Goal: Use online tool/utility

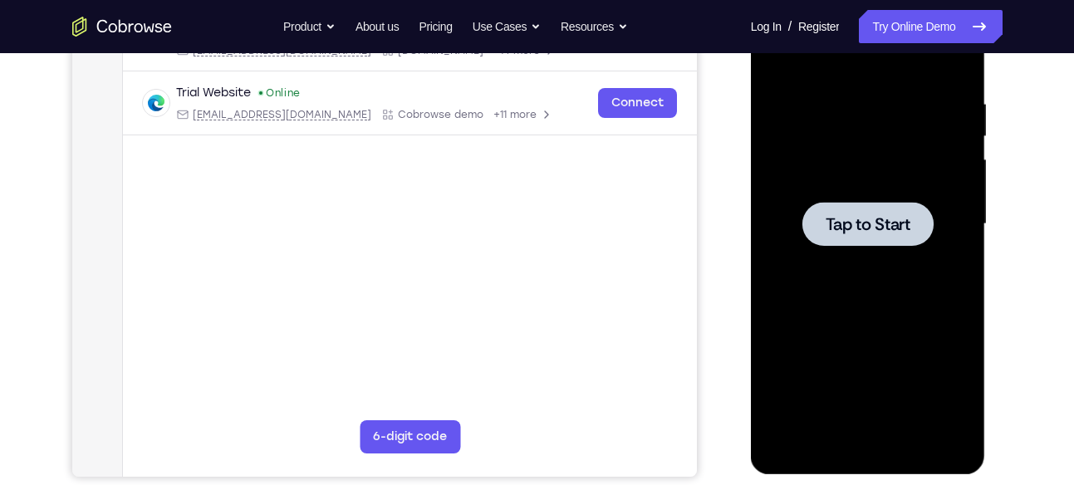
click at [860, 228] on span "Tap to Start" at bounding box center [867, 224] width 85 height 17
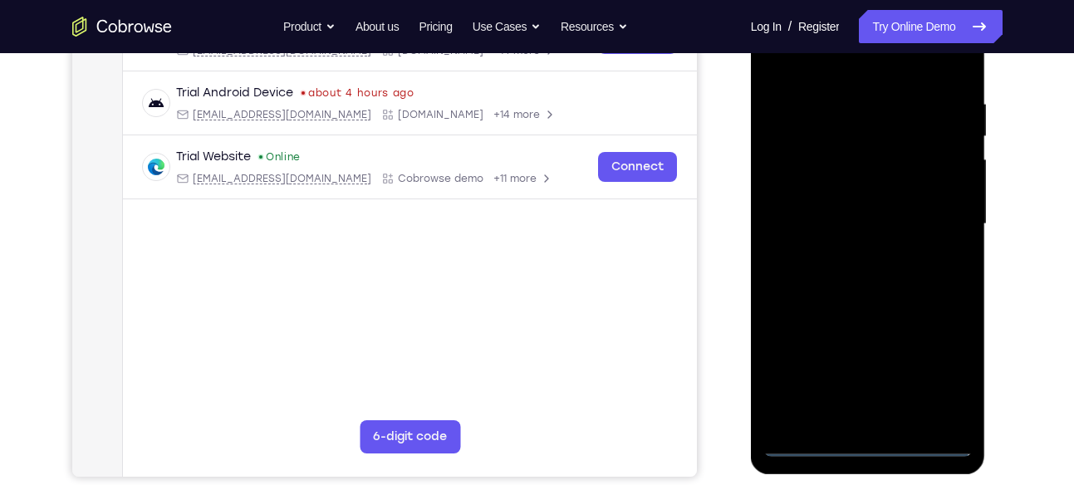
click at [869, 445] on div at bounding box center [867, 224] width 209 height 465
click at [952, 378] on div at bounding box center [867, 224] width 209 height 465
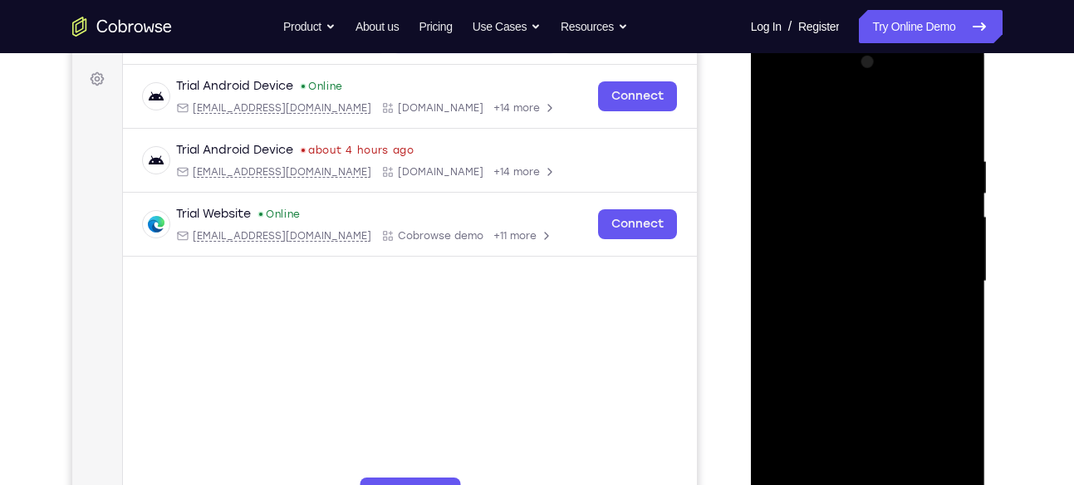
scroll to position [235, 0]
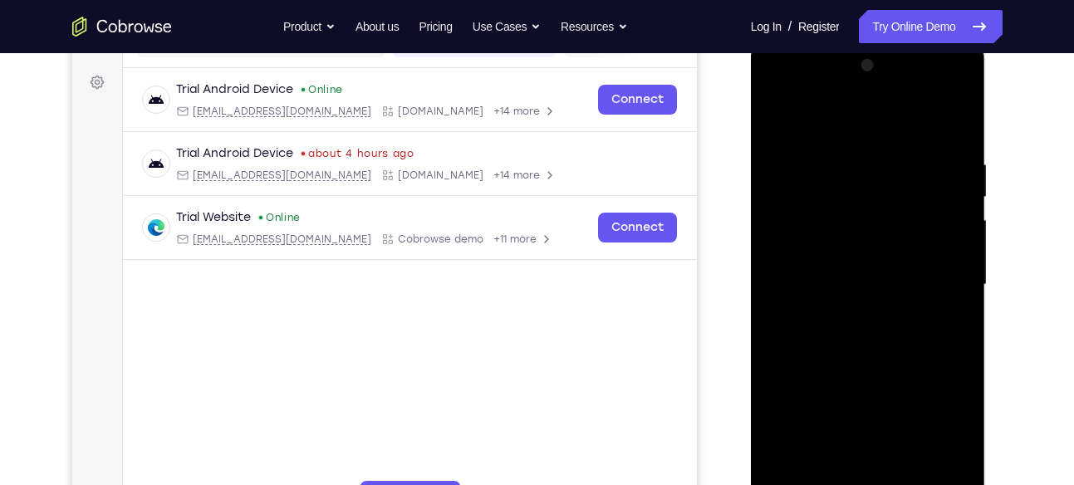
click at [780, 94] on div at bounding box center [867, 284] width 209 height 465
click at [938, 286] on div at bounding box center [867, 284] width 209 height 465
click at [852, 312] on div at bounding box center [867, 284] width 209 height 465
click at [849, 266] on div at bounding box center [867, 284] width 209 height 465
click at [866, 415] on div at bounding box center [867, 284] width 209 height 465
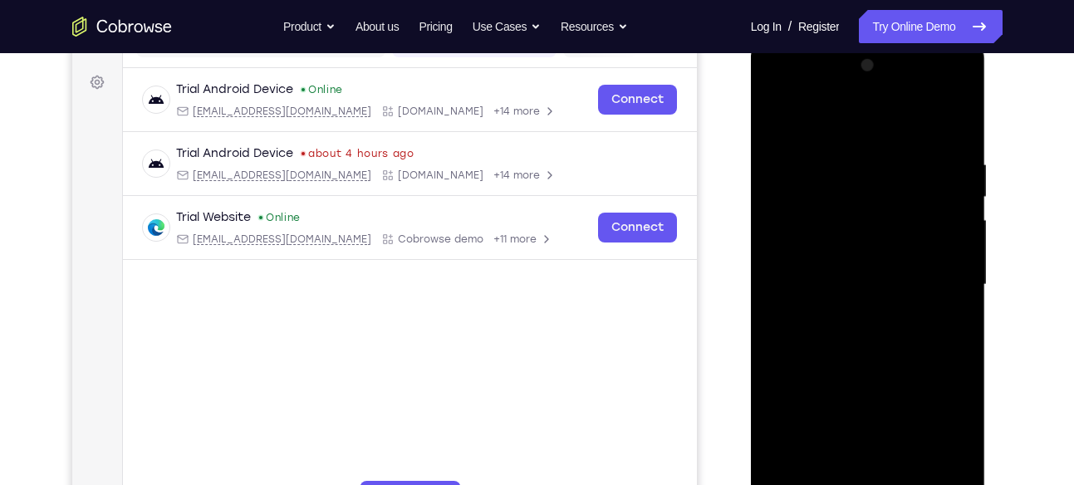
click at [830, 251] on div at bounding box center [867, 284] width 209 height 465
click at [842, 281] on div at bounding box center [867, 284] width 209 height 465
click at [869, 356] on div at bounding box center [867, 284] width 209 height 465
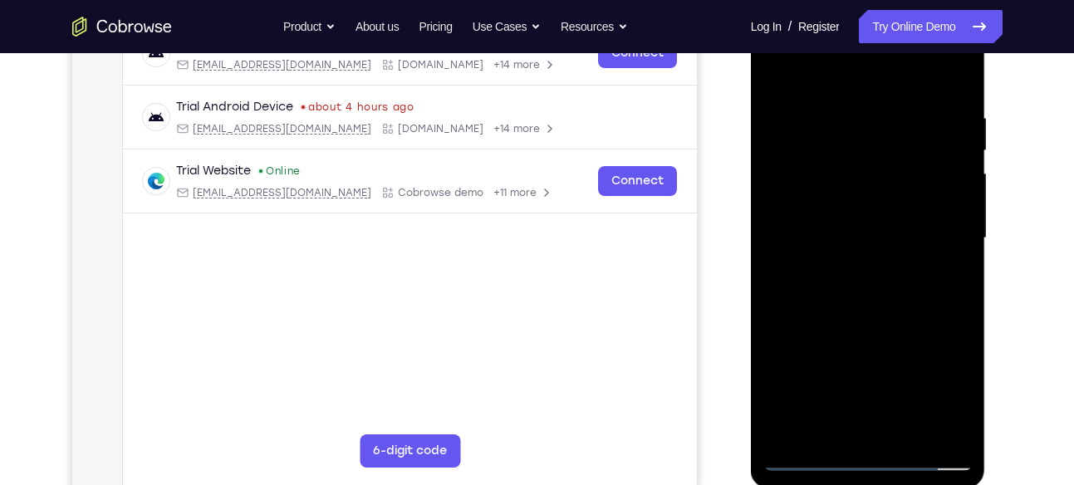
scroll to position [285, 0]
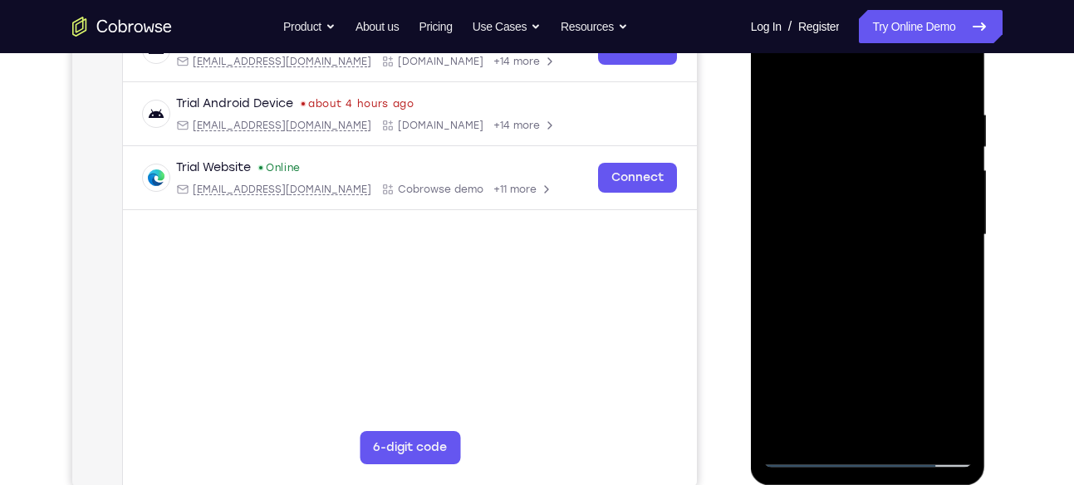
click at [962, 310] on div at bounding box center [867, 234] width 209 height 465
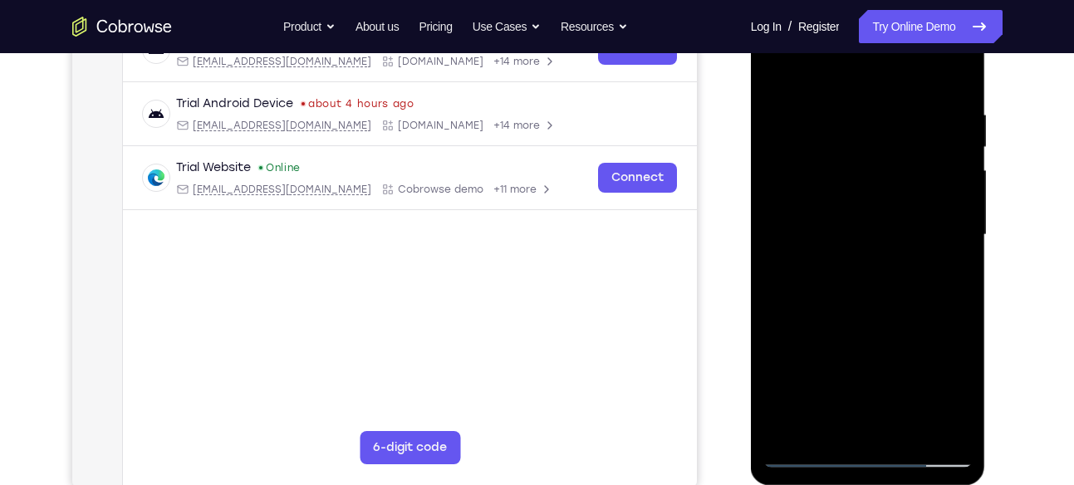
click at [962, 310] on div at bounding box center [867, 234] width 209 height 465
click at [777, 309] on div at bounding box center [867, 234] width 209 height 465
click at [966, 306] on div at bounding box center [867, 234] width 209 height 465
click at [964, 309] on div at bounding box center [867, 234] width 209 height 465
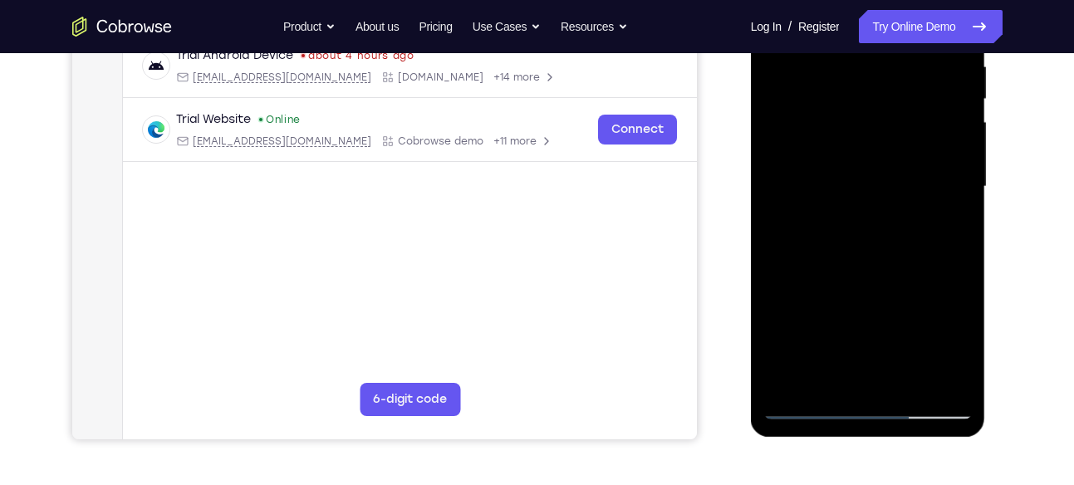
scroll to position [307, 0]
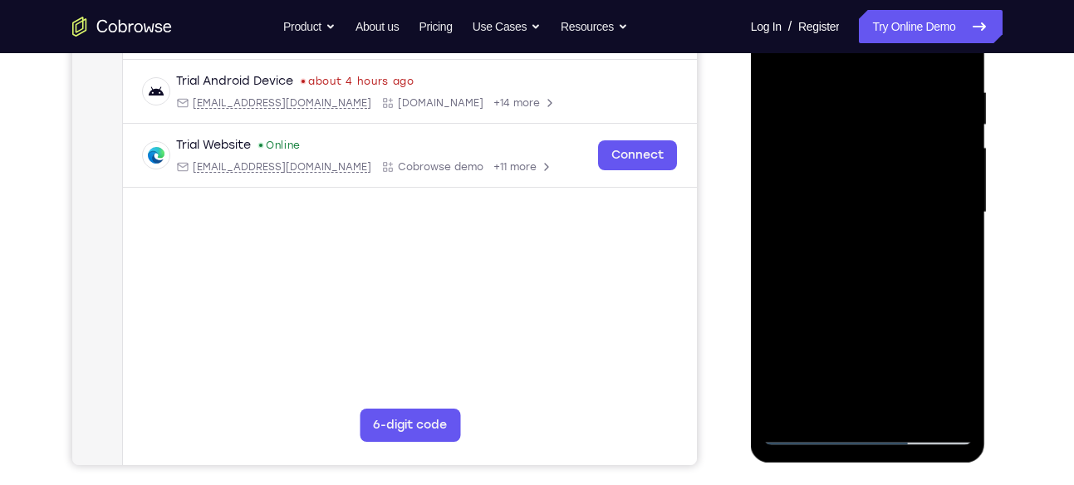
drag, startPoint x: 894, startPoint y: 299, endPoint x: 897, endPoint y: 222, distance: 77.3
click at [897, 222] on div at bounding box center [867, 212] width 209 height 465
click at [955, 405] on div at bounding box center [867, 212] width 209 height 465
click at [907, 406] on div at bounding box center [867, 212] width 209 height 465
click at [869, 302] on div at bounding box center [867, 212] width 209 height 465
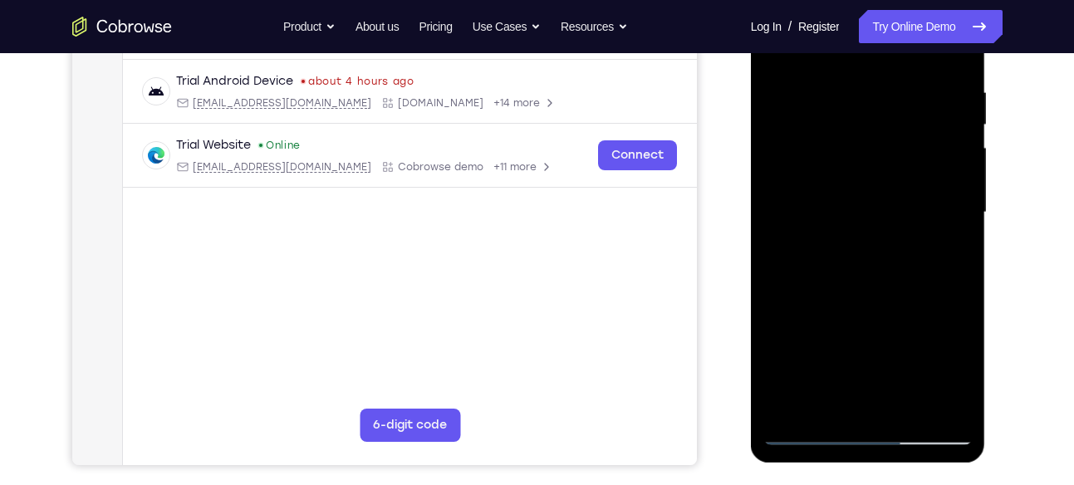
click at [864, 193] on div at bounding box center [867, 212] width 209 height 465
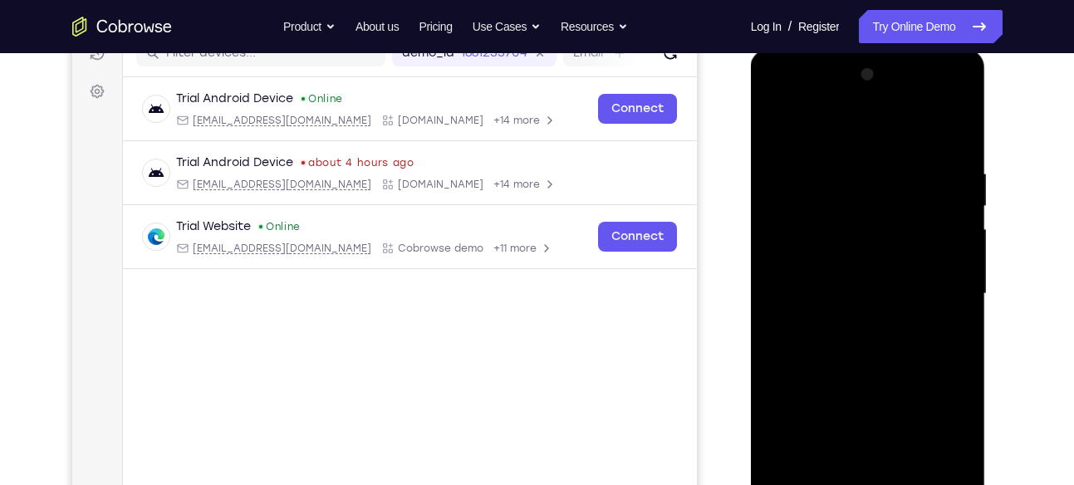
scroll to position [224, 0]
click at [781, 131] on div at bounding box center [867, 295] width 209 height 465
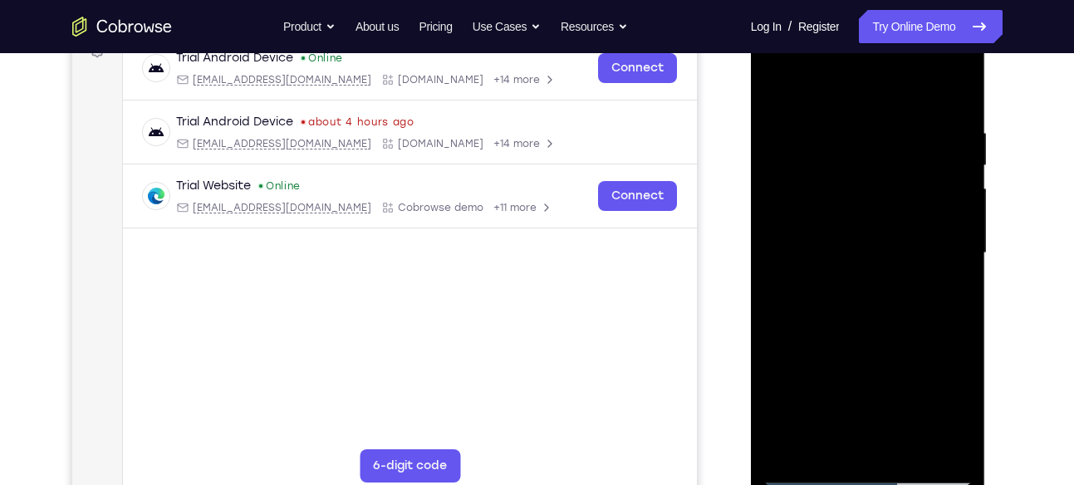
scroll to position [286, 0]
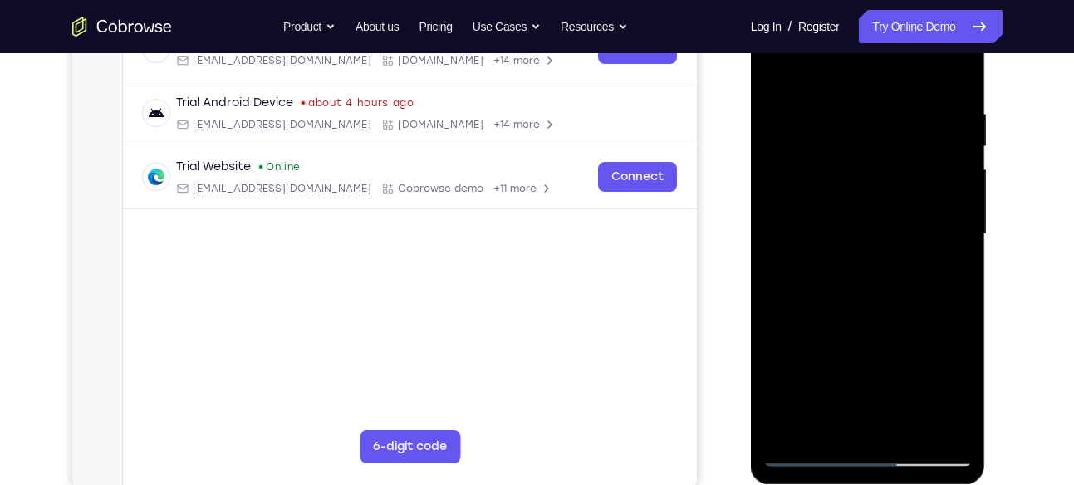
click at [844, 255] on div at bounding box center [867, 234] width 209 height 465
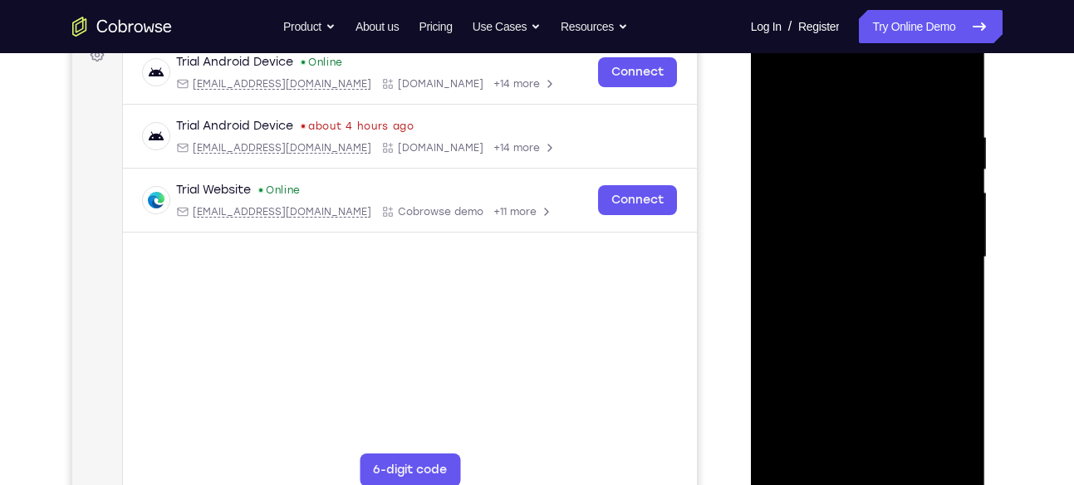
scroll to position [259, 0]
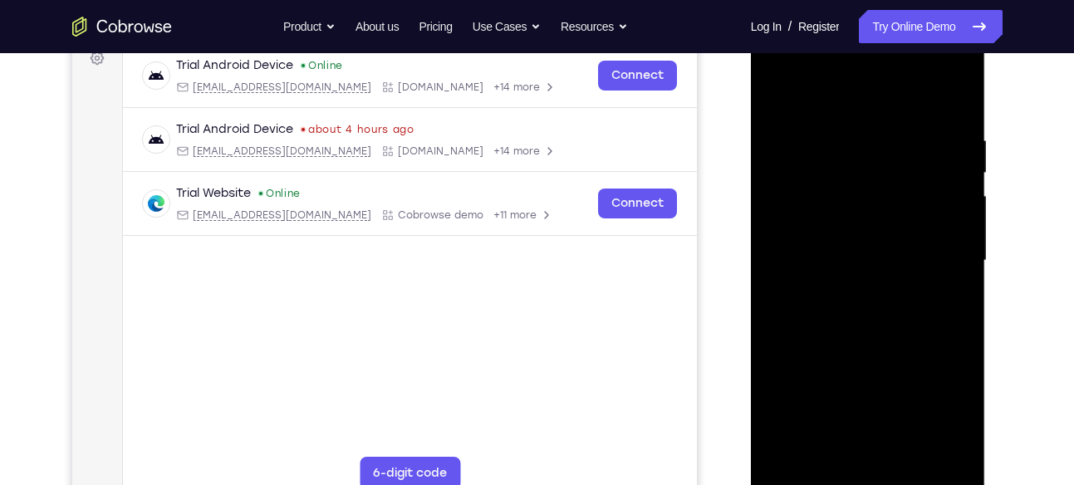
click at [805, 100] on div at bounding box center [867, 260] width 209 height 465
click at [790, 261] on div at bounding box center [867, 260] width 209 height 465
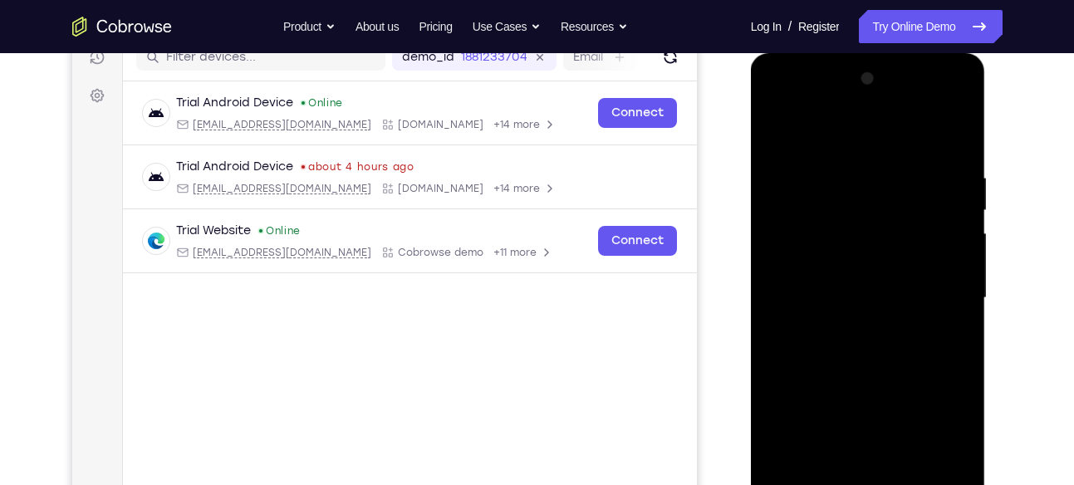
scroll to position [218, 0]
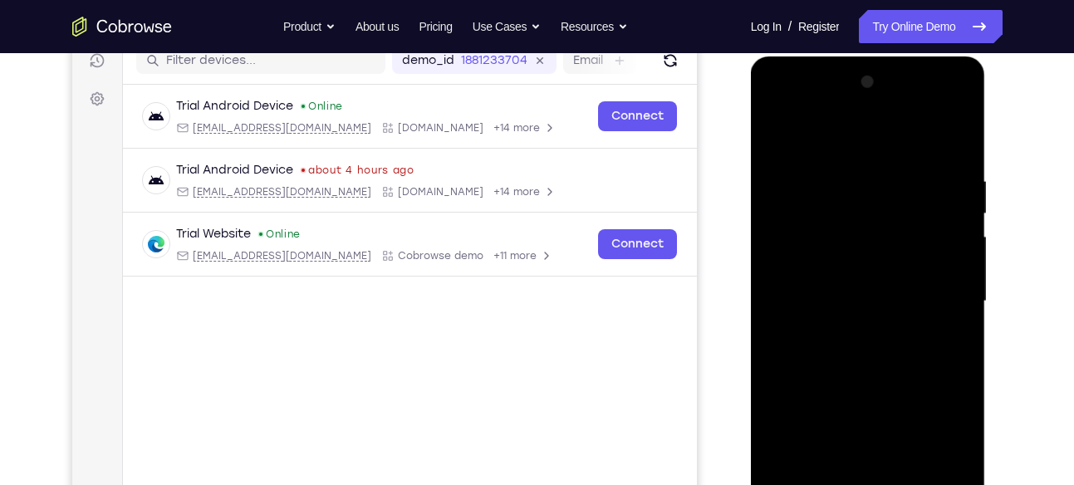
click at [937, 262] on div at bounding box center [867, 301] width 209 height 465
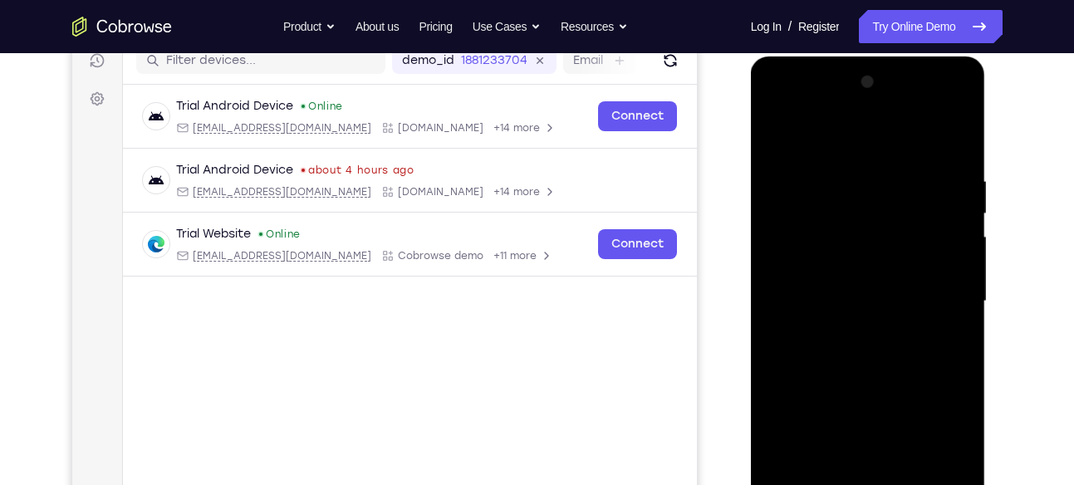
click at [937, 262] on div at bounding box center [867, 301] width 209 height 465
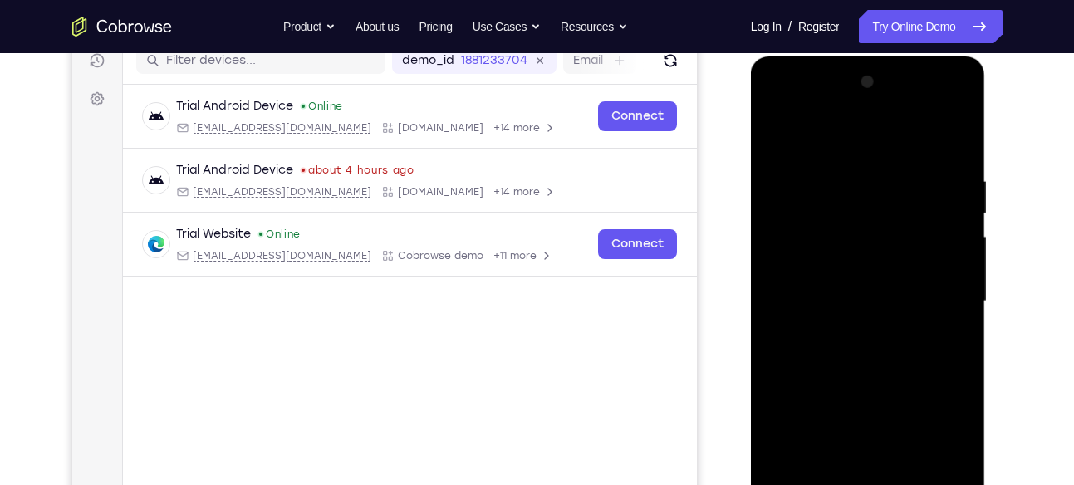
click at [937, 262] on div at bounding box center [867, 301] width 209 height 465
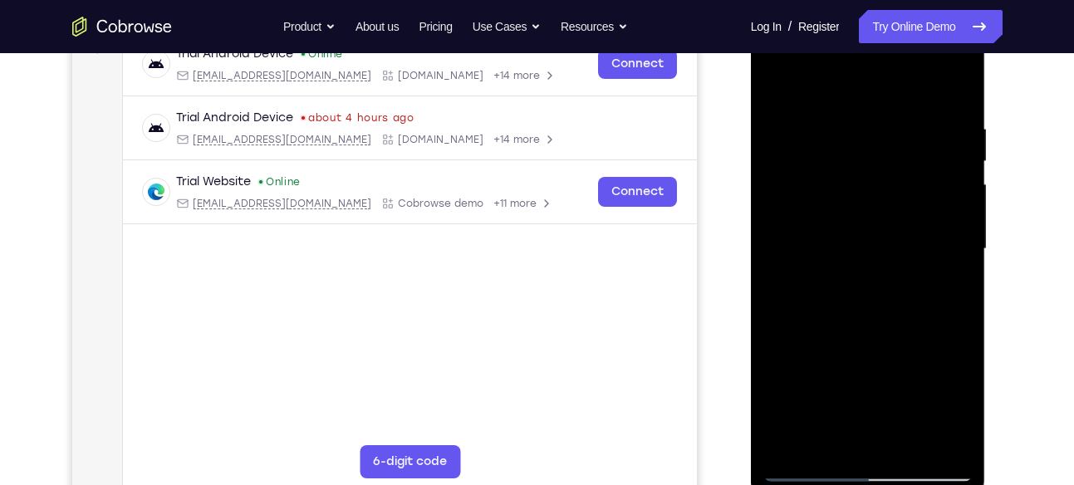
scroll to position [266, 0]
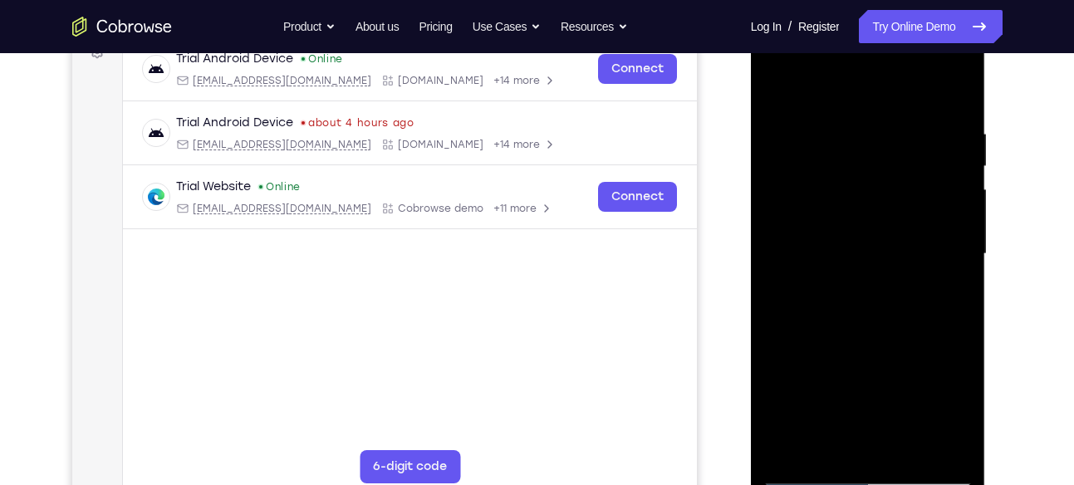
click at [951, 240] on div at bounding box center [867, 254] width 209 height 465
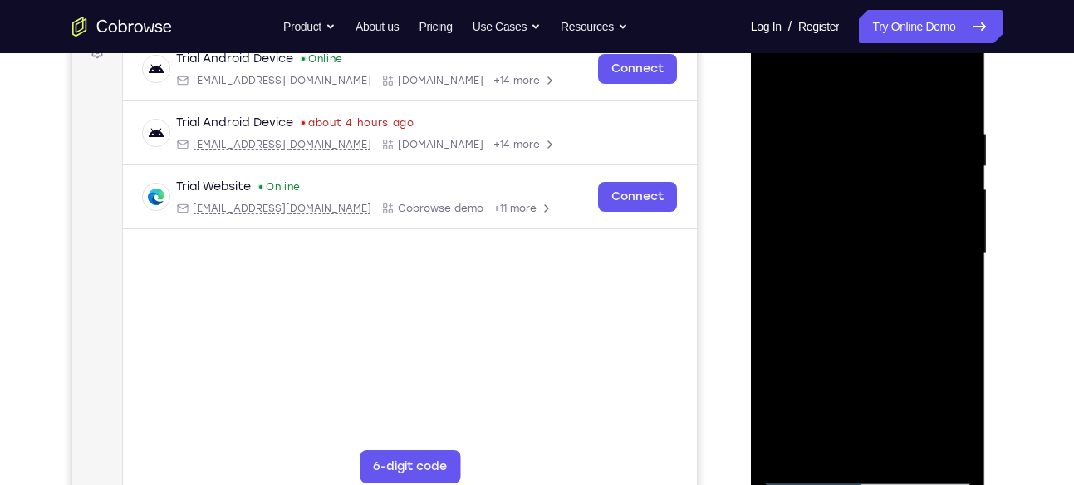
click at [763, 255] on div at bounding box center [867, 254] width 209 height 465
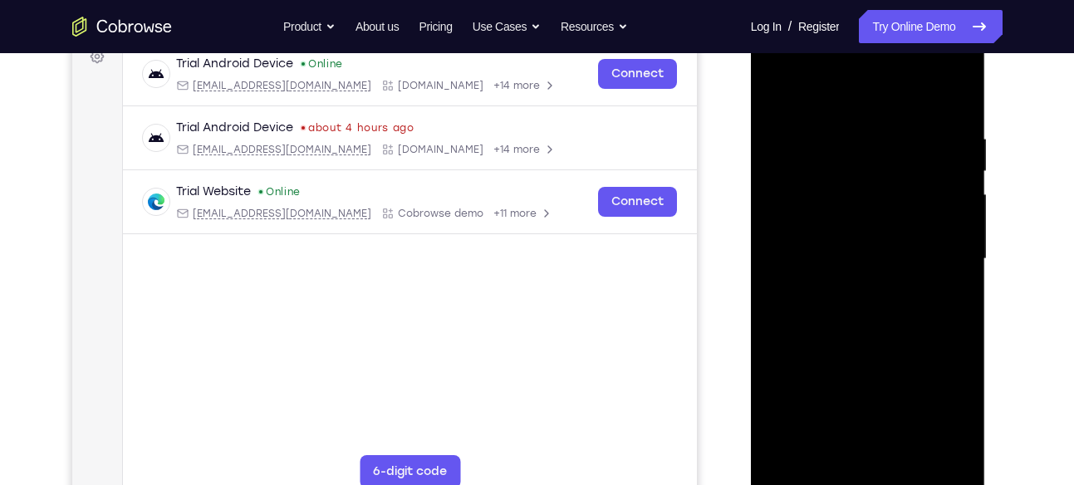
scroll to position [262, 0]
click at [956, 189] on div at bounding box center [867, 258] width 209 height 465
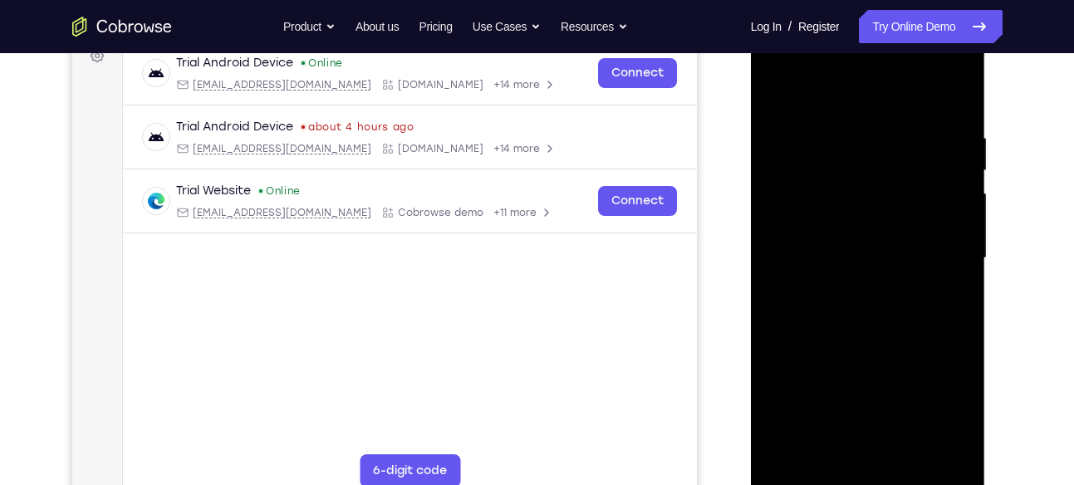
click at [956, 189] on div at bounding box center [867, 258] width 209 height 465
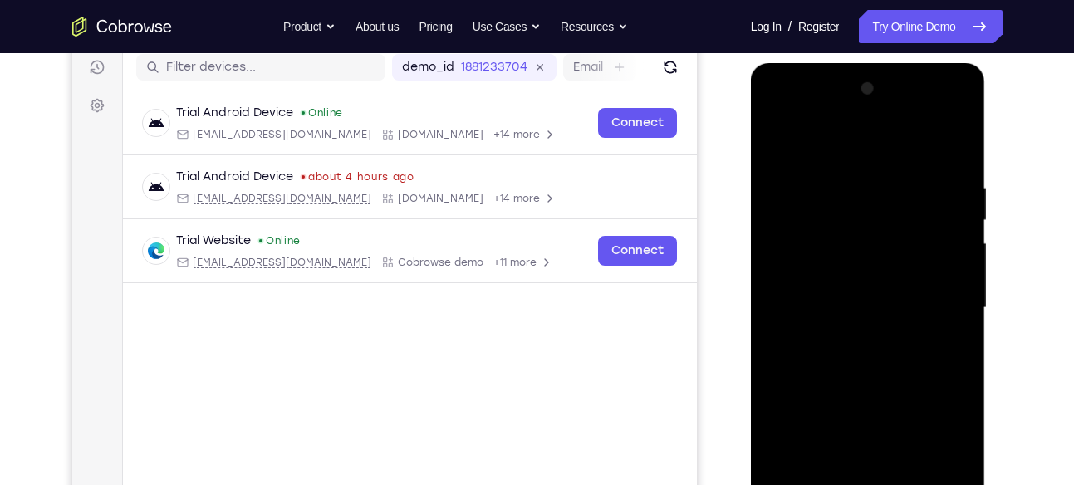
scroll to position [213, 0]
click at [952, 230] on div at bounding box center [867, 307] width 209 height 465
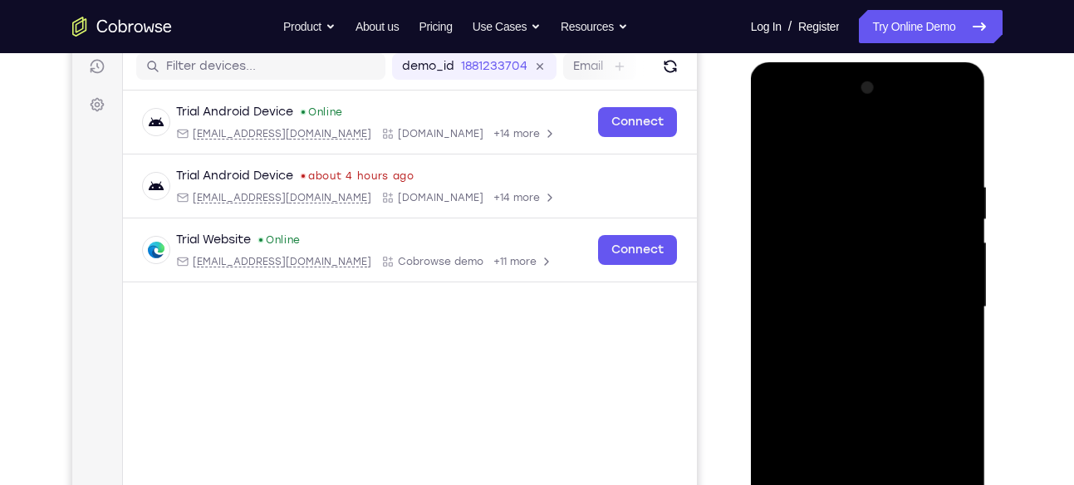
click at [967, 243] on div at bounding box center [867, 307] width 209 height 465
click at [961, 248] on div at bounding box center [867, 307] width 209 height 465
click at [962, 92] on div at bounding box center [867, 307] width 209 height 465
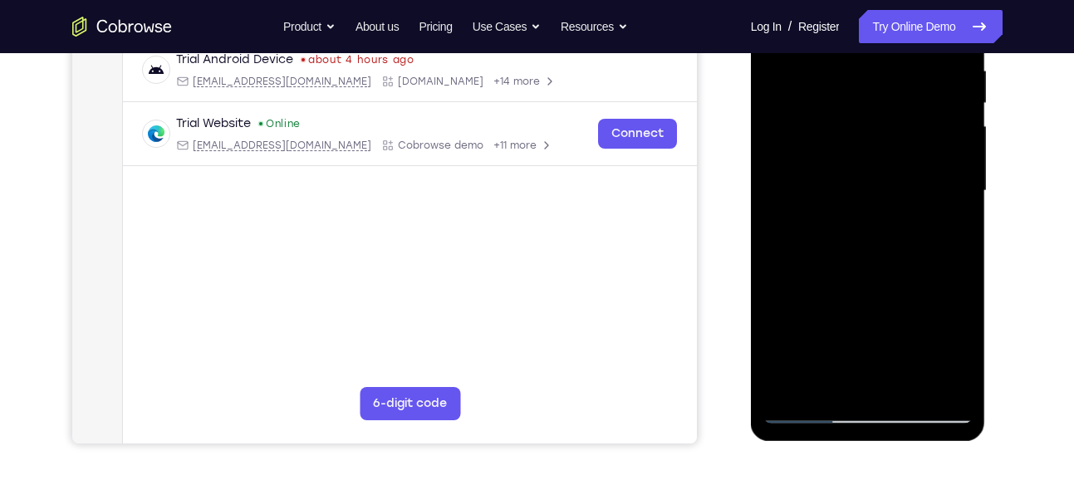
scroll to position [333, 0]
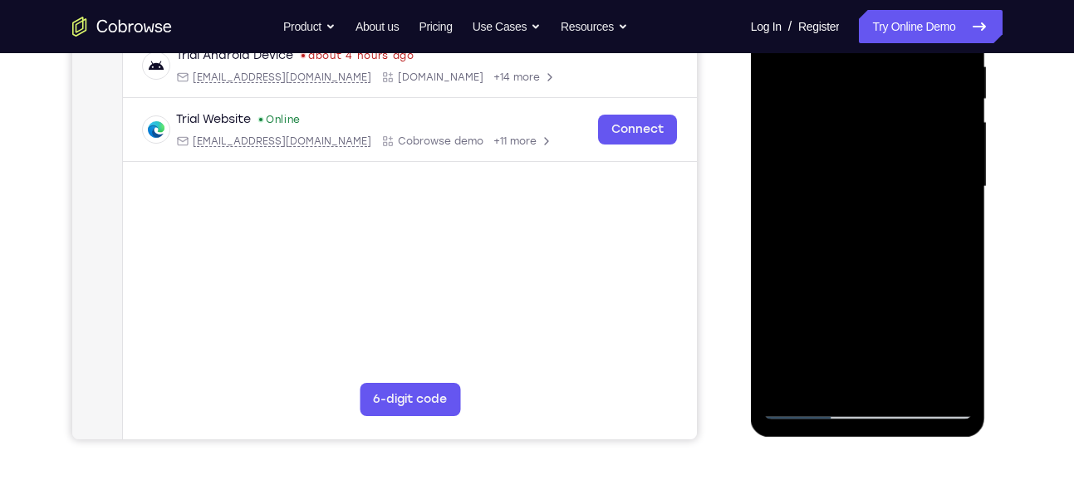
click at [937, 273] on div at bounding box center [867, 186] width 209 height 465
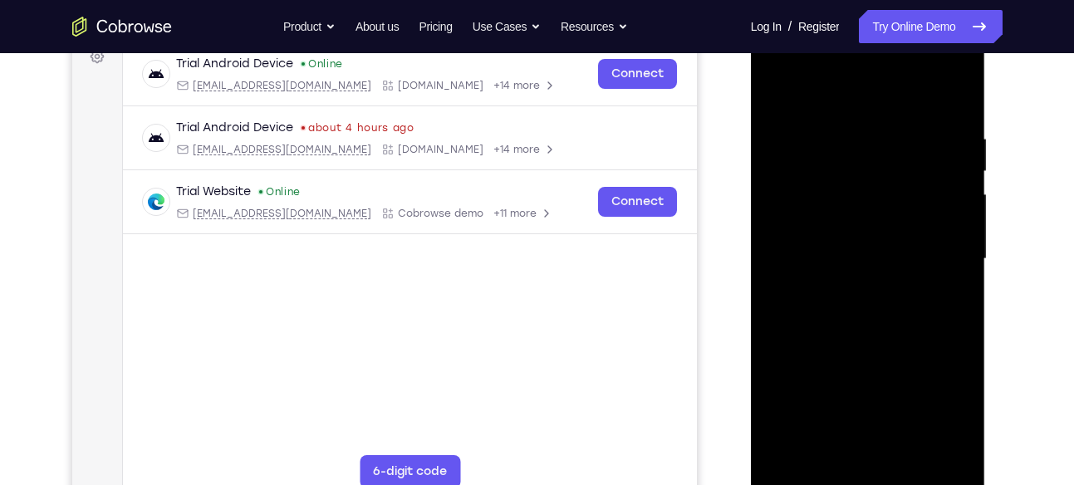
scroll to position [259, 0]
drag, startPoint x: 862, startPoint y: 276, endPoint x: 866, endPoint y: 179, distance: 97.2
click at [866, 179] on div at bounding box center [867, 260] width 209 height 465
drag, startPoint x: 115, startPoint y: 164, endPoint x: 122, endPoint y: 258, distance: 94.9
click at [1004, 280] on div "Your Support Agent Your Customer Web iOS Android Next Steps We’d be happy to gi…" at bounding box center [537, 341] width 1063 height 1095
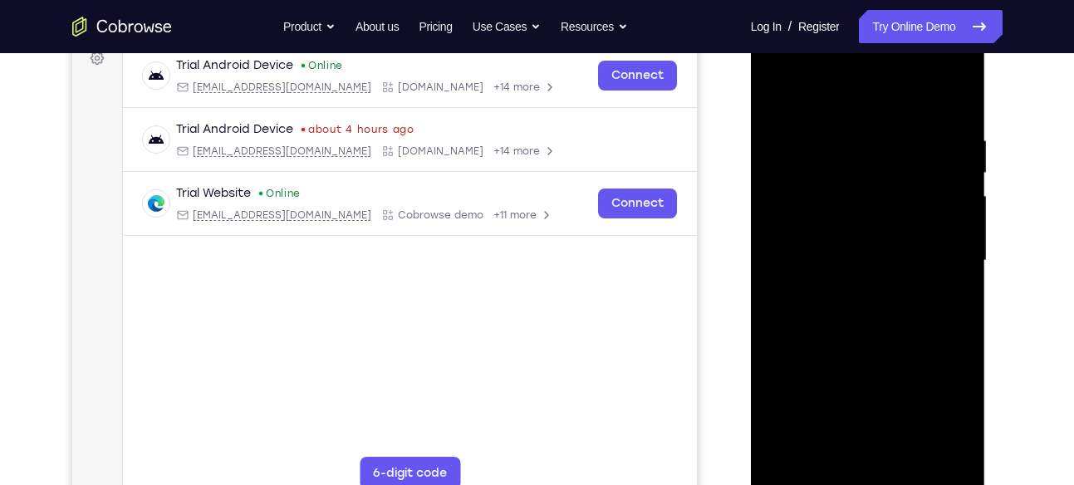
drag, startPoint x: 873, startPoint y: 274, endPoint x: 876, endPoint y: 370, distance: 96.4
click at [876, 370] on div at bounding box center [867, 260] width 209 height 465
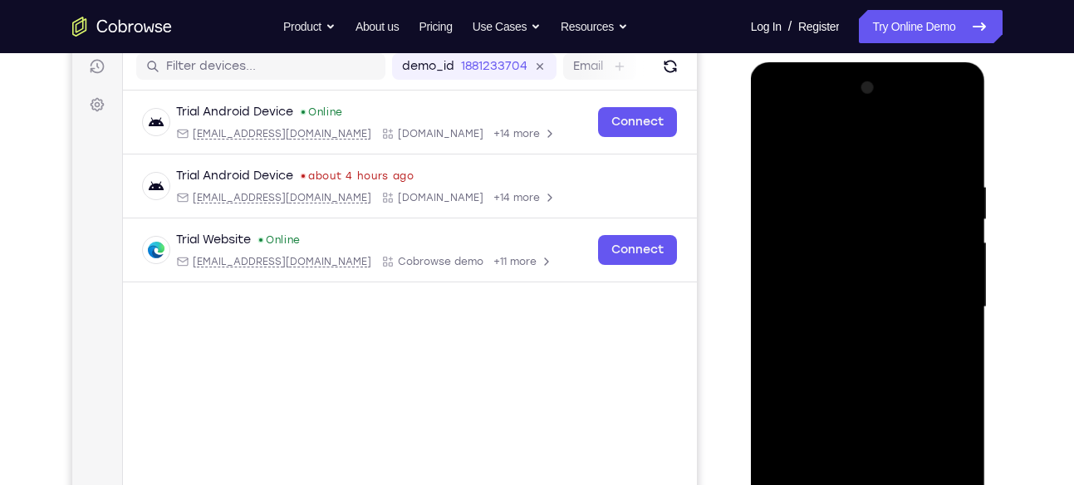
scroll to position [172, 0]
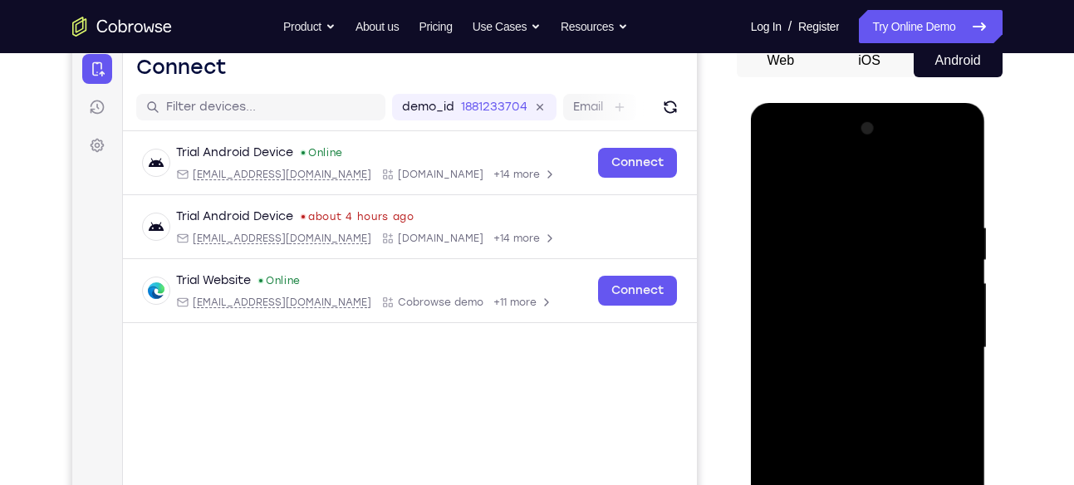
click at [776, 183] on div at bounding box center [867, 347] width 209 height 465
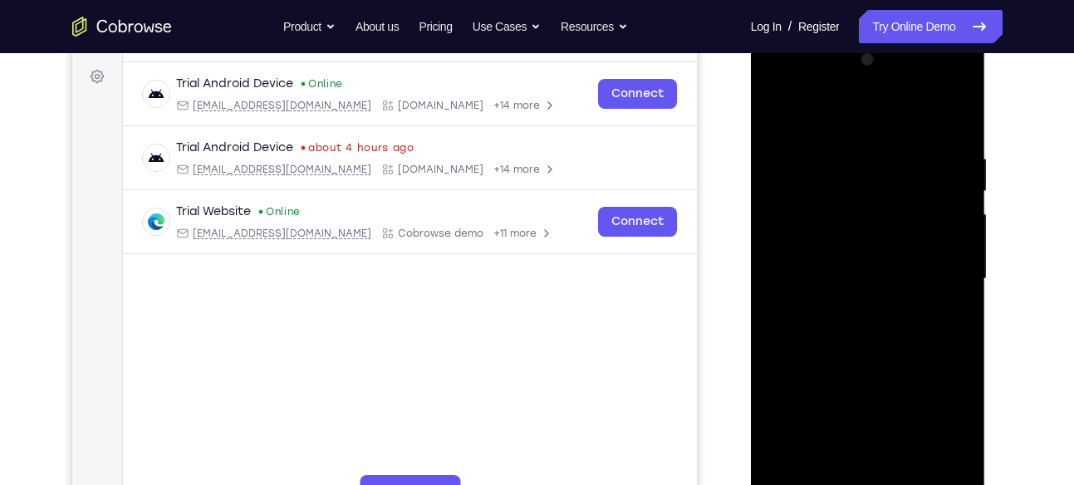
scroll to position [242, 0]
click at [868, 360] on div at bounding box center [867, 278] width 209 height 465
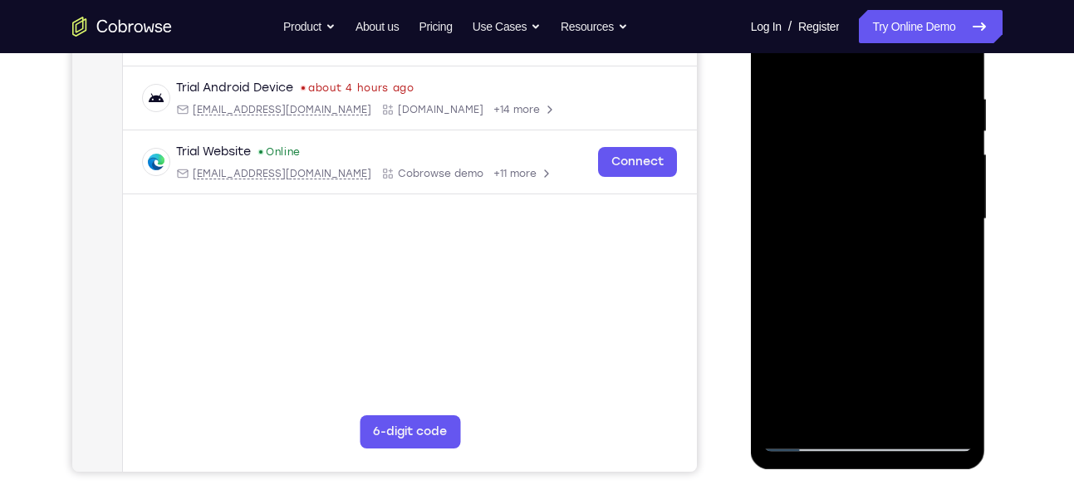
scroll to position [304, 0]
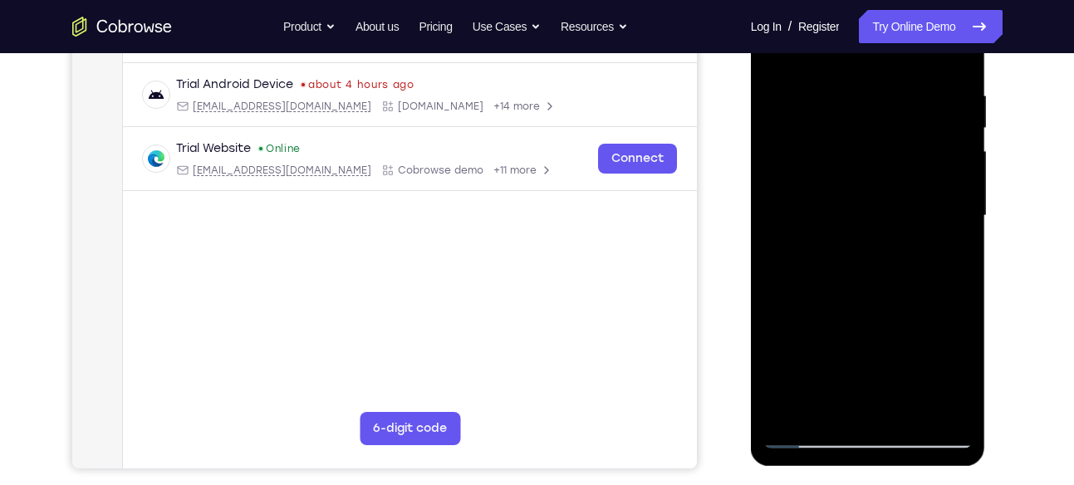
drag, startPoint x: 857, startPoint y: 334, endPoint x: 858, endPoint y: 264, distance: 69.8
click at [858, 264] on div at bounding box center [867, 215] width 209 height 465
drag, startPoint x: 865, startPoint y: 335, endPoint x: 863, endPoint y: 242, distance: 93.0
click at [863, 242] on div at bounding box center [867, 215] width 209 height 465
drag, startPoint x: 863, startPoint y: 332, endPoint x: 873, endPoint y: 227, distance: 105.9
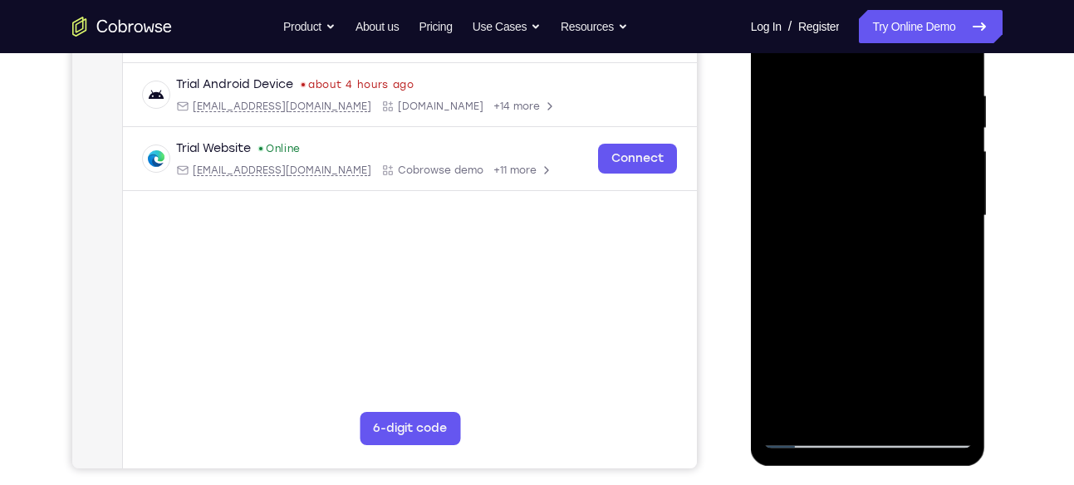
click at [873, 227] on div at bounding box center [867, 215] width 209 height 465
drag, startPoint x: 869, startPoint y: 347, endPoint x: 867, endPoint y: 248, distance: 98.8
click at [867, 248] on div at bounding box center [867, 215] width 209 height 465
drag, startPoint x: 885, startPoint y: 336, endPoint x: 884, endPoint y: 241, distance: 95.5
click at [884, 241] on div at bounding box center [867, 215] width 209 height 465
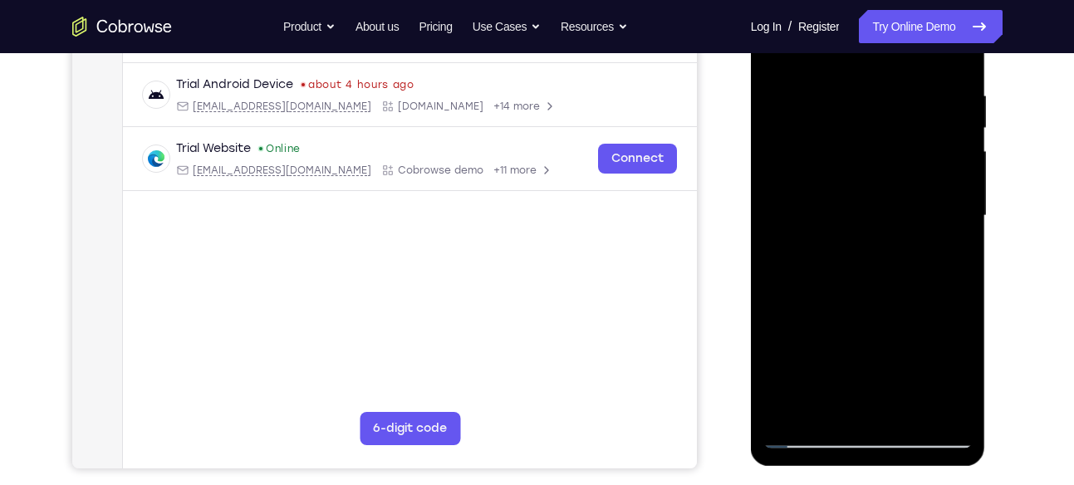
drag, startPoint x: 884, startPoint y: 344, endPoint x: 888, endPoint y: 223, distance: 121.3
click at [888, 223] on div at bounding box center [867, 215] width 209 height 465
drag, startPoint x: 872, startPoint y: 356, endPoint x: 869, endPoint y: 264, distance: 92.2
click at [869, 264] on div at bounding box center [867, 215] width 209 height 465
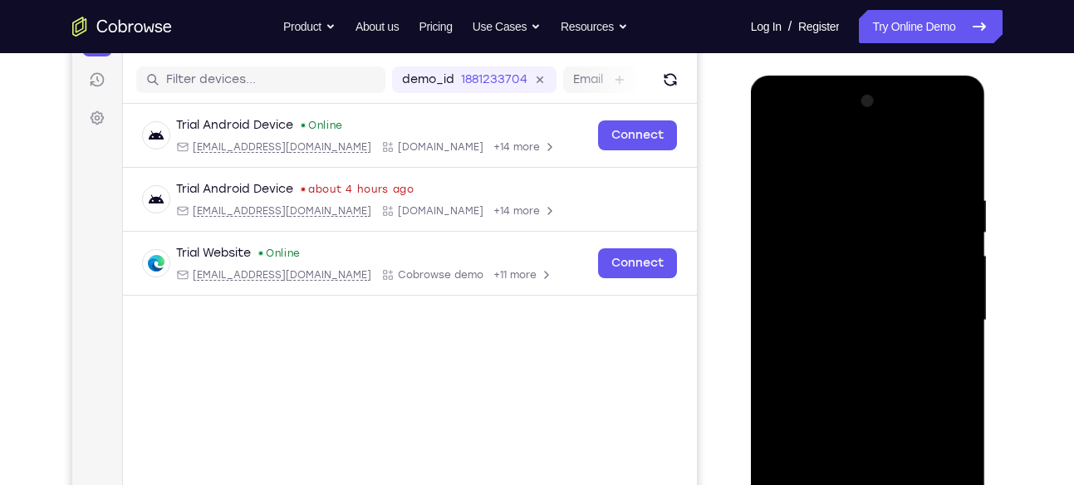
scroll to position [196, 0]
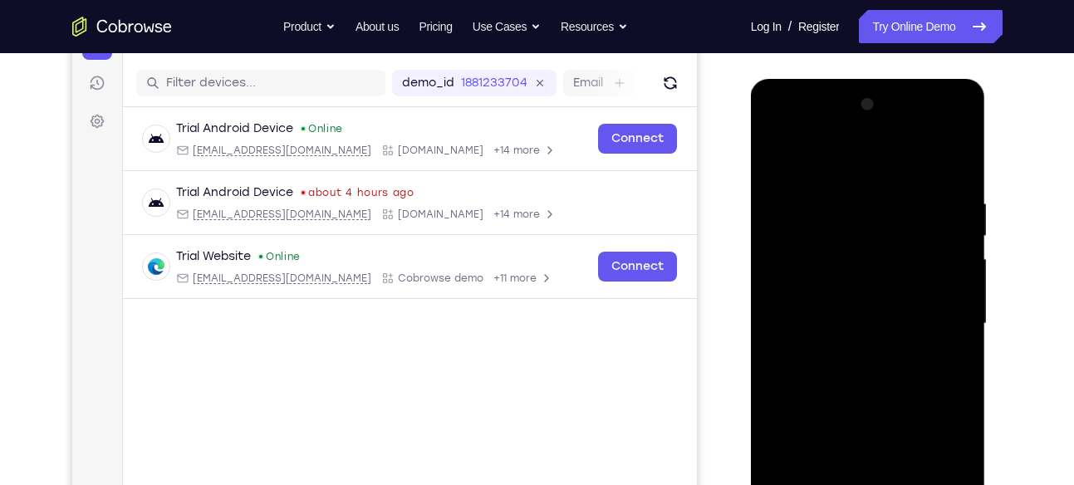
click at [782, 154] on div at bounding box center [867, 323] width 209 height 465
drag, startPoint x: 869, startPoint y: 248, endPoint x: 863, endPoint y: 397, distance: 148.8
click at [863, 397] on div at bounding box center [867, 323] width 209 height 465
click at [873, 213] on div at bounding box center [867, 323] width 209 height 465
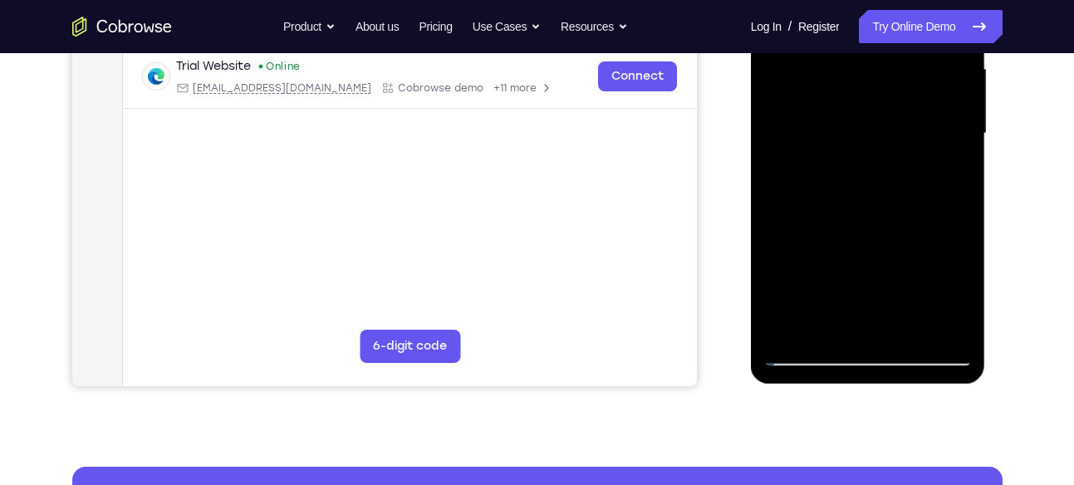
scroll to position [388, 0]
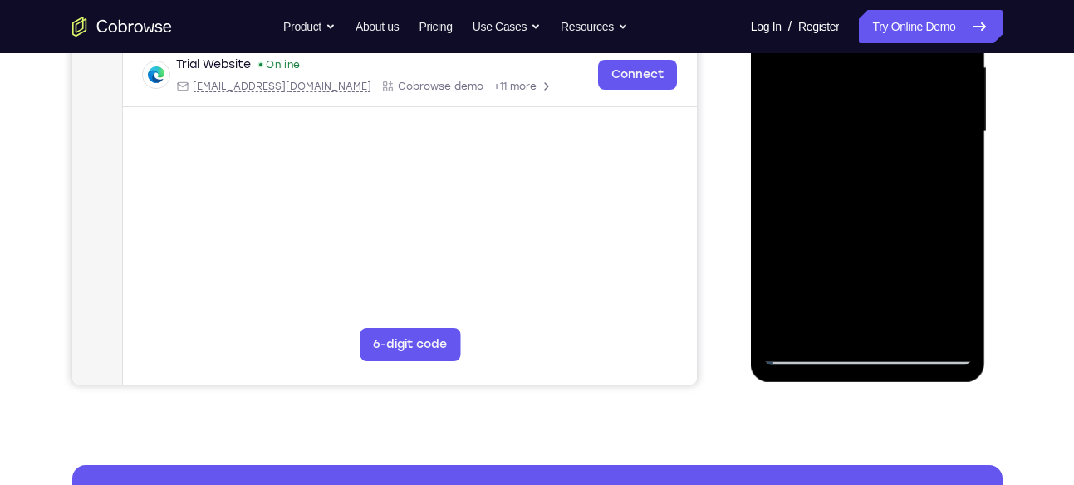
click at [794, 327] on div at bounding box center [867, 132] width 209 height 465
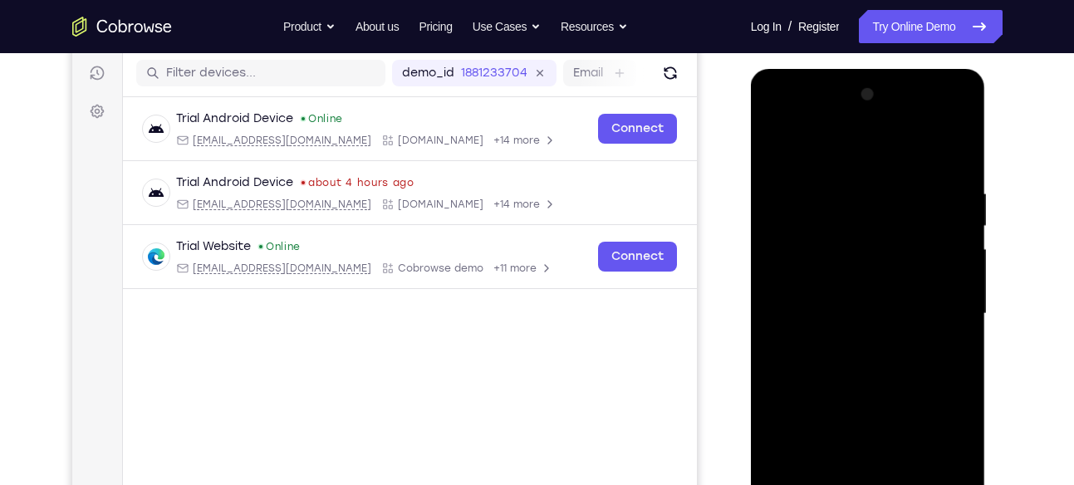
scroll to position [203, 0]
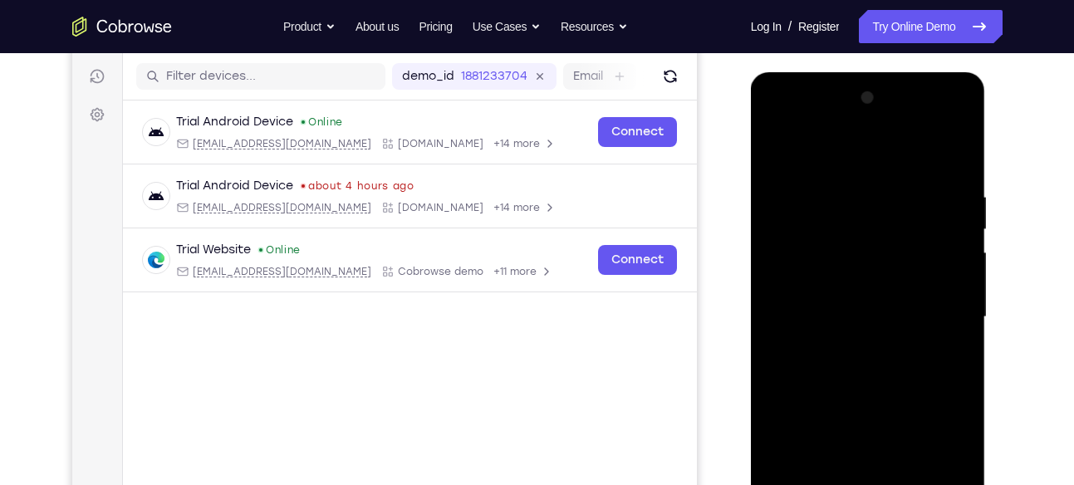
click at [772, 149] on div at bounding box center [867, 317] width 209 height 465
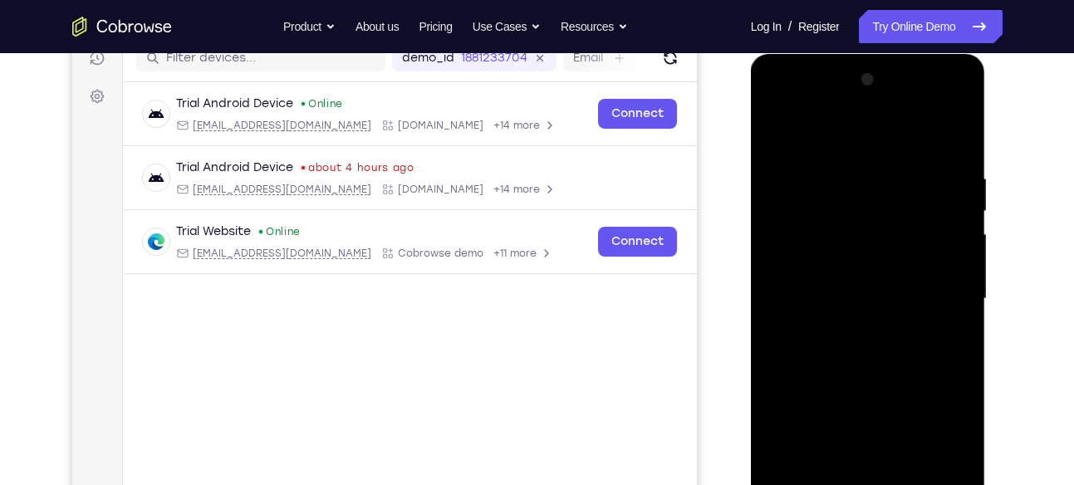
scroll to position [223, 0]
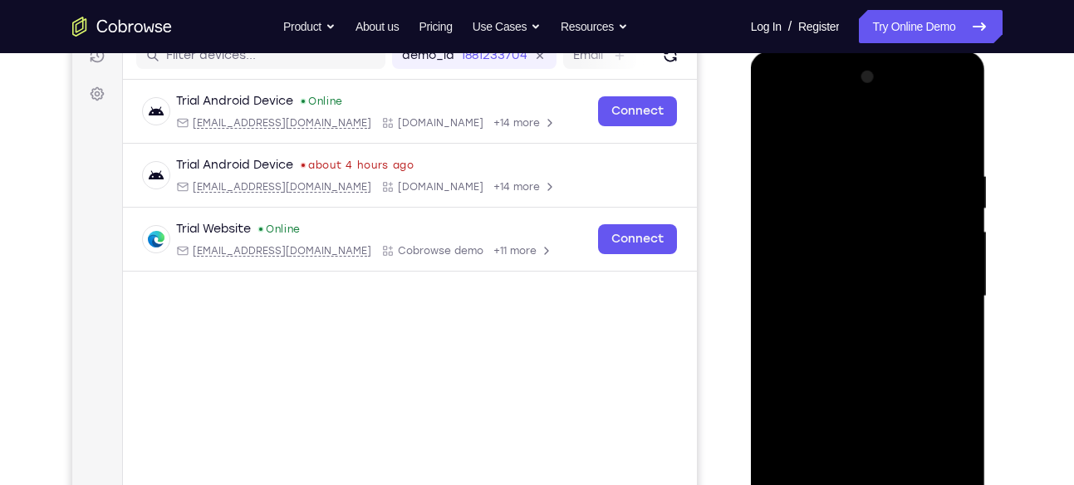
click at [781, 128] on div at bounding box center [867, 296] width 209 height 465
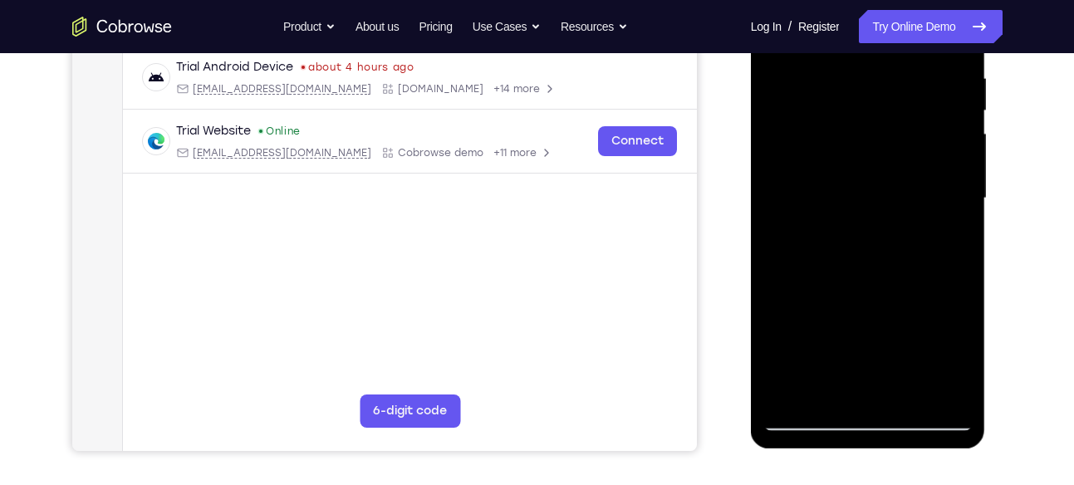
scroll to position [322, 0]
click at [942, 400] on div at bounding box center [867, 197] width 209 height 465
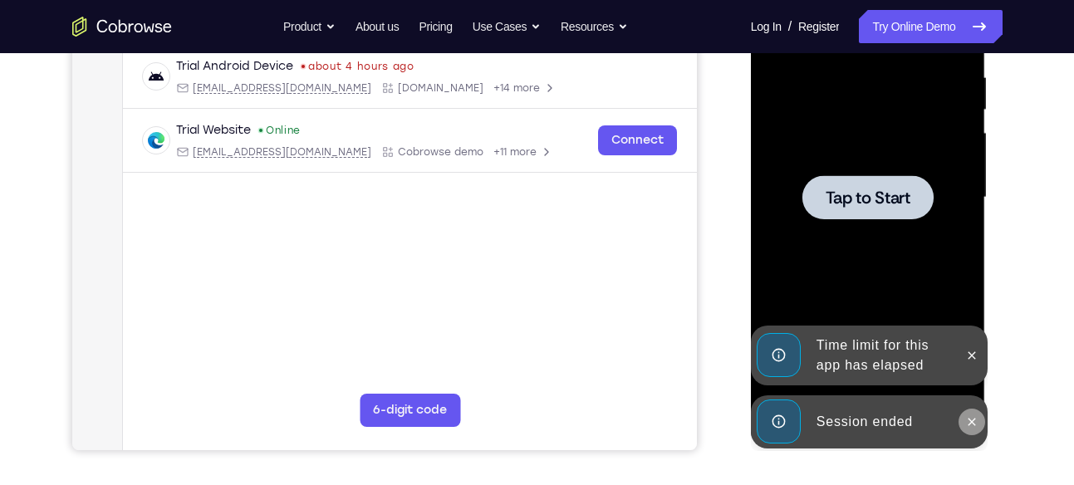
click at [971, 417] on icon at bounding box center [971, 421] width 13 height 13
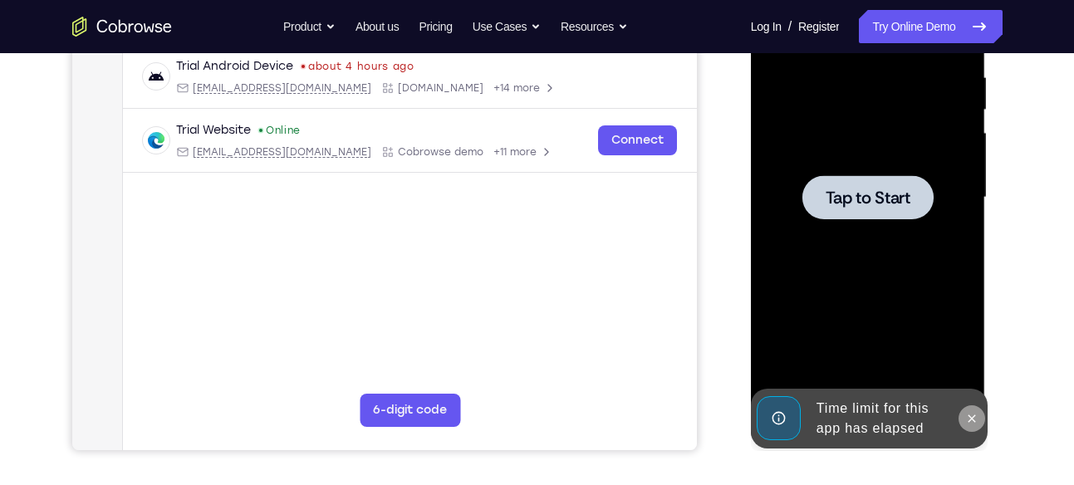
click at [972, 413] on icon at bounding box center [971, 418] width 13 height 13
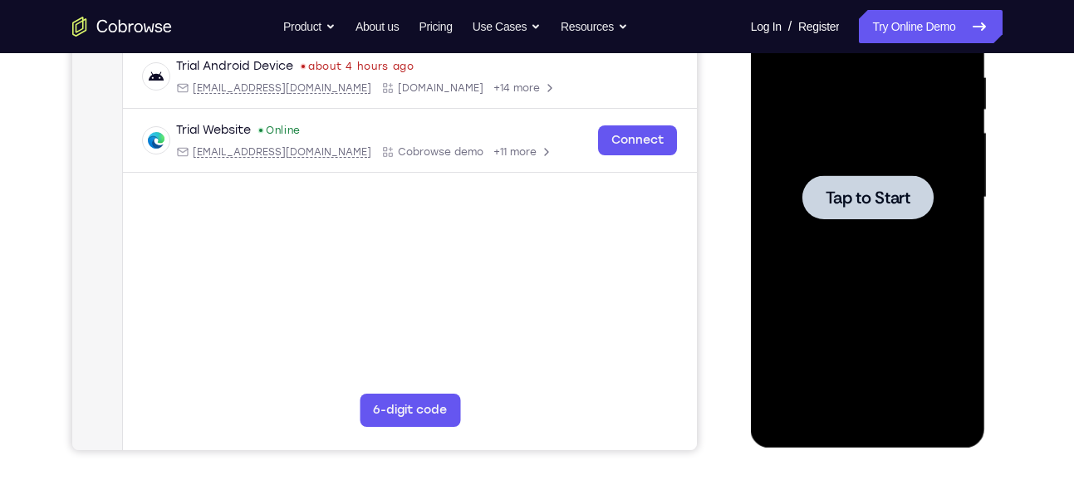
click at [842, 197] on span "Tap to Start" at bounding box center [867, 197] width 85 height 17
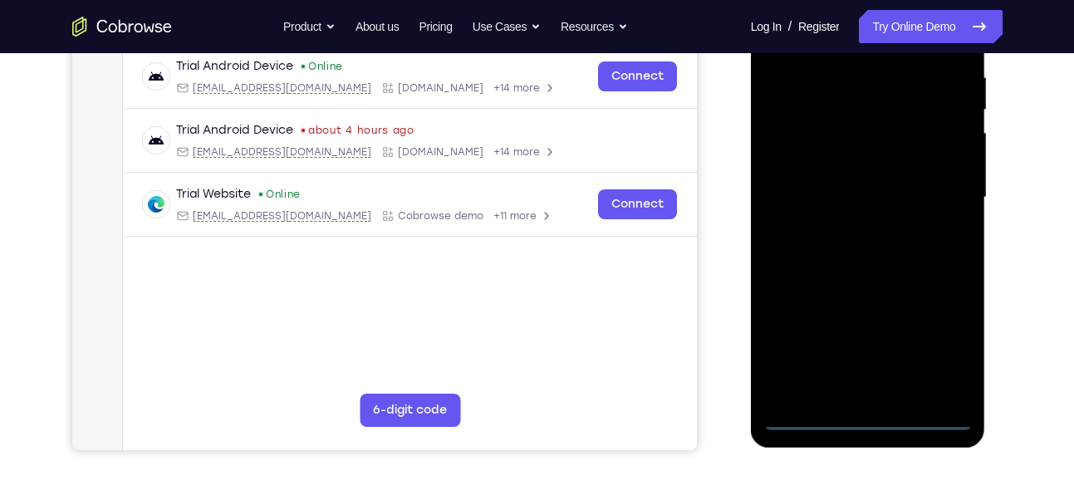
scroll to position [394, 0]
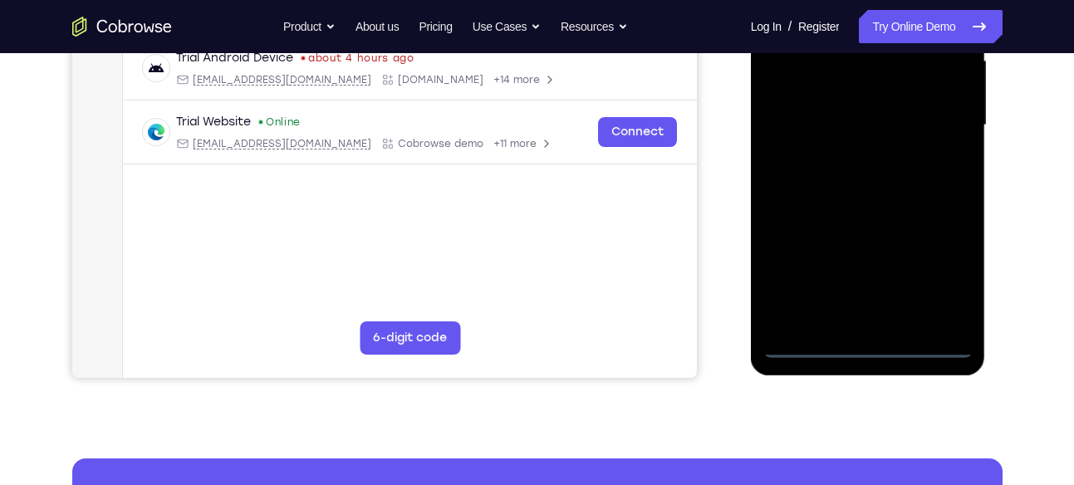
click at [869, 342] on div at bounding box center [867, 125] width 209 height 465
click at [942, 269] on div at bounding box center [867, 125] width 209 height 465
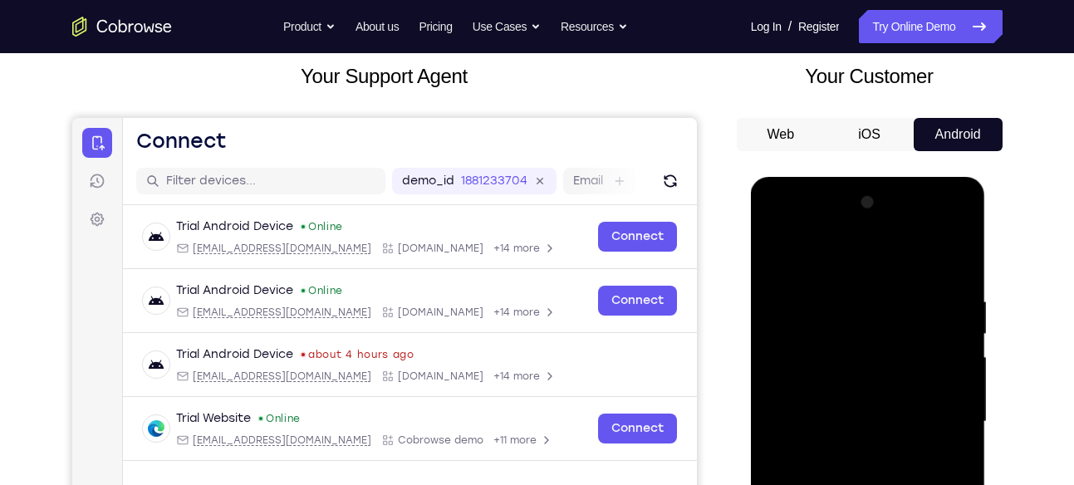
scroll to position [97, 0]
click at [782, 225] on div at bounding box center [867, 422] width 209 height 465
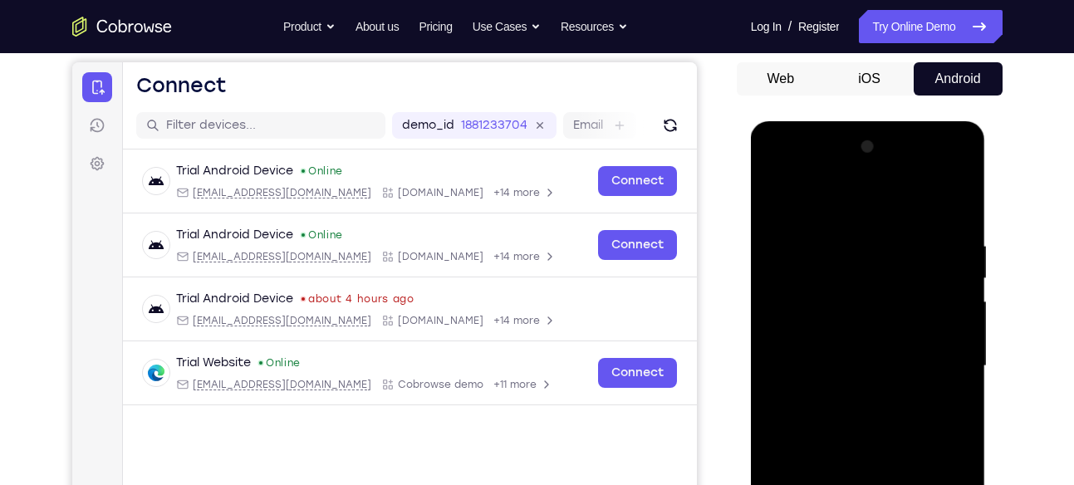
scroll to position [156, 0]
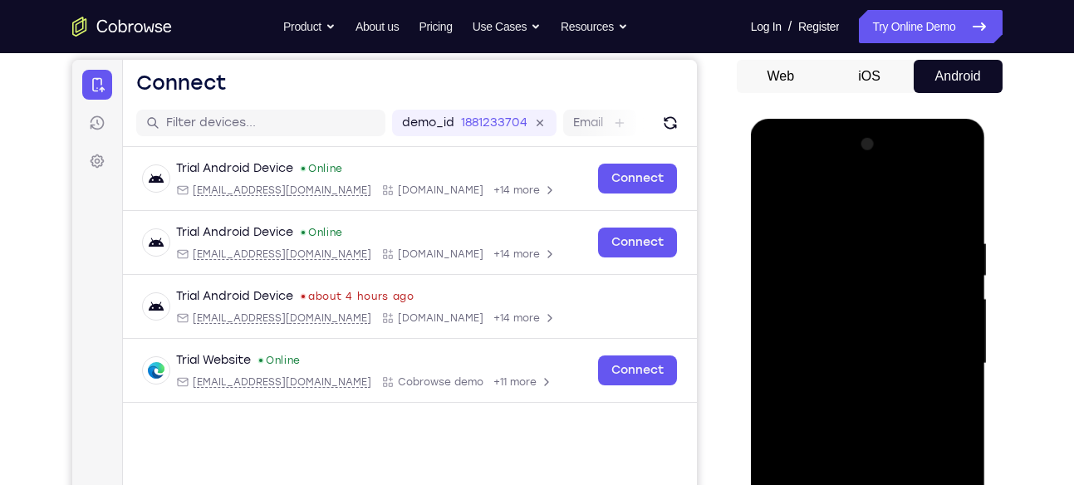
click at [943, 362] on div at bounding box center [867, 363] width 209 height 465
click at [854, 394] on div at bounding box center [867, 363] width 209 height 465
click at [844, 350] on div at bounding box center [867, 363] width 209 height 465
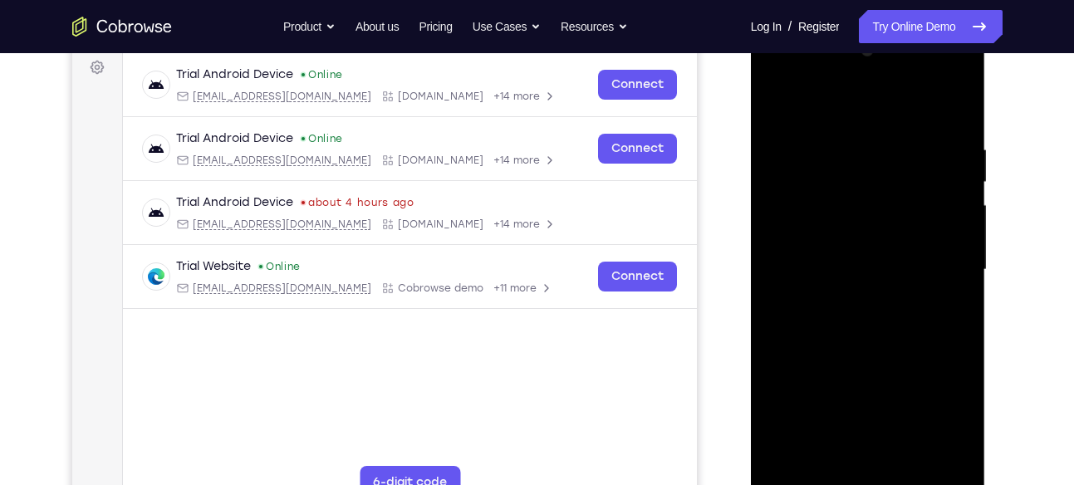
scroll to position [254, 0]
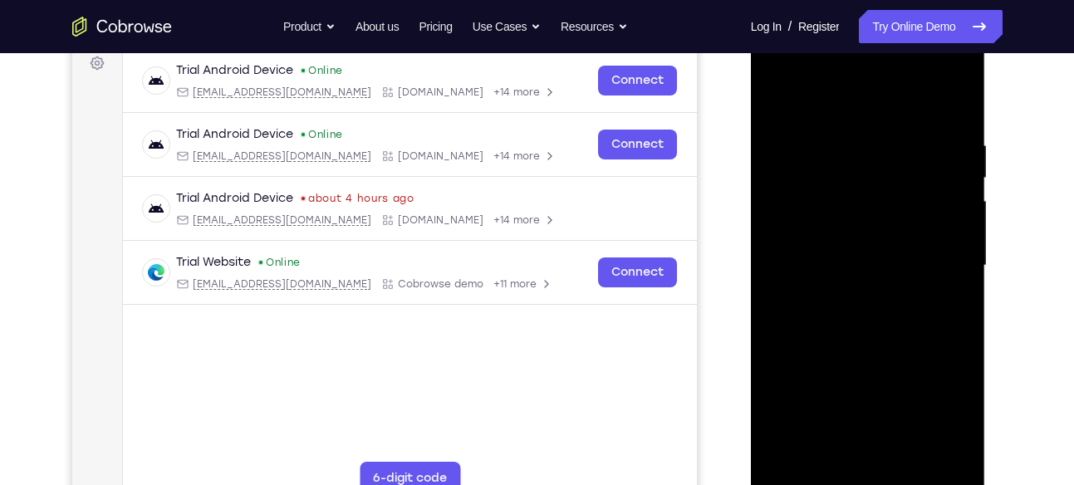
click at [865, 394] on div at bounding box center [867, 265] width 209 height 465
click at [804, 222] on div at bounding box center [867, 265] width 209 height 465
click at [832, 273] on div at bounding box center [867, 265] width 209 height 465
click at [850, 348] on div at bounding box center [867, 265] width 209 height 465
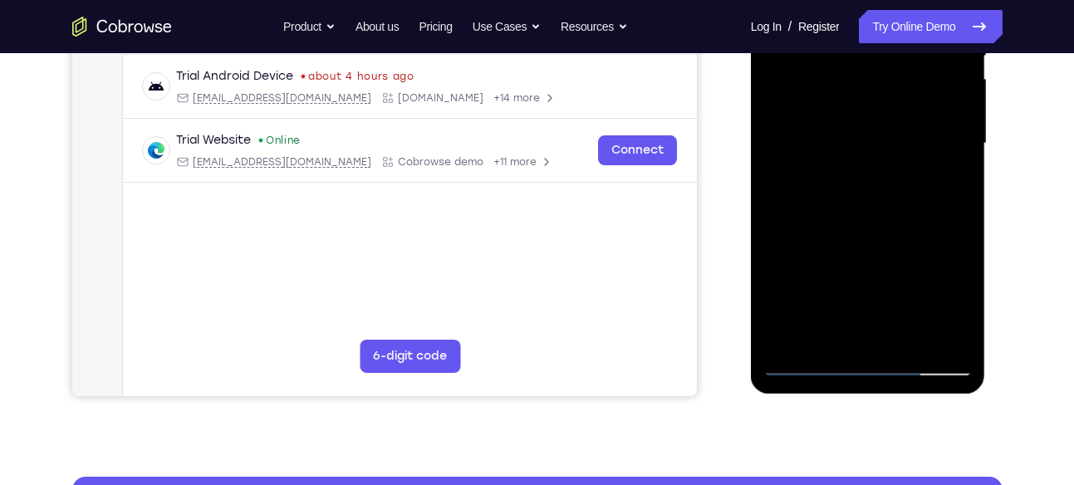
scroll to position [377, 0]
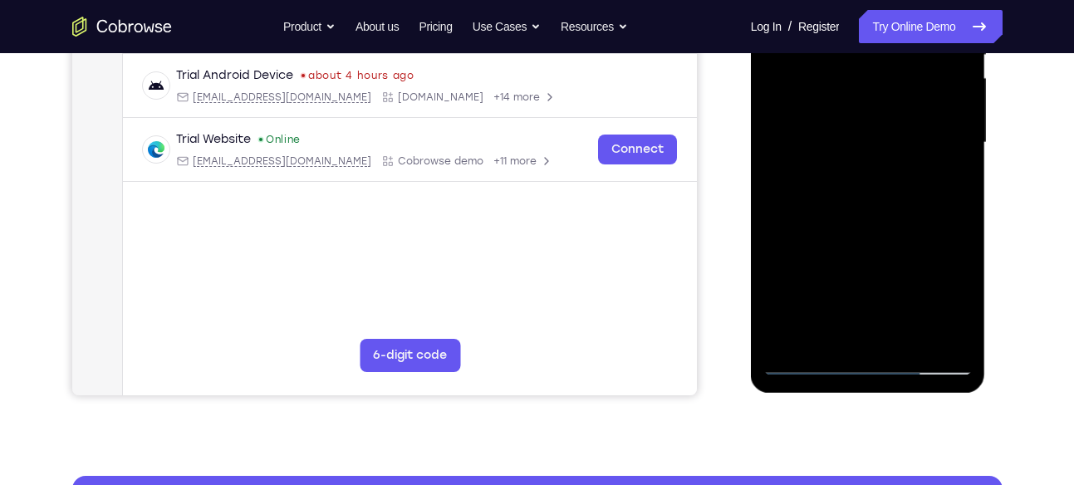
click at [946, 341] on div at bounding box center [867, 142] width 209 height 465
click at [877, 201] on div at bounding box center [867, 142] width 209 height 465
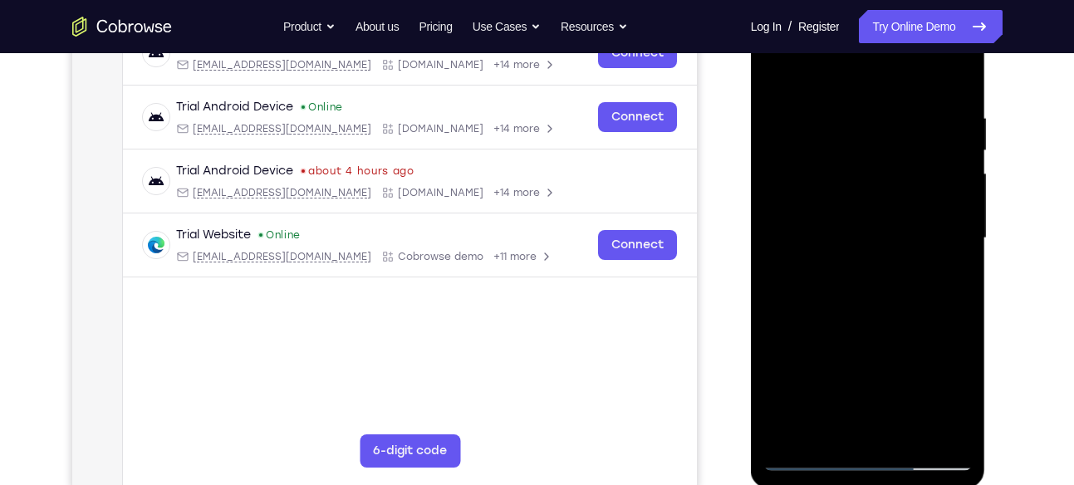
scroll to position [275, 0]
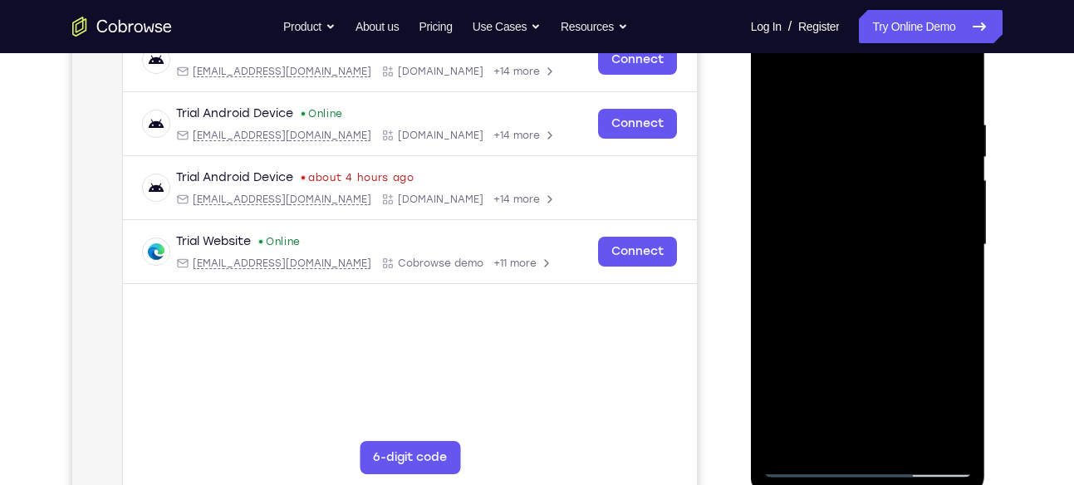
click at [950, 195] on div at bounding box center [867, 244] width 209 height 465
click at [860, 310] on div at bounding box center [867, 244] width 209 height 465
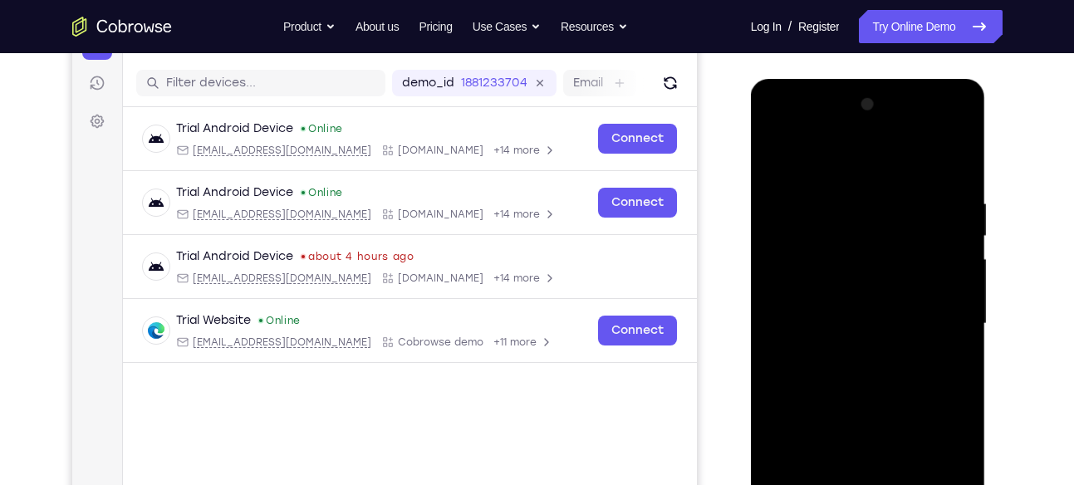
scroll to position [195, 0]
click at [943, 163] on div at bounding box center [867, 324] width 209 height 465
drag, startPoint x: 885, startPoint y: 205, endPoint x: 878, endPoint y: 365, distance: 160.4
click at [878, 365] on div at bounding box center [867, 324] width 209 height 465
drag, startPoint x: 867, startPoint y: 298, endPoint x: 855, endPoint y: 436, distance: 138.3
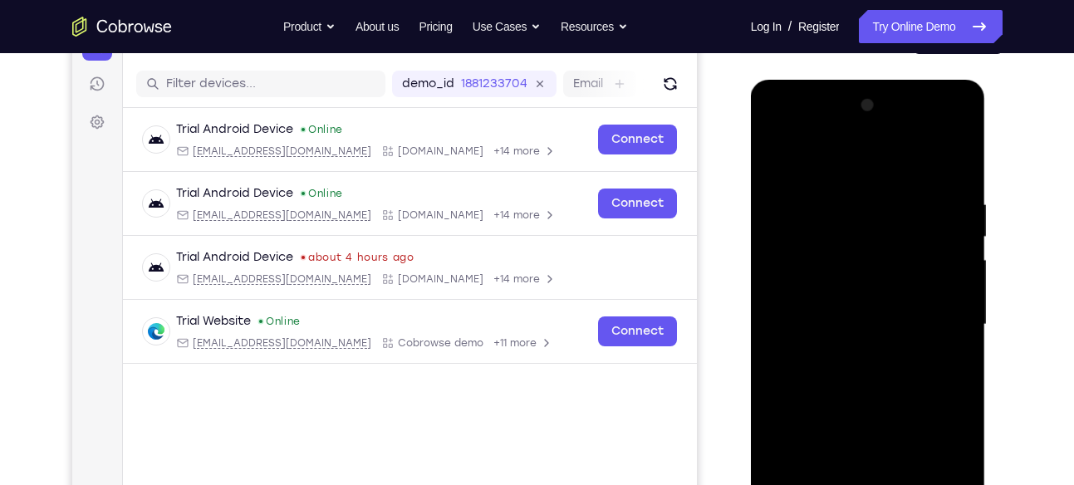
click at [855, 436] on div at bounding box center [867, 324] width 209 height 465
click at [781, 156] on div at bounding box center [867, 324] width 209 height 465
click at [845, 200] on div at bounding box center [867, 324] width 209 height 465
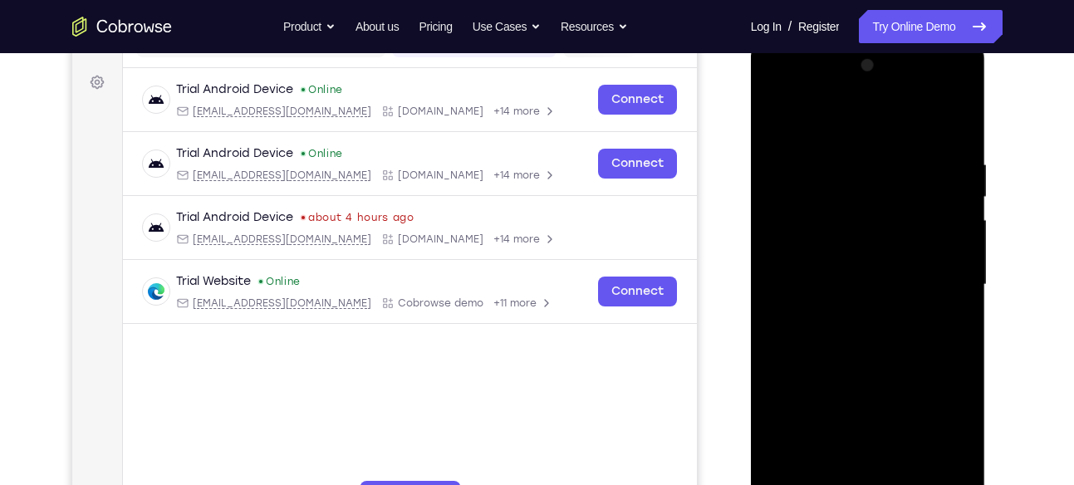
scroll to position [237, 0]
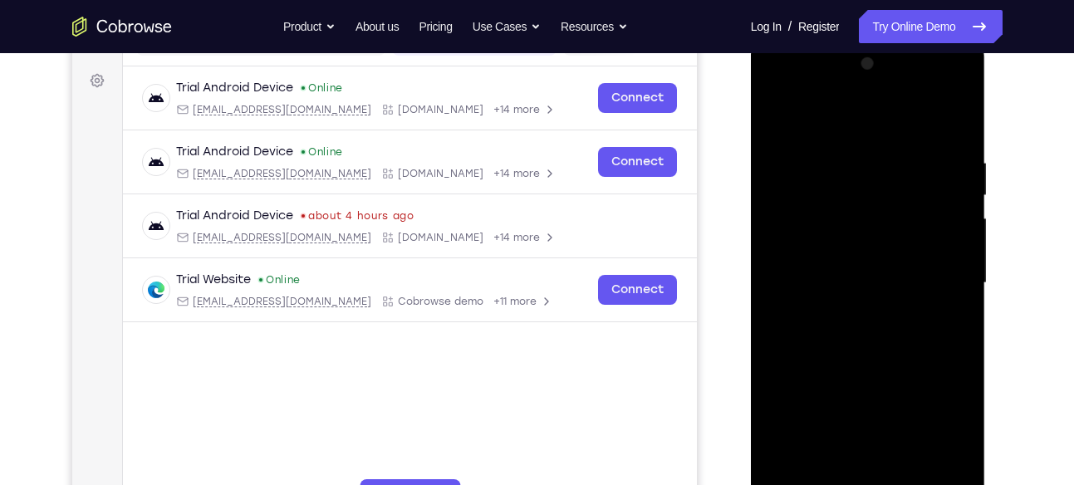
drag, startPoint x: 943, startPoint y: 273, endPoint x: 822, endPoint y: 297, distance: 123.6
click at [822, 297] on div at bounding box center [867, 283] width 209 height 465
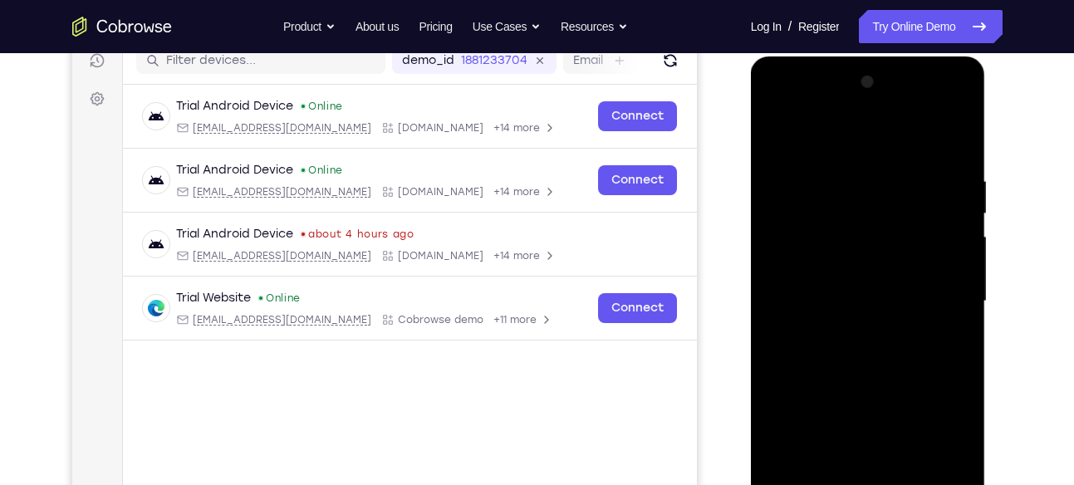
scroll to position [218, 0]
click at [959, 276] on div at bounding box center [867, 302] width 209 height 465
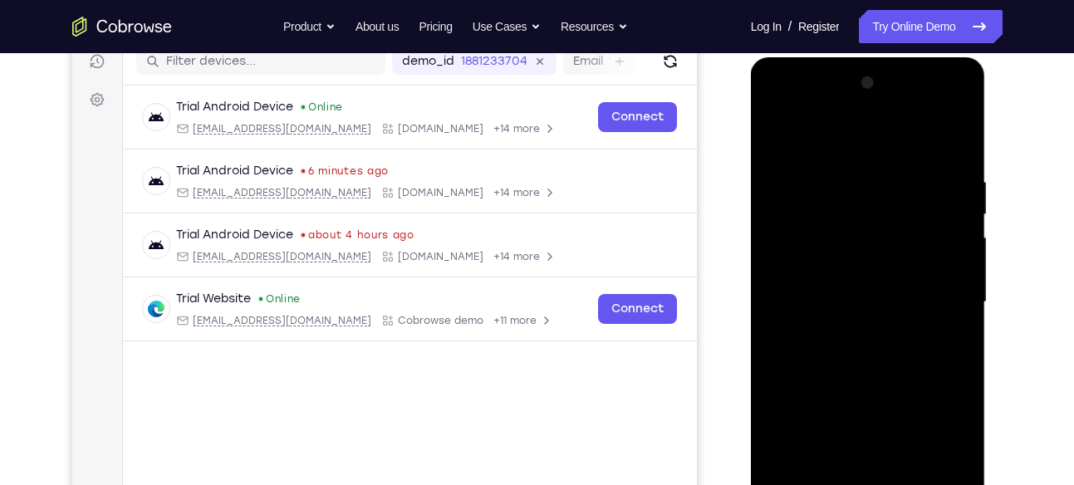
click at [959, 276] on div at bounding box center [867, 302] width 209 height 465
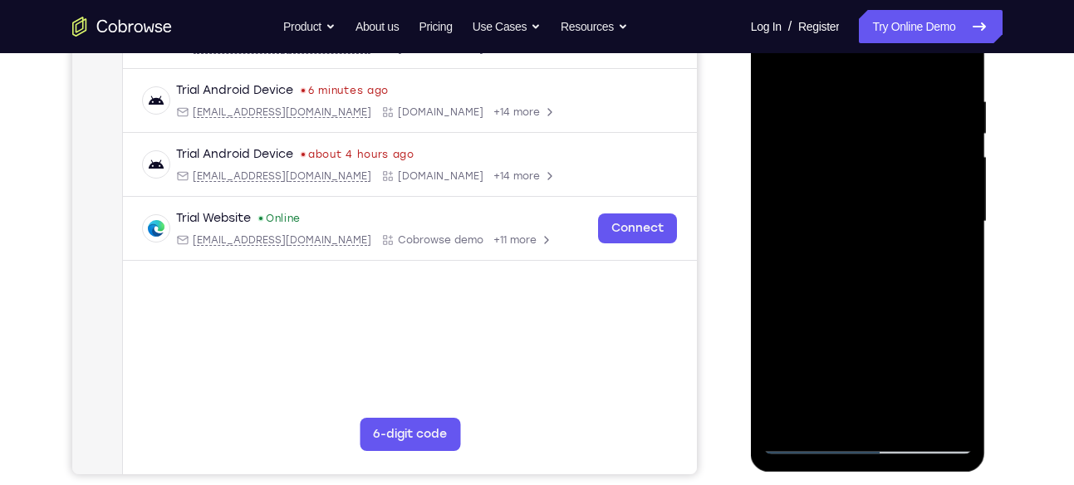
scroll to position [301, 0]
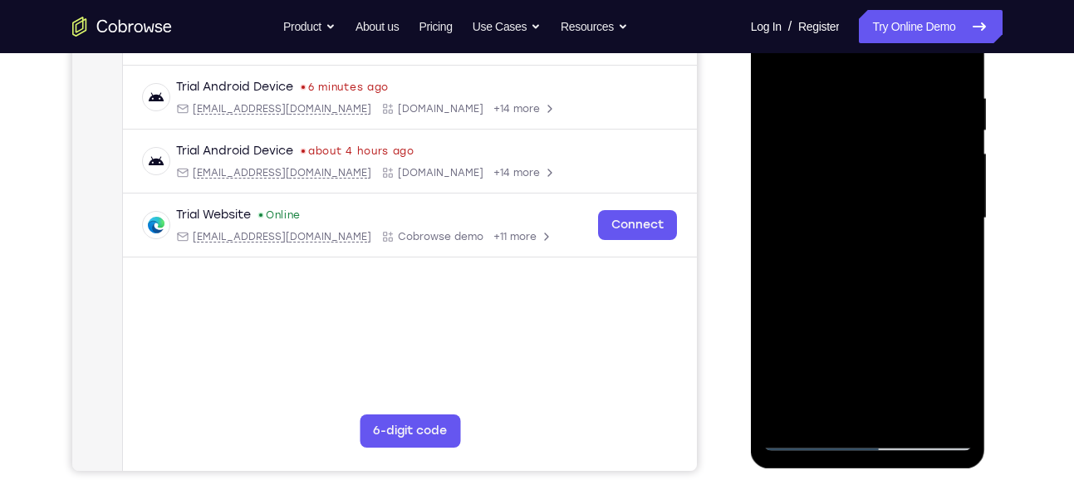
click at [956, 409] on div at bounding box center [867, 218] width 209 height 465
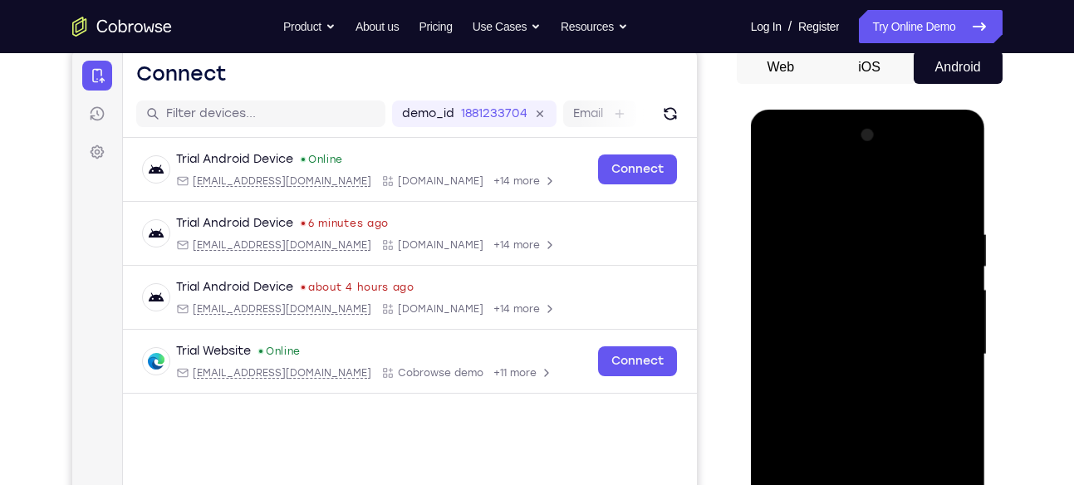
scroll to position [164, 0]
click at [952, 197] on div at bounding box center [867, 355] width 209 height 465
drag, startPoint x: 878, startPoint y: 234, endPoint x: 871, endPoint y: 412, distance: 177.8
click at [871, 412] on div at bounding box center [867, 355] width 209 height 465
click at [841, 233] on div at bounding box center [867, 355] width 209 height 465
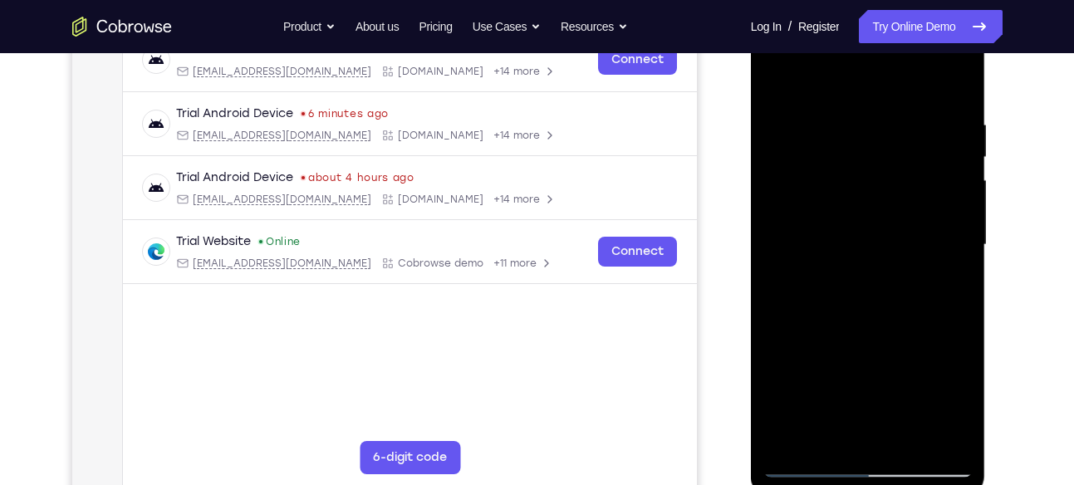
scroll to position [276, 0]
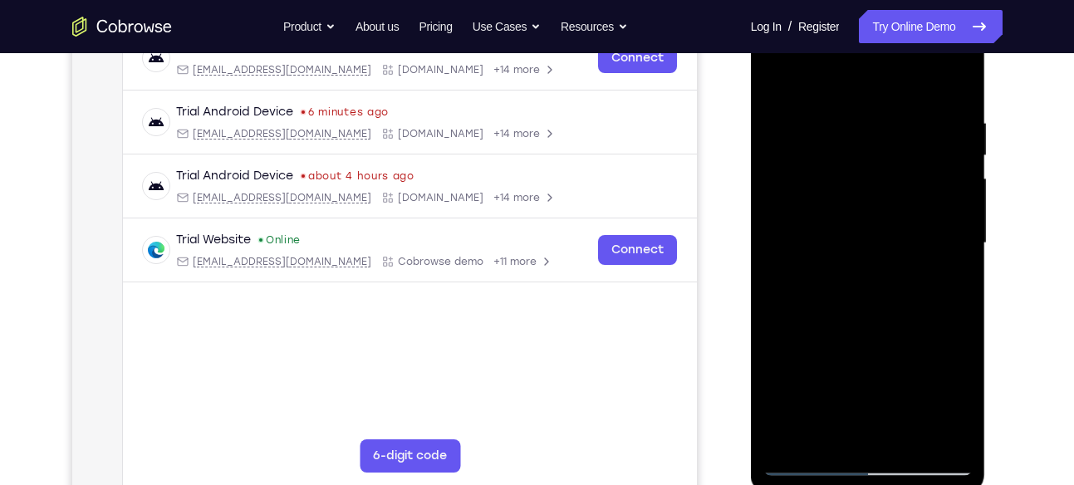
click at [938, 257] on div at bounding box center [867, 243] width 209 height 465
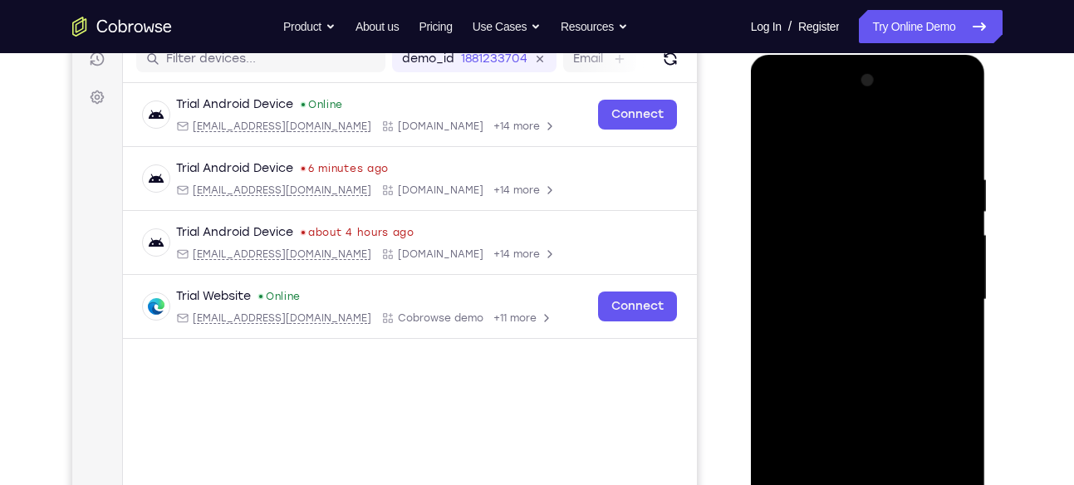
scroll to position [219, 0]
click at [951, 139] on div at bounding box center [867, 300] width 209 height 465
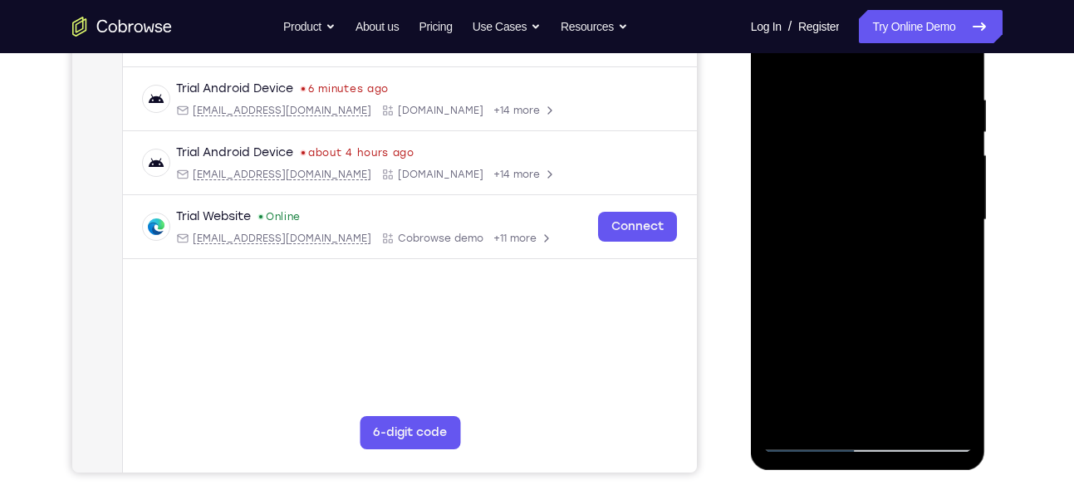
scroll to position [299, 0]
click at [953, 414] on div at bounding box center [867, 220] width 209 height 465
click at [912, 410] on div at bounding box center [867, 220] width 209 height 465
click at [864, 310] on div at bounding box center [867, 220] width 209 height 465
click at [837, 234] on div at bounding box center [867, 220] width 209 height 465
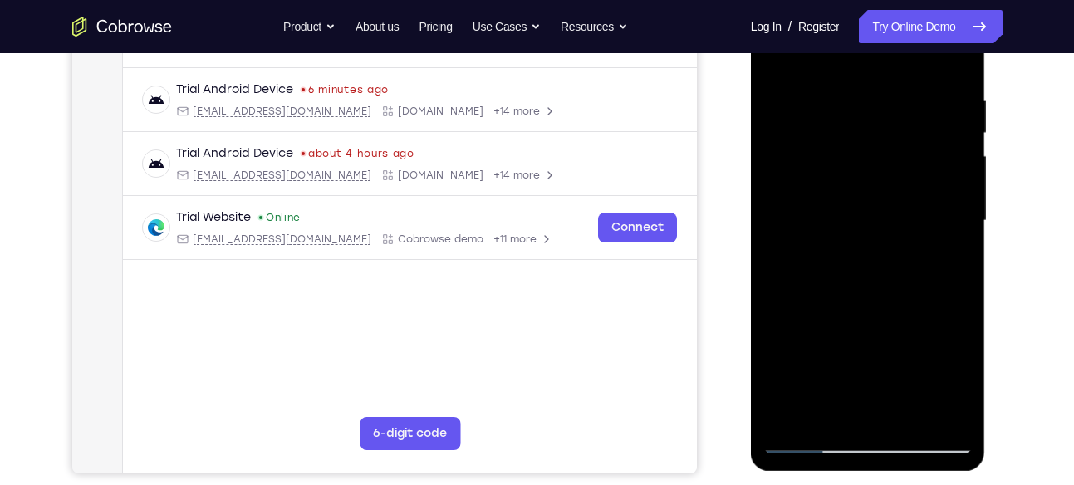
drag, startPoint x: 873, startPoint y: 216, endPoint x: 854, endPoint y: 425, distance: 210.1
click at [854, 425] on div at bounding box center [867, 220] width 209 height 465
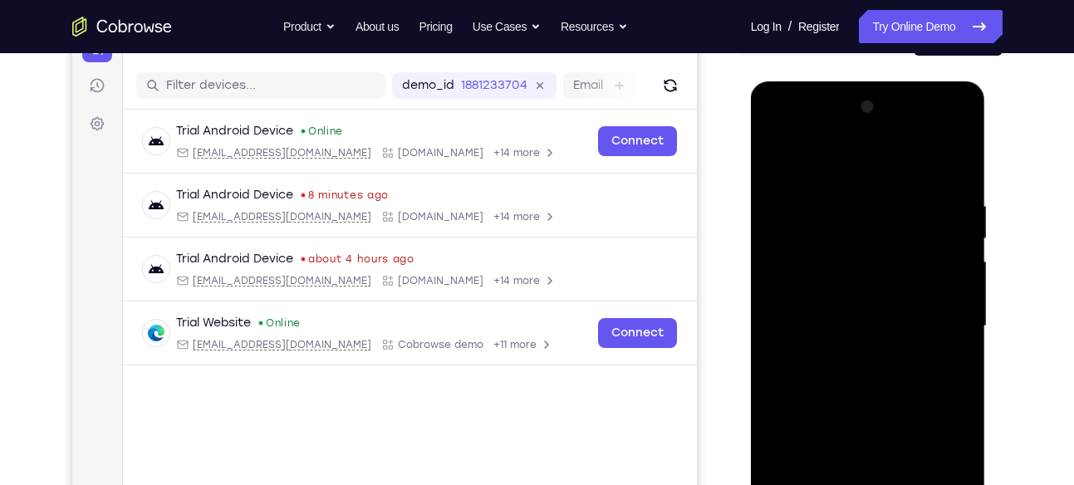
scroll to position [193, 0]
drag, startPoint x: 859, startPoint y: 247, endPoint x: 885, endPoint y: 416, distance: 171.3
click at [885, 416] on div at bounding box center [867, 327] width 209 height 465
drag, startPoint x: 885, startPoint y: 324, endPoint x: 908, endPoint y: 444, distance: 122.5
click at [908, 444] on div at bounding box center [867, 327] width 209 height 465
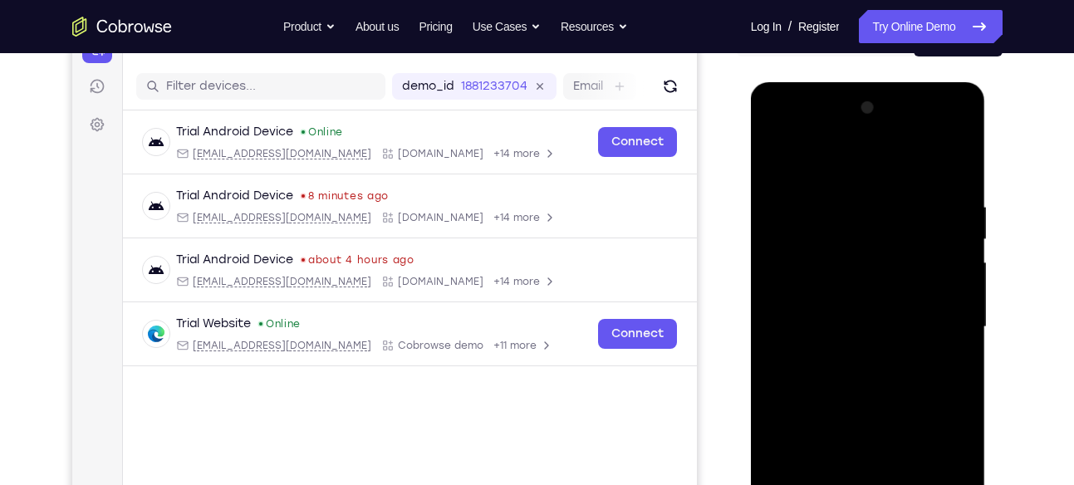
drag, startPoint x: 871, startPoint y: 304, endPoint x: 874, endPoint y: 444, distance: 140.4
click at [874, 444] on div at bounding box center [867, 327] width 209 height 465
drag, startPoint x: 852, startPoint y: 286, endPoint x: 860, endPoint y: 444, distance: 158.8
click at [860, 444] on div at bounding box center [867, 327] width 209 height 465
drag, startPoint x: 849, startPoint y: 310, endPoint x: 858, endPoint y: 209, distance: 100.8
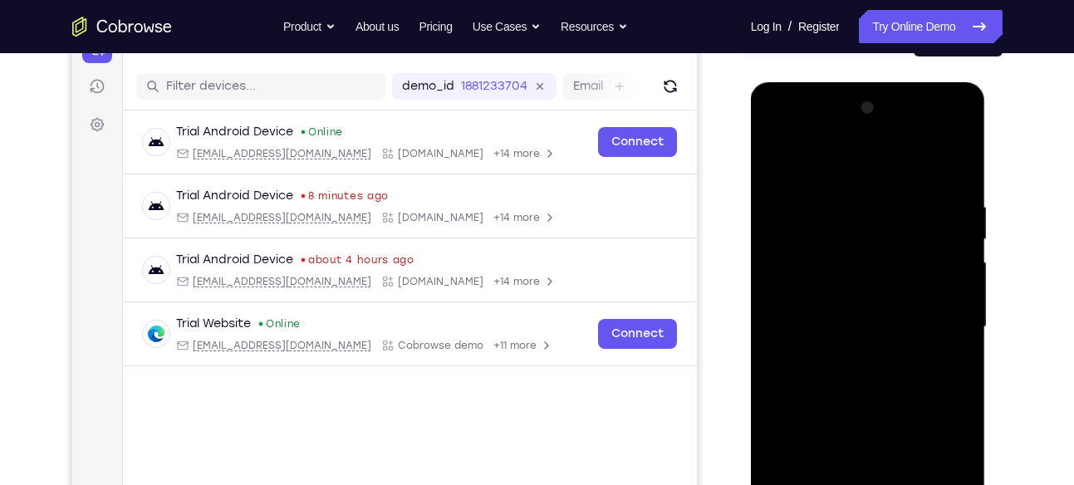
click at [858, 209] on div at bounding box center [867, 327] width 209 height 465
click at [779, 166] on div at bounding box center [867, 327] width 209 height 465
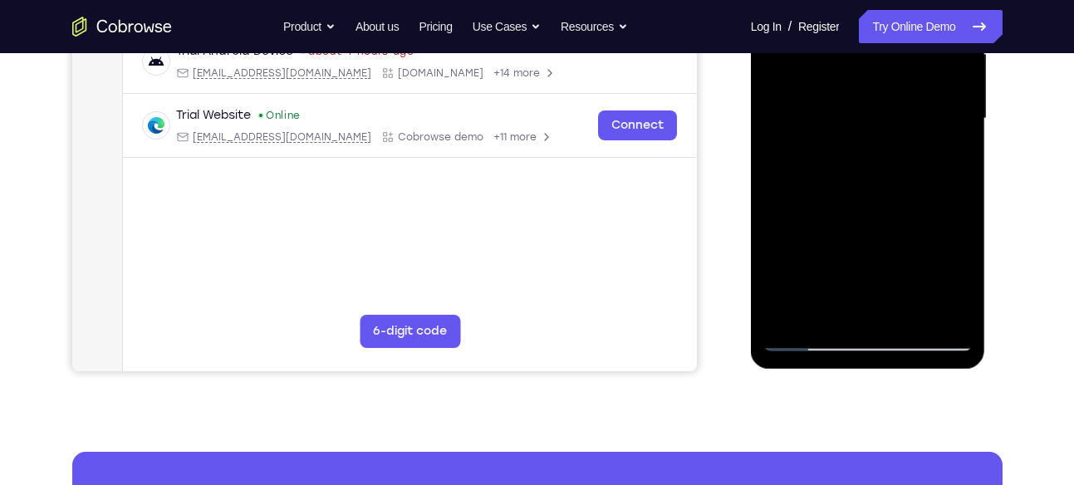
scroll to position [402, 0]
drag, startPoint x: 888, startPoint y: 296, endPoint x: 888, endPoint y: 209, distance: 86.4
click at [888, 209] on div at bounding box center [867, 117] width 209 height 465
drag, startPoint x: 888, startPoint y: 247, endPoint x: 888, endPoint y: 187, distance: 60.6
click at [888, 187] on div at bounding box center [867, 117] width 209 height 465
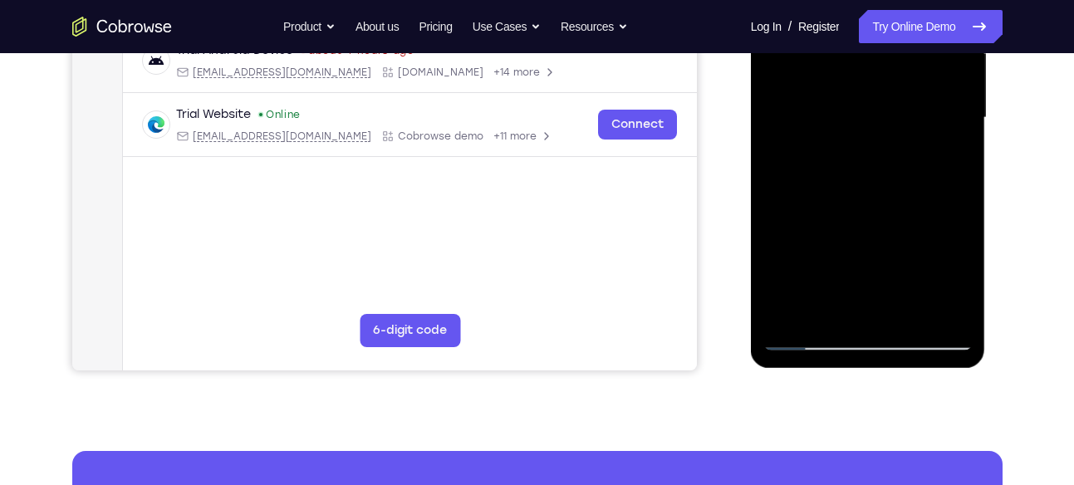
drag, startPoint x: 877, startPoint y: 247, endPoint x: 888, endPoint y: 181, distance: 67.3
click at [888, 181] on div at bounding box center [867, 117] width 209 height 465
drag, startPoint x: 886, startPoint y: 262, endPoint x: 896, endPoint y: 184, distance: 78.7
click at [896, 184] on div at bounding box center [867, 117] width 209 height 465
drag, startPoint x: 891, startPoint y: 264, endPoint x: 896, endPoint y: 208, distance: 56.7
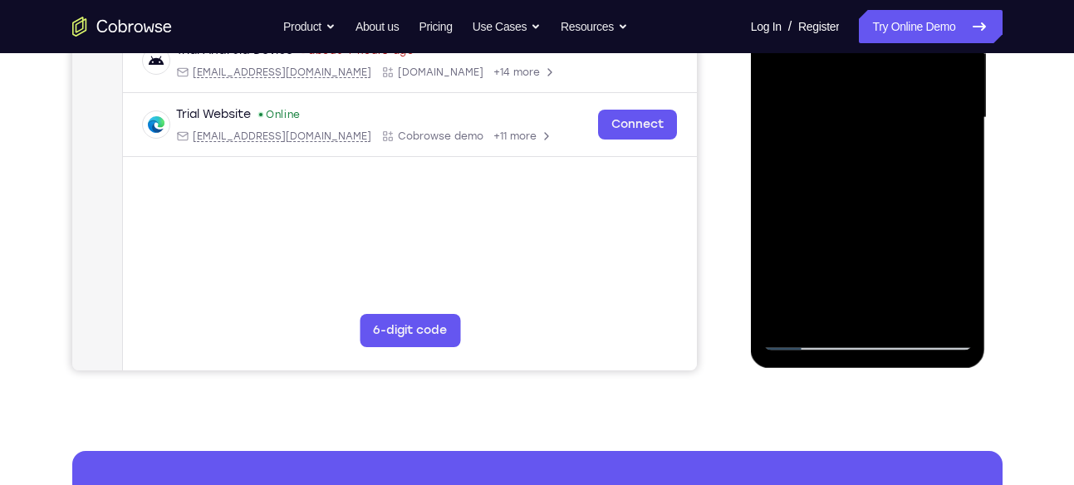
click at [896, 208] on div at bounding box center [867, 117] width 209 height 465
drag, startPoint x: 885, startPoint y: 244, endPoint x: 896, endPoint y: 335, distance: 91.1
click at [896, 335] on div at bounding box center [867, 117] width 209 height 465
click at [841, 224] on div at bounding box center [867, 117] width 209 height 465
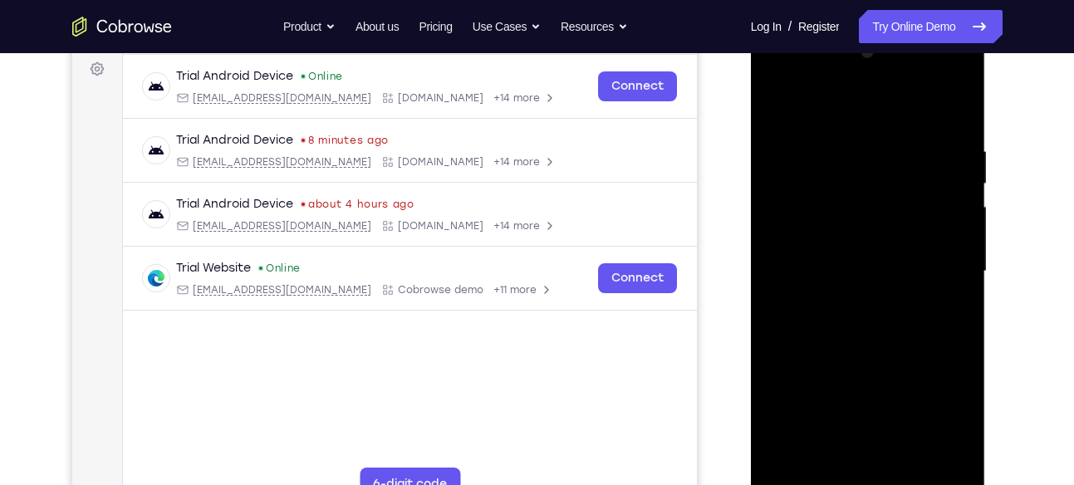
scroll to position [242, 0]
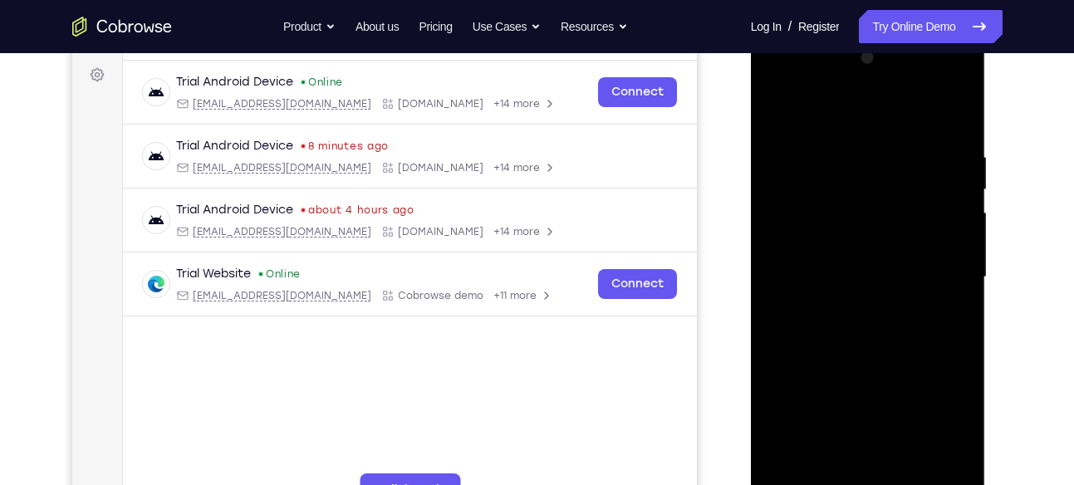
click at [864, 220] on div at bounding box center [867, 277] width 209 height 465
click at [870, 165] on div at bounding box center [867, 277] width 209 height 465
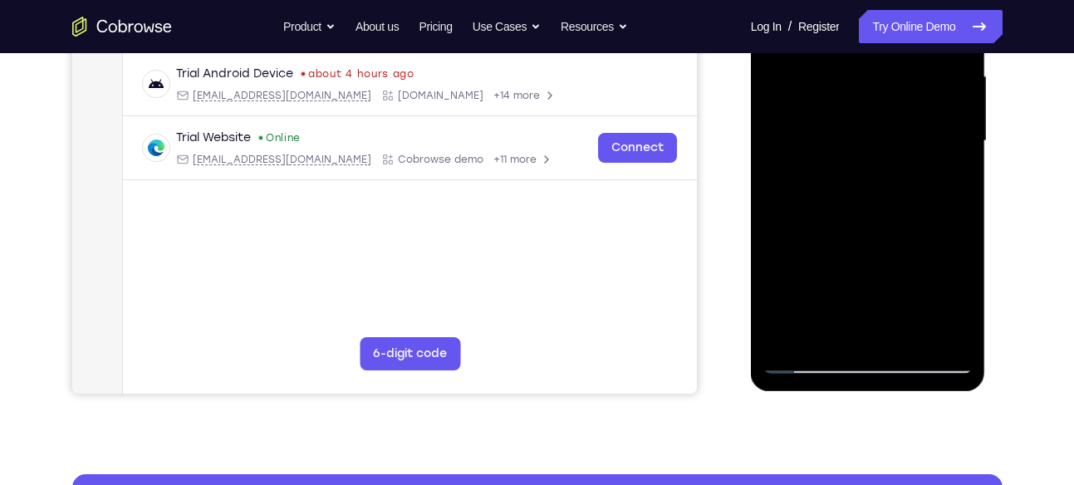
scroll to position [379, 0]
click at [791, 340] on div at bounding box center [867, 140] width 209 height 465
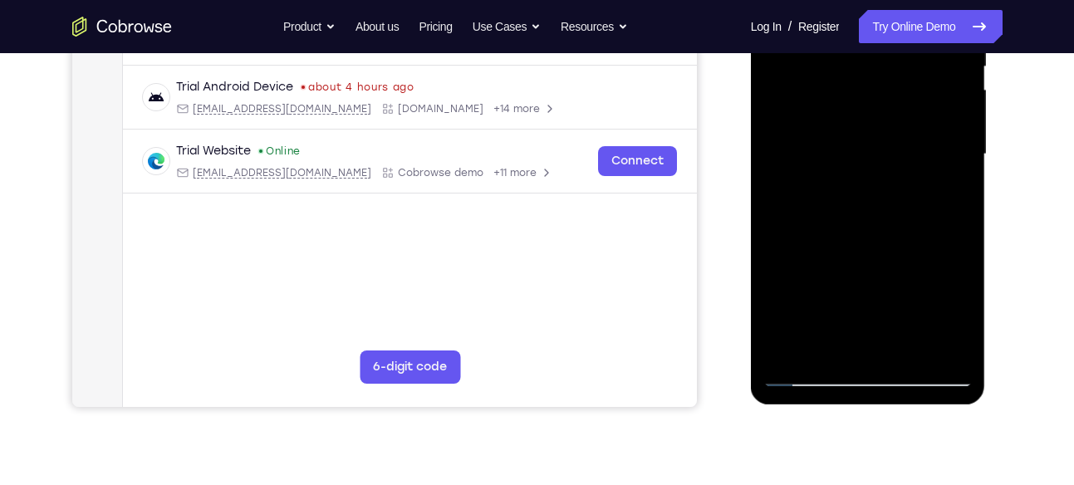
scroll to position [363, 0]
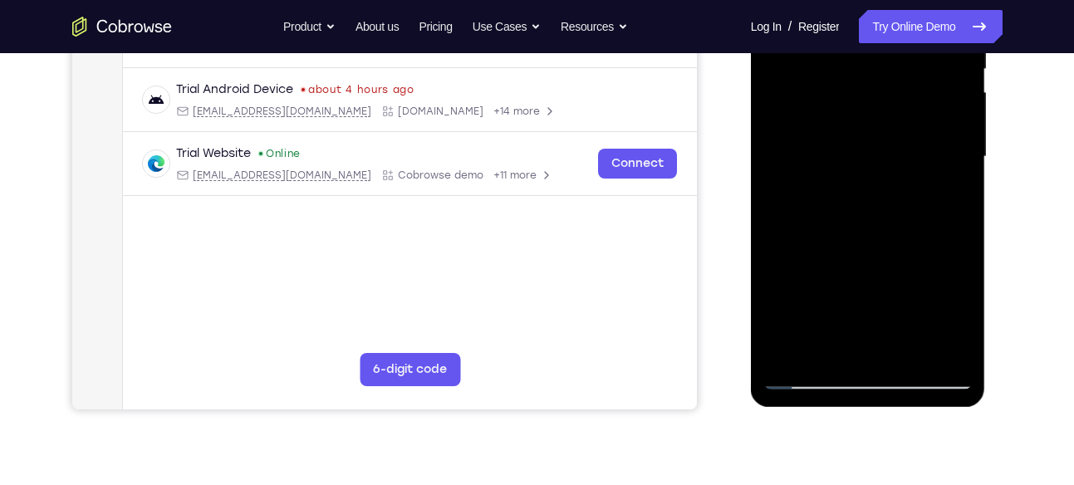
click at [910, 354] on div at bounding box center [867, 156] width 209 height 465
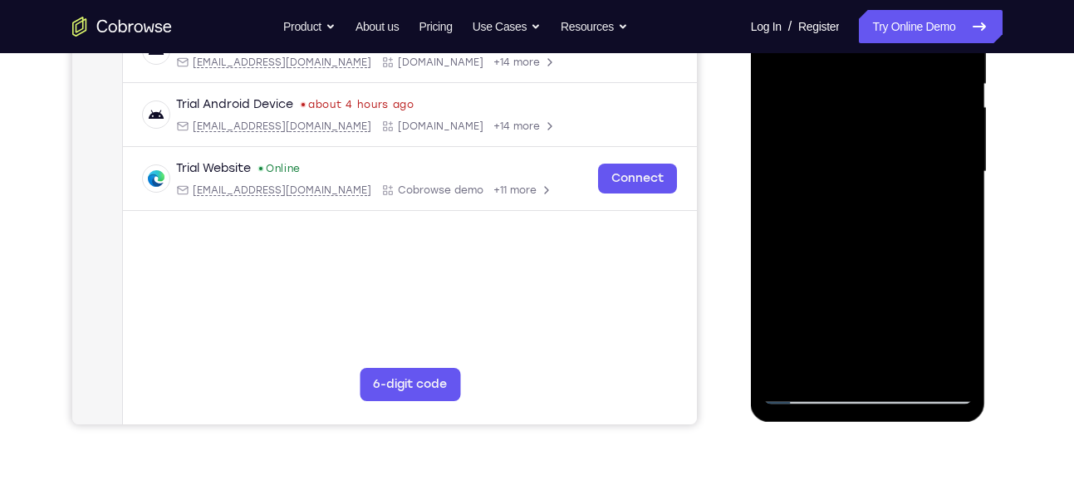
scroll to position [355, 0]
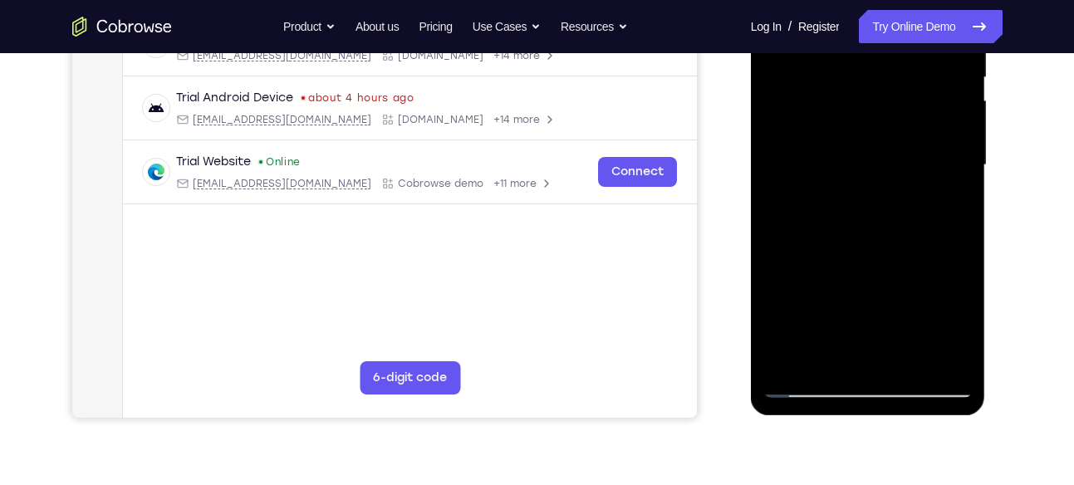
drag, startPoint x: 864, startPoint y: 306, endPoint x: 864, endPoint y: 233, distance: 73.1
click at [864, 233] on div at bounding box center [867, 165] width 209 height 465
drag, startPoint x: 875, startPoint y: 306, endPoint x: 873, endPoint y: 212, distance: 94.7
click at [873, 212] on div at bounding box center [867, 165] width 209 height 465
click at [844, 336] on div at bounding box center [867, 165] width 209 height 465
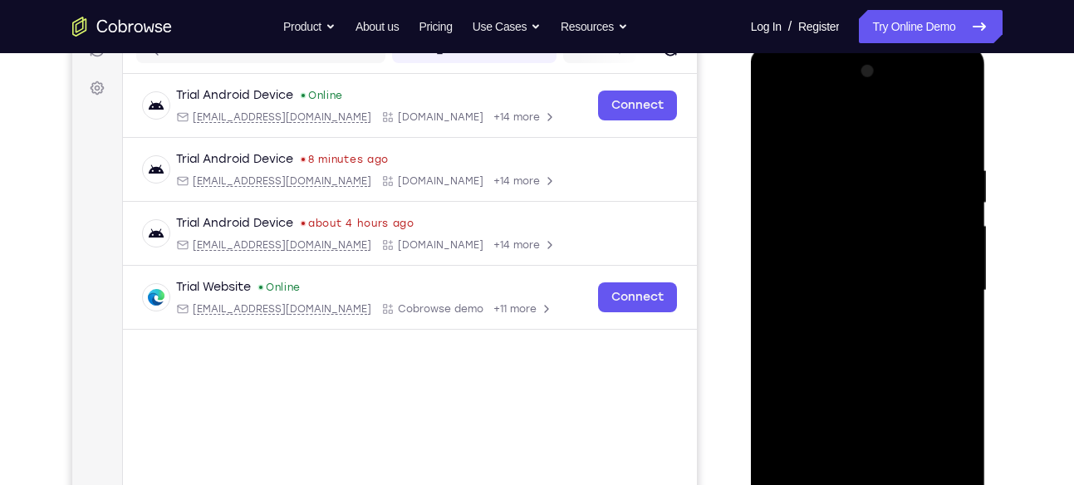
scroll to position [228, 0]
click at [957, 130] on div at bounding box center [867, 291] width 209 height 465
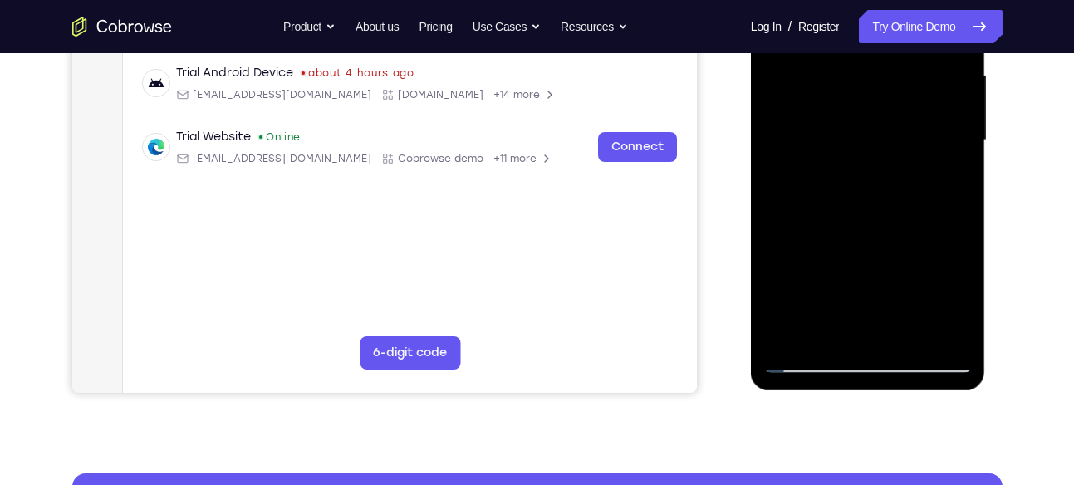
scroll to position [358, 0]
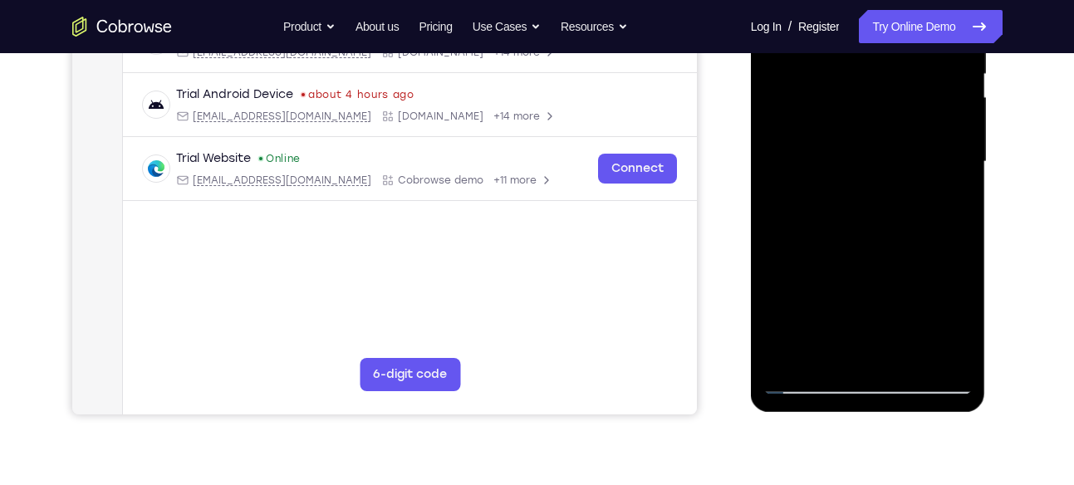
click at [789, 354] on div at bounding box center [867, 161] width 209 height 465
click at [868, 165] on div at bounding box center [867, 161] width 209 height 465
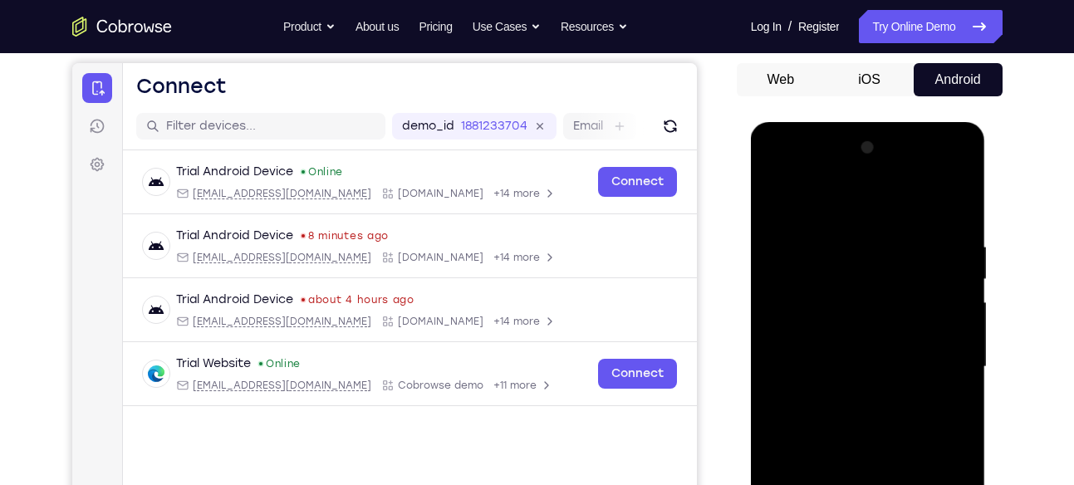
scroll to position [152, 0]
click at [776, 202] on div at bounding box center [867, 367] width 209 height 465
click at [836, 232] on div at bounding box center [867, 367] width 209 height 465
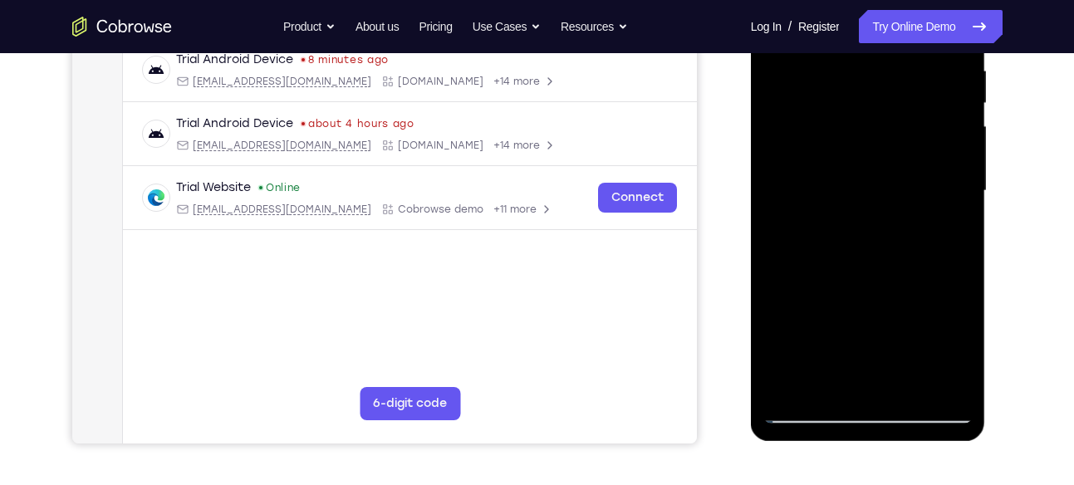
scroll to position [330, 0]
click at [936, 382] on div at bounding box center [867, 190] width 209 height 465
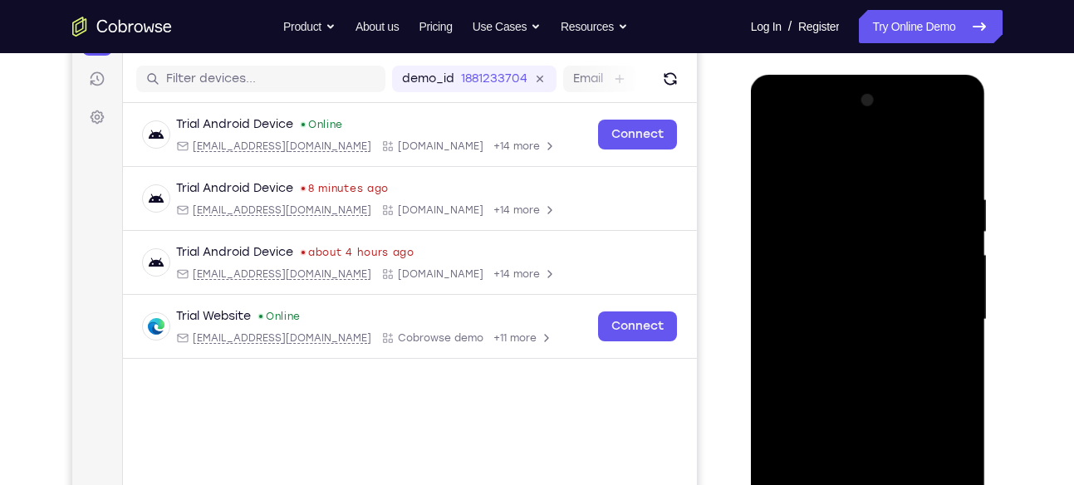
scroll to position [197, 0]
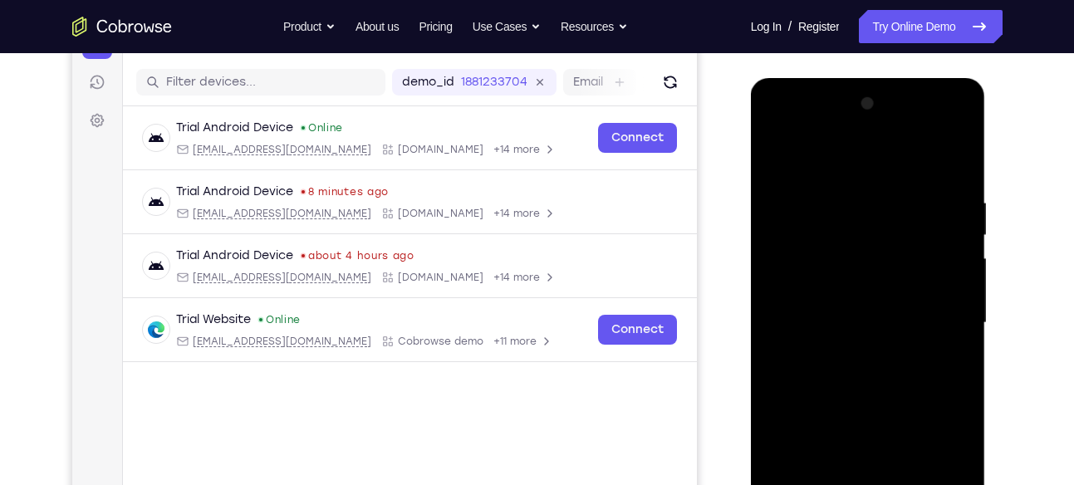
click at [952, 155] on div at bounding box center [867, 323] width 209 height 465
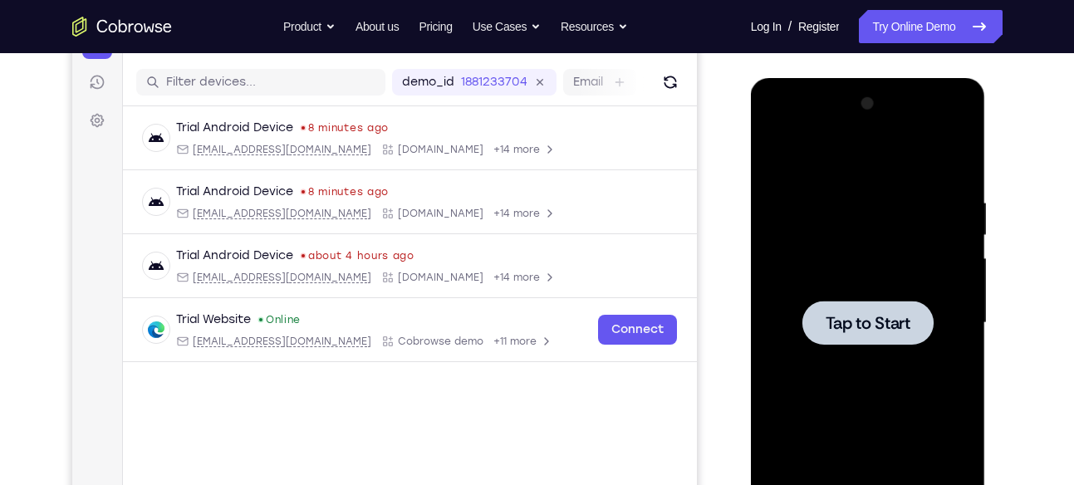
click at [862, 321] on span "Tap to Start" at bounding box center [867, 323] width 85 height 17
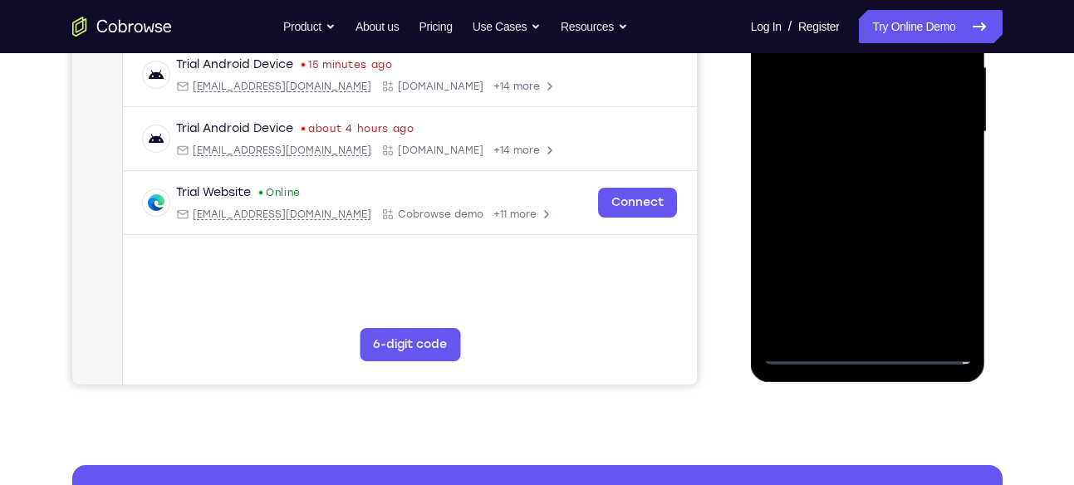
scroll to position [404, 0]
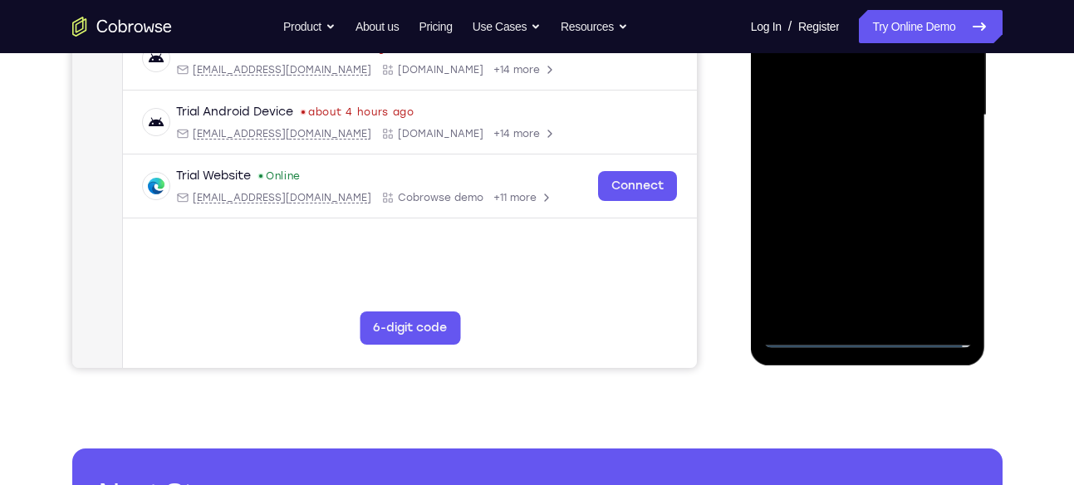
click at [868, 335] on div at bounding box center [867, 115] width 209 height 465
click at [926, 263] on div at bounding box center [867, 115] width 209 height 465
click at [939, 267] on div at bounding box center [867, 115] width 209 height 465
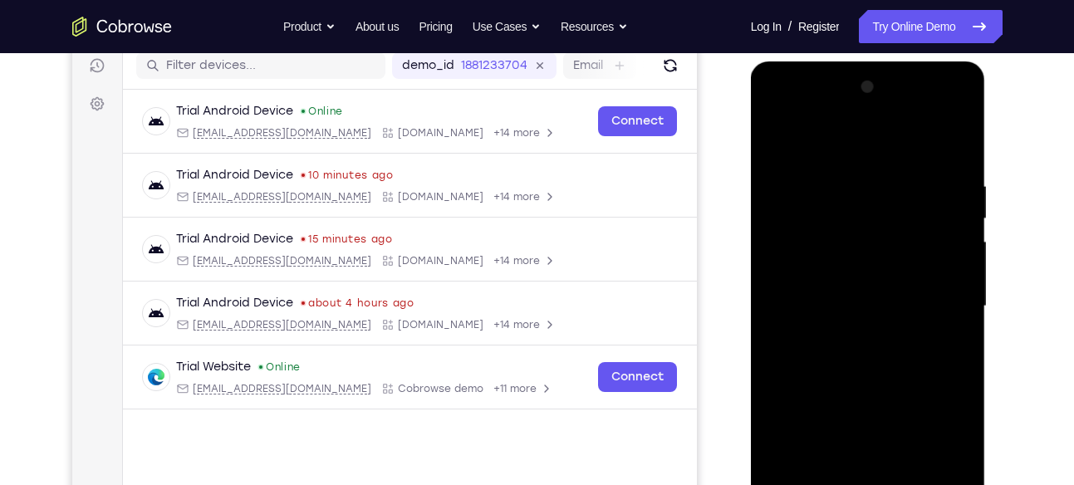
scroll to position [213, 0]
click at [779, 110] on div at bounding box center [867, 307] width 209 height 465
click at [939, 306] on div at bounding box center [867, 307] width 209 height 465
click at [937, 113] on div at bounding box center [867, 307] width 209 height 465
click at [854, 145] on div at bounding box center [867, 307] width 209 height 465
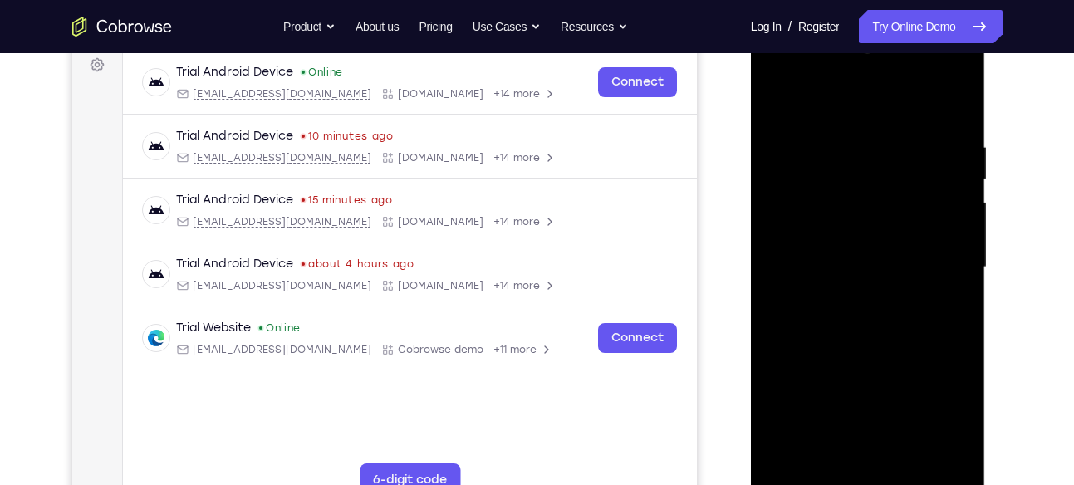
scroll to position [253, 0]
click at [800, 221] on div at bounding box center [867, 266] width 209 height 465
click at [839, 273] on div at bounding box center [867, 266] width 209 height 465
click at [864, 404] on div at bounding box center [867, 266] width 209 height 465
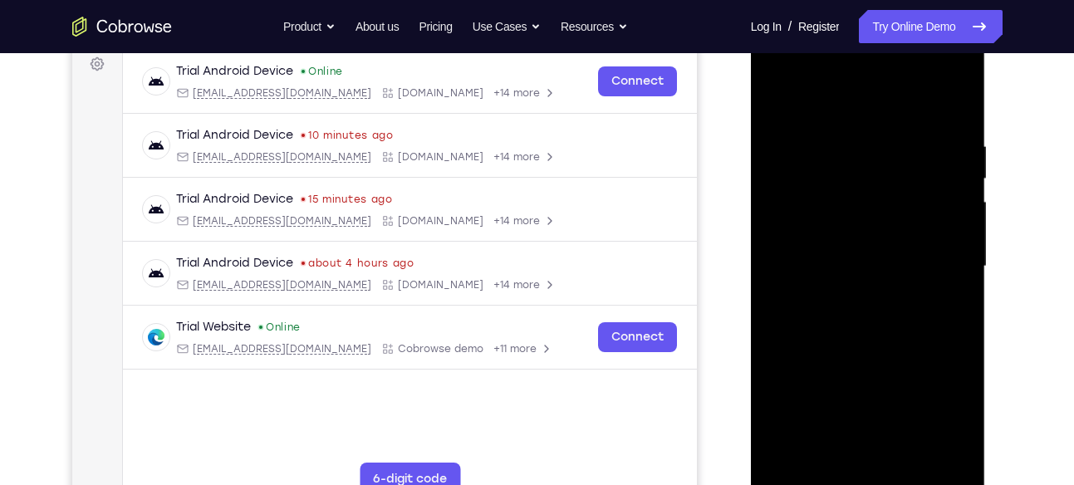
click at [829, 252] on div at bounding box center [867, 266] width 209 height 465
click at [867, 393] on div at bounding box center [867, 266] width 209 height 465
click at [849, 284] on div at bounding box center [867, 266] width 209 height 465
click at [939, 105] on div at bounding box center [867, 266] width 209 height 465
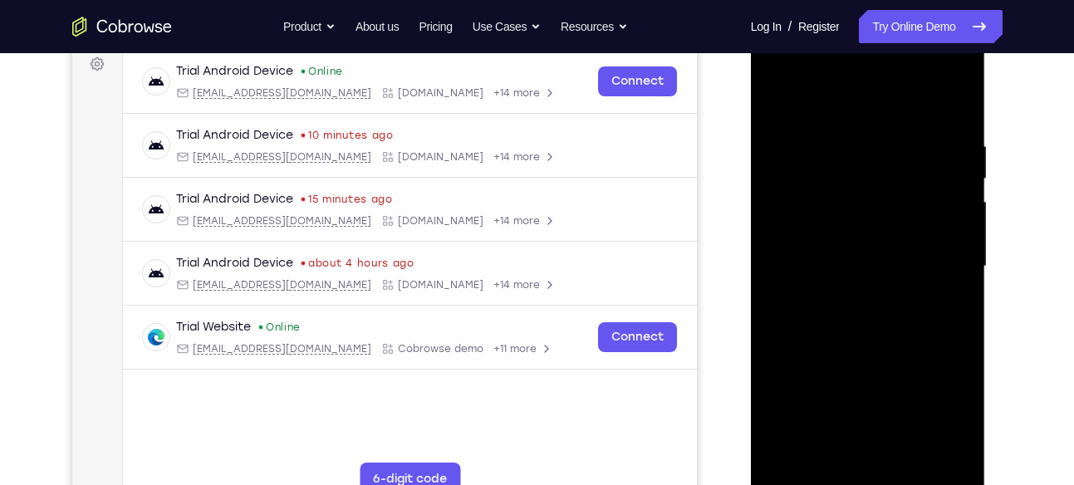
click at [881, 355] on div at bounding box center [867, 266] width 209 height 465
click at [837, 246] on div at bounding box center [867, 266] width 209 height 465
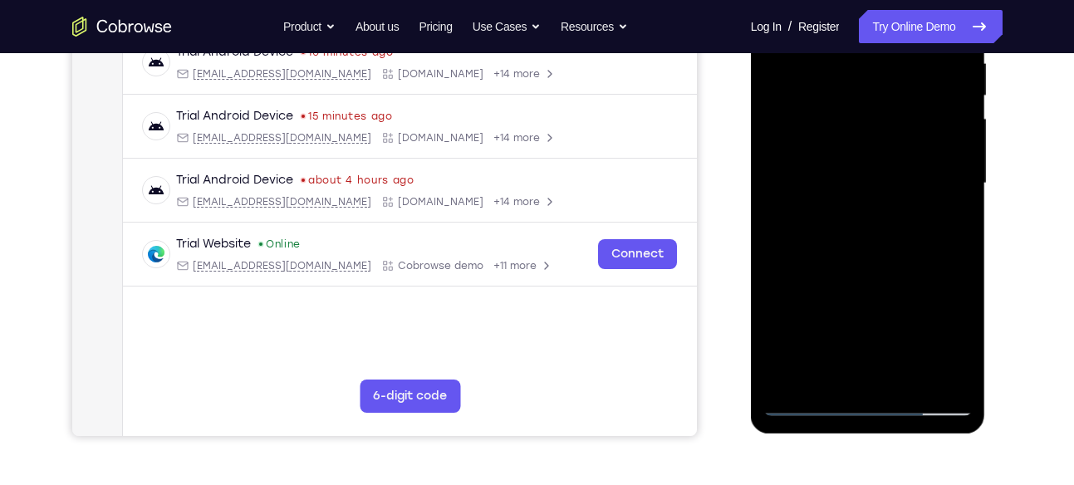
scroll to position [344, 0]
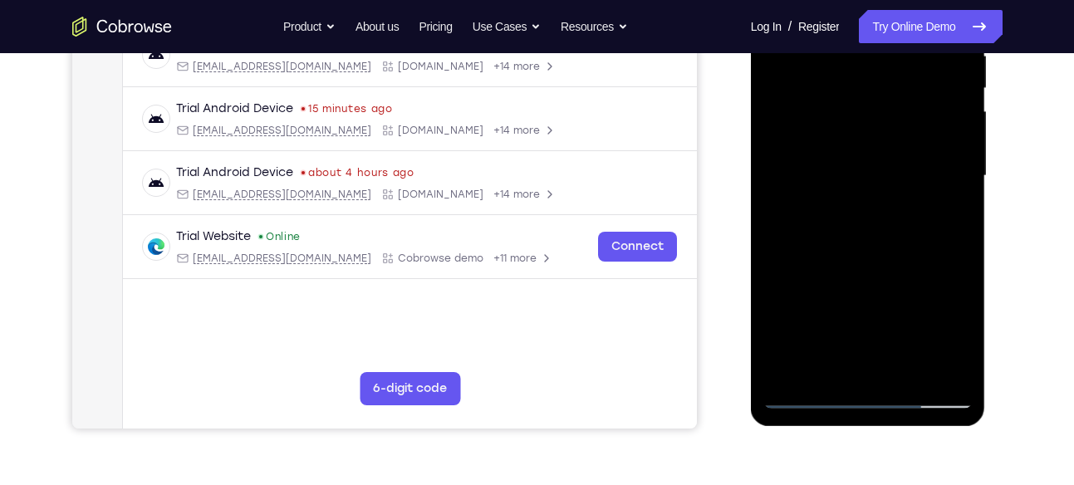
drag, startPoint x: 893, startPoint y: 289, endPoint x: 898, endPoint y: 173, distance: 116.4
click at [898, 173] on div at bounding box center [867, 176] width 209 height 465
click at [840, 359] on div at bounding box center [867, 176] width 209 height 465
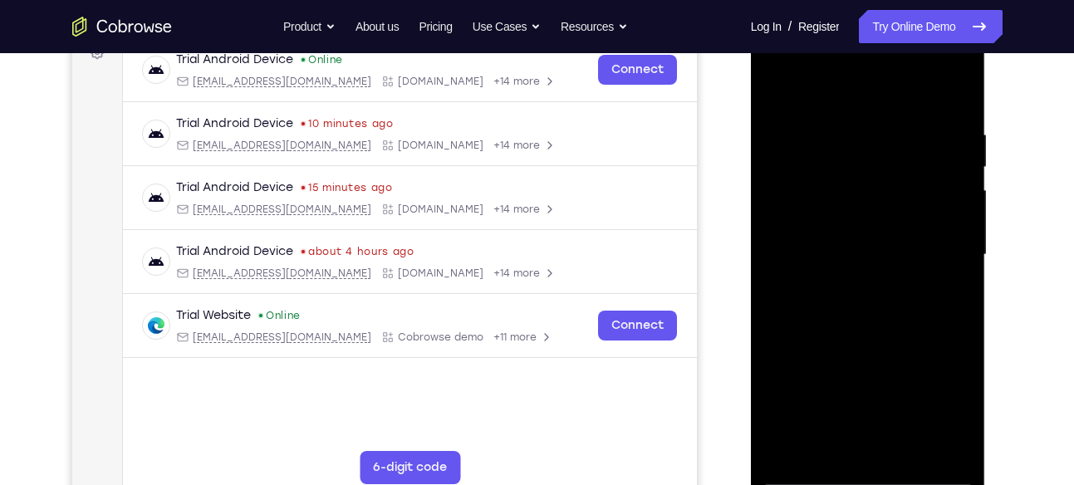
scroll to position [262, 0]
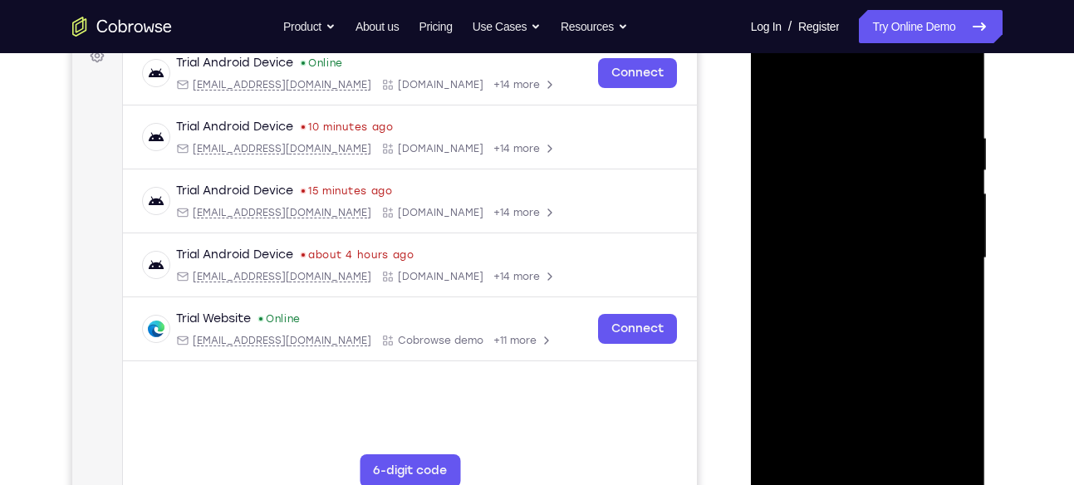
click at [839, 223] on div at bounding box center [867, 258] width 209 height 465
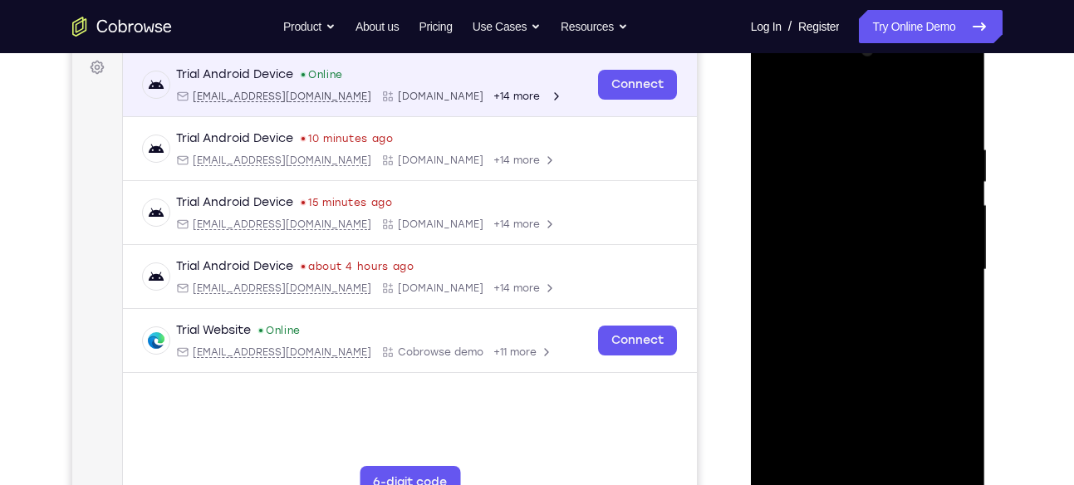
scroll to position [249, 0]
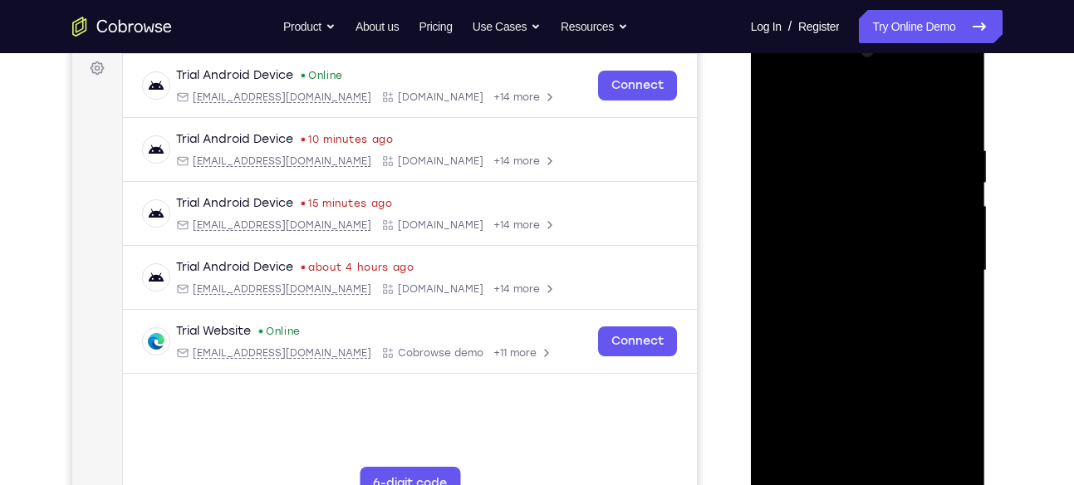
click at [814, 305] on div at bounding box center [867, 270] width 209 height 465
click at [853, 369] on div at bounding box center [867, 270] width 209 height 465
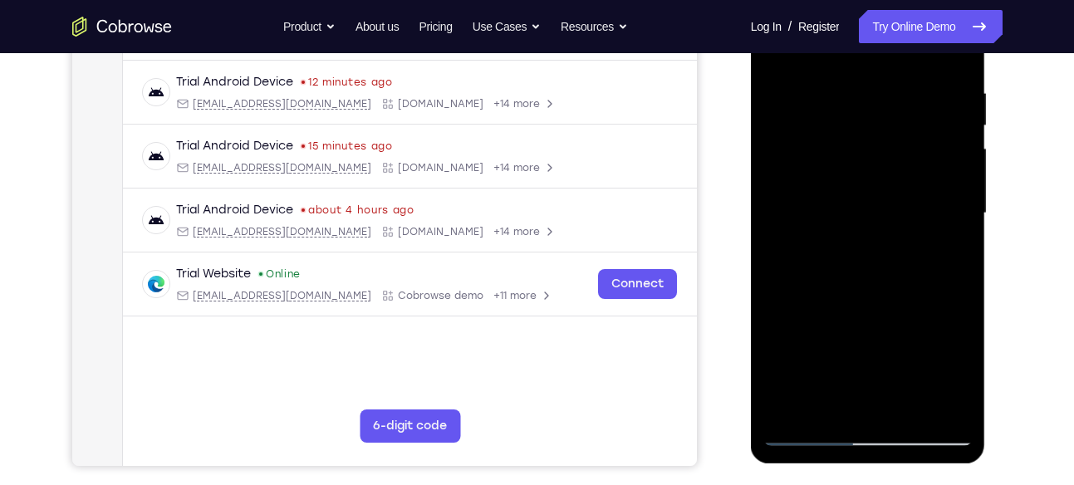
scroll to position [311, 0]
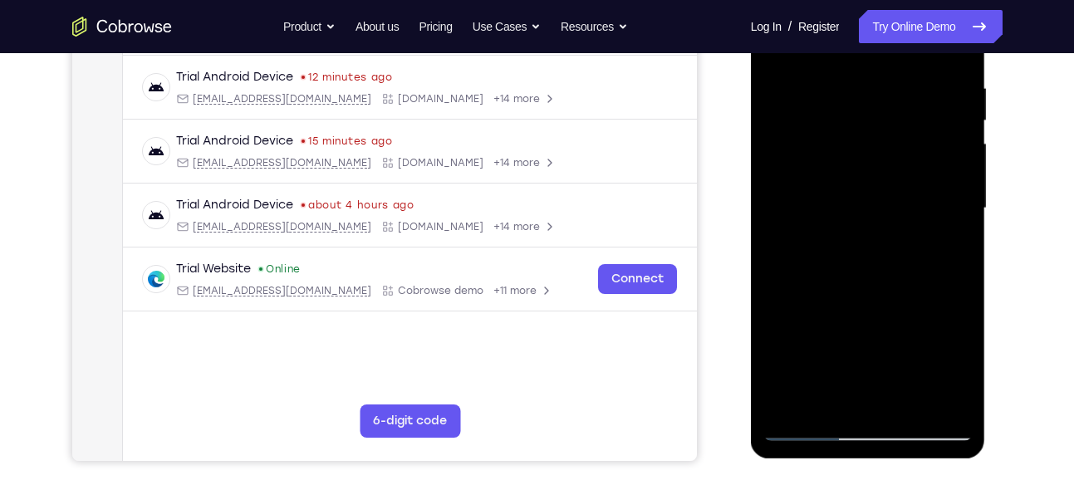
drag, startPoint x: 869, startPoint y: 348, endPoint x: 878, endPoint y: 252, distance: 96.7
click at [878, 252] on div at bounding box center [867, 208] width 209 height 465
drag, startPoint x: 888, startPoint y: 299, endPoint x: 892, endPoint y: 400, distance: 101.4
click at [892, 400] on div at bounding box center [867, 208] width 209 height 465
click at [864, 194] on div at bounding box center [867, 208] width 209 height 465
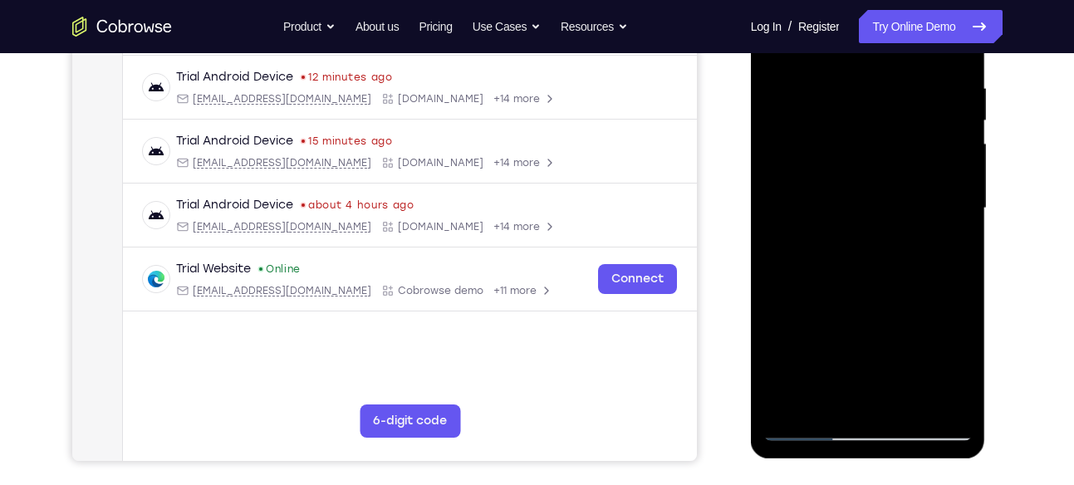
click at [958, 222] on div at bounding box center [867, 208] width 209 height 465
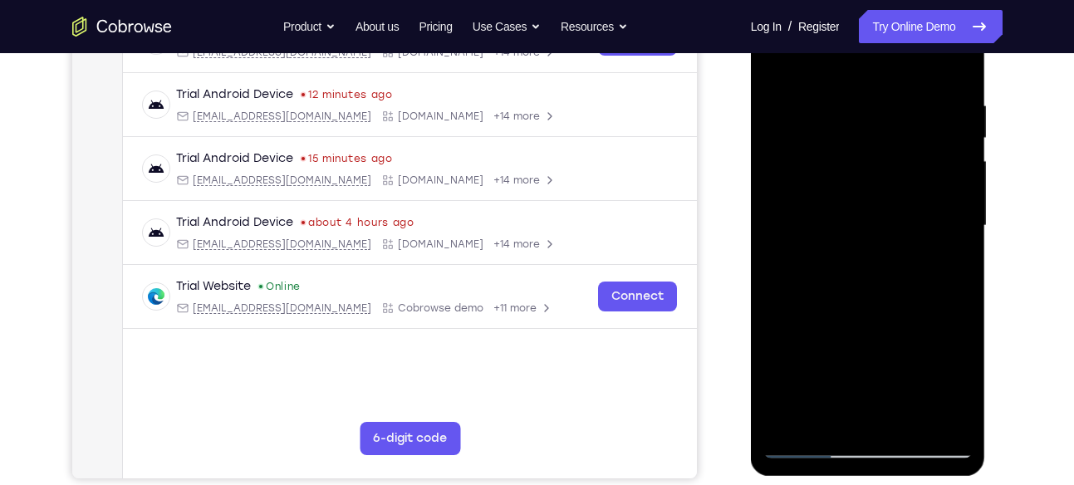
scroll to position [293, 0]
click at [963, 237] on div at bounding box center [867, 226] width 209 height 465
click at [961, 239] on div at bounding box center [867, 226] width 209 height 465
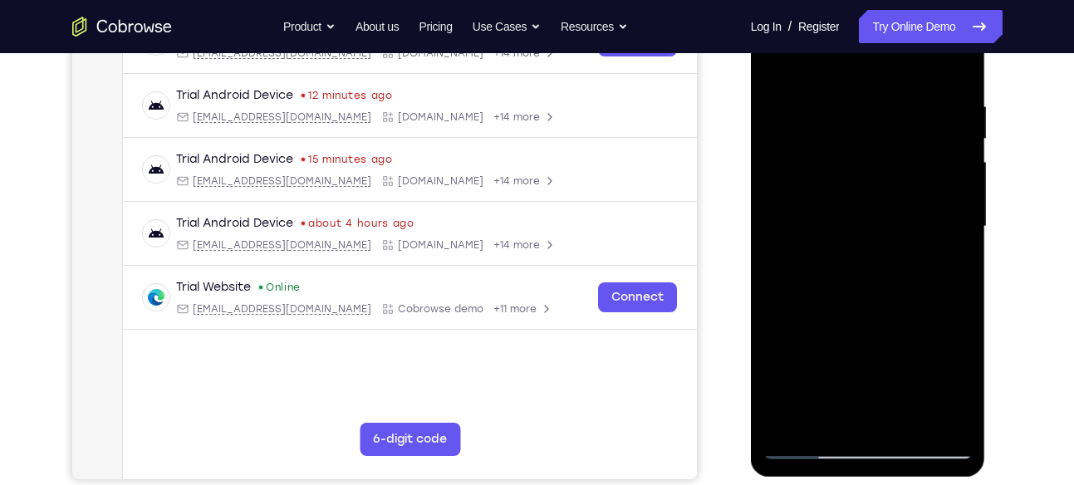
click at [961, 239] on div at bounding box center [867, 226] width 209 height 465
click at [960, 71] on div at bounding box center [867, 226] width 209 height 465
click at [924, 84] on div at bounding box center [867, 226] width 209 height 465
click at [784, 62] on div at bounding box center [867, 226] width 209 height 465
drag, startPoint x: 873, startPoint y: 167, endPoint x: 869, endPoint y: 383, distance: 215.9
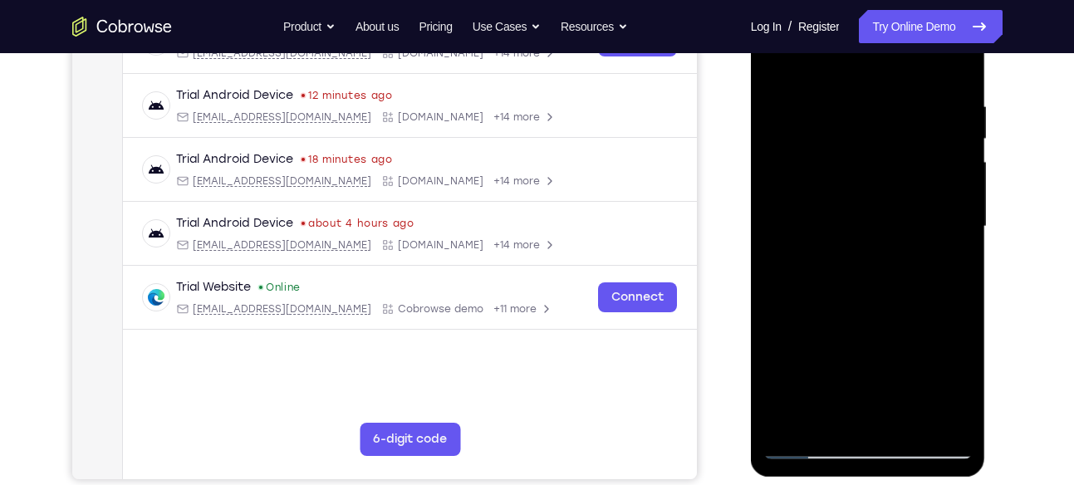
click at [869, 383] on div at bounding box center [867, 226] width 209 height 465
drag, startPoint x: 877, startPoint y: 333, endPoint x: 864, endPoint y: 232, distance: 102.1
click at [864, 232] on div at bounding box center [867, 226] width 209 height 465
drag, startPoint x: 871, startPoint y: 311, endPoint x: 878, endPoint y: 224, distance: 87.4
drag, startPoint x: 878, startPoint y: 224, endPoint x: 983, endPoint y: 204, distance: 107.3
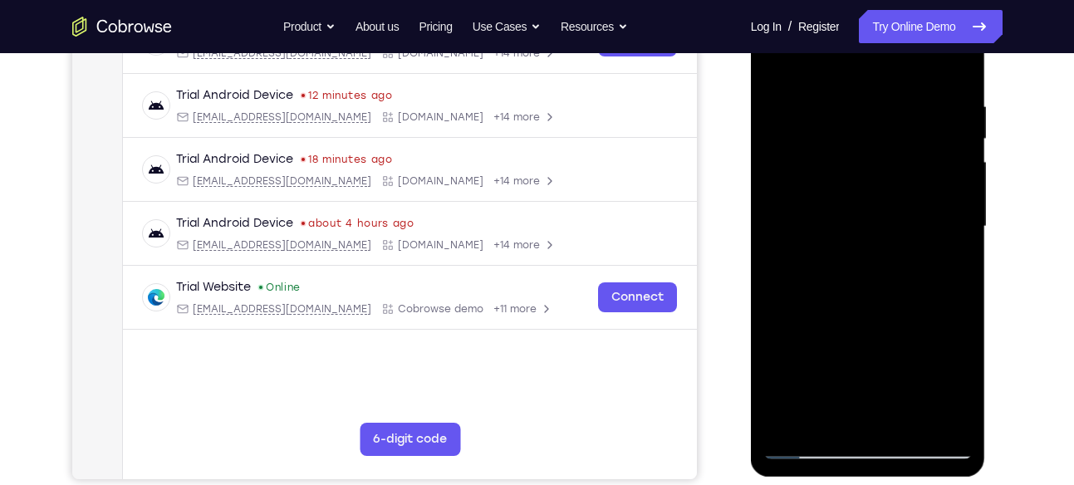
click at [983, 204] on div at bounding box center [868, 229] width 235 height 495
click at [787, 118] on div at bounding box center [867, 226] width 209 height 465
drag, startPoint x: 883, startPoint y: 191, endPoint x: 881, endPoint y: 421, distance: 230.0
click at [881, 421] on div at bounding box center [867, 226] width 209 height 465
drag, startPoint x: 881, startPoint y: 421, endPoint x: 758, endPoint y: 236, distance: 222.2
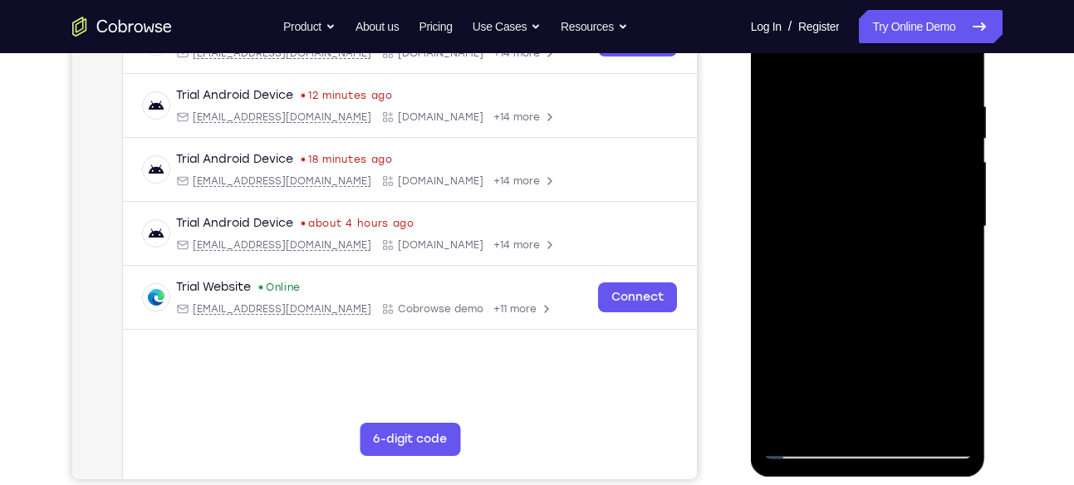
click at [758, 236] on div at bounding box center [868, 229] width 235 height 495
click at [917, 188] on div at bounding box center [867, 226] width 209 height 465
click at [956, 237] on div at bounding box center [867, 226] width 209 height 465
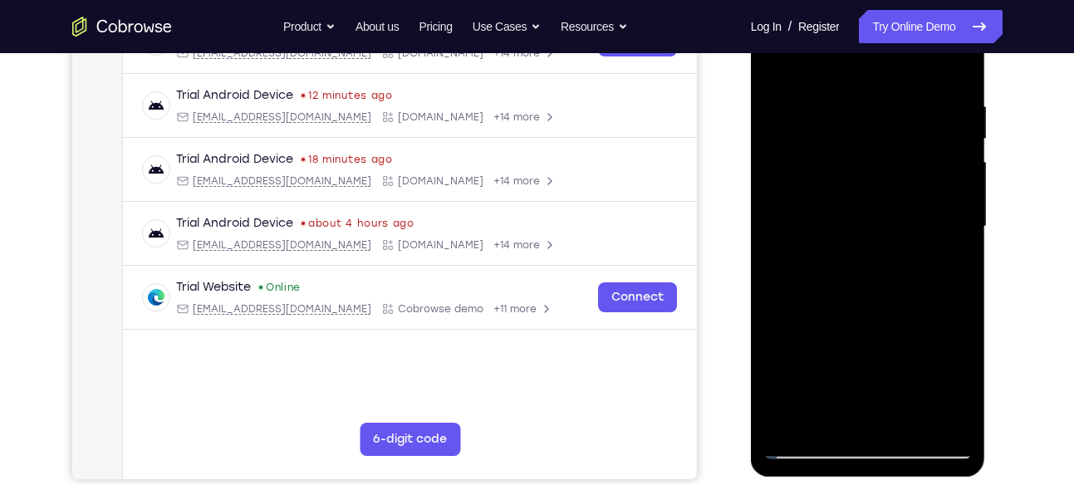
click at [956, 237] on div at bounding box center [867, 226] width 209 height 465
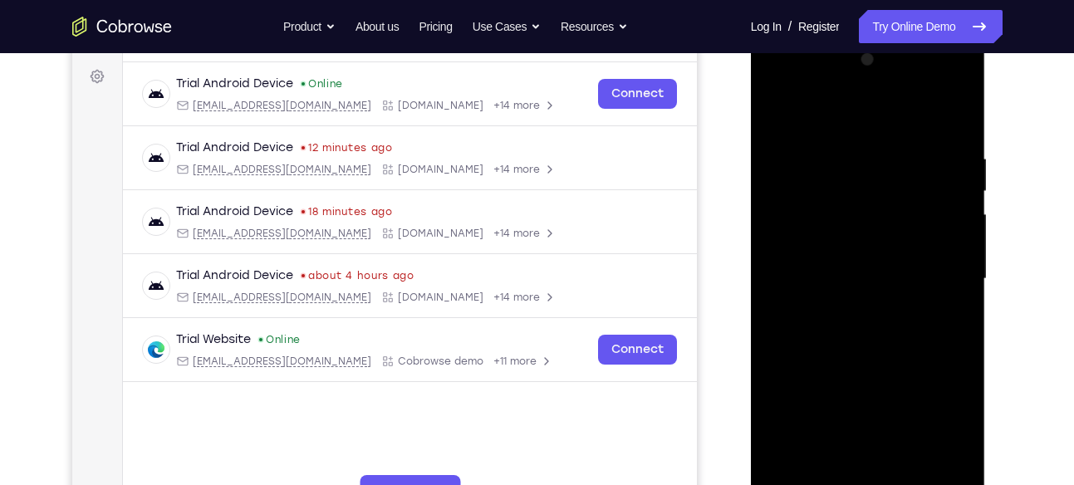
scroll to position [236, 0]
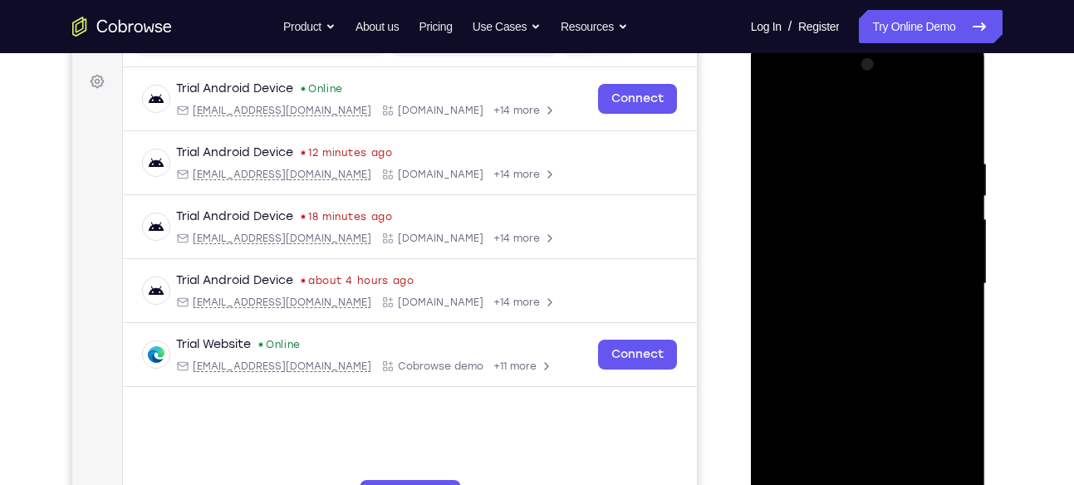
click at [964, 124] on div at bounding box center [867, 283] width 209 height 465
drag, startPoint x: 881, startPoint y: 150, endPoint x: 860, endPoint y: 409, distance: 259.9
click at [860, 409] on div at bounding box center [867, 283] width 209 height 465
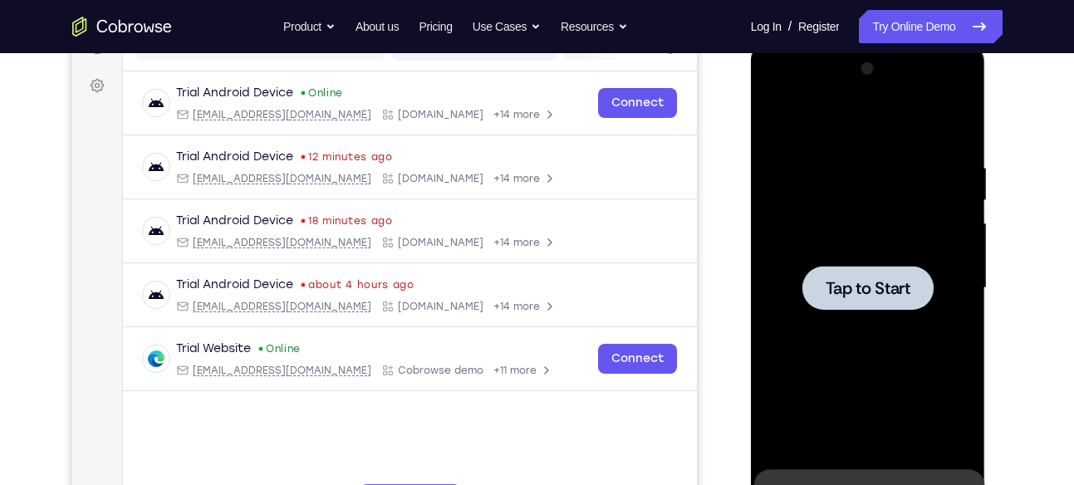
scroll to position [231, 0]
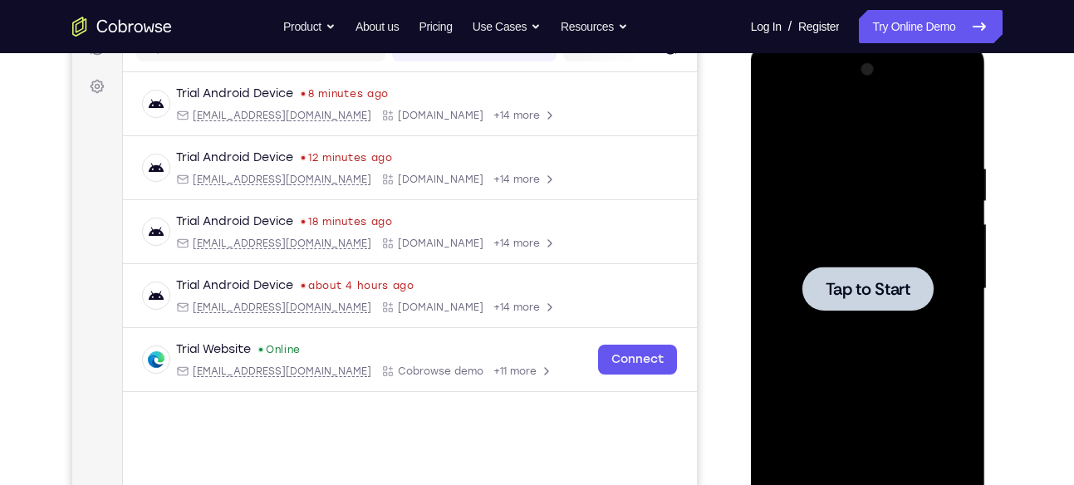
click at [842, 297] on span "Tap to Start" at bounding box center [867, 289] width 85 height 17
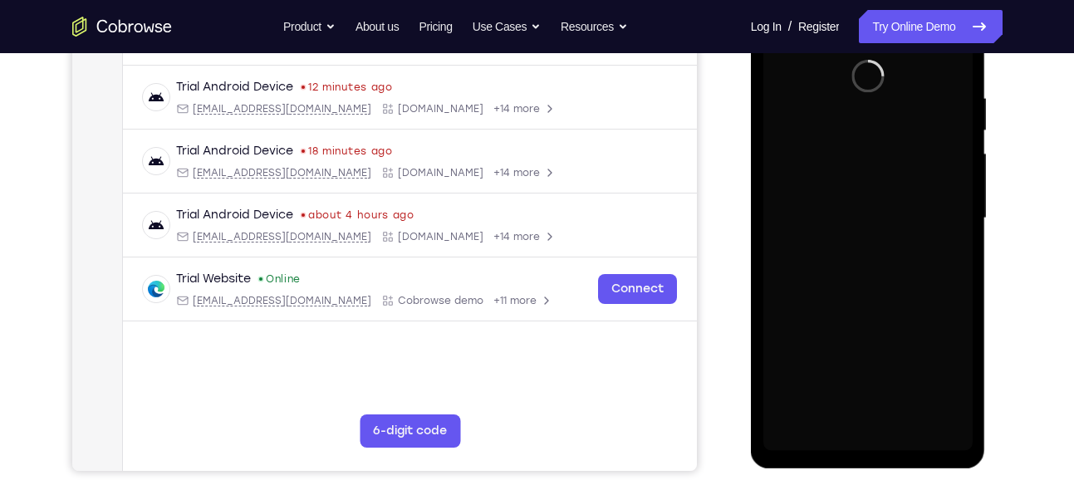
scroll to position [305, 0]
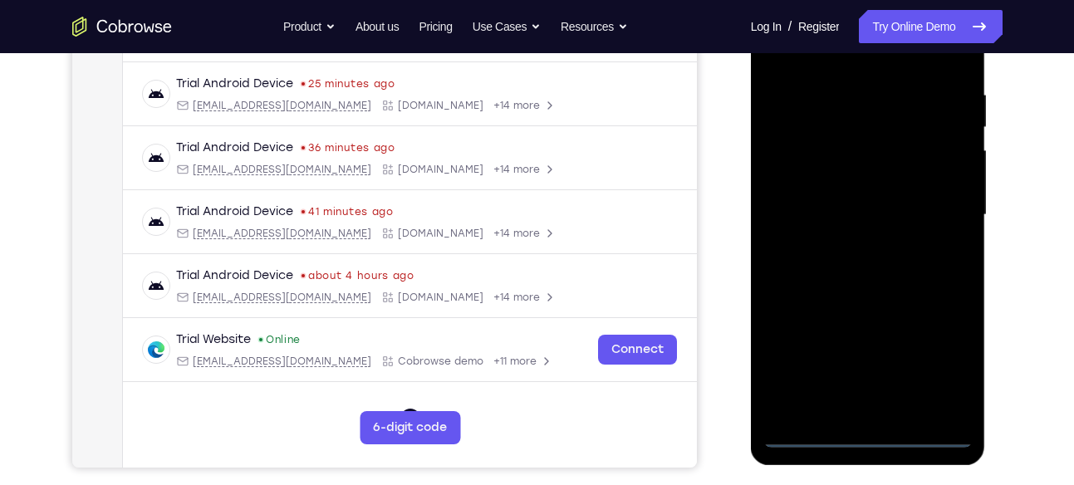
click at [861, 438] on div at bounding box center [867, 215] width 209 height 465
click at [937, 360] on div at bounding box center [867, 215] width 209 height 465
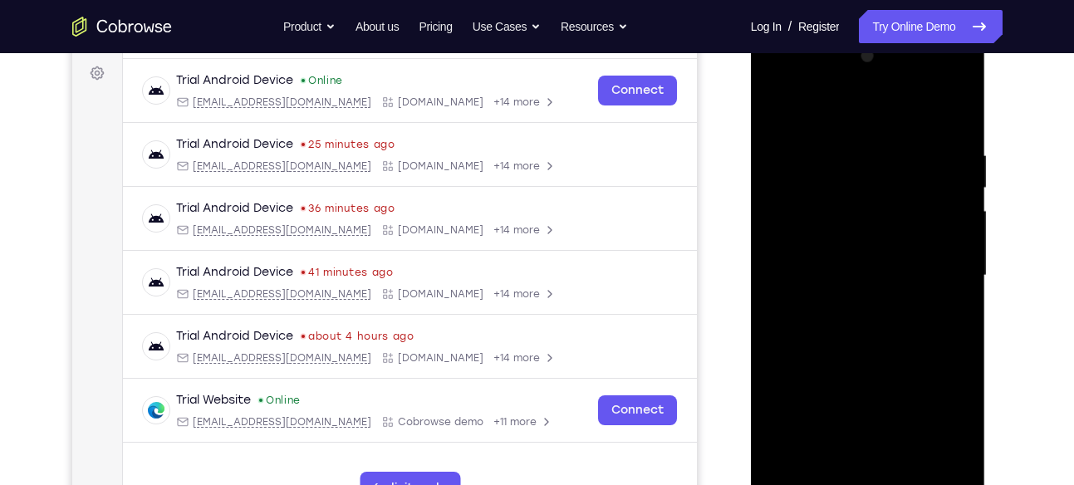
scroll to position [243, 0]
click at [775, 76] on div at bounding box center [867, 276] width 209 height 465
click at [931, 276] on div at bounding box center [867, 276] width 209 height 465
click at [848, 306] on div at bounding box center [867, 276] width 209 height 465
click at [842, 251] on div at bounding box center [867, 276] width 209 height 465
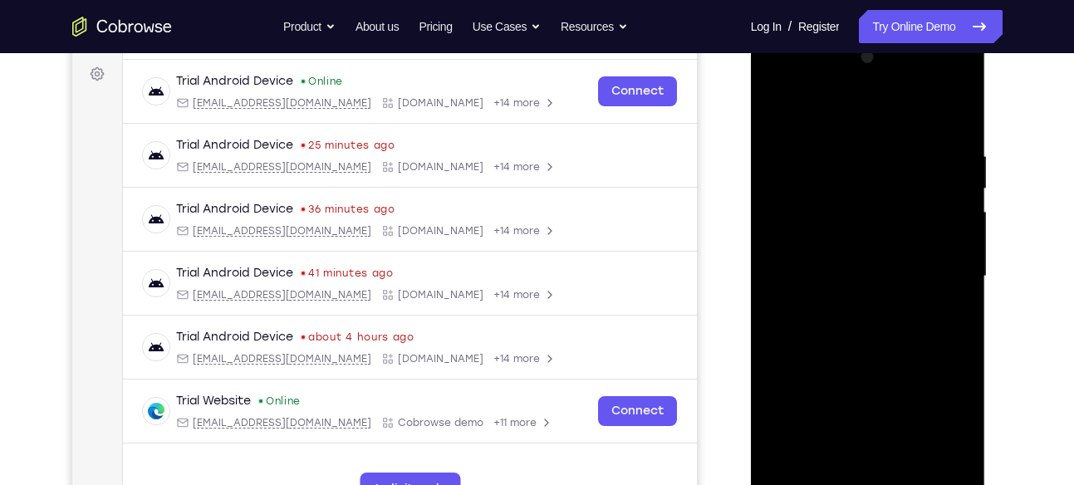
click at [871, 399] on div at bounding box center [867, 276] width 209 height 465
click at [818, 248] on div at bounding box center [867, 276] width 209 height 465
click at [824, 276] on div at bounding box center [867, 276] width 209 height 465
click at [897, 330] on div at bounding box center [867, 276] width 209 height 465
click at [888, 348] on div at bounding box center [867, 276] width 209 height 465
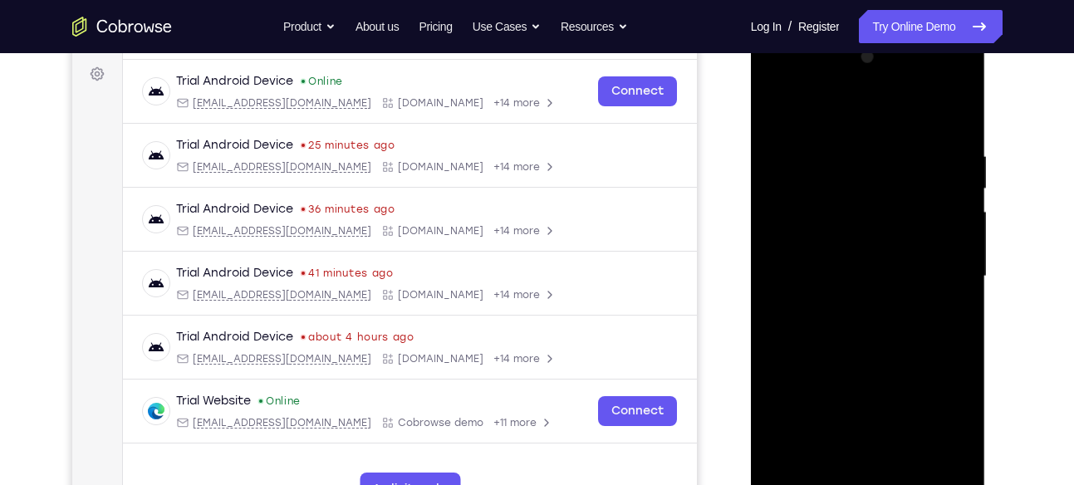
click at [898, 157] on div at bounding box center [867, 276] width 209 height 465
click at [948, 113] on div at bounding box center [867, 276] width 209 height 465
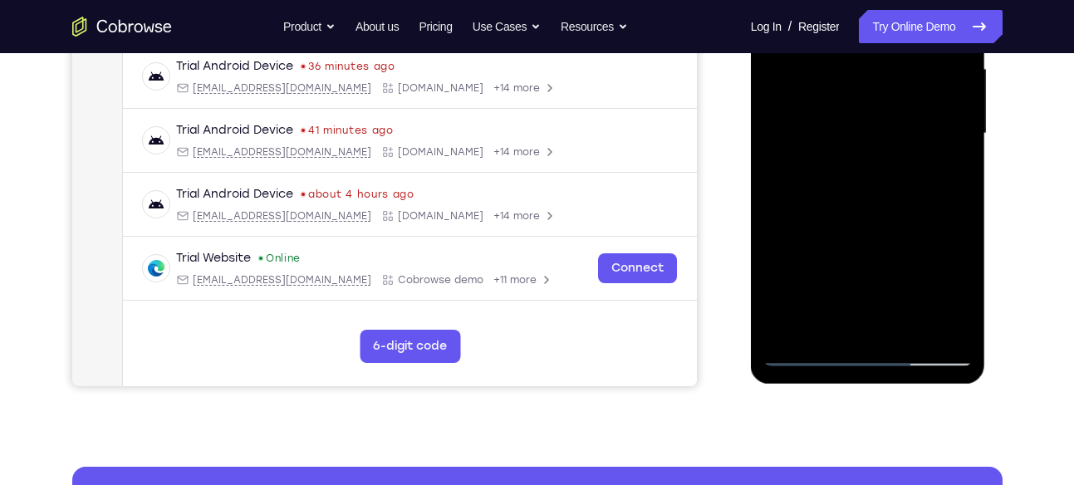
scroll to position [383, 0]
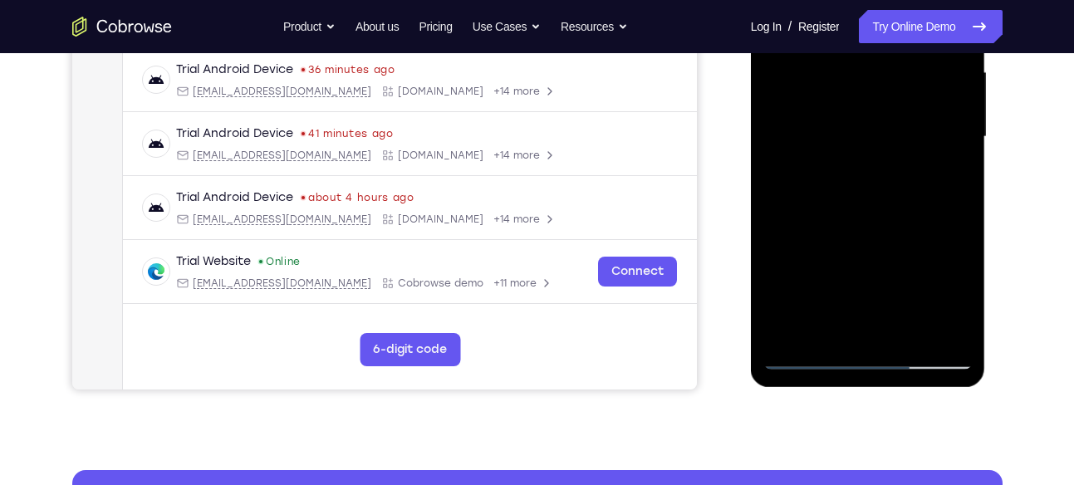
click at [959, 334] on div at bounding box center [867, 137] width 209 height 465
click at [959, 311] on div at bounding box center [867, 137] width 209 height 465
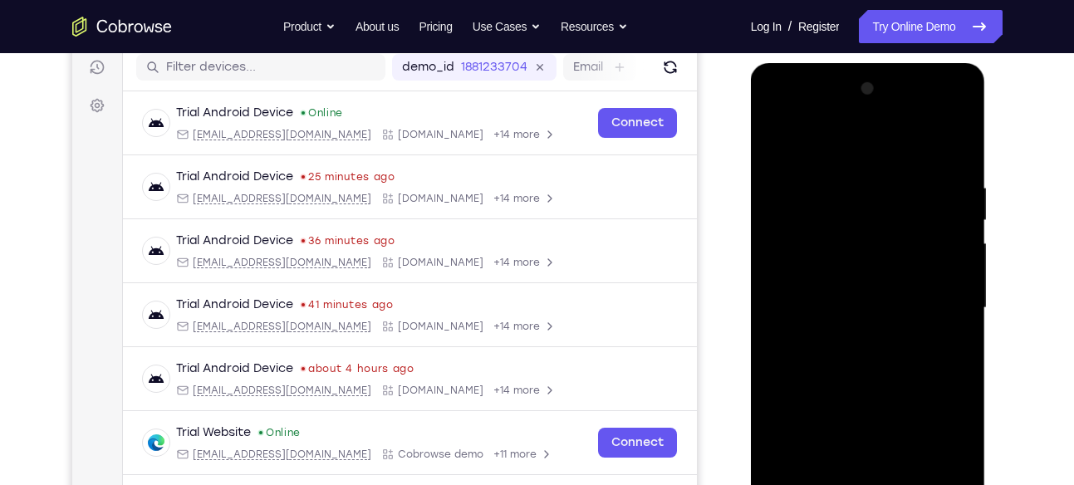
scroll to position [209, 0]
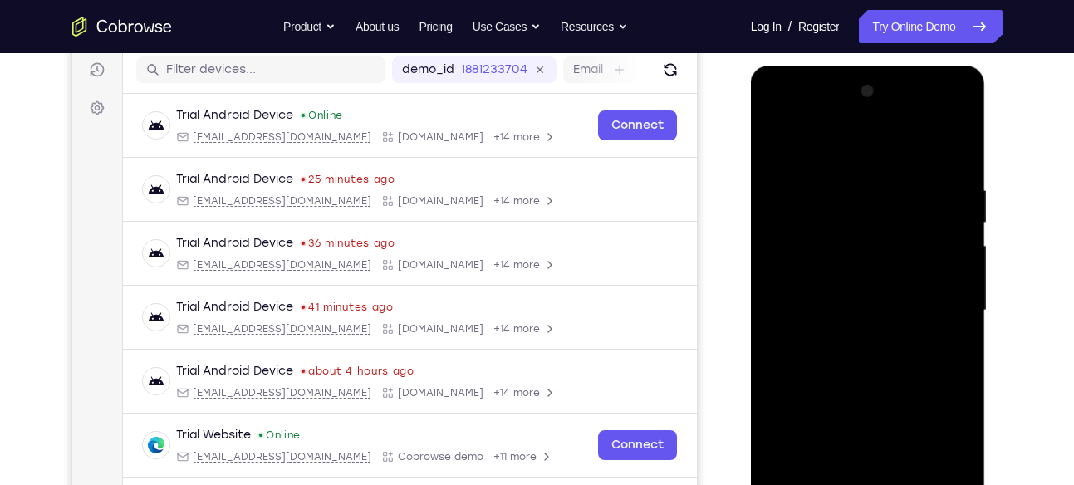
click at [954, 139] on div at bounding box center [867, 310] width 209 height 465
click at [961, 142] on div at bounding box center [867, 310] width 209 height 465
click at [899, 179] on div at bounding box center [867, 310] width 209 height 465
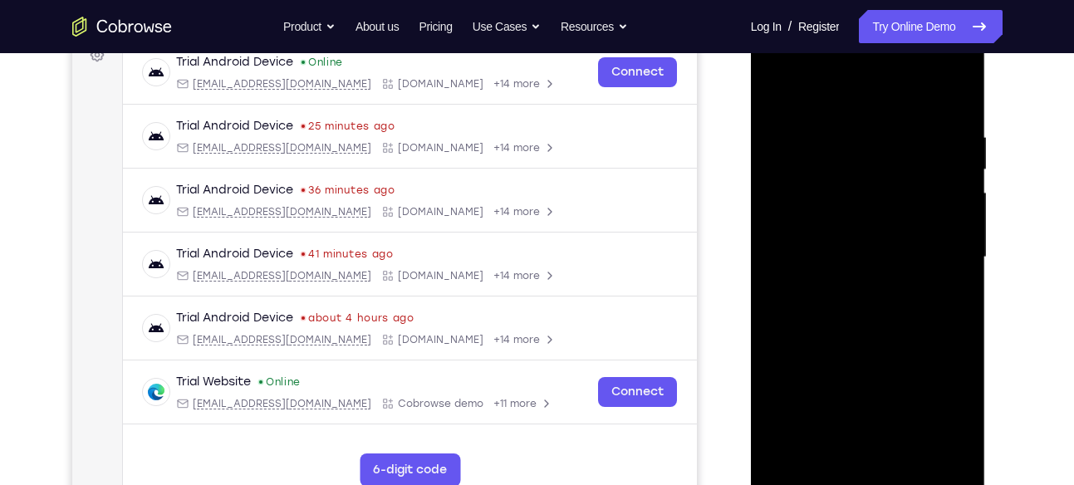
scroll to position [266, 0]
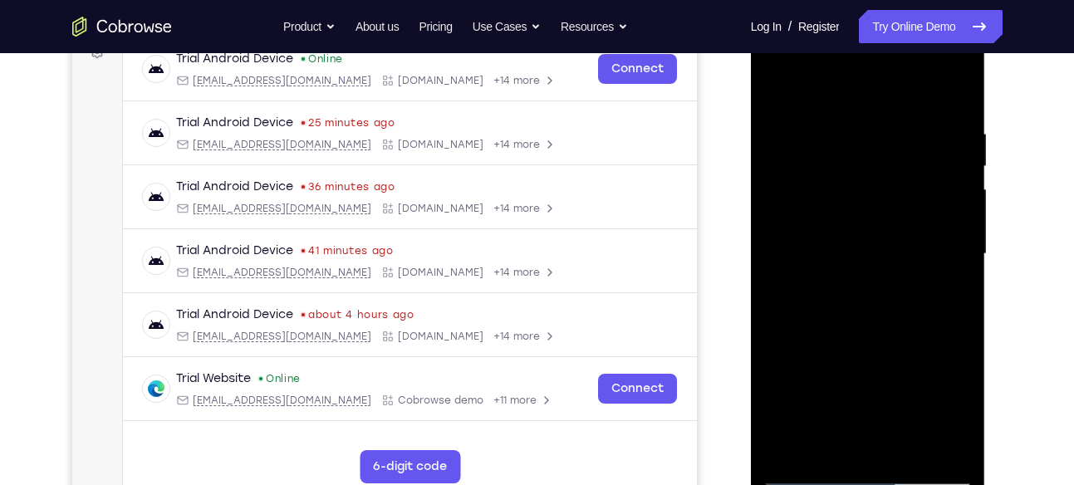
click at [812, 255] on div at bounding box center [867, 254] width 209 height 465
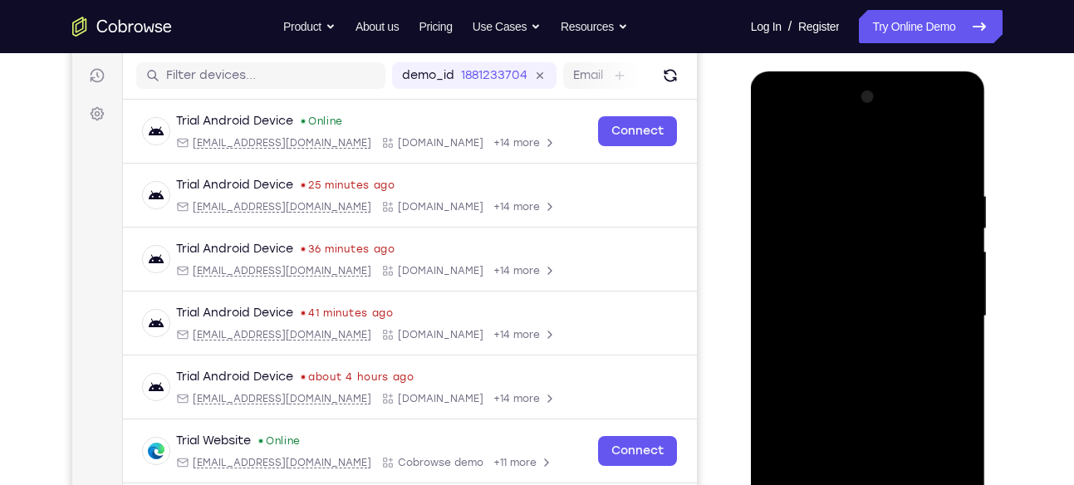
scroll to position [202, 0]
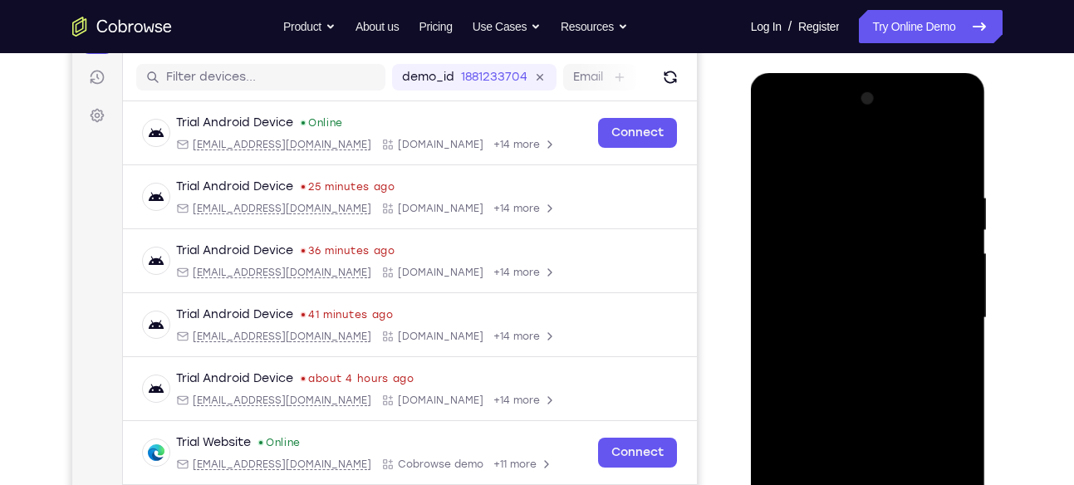
click at [871, 308] on div at bounding box center [867, 318] width 209 height 465
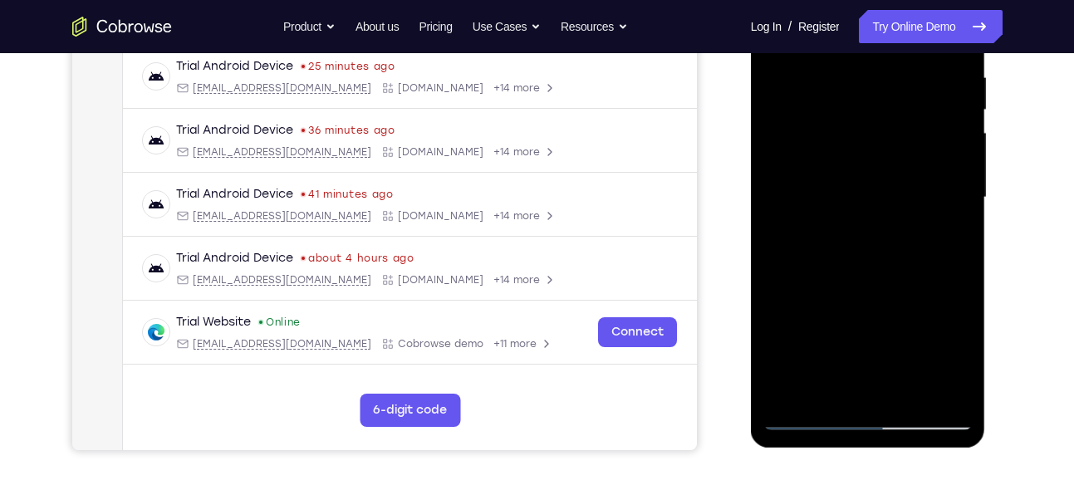
scroll to position [321, 0]
click at [828, 321] on div at bounding box center [867, 198] width 209 height 465
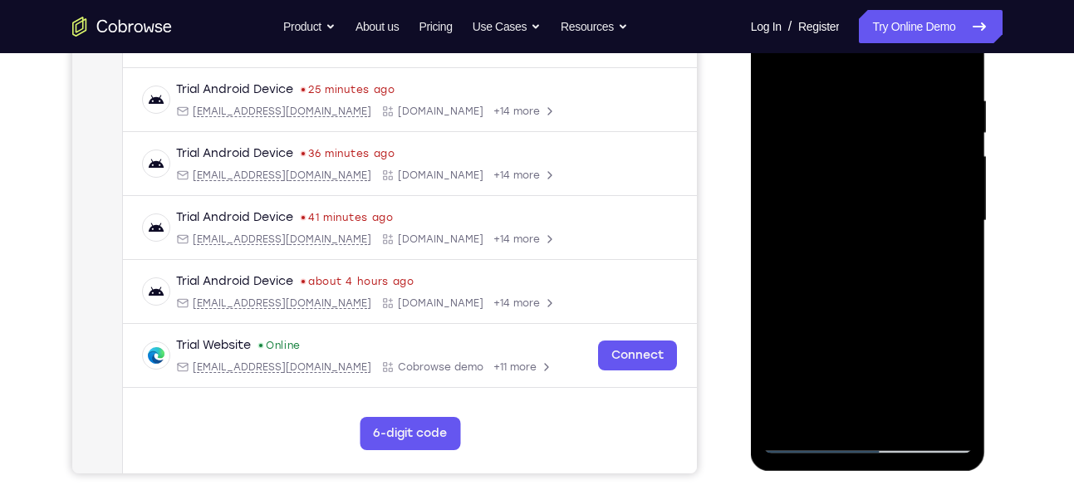
scroll to position [321, 0]
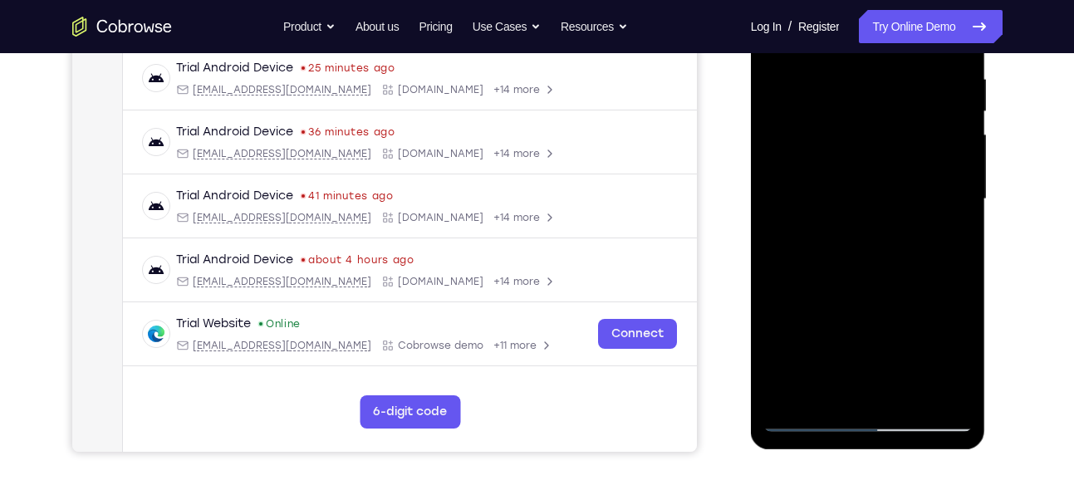
drag, startPoint x: 852, startPoint y: 331, endPoint x: 859, endPoint y: 257, distance: 74.3
click at [859, 257] on div at bounding box center [867, 199] width 209 height 465
click at [823, 321] on div at bounding box center [867, 199] width 209 height 465
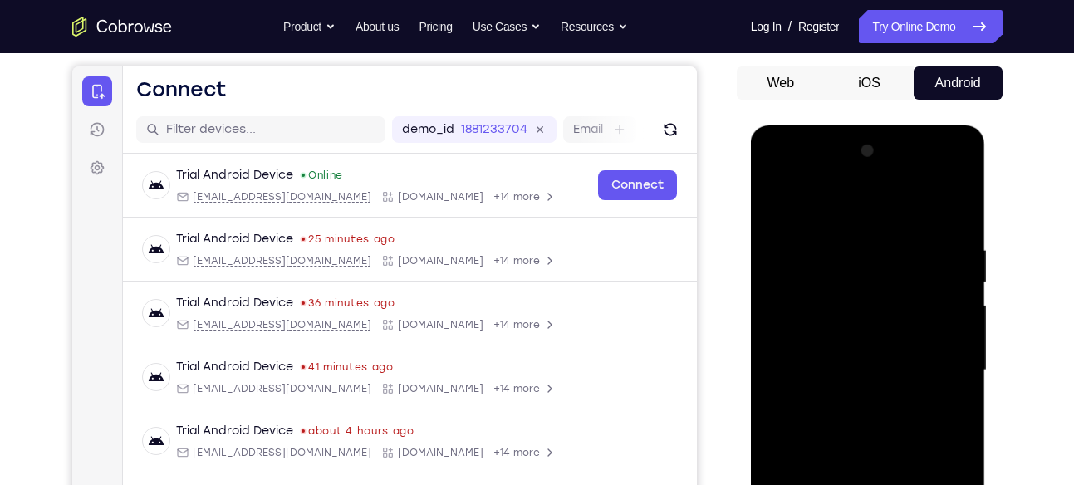
scroll to position [141, 0]
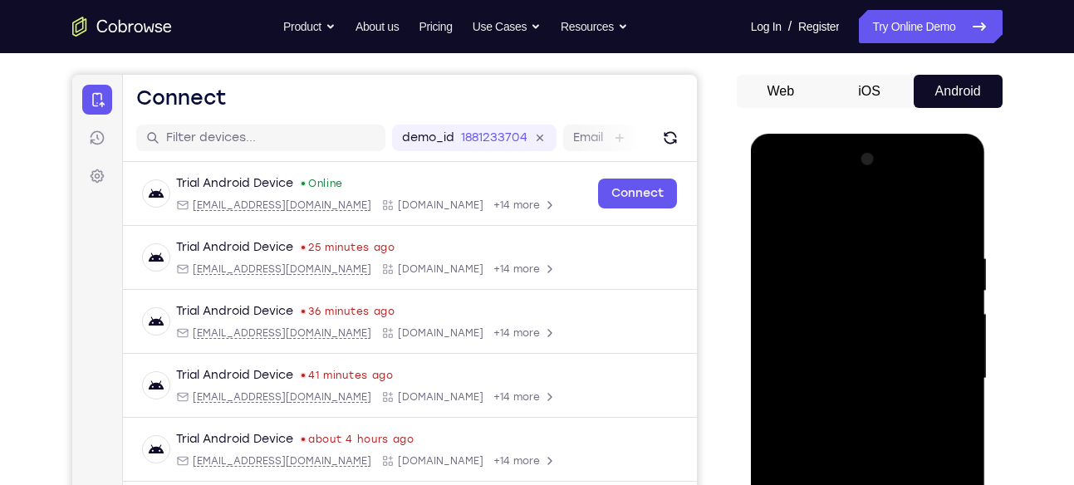
click at [776, 208] on div at bounding box center [867, 378] width 209 height 465
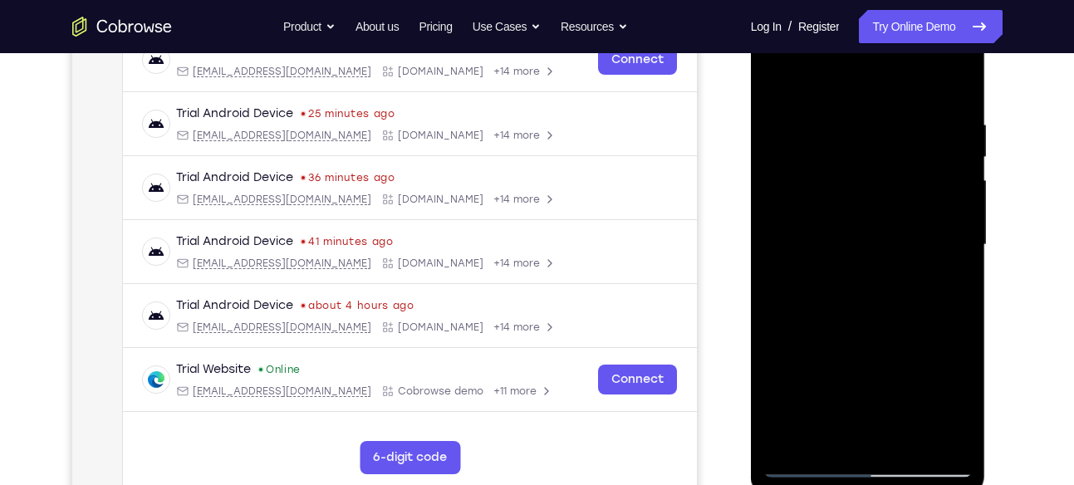
scroll to position [281, 0]
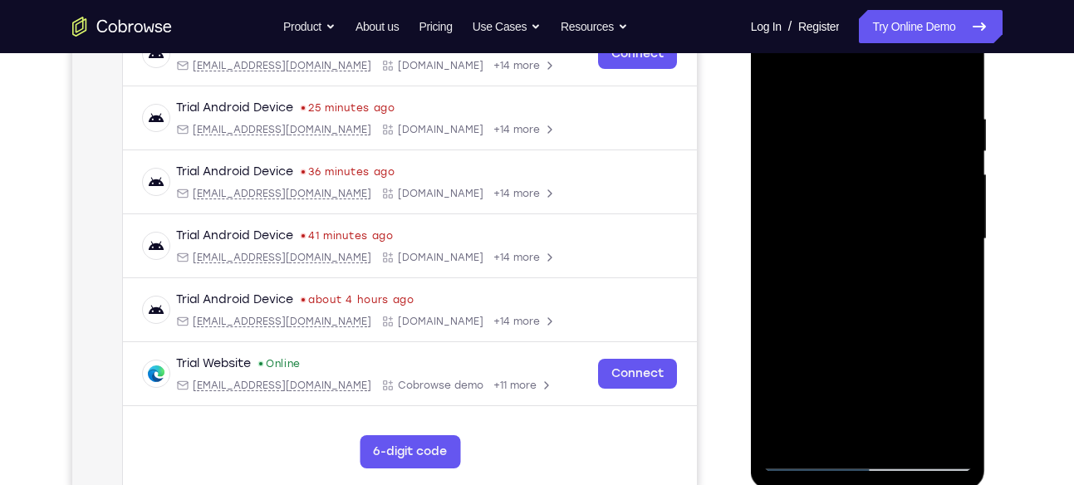
click at [879, 379] on div at bounding box center [867, 239] width 209 height 465
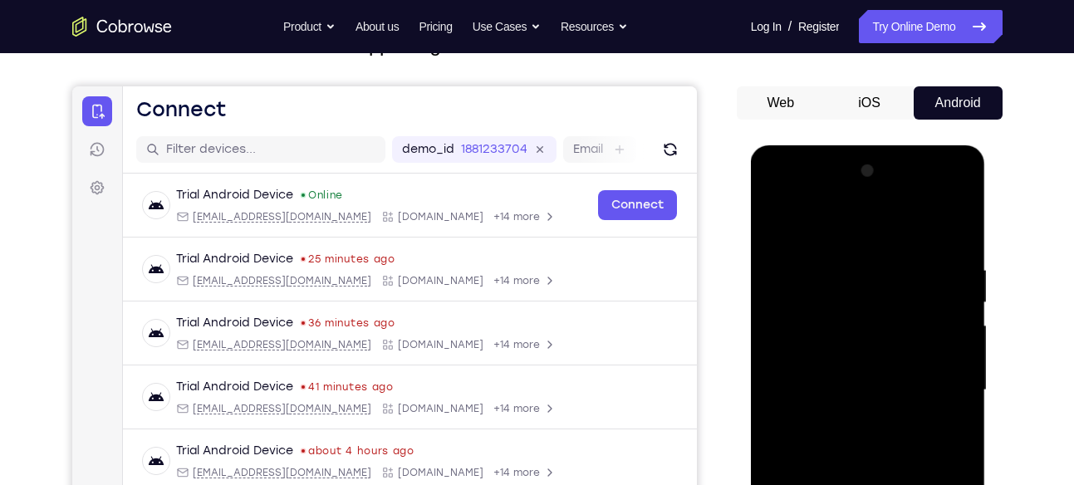
scroll to position [129, 0]
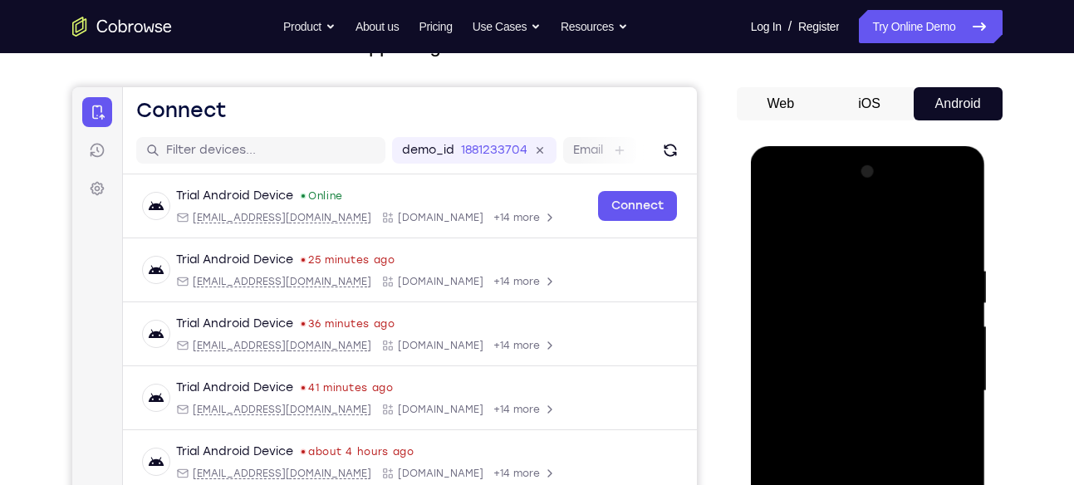
drag, startPoint x: 834, startPoint y: 274, endPoint x: 829, endPoint y: 374, distance: 100.6
click at [829, 374] on div at bounding box center [867, 391] width 209 height 465
click at [780, 226] on div at bounding box center [867, 391] width 209 height 465
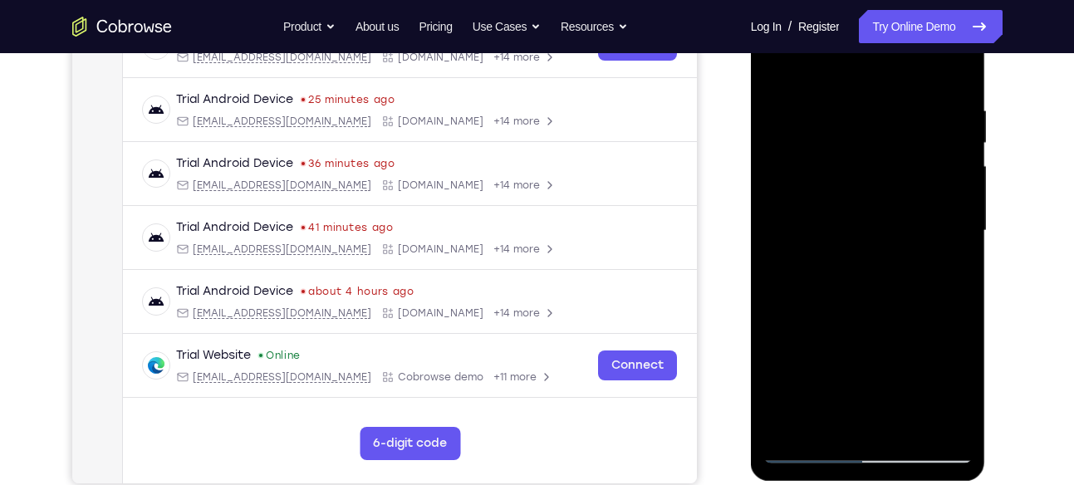
scroll to position [298, 0]
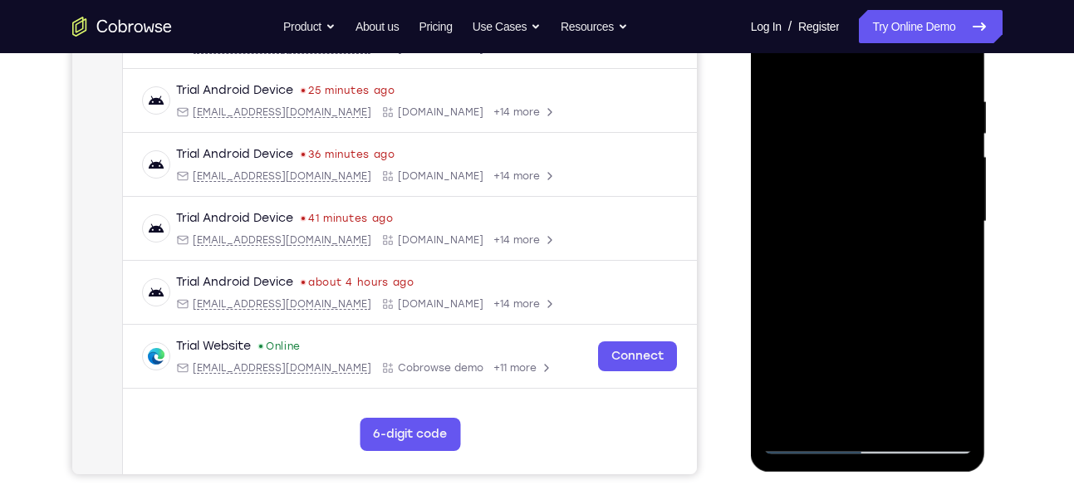
click at [903, 348] on div at bounding box center [867, 221] width 209 height 465
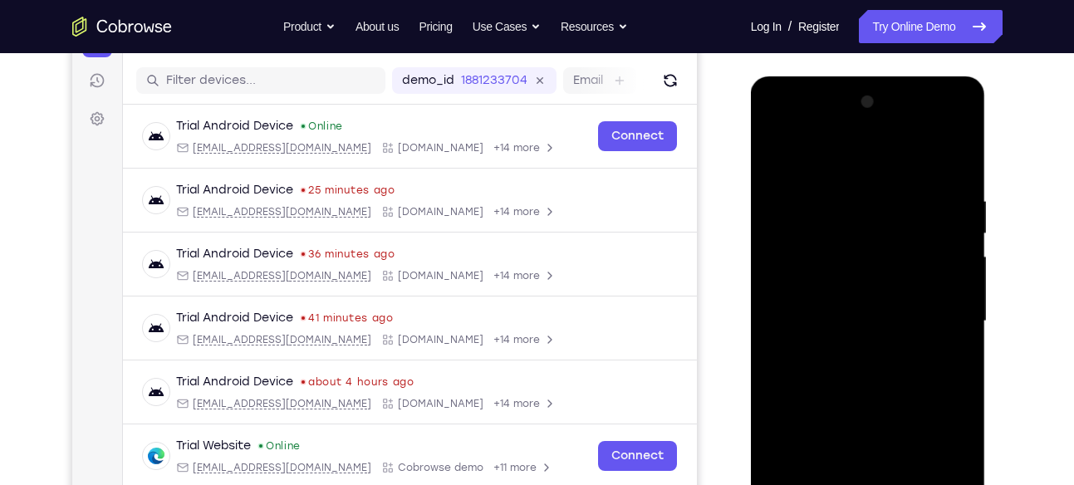
scroll to position [191, 0]
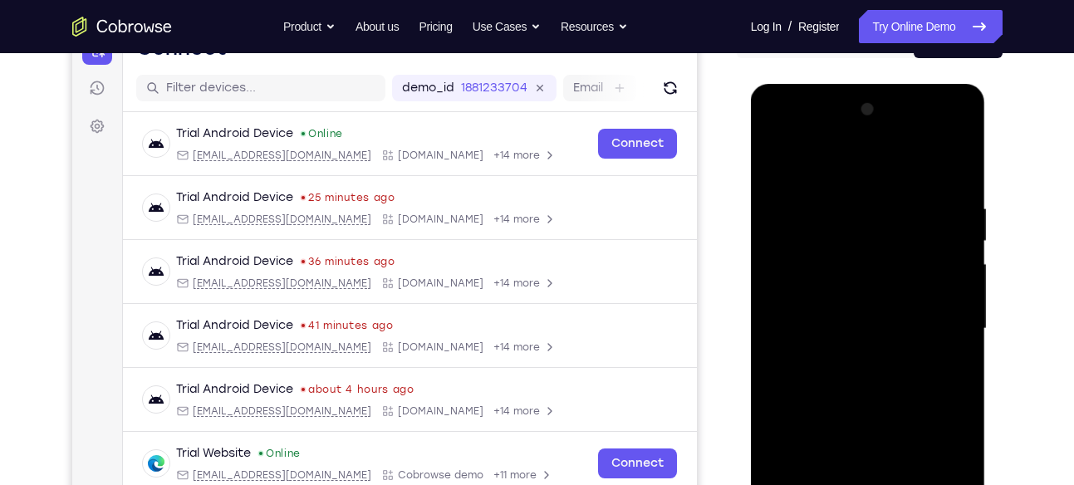
click at [776, 165] on div at bounding box center [867, 328] width 209 height 465
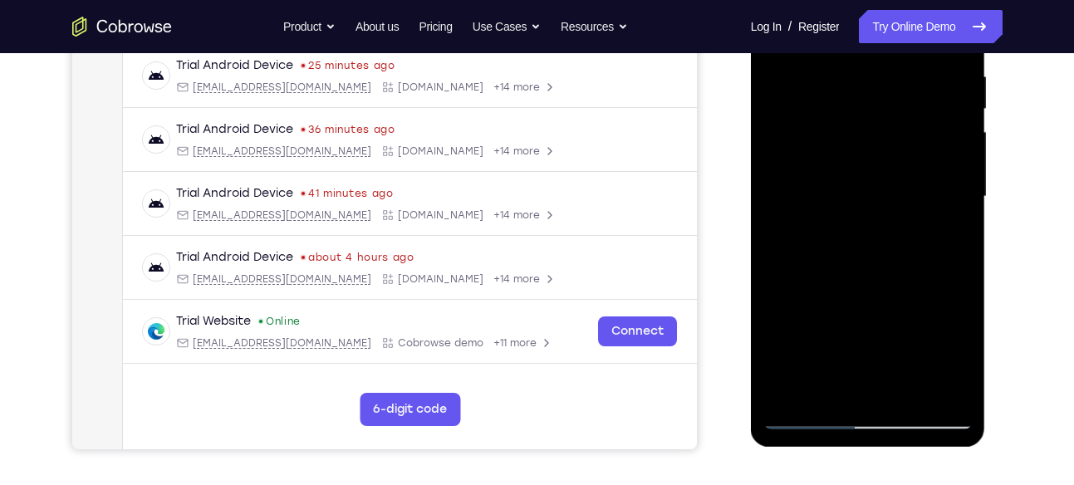
scroll to position [326, 0]
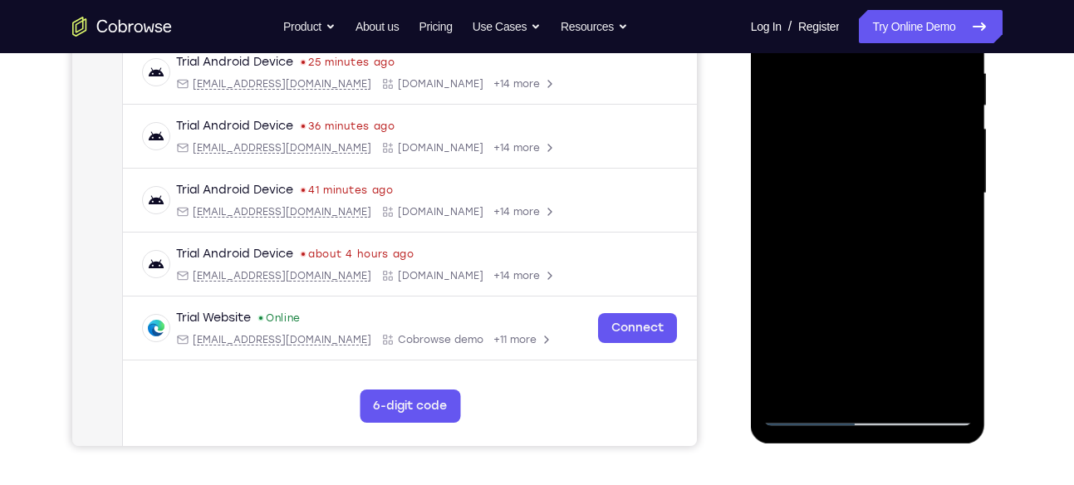
drag, startPoint x: 916, startPoint y: 313, endPoint x: 834, endPoint y: 324, distance: 82.1
click at [834, 324] on div at bounding box center [867, 193] width 209 height 465
drag, startPoint x: 908, startPoint y: 322, endPoint x: 826, endPoint y: 331, distance: 81.9
click at [826, 331] on div at bounding box center [867, 193] width 209 height 465
click at [896, 321] on div at bounding box center [867, 193] width 209 height 465
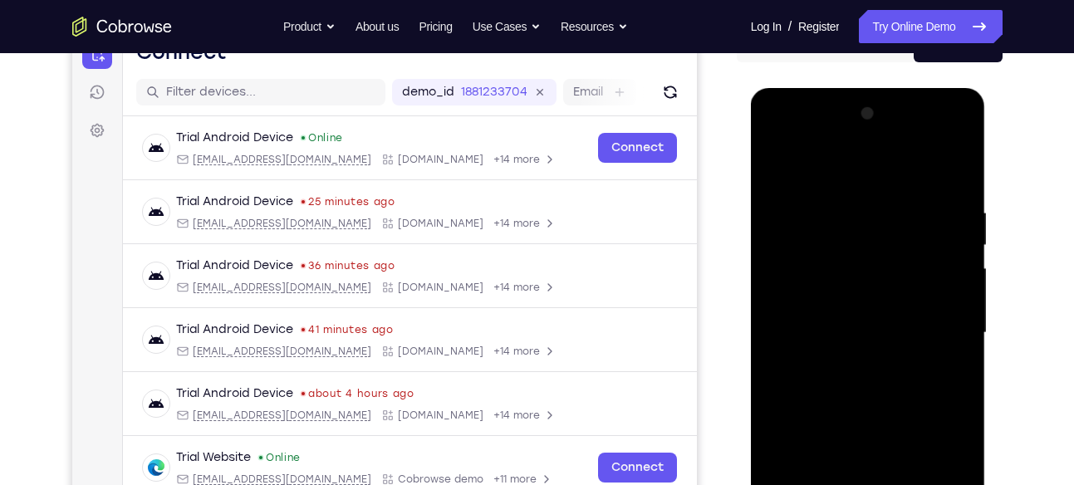
scroll to position [183, 0]
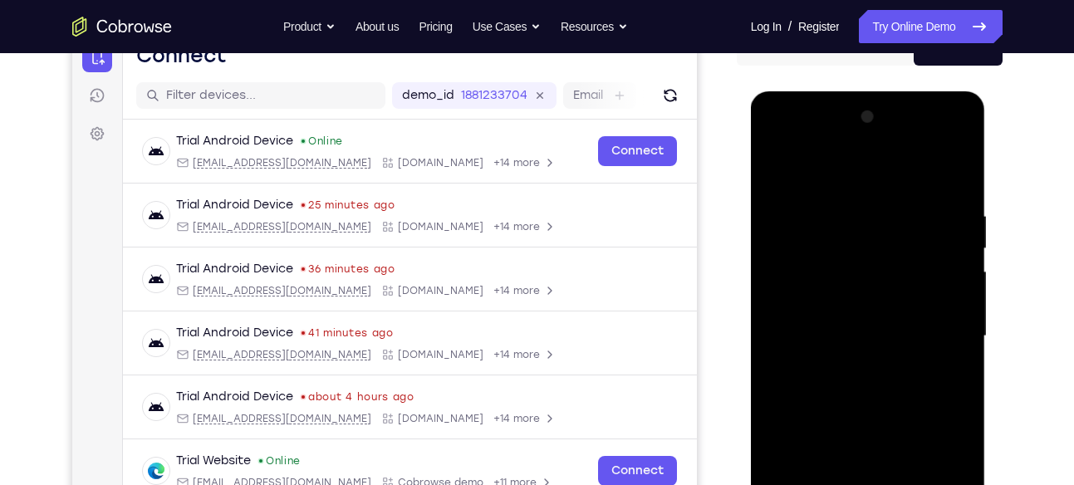
click at [777, 170] on div at bounding box center [867, 336] width 209 height 465
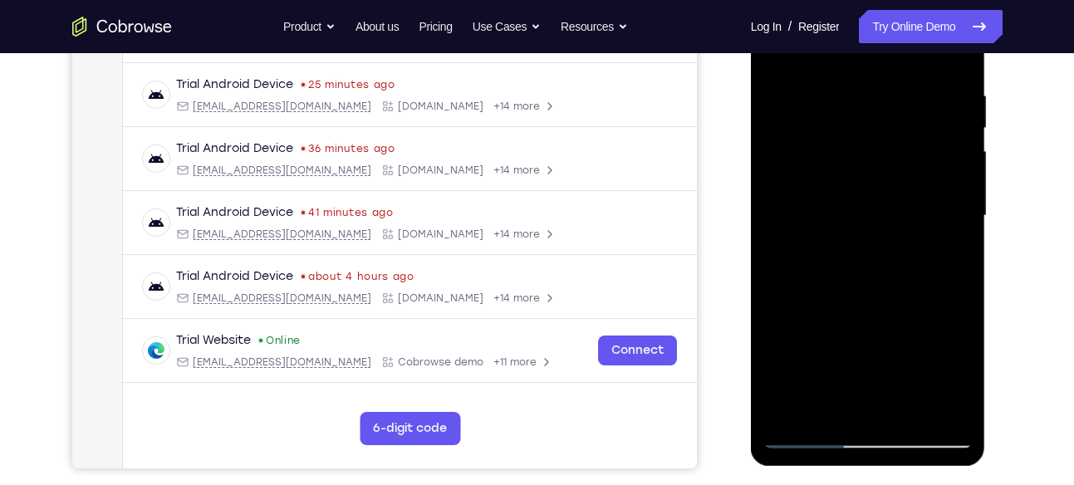
scroll to position [307, 0]
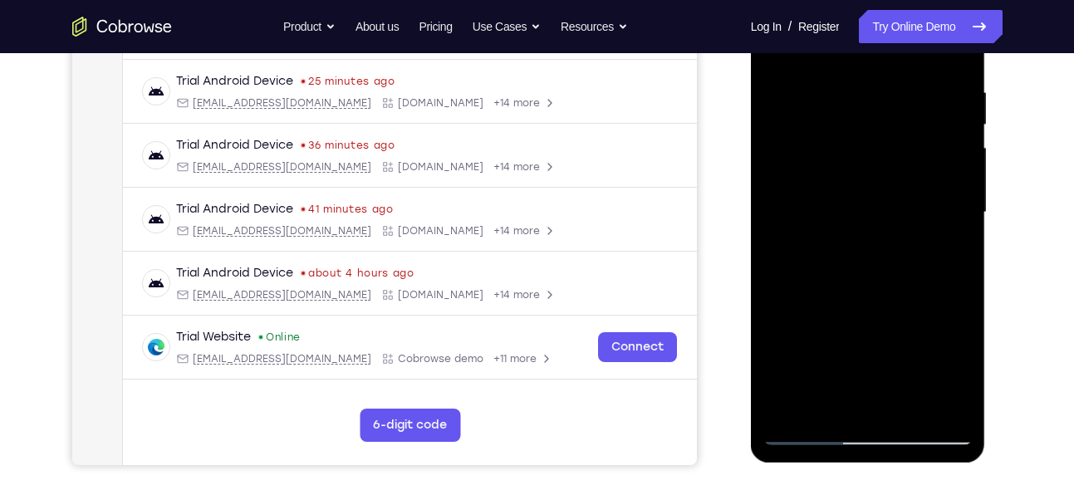
drag, startPoint x: 915, startPoint y: 320, endPoint x: 824, endPoint y: 337, distance: 93.0
click at [824, 337] on div at bounding box center [867, 212] width 209 height 465
drag, startPoint x: 893, startPoint y: 333, endPoint x: 806, endPoint y: 345, distance: 87.1
click at [806, 345] on div at bounding box center [867, 212] width 209 height 465
drag, startPoint x: 902, startPoint y: 327, endPoint x: 829, endPoint y: 335, distance: 72.7
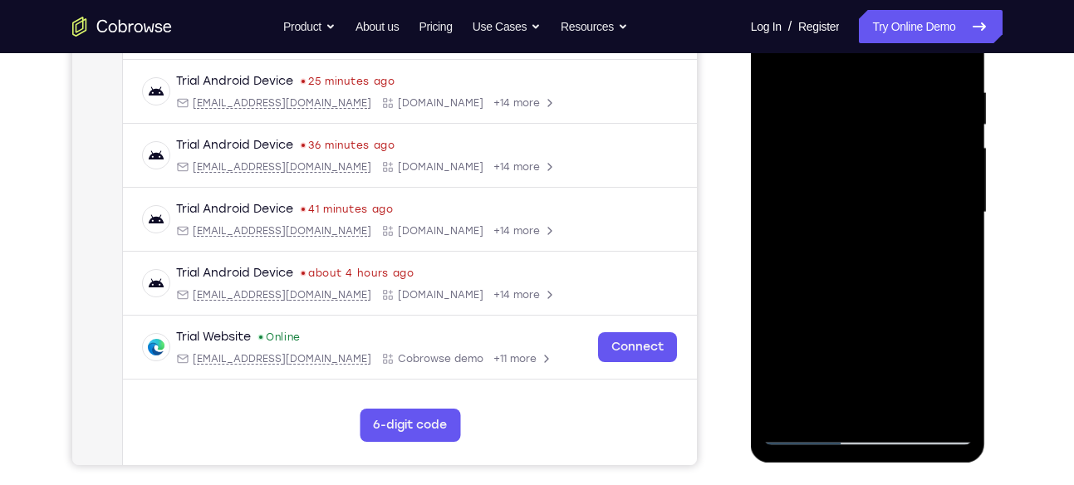
click at [829, 335] on div at bounding box center [867, 212] width 209 height 465
drag, startPoint x: 899, startPoint y: 331, endPoint x: 809, endPoint y: 352, distance: 92.9
click at [809, 352] on div at bounding box center [867, 212] width 209 height 465
drag, startPoint x: 893, startPoint y: 340, endPoint x: 812, endPoint y: 357, distance: 83.2
click at [812, 357] on div at bounding box center [867, 212] width 209 height 465
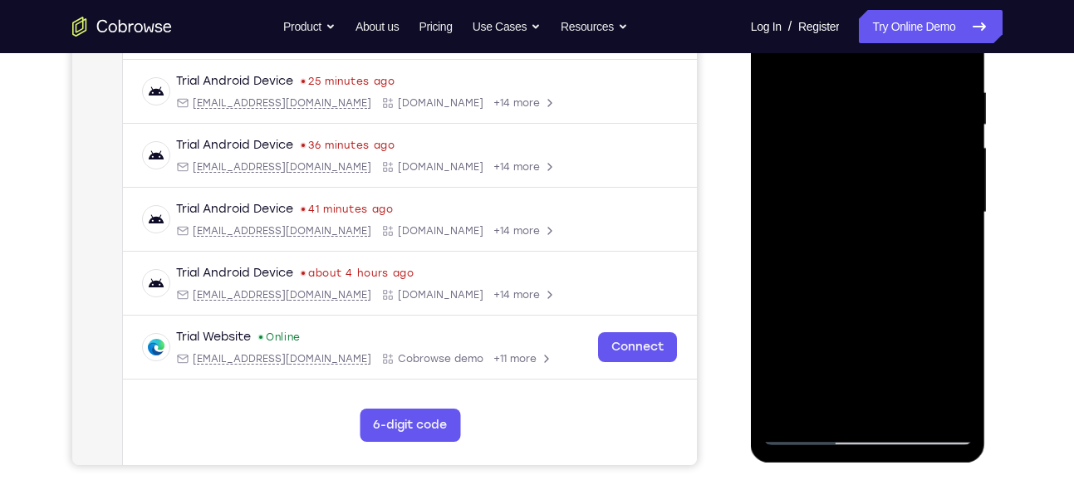
drag, startPoint x: 920, startPoint y: 330, endPoint x: 847, endPoint y: 341, distance: 74.0
click at [847, 341] on div at bounding box center [867, 212] width 209 height 465
drag, startPoint x: 913, startPoint y: 327, endPoint x: 830, endPoint y: 338, distance: 83.7
click at [830, 338] on div at bounding box center [867, 212] width 209 height 465
drag, startPoint x: 922, startPoint y: 329, endPoint x: 865, endPoint y: 344, distance: 58.4
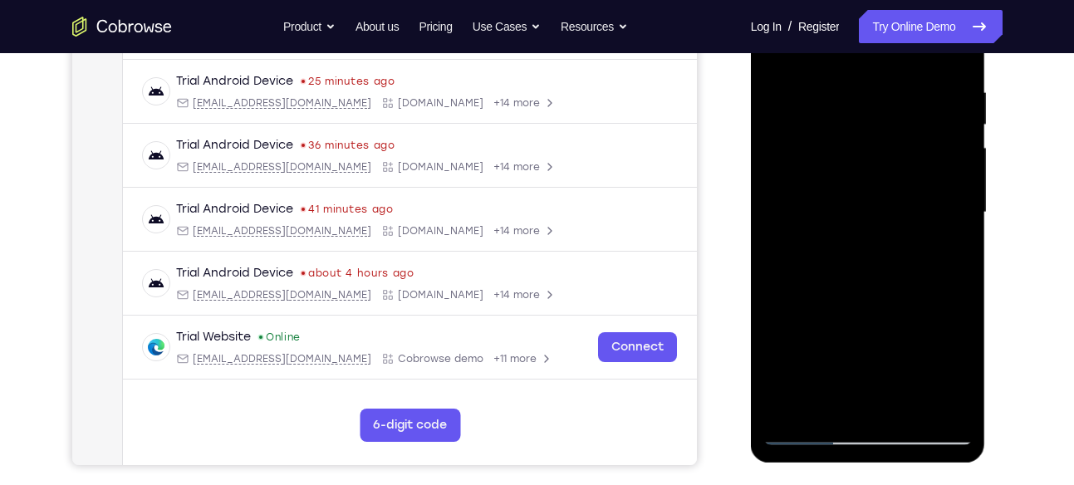
click at [865, 344] on div at bounding box center [867, 212] width 209 height 465
click at [822, 343] on div at bounding box center [867, 212] width 209 height 465
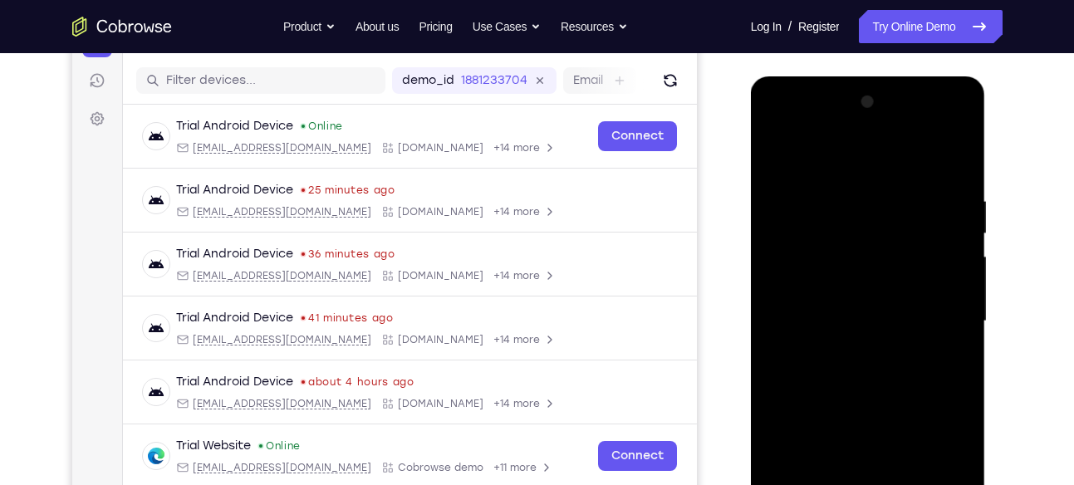
scroll to position [194, 0]
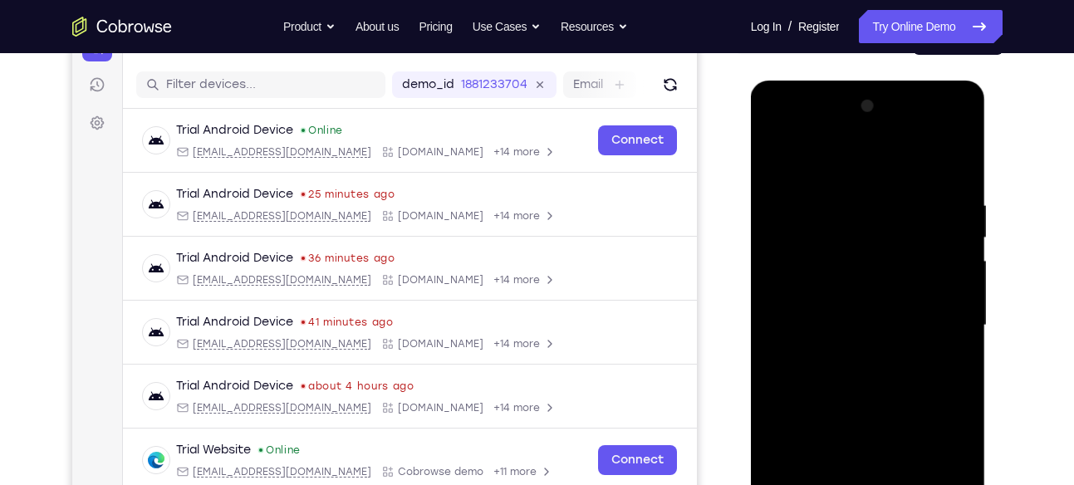
click at [774, 158] on div at bounding box center [867, 325] width 209 height 465
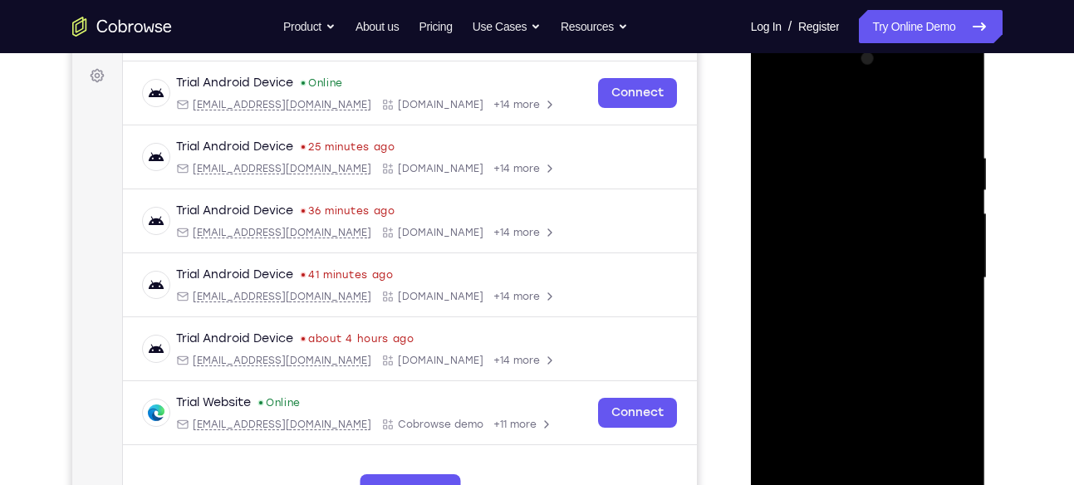
scroll to position [243, 0]
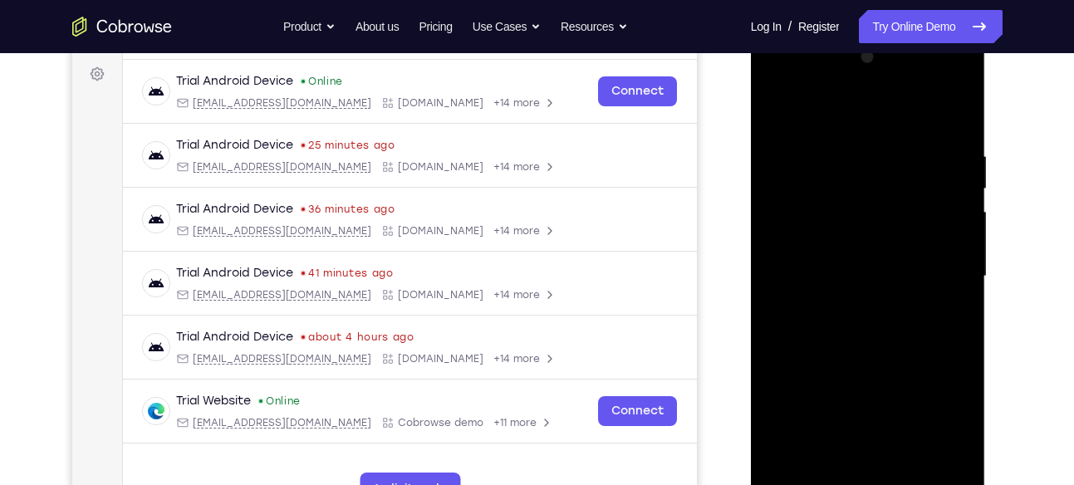
click at [785, 320] on div at bounding box center [867, 276] width 209 height 465
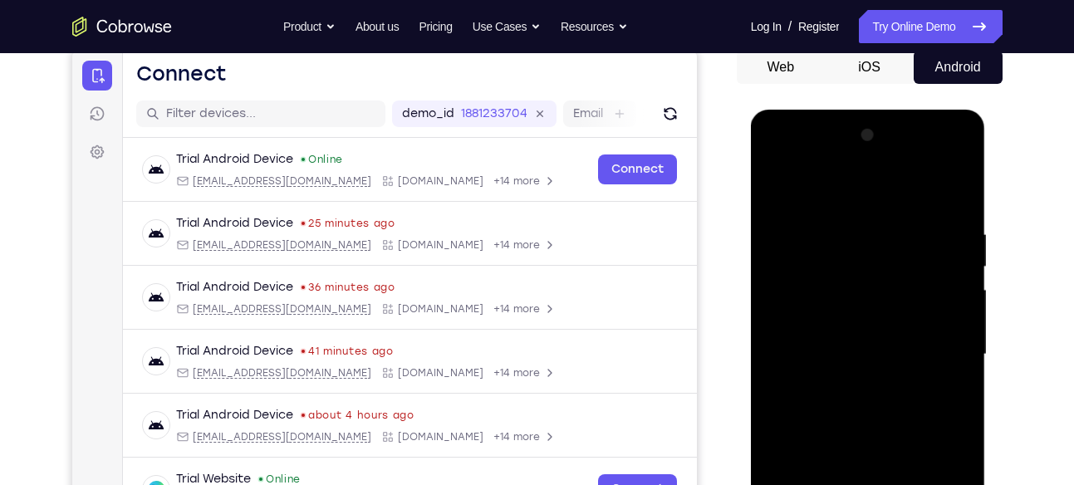
scroll to position [166, 0]
click at [900, 333] on div at bounding box center [867, 353] width 209 height 465
click at [776, 183] on div at bounding box center [867, 353] width 209 height 465
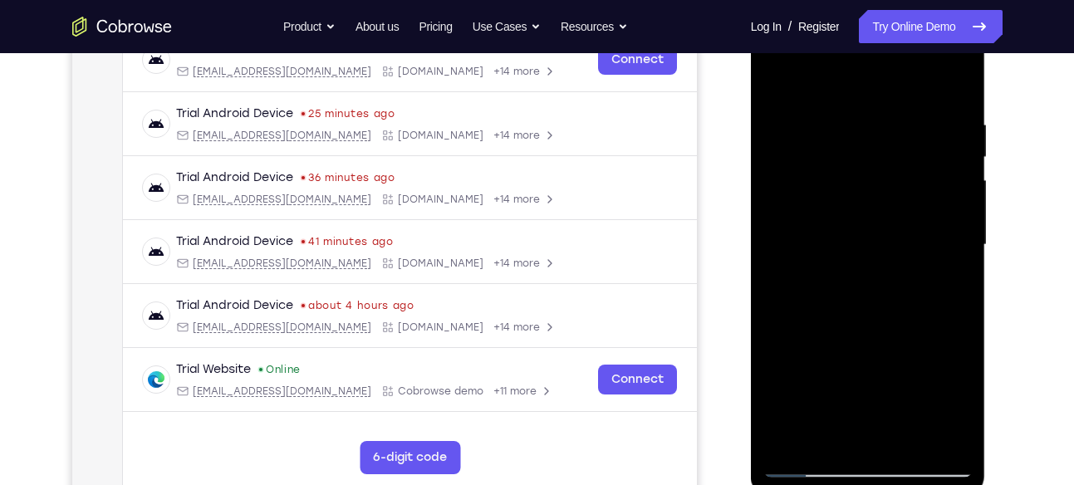
scroll to position [276, 0]
drag, startPoint x: 869, startPoint y: 347, endPoint x: 860, endPoint y: 220, distance: 127.3
click at [860, 220] on div at bounding box center [867, 244] width 209 height 465
click at [833, 266] on div at bounding box center [867, 244] width 209 height 465
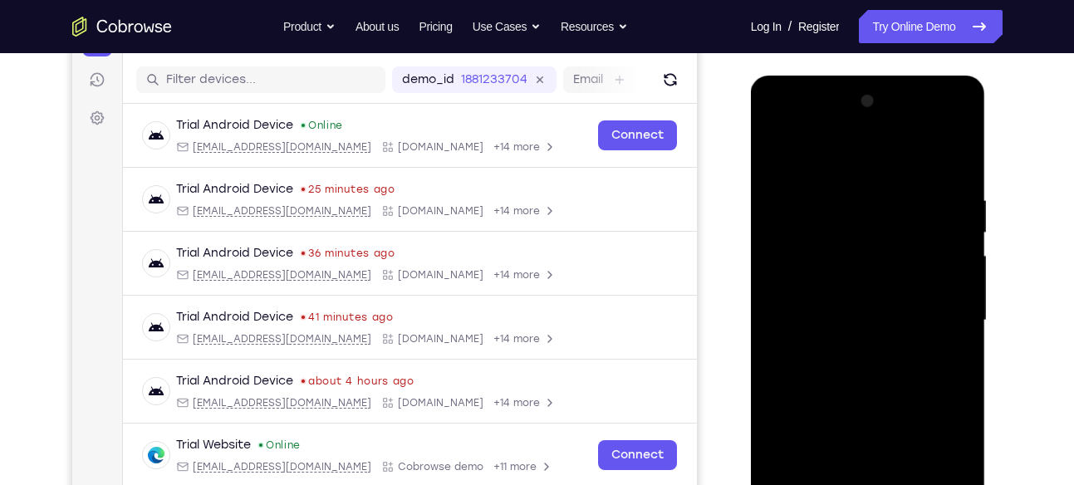
scroll to position [198, 0]
click at [860, 292] on div at bounding box center [867, 321] width 209 height 465
click at [781, 149] on div at bounding box center [867, 321] width 209 height 465
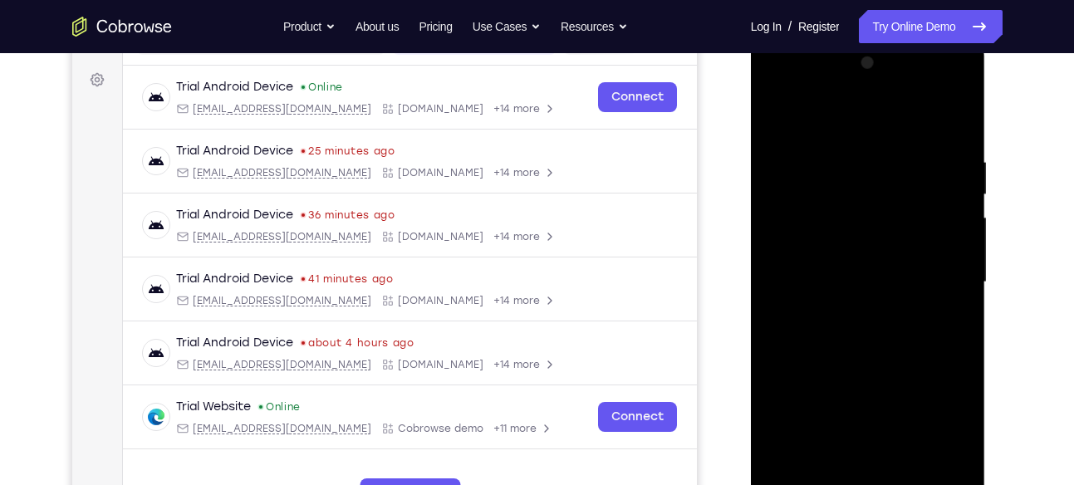
scroll to position [253, 0]
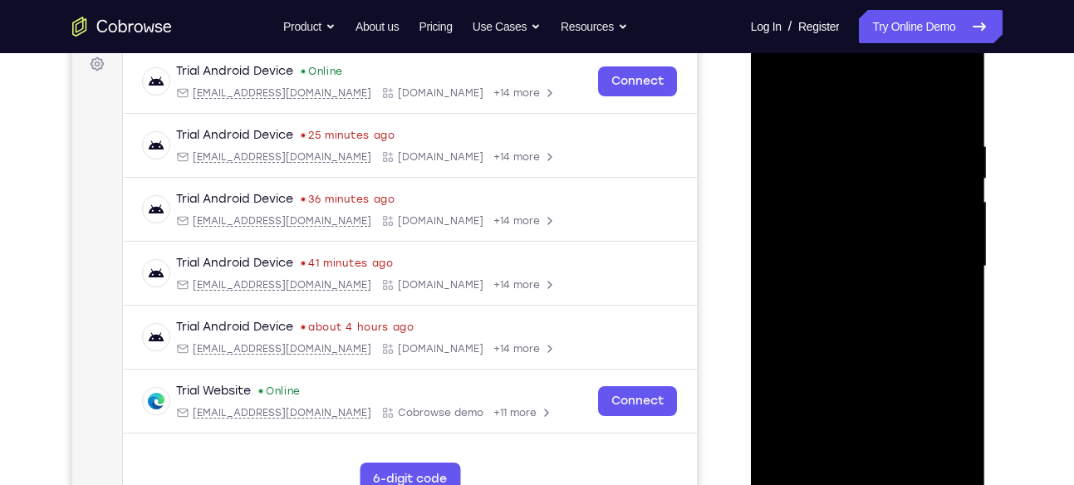
drag, startPoint x: 860, startPoint y: 392, endPoint x: 865, endPoint y: 291, distance: 100.6
click at [865, 291] on div at bounding box center [867, 266] width 209 height 465
drag, startPoint x: 873, startPoint y: 374, endPoint x: 874, endPoint y: 301, distance: 72.2
click at [874, 301] on div at bounding box center [867, 266] width 209 height 465
click at [852, 262] on div at bounding box center [867, 266] width 209 height 465
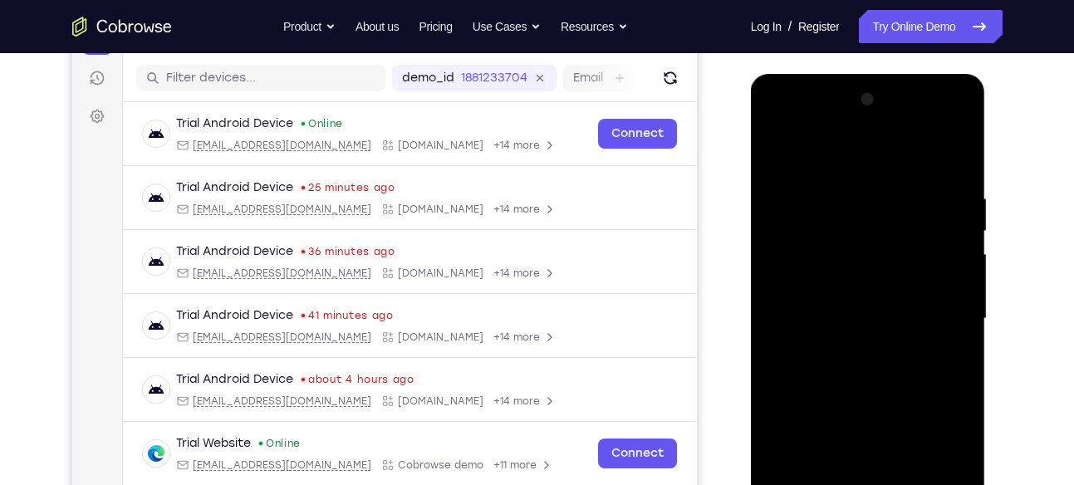
scroll to position [199, 0]
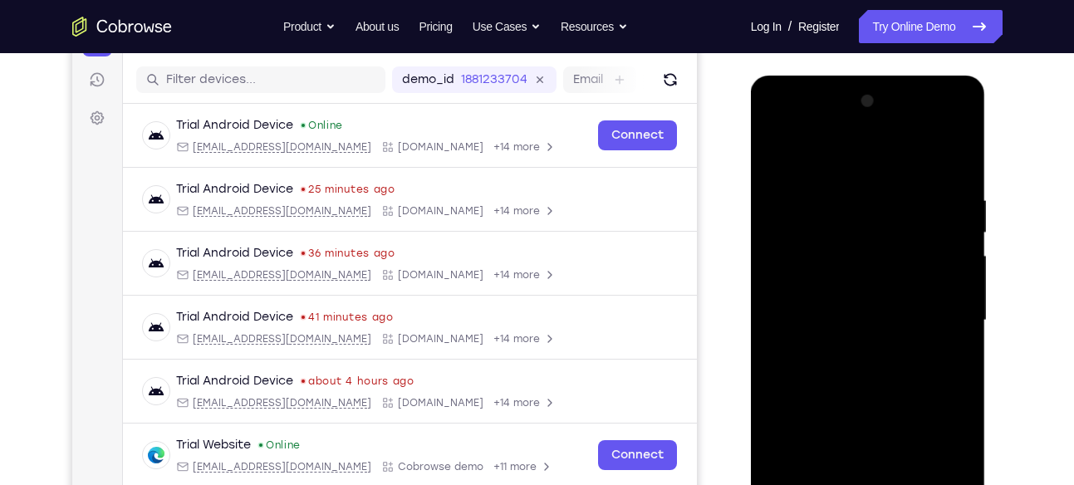
click at [776, 149] on div at bounding box center [867, 320] width 209 height 465
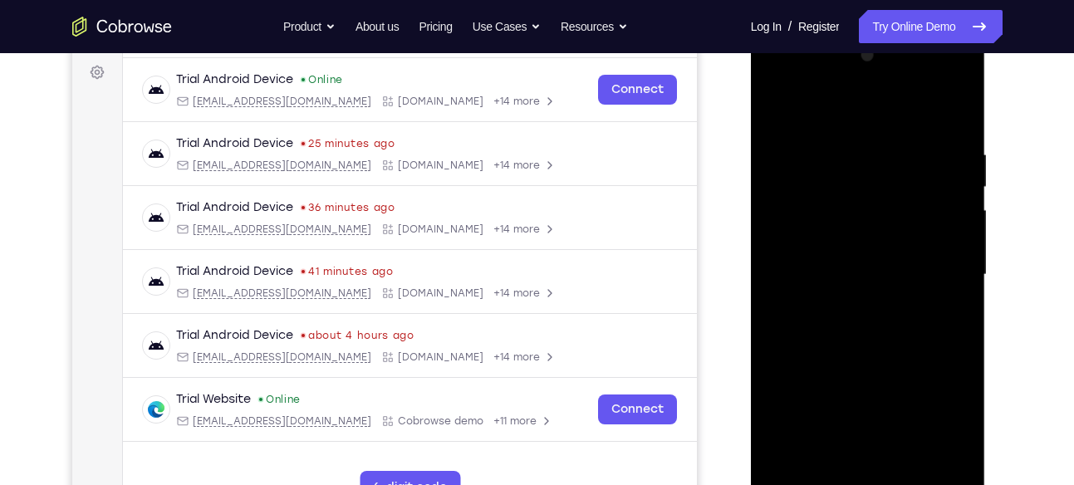
scroll to position [247, 0]
drag, startPoint x: 857, startPoint y: 371, endPoint x: 846, endPoint y: 286, distance: 86.2
click at [846, 286] on div at bounding box center [867, 273] width 209 height 465
drag, startPoint x: 863, startPoint y: 399, endPoint x: 858, endPoint y: 316, distance: 82.4
click at [858, 316] on div at bounding box center [867, 273] width 209 height 465
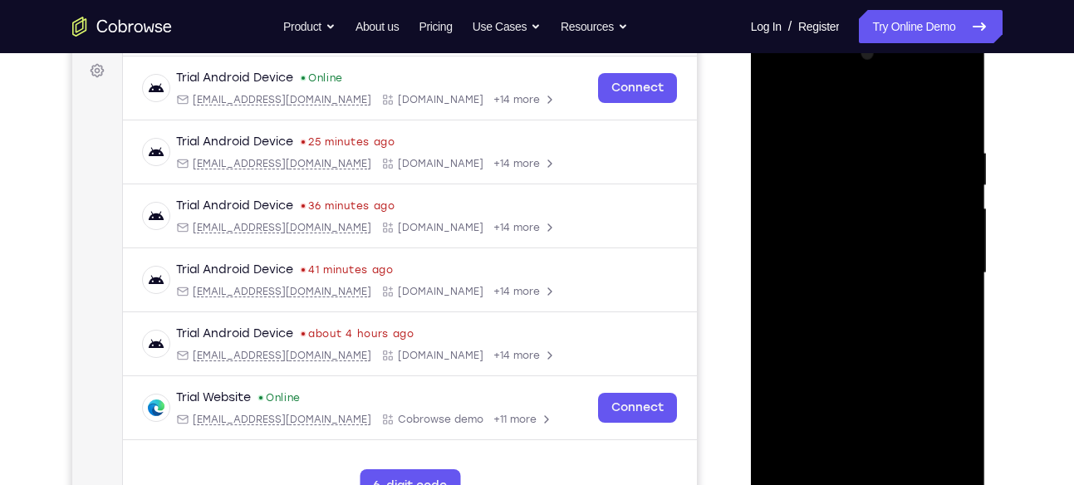
drag, startPoint x: 860, startPoint y: 383, endPoint x: 857, endPoint y: 315, distance: 68.2
drag, startPoint x: 857, startPoint y: 315, endPoint x: 981, endPoint y: 339, distance: 126.9
click at [981, 339] on div at bounding box center [868, 275] width 235 height 495
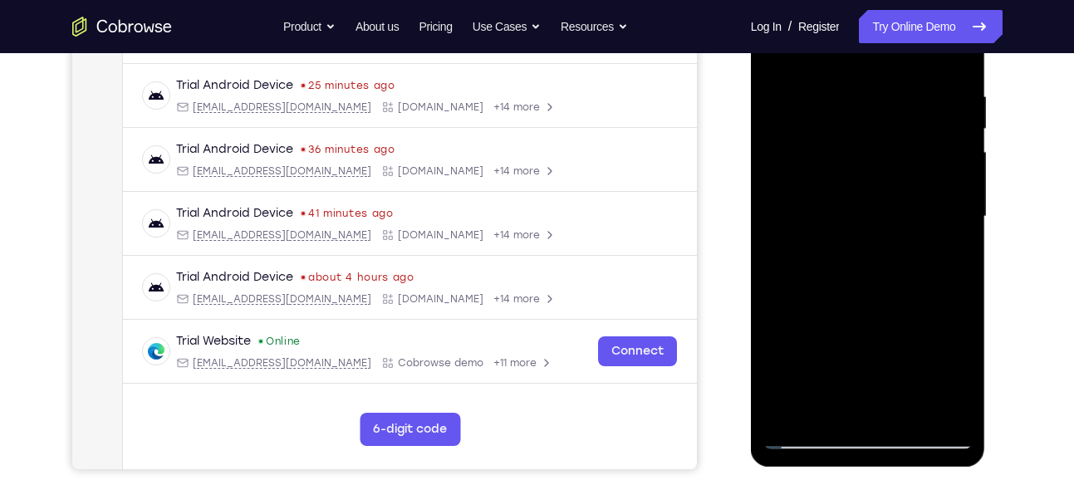
scroll to position [306, 0]
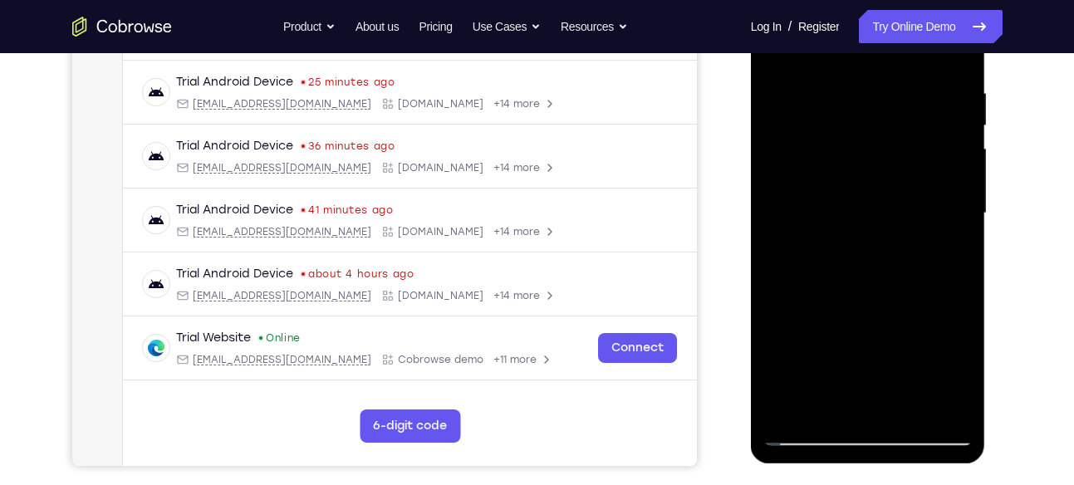
drag, startPoint x: 862, startPoint y: 312, endPoint x: 859, endPoint y: 216, distance: 96.4
drag, startPoint x: 859, startPoint y: 216, endPoint x: 976, endPoint y: 297, distance: 143.3
click at [976, 297] on div at bounding box center [868, 215] width 235 height 495
drag, startPoint x: 873, startPoint y: 310, endPoint x: 873, endPoint y: 178, distance: 132.0
click at [873, 178] on div at bounding box center [867, 213] width 209 height 465
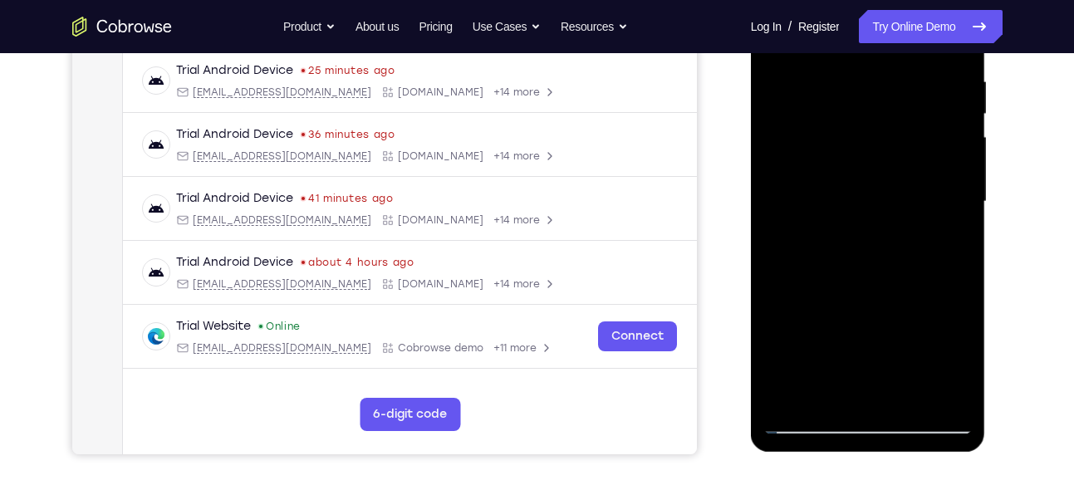
scroll to position [320, 0]
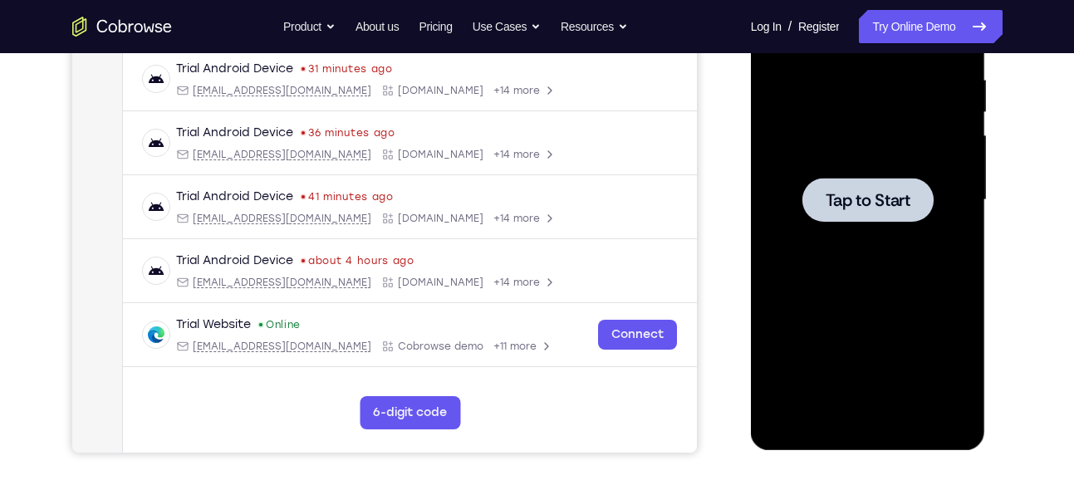
click at [873, 192] on span "Tap to Start" at bounding box center [867, 200] width 85 height 17
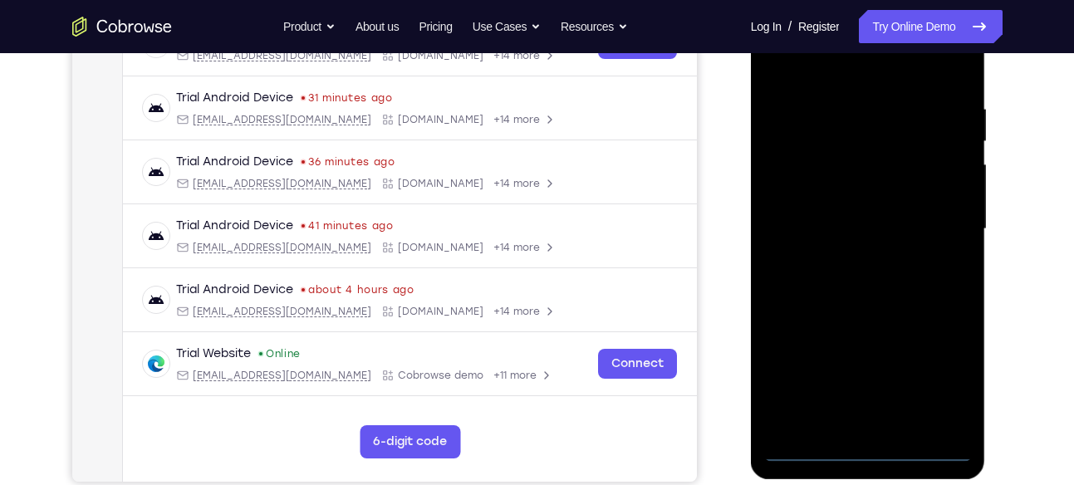
scroll to position [296, 0]
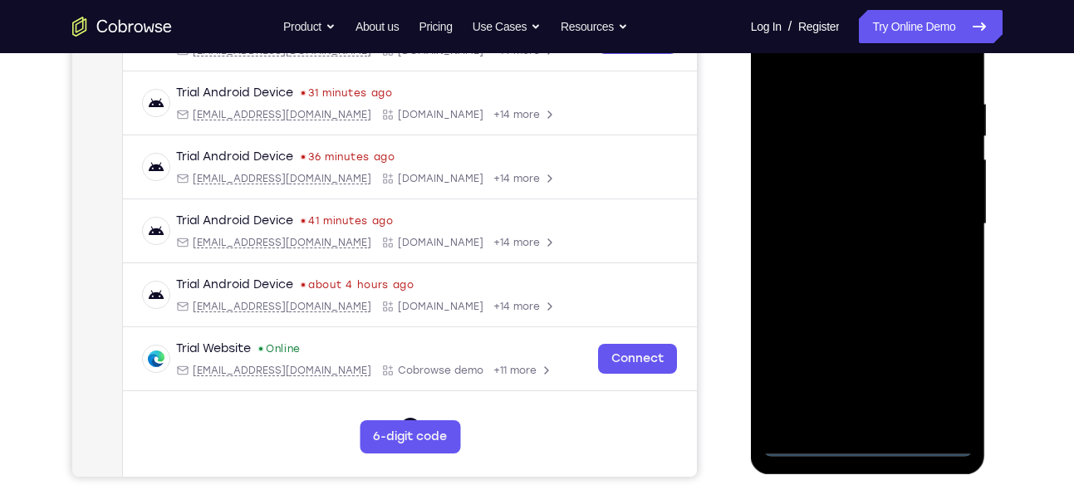
click at [875, 450] on div at bounding box center [867, 224] width 209 height 465
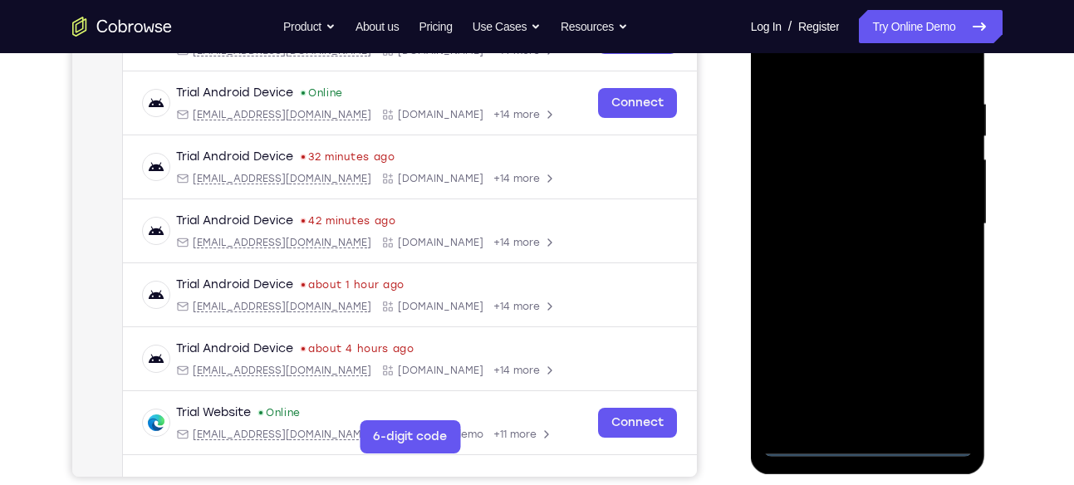
click at [934, 363] on div at bounding box center [867, 224] width 209 height 465
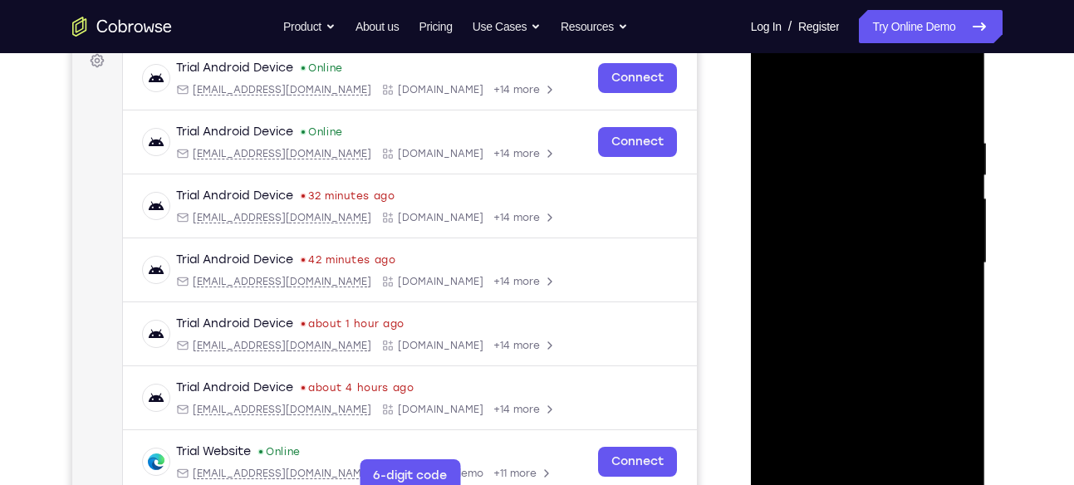
scroll to position [253, 0]
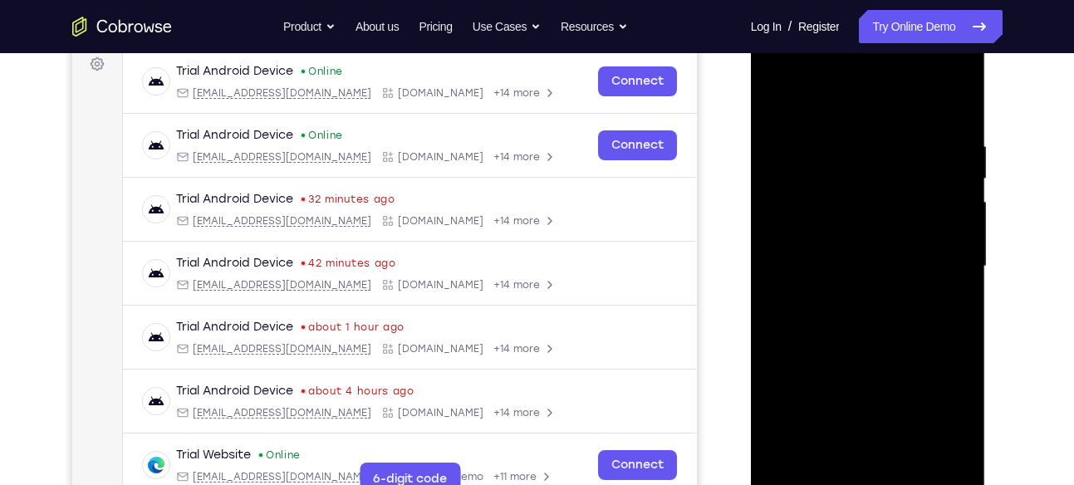
click at [785, 66] on div at bounding box center [867, 266] width 209 height 465
click at [943, 263] on div at bounding box center [867, 266] width 209 height 465
click at [852, 300] on div at bounding box center [867, 266] width 209 height 465
click at [864, 247] on div at bounding box center [867, 266] width 209 height 465
click at [868, 394] on div at bounding box center [867, 266] width 209 height 465
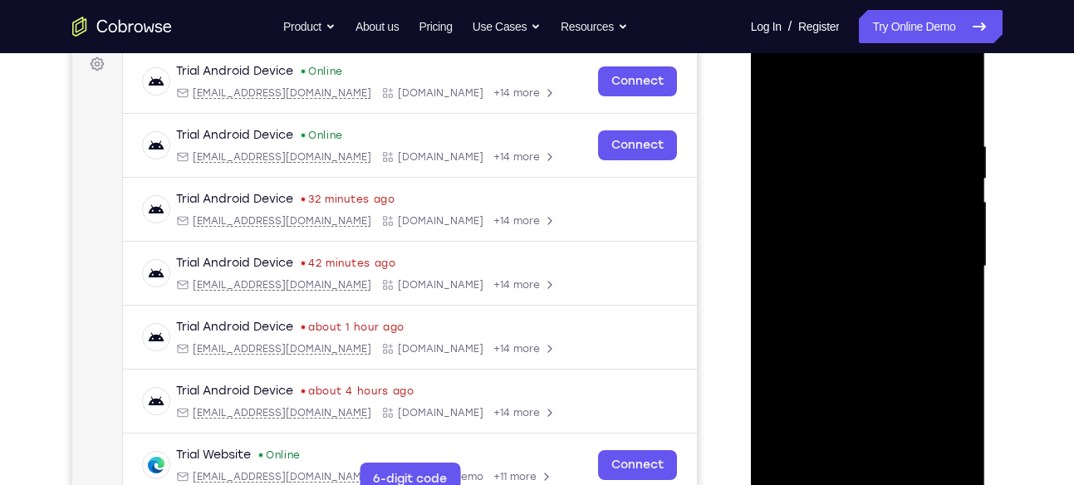
click at [800, 232] on div at bounding box center [867, 266] width 209 height 465
click at [837, 265] on div at bounding box center [867, 266] width 209 height 465
click at [858, 322] on div at bounding box center [867, 266] width 209 height 465
click at [878, 343] on div at bounding box center [867, 266] width 209 height 465
click at [843, 144] on div at bounding box center [867, 266] width 209 height 465
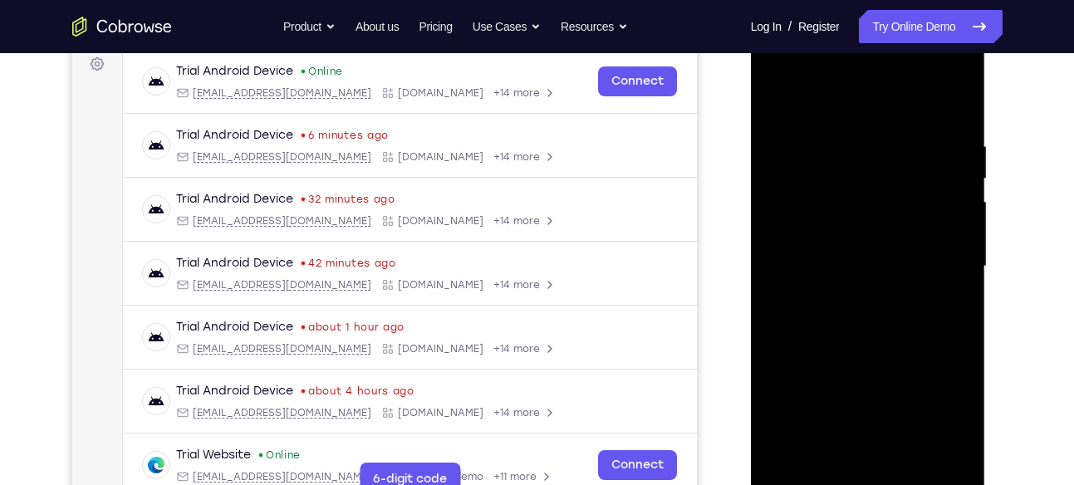
click at [927, 203] on div at bounding box center [867, 266] width 209 height 465
click at [950, 107] on div at bounding box center [867, 266] width 209 height 465
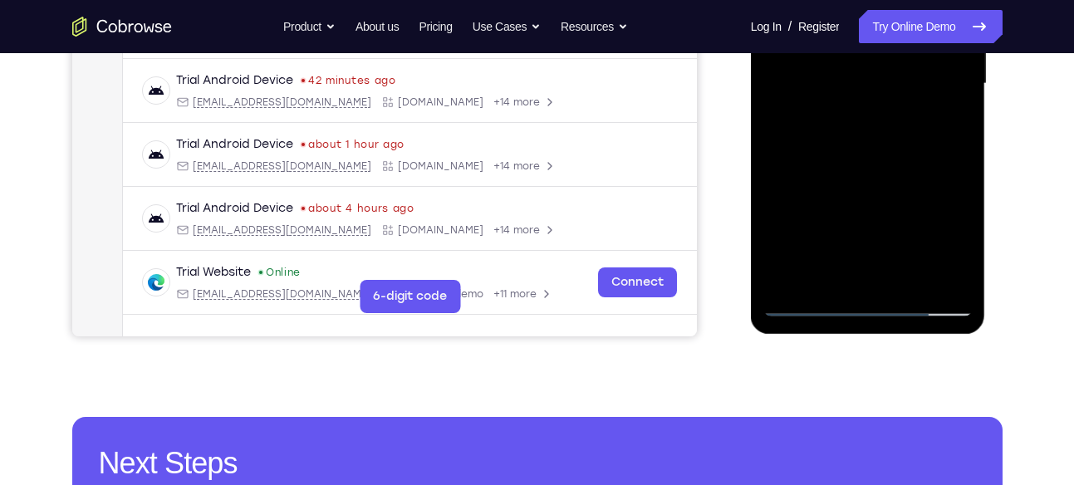
scroll to position [394, 0]
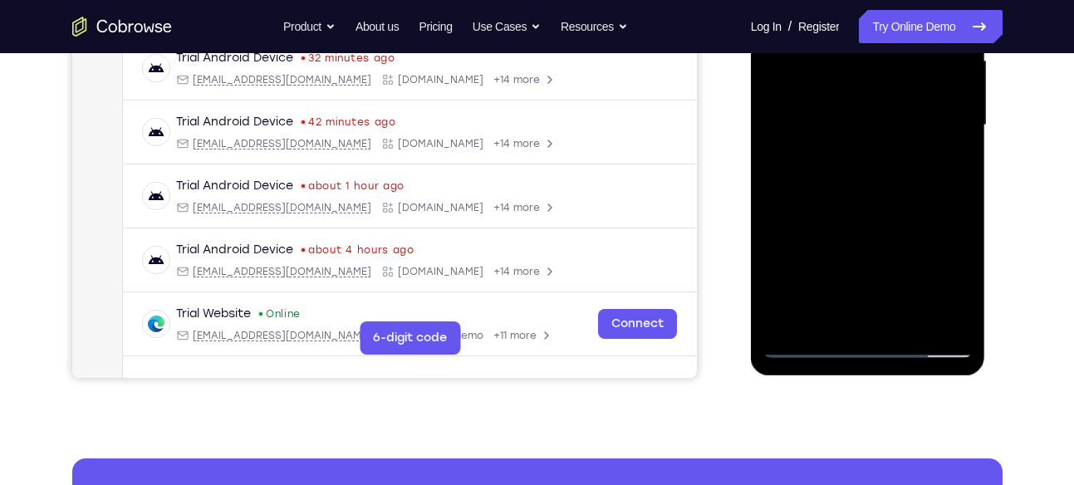
click at [957, 321] on div at bounding box center [867, 125] width 209 height 465
click at [962, 303] on div at bounding box center [867, 125] width 209 height 465
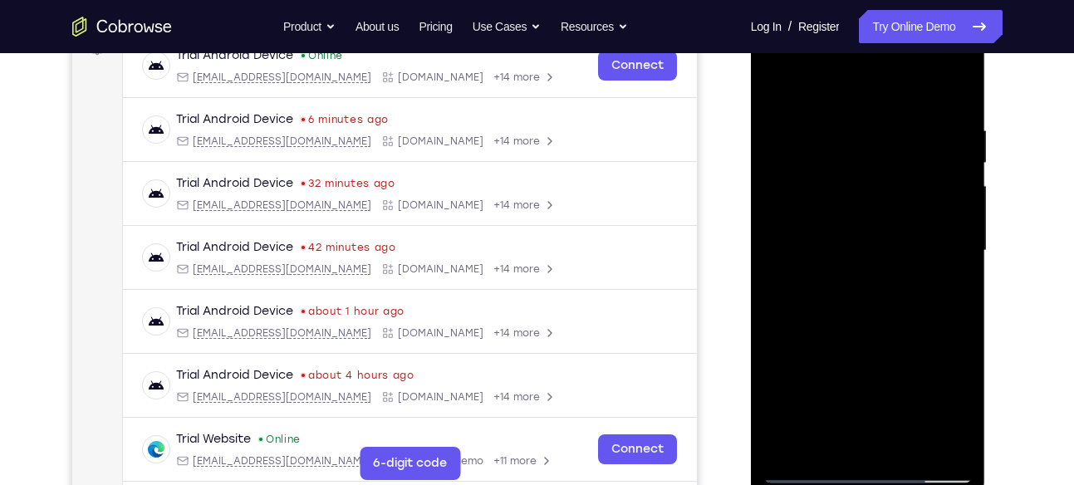
scroll to position [265, 0]
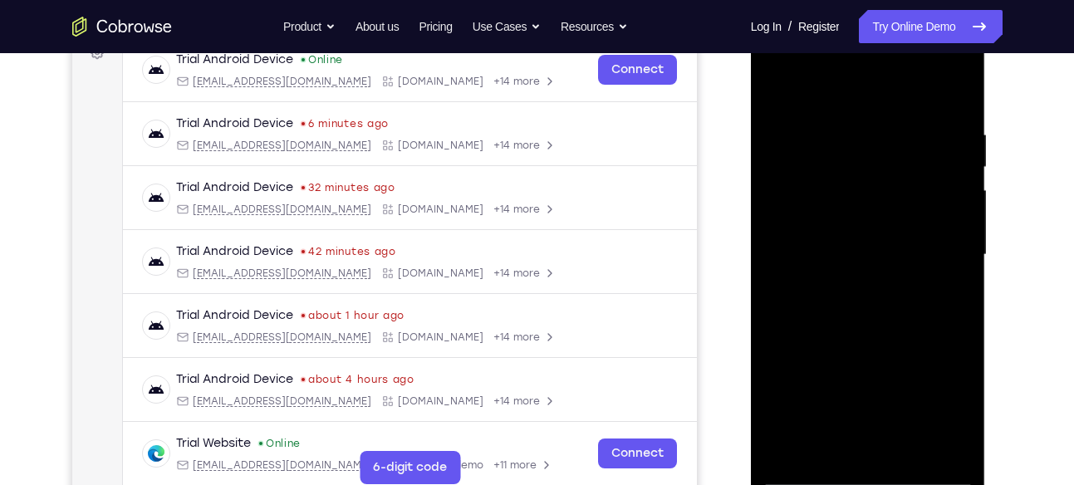
click at [956, 81] on div at bounding box center [867, 254] width 209 height 465
click at [775, 85] on div at bounding box center [867, 254] width 209 height 465
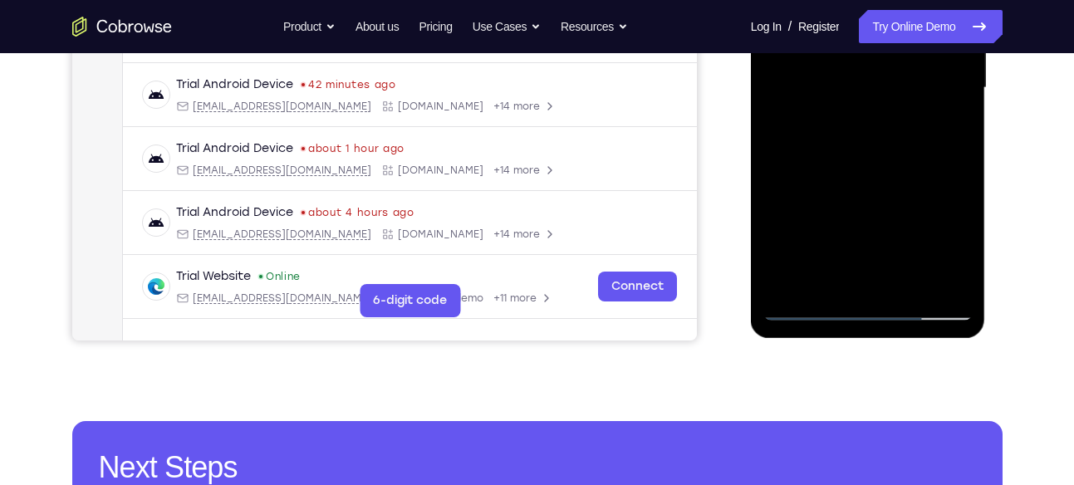
scroll to position [433, 0]
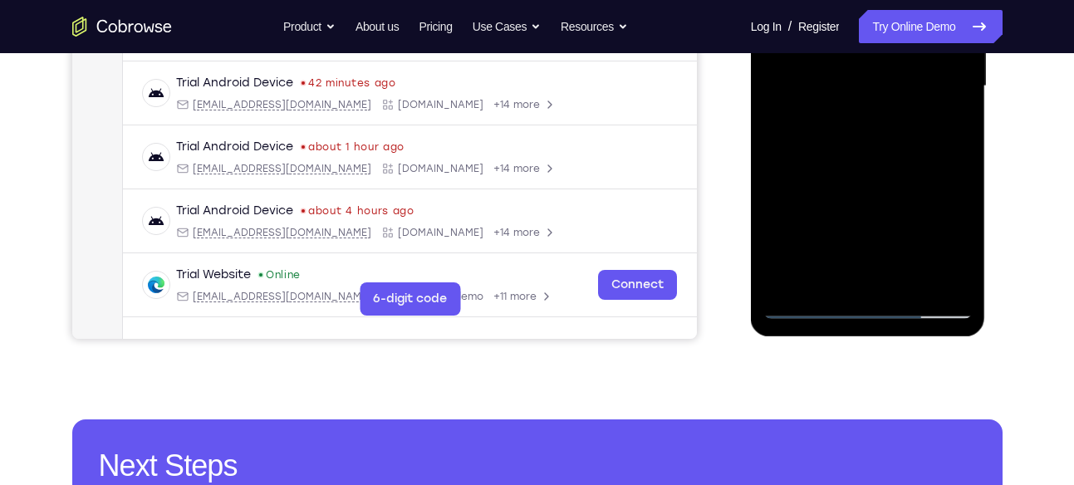
click at [909, 282] on div at bounding box center [867, 86] width 209 height 465
click at [870, 168] on div at bounding box center [867, 86] width 209 height 465
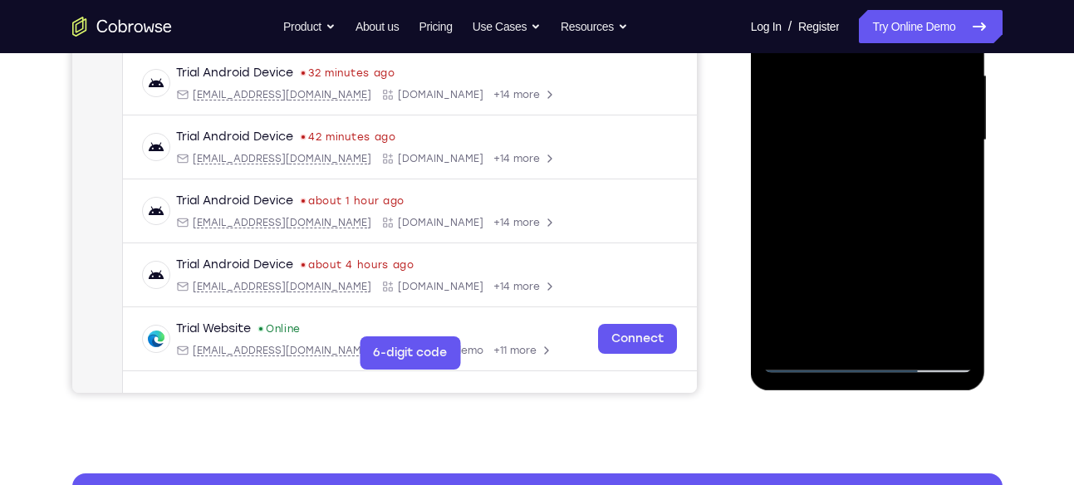
scroll to position [379, 0]
drag, startPoint x: 872, startPoint y: 263, endPoint x: 878, endPoint y: 152, distance: 111.5
click at [878, 152] on div at bounding box center [867, 141] width 209 height 465
drag, startPoint x: 881, startPoint y: 290, endPoint x: 886, endPoint y: 194, distance: 95.6
click at [886, 194] on div at bounding box center [867, 141] width 209 height 465
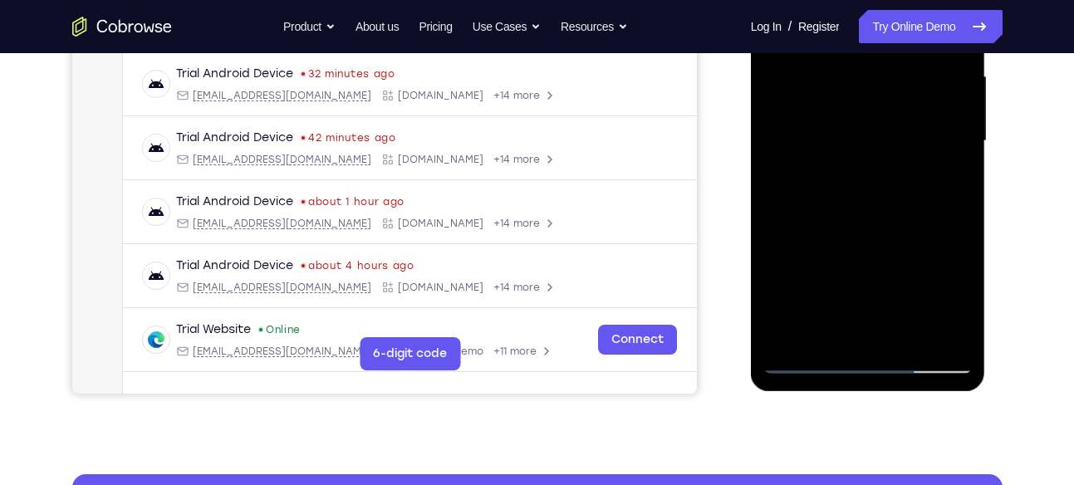
drag, startPoint x: 881, startPoint y: 293, endPoint x: 893, endPoint y: 192, distance: 102.1
click at [893, 192] on div at bounding box center [867, 141] width 209 height 465
click at [860, 154] on div at bounding box center [867, 141] width 209 height 465
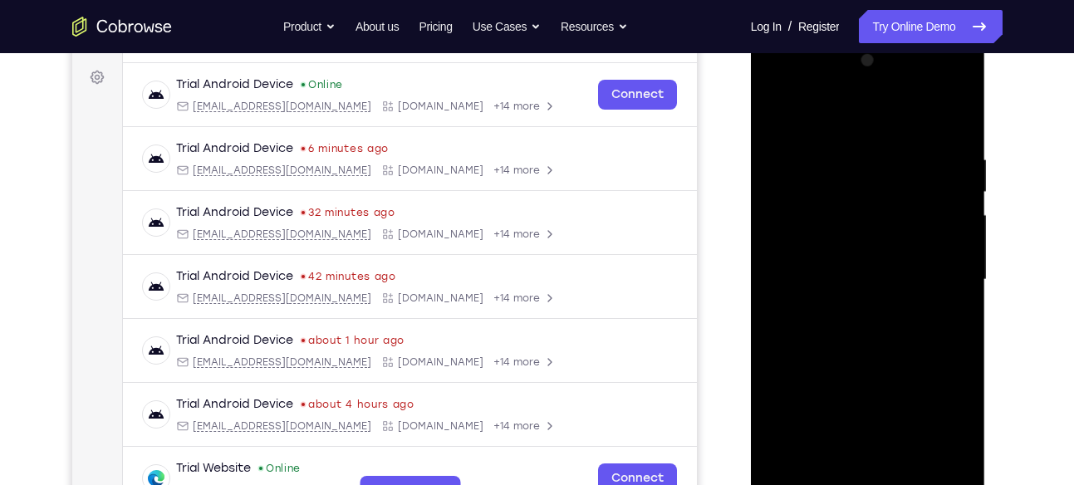
scroll to position [239, 0]
click at [776, 118] on div at bounding box center [867, 280] width 209 height 465
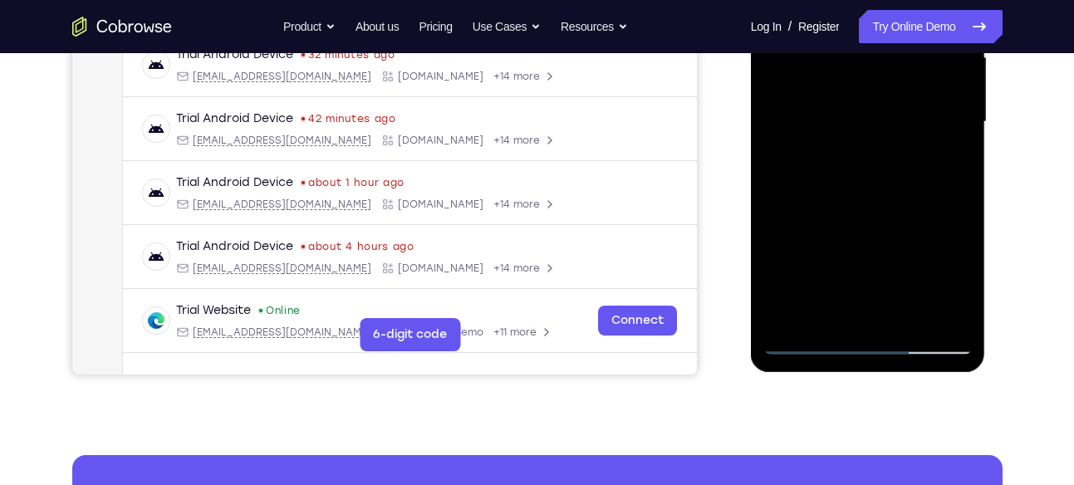
scroll to position [394, 0]
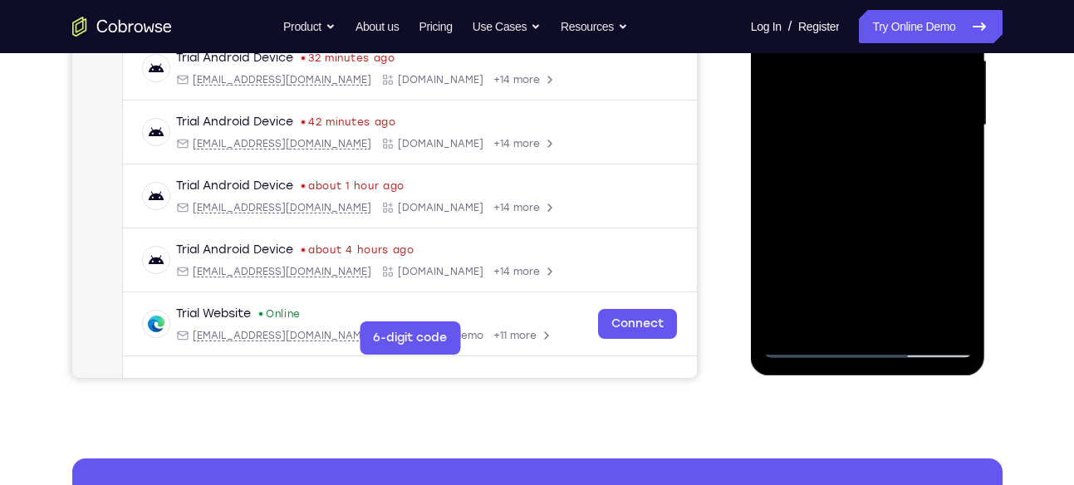
click at [785, 137] on div at bounding box center [867, 125] width 209 height 465
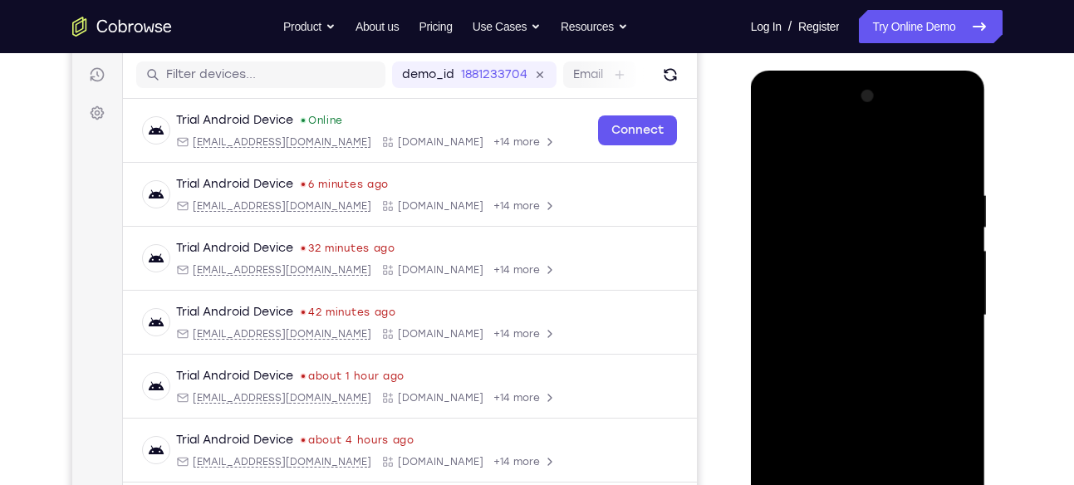
scroll to position [203, 0]
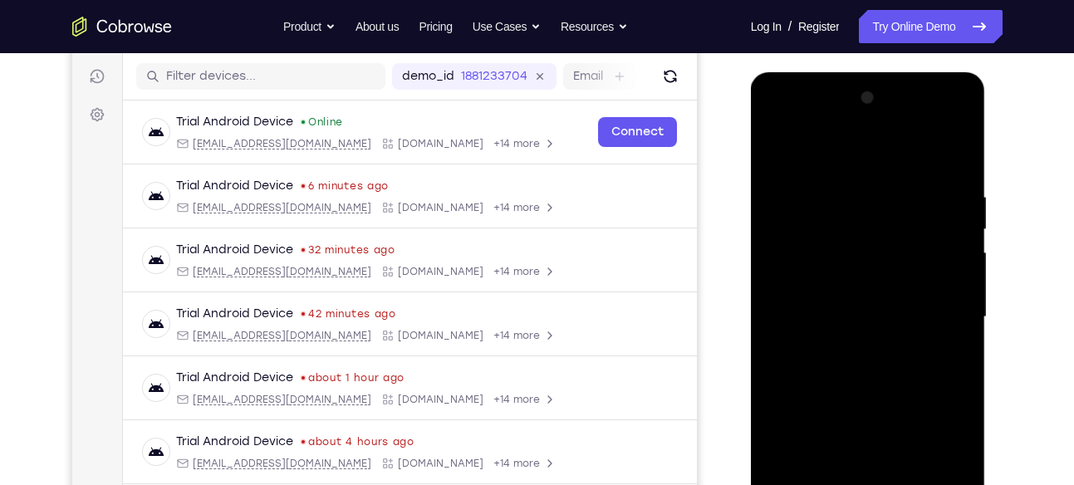
click at [810, 154] on div at bounding box center [867, 317] width 209 height 465
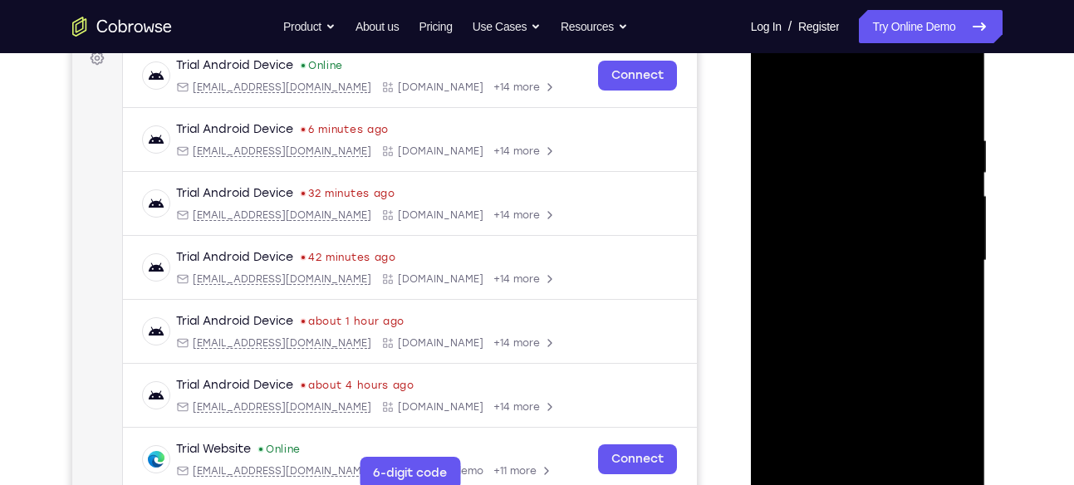
scroll to position [272, 0]
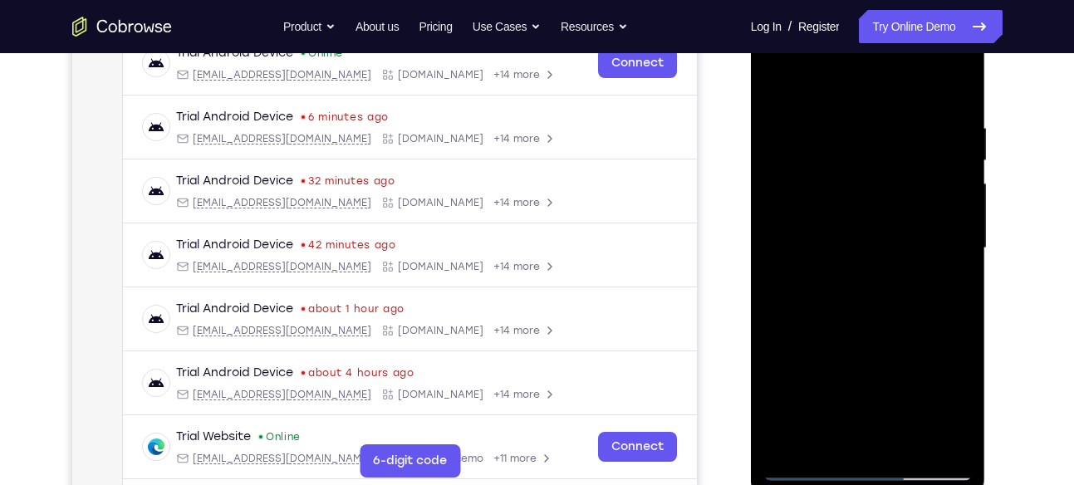
drag, startPoint x: 851, startPoint y: 352, endPoint x: 836, endPoint y: 245, distance: 108.1
click at [836, 245] on div at bounding box center [867, 248] width 209 height 465
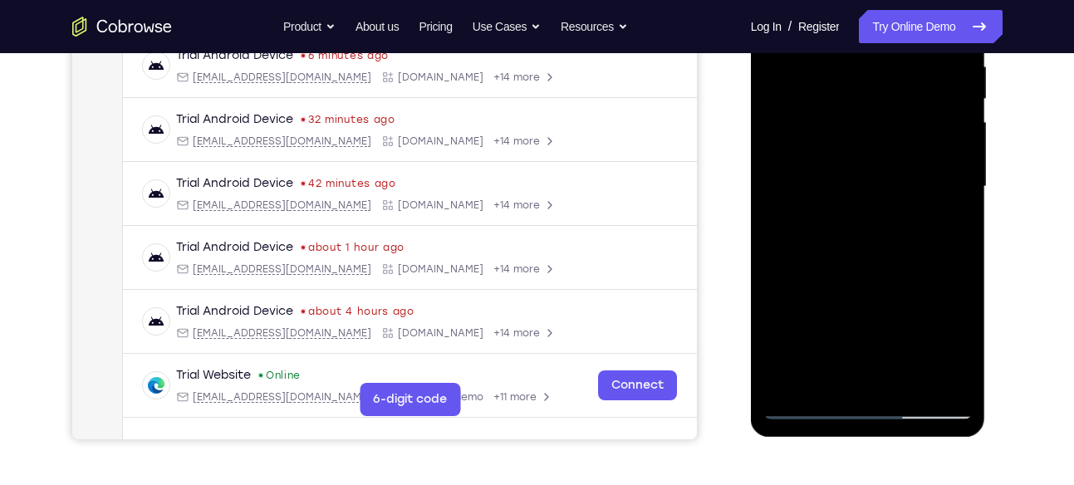
scroll to position [334, 0]
drag, startPoint x: 902, startPoint y: 309, endPoint x: 830, endPoint y: 322, distance: 72.6
click at [830, 322] on div at bounding box center [867, 186] width 209 height 465
drag, startPoint x: 916, startPoint y: 311, endPoint x: 836, endPoint y: 316, distance: 79.9
click at [836, 316] on div at bounding box center [867, 186] width 209 height 465
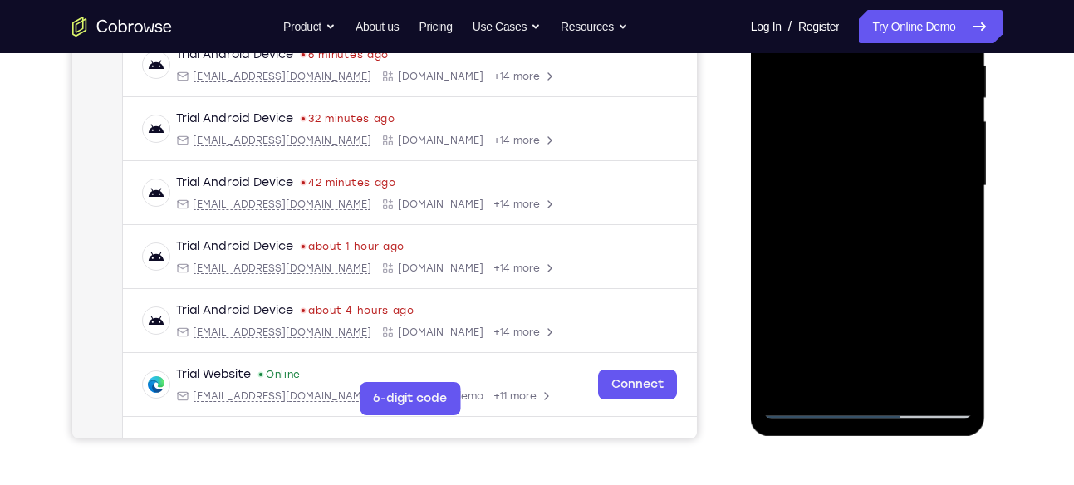
drag, startPoint x: 909, startPoint y: 311, endPoint x: 817, endPoint y: 334, distance: 95.1
click at [817, 334] on div at bounding box center [867, 186] width 209 height 465
drag, startPoint x: 915, startPoint y: 296, endPoint x: 834, endPoint y: 310, distance: 81.8
click at [834, 310] on div at bounding box center [867, 186] width 209 height 465
drag, startPoint x: 904, startPoint y: 309, endPoint x: 815, endPoint y: 325, distance: 91.2
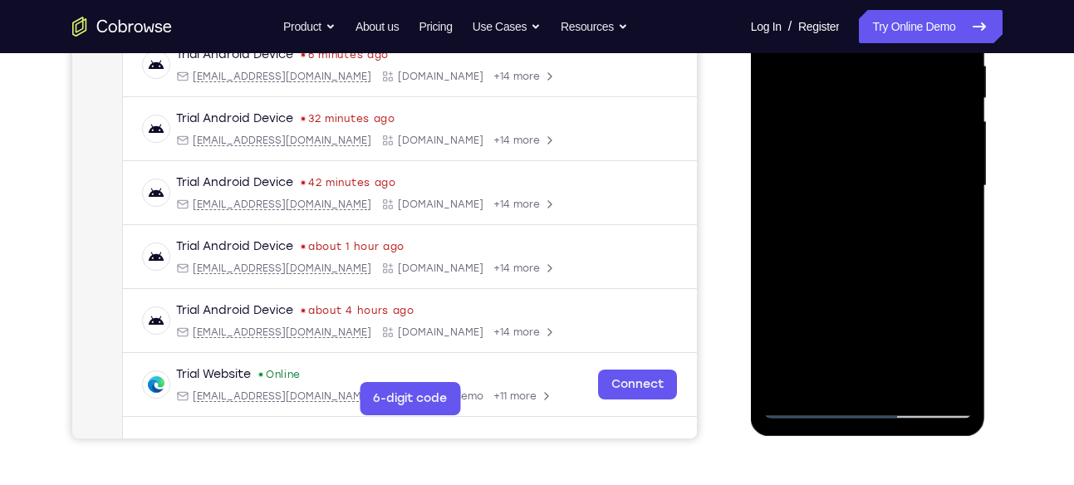
click at [815, 325] on div at bounding box center [867, 186] width 209 height 465
drag, startPoint x: 900, startPoint y: 319, endPoint x: 821, endPoint y: 328, distance: 79.4
click at [821, 328] on div at bounding box center [867, 186] width 209 height 465
drag, startPoint x: 908, startPoint y: 319, endPoint x: 824, endPoint y: 336, distance: 85.7
click at [824, 336] on div at bounding box center [867, 186] width 209 height 465
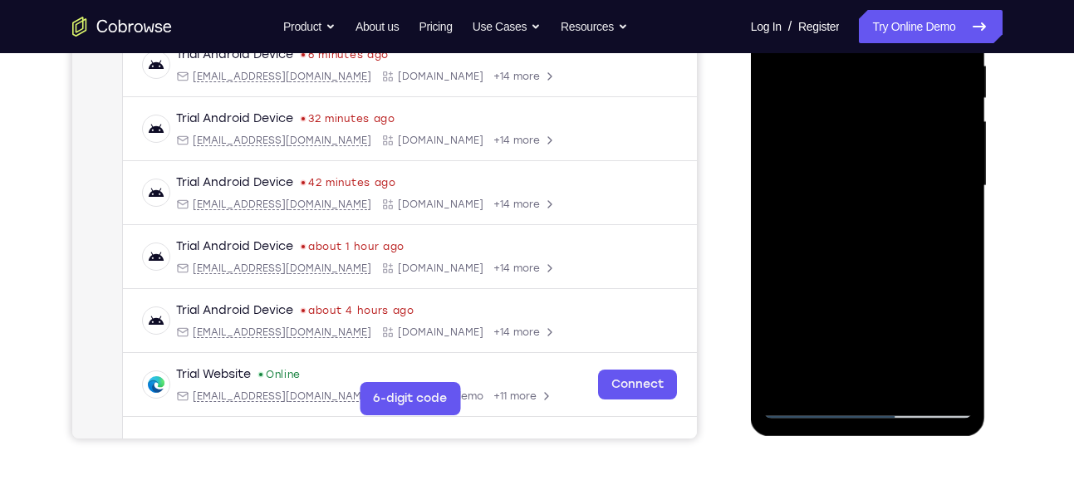
drag, startPoint x: 908, startPoint y: 321, endPoint x: 875, endPoint y: 321, distance: 32.4
click at [875, 321] on div at bounding box center [867, 186] width 209 height 465
click at [825, 272] on div at bounding box center [867, 186] width 209 height 465
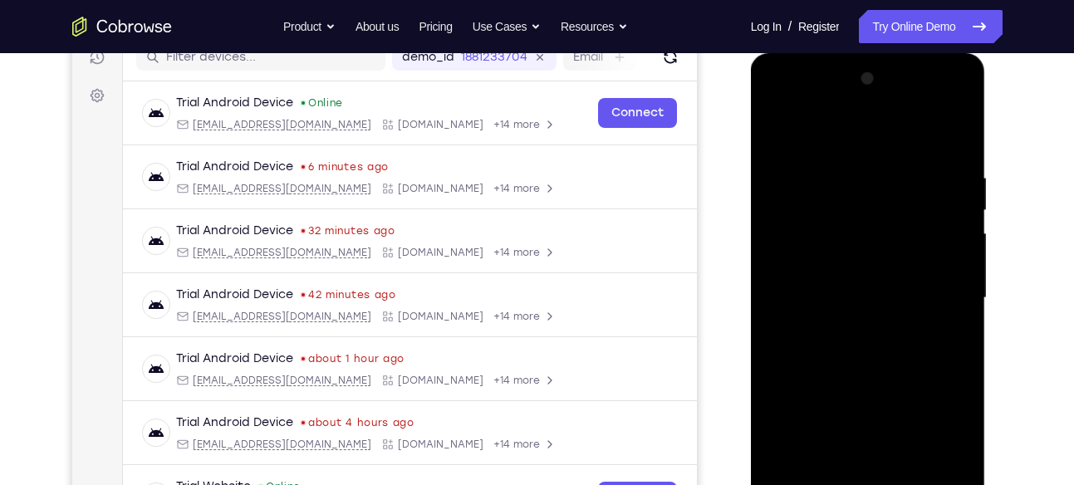
scroll to position [221, 0]
drag, startPoint x: 840, startPoint y: 346, endPoint x: 825, endPoint y: 361, distance: 21.7
click at [825, 361] on div at bounding box center [867, 298] width 209 height 465
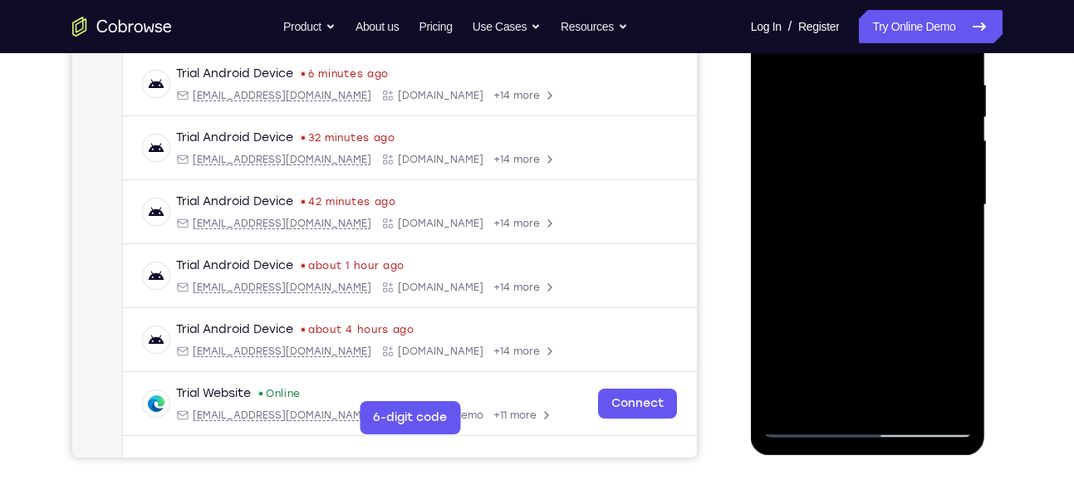
scroll to position [317, 0]
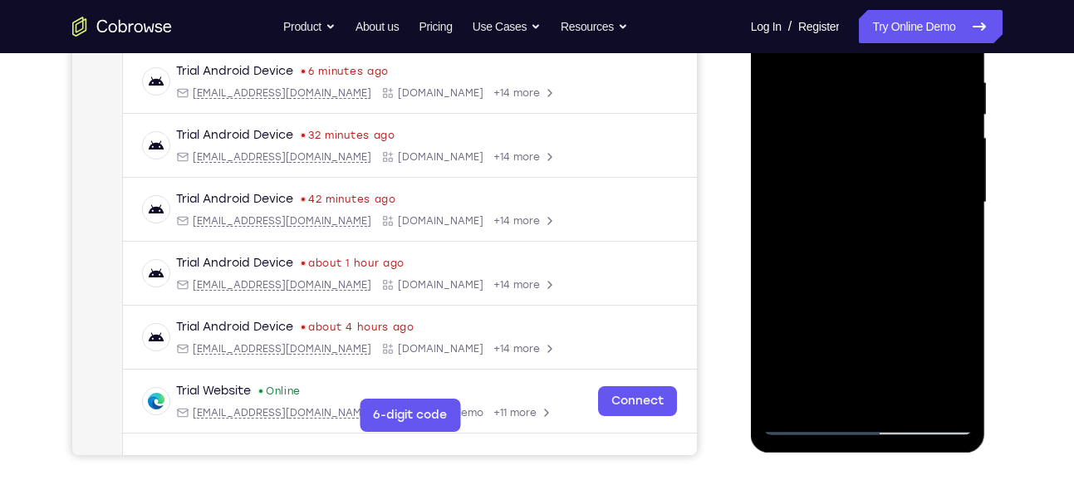
click at [910, 395] on div at bounding box center [867, 202] width 209 height 465
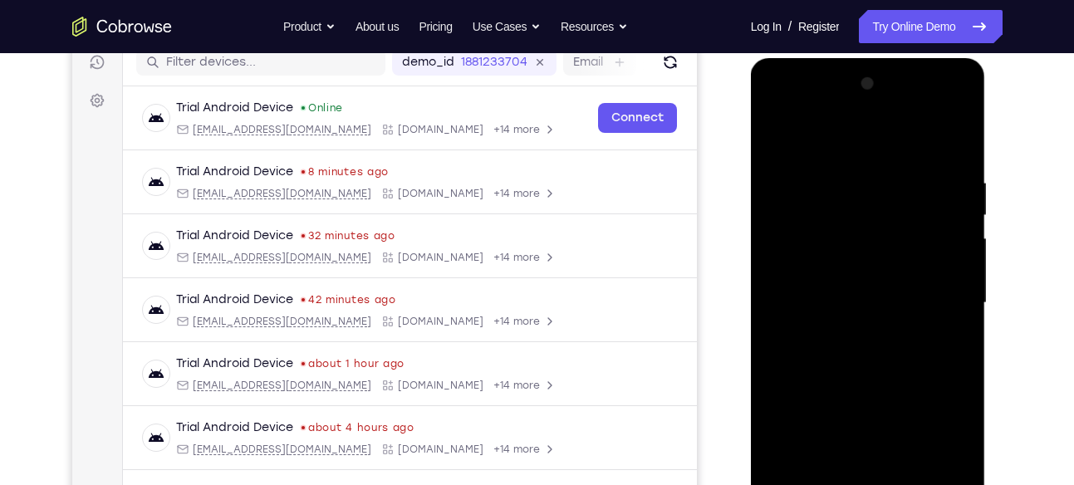
scroll to position [215, 0]
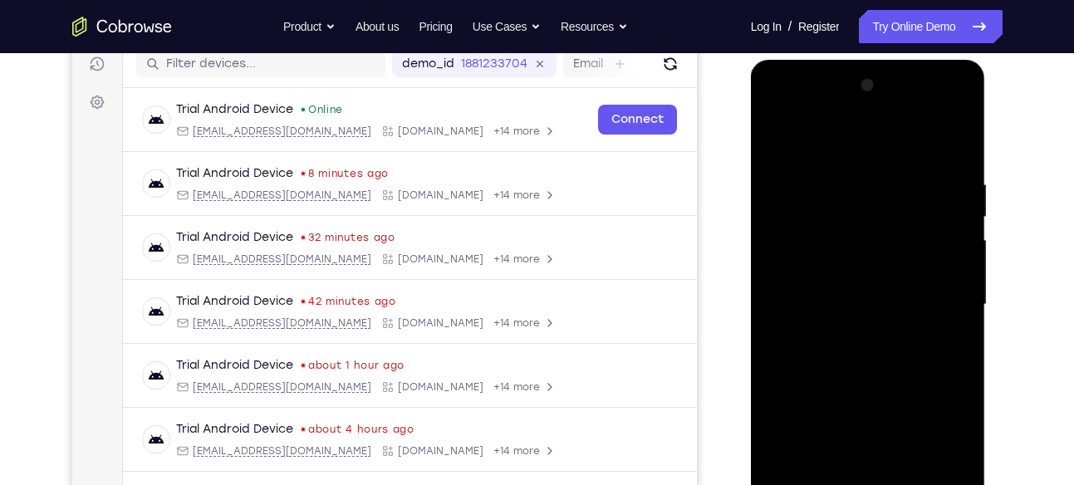
click at [779, 137] on div at bounding box center [867, 304] width 209 height 465
drag, startPoint x: 878, startPoint y: 159, endPoint x: 901, endPoint y: 405, distance: 246.8
click at [901, 405] on div at bounding box center [867, 304] width 209 height 465
drag, startPoint x: 869, startPoint y: 223, endPoint x: 881, endPoint y: 486, distance: 263.5
click at [881, 484] on div at bounding box center [867, 304] width 209 height 465
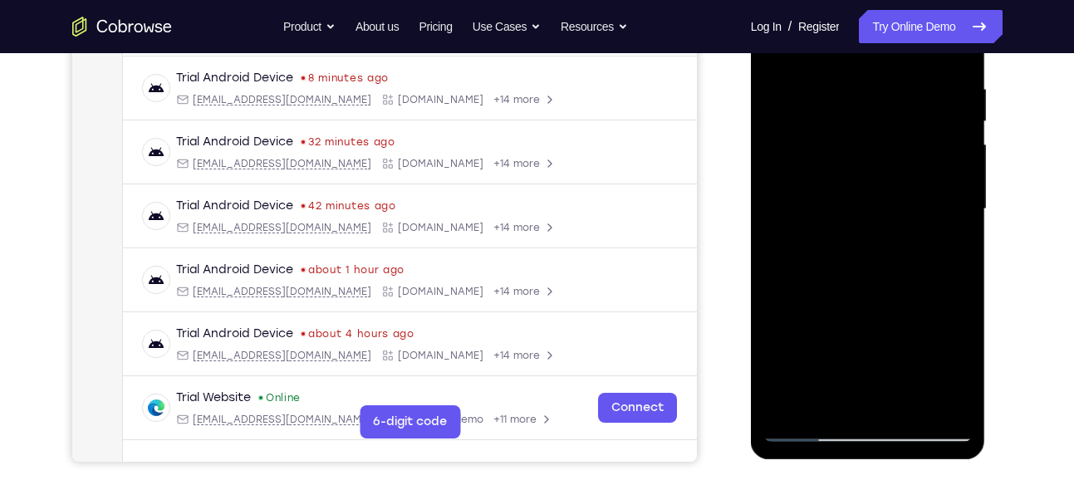
scroll to position [311, 0]
click at [956, 404] on div at bounding box center [867, 208] width 209 height 465
click at [949, 404] on div at bounding box center [867, 208] width 209 height 465
click at [943, 404] on div at bounding box center [867, 208] width 209 height 465
drag, startPoint x: 937, startPoint y: 352, endPoint x: 916, endPoint y: 207, distance: 146.9
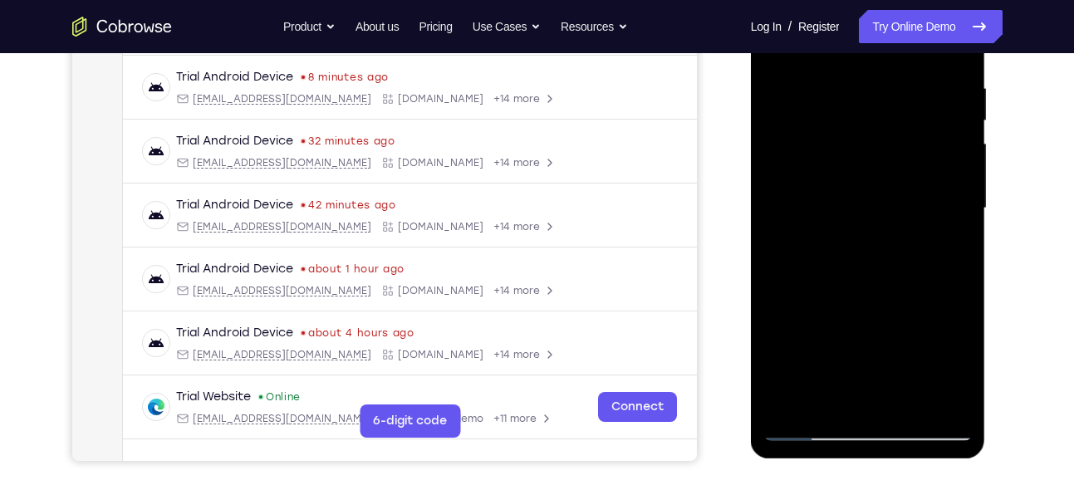
click at [916, 207] on div at bounding box center [867, 208] width 209 height 465
drag, startPoint x: 900, startPoint y: 231, endPoint x: 888, endPoint y: 171, distance: 60.9
click at [888, 171] on div at bounding box center [867, 208] width 209 height 465
drag, startPoint x: 893, startPoint y: 262, endPoint x: 880, endPoint y: 188, distance: 74.3
click at [880, 188] on div at bounding box center [867, 208] width 209 height 465
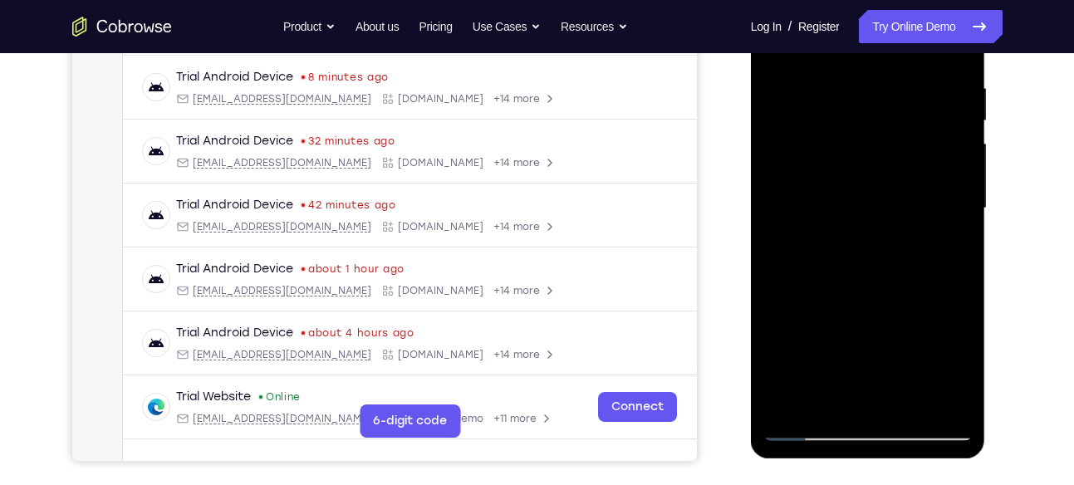
drag, startPoint x: 892, startPoint y: 270, endPoint x: 884, endPoint y: 214, distance: 56.1
click at [884, 214] on div at bounding box center [867, 208] width 209 height 465
drag, startPoint x: 881, startPoint y: 265, endPoint x: 880, endPoint y: 204, distance: 60.6
click at [880, 204] on div at bounding box center [867, 208] width 209 height 465
drag, startPoint x: 871, startPoint y: 260, endPoint x: 851, endPoint y: 203, distance: 60.7
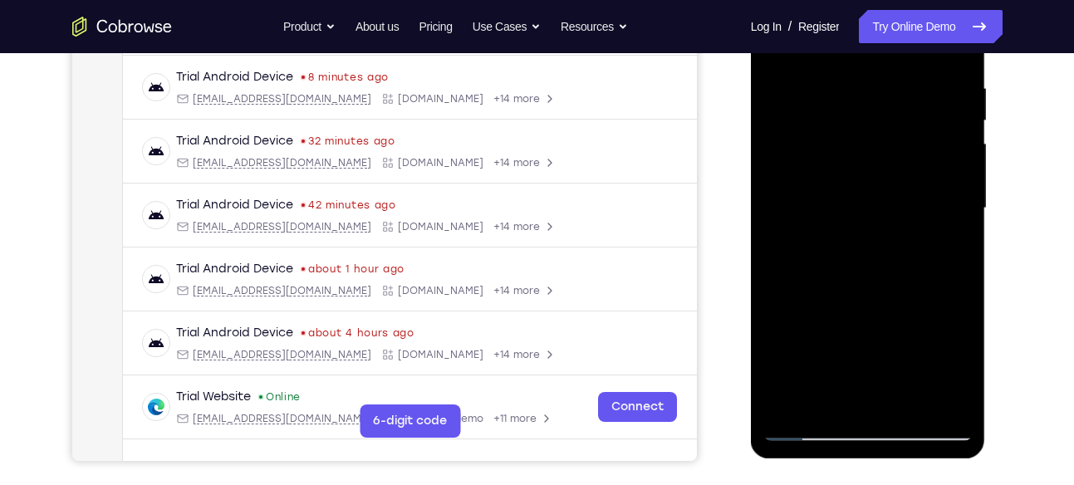
click at [851, 203] on div at bounding box center [867, 208] width 209 height 465
drag, startPoint x: 879, startPoint y: 236, endPoint x: 871, endPoint y: 157, distance: 79.3
click at [871, 157] on div at bounding box center [867, 208] width 209 height 465
drag, startPoint x: 871, startPoint y: 249, endPoint x: 865, endPoint y: 169, distance: 80.8
click at [865, 169] on div at bounding box center [867, 208] width 209 height 465
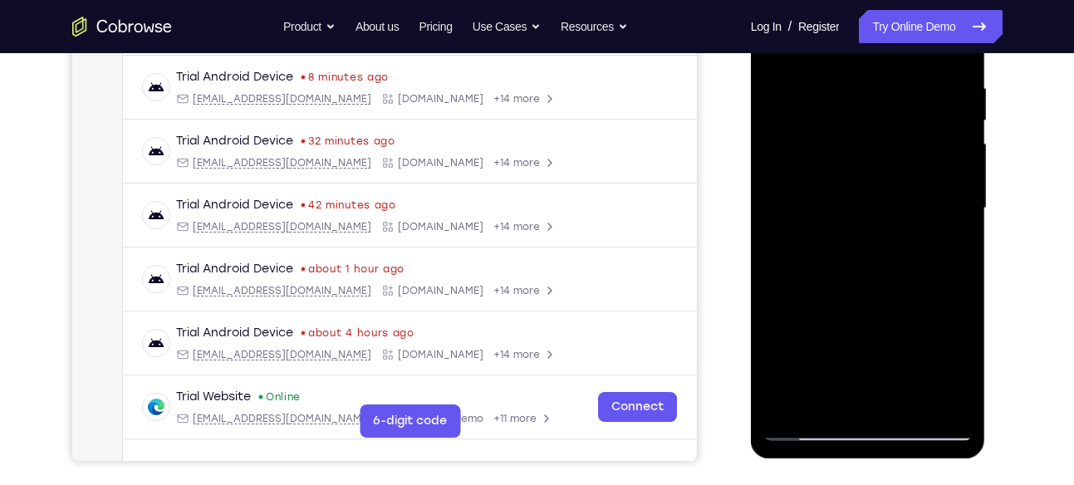
drag, startPoint x: 872, startPoint y: 257, endPoint x: 871, endPoint y: 190, distance: 66.4
click at [871, 190] on div at bounding box center [867, 208] width 209 height 465
drag, startPoint x: 876, startPoint y: 273, endPoint x: 874, endPoint y: 203, distance: 69.8
drag, startPoint x: 874, startPoint y: 203, endPoint x: 973, endPoint y: 252, distance: 109.9
click at [973, 252] on div at bounding box center [868, 210] width 235 height 495
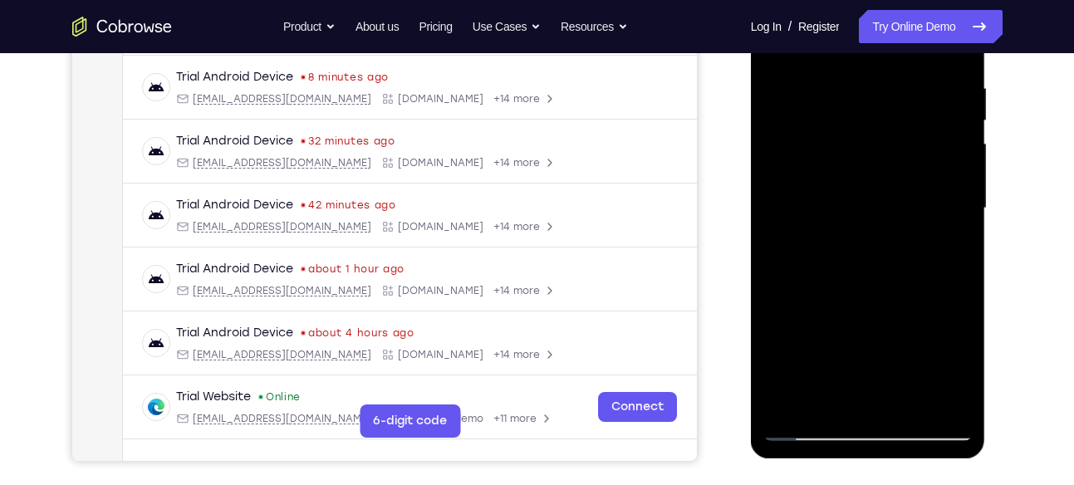
drag, startPoint x: 877, startPoint y: 267, endPoint x: 871, endPoint y: 187, distance: 80.8
drag, startPoint x: 871, startPoint y: 187, endPoint x: 976, endPoint y: 259, distance: 127.8
click at [976, 259] on div at bounding box center [868, 210] width 235 height 495
drag, startPoint x: 869, startPoint y: 249, endPoint x: 865, endPoint y: 183, distance: 65.7
click at [865, 183] on div at bounding box center [867, 208] width 209 height 465
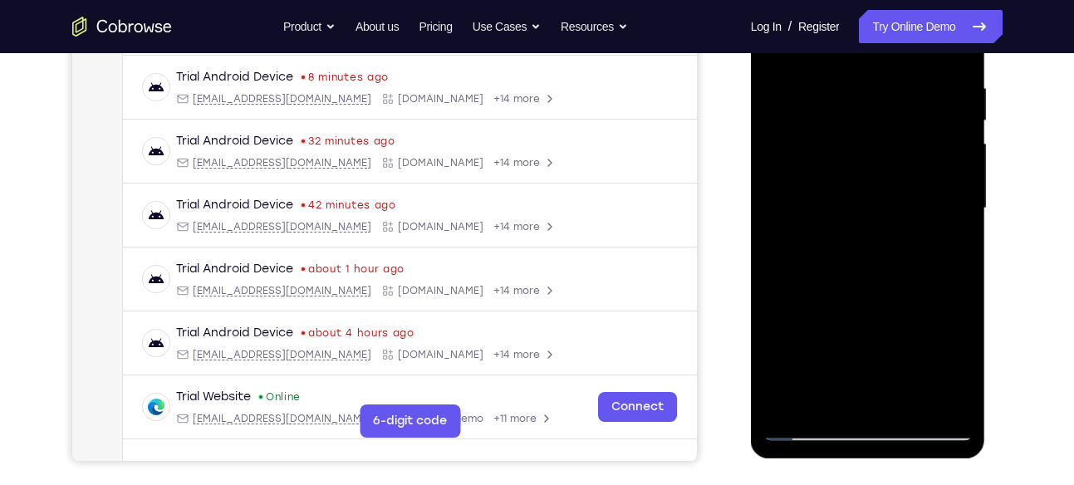
drag, startPoint x: 869, startPoint y: 280, endPoint x: 869, endPoint y: 208, distance: 71.4
click at [869, 208] on div at bounding box center [867, 208] width 209 height 465
click at [806, 210] on div at bounding box center [867, 208] width 209 height 465
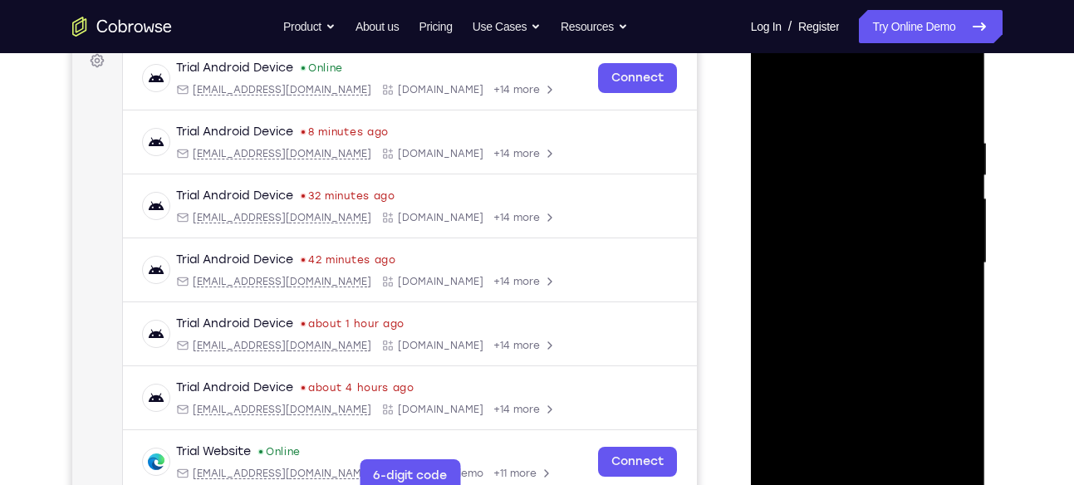
scroll to position [241, 0]
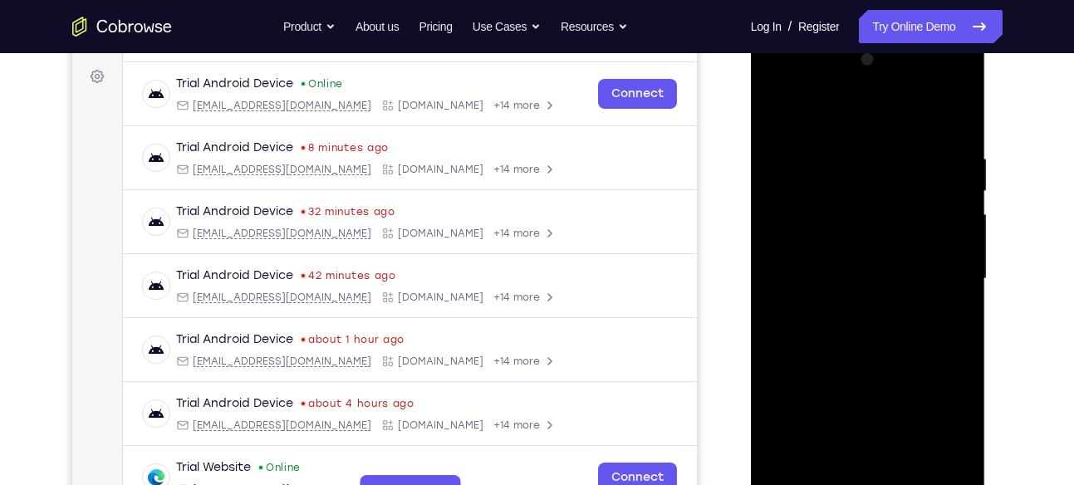
click at [961, 208] on div at bounding box center [867, 278] width 209 height 465
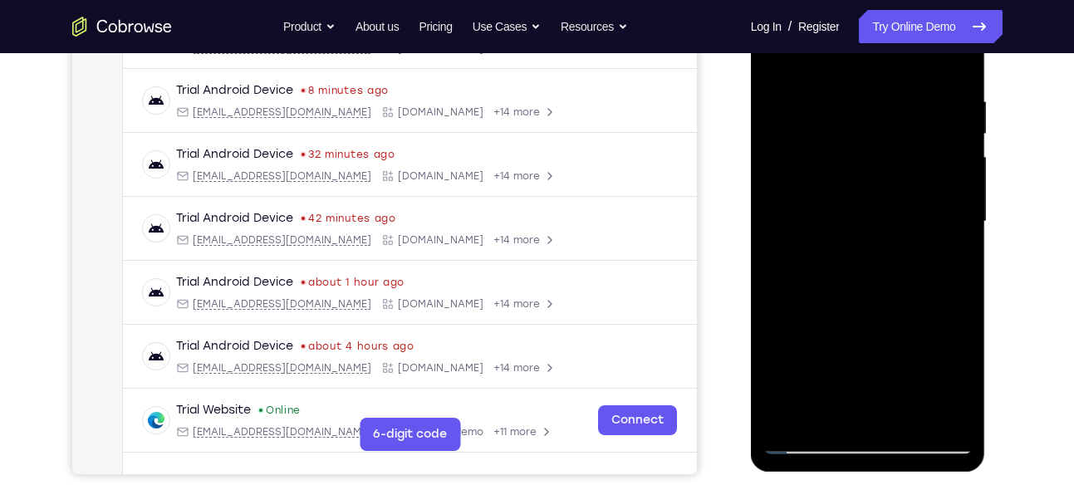
scroll to position [291, 0]
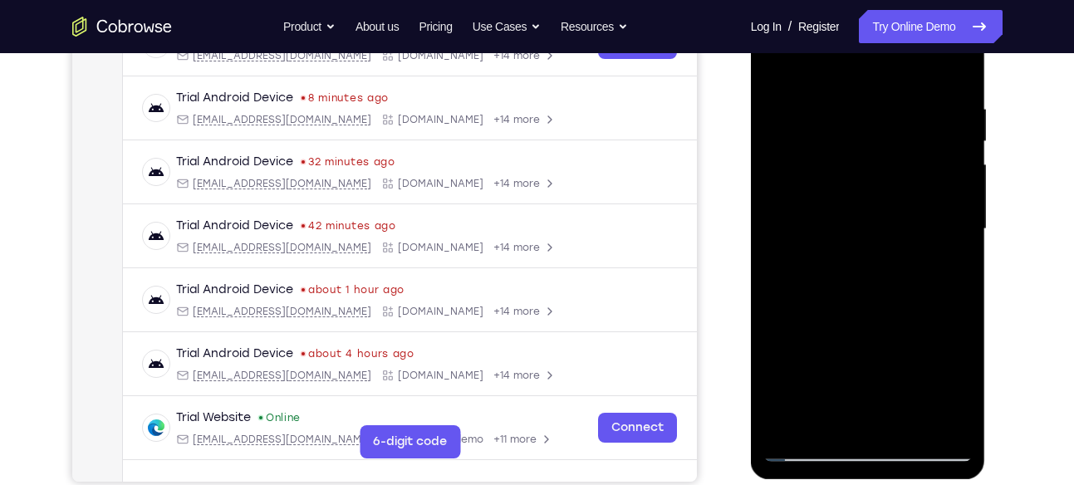
click at [960, 161] on div at bounding box center [867, 229] width 209 height 465
click at [958, 161] on div at bounding box center [867, 229] width 209 height 465
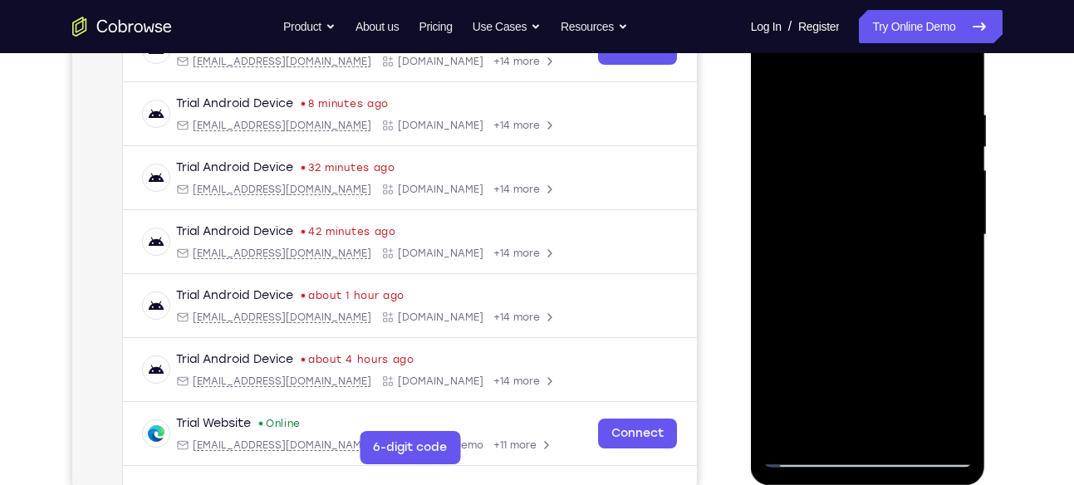
scroll to position [283, 0]
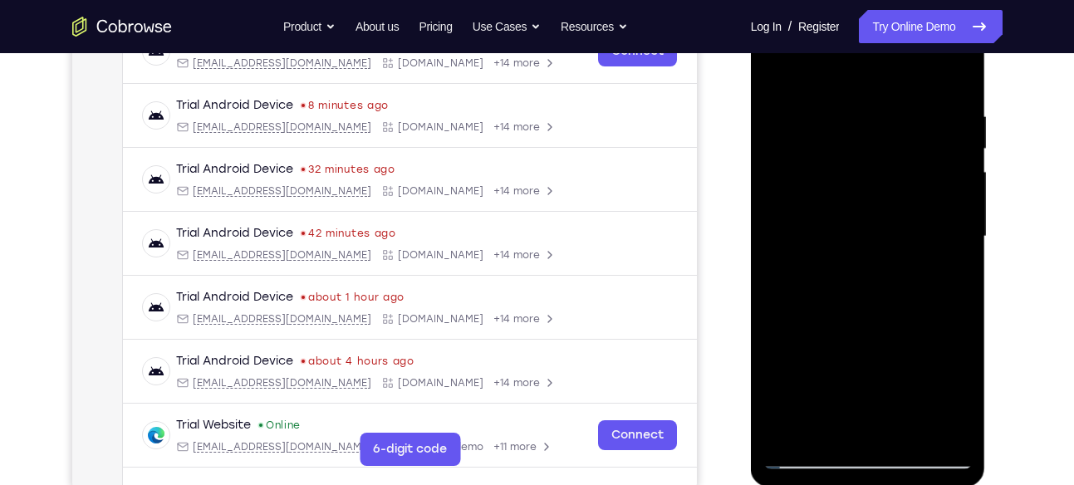
click at [772, 166] on div at bounding box center [867, 236] width 209 height 465
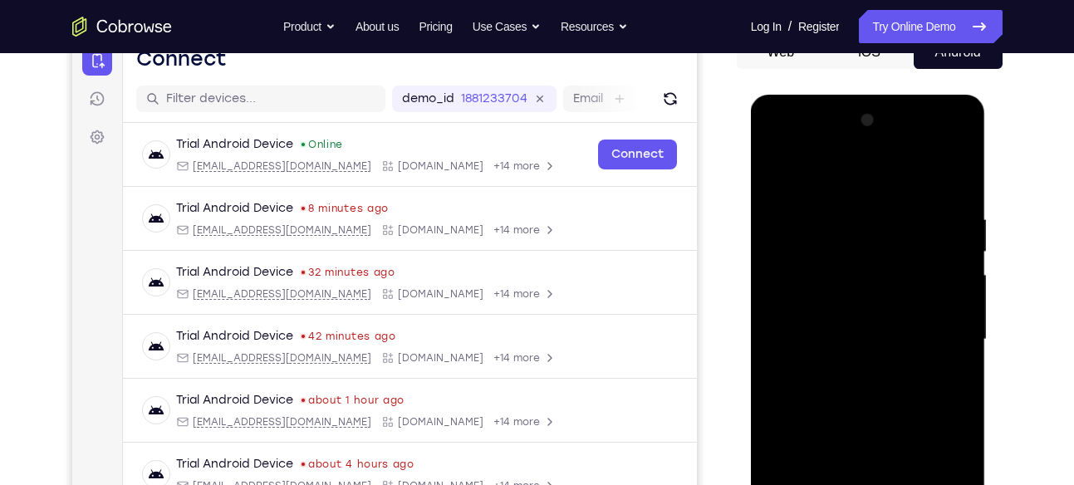
scroll to position [178, 0]
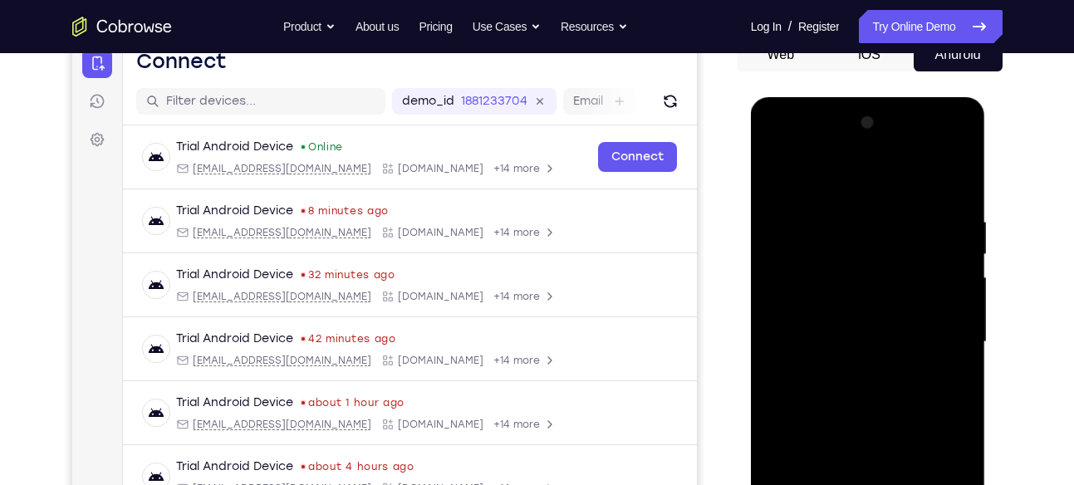
click at [775, 175] on div at bounding box center [867, 342] width 209 height 465
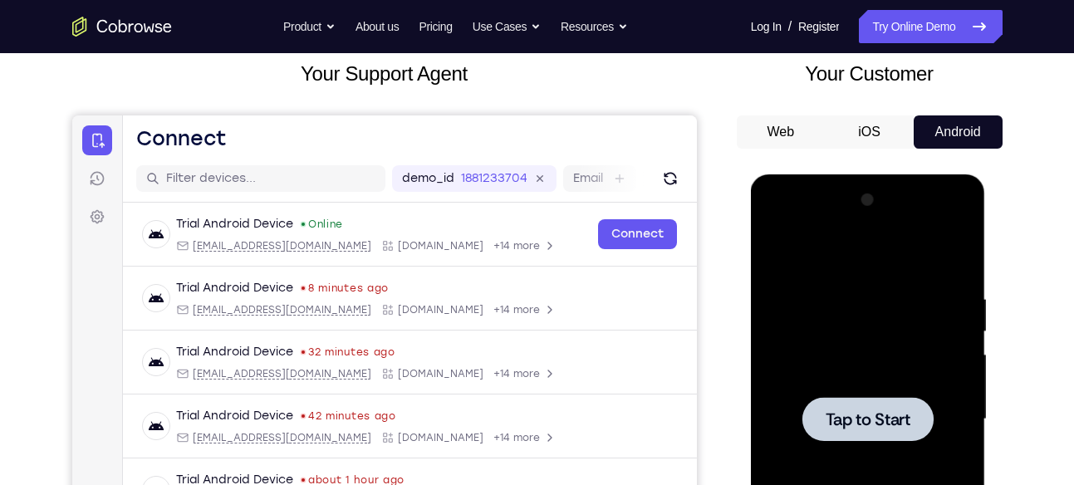
scroll to position [89, 0]
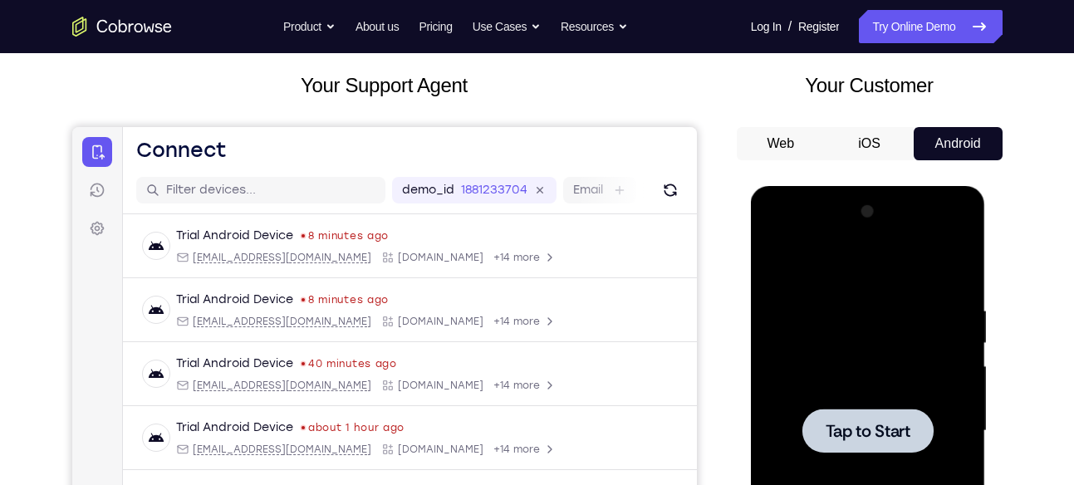
click at [862, 417] on div at bounding box center [867, 431] width 131 height 44
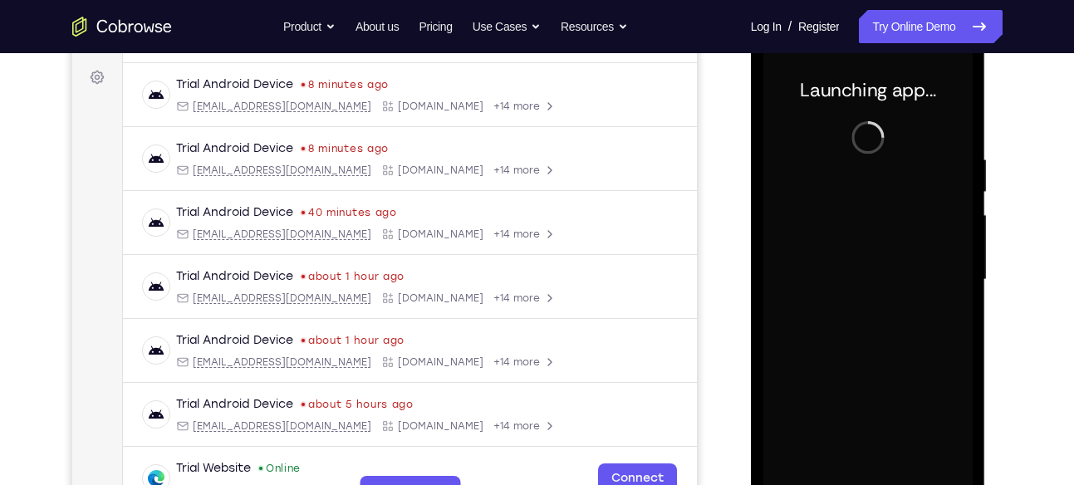
scroll to position [242, 0]
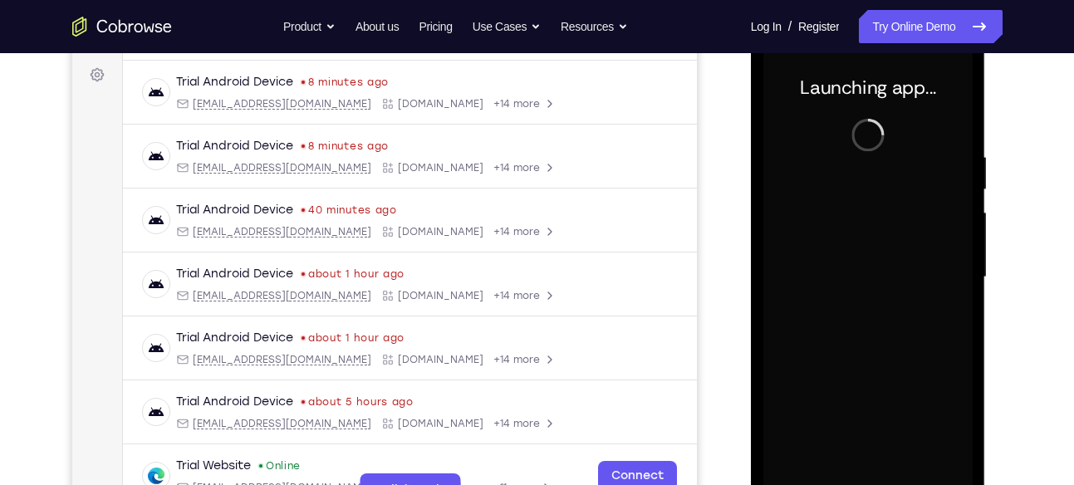
click at [735, 235] on div "Your Support Agent Your Customer Web iOS Android" at bounding box center [537, 224] width 930 height 614
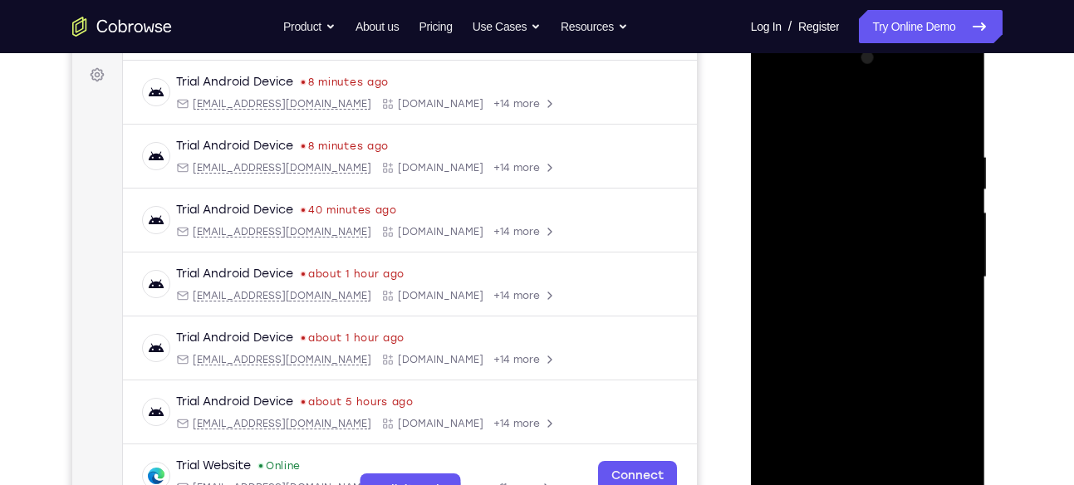
scroll to position [276, 0]
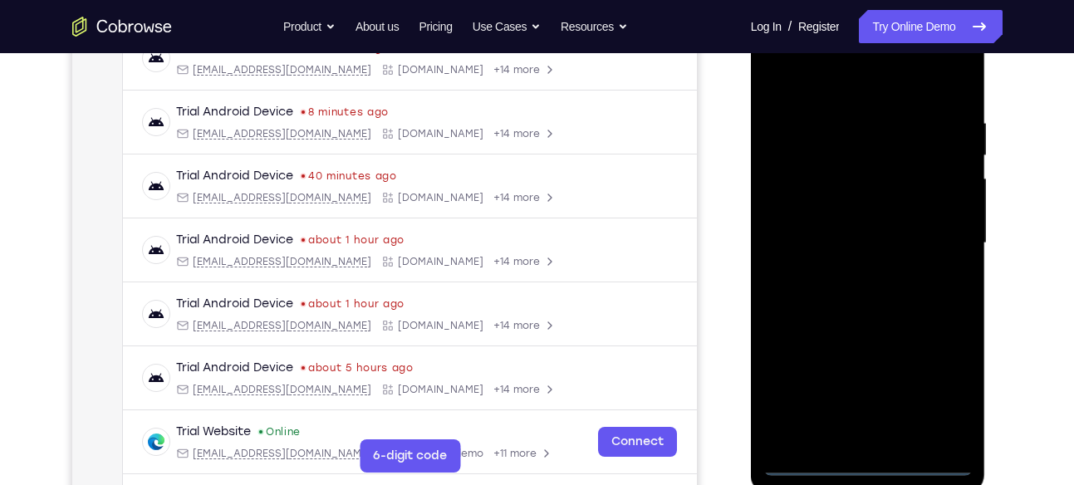
click at [875, 463] on div at bounding box center [867, 243] width 209 height 465
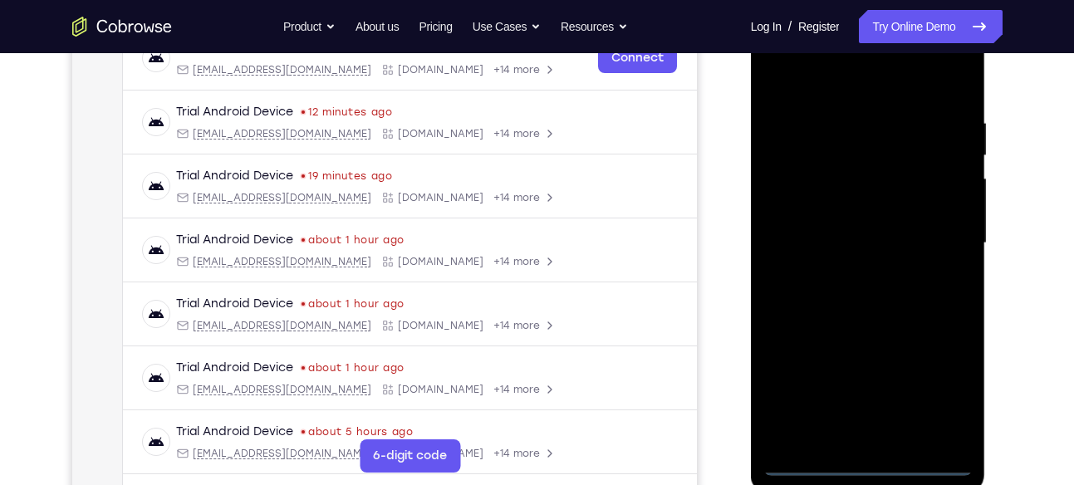
click at [927, 389] on div at bounding box center [867, 243] width 209 height 465
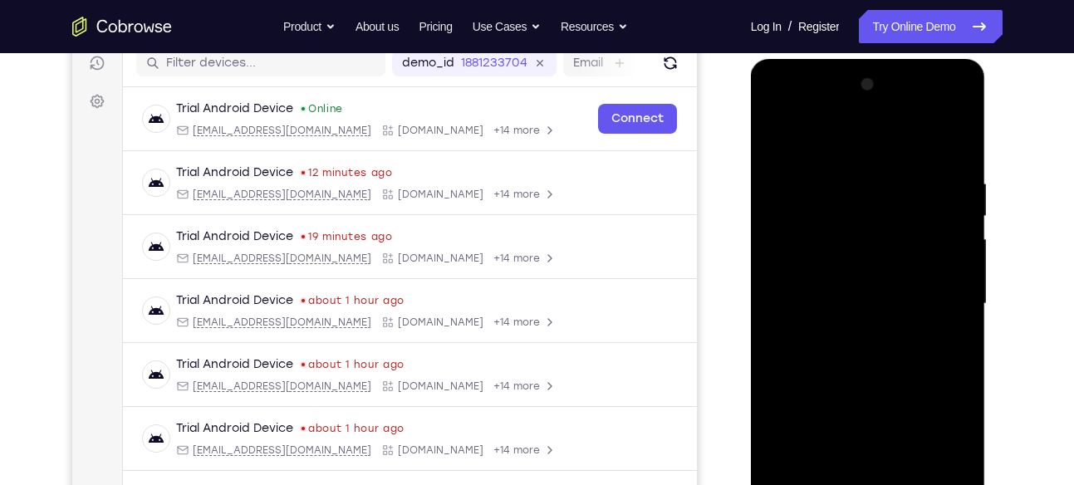
scroll to position [215, 0]
click at [783, 118] on div at bounding box center [867, 304] width 209 height 465
click at [932, 301] on div at bounding box center [867, 304] width 209 height 465
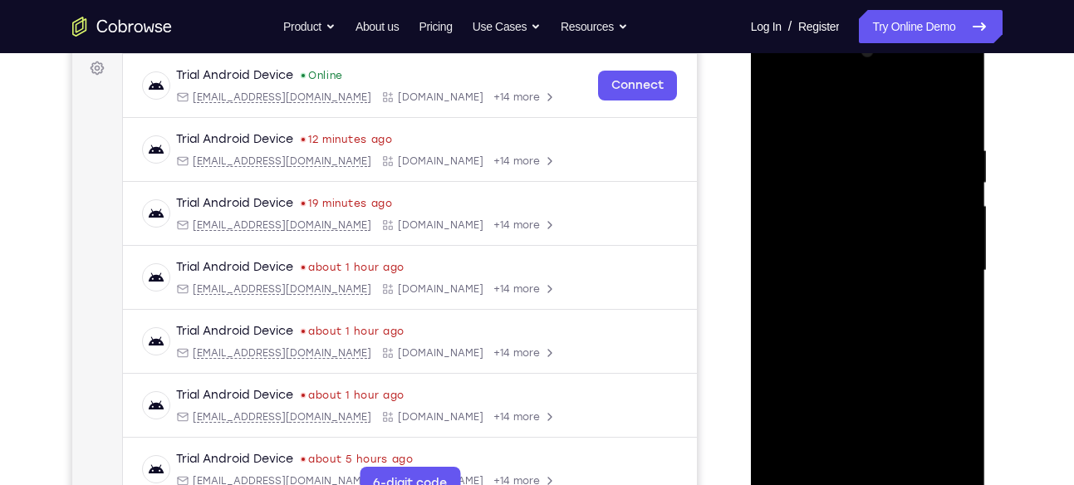
scroll to position [252, 0]
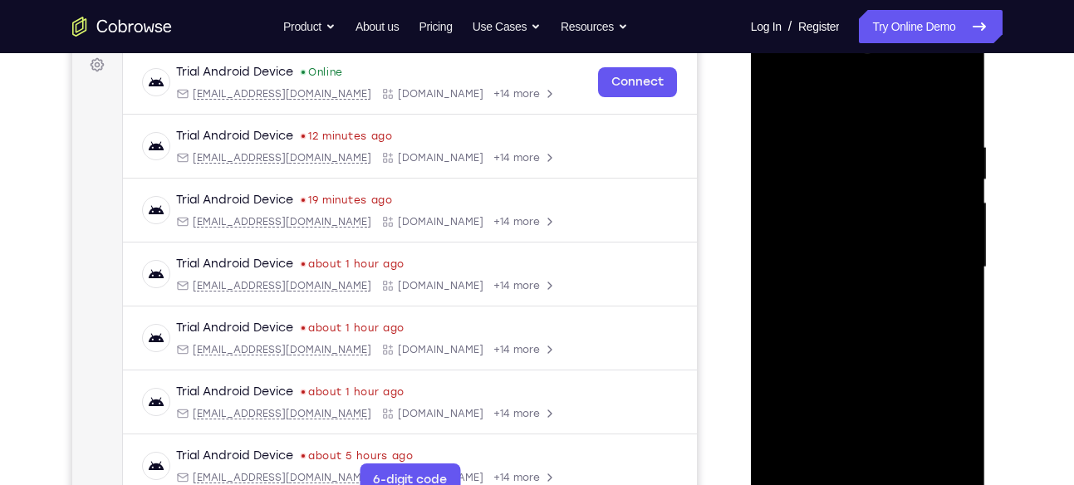
click at [849, 292] on div at bounding box center [867, 267] width 209 height 465
click at [840, 227] on div at bounding box center [867, 267] width 209 height 465
click at [865, 397] on div at bounding box center [867, 267] width 209 height 465
click at [833, 261] on div at bounding box center [867, 267] width 209 height 465
click at [871, 295] on div at bounding box center [867, 267] width 209 height 465
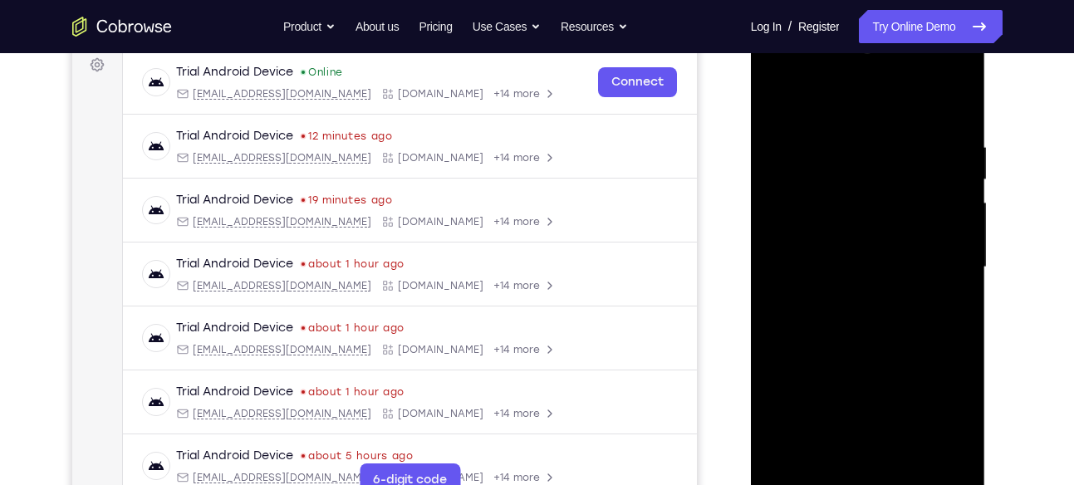
click at [856, 311] on div at bounding box center [867, 267] width 209 height 465
click at [912, 252] on div at bounding box center [867, 267] width 209 height 465
click at [923, 260] on div at bounding box center [867, 267] width 209 height 465
click at [816, 259] on div at bounding box center [867, 267] width 209 height 465
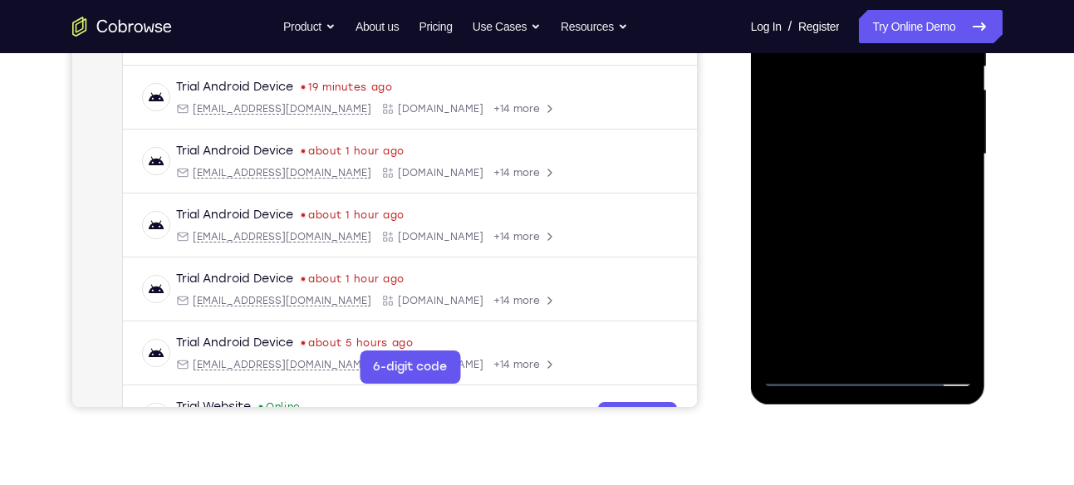
scroll to position [372, 0]
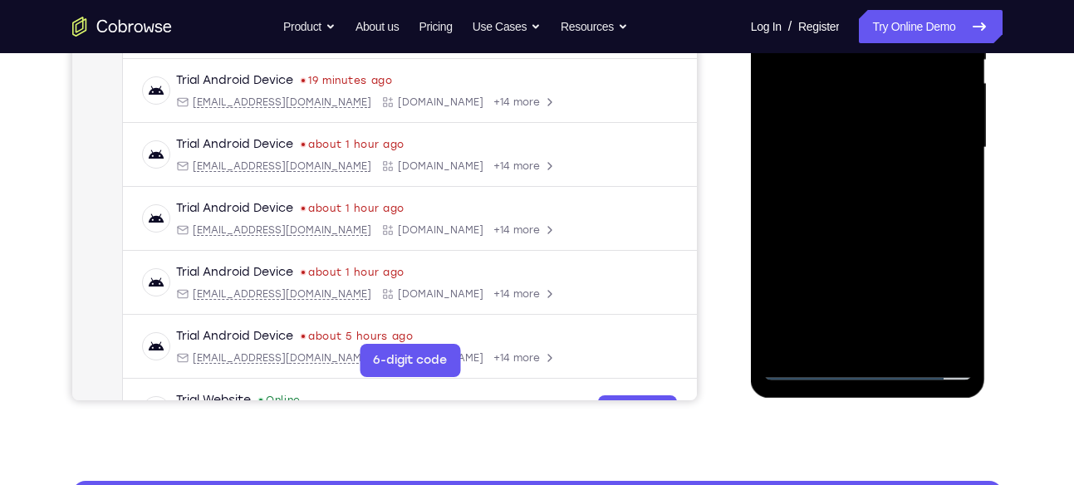
click at [957, 305] on div at bounding box center [867, 147] width 209 height 465
click at [869, 182] on div at bounding box center [867, 147] width 209 height 465
click at [857, 179] on div at bounding box center [867, 147] width 209 height 465
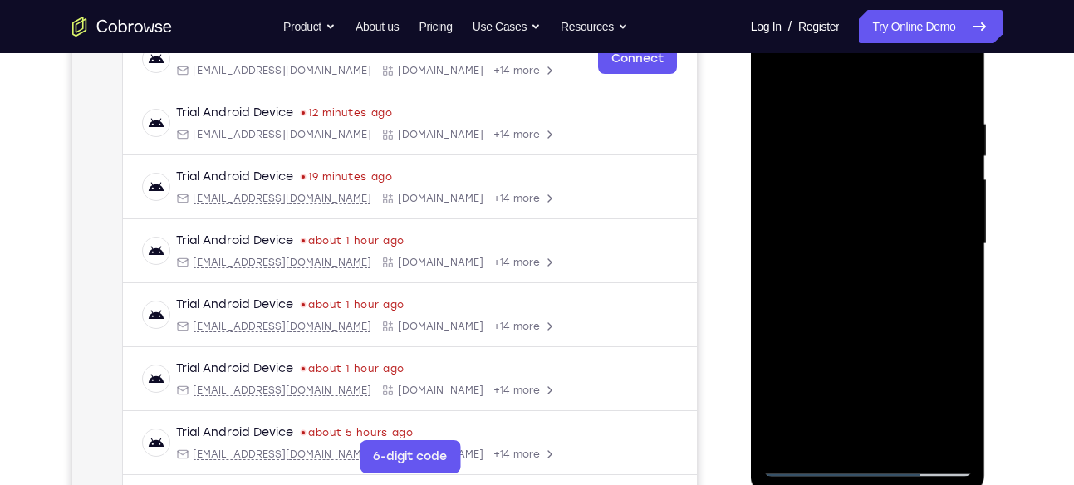
scroll to position [273, 0]
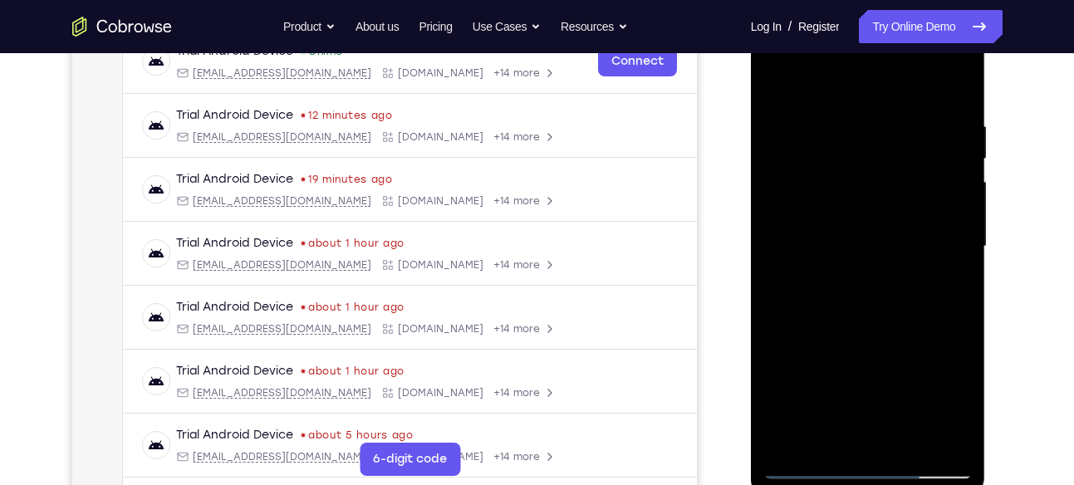
click at [871, 204] on div at bounding box center [867, 246] width 209 height 465
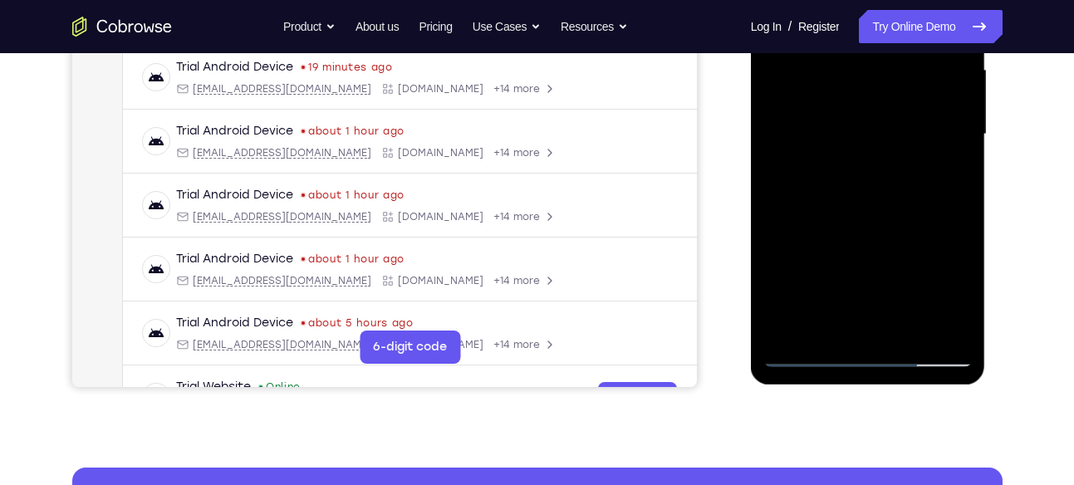
scroll to position [394, 0]
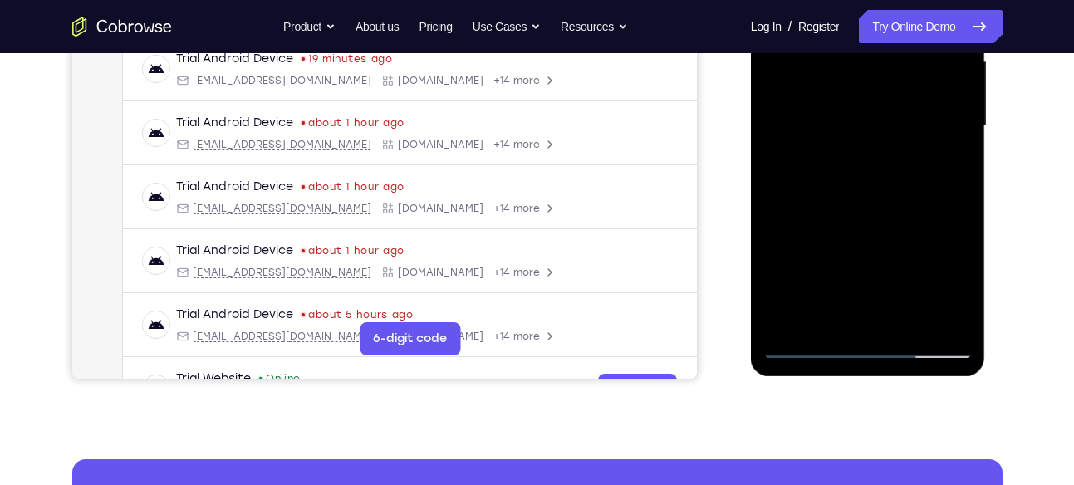
click at [958, 323] on div at bounding box center [867, 126] width 209 height 465
click at [960, 301] on div at bounding box center [867, 126] width 209 height 465
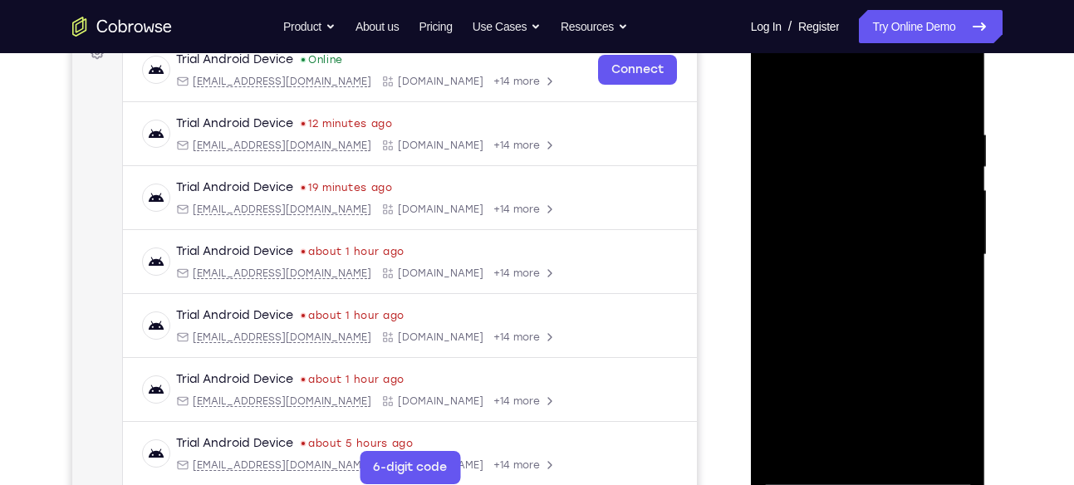
scroll to position [245, 0]
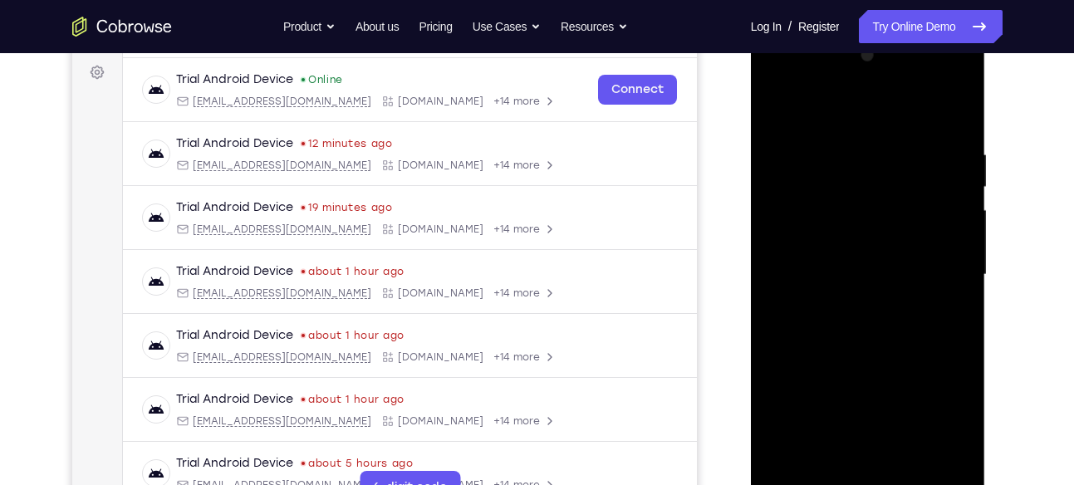
click at [958, 106] on div at bounding box center [867, 274] width 209 height 465
click at [779, 101] on div at bounding box center [867, 274] width 209 height 465
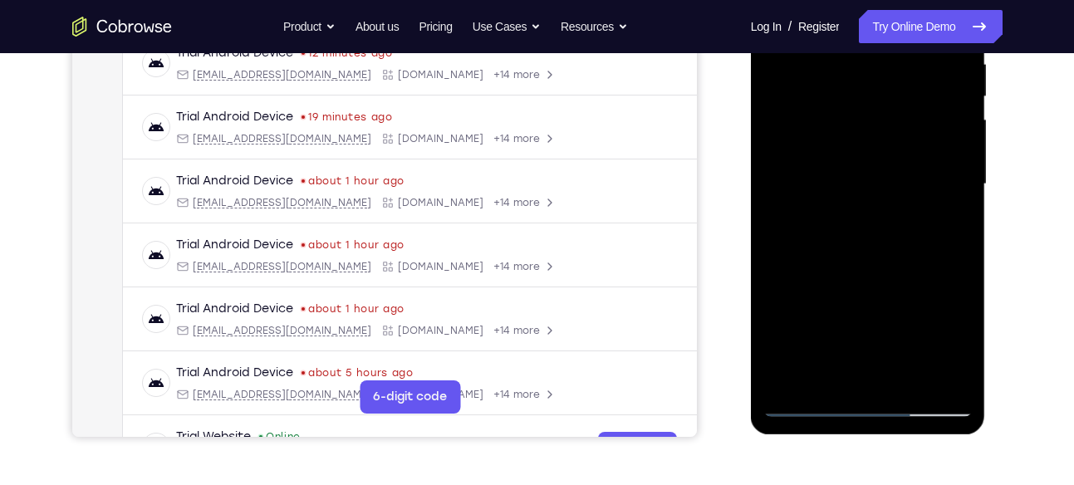
scroll to position [342, 0]
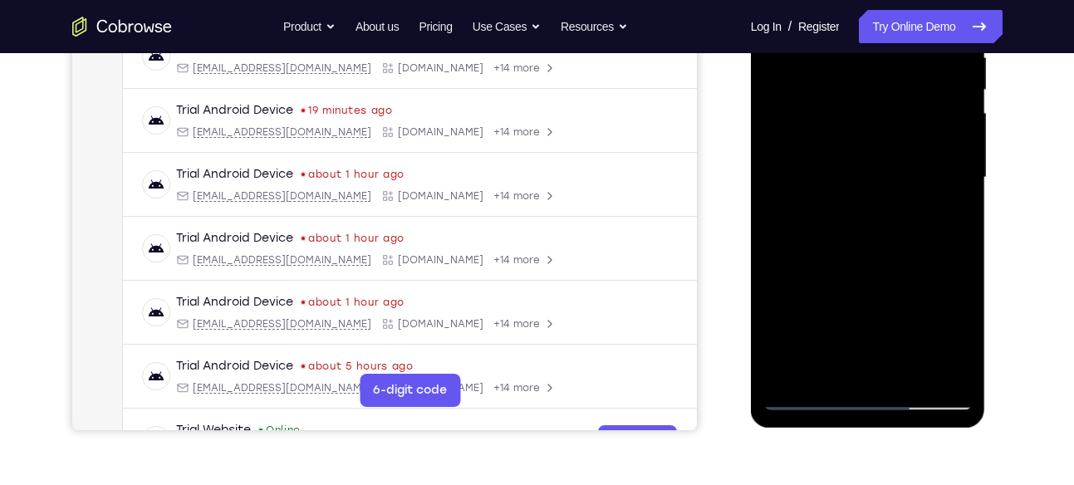
click at [955, 249] on div at bounding box center [867, 177] width 209 height 465
click at [907, 370] on div at bounding box center [867, 177] width 209 height 465
click at [888, 270] on div at bounding box center [867, 177] width 209 height 465
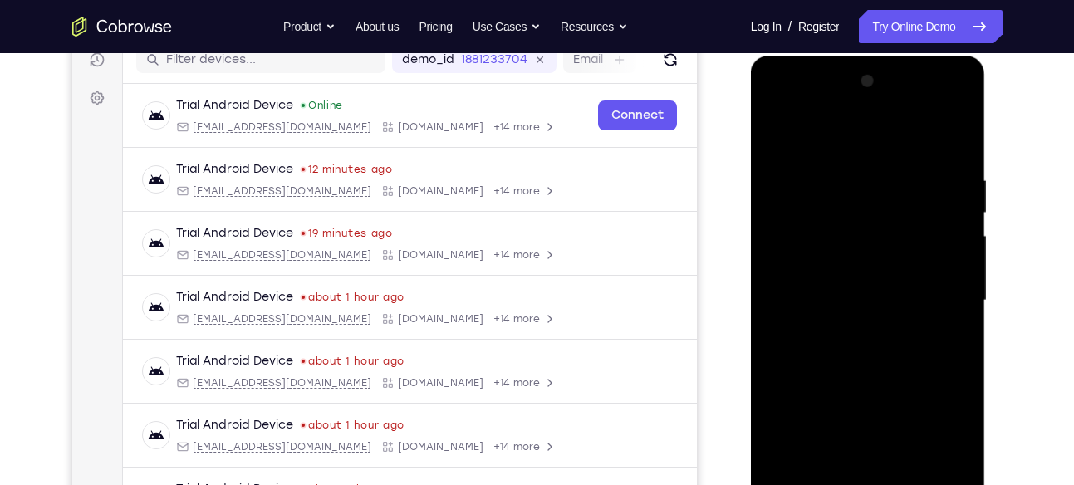
scroll to position [212, 0]
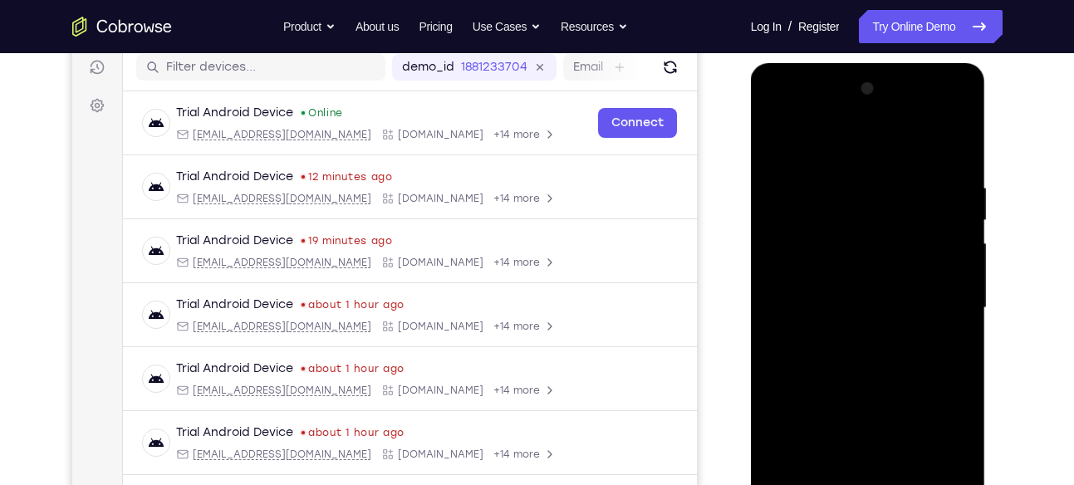
click at [779, 144] on div at bounding box center [867, 308] width 209 height 465
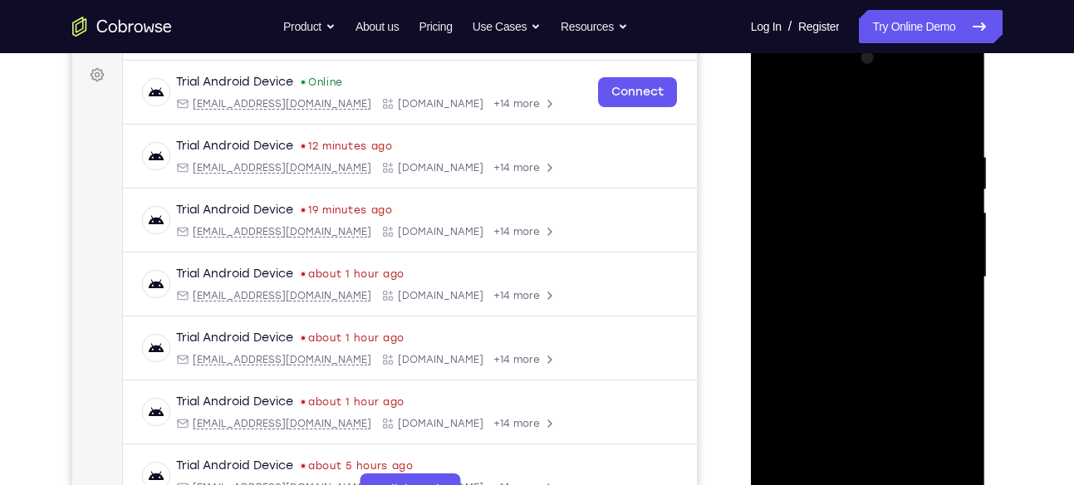
scroll to position [242, 0]
click at [958, 110] on div at bounding box center [867, 278] width 209 height 465
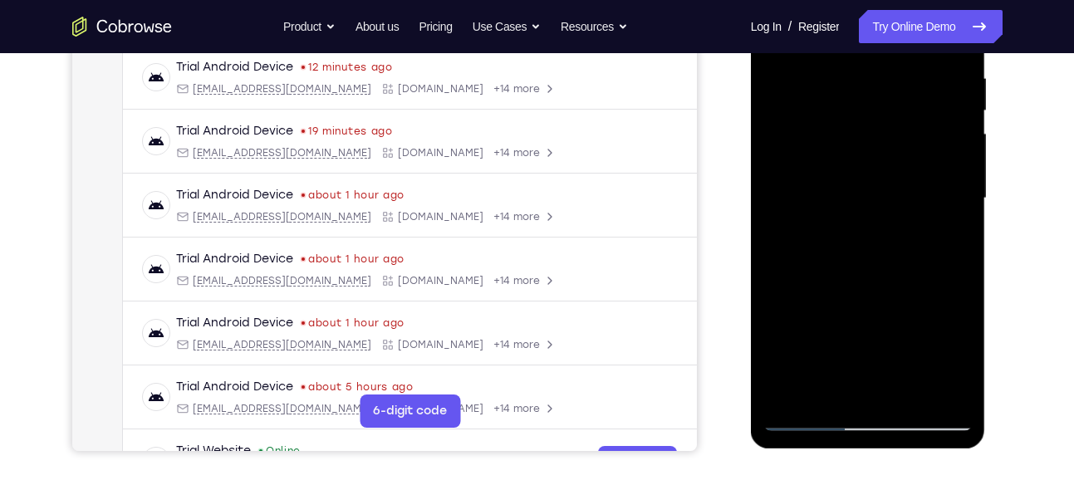
scroll to position [320, 0]
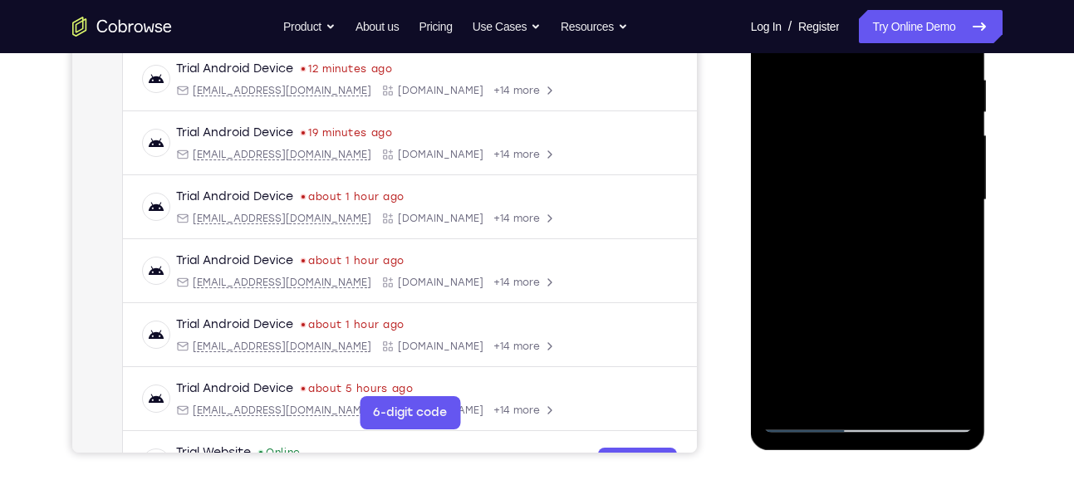
click at [795, 389] on div at bounding box center [867, 200] width 209 height 465
click at [942, 396] on div at bounding box center [867, 200] width 209 height 465
click at [857, 249] on div at bounding box center [867, 200] width 209 height 465
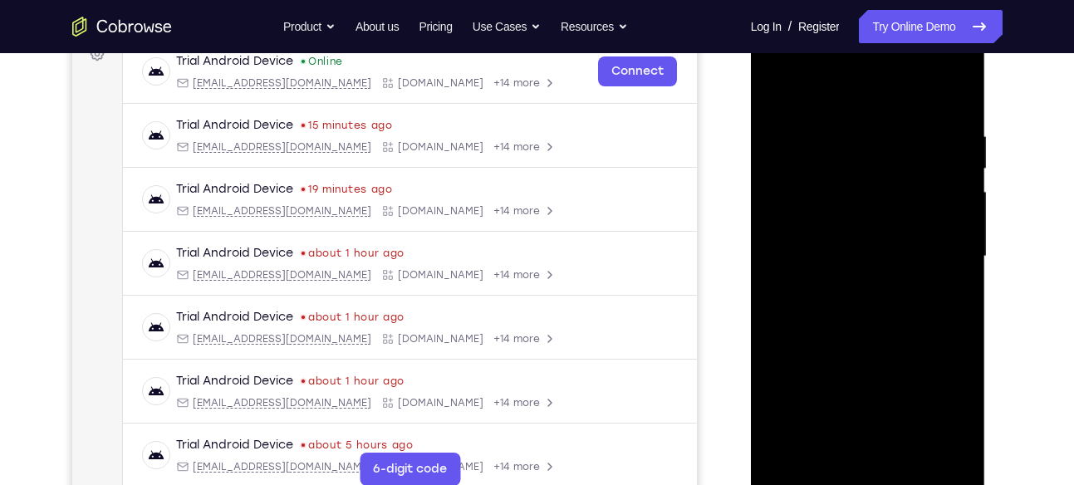
scroll to position [254, 0]
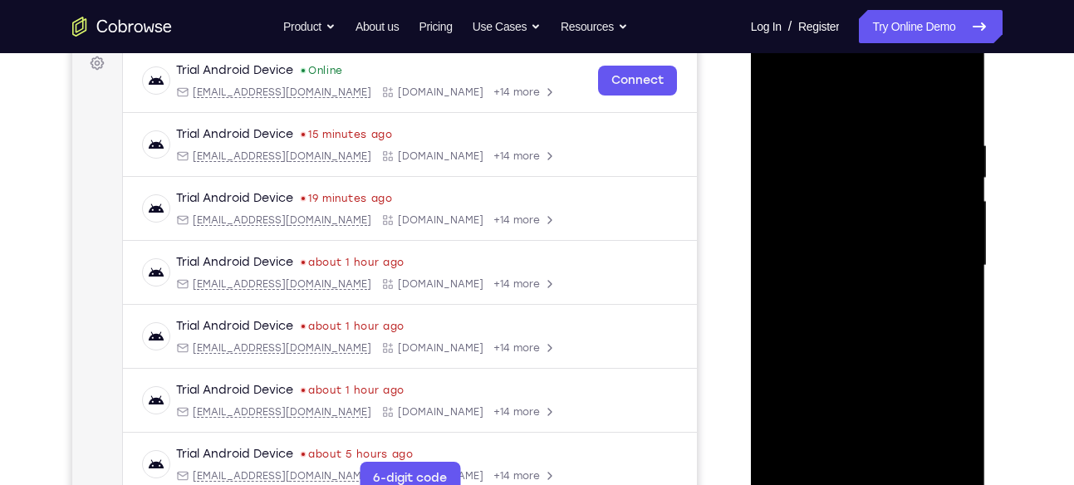
click at [779, 103] on div at bounding box center [867, 265] width 209 height 465
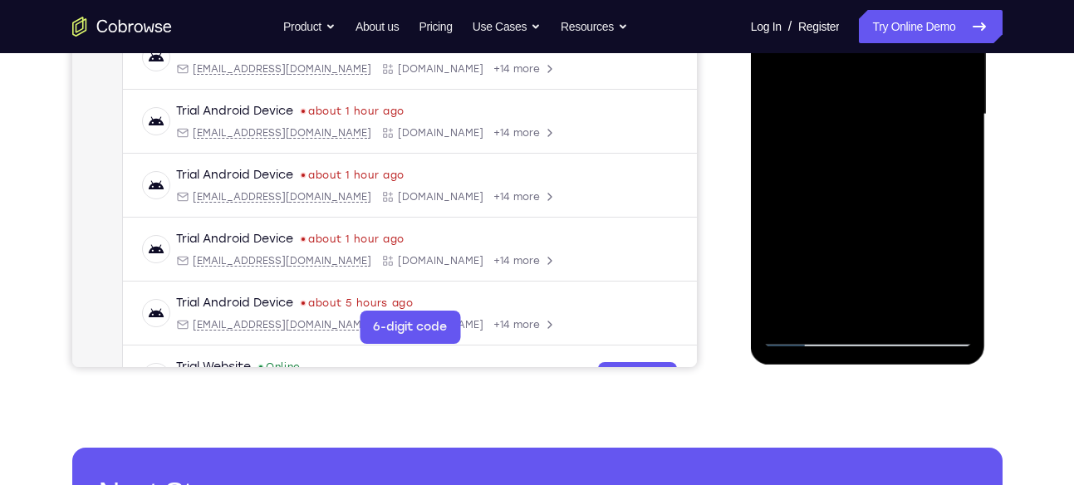
scroll to position [406, 0]
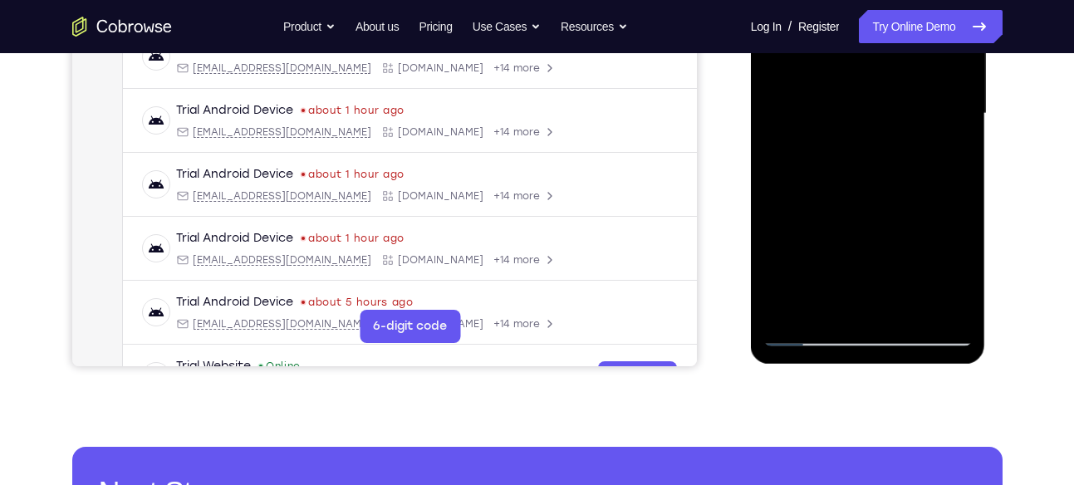
click at [910, 312] on div at bounding box center [867, 113] width 209 height 465
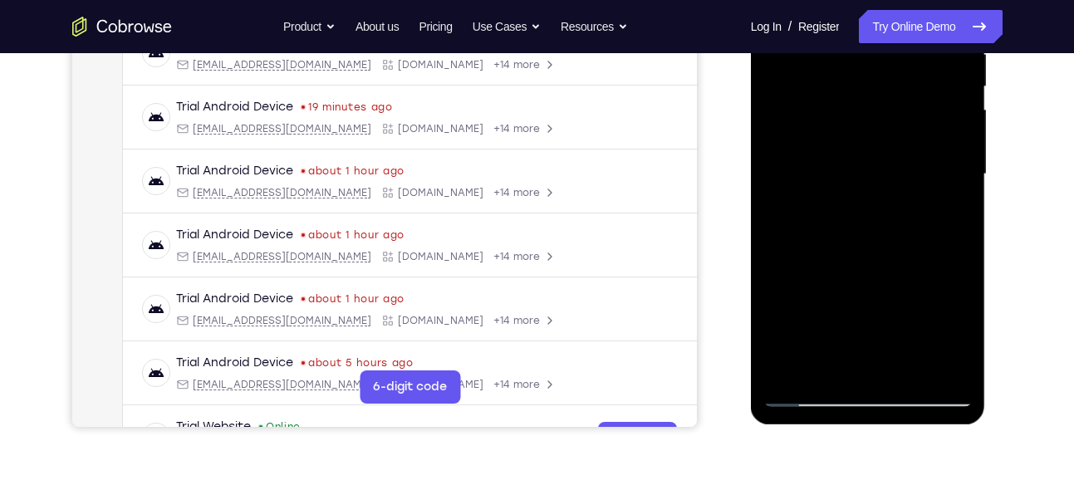
scroll to position [346, 0]
click at [810, 394] on div at bounding box center [867, 173] width 209 height 465
click at [864, 214] on div at bounding box center [867, 173] width 209 height 465
click at [799, 175] on div at bounding box center [867, 173] width 209 height 465
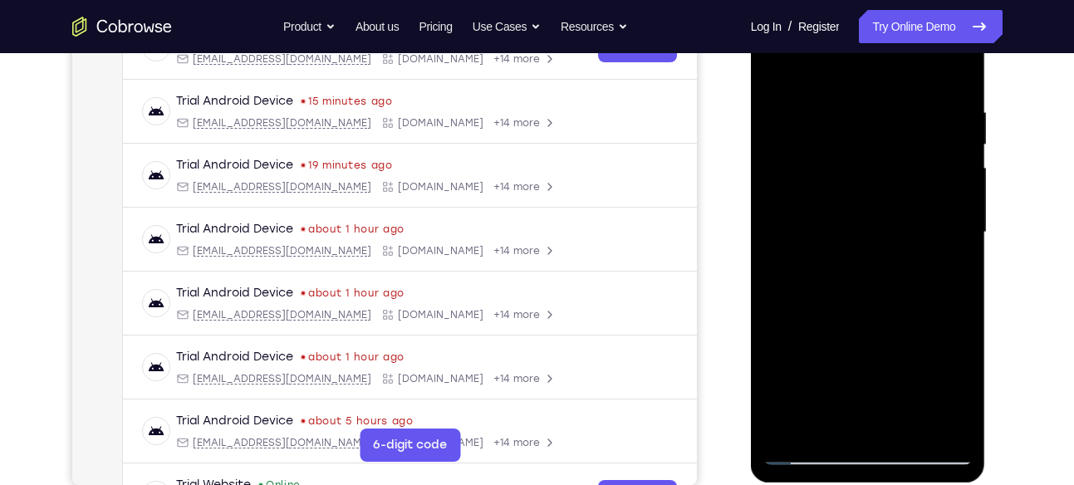
scroll to position [291, 0]
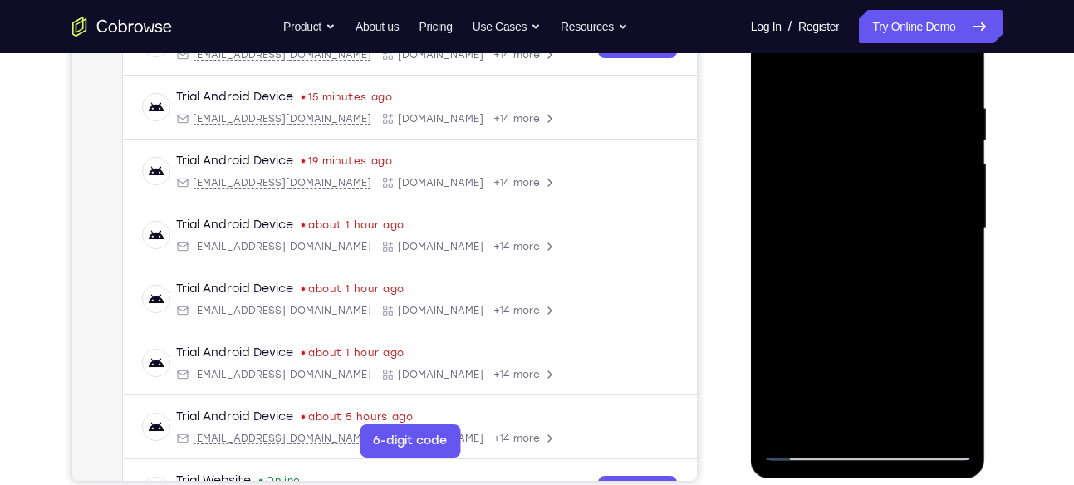
click at [931, 306] on div at bounding box center [867, 228] width 209 height 465
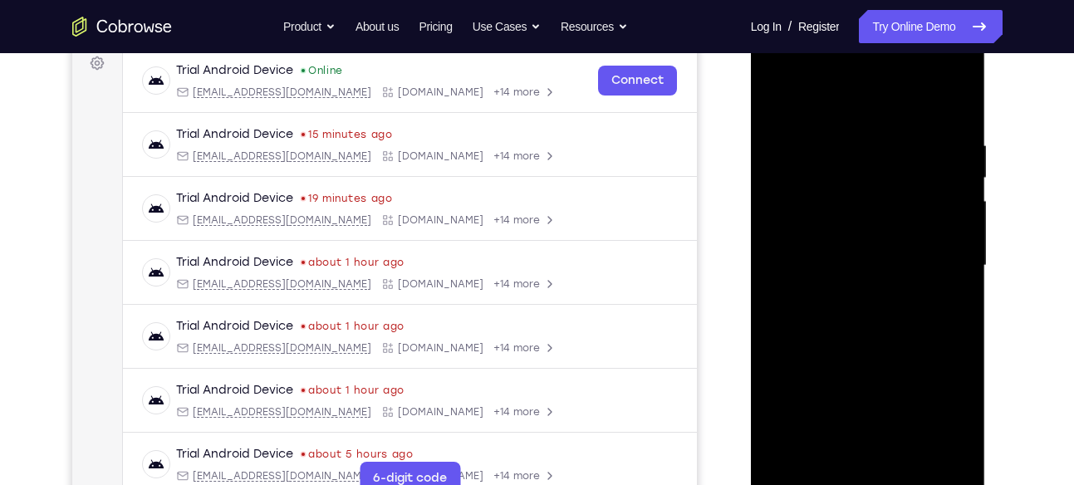
scroll to position [253, 0]
click at [825, 125] on div at bounding box center [867, 266] width 209 height 465
click at [779, 100] on div at bounding box center [867, 266] width 209 height 465
click at [875, 342] on div at bounding box center [867, 266] width 209 height 465
click at [857, 127] on div at bounding box center [867, 266] width 209 height 465
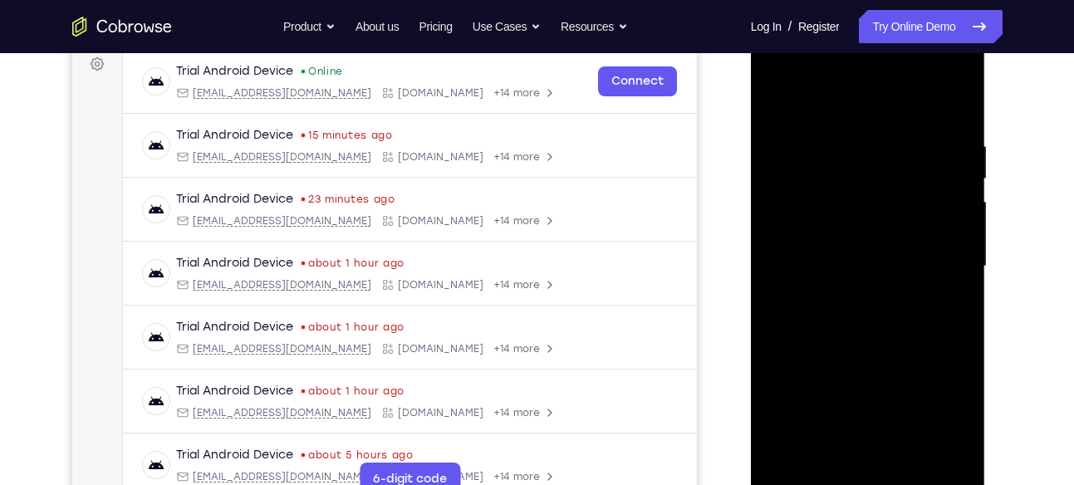
click at [785, 216] on div at bounding box center [867, 266] width 209 height 465
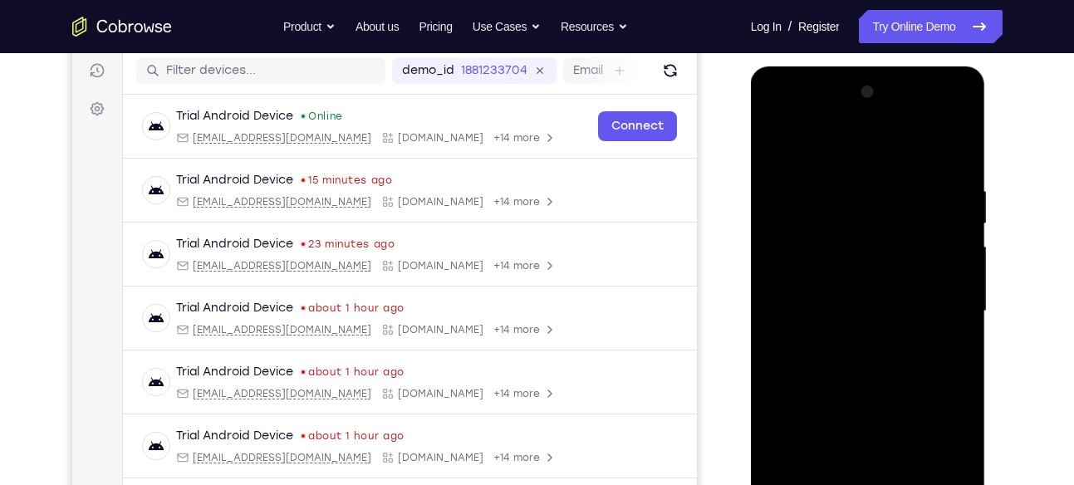
scroll to position [203, 0]
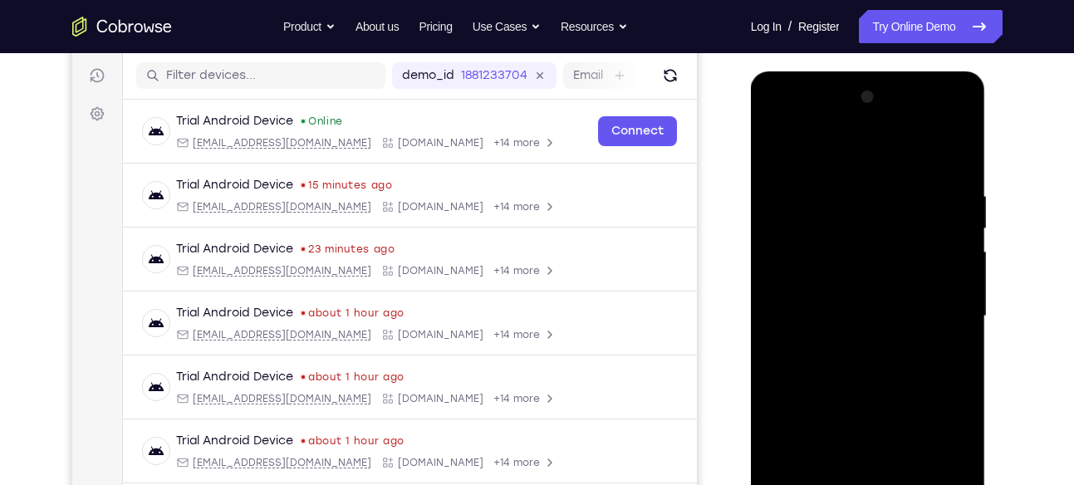
click at [777, 151] on div at bounding box center [867, 316] width 209 height 465
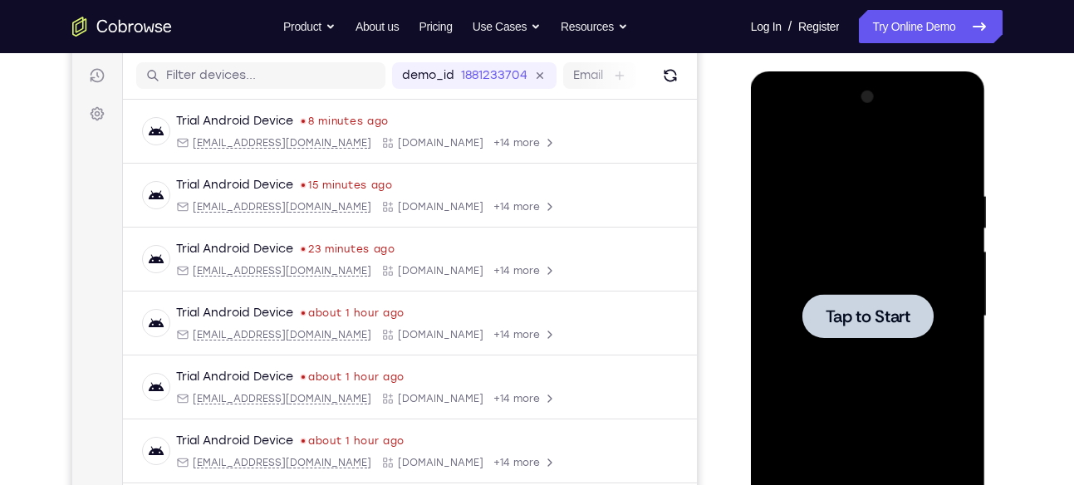
click at [852, 303] on div at bounding box center [867, 316] width 131 height 44
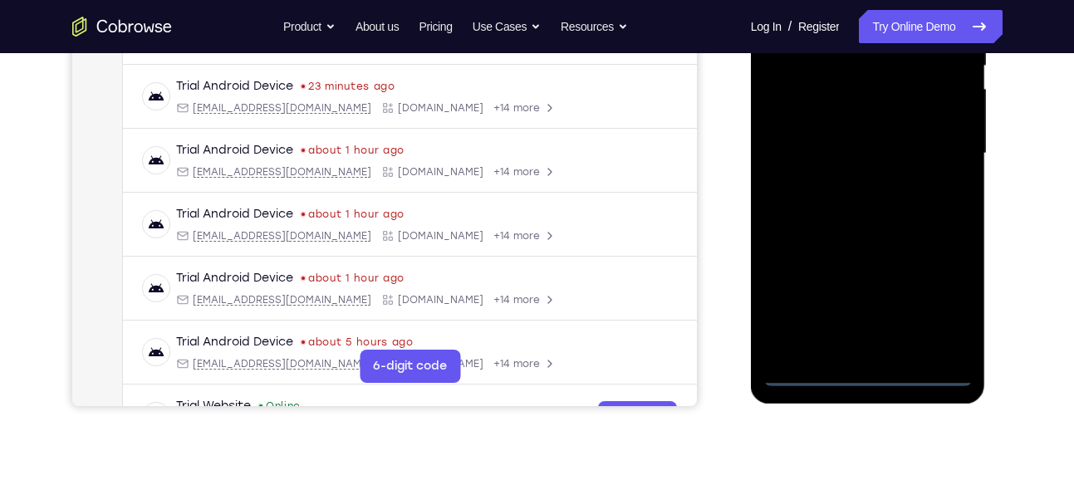
scroll to position [441, 0]
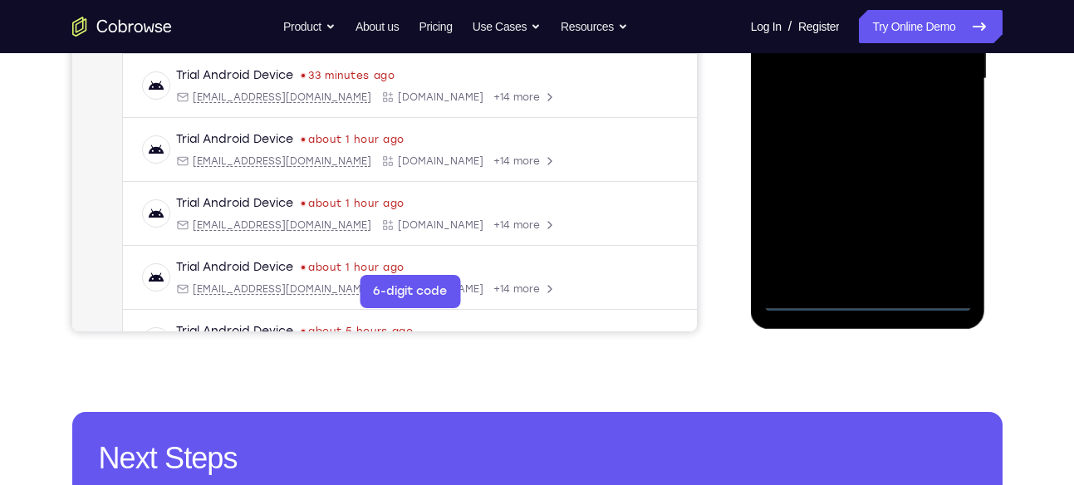
click at [865, 301] on div at bounding box center [867, 78] width 209 height 465
click at [944, 222] on div at bounding box center [867, 78] width 209 height 465
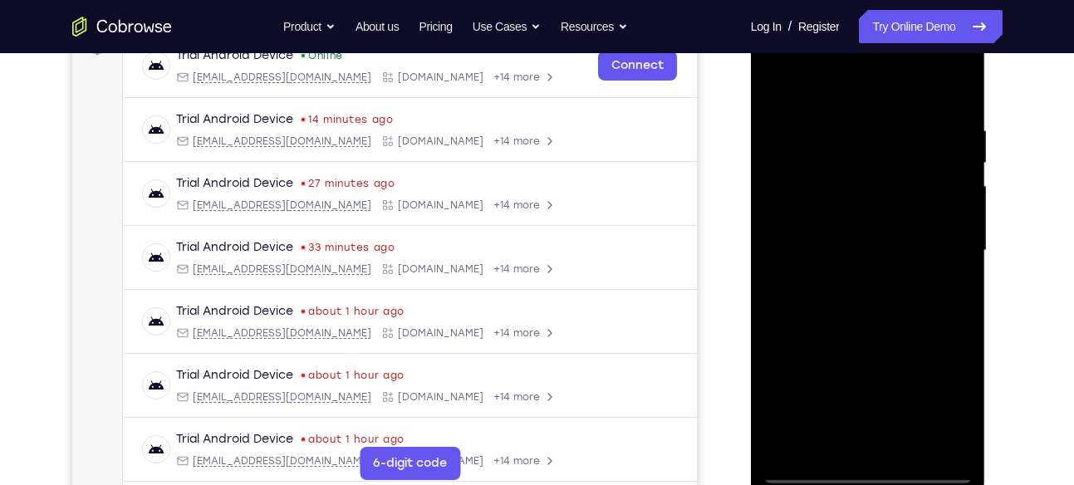
scroll to position [253, 0]
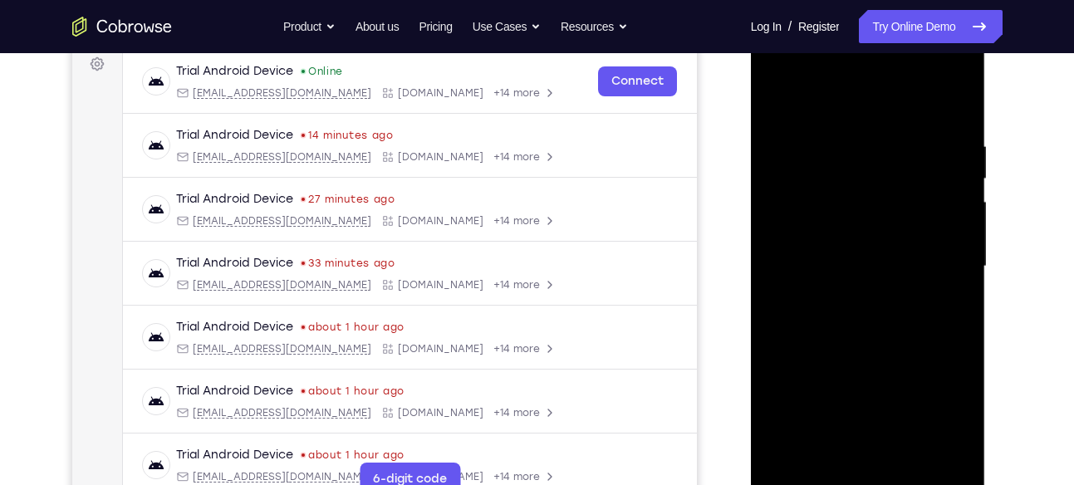
click at [782, 71] on div at bounding box center [867, 266] width 209 height 465
click at [928, 251] on div at bounding box center [867, 266] width 209 height 465
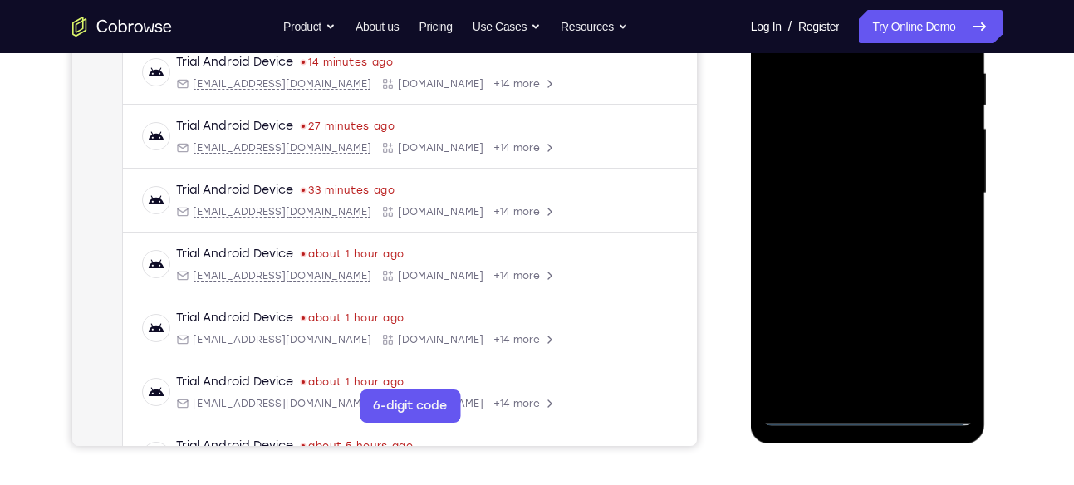
scroll to position [327, 0]
click at [847, 221] on div at bounding box center [867, 192] width 209 height 465
click at [854, 181] on div at bounding box center [867, 192] width 209 height 465
click at [864, 323] on div at bounding box center [867, 192] width 209 height 465
click at [825, 156] on div at bounding box center [867, 192] width 209 height 465
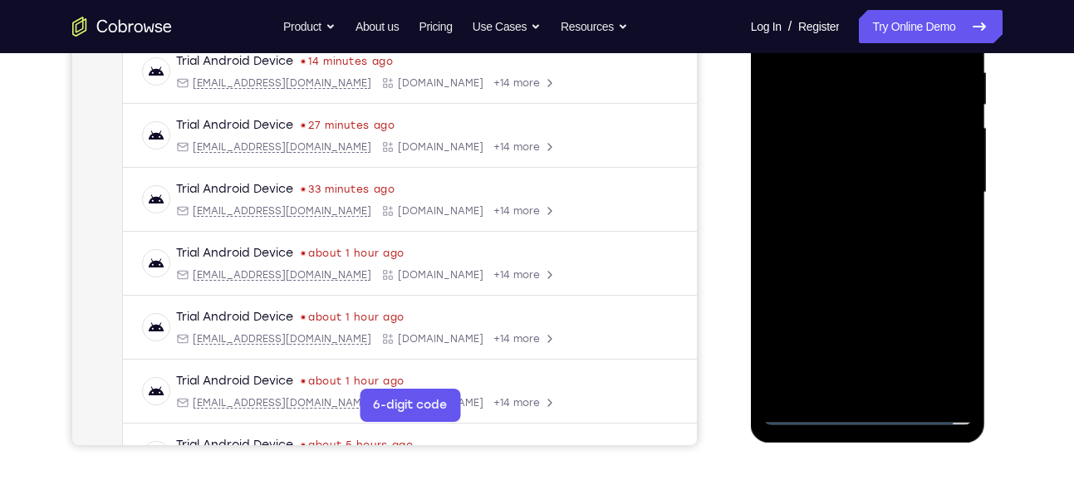
click at [827, 191] on div at bounding box center [867, 192] width 209 height 465
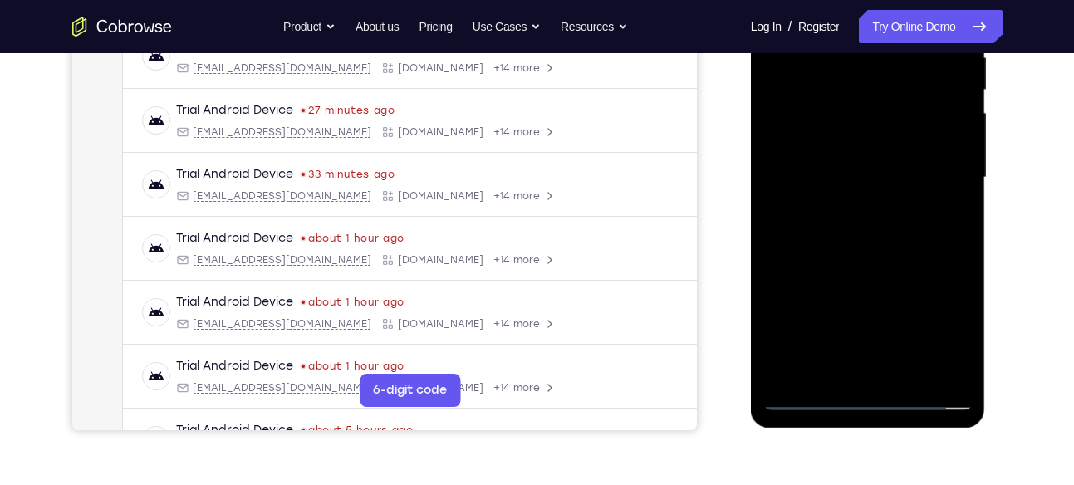
scroll to position [343, 0]
click at [856, 248] on div at bounding box center [867, 176] width 209 height 465
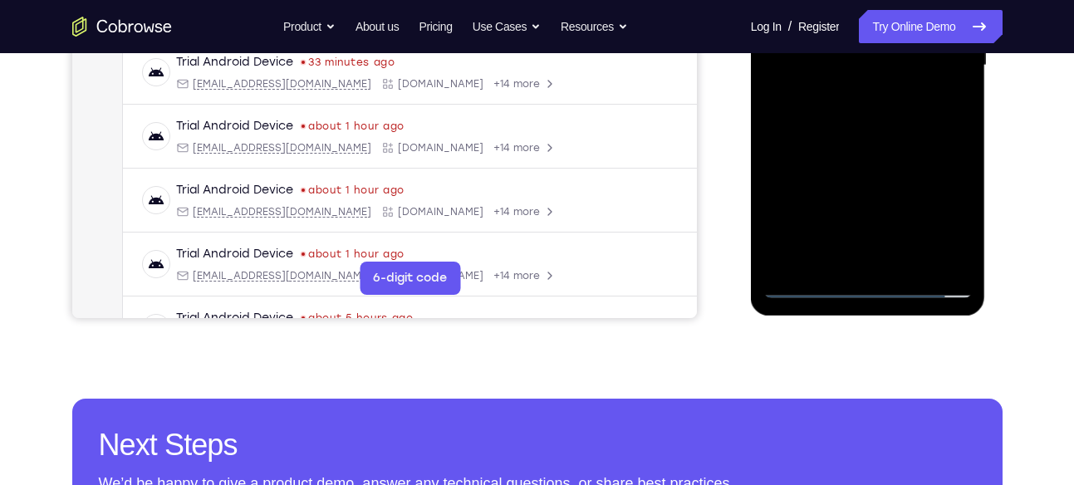
scroll to position [455, 0]
click at [831, 264] on div at bounding box center [867, 64] width 209 height 465
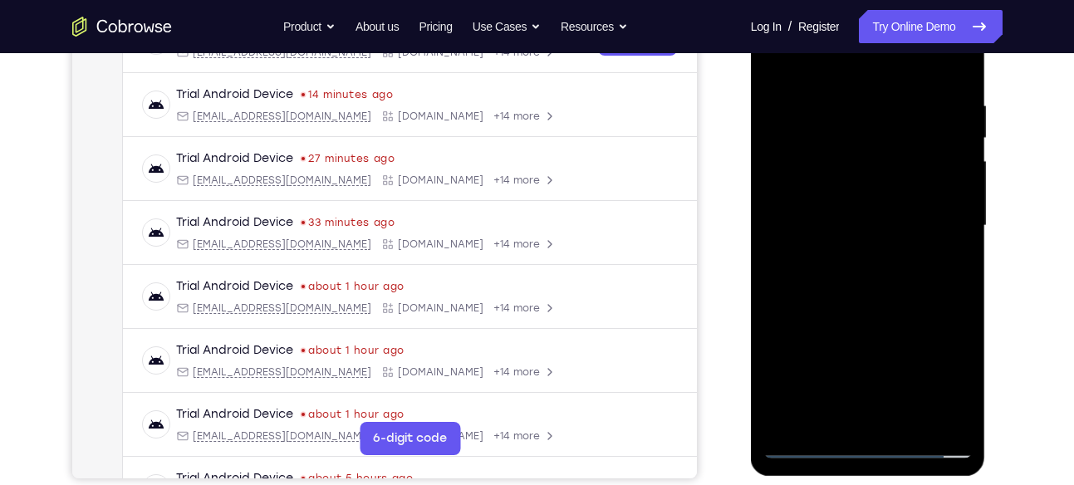
scroll to position [292, 0]
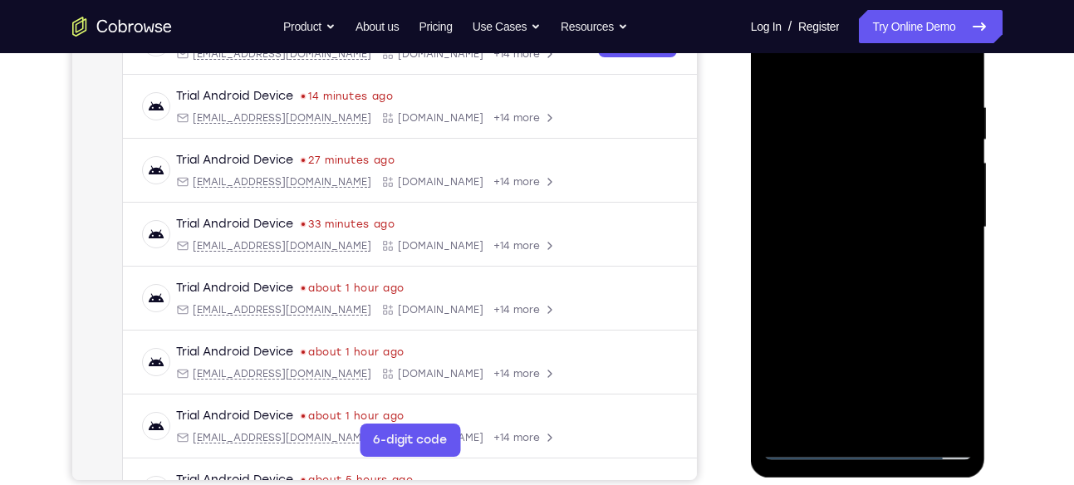
click at [937, 60] on div at bounding box center [867, 227] width 209 height 465
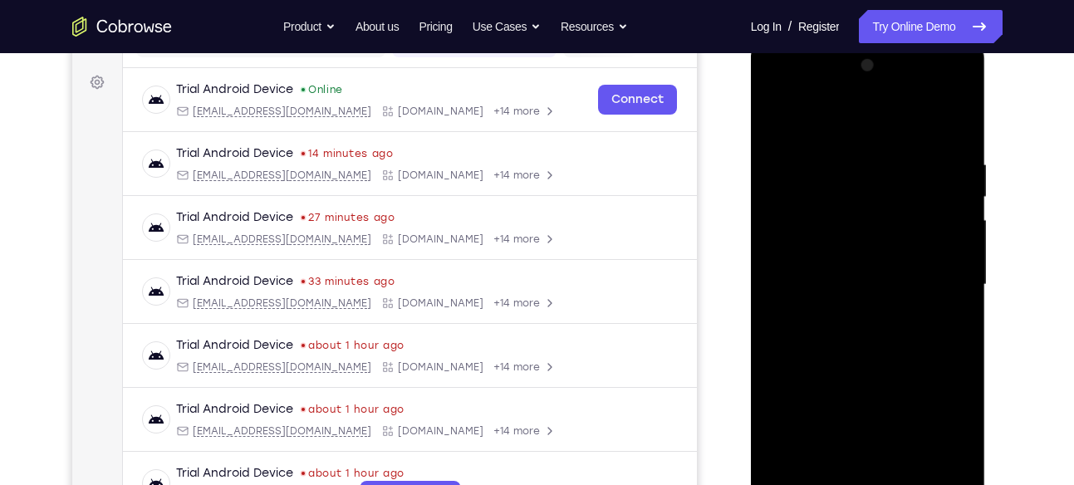
scroll to position [232, 0]
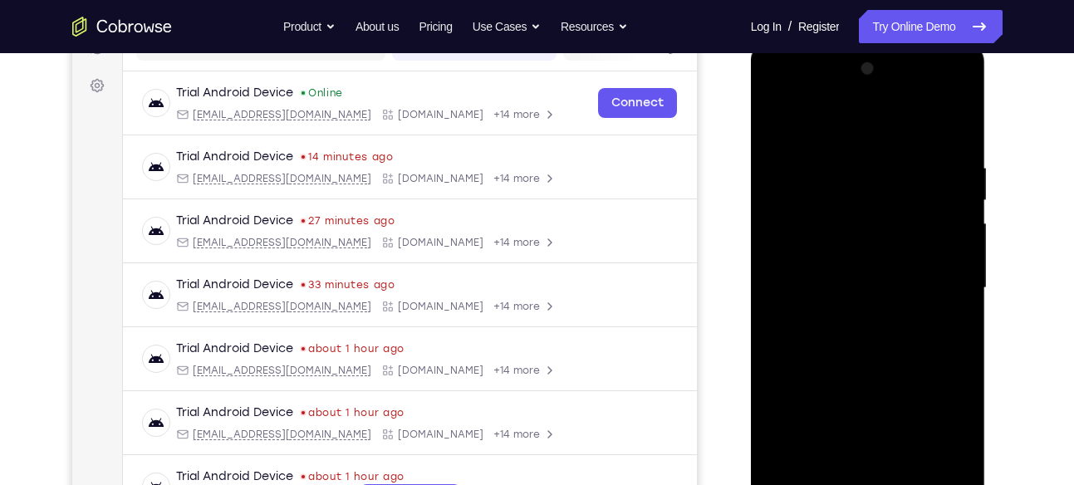
click at [824, 120] on div at bounding box center [867, 288] width 209 height 465
click at [825, 147] on div at bounding box center [867, 288] width 209 height 465
click at [779, 117] on div at bounding box center [867, 288] width 209 height 465
click at [812, 176] on div at bounding box center [867, 288] width 209 height 465
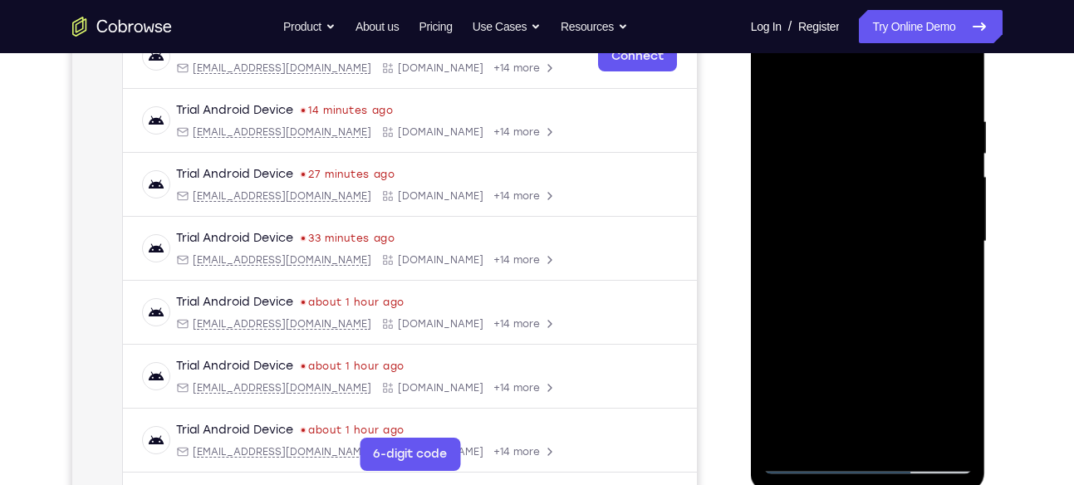
scroll to position [270, 0]
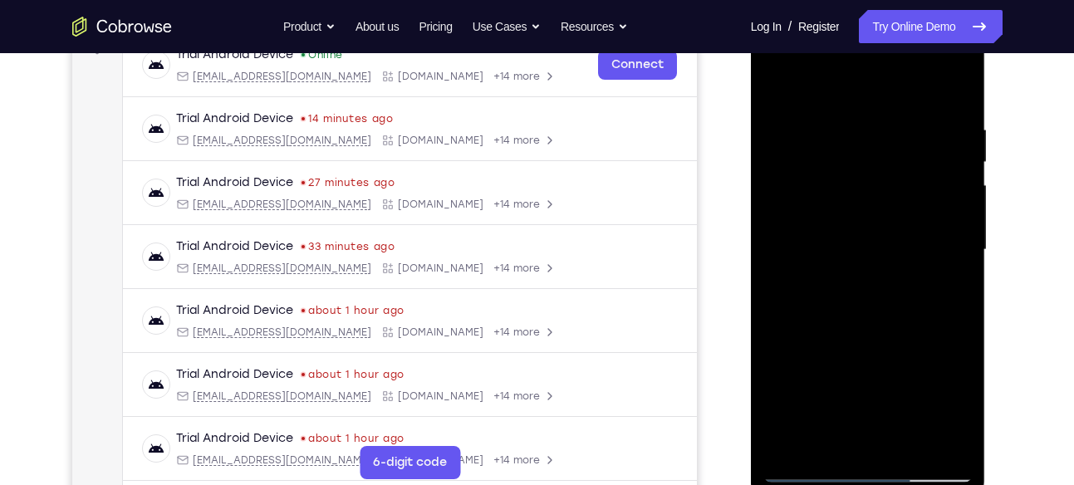
click at [885, 135] on div at bounding box center [867, 249] width 209 height 465
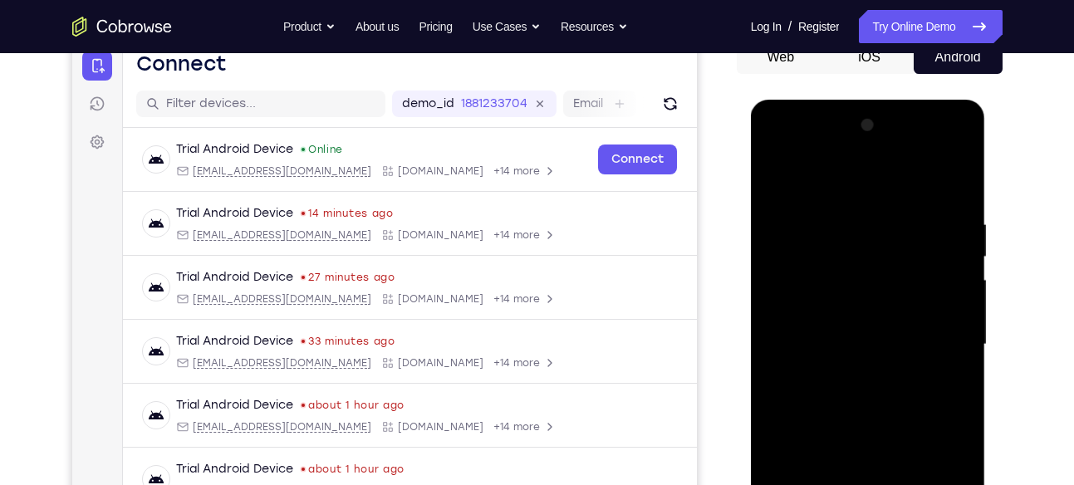
scroll to position [164, 0]
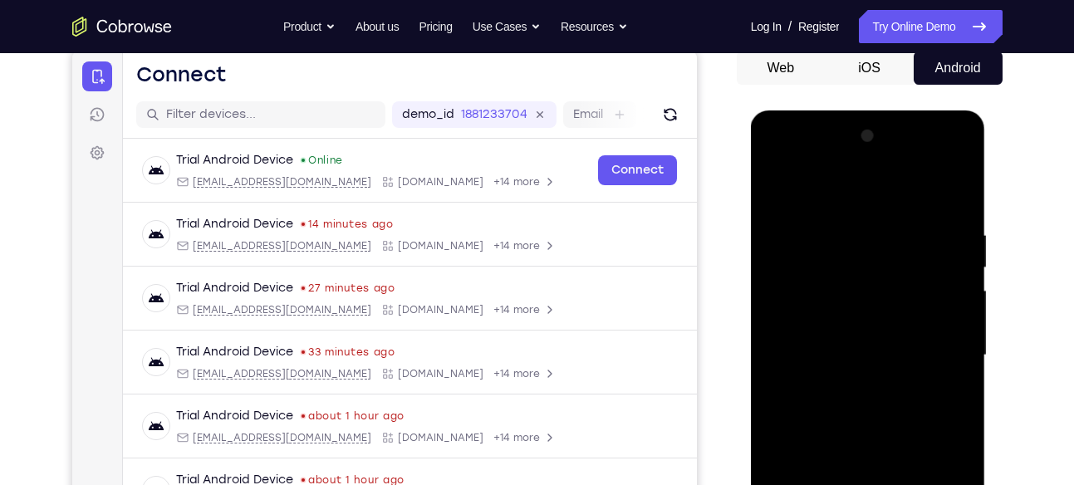
click at [779, 184] on div at bounding box center [867, 355] width 209 height 465
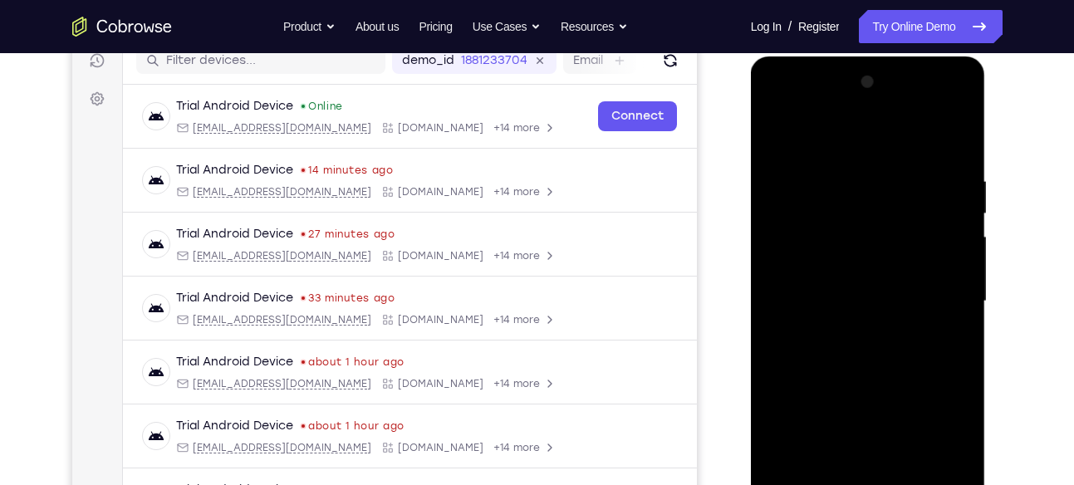
click at [953, 125] on div at bounding box center [867, 301] width 209 height 465
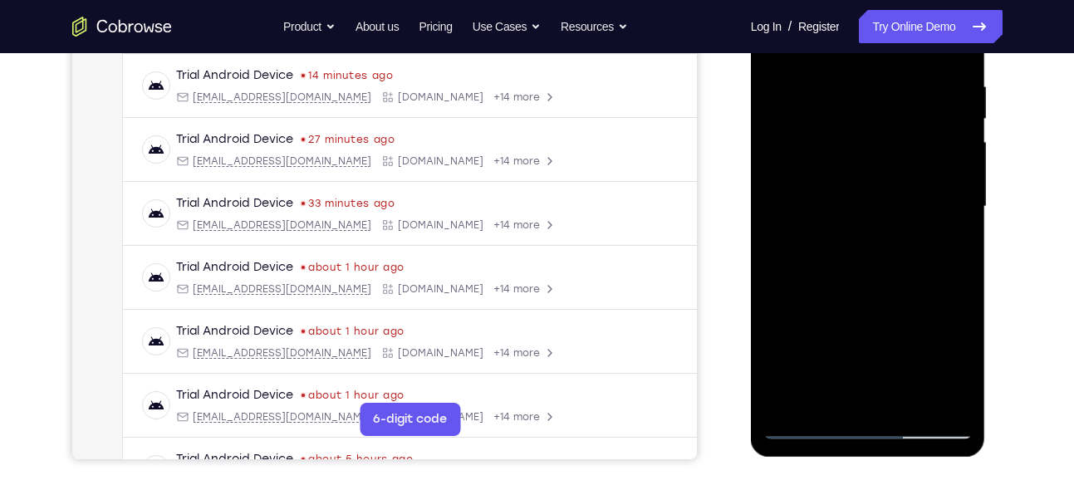
scroll to position [314, 0]
click at [866, 100] on div at bounding box center [867, 205] width 209 height 465
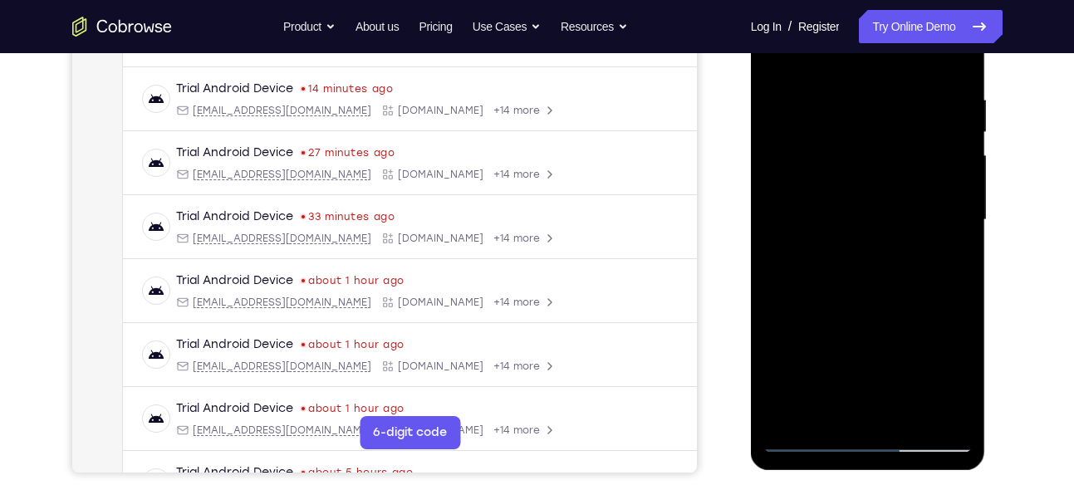
scroll to position [294, 0]
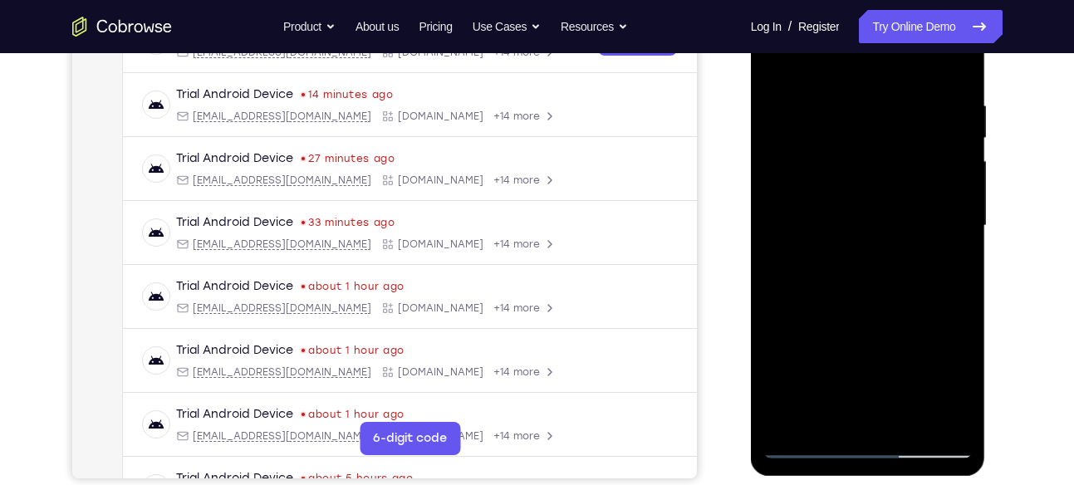
click at [774, 58] on div at bounding box center [867, 225] width 209 height 465
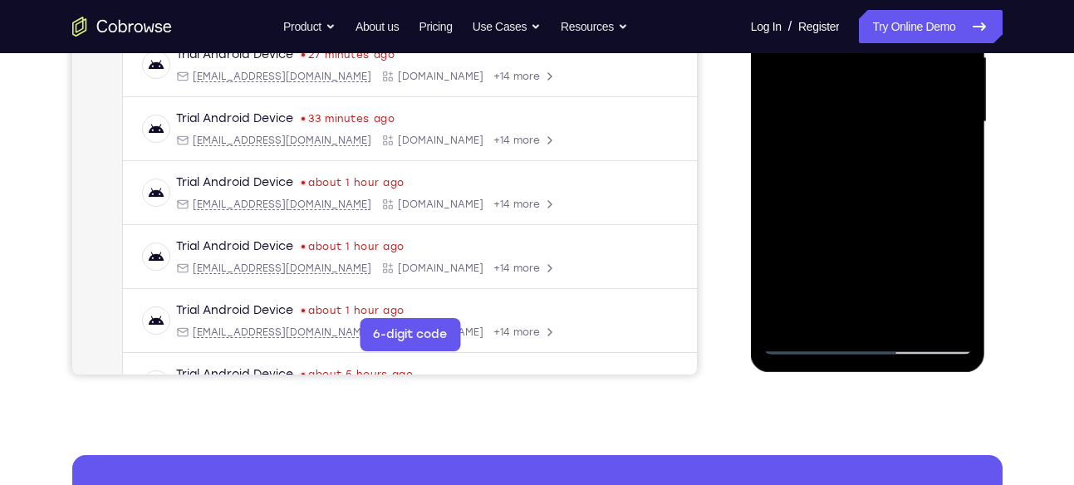
scroll to position [399, 0]
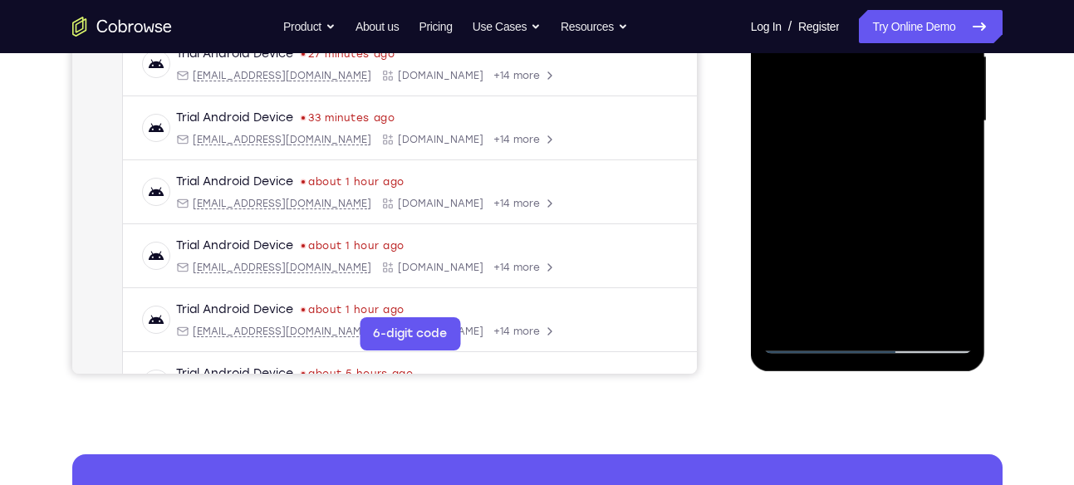
click at [863, 218] on div at bounding box center [867, 121] width 209 height 465
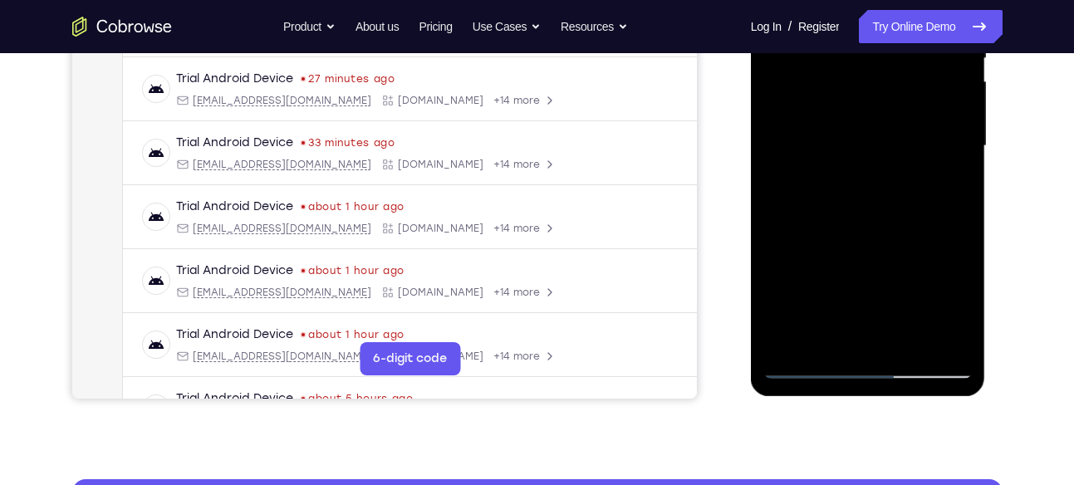
scroll to position [373, 0]
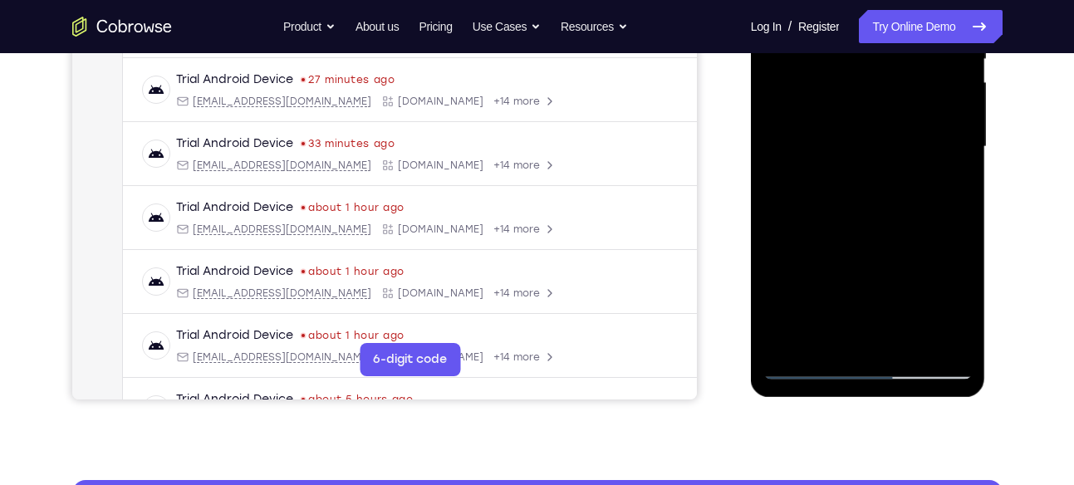
click at [955, 160] on div at bounding box center [867, 146] width 209 height 465
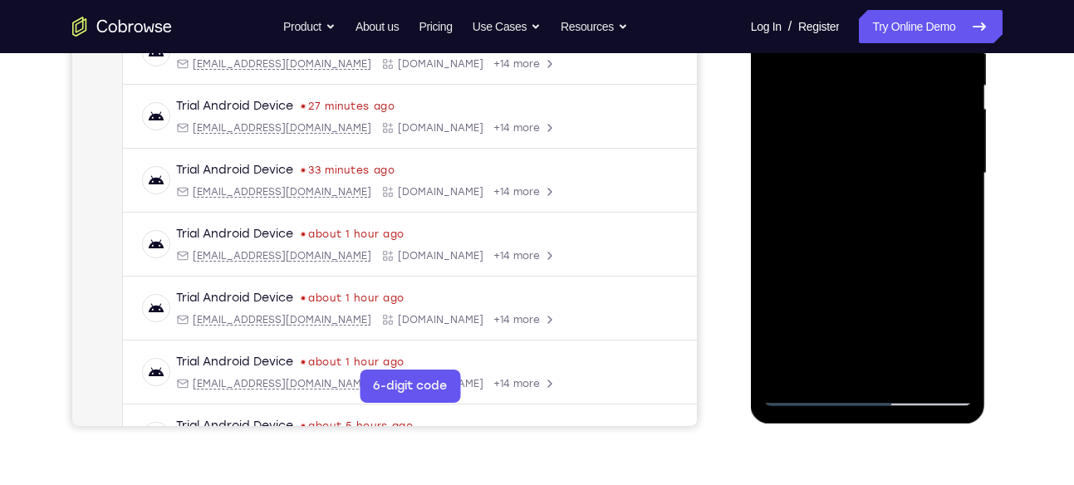
scroll to position [345, 0]
click at [963, 187] on div at bounding box center [867, 174] width 209 height 465
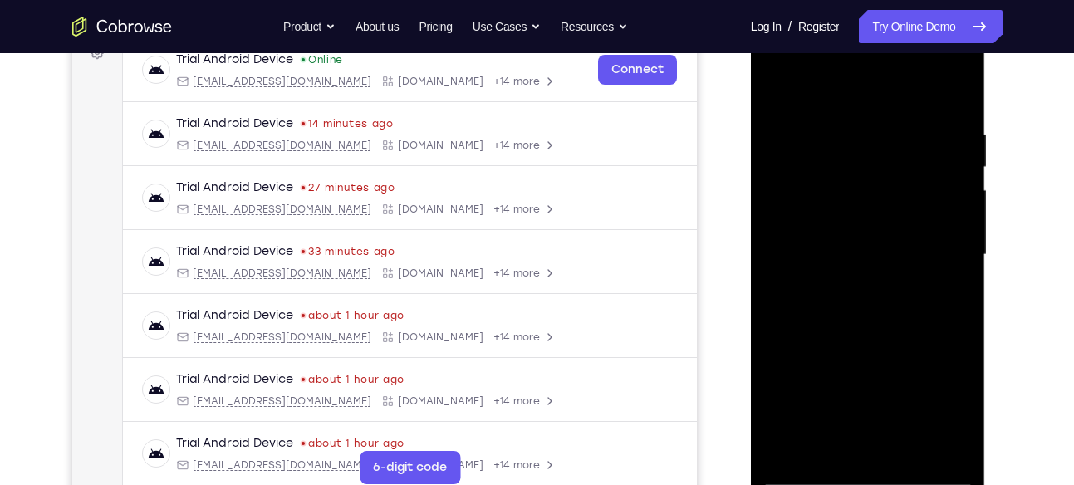
scroll to position [264, 0]
click at [778, 89] on div at bounding box center [867, 255] width 209 height 465
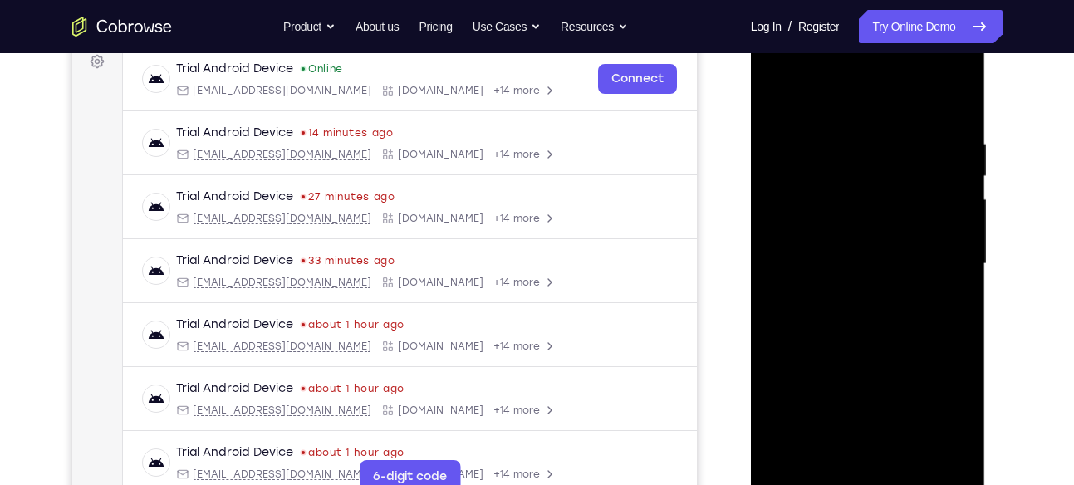
scroll to position [255, 0]
click at [812, 158] on div at bounding box center [867, 264] width 209 height 465
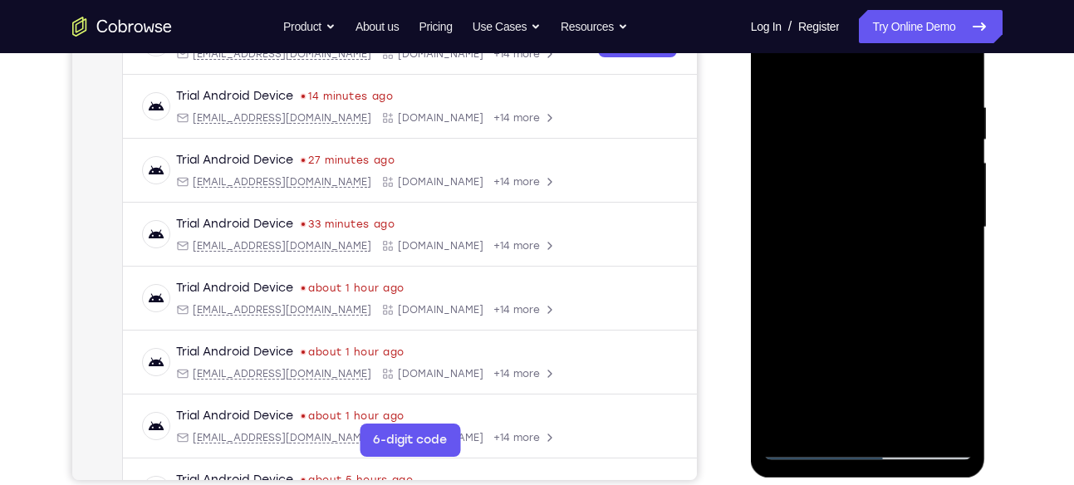
scroll to position [291, 0]
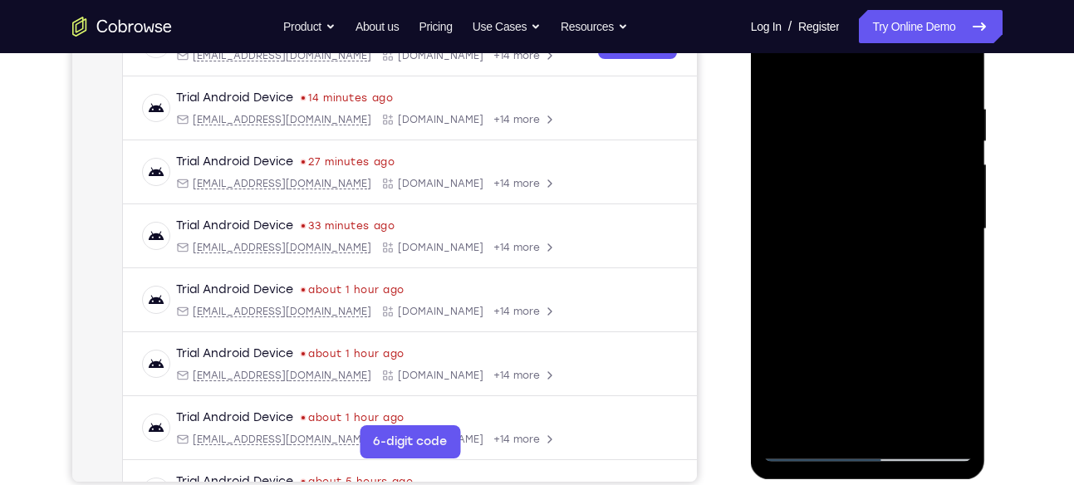
click at [779, 66] on div at bounding box center [867, 229] width 209 height 465
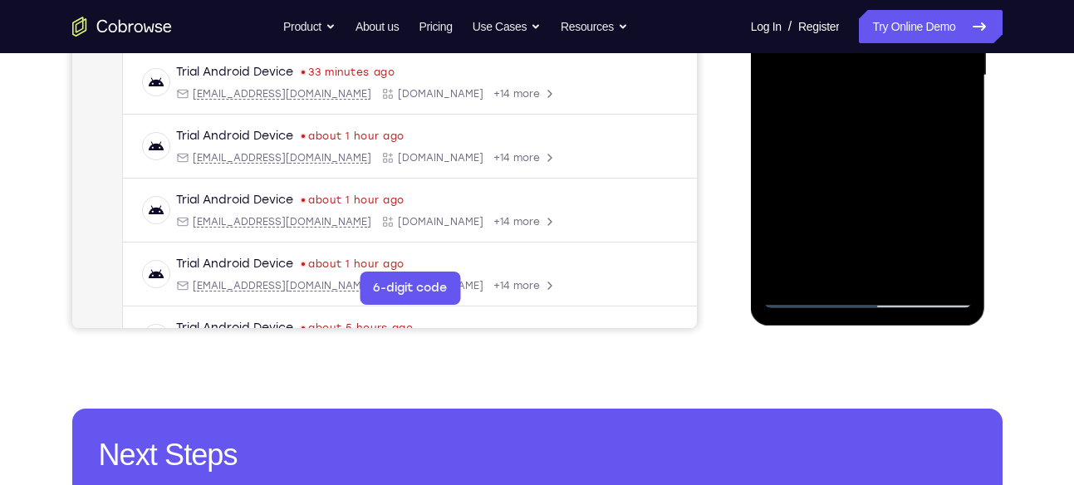
scroll to position [445, 0]
click at [911, 271] on div at bounding box center [867, 74] width 209 height 465
click at [869, 162] on div at bounding box center [867, 74] width 209 height 465
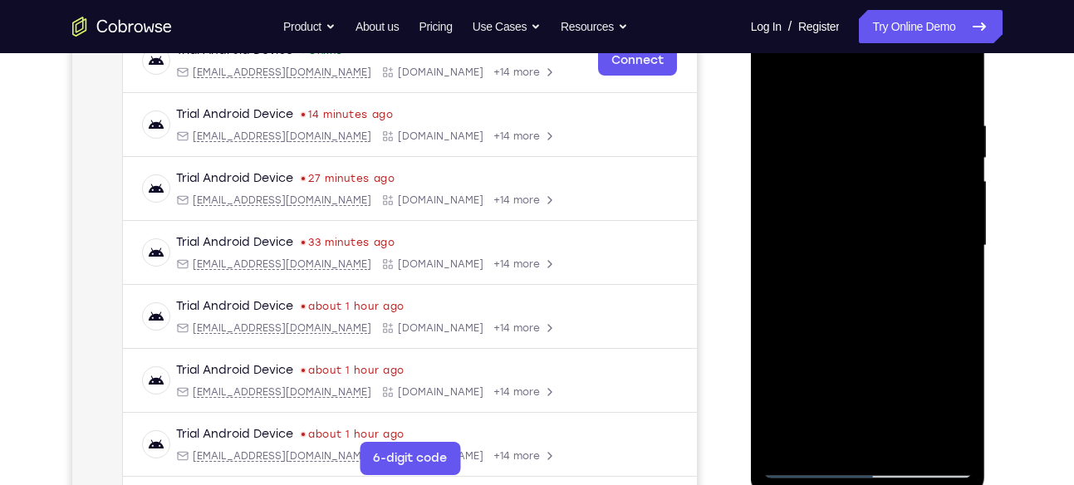
scroll to position [273, 0]
click at [780, 78] on div at bounding box center [867, 246] width 209 height 465
drag, startPoint x: 877, startPoint y: 127, endPoint x: 889, endPoint y: 295, distance: 168.2
click at [889, 295] on div at bounding box center [867, 246] width 209 height 465
click at [961, 73] on div at bounding box center [867, 246] width 209 height 465
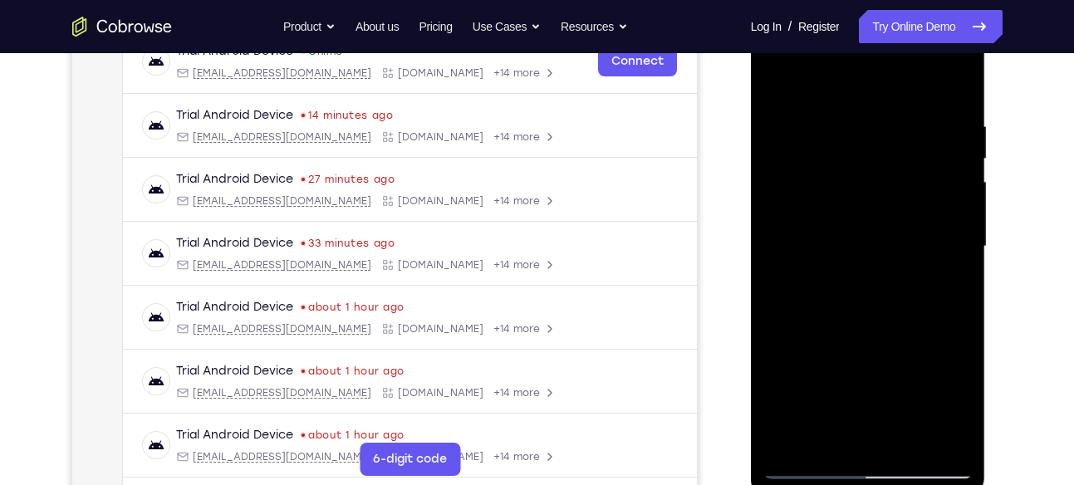
click at [776, 81] on div at bounding box center [867, 246] width 209 height 465
click at [777, 79] on div at bounding box center [867, 246] width 209 height 465
click at [963, 71] on div at bounding box center [867, 246] width 209 height 465
drag, startPoint x: 849, startPoint y: 124, endPoint x: 858, endPoint y: 308, distance: 184.6
click at [858, 308] on div at bounding box center [867, 246] width 209 height 465
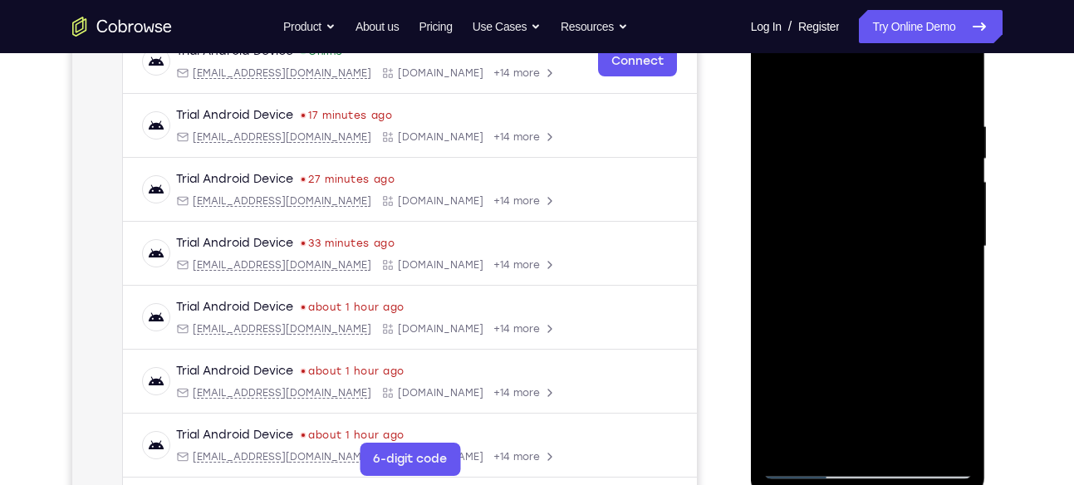
drag, startPoint x: 864, startPoint y: 118, endPoint x: 852, endPoint y: 284, distance: 166.5
click at [852, 284] on div at bounding box center [867, 246] width 209 height 465
click at [843, 107] on div at bounding box center [867, 246] width 209 height 465
click at [800, 130] on div at bounding box center [867, 246] width 209 height 465
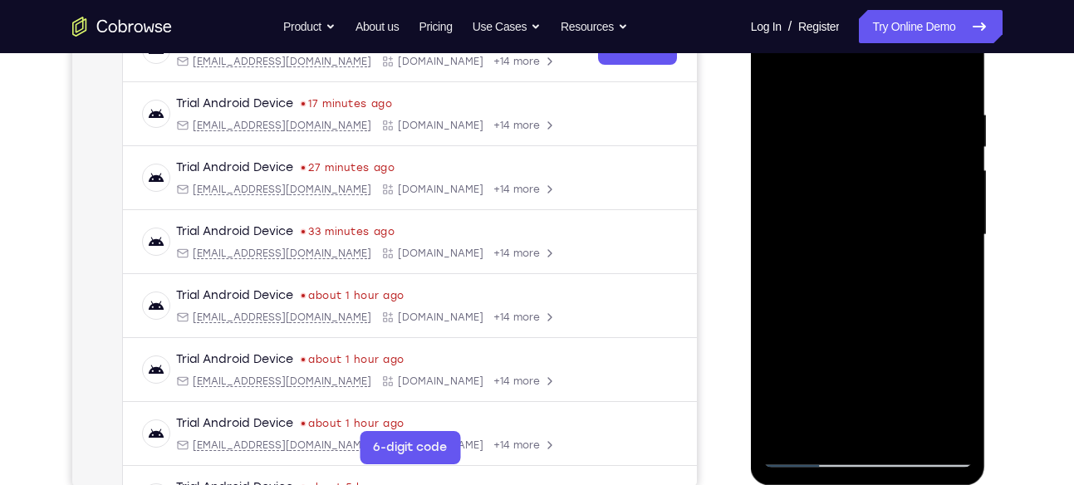
scroll to position [287, 0]
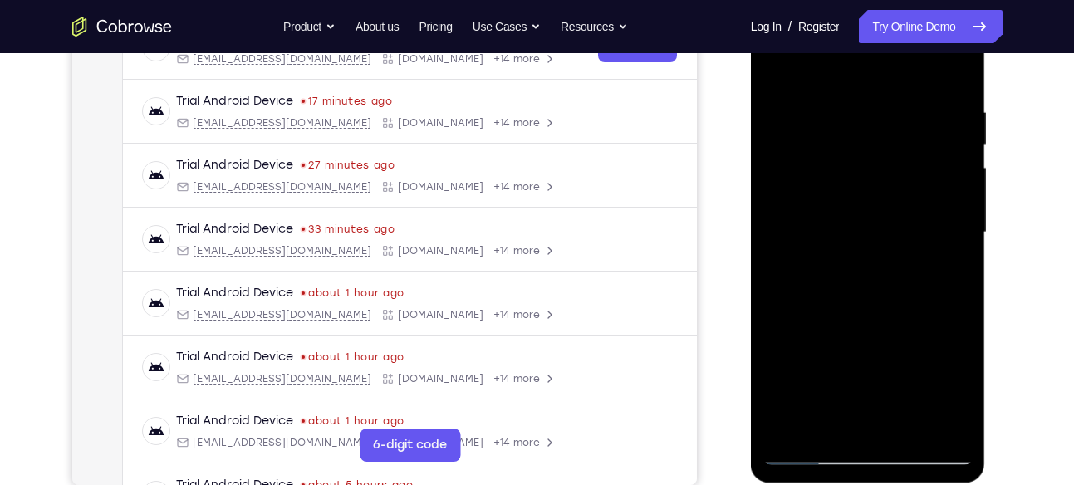
click at [802, 206] on div at bounding box center [867, 232] width 209 height 465
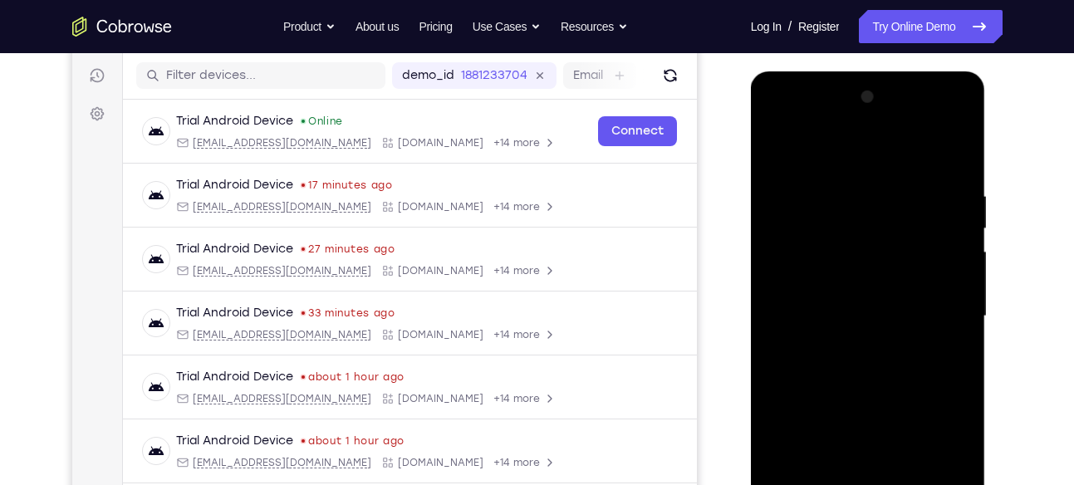
scroll to position [196, 0]
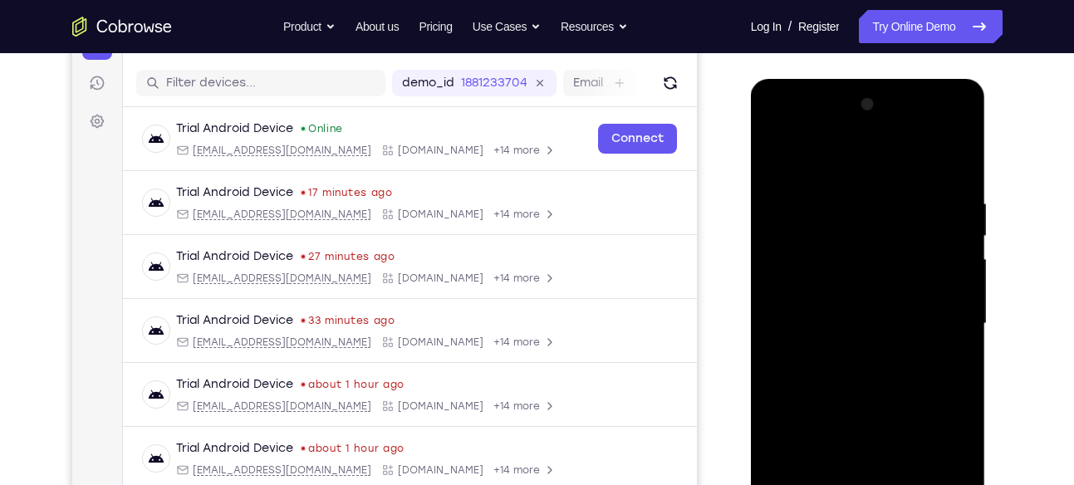
click at [777, 150] on div at bounding box center [867, 323] width 209 height 465
drag, startPoint x: 851, startPoint y: 163, endPoint x: 818, endPoint y: 340, distance: 180.8
click at [818, 340] on div at bounding box center [867, 323] width 209 height 465
drag, startPoint x: 836, startPoint y: 182, endPoint x: 840, endPoint y: 317, distance: 135.4
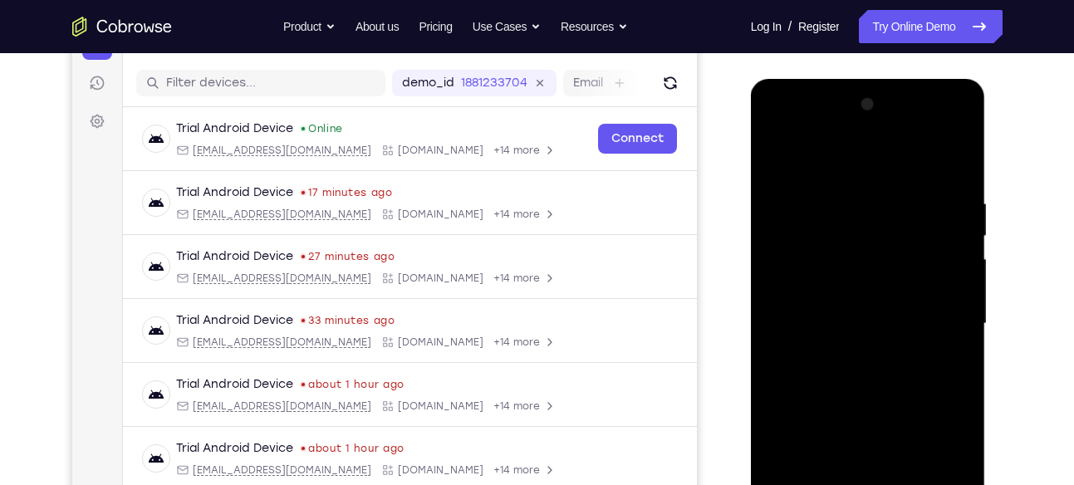
click at [840, 317] on div at bounding box center [867, 323] width 209 height 465
click at [783, 159] on div at bounding box center [867, 323] width 209 height 465
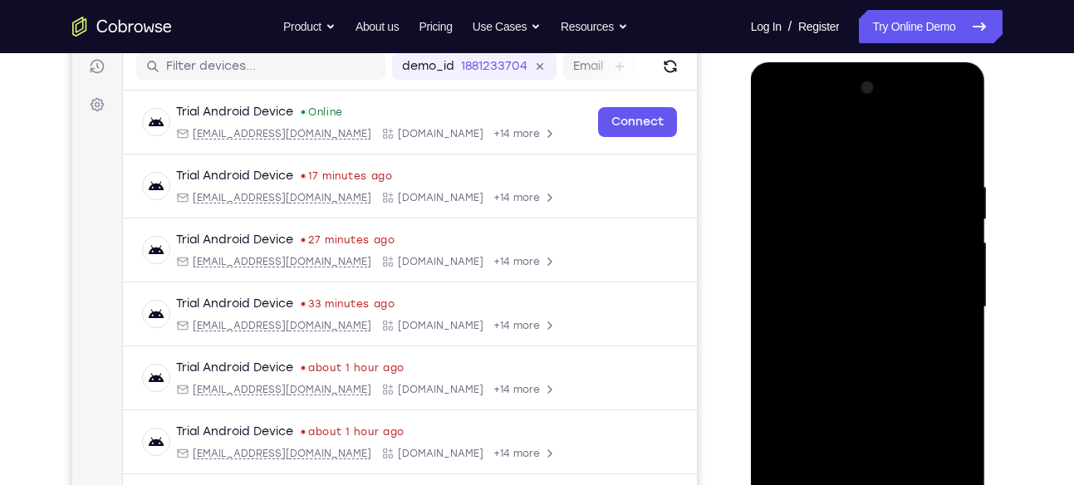
scroll to position [212, 0]
click at [841, 168] on div at bounding box center [867, 308] width 209 height 465
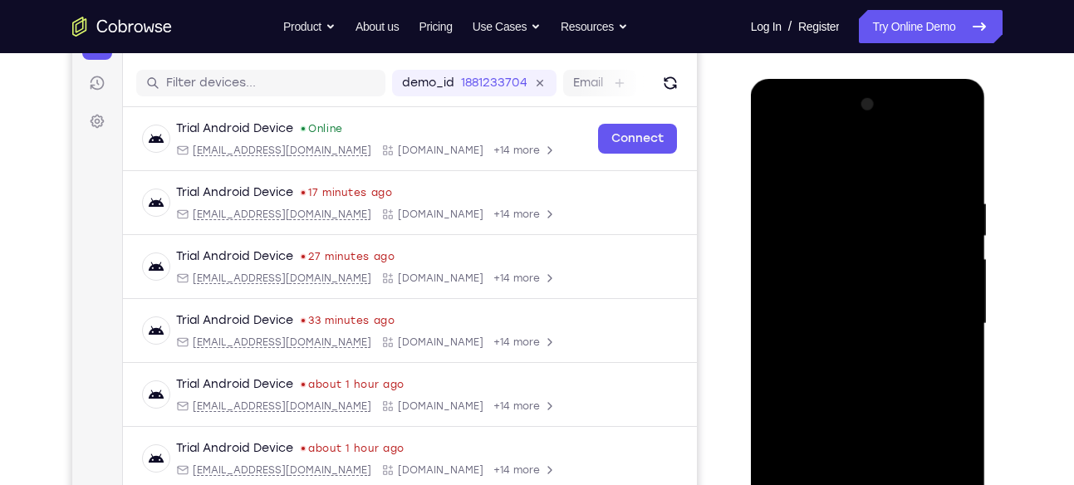
click at [943, 222] on div at bounding box center [867, 323] width 209 height 465
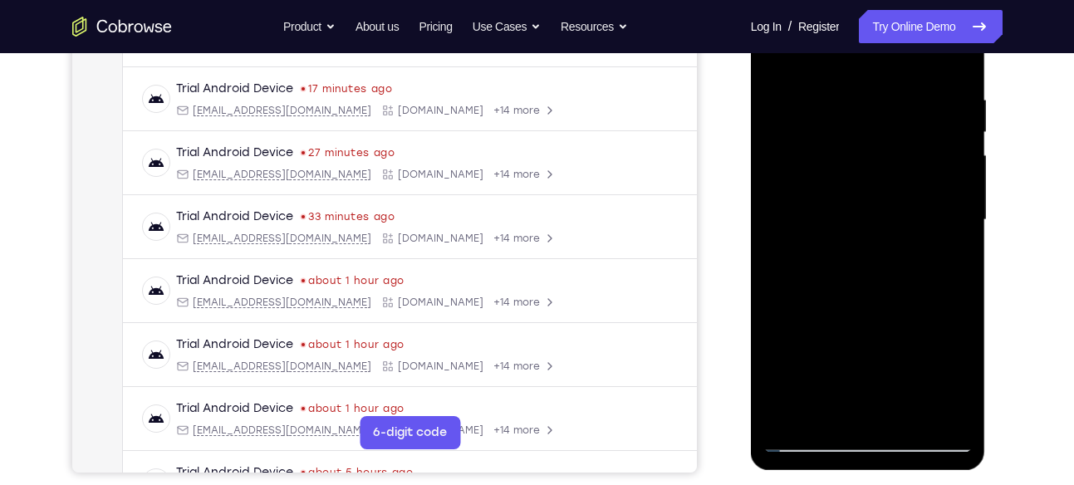
scroll to position [301, 0]
click at [945, 203] on div at bounding box center [867, 219] width 209 height 465
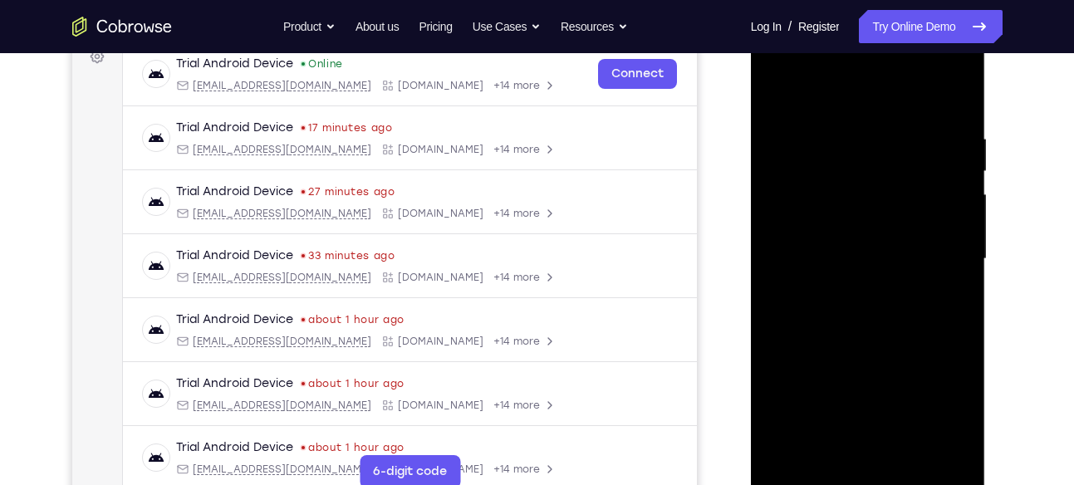
scroll to position [259, 0]
click at [956, 102] on div at bounding box center [867, 260] width 209 height 465
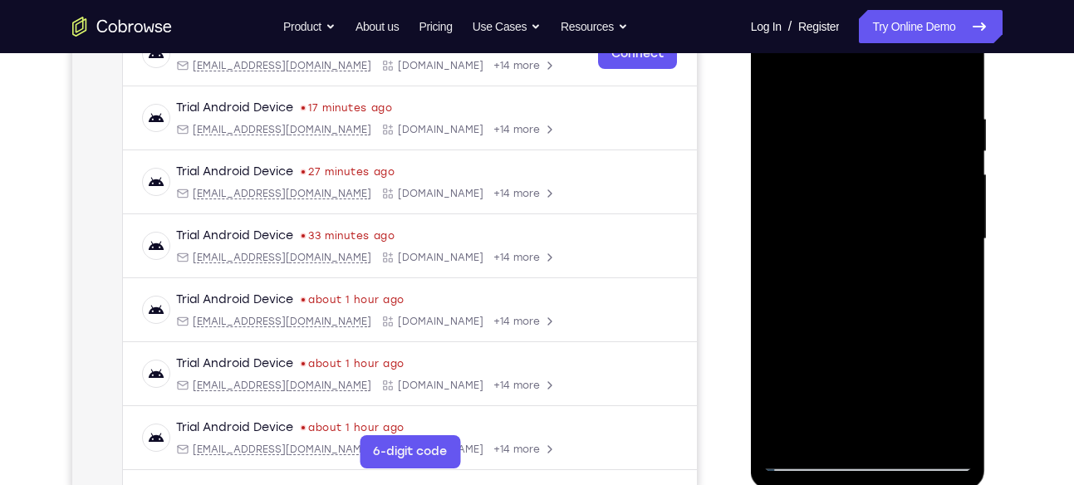
scroll to position [262, 0]
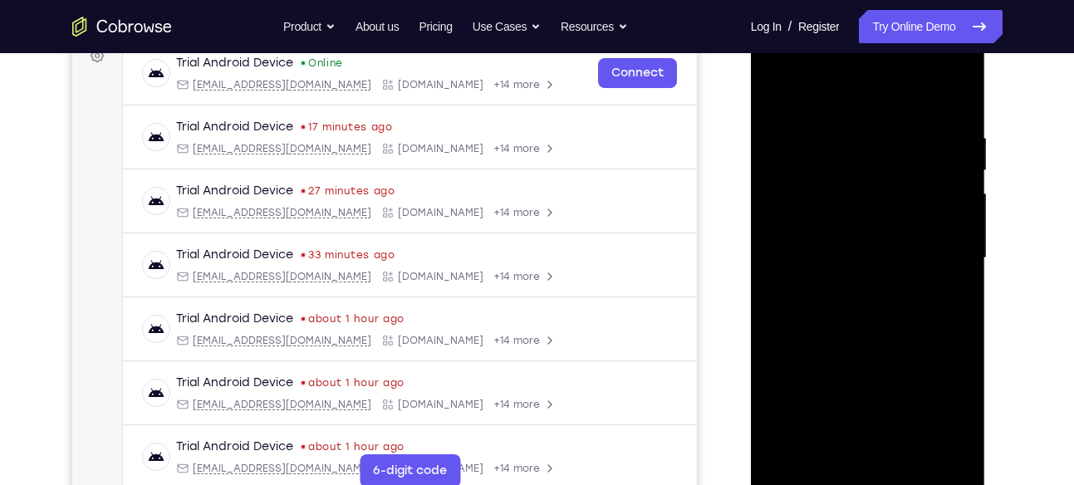
drag, startPoint x: 906, startPoint y: 143, endPoint x: 888, endPoint y: 313, distance: 171.1
click at [888, 313] on div at bounding box center [867, 258] width 209 height 465
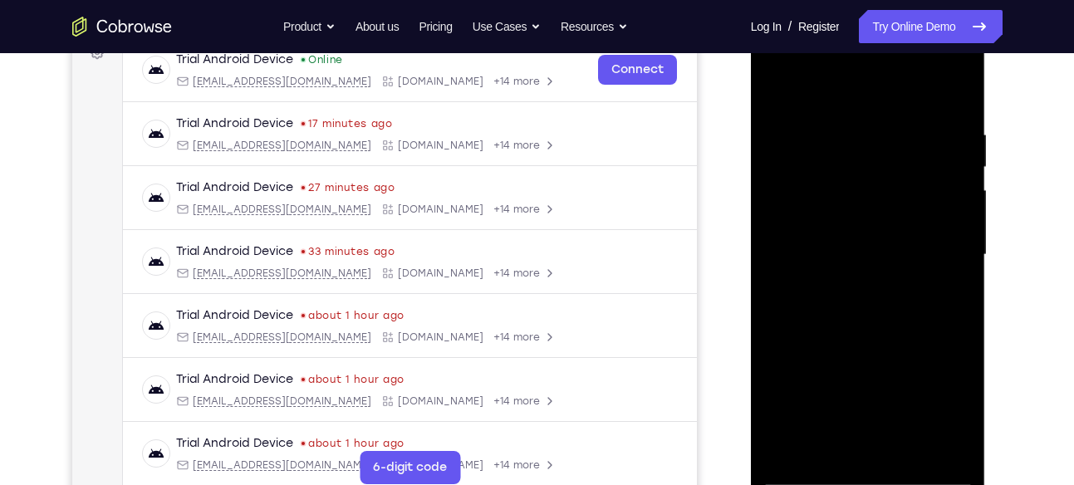
drag, startPoint x: 871, startPoint y: 139, endPoint x: 854, endPoint y: 291, distance: 152.0
click at [854, 291] on div at bounding box center [867, 254] width 209 height 465
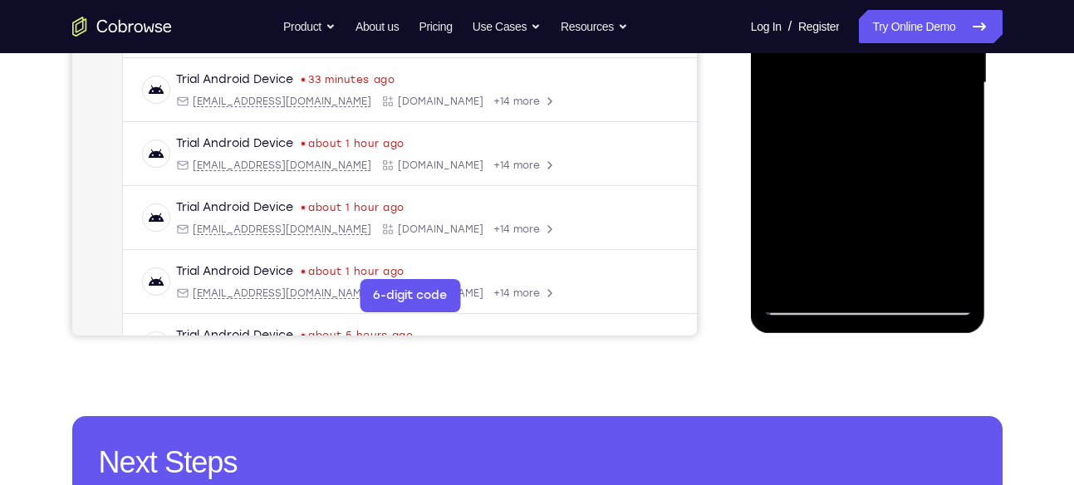
scroll to position [442, 0]
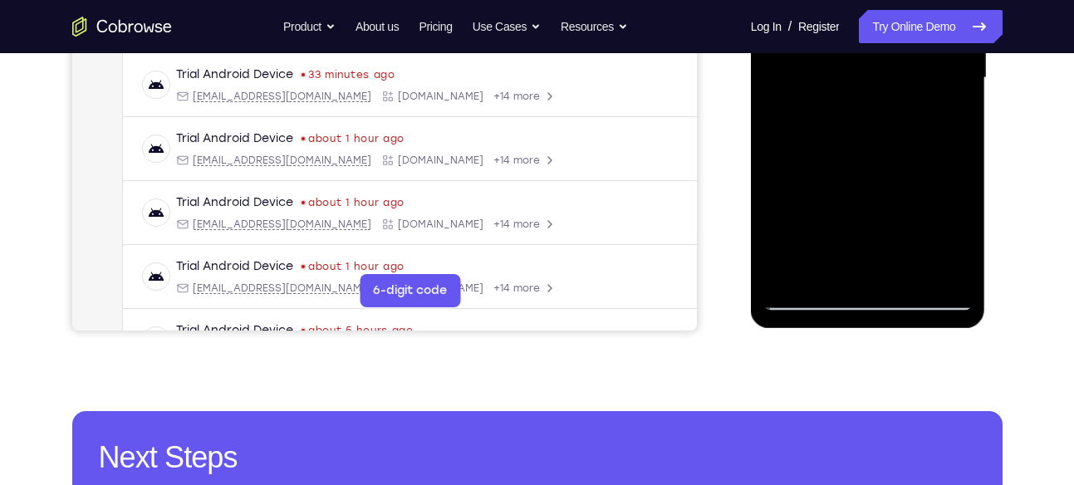
click at [911, 279] on div at bounding box center [867, 78] width 209 height 465
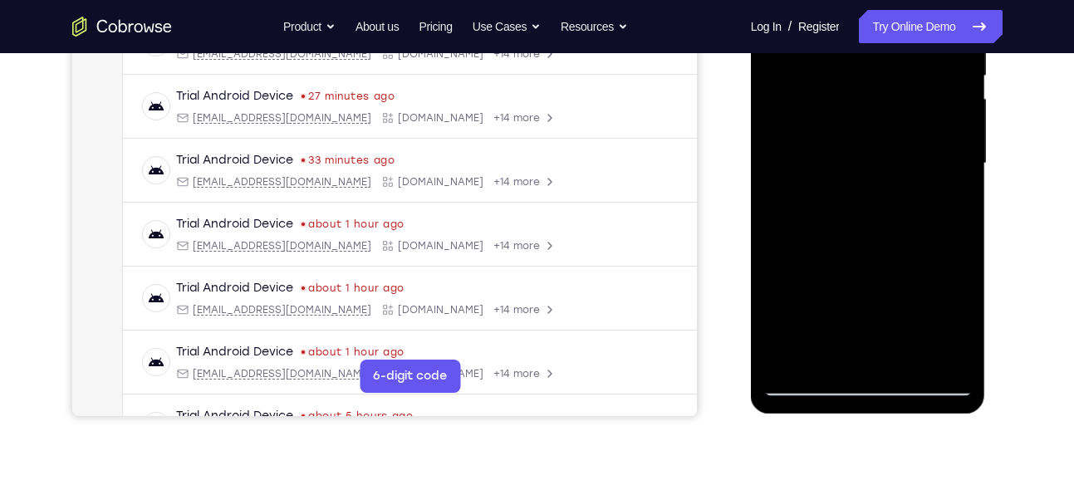
scroll to position [355, 0]
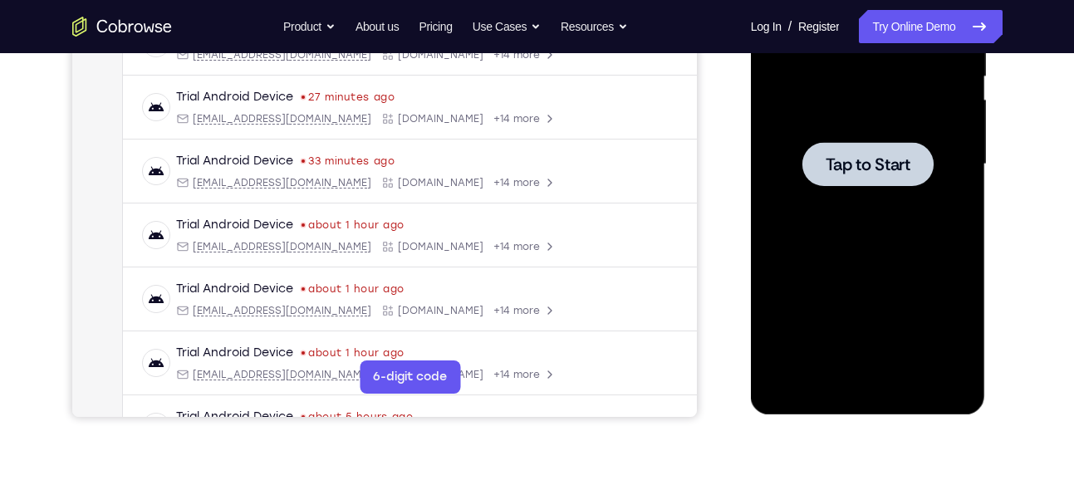
click at [838, 156] on span "Tap to Start" at bounding box center [867, 164] width 85 height 17
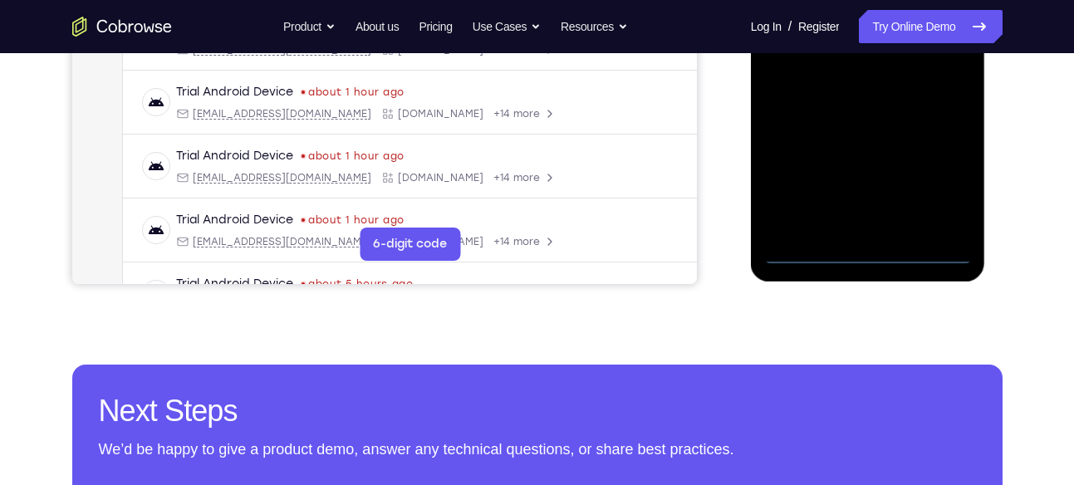
scroll to position [491, 0]
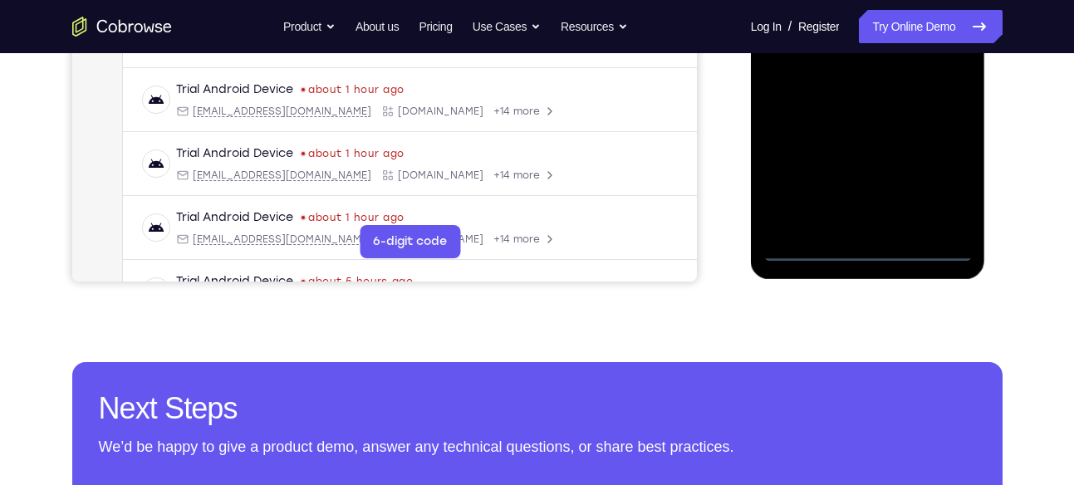
click at [877, 255] on div at bounding box center [867, 29] width 209 height 465
click at [947, 190] on div at bounding box center [867, 29] width 209 height 465
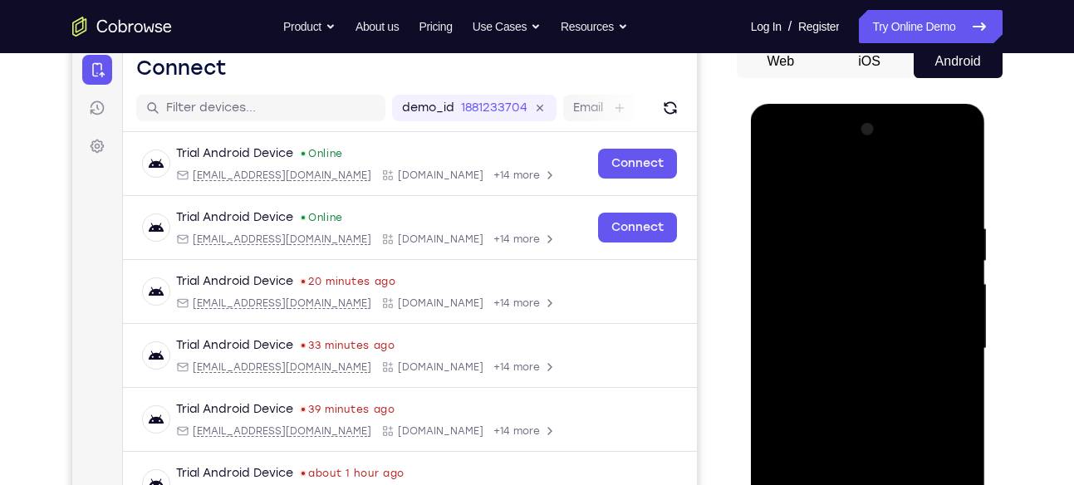
scroll to position [169, 0]
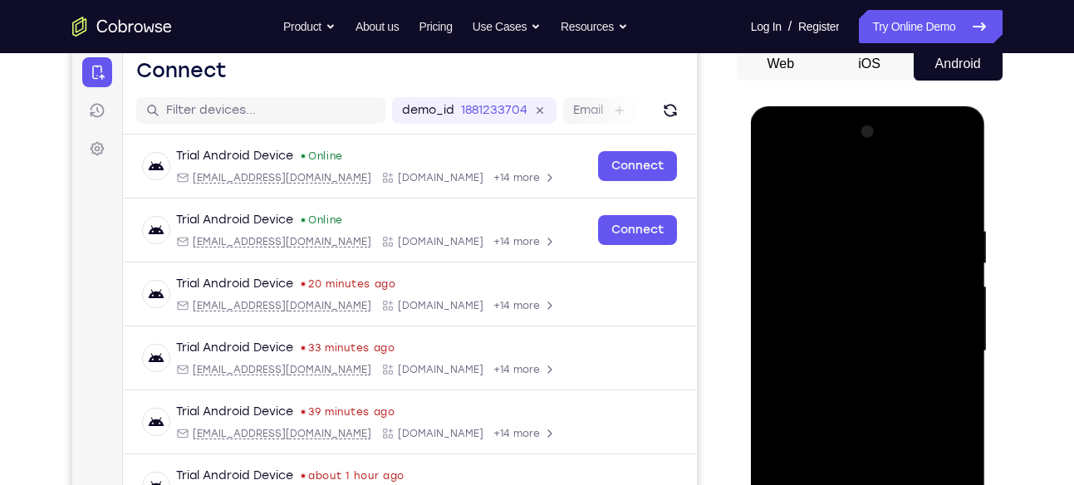
click at [802, 162] on div at bounding box center [867, 351] width 209 height 465
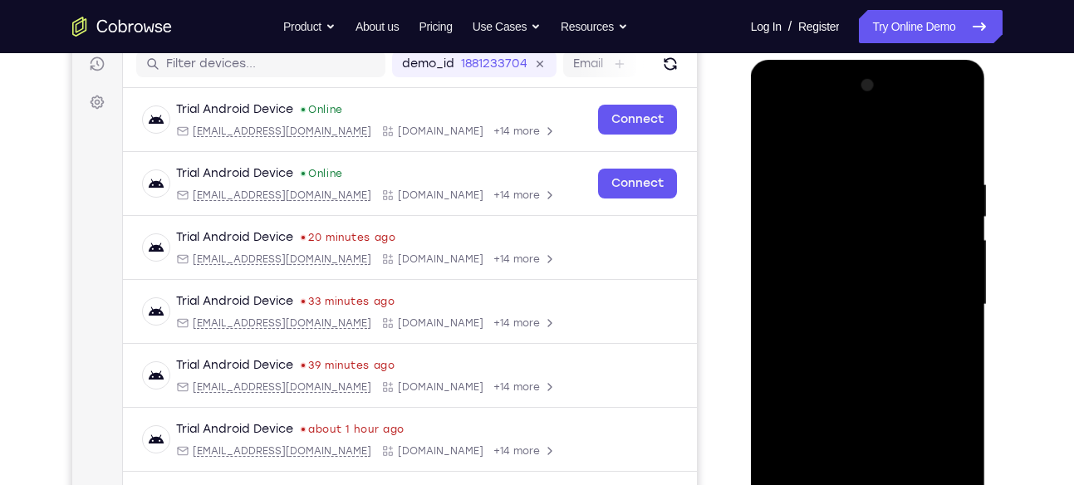
scroll to position [216, 0]
click at [944, 296] on div at bounding box center [867, 303] width 209 height 465
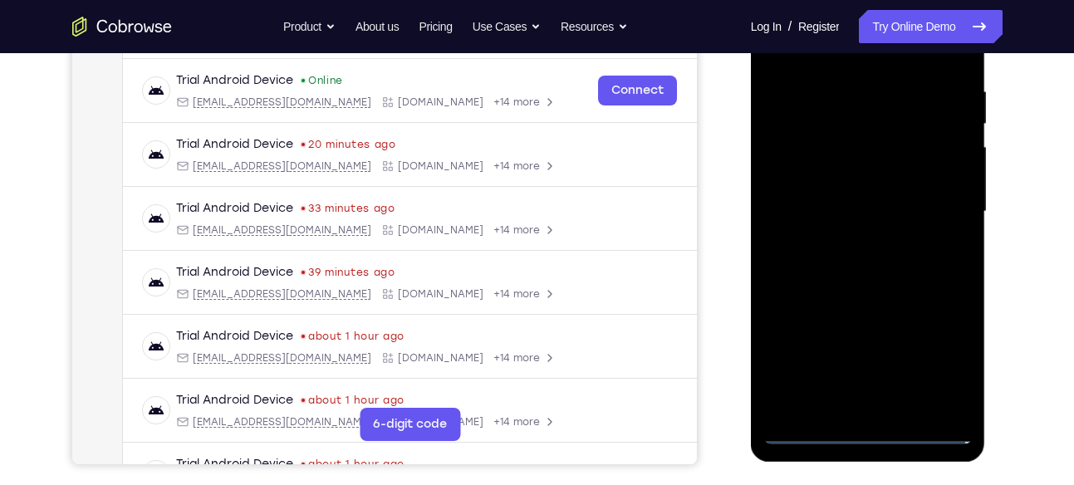
scroll to position [312, 0]
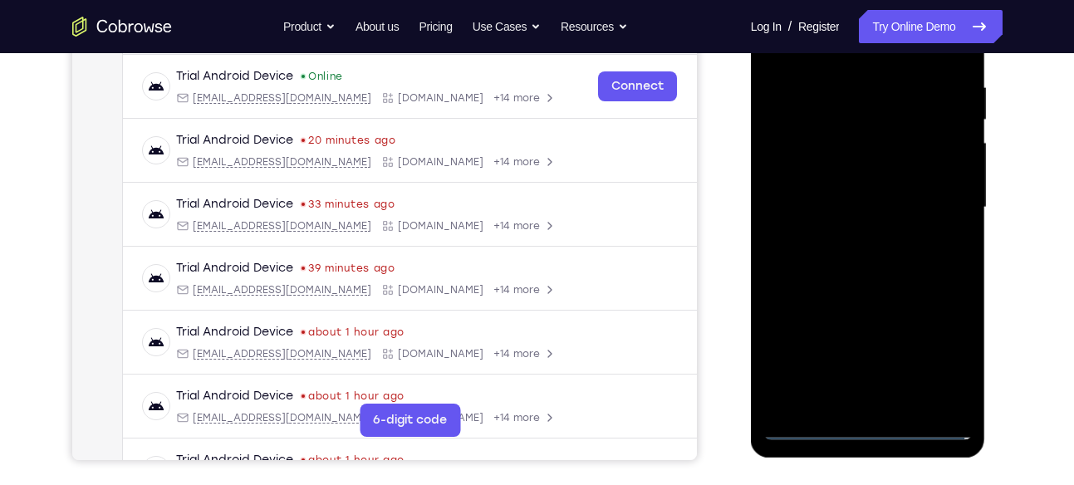
click at [854, 240] on div at bounding box center [867, 207] width 209 height 465
click at [865, 200] on div at bounding box center [867, 207] width 209 height 465
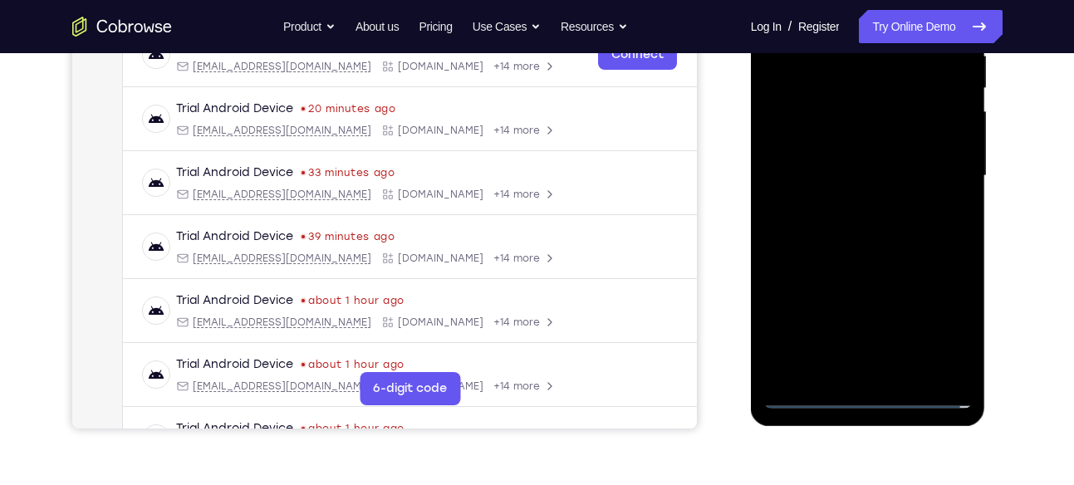
scroll to position [352, 0]
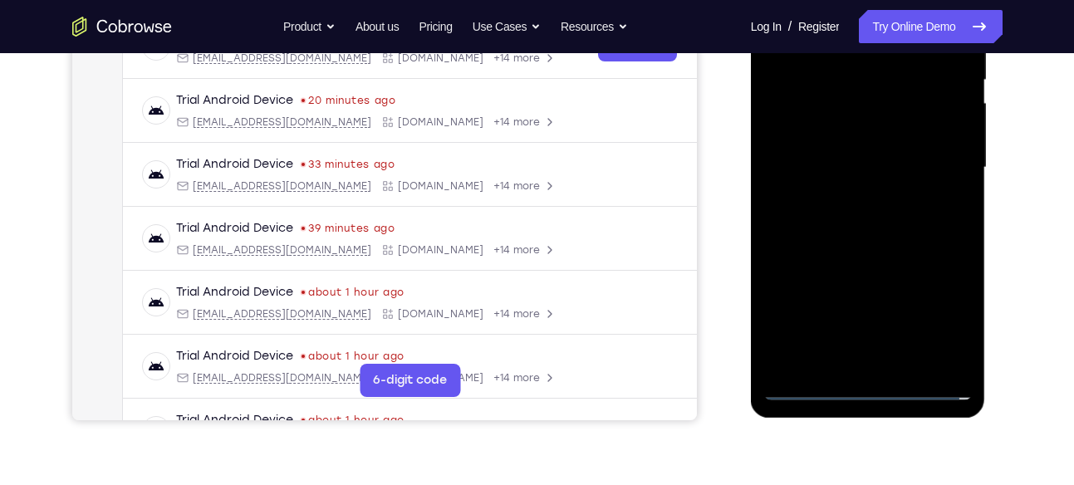
click at [863, 301] on div at bounding box center [867, 167] width 209 height 465
click at [801, 136] on div at bounding box center [867, 167] width 209 height 465
click at [839, 167] on div at bounding box center [867, 167] width 209 height 465
click at [840, 220] on div at bounding box center [867, 167] width 209 height 465
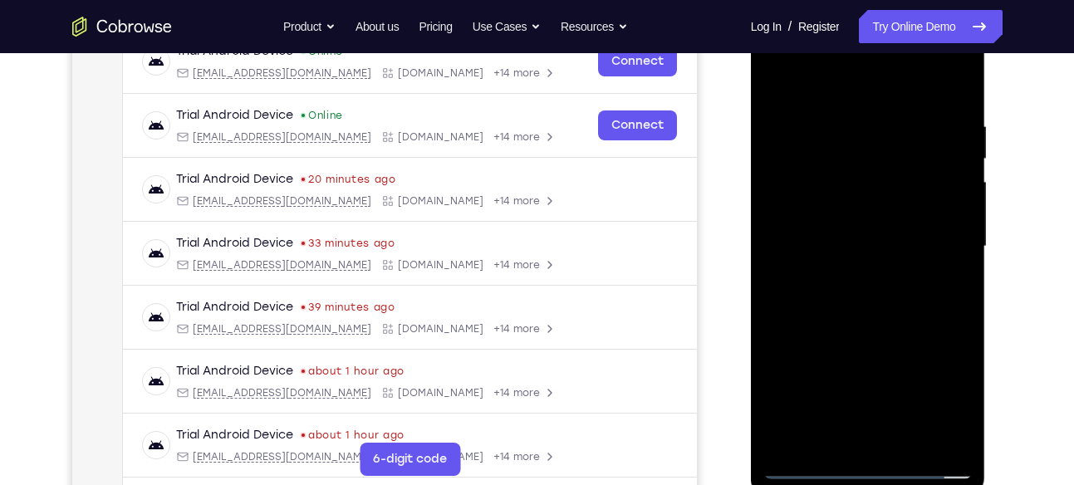
scroll to position [272, 0]
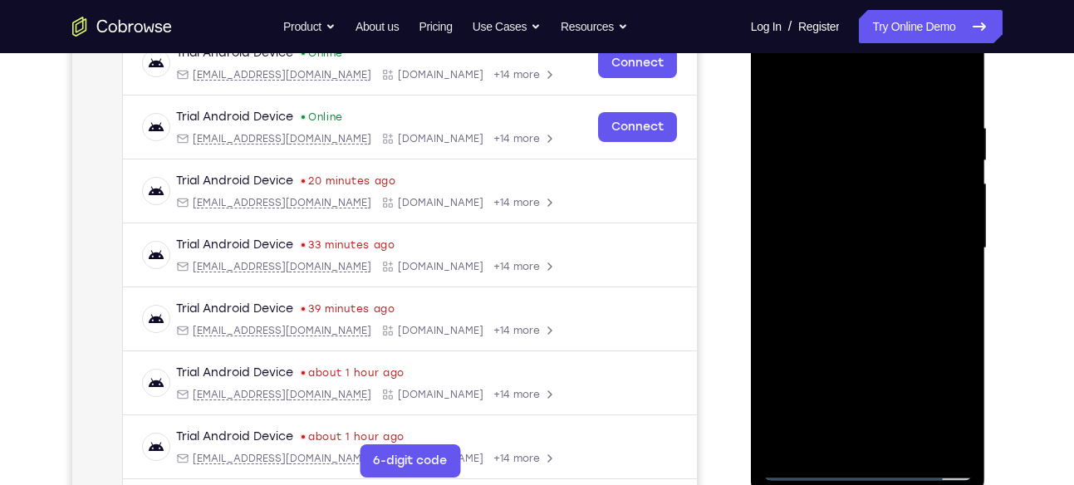
click at [941, 90] on div at bounding box center [867, 248] width 209 height 465
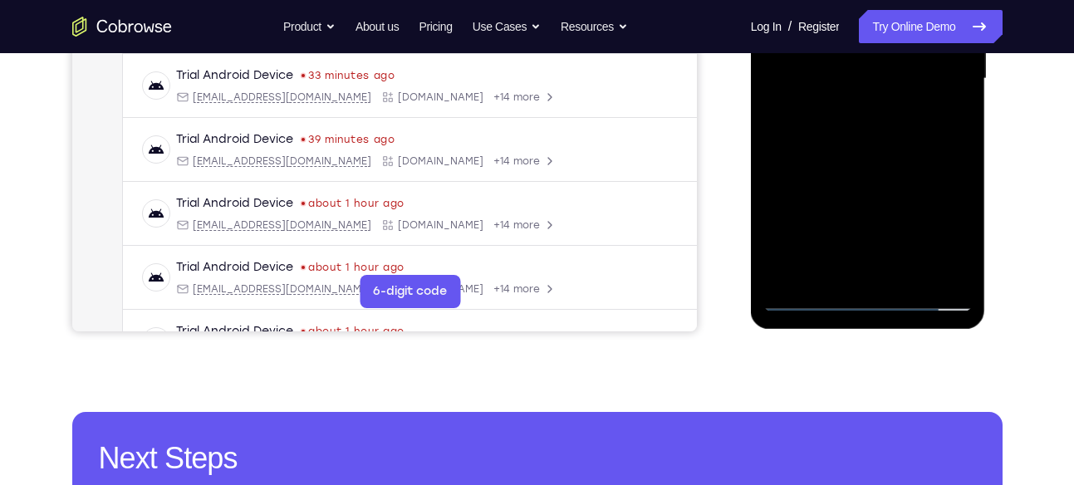
scroll to position [417, 0]
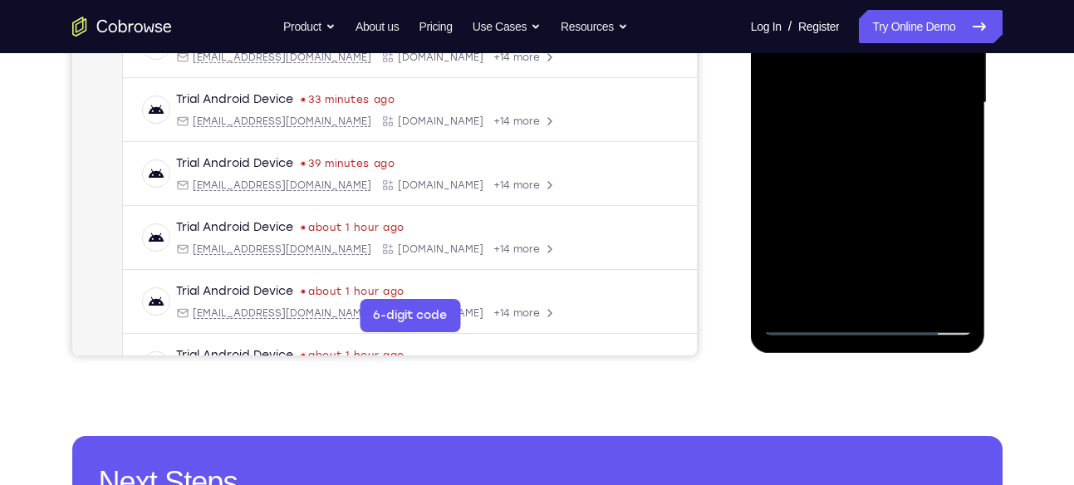
click at [879, 174] on div at bounding box center [867, 102] width 209 height 465
click at [956, 296] on div at bounding box center [867, 102] width 209 height 465
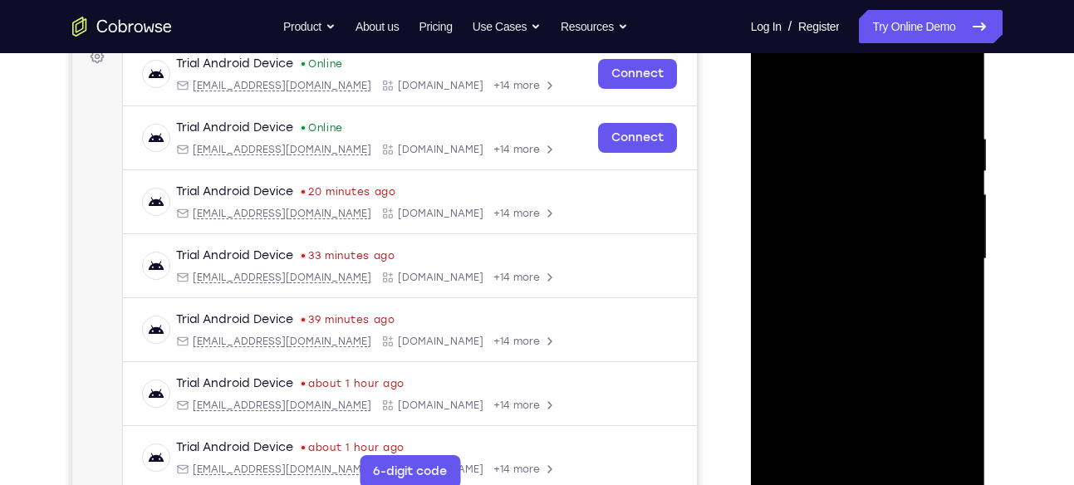
scroll to position [253, 0]
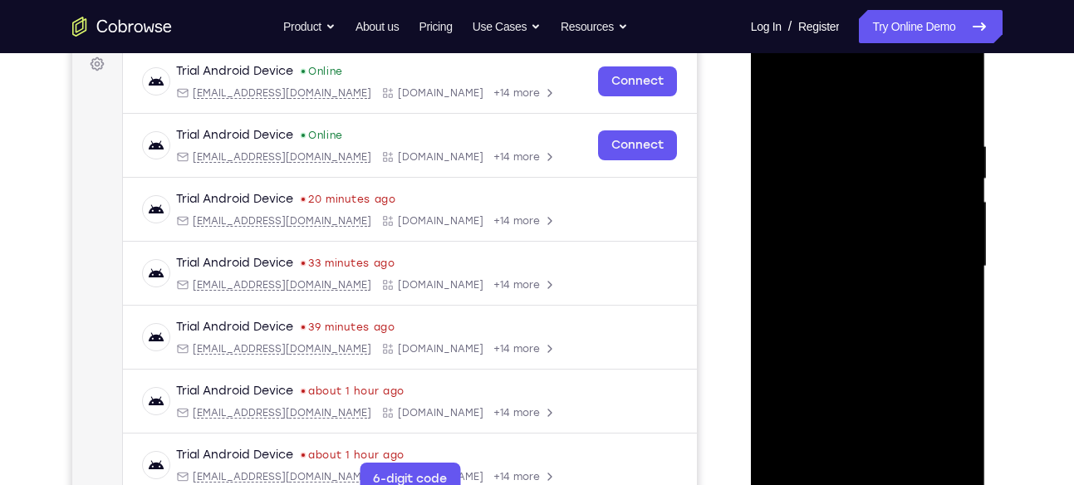
click at [956, 94] on div at bounding box center [867, 266] width 209 height 465
click at [778, 98] on div at bounding box center [867, 266] width 209 height 465
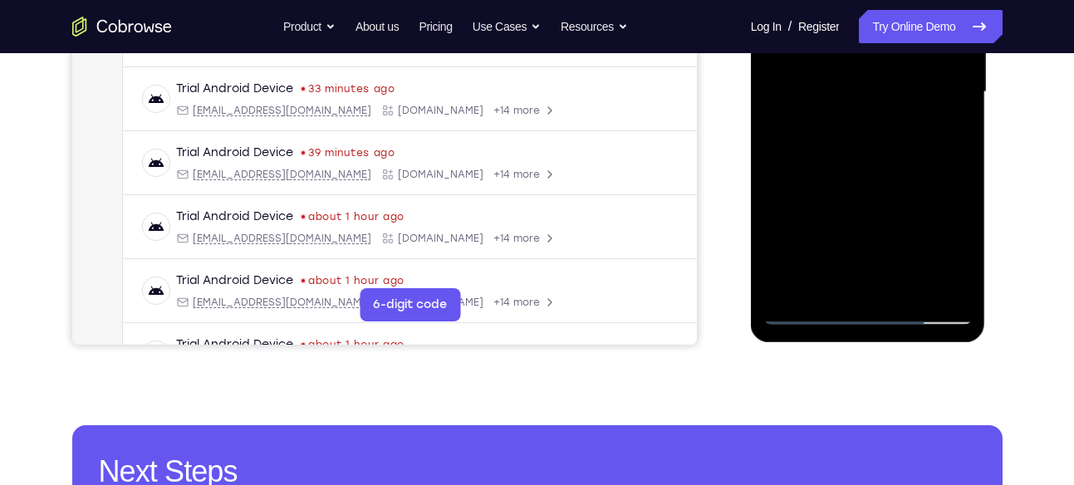
scroll to position [429, 0]
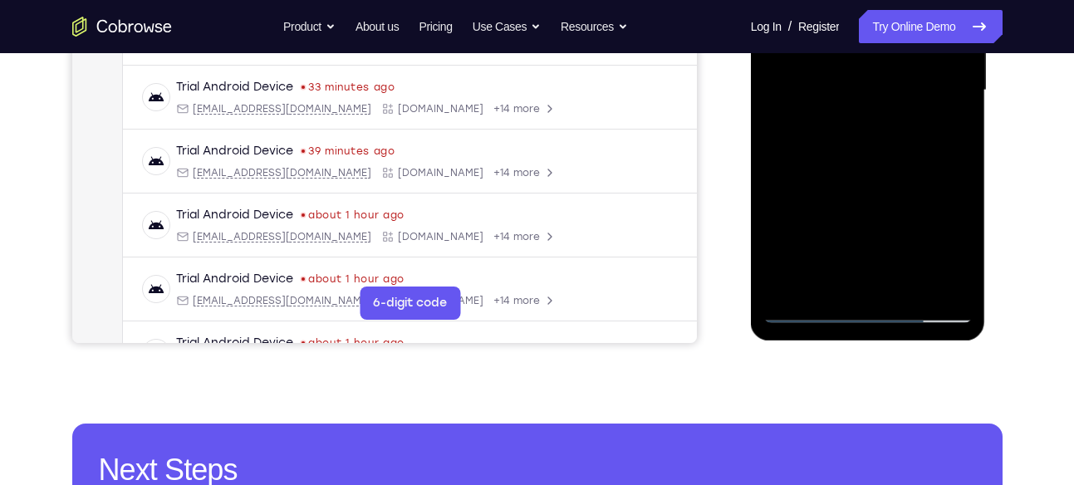
click at [947, 286] on div at bounding box center [867, 90] width 209 height 465
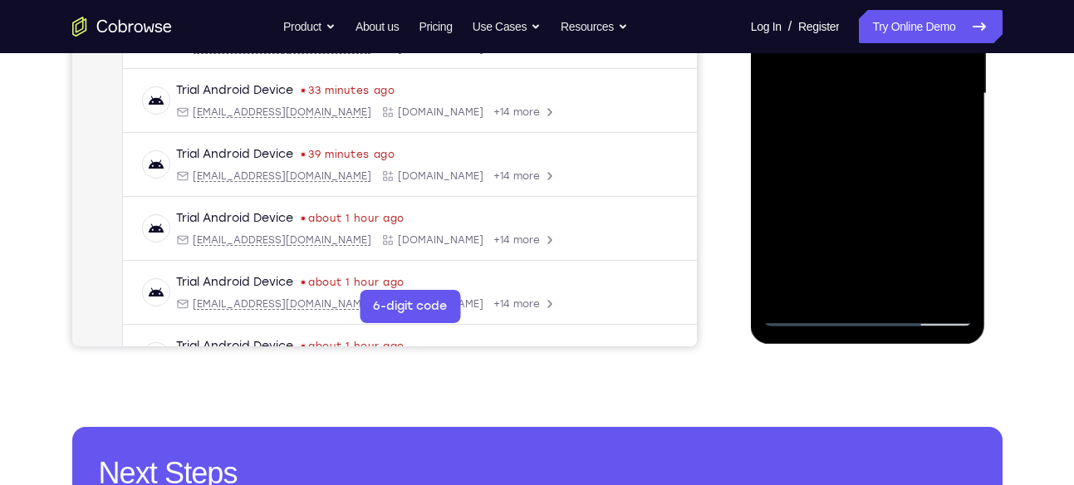
scroll to position [433, 0]
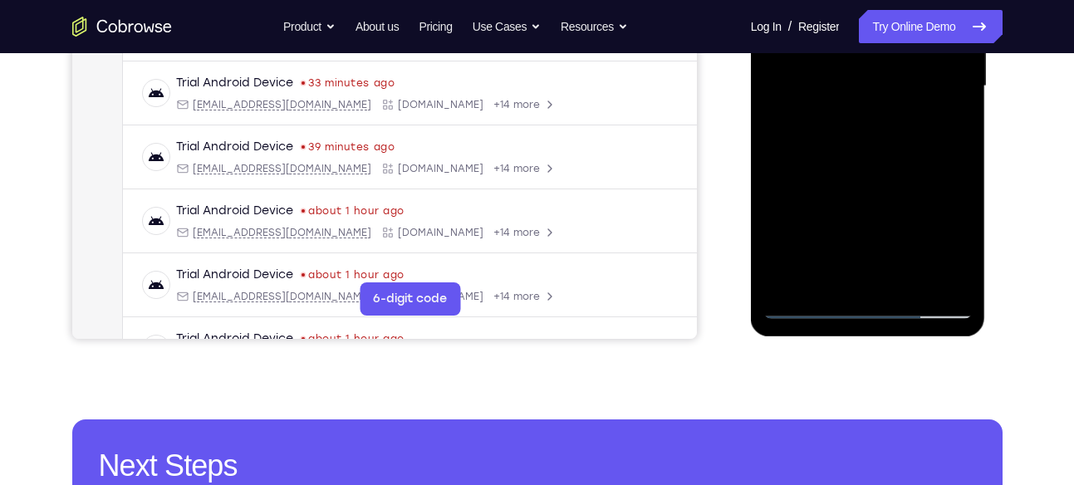
click at [907, 285] on div at bounding box center [867, 86] width 209 height 465
click at [834, 179] on div at bounding box center [867, 86] width 209 height 465
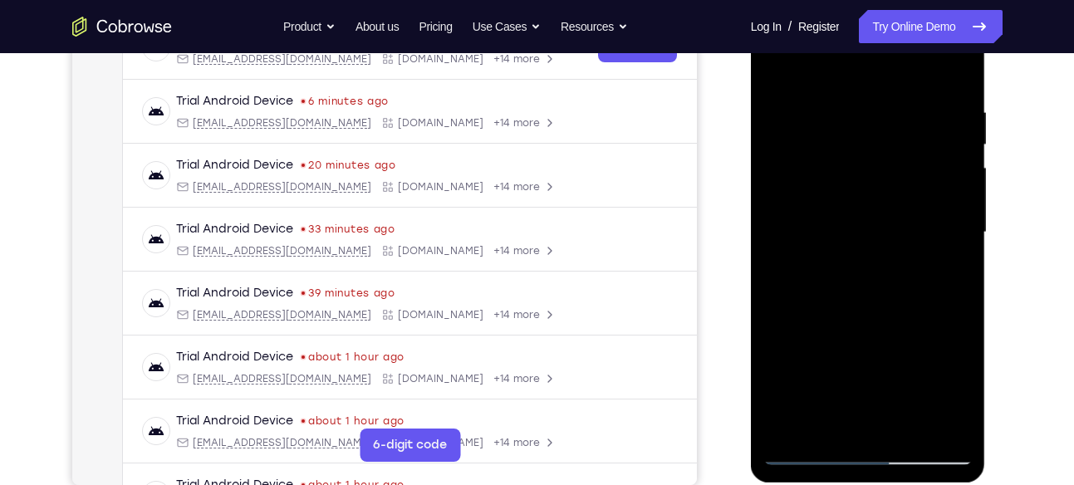
scroll to position [286, 0]
click at [781, 63] on div at bounding box center [867, 233] width 209 height 465
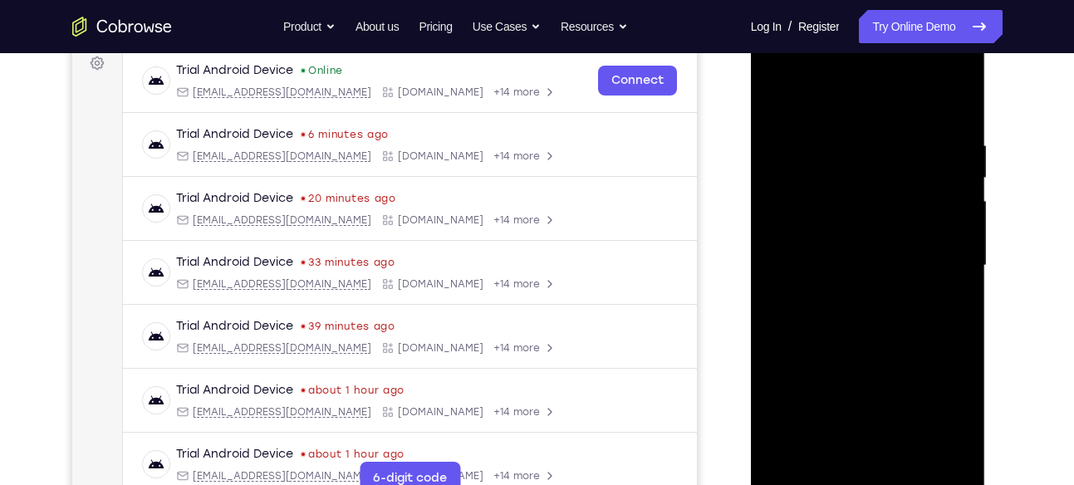
click at [959, 92] on div at bounding box center [867, 265] width 209 height 465
drag, startPoint x: 847, startPoint y: 171, endPoint x: 824, endPoint y: 343, distance: 173.4
click at [824, 343] on div at bounding box center [867, 265] width 209 height 465
drag, startPoint x: 873, startPoint y: 151, endPoint x: 858, endPoint y: 335, distance: 185.0
click at [858, 335] on div at bounding box center [867, 265] width 209 height 465
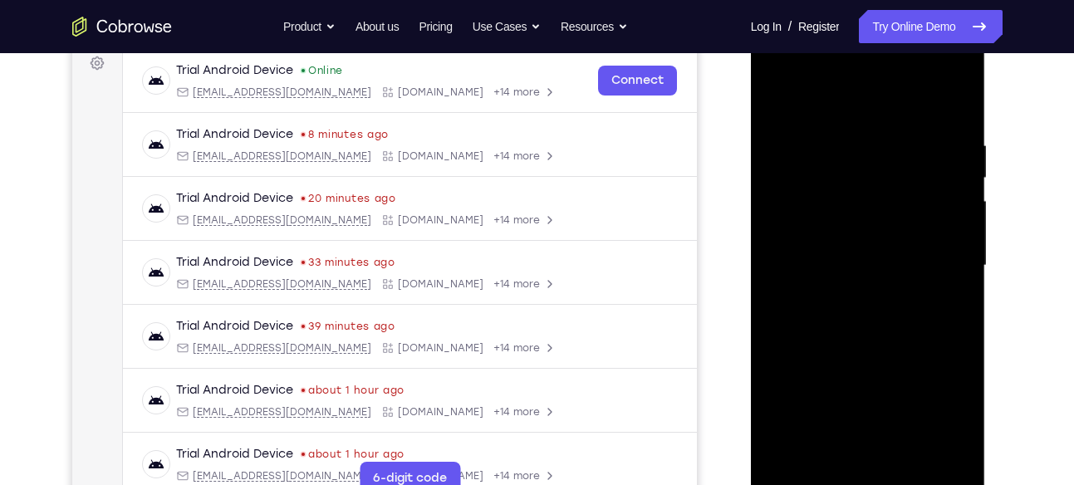
drag, startPoint x: 830, startPoint y: 144, endPoint x: 815, endPoint y: 300, distance: 156.0
click at [815, 300] on div at bounding box center [867, 265] width 209 height 465
drag, startPoint x: 866, startPoint y: 155, endPoint x: 834, endPoint y: 347, distance: 194.5
click at [834, 347] on div at bounding box center [867, 265] width 209 height 465
drag, startPoint x: 804, startPoint y: 161, endPoint x: 787, endPoint y: 340, distance: 180.1
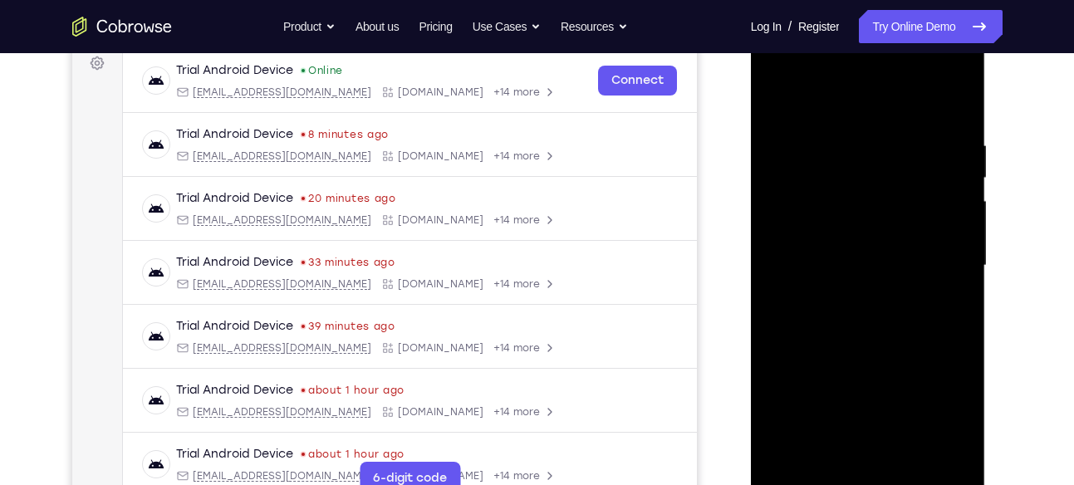
click at [787, 340] on div at bounding box center [867, 265] width 209 height 465
drag, startPoint x: 853, startPoint y: 149, endPoint x: 844, endPoint y: 311, distance: 162.1
click at [844, 311] on div at bounding box center [867, 265] width 209 height 465
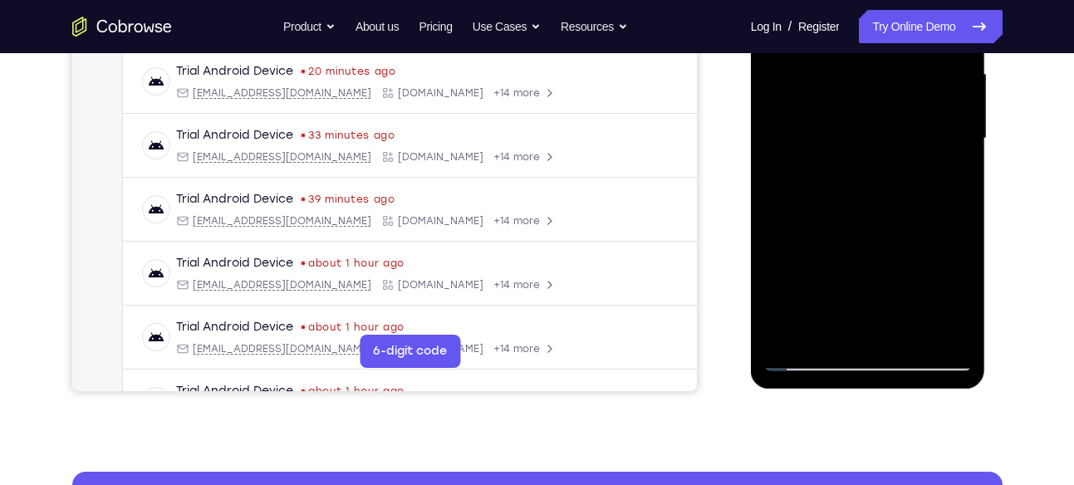
scroll to position [382, 0]
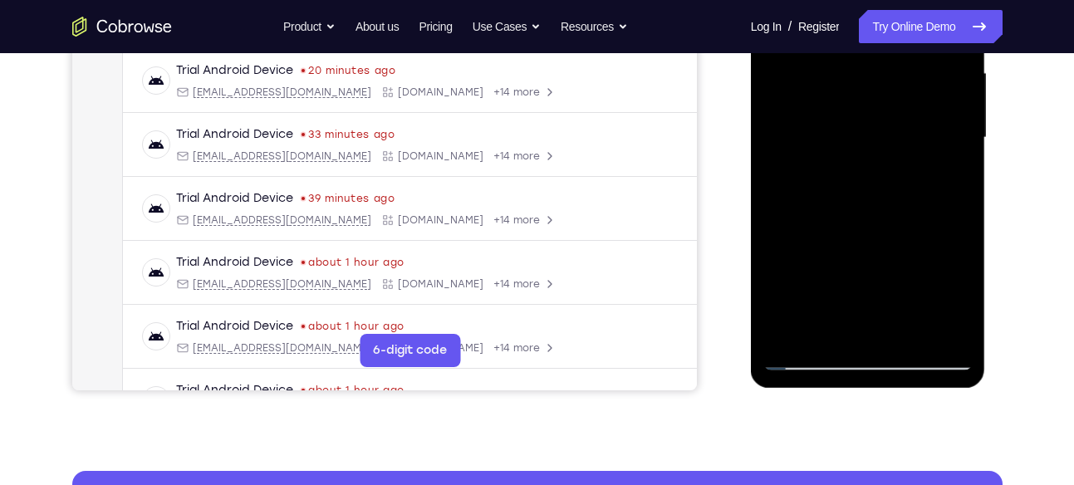
click at [957, 330] on div at bounding box center [867, 137] width 209 height 465
click at [963, 316] on div at bounding box center [867, 137] width 209 height 465
click at [941, 336] on div at bounding box center [867, 137] width 209 height 465
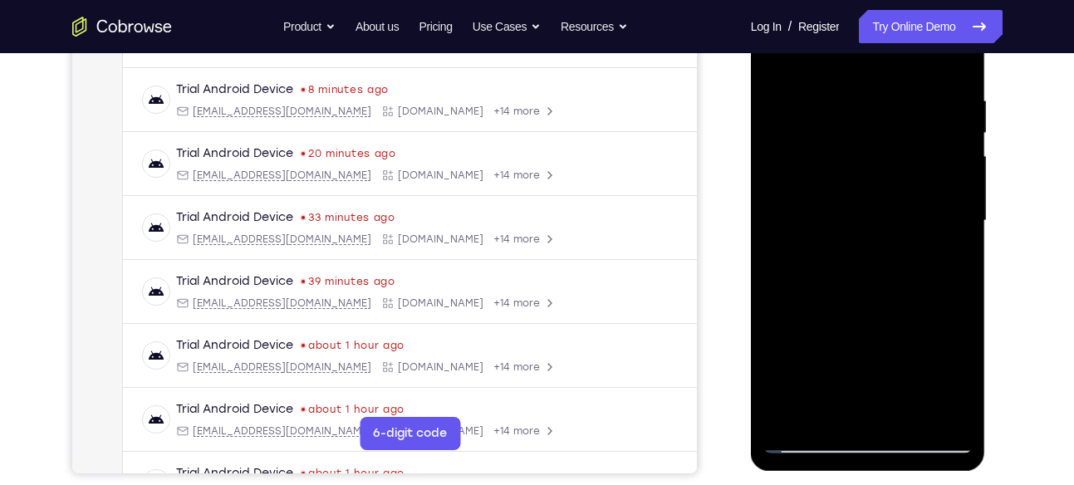
scroll to position [291, 0]
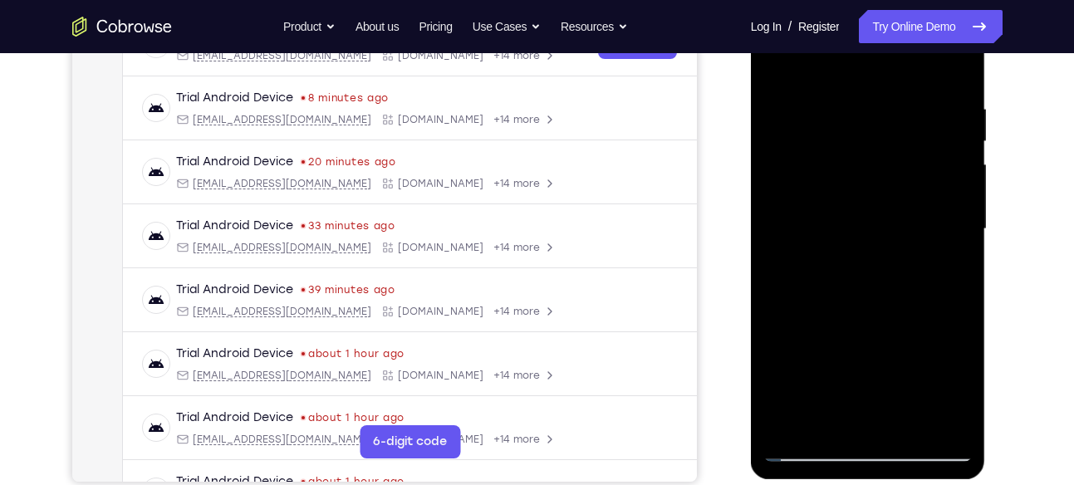
drag, startPoint x: 872, startPoint y: 131, endPoint x: 844, endPoint y: 341, distance: 211.8
click at [844, 341] on div at bounding box center [867, 229] width 209 height 465
drag, startPoint x: 874, startPoint y: 175, endPoint x: 859, endPoint y: 360, distance: 185.0
click at [859, 360] on div at bounding box center [867, 229] width 209 height 465
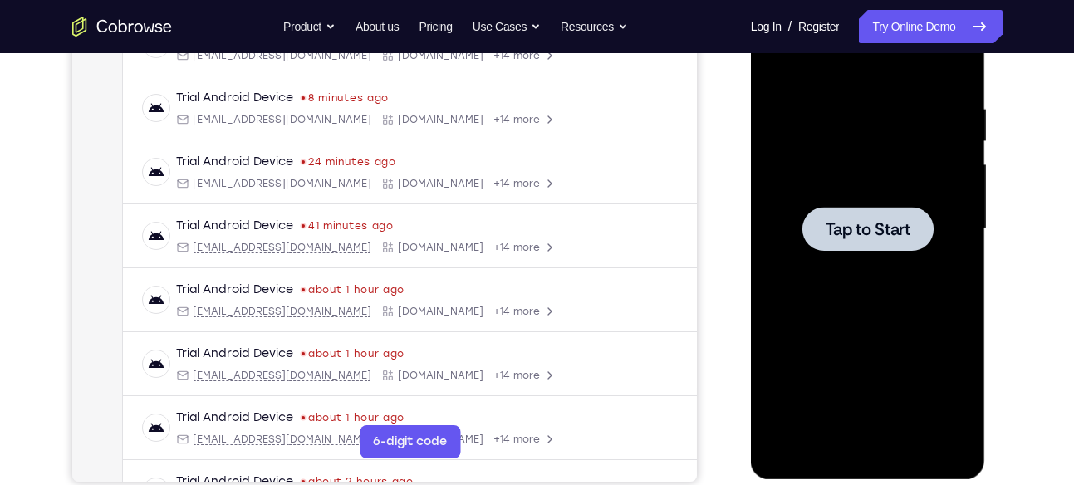
click at [873, 237] on span "Tap to Start" at bounding box center [867, 229] width 85 height 17
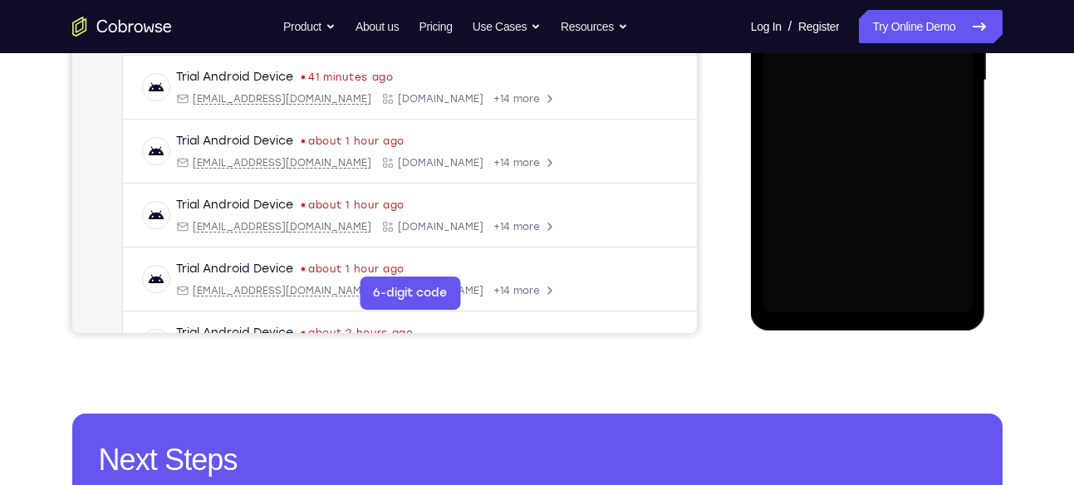
scroll to position [440, 0]
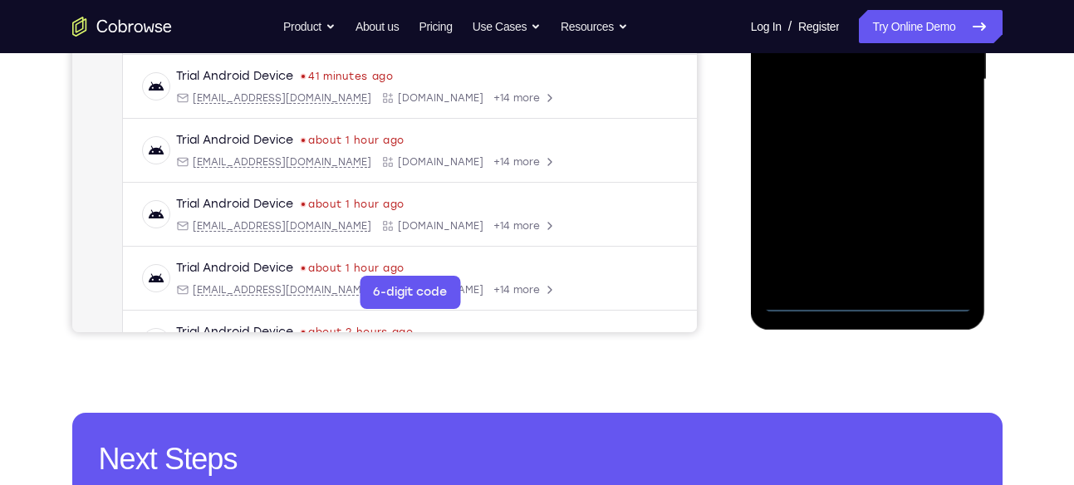
click at [862, 303] on div at bounding box center [867, 79] width 209 height 465
click at [942, 218] on div at bounding box center [867, 79] width 209 height 465
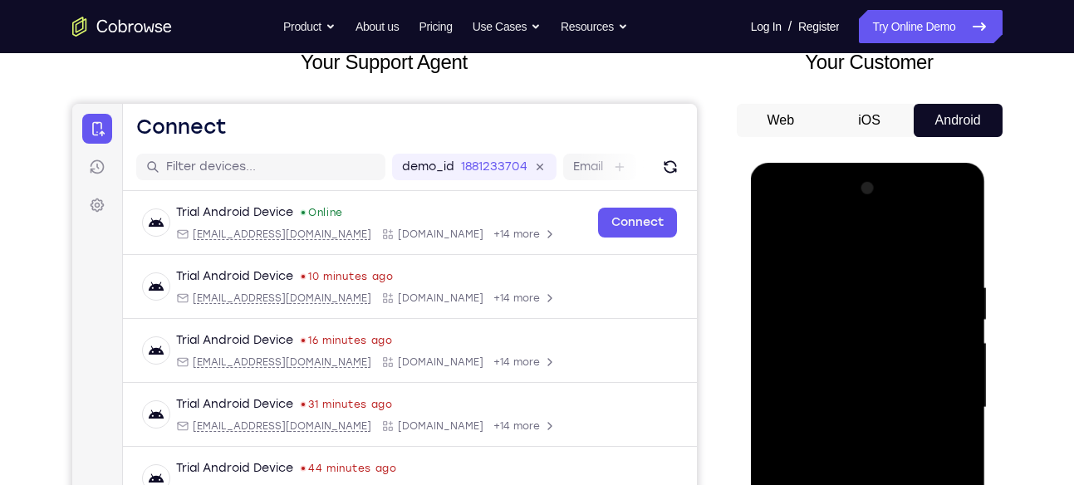
scroll to position [102, 0]
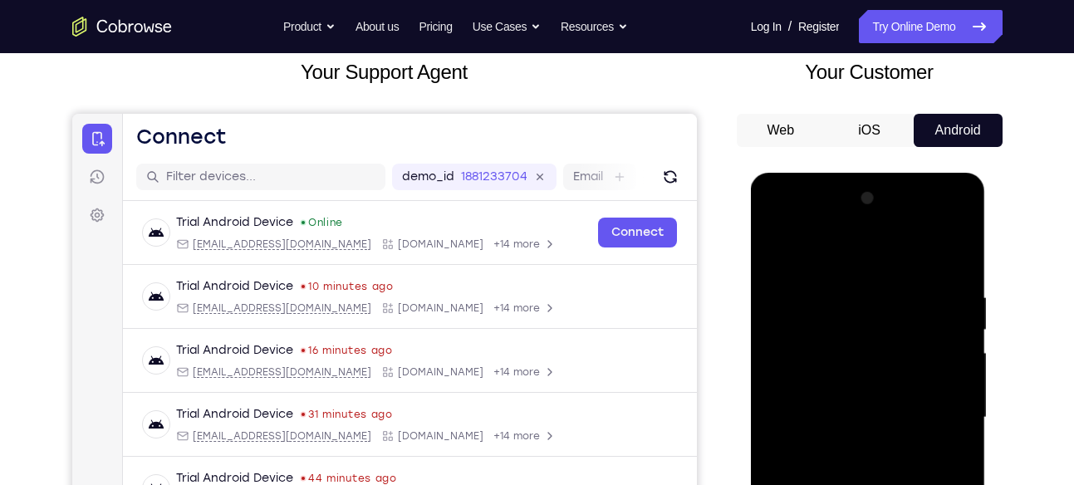
click at [789, 223] on div at bounding box center [867, 417] width 209 height 465
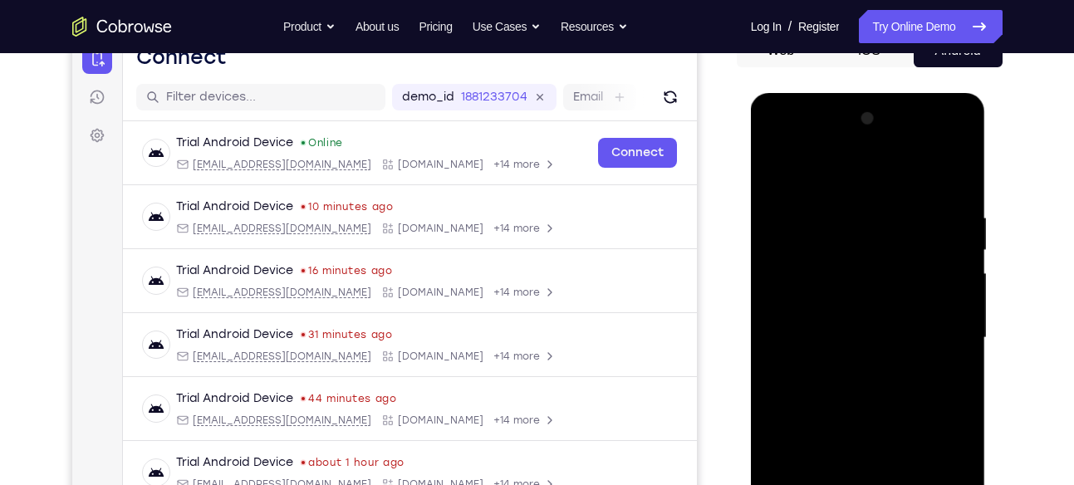
scroll to position [183, 0]
click at [942, 331] on div at bounding box center [867, 337] width 209 height 465
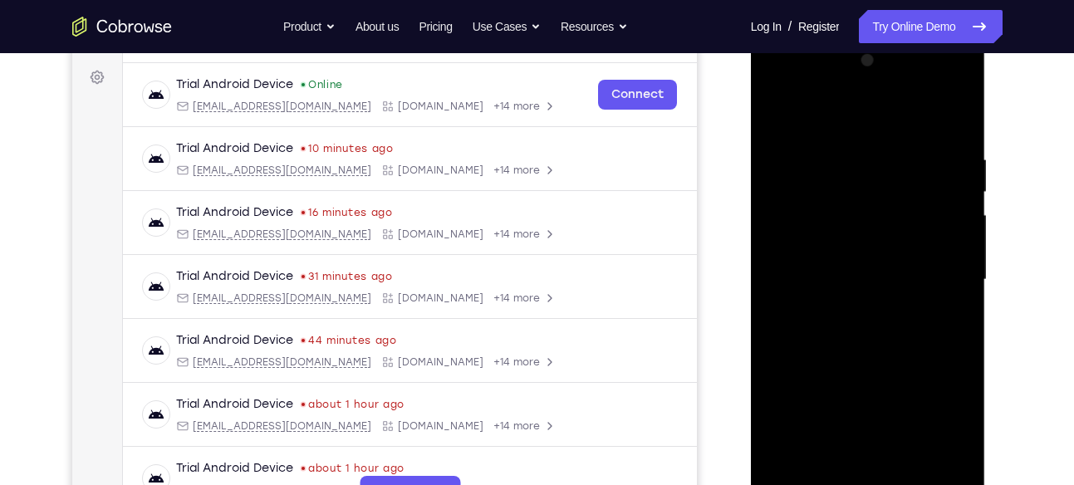
scroll to position [241, 0]
click at [843, 311] on div at bounding box center [867, 278] width 209 height 465
click at [834, 267] on div at bounding box center [867, 278] width 209 height 465
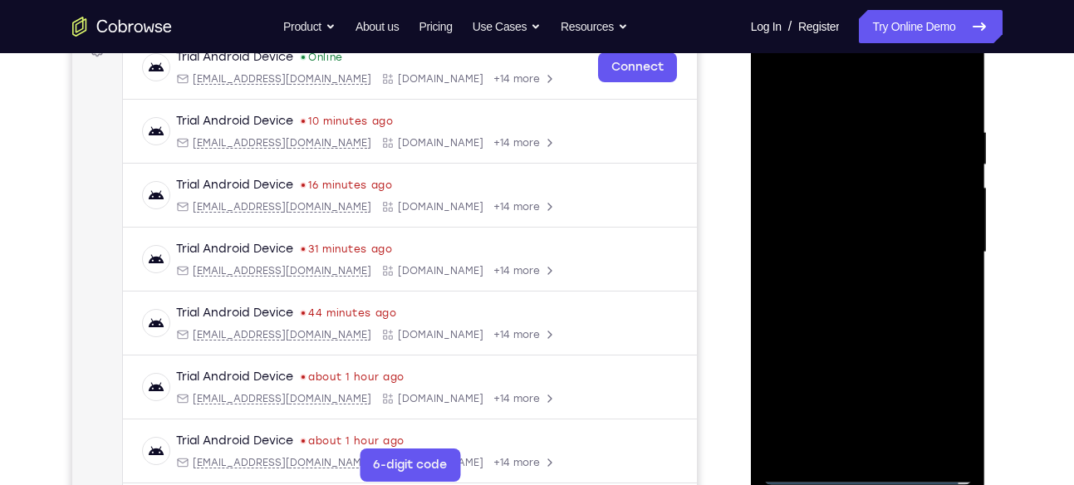
scroll to position [269, 0]
click at [866, 381] on div at bounding box center [867, 250] width 209 height 465
click at [818, 210] on div at bounding box center [867, 250] width 209 height 465
click at [828, 248] on div at bounding box center [867, 250] width 209 height 465
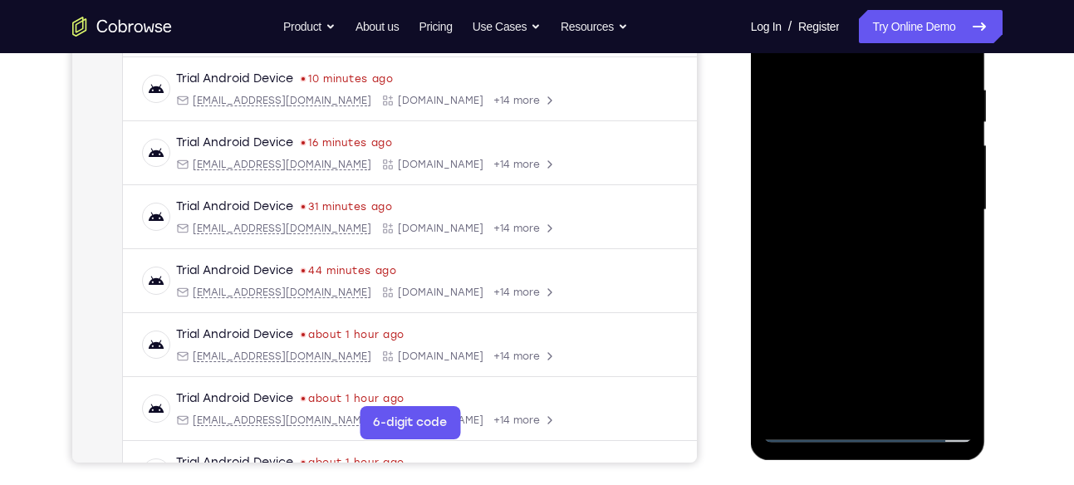
scroll to position [313, 0]
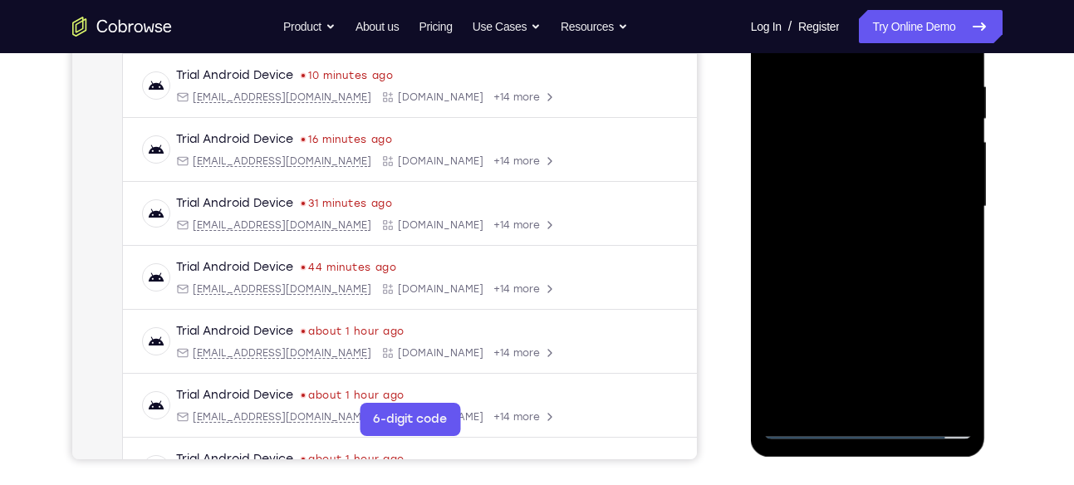
click at [857, 264] on div at bounding box center [867, 206] width 209 height 465
click at [843, 284] on div at bounding box center [867, 206] width 209 height 465
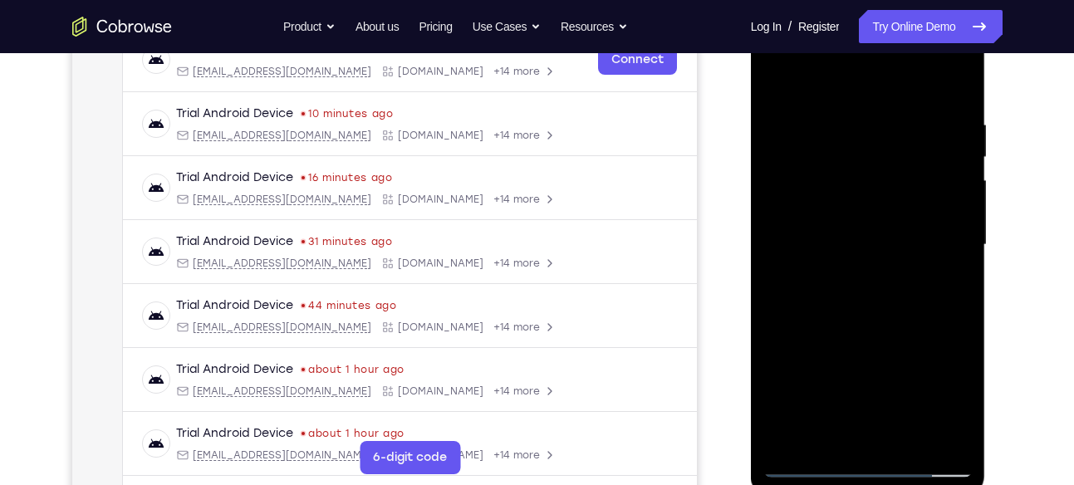
scroll to position [274, 0]
click at [958, 80] on div at bounding box center [867, 245] width 209 height 465
drag, startPoint x: 864, startPoint y: 145, endPoint x: 864, endPoint y: 350, distance: 205.1
click at [864, 350] on div at bounding box center [867, 245] width 209 height 465
drag, startPoint x: 849, startPoint y: 147, endPoint x: 854, endPoint y: 367, distance: 220.1
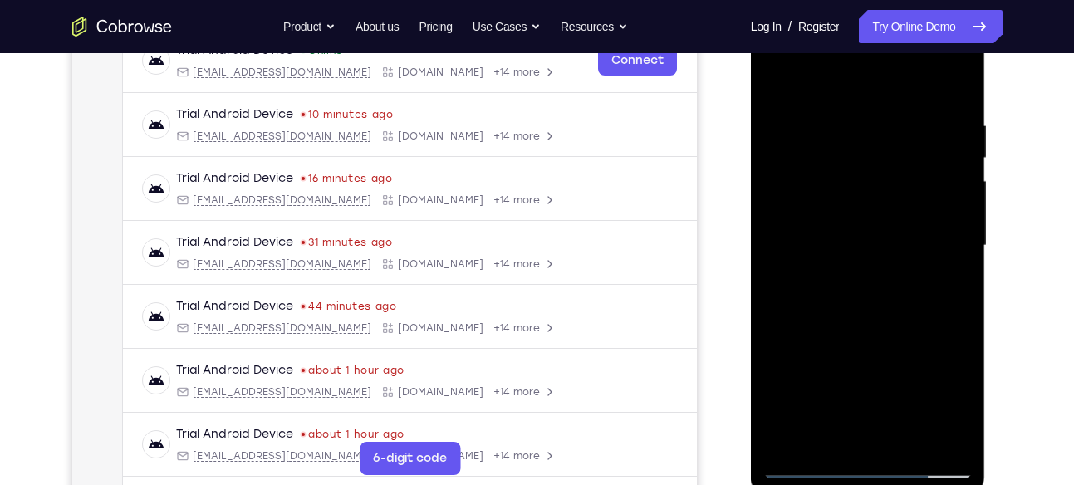
click at [854, 367] on div at bounding box center [867, 245] width 209 height 465
click at [780, 79] on div at bounding box center [867, 245] width 209 height 465
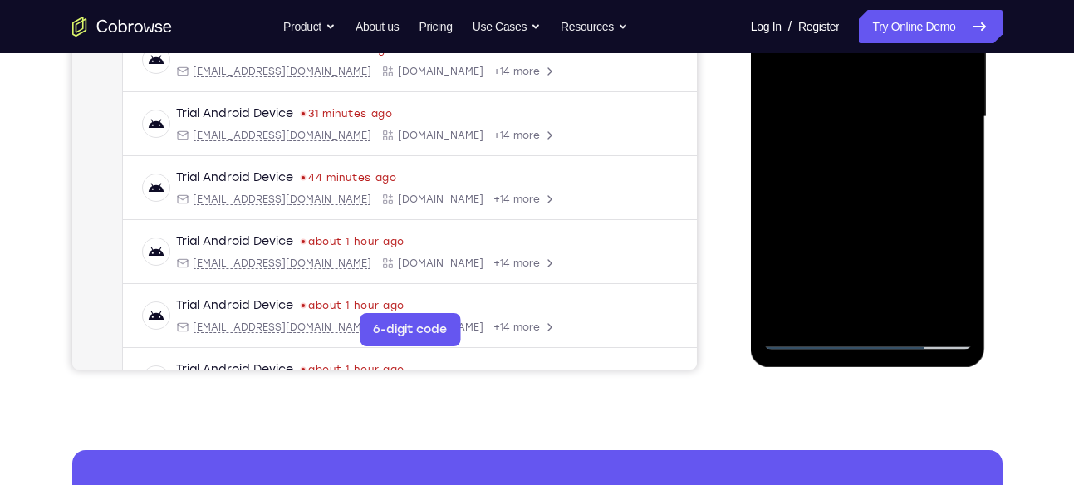
scroll to position [404, 0]
click at [913, 306] on div at bounding box center [867, 116] width 209 height 465
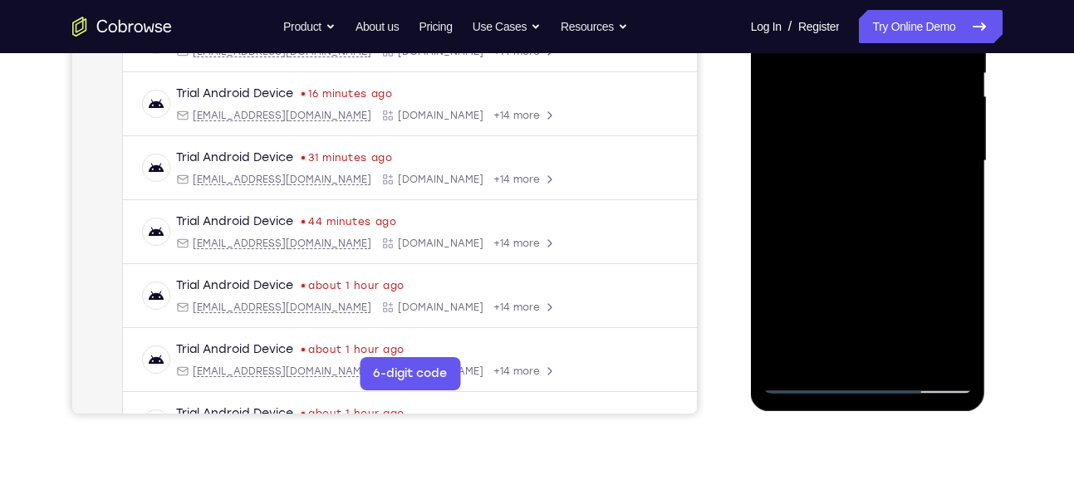
click at [858, 248] on div at bounding box center [867, 161] width 209 height 465
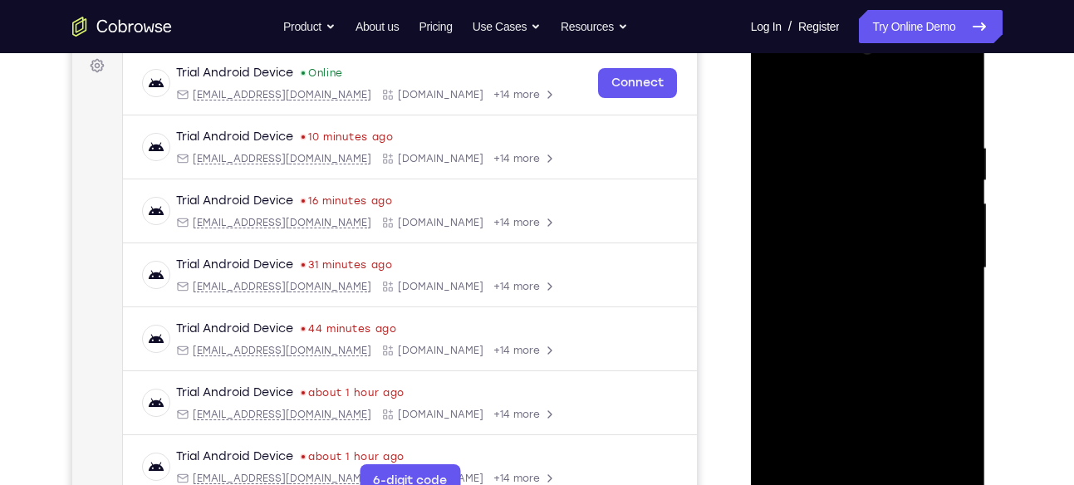
scroll to position [247, 0]
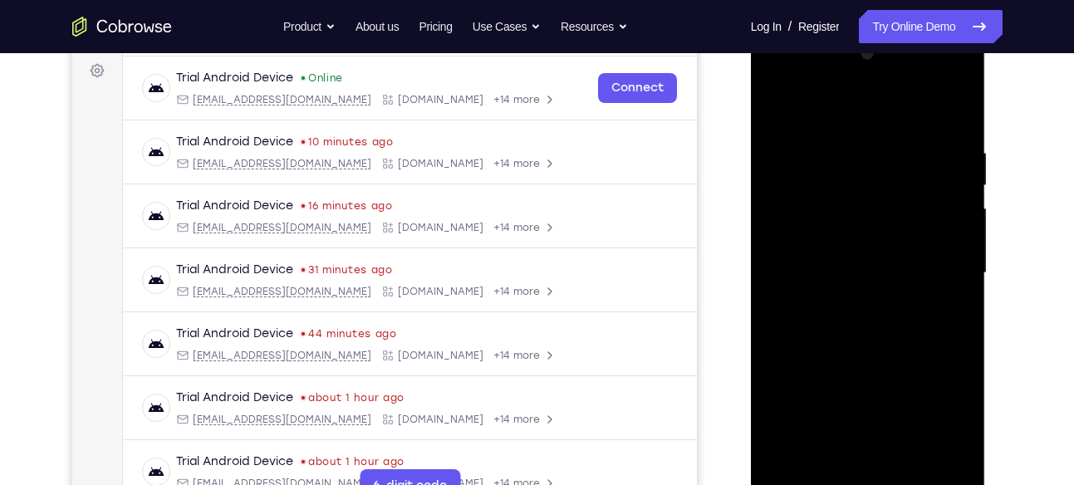
click at [783, 100] on div at bounding box center [867, 273] width 209 height 465
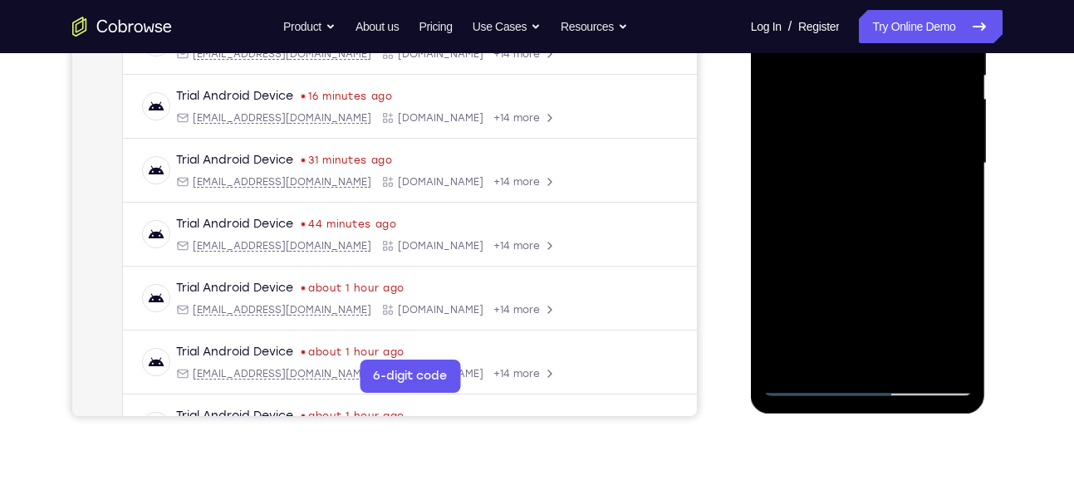
scroll to position [357, 0]
click at [950, 356] on div at bounding box center [867, 162] width 209 height 465
click at [911, 358] on div at bounding box center [867, 162] width 209 height 465
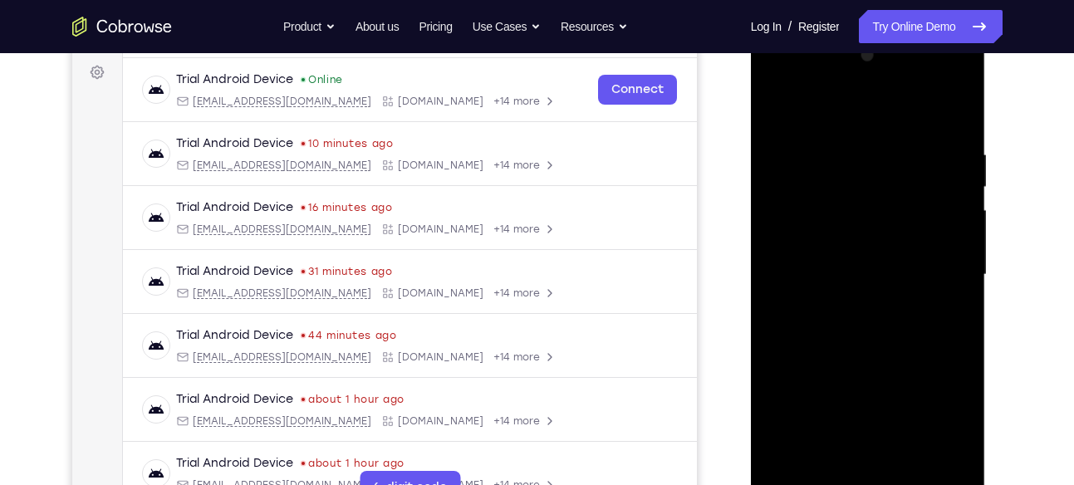
scroll to position [244, 0]
click at [783, 110] on div at bounding box center [867, 275] width 209 height 465
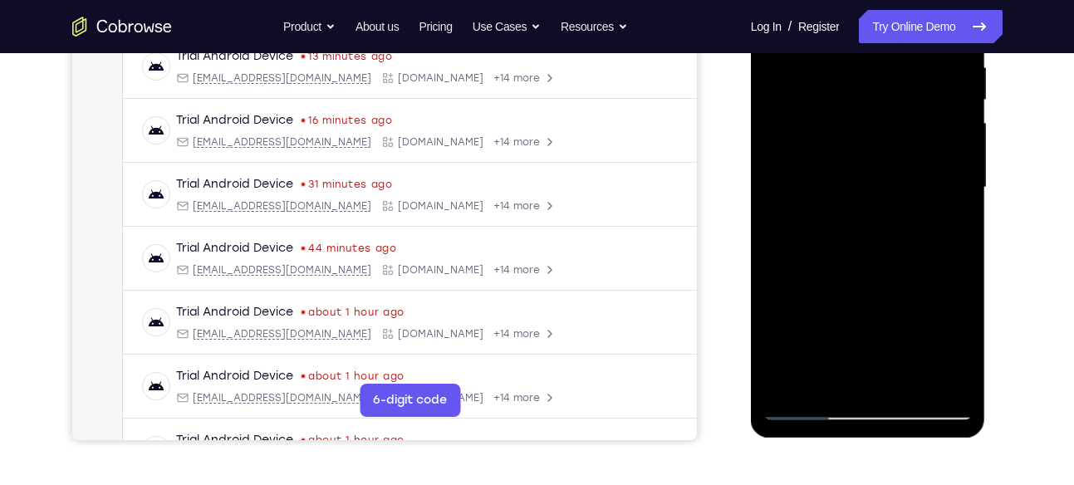
scroll to position [352, 0]
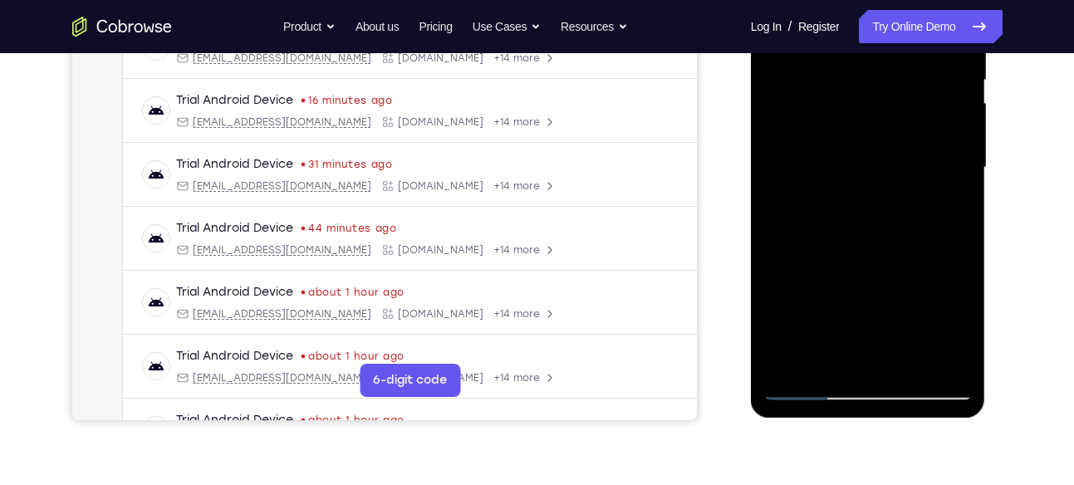
click at [948, 364] on div at bounding box center [867, 167] width 209 height 465
click at [787, 361] on div at bounding box center [867, 167] width 209 height 465
click at [912, 360] on div at bounding box center [867, 167] width 209 height 465
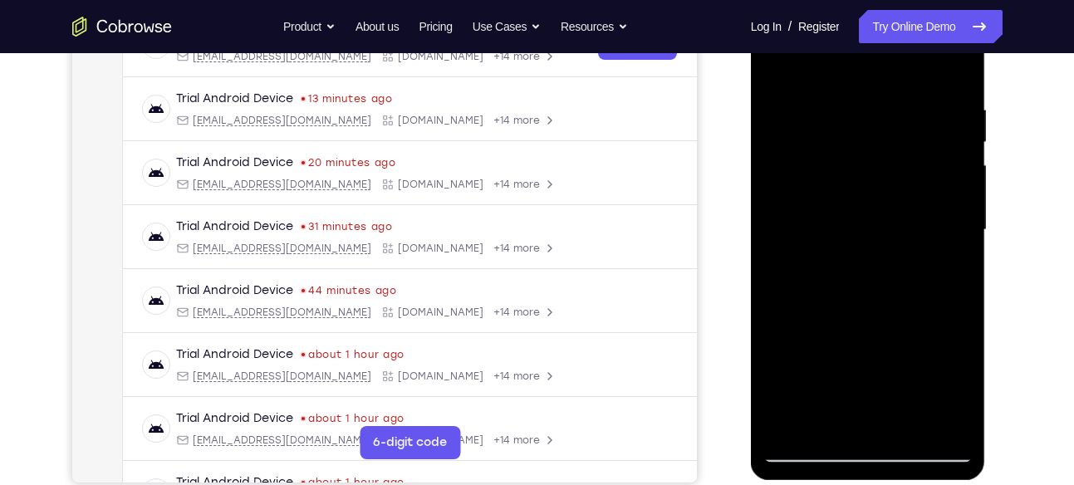
click at [780, 58] on div at bounding box center [867, 230] width 209 height 465
click at [953, 65] on div at bounding box center [867, 230] width 209 height 465
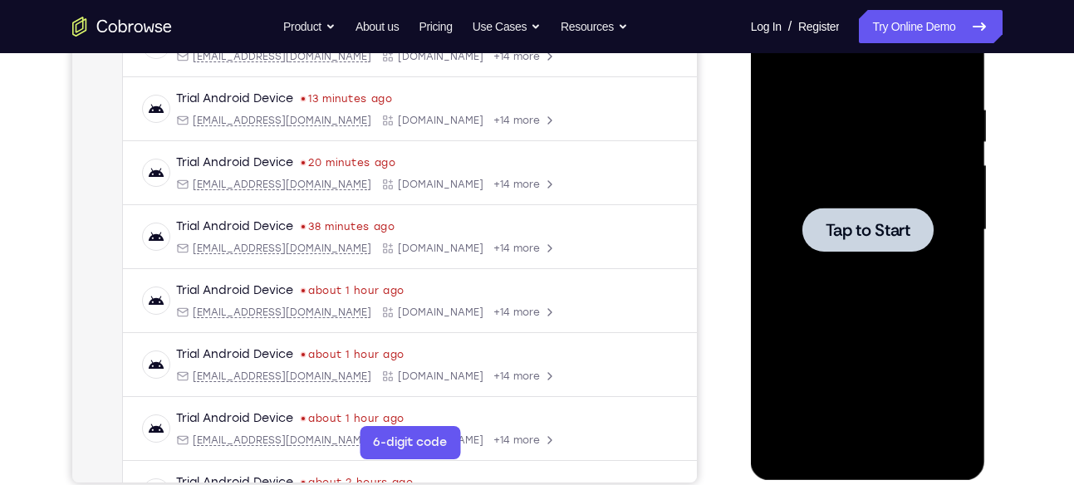
click at [876, 236] on span "Tap to Start" at bounding box center [867, 230] width 85 height 17
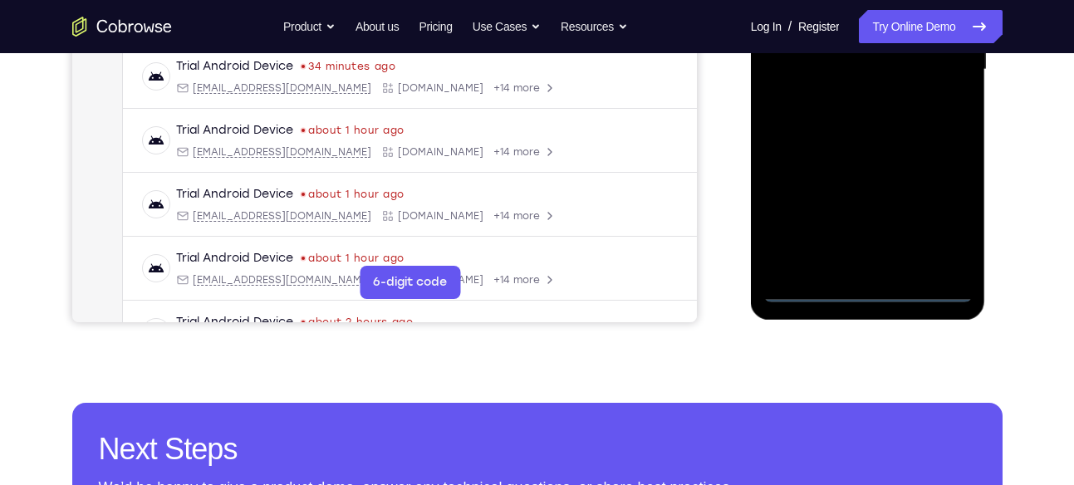
scroll to position [451, 0]
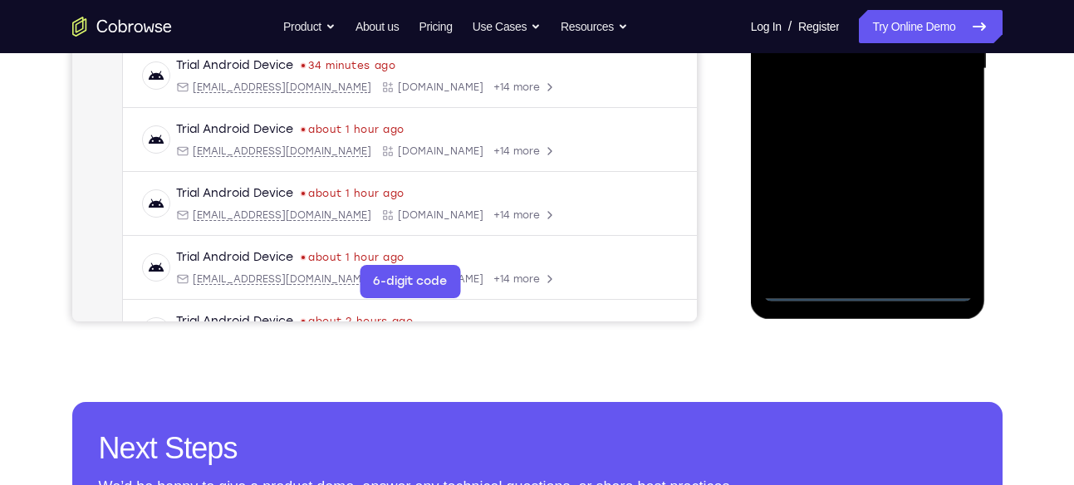
click at [870, 280] on div at bounding box center [867, 68] width 209 height 465
click at [868, 290] on div at bounding box center [867, 68] width 209 height 465
click at [944, 210] on div at bounding box center [867, 68] width 209 height 465
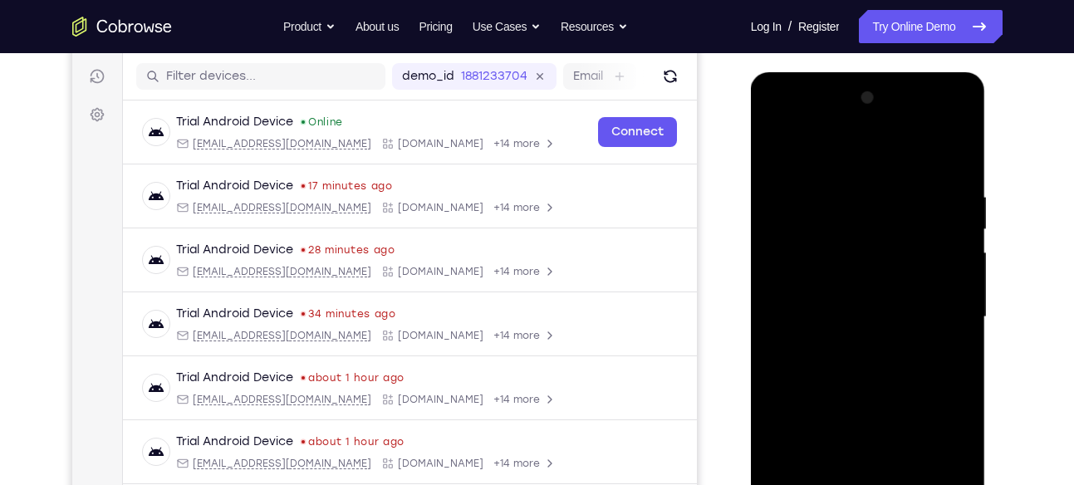
scroll to position [199, 0]
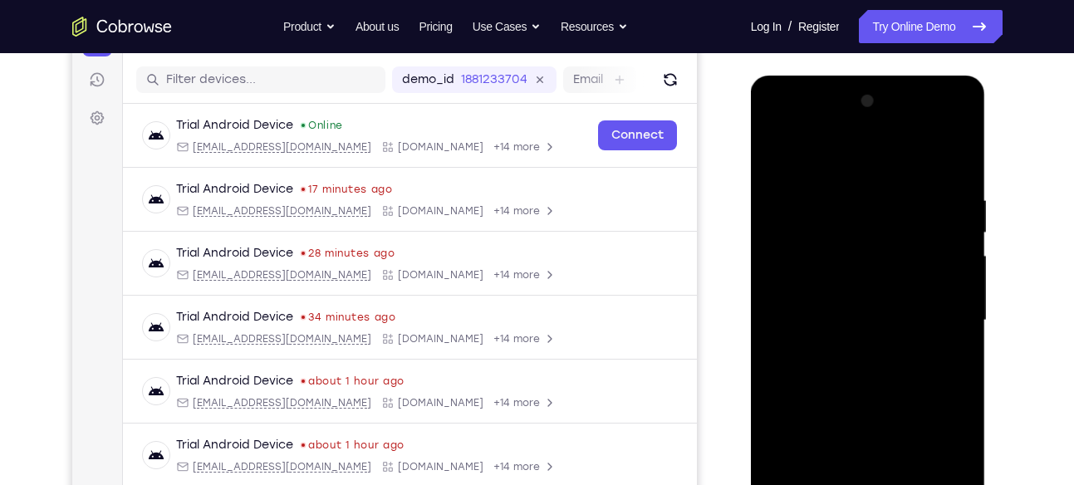
click at [780, 127] on div at bounding box center [867, 320] width 209 height 465
click at [943, 312] on div at bounding box center [867, 320] width 209 height 465
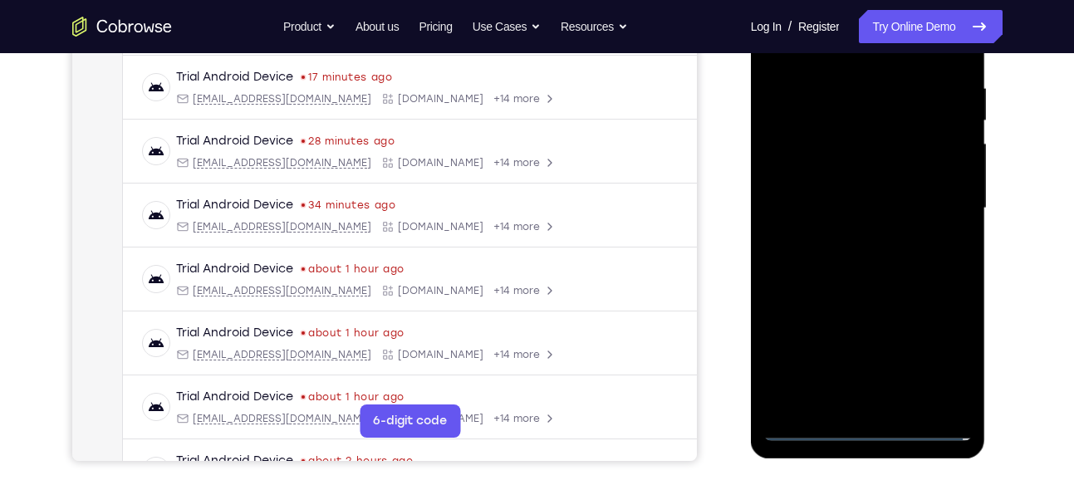
scroll to position [312, 0]
click at [848, 234] on div at bounding box center [867, 207] width 209 height 465
click at [849, 194] on div at bounding box center [867, 207] width 209 height 465
click at [869, 340] on div at bounding box center [867, 207] width 209 height 465
click at [821, 178] on div at bounding box center [867, 207] width 209 height 465
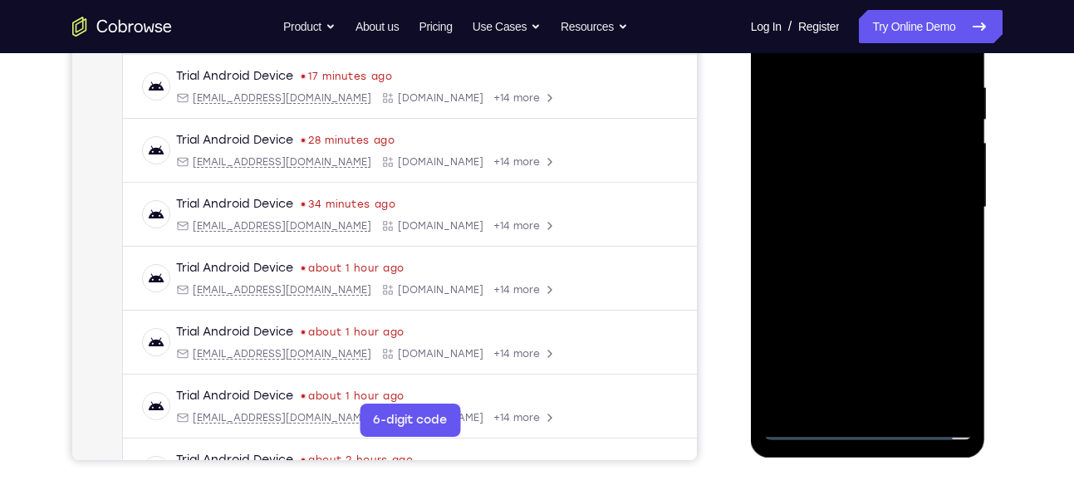
click at [825, 205] on div at bounding box center [867, 207] width 209 height 465
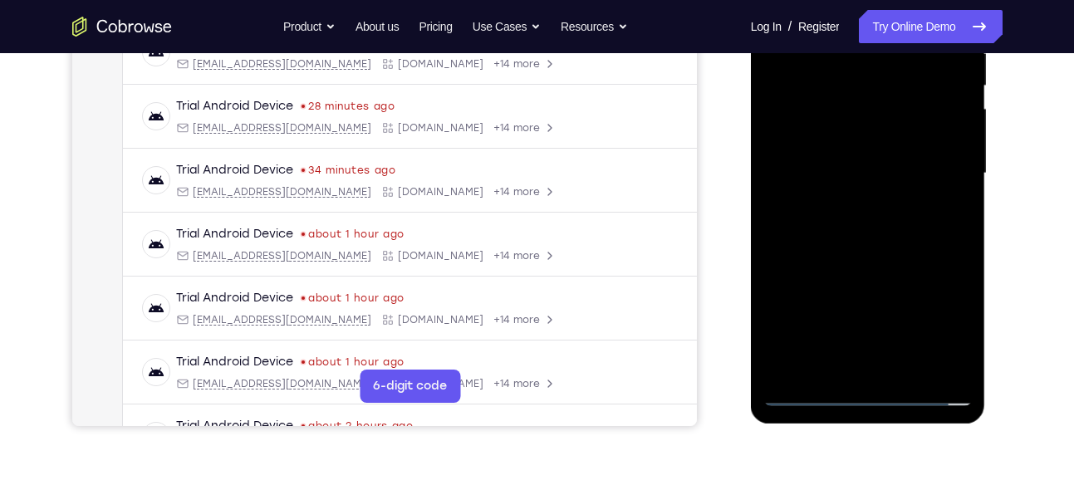
scroll to position [347, 0]
click at [878, 224] on div at bounding box center [867, 172] width 209 height 465
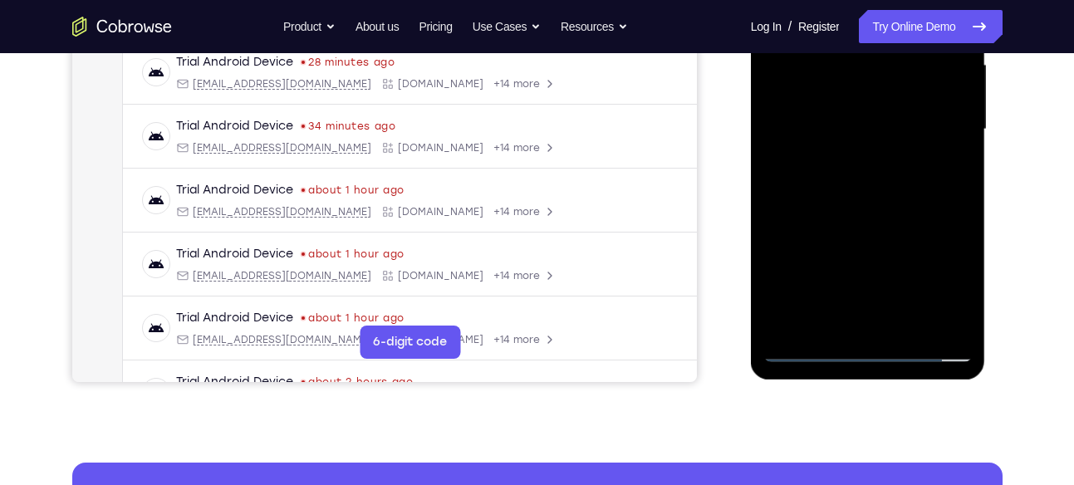
scroll to position [391, 0]
click at [876, 204] on div at bounding box center [867, 128] width 209 height 465
click at [947, 331] on div at bounding box center [867, 128] width 209 height 465
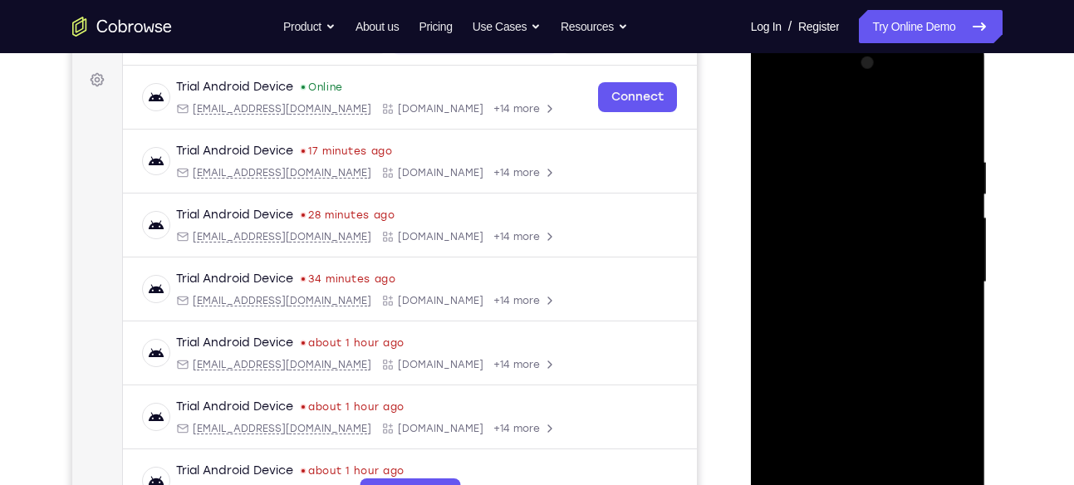
scroll to position [237, 0]
click at [937, 120] on div at bounding box center [867, 283] width 209 height 465
click at [893, 115] on div at bounding box center [867, 283] width 209 height 465
click at [950, 121] on div at bounding box center [867, 283] width 209 height 465
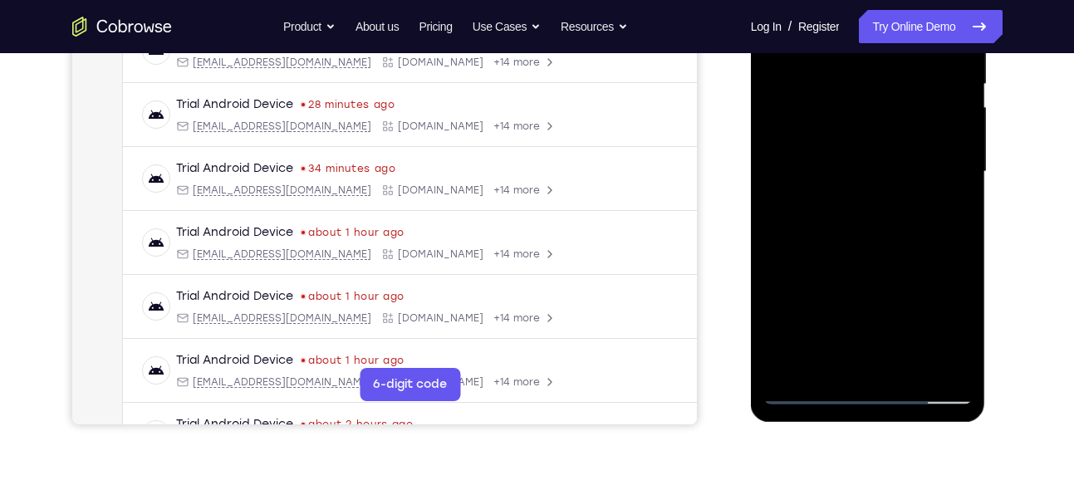
scroll to position [351, 0]
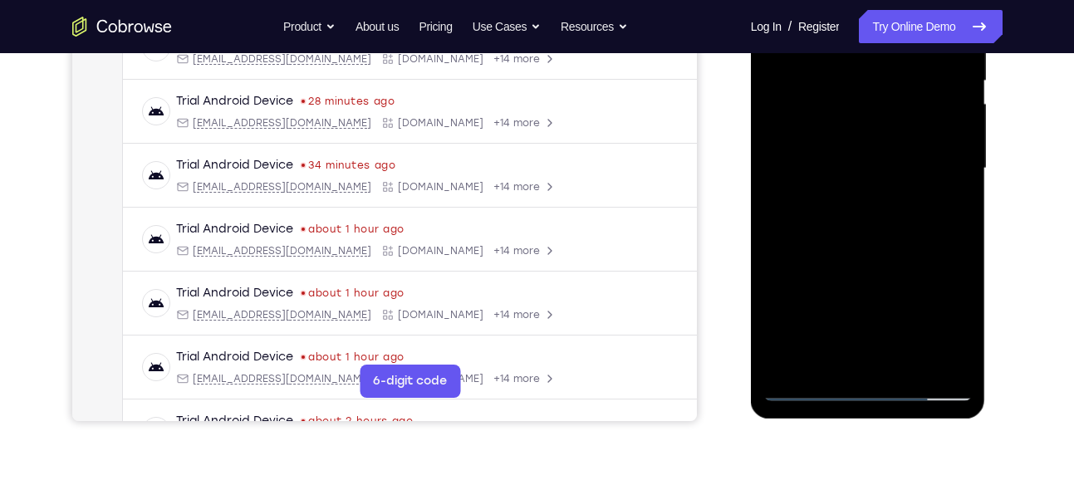
click at [944, 361] on div at bounding box center [867, 168] width 209 height 465
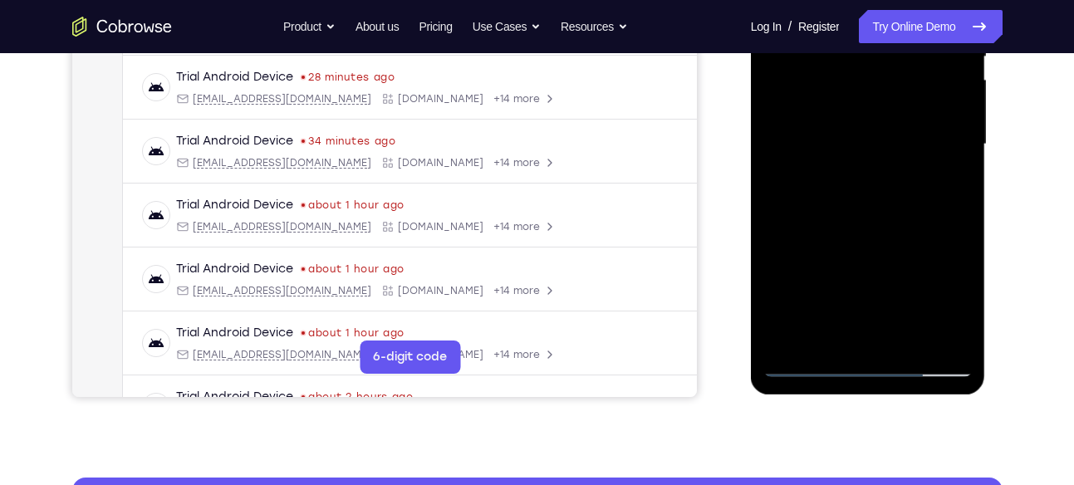
scroll to position [384, 0]
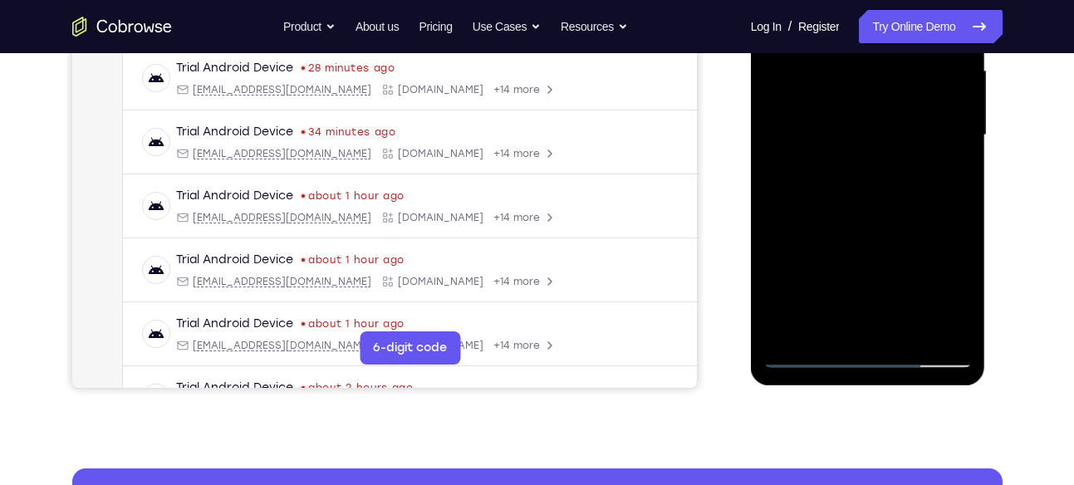
click at [785, 330] on div at bounding box center [867, 135] width 209 height 465
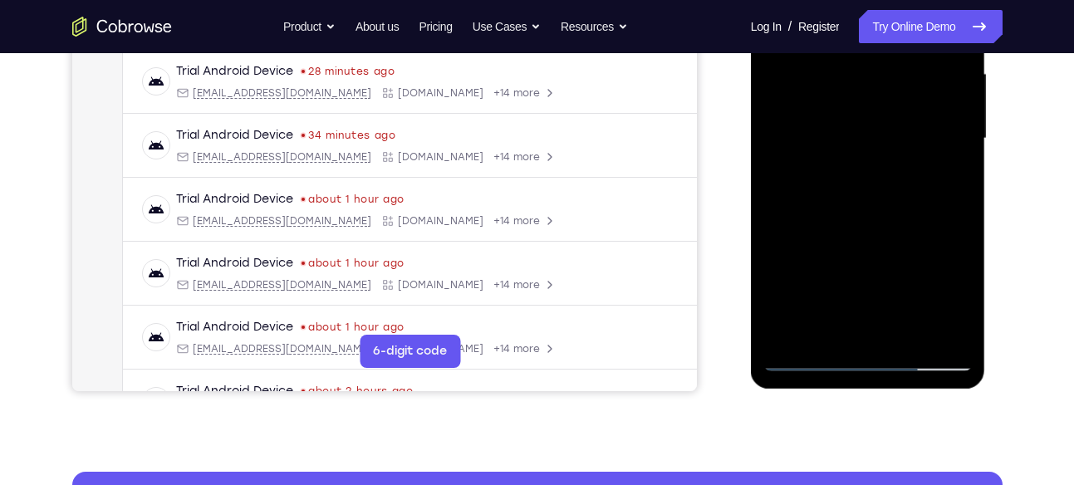
scroll to position [388, 0]
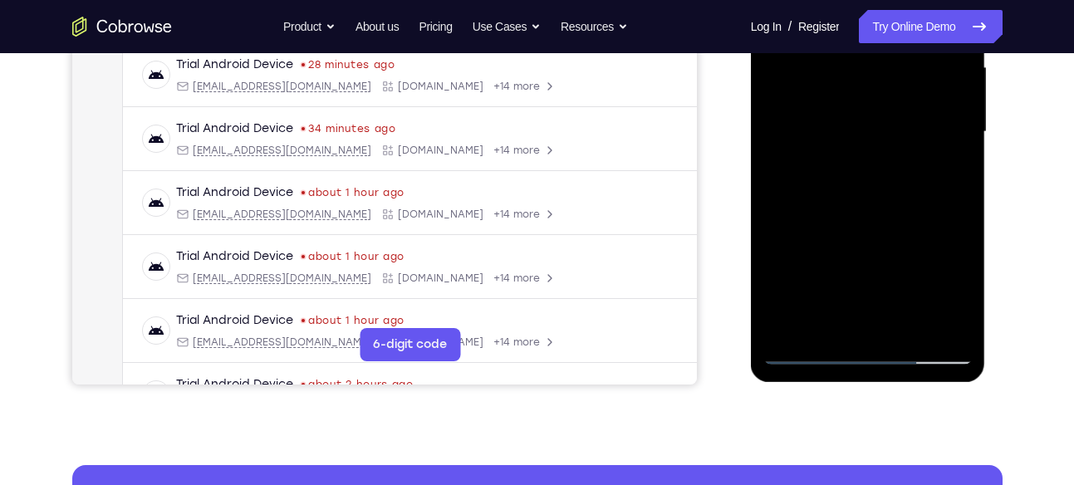
click at [948, 331] on div at bounding box center [867, 132] width 209 height 465
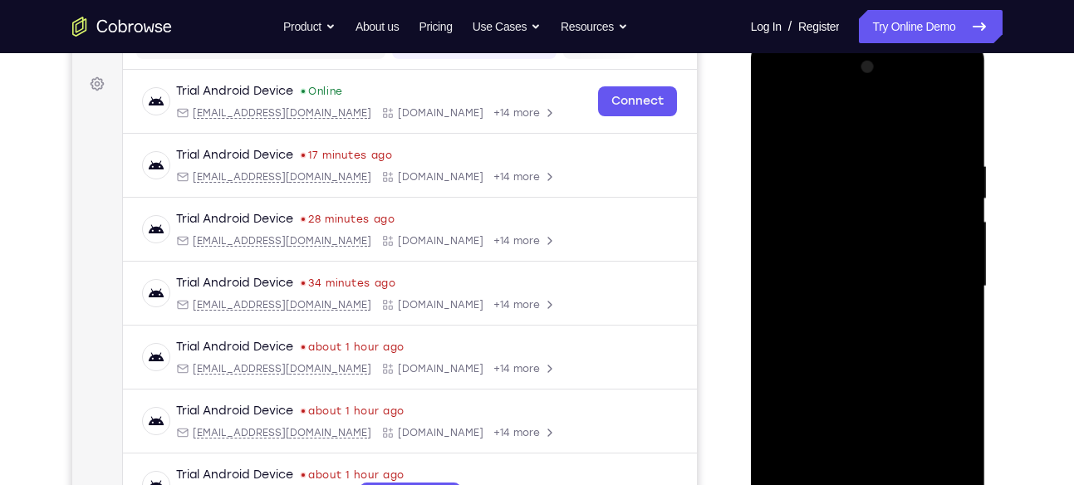
scroll to position [232, 0]
click at [782, 124] on div at bounding box center [867, 287] width 209 height 465
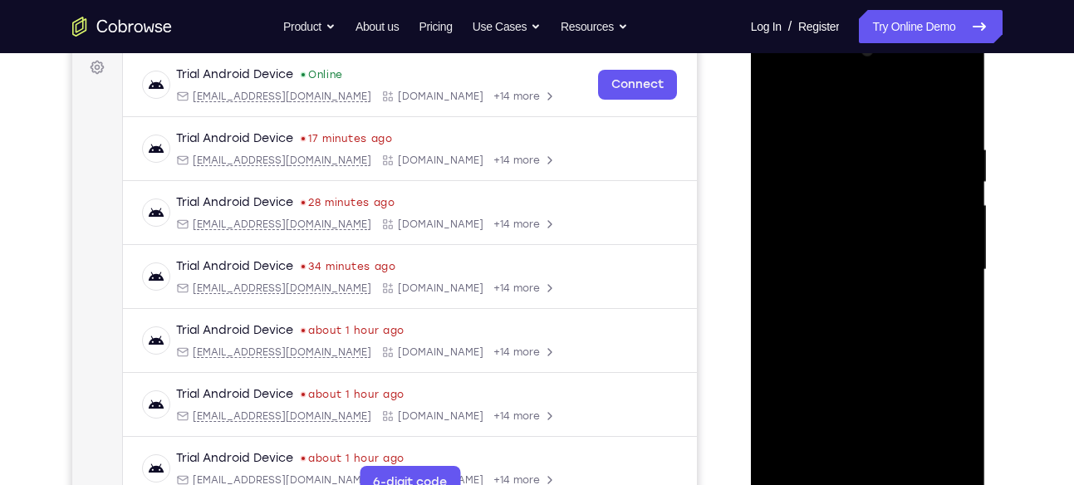
scroll to position [281, 0]
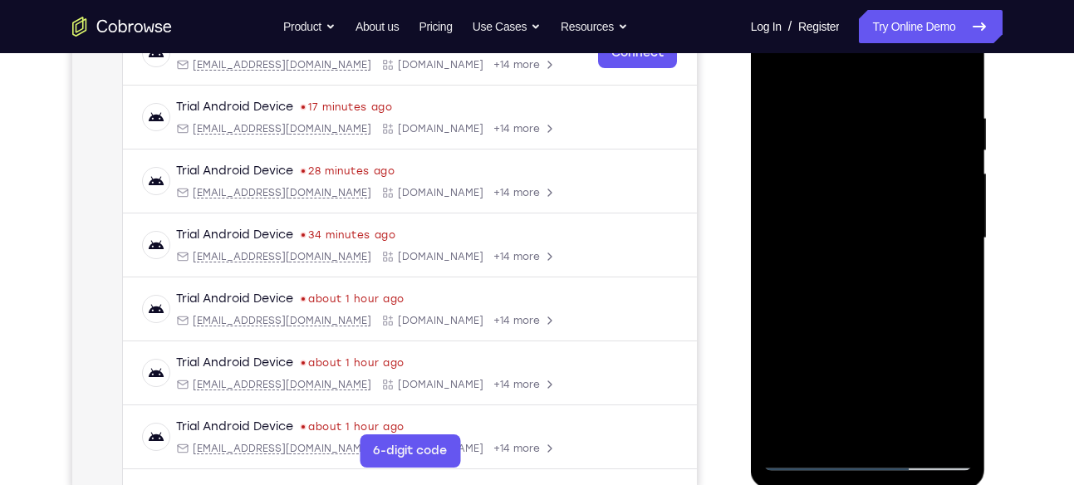
drag, startPoint x: 875, startPoint y: 296, endPoint x: 882, endPoint y: 182, distance: 113.9
click at [882, 182] on div at bounding box center [867, 238] width 209 height 465
click at [843, 136] on div at bounding box center [867, 238] width 209 height 465
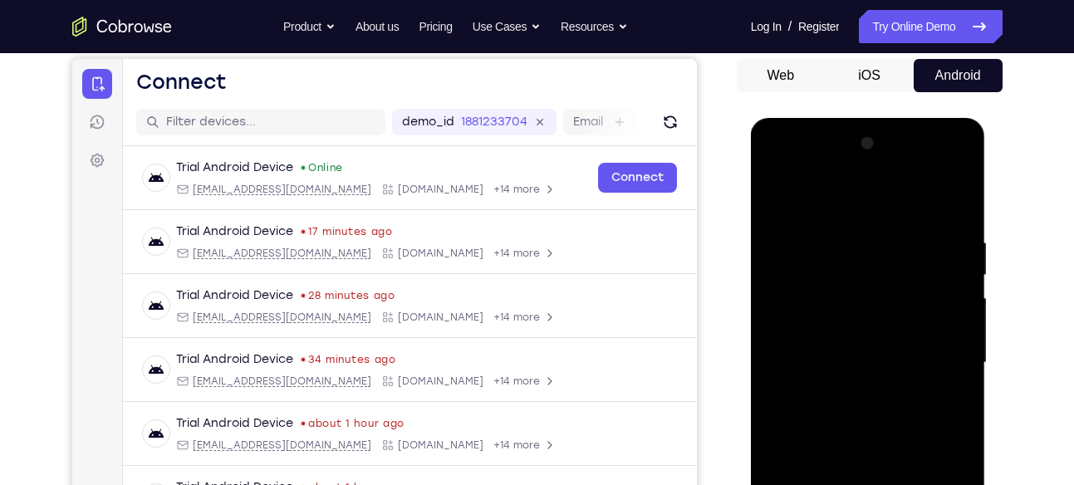
scroll to position [155, 0]
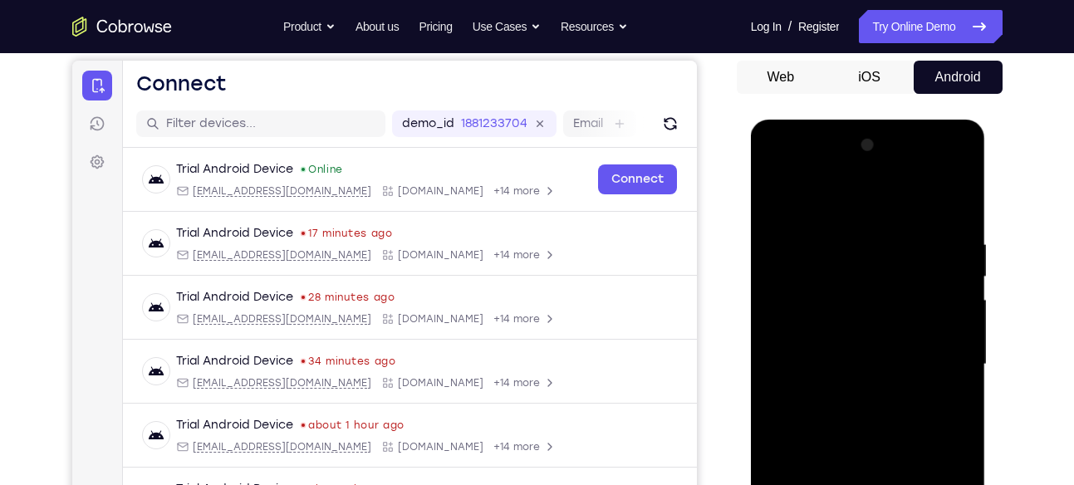
click at [781, 203] on div at bounding box center [867, 364] width 209 height 465
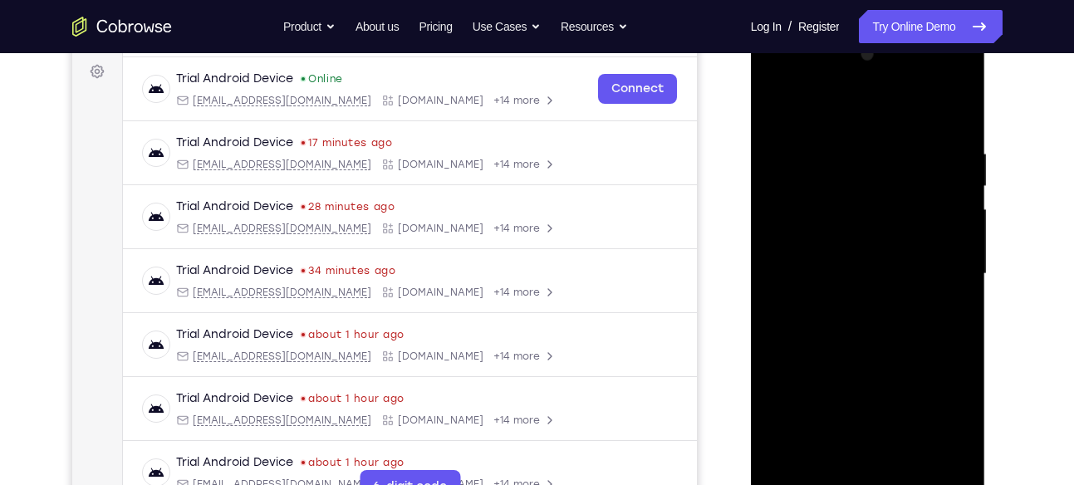
scroll to position [247, 0]
drag, startPoint x: 867, startPoint y: 280, endPoint x: 859, endPoint y: 153, distance: 127.3
click at [859, 153] on div at bounding box center [867, 273] width 209 height 465
drag, startPoint x: 869, startPoint y: 291, endPoint x: 879, endPoint y: 174, distance: 116.7
click at [879, 174] on div at bounding box center [867, 273] width 209 height 465
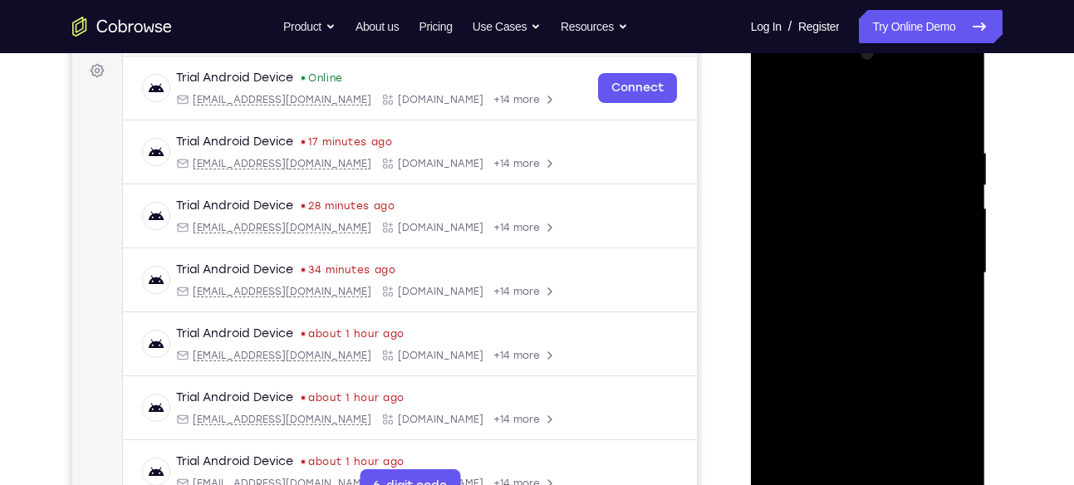
drag, startPoint x: 897, startPoint y: 338, endPoint x: 903, endPoint y: 211, distance: 127.2
click at [903, 211] on div at bounding box center [867, 273] width 209 height 465
click at [863, 256] on div at bounding box center [867, 273] width 209 height 465
click at [783, 105] on div at bounding box center [867, 273] width 209 height 465
drag, startPoint x: 891, startPoint y: 305, endPoint x: 893, endPoint y: 169, distance: 136.2
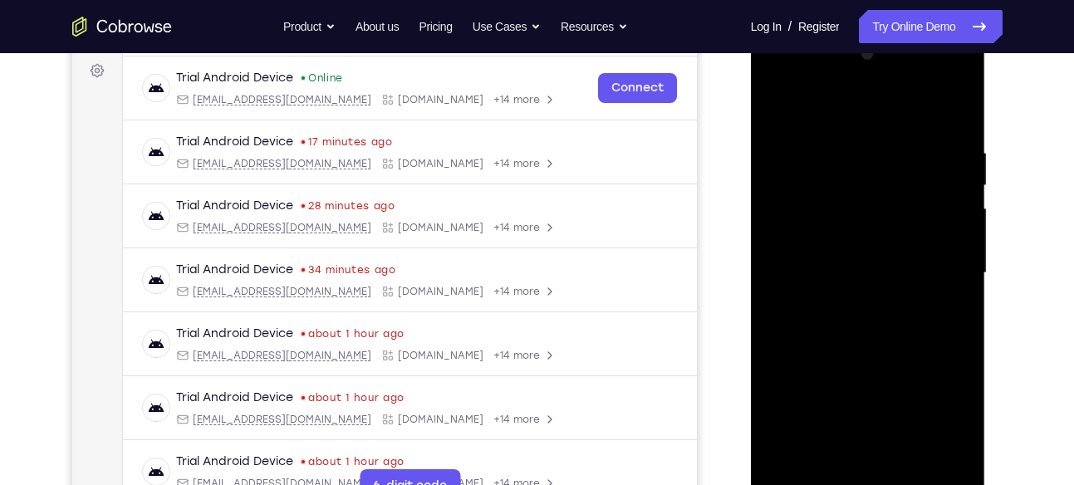
click at [893, 169] on div at bounding box center [867, 273] width 209 height 465
drag, startPoint x: 893, startPoint y: 311, endPoint x: 901, endPoint y: 173, distance: 138.0
click at [901, 173] on div at bounding box center [867, 273] width 209 height 465
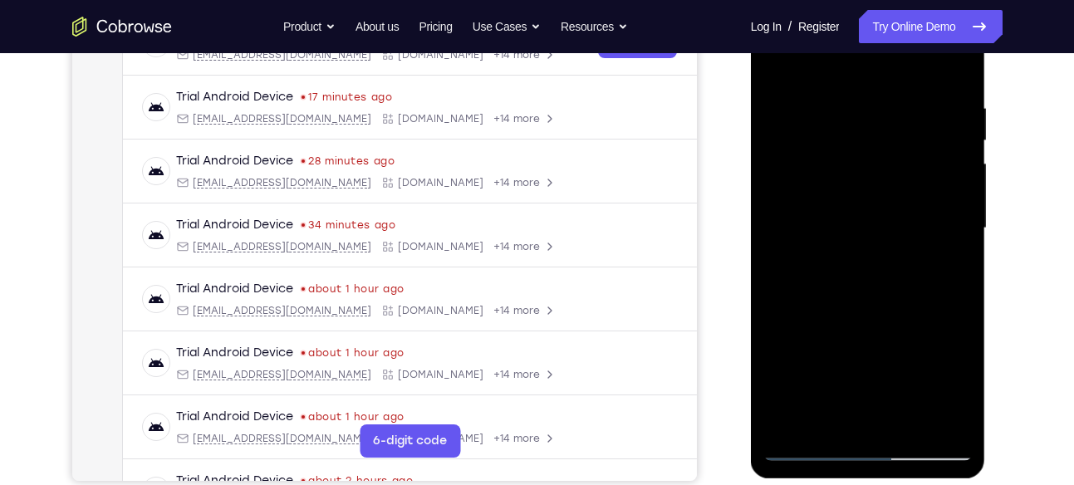
scroll to position [292, 0]
drag, startPoint x: 904, startPoint y: 309, endPoint x: 891, endPoint y: 149, distance: 160.0
click at [891, 149] on div at bounding box center [867, 227] width 209 height 465
drag, startPoint x: 896, startPoint y: 309, endPoint x: 893, endPoint y: 163, distance: 146.2
click at [893, 163] on div at bounding box center [867, 227] width 209 height 465
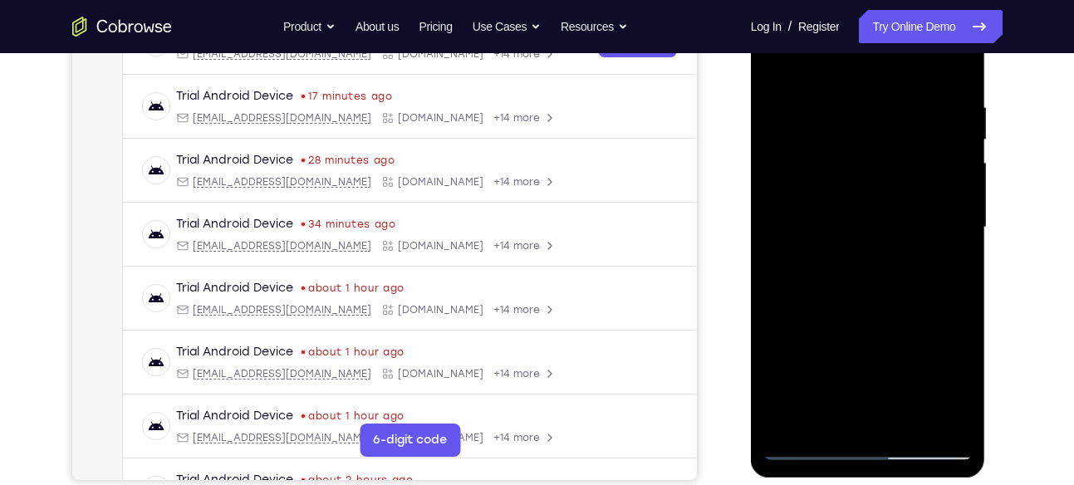
drag, startPoint x: 905, startPoint y: 316, endPoint x: 898, endPoint y: 125, distance: 190.3
click at [898, 125] on div at bounding box center [867, 227] width 209 height 465
click at [805, 356] on div at bounding box center [867, 227] width 209 height 465
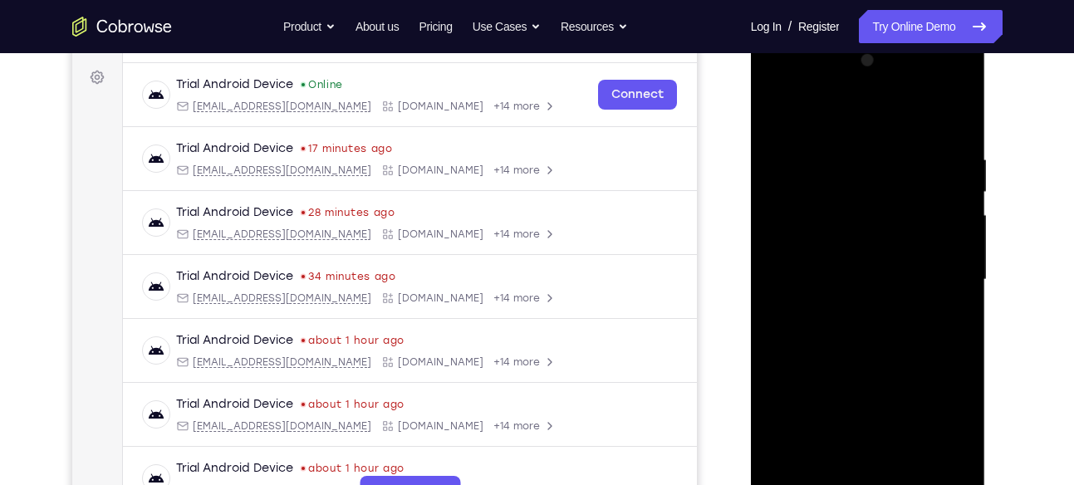
scroll to position [239, 0]
click at [778, 117] on div at bounding box center [867, 280] width 209 height 465
click at [894, 89] on div at bounding box center [867, 280] width 209 height 465
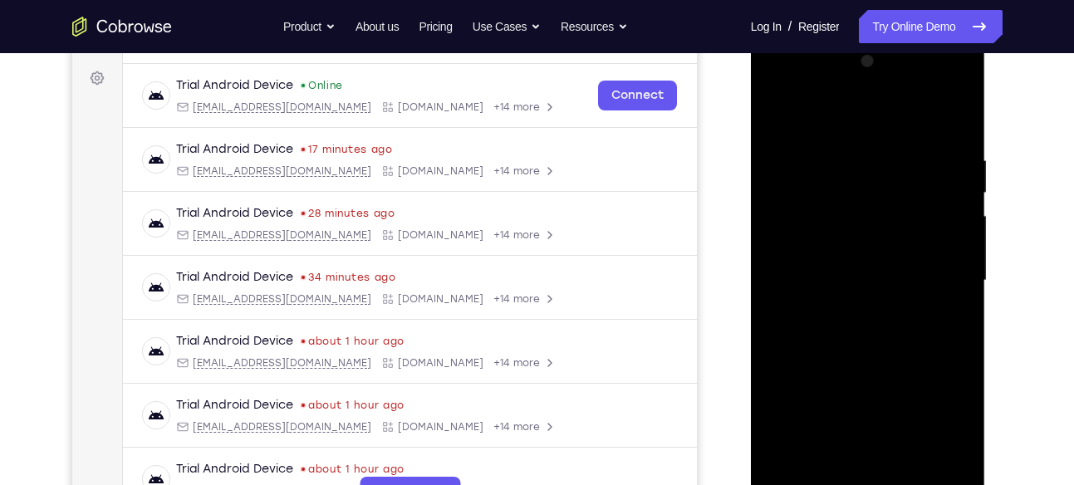
click at [894, 89] on div at bounding box center [867, 280] width 209 height 465
click at [932, 115] on div at bounding box center [867, 280] width 209 height 465
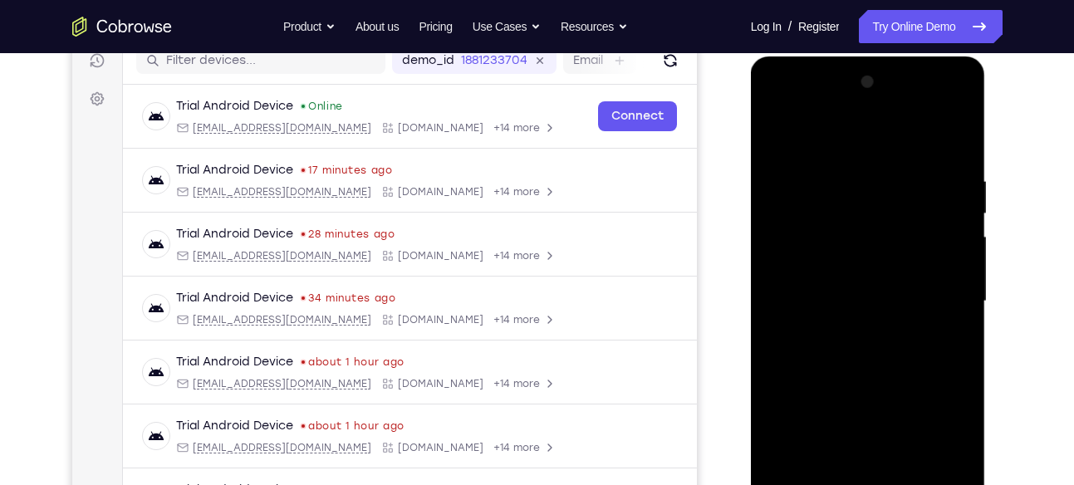
scroll to position [218, 0]
click at [862, 143] on div at bounding box center [867, 302] width 209 height 465
click at [780, 138] on div at bounding box center [867, 302] width 209 height 465
drag, startPoint x: 886, startPoint y: 107, endPoint x: 804, endPoint y: 130, distance: 85.4
click at [804, 130] on div at bounding box center [867, 302] width 209 height 465
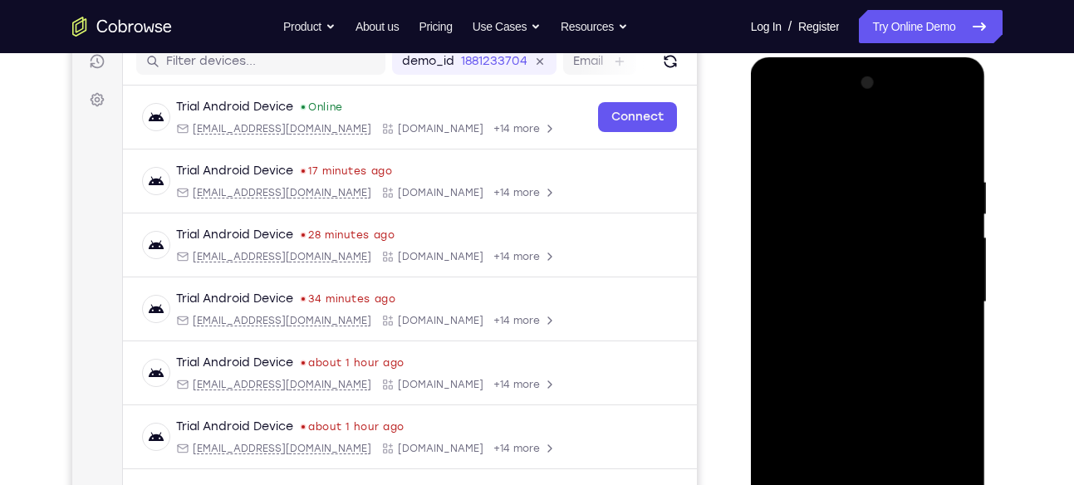
click at [781, 135] on div at bounding box center [867, 302] width 209 height 465
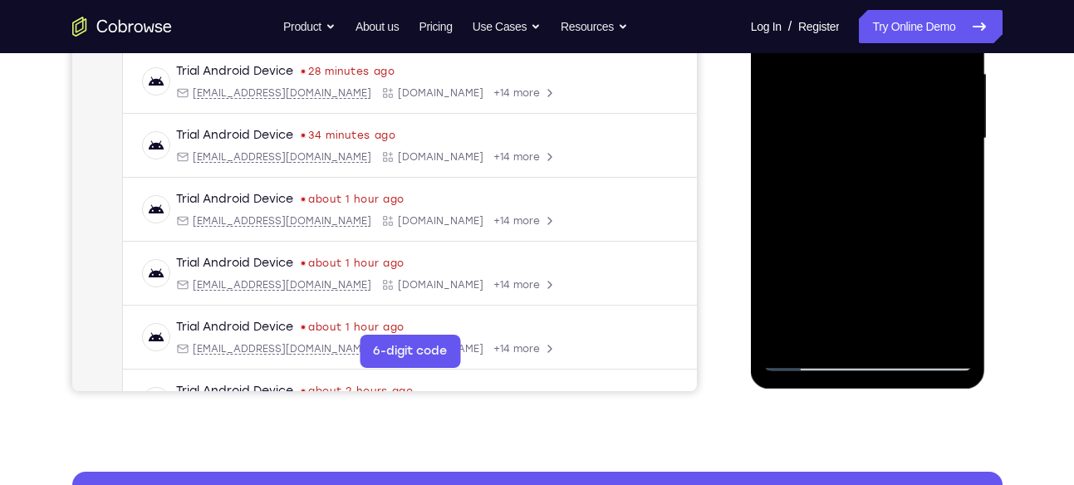
scroll to position [391, 0]
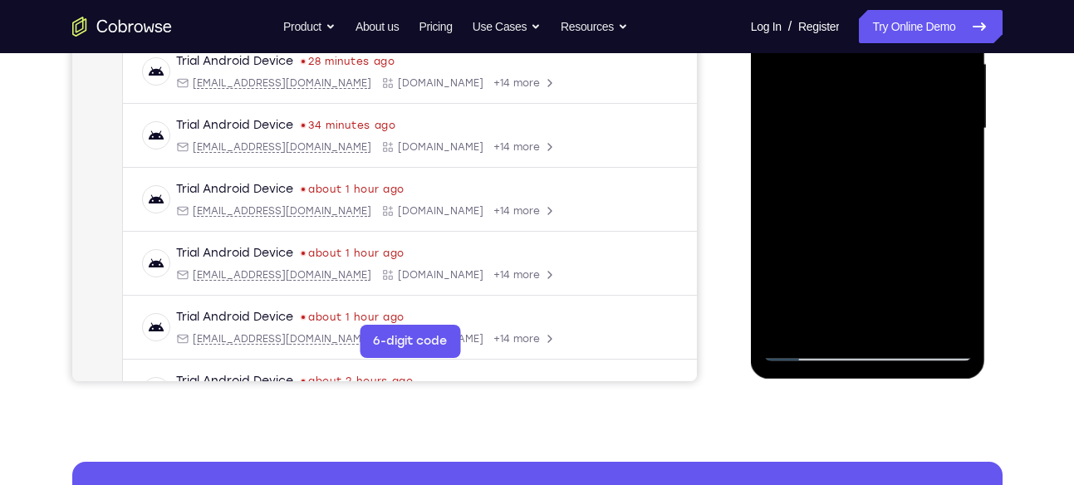
click at [790, 320] on div at bounding box center [867, 128] width 209 height 465
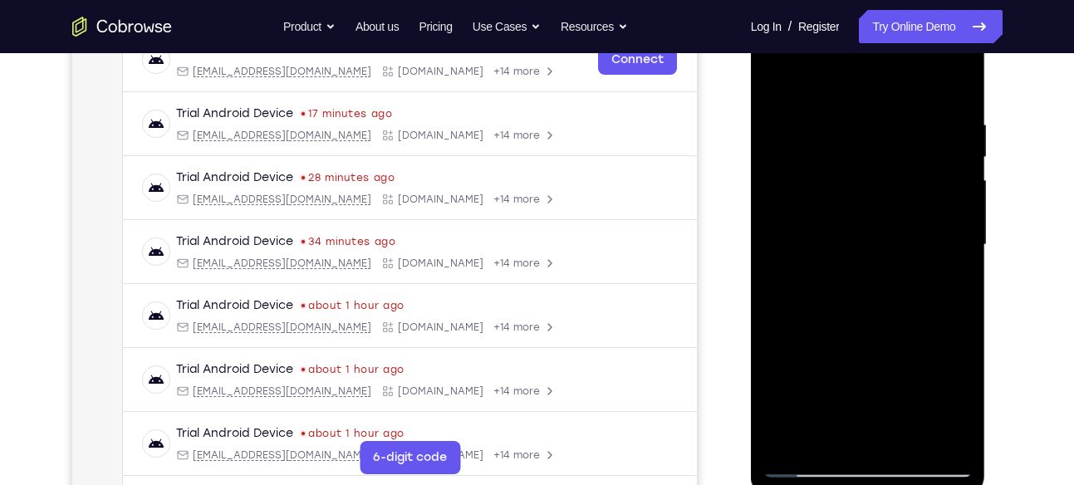
scroll to position [272, 0]
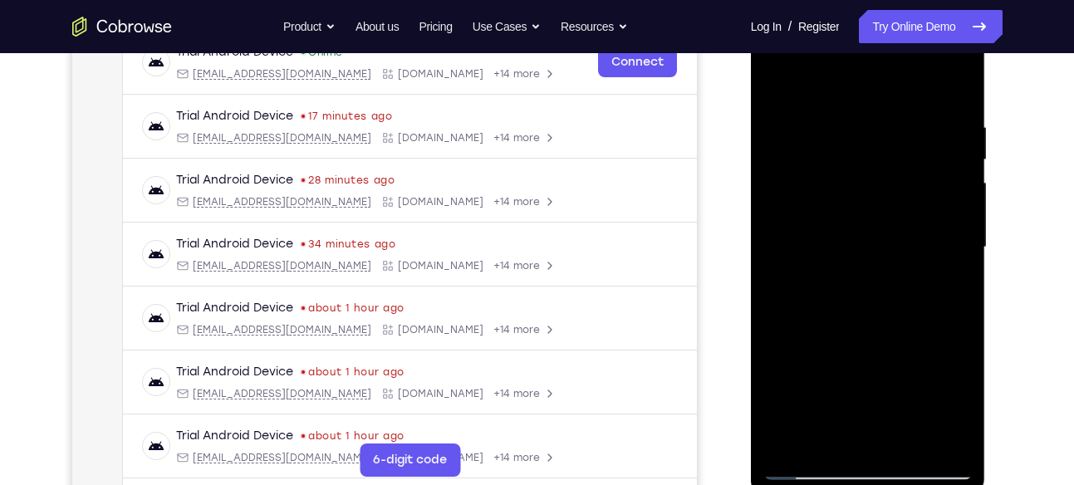
drag, startPoint x: 859, startPoint y: 185, endPoint x: 842, endPoint y: 389, distance: 204.1
click at [842, 389] on div at bounding box center [867, 247] width 209 height 465
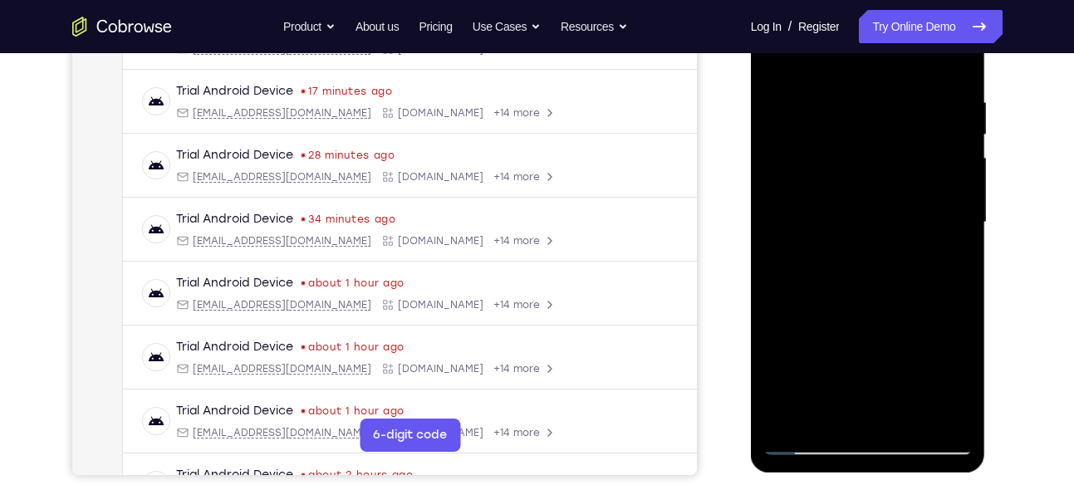
scroll to position [268, 0]
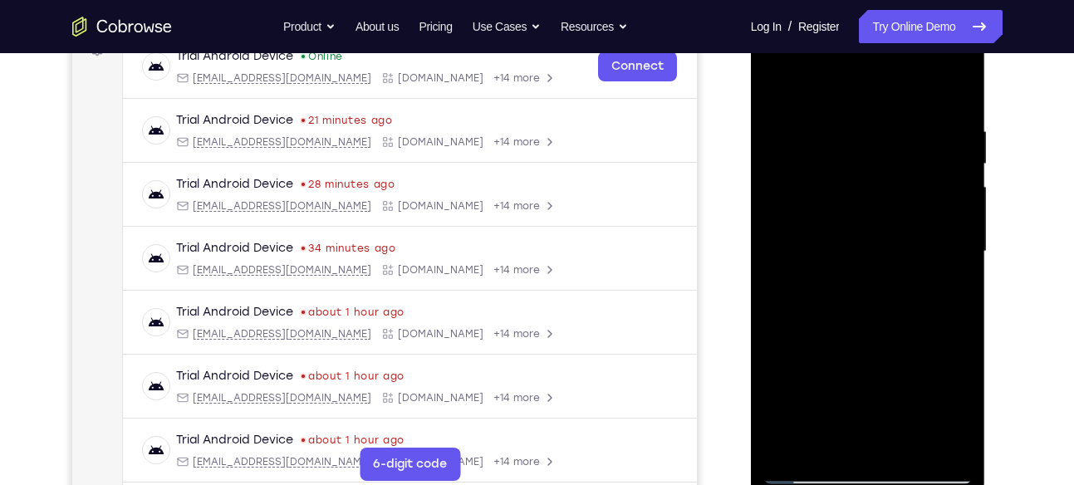
click at [955, 90] on div at bounding box center [867, 251] width 209 height 465
click at [780, 80] on div at bounding box center [867, 251] width 209 height 465
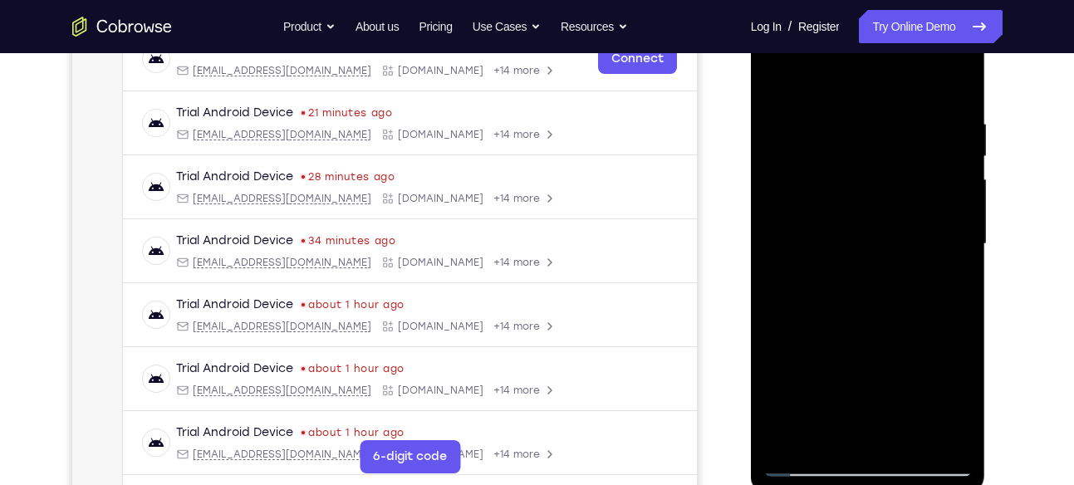
scroll to position [183, 0]
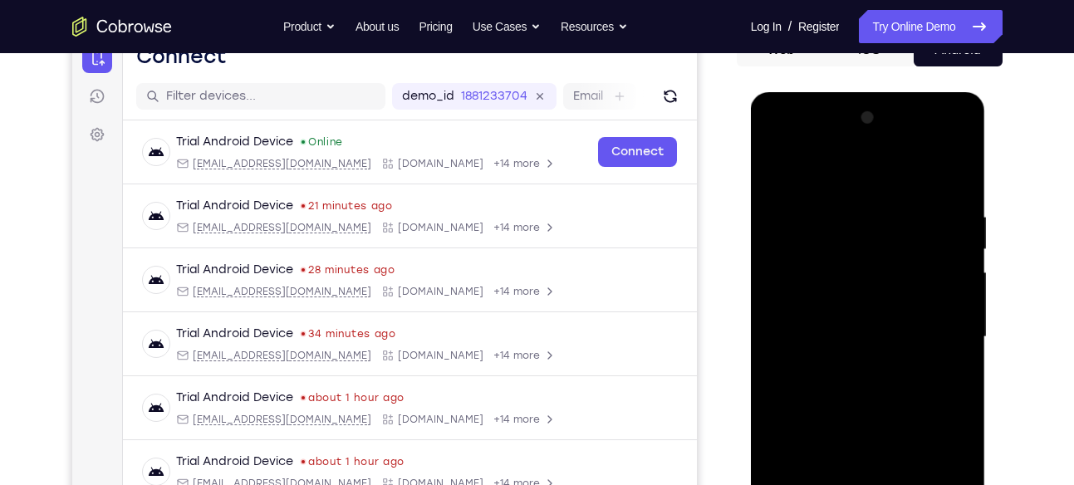
click at [955, 164] on div at bounding box center [867, 337] width 209 height 465
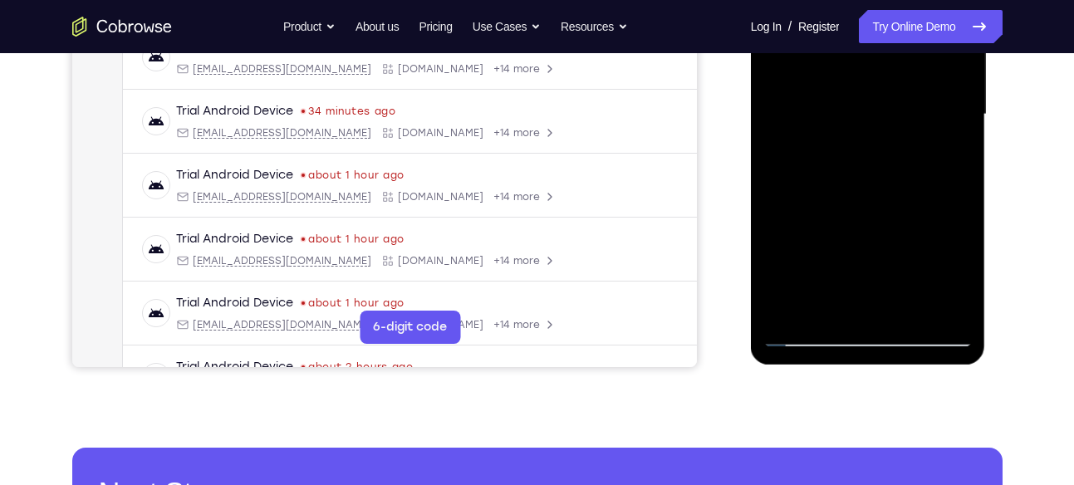
scroll to position [406, 0]
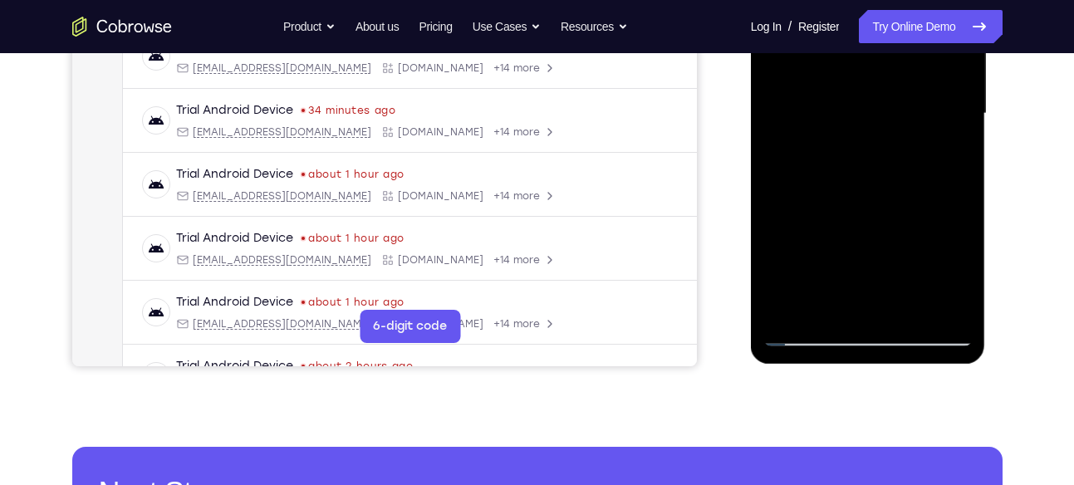
click at [953, 302] on div at bounding box center [867, 113] width 209 height 465
click at [960, 291] on div at bounding box center [867, 113] width 209 height 465
click at [905, 311] on div at bounding box center [867, 113] width 209 height 465
click at [873, 203] on div at bounding box center [867, 113] width 209 height 465
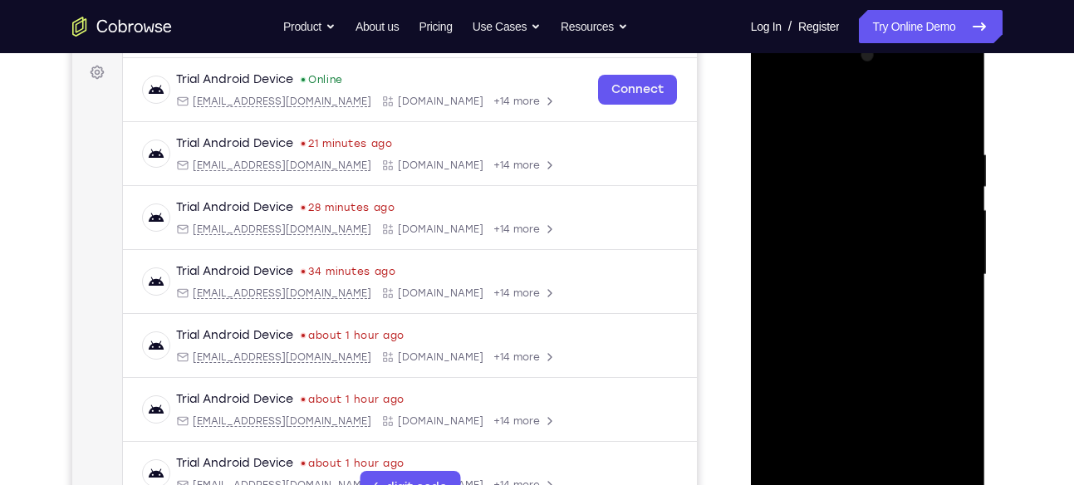
scroll to position [243, 0]
click at [777, 110] on div at bounding box center [867, 276] width 209 height 465
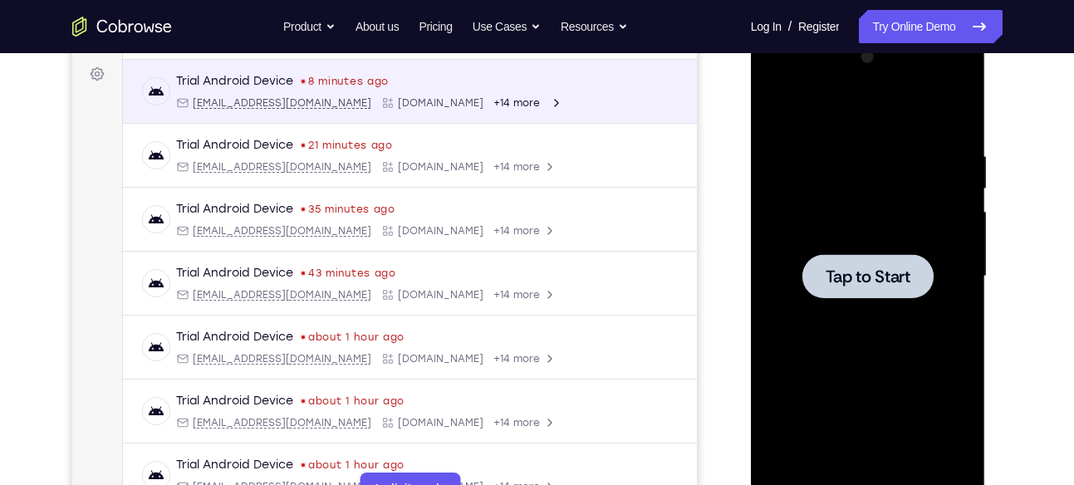
click at [857, 294] on div at bounding box center [867, 276] width 131 height 44
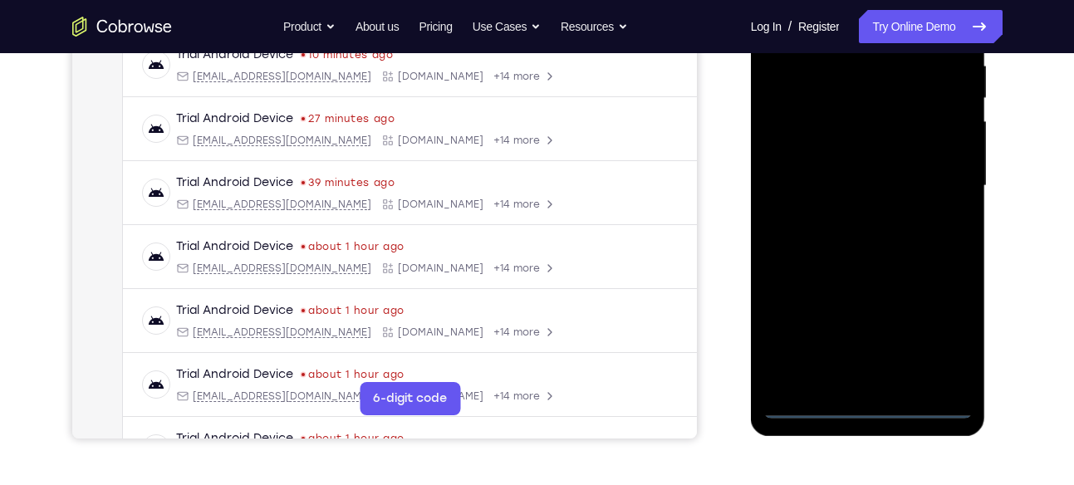
scroll to position [383, 0]
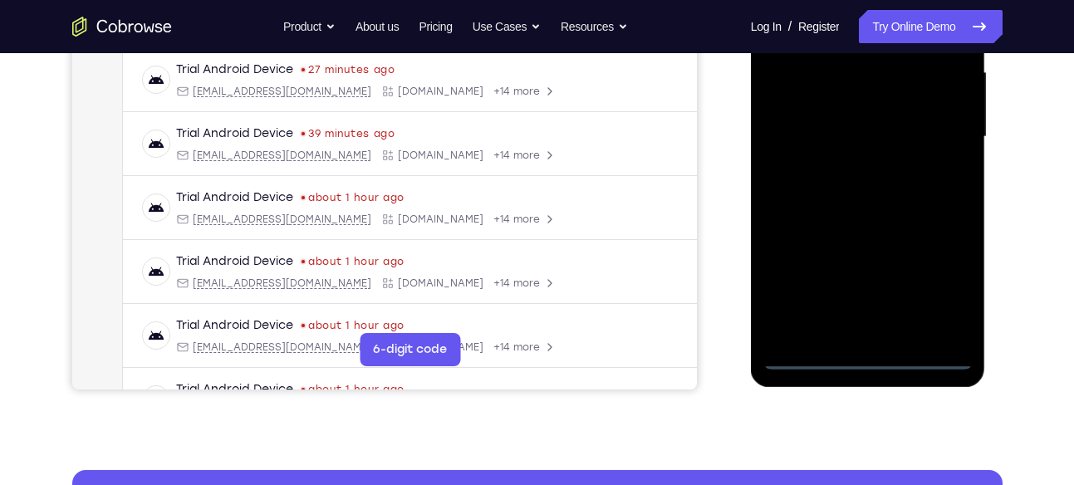
click at [869, 352] on div at bounding box center [867, 137] width 209 height 465
click at [924, 288] on div at bounding box center [867, 137] width 209 height 465
click at [949, 284] on div at bounding box center [867, 137] width 209 height 465
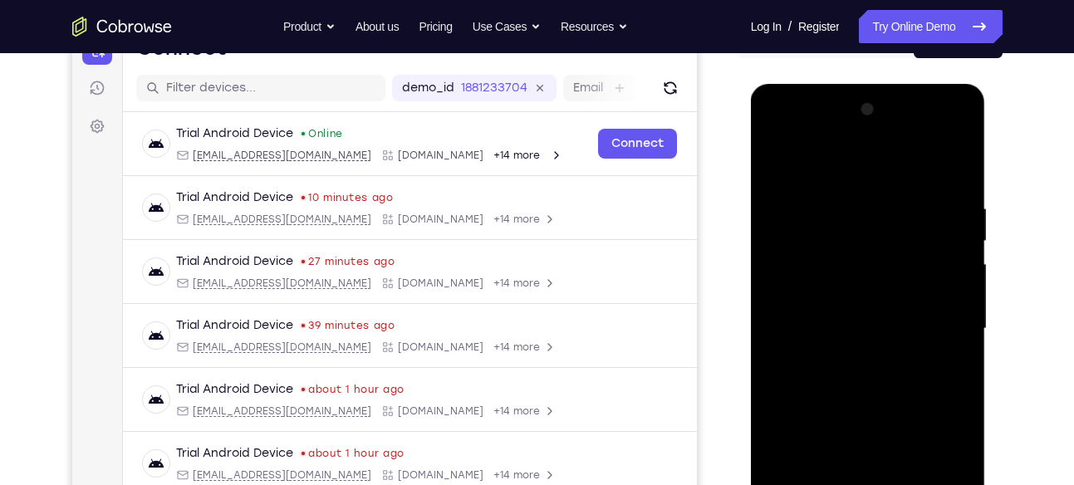
scroll to position [190, 0]
click at [779, 144] on div at bounding box center [867, 329] width 209 height 465
click at [939, 317] on div at bounding box center [867, 329] width 209 height 465
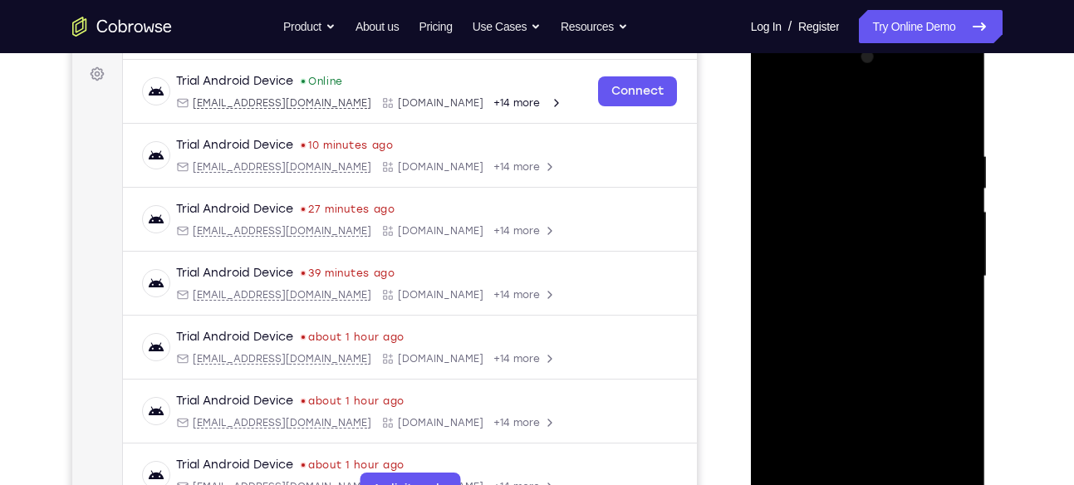
scroll to position [244, 0]
click at [855, 306] on div at bounding box center [867, 275] width 209 height 465
click at [868, 258] on div at bounding box center [867, 275] width 209 height 465
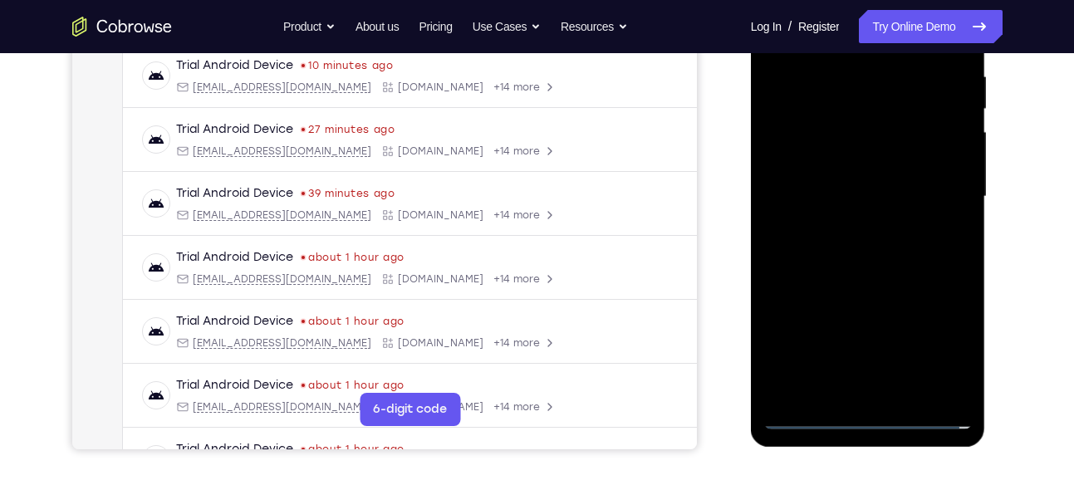
click at [865, 333] on div at bounding box center [867, 196] width 209 height 465
click at [832, 164] on div at bounding box center [867, 196] width 209 height 465
click at [838, 194] on div at bounding box center [867, 196] width 209 height 465
click at [843, 258] on div at bounding box center [867, 196] width 209 height 465
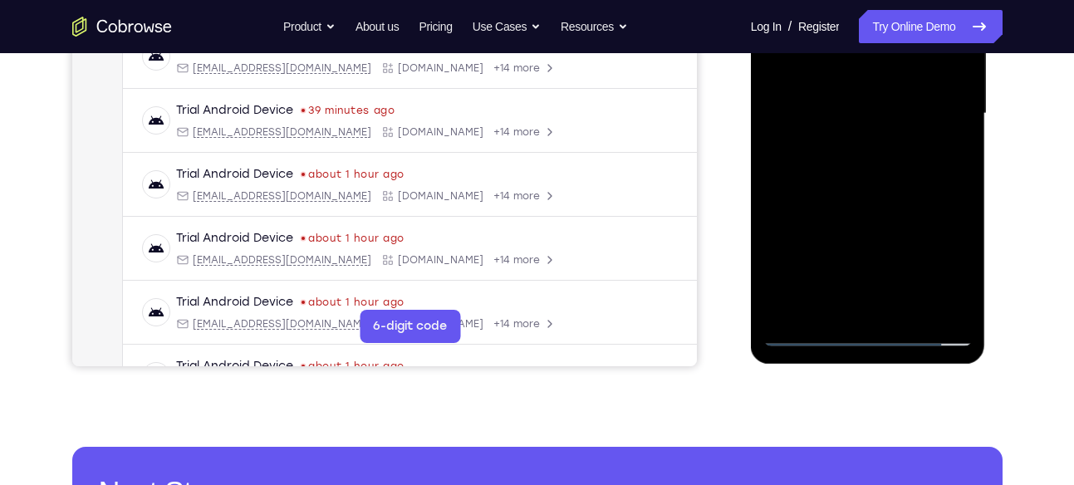
scroll to position [408, 0]
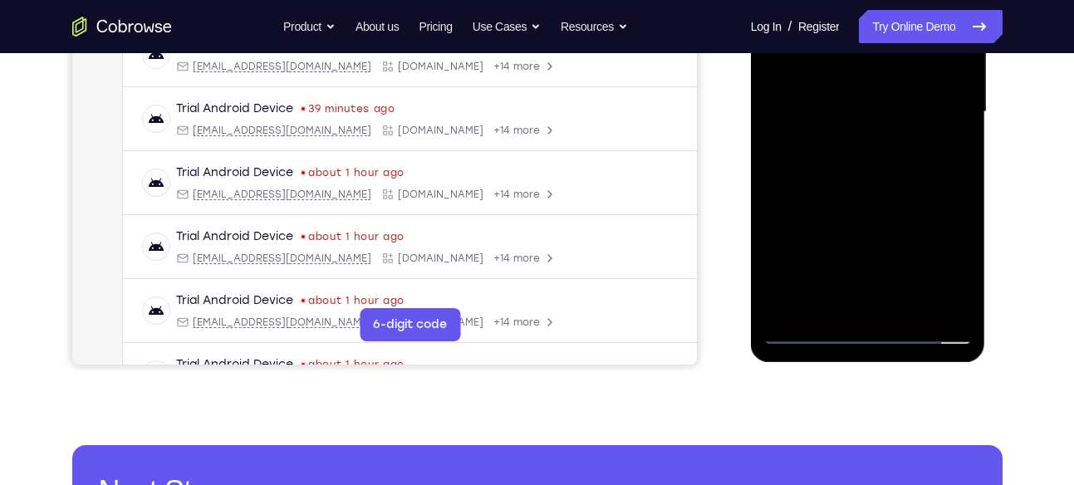
click at [883, 191] on div at bounding box center [867, 112] width 209 height 465
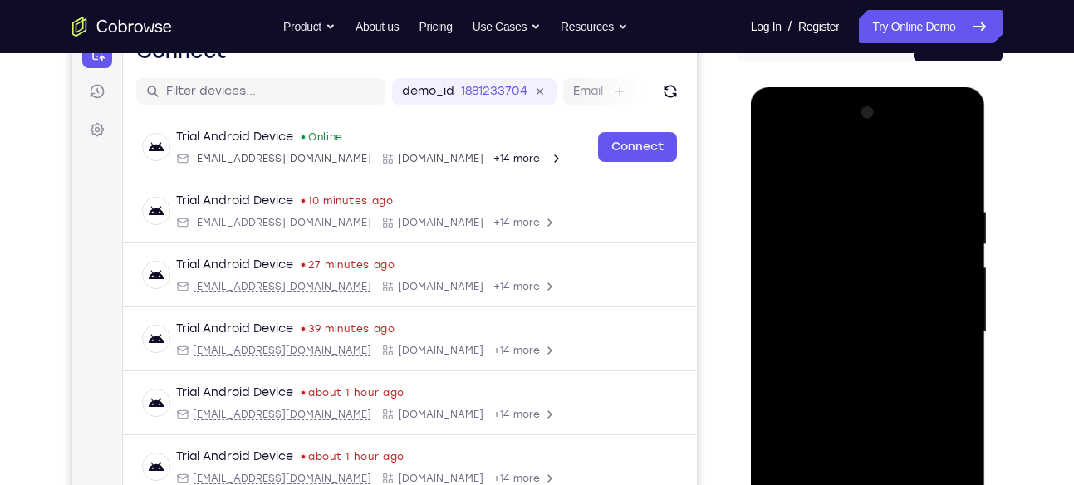
scroll to position [187, 0]
click at [942, 171] on div at bounding box center [867, 332] width 209 height 465
click at [964, 160] on div at bounding box center [867, 332] width 209 height 465
click at [780, 160] on div at bounding box center [867, 332] width 209 height 465
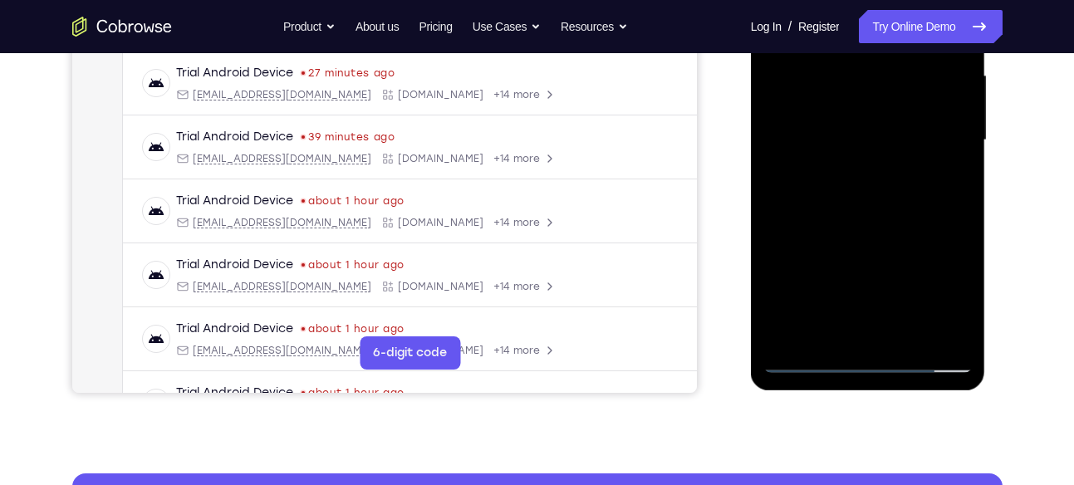
scroll to position [380, 0]
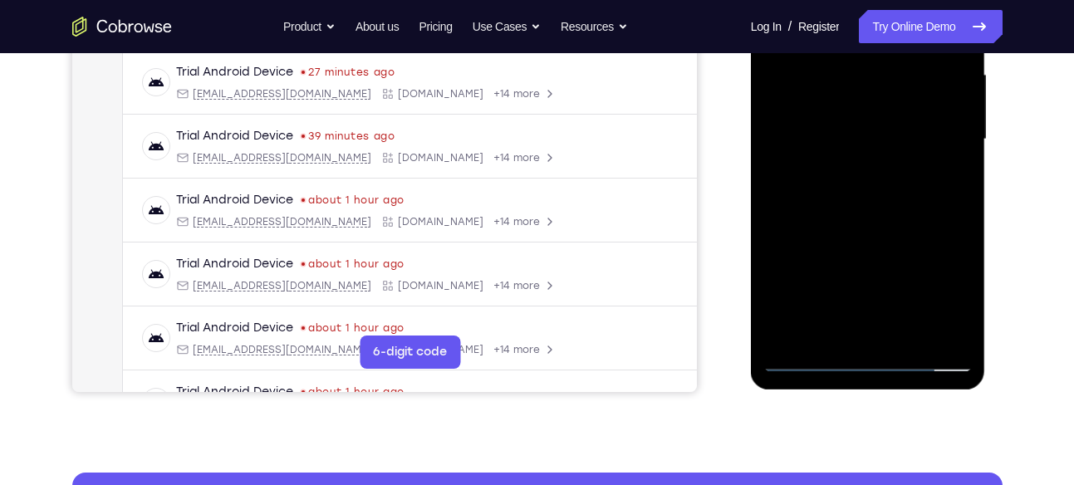
click at [912, 332] on div at bounding box center [867, 139] width 209 height 465
click at [876, 225] on div at bounding box center [867, 139] width 209 height 465
click at [861, 237] on div at bounding box center [867, 139] width 209 height 465
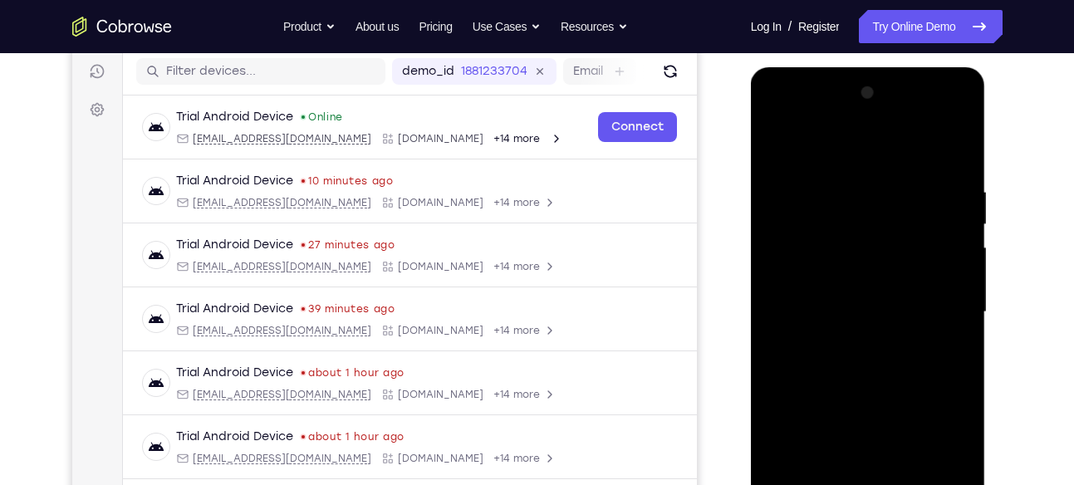
scroll to position [207, 0]
click at [775, 155] on div at bounding box center [867, 313] width 209 height 465
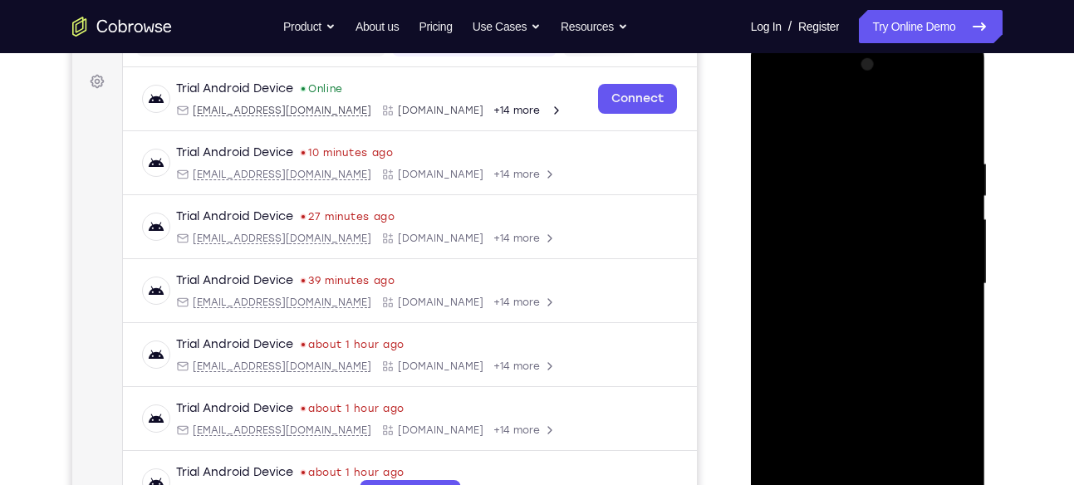
scroll to position [238, 0]
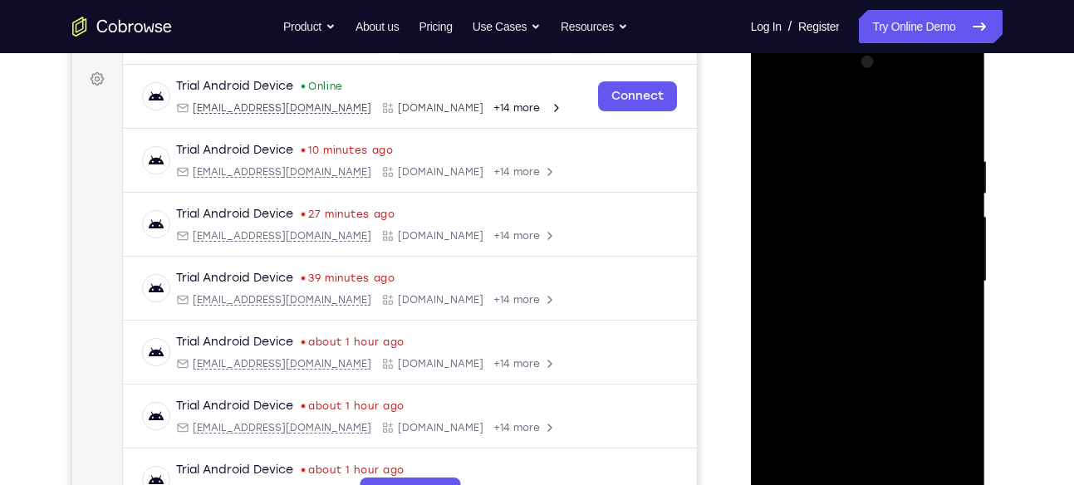
click at [844, 295] on div at bounding box center [867, 281] width 209 height 465
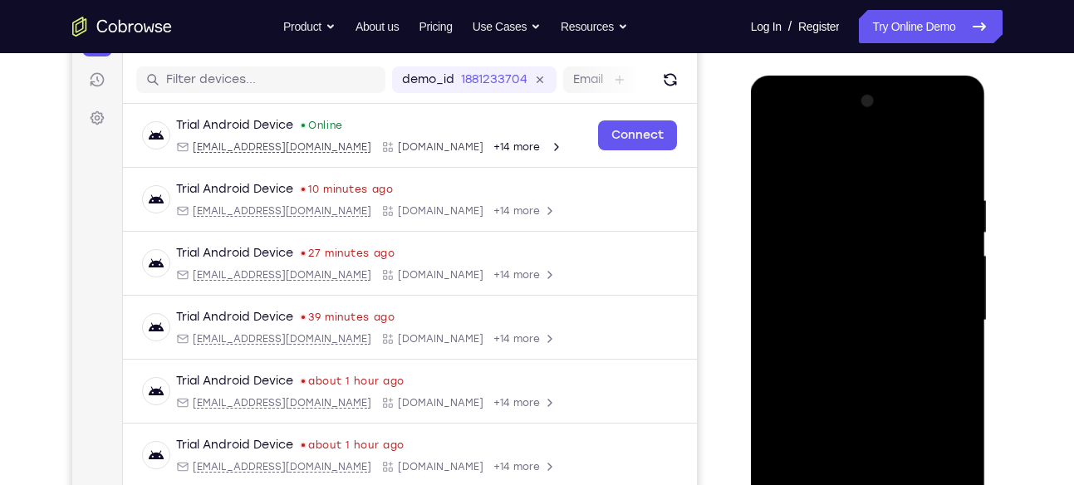
scroll to position [195, 0]
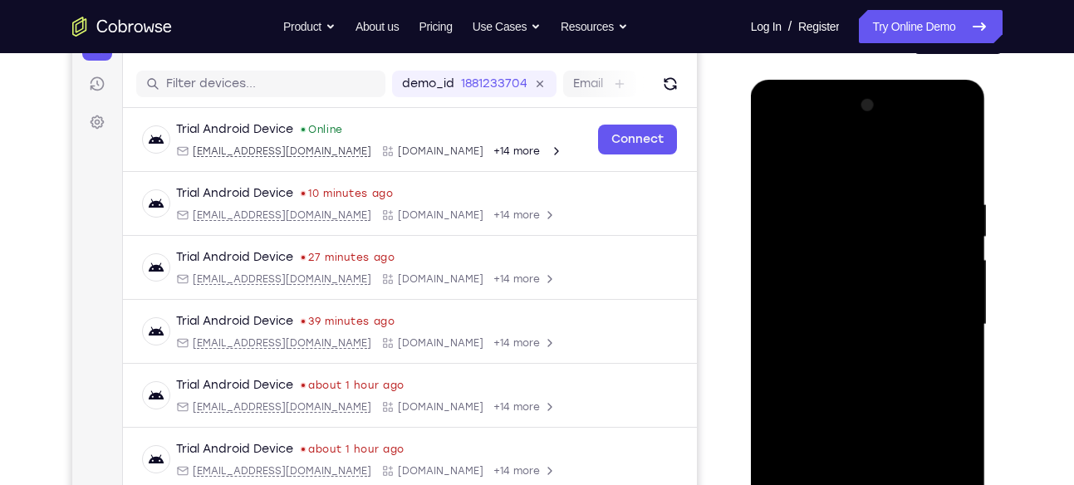
click at [955, 160] on div at bounding box center [867, 324] width 209 height 465
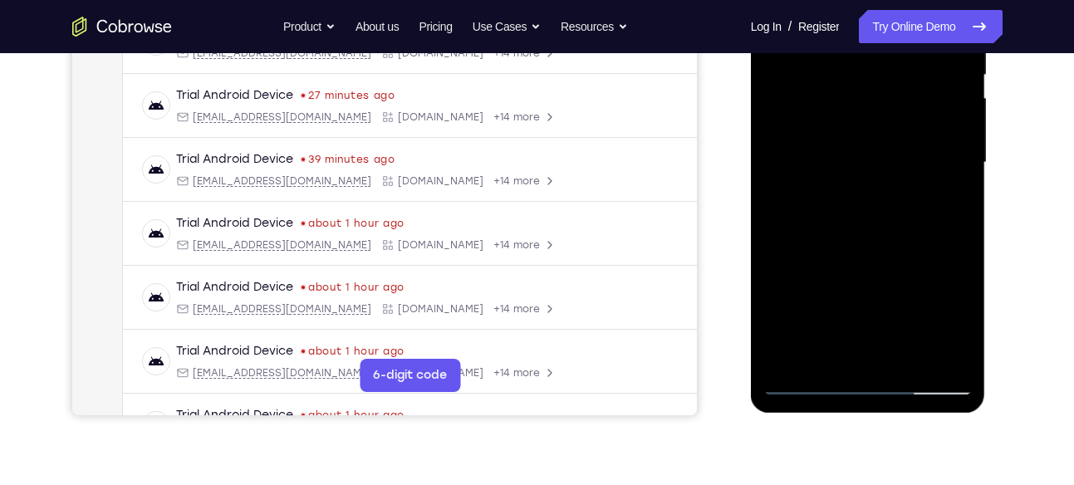
scroll to position [358, 0]
click at [801, 360] on div at bounding box center [867, 161] width 209 height 465
click at [869, 166] on div at bounding box center [867, 161] width 209 height 465
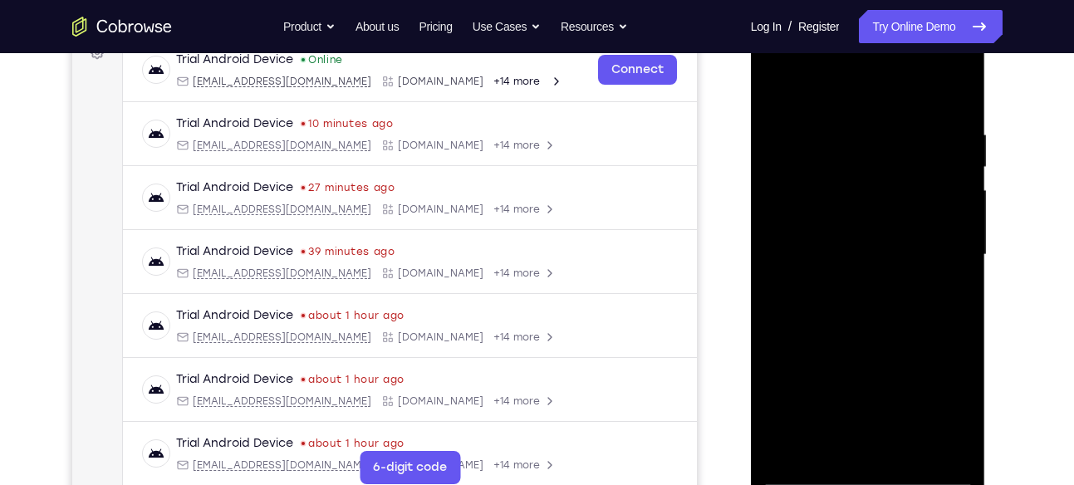
scroll to position [264, 0]
drag, startPoint x: 880, startPoint y: 398, endPoint x: 883, endPoint y: 265, distance: 132.9
click at [883, 265] on div at bounding box center [867, 255] width 209 height 465
drag, startPoint x: 887, startPoint y: 394, endPoint x: 904, endPoint y: 283, distance: 111.8
click at [904, 283] on div at bounding box center [867, 255] width 209 height 465
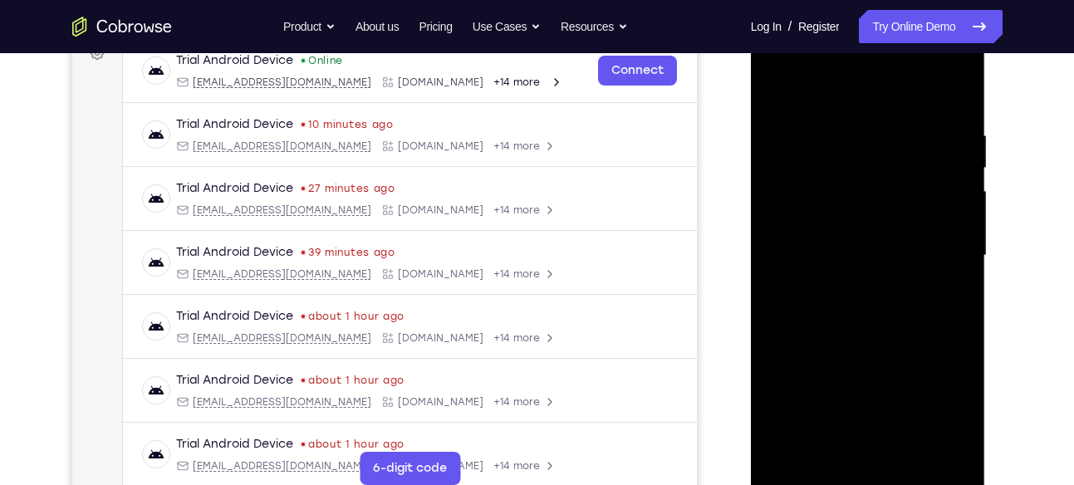
drag, startPoint x: 895, startPoint y: 410, endPoint x: 903, endPoint y: 267, distance: 143.1
click at [903, 267] on div at bounding box center [867, 255] width 209 height 465
drag, startPoint x: 889, startPoint y: 391, endPoint x: 890, endPoint y: 283, distance: 107.9
click at [890, 283] on div at bounding box center [867, 255] width 209 height 465
click at [843, 235] on div at bounding box center [867, 255] width 209 height 465
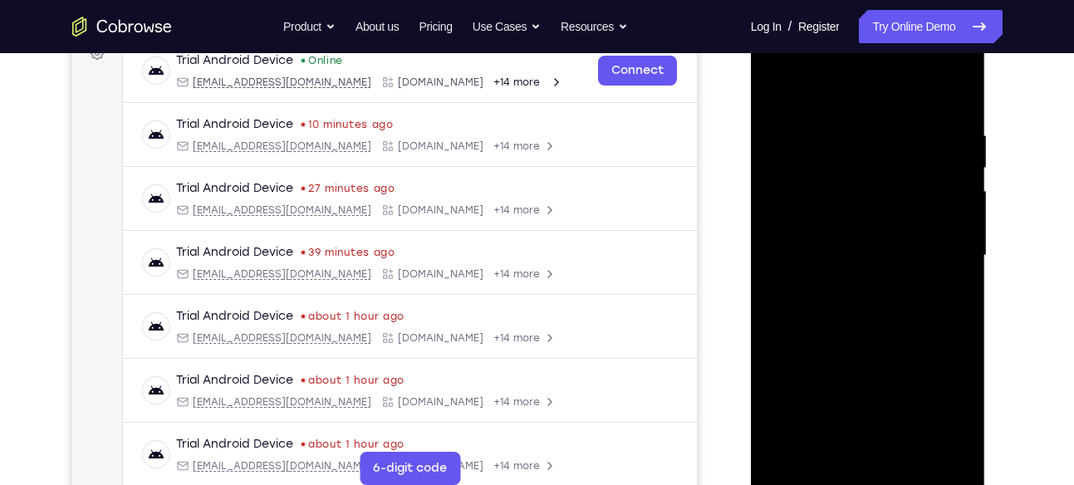
drag, startPoint x: 844, startPoint y: 242, endPoint x: 844, endPoint y: 472, distance: 230.0
click at [844, 472] on div at bounding box center [867, 255] width 209 height 465
drag, startPoint x: 855, startPoint y: 252, endPoint x: 843, endPoint y: 480, distance: 228.7
click at [843, 480] on div at bounding box center [867, 255] width 209 height 465
drag, startPoint x: 864, startPoint y: 235, endPoint x: 871, endPoint y: 446, distance: 211.0
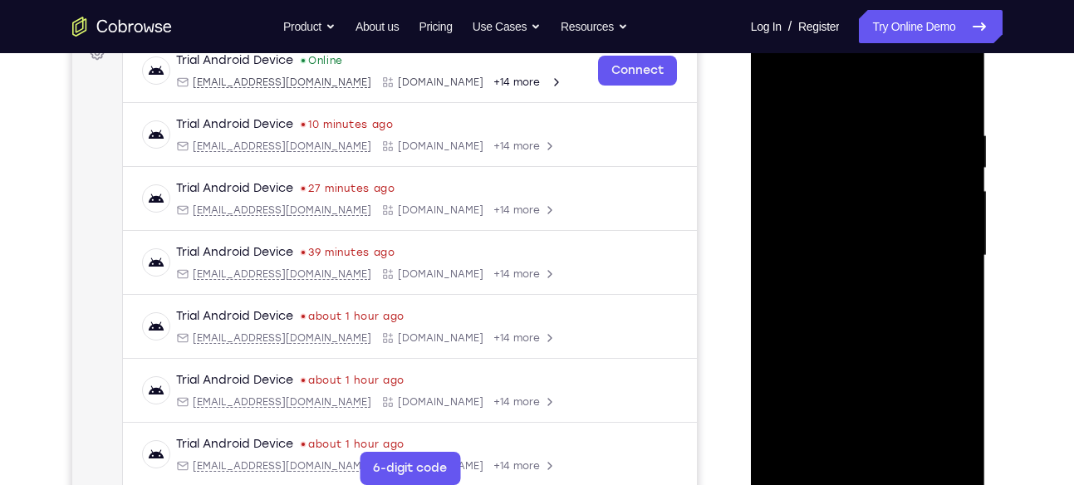
click at [871, 446] on div at bounding box center [867, 255] width 209 height 465
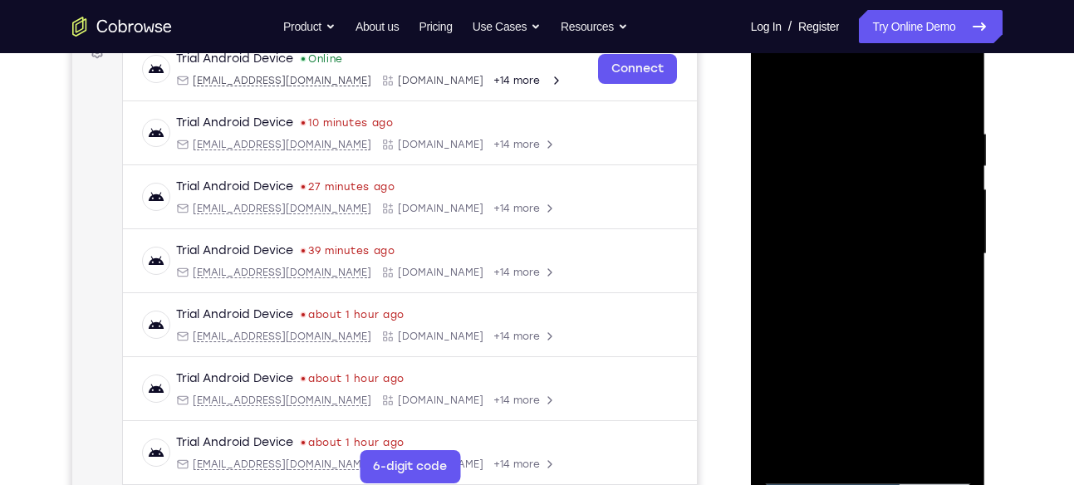
drag, startPoint x: 863, startPoint y: 204, endPoint x: 864, endPoint y: 526, distance: 322.2
click at [864, 484] on html "Online web based iOS Simulators and Android Emulators. Run iPhone, iPad, Mobile…" at bounding box center [869, 258] width 237 height 498
drag, startPoint x: 860, startPoint y: 210, endPoint x: 883, endPoint y: 423, distance: 214.6
click at [883, 423] on div at bounding box center [867, 254] width 209 height 465
drag, startPoint x: 875, startPoint y: 193, endPoint x: 887, endPoint y: 504, distance: 310.8
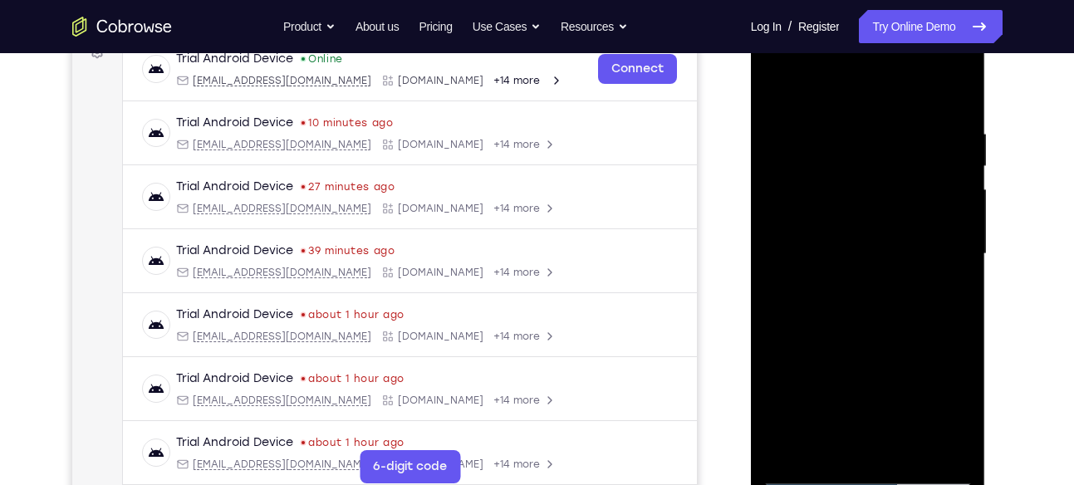
click at [887, 484] on div at bounding box center [869, 258] width 237 height 498
drag, startPoint x: 864, startPoint y: 192, endPoint x: 883, endPoint y: 487, distance: 296.3
click at [883, 484] on div at bounding box center [868, 256] width 235 height 495
drag, startPoint x: 866, startPoint y: 163, endPoint x: 878, endPoint y: 428, distance: 266.0
click at [878, 428] on div at bounding box center [867, 254] width 209 height 465
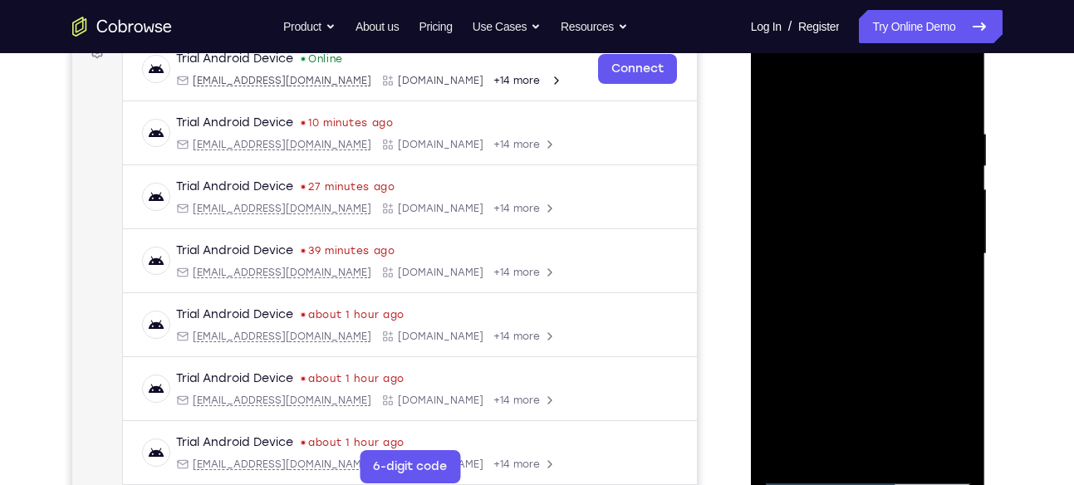
drag, startPoint x: 883, startPoint y: 229, endPoint x: 906, endPoint y: 470, distance: 241.8
click at [906, 470] on div at bounding box center [867, 254] width 209 height 465
drag, startPoint x: 878, startPoint y: 173, endPoint x: 917, endPoint y: 483, distance: 313.0
click at [917, 484] on div at bounding box center [868, 256] width 235 height 495
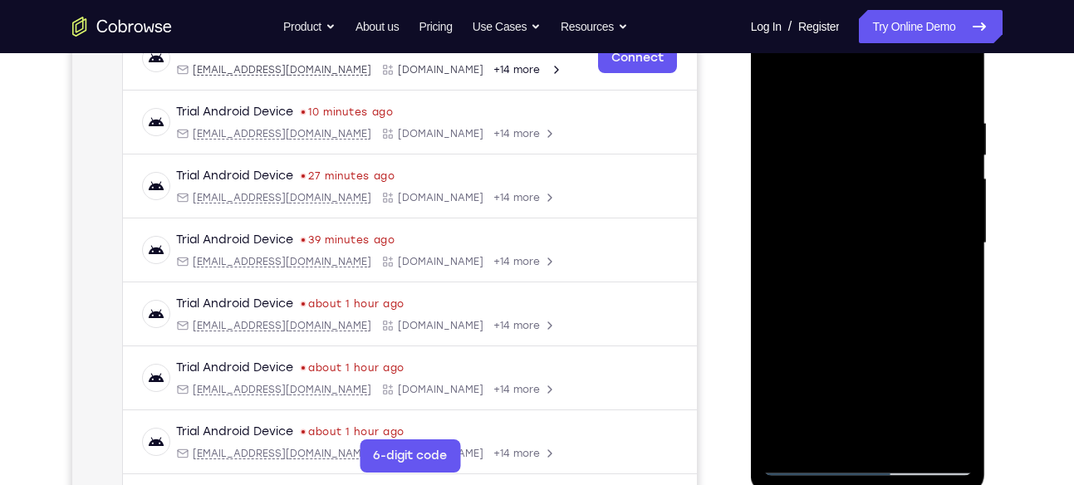
scroll to position [276, 0]
drag, startPoint x: 863, startPoint y: 203, endPoint x: 855, endPoint y: 435, distance: 231.8
click at [855, 435] on div at bounding box center [867, 244] width 209 height 465
drag, startPoint x: 842, startPoint y: 156, endPoint x: 857, endPoint y: 379, distance: 223.9
click at [857, 379] on div at bounding box center [867, 244] width 209 height 465
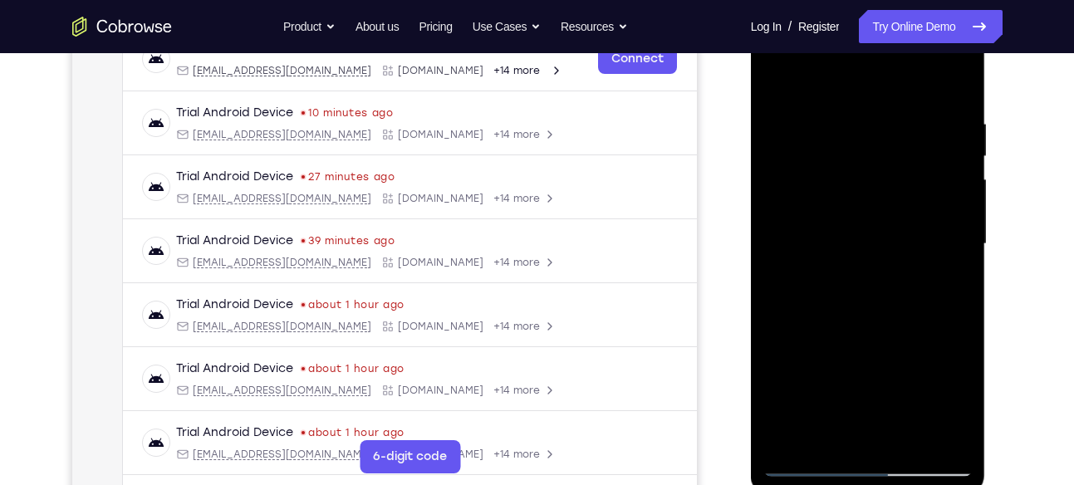
drag, startPoint x: 853, startPoint y: 211, endPoint x: 881, endPoint y: 389, distance: 179.9
click at [881, 389] on div at bounding box center [867, 244] width 209 height 465
drag, startPoint x: 863, startPoint y: 187, endPoint x: 875, endPoint y: 382, distance: 195.5
click at [875, 382] on div at bounding box center [867, 244] width 209 height 465
drag, startPoint x: 869, startPoint y: 205, endPoint x: 883, endPoint y: 405, distance: 200.7
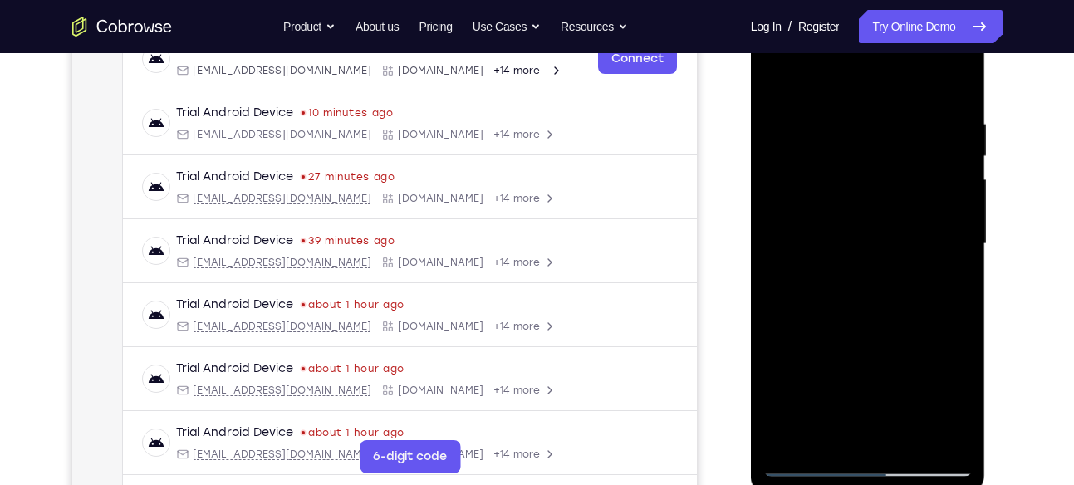
click at [883, 405] on div at bounding box center [867, 244] width 209 height 465
drag, startPoint x: 865, startPoint y: 177, endPoint x: 861, endPoint y: 345, distance: 168.6
click at [861, 345] on div at bounding box center [867, 244] width 209 height 465
drag, startPoint x: 851, startPoint y: 169, endPoint x: 851, endPoint y: 360, distance: 191.0
click at [851, 360] on div at bounding box center [867, 244] width 209 height 465
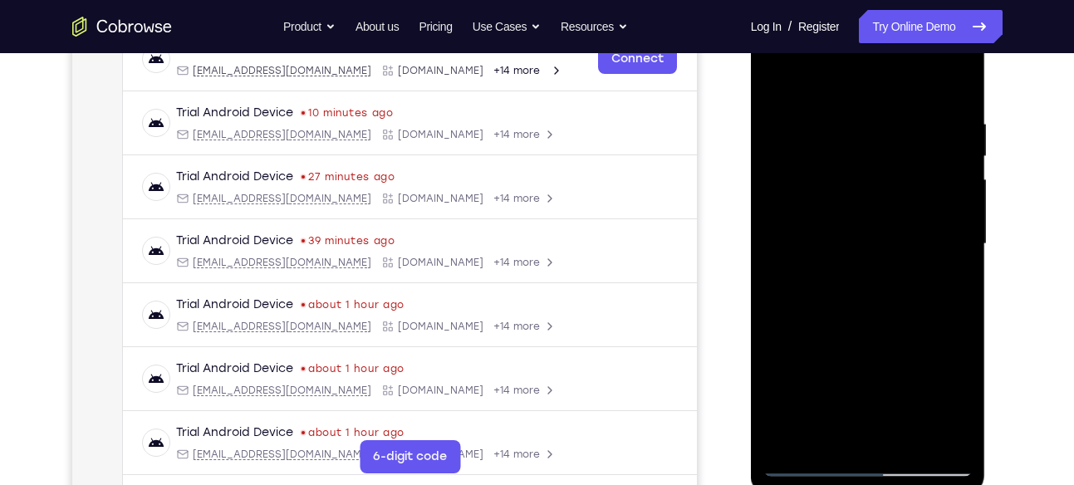
drag, startPoint x: 847, startPoint y: 179, endPoint x: 849, endPoint y: 357, distance: 177.7
click at [849, 357] on div at bounding box center [867, 244] width 209 height 465
drag, startPoint x: 859, startPoint y: 160, endPoint x: 861, endPoint y: 321, distance: 160.3
click at [861, 321] on div at bounding box center [867, 244] width 209 height 465
drag, startPoint x: 864, startPoint y: 174, endPoint x: 874, endPoint y: 375, distance: 201.2
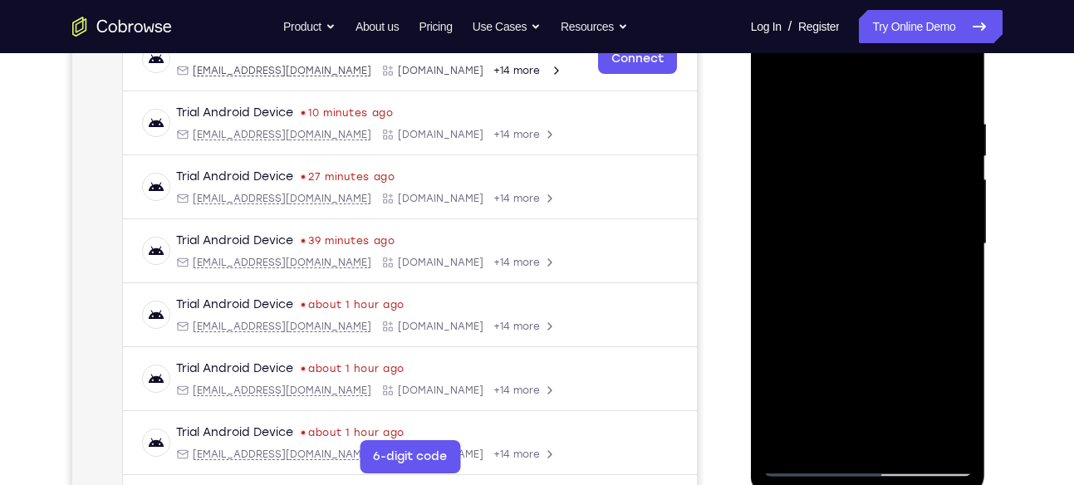
click at [874, 375] on div at bounding box center [867, 244] width 209 height 465
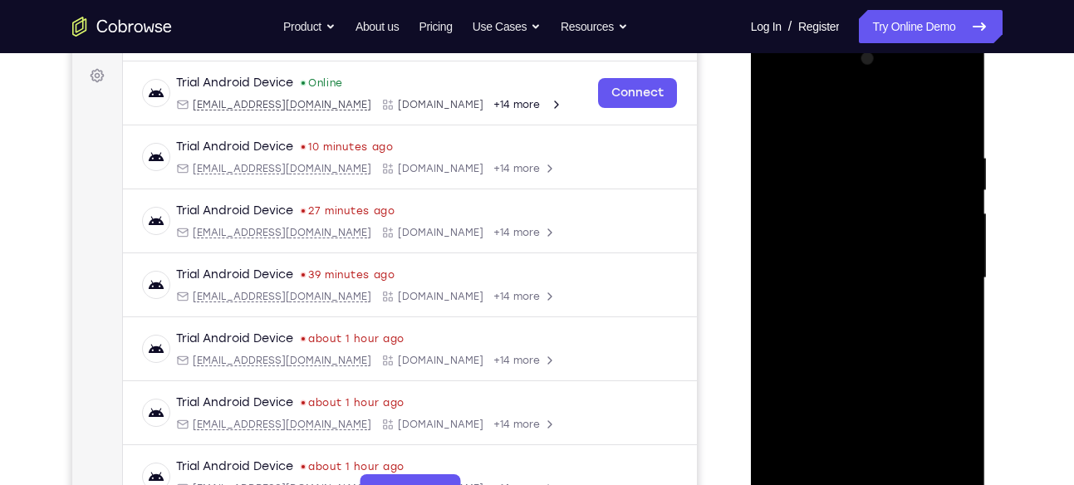
scroll to position [241, 0]
drag, startPoint x: 869, startPoint y: 253, endPoint x: 875, endPoint y: 345, distance: 91.5
click at [875, 345] on div at bounding box center [867, 278] width 209 height 465
drag, startPoint x: 873, startPoint y: 254, endPoint x: 870, endPoint y: 345, distance: 90.6
click at [870, 345] on div at bounding box center [867, 278] width 209 height 465
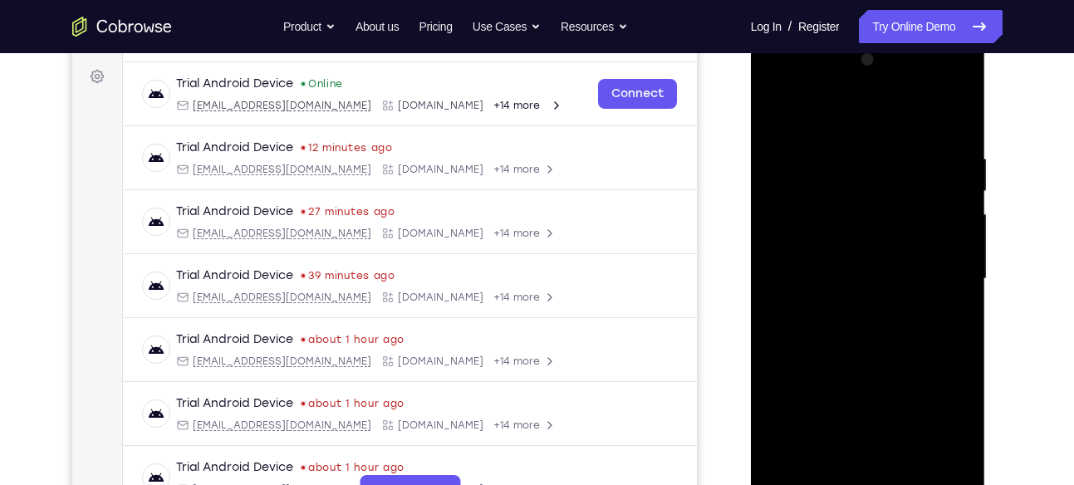
drag, startPoint x: 860, startPoint y: 260, endPoint x: 861, endPoint y: 347, distance: 87.2
click at [861, 347] on div at bounding box center [867, 278] width 209 height 465
drag, startPoint x: 864, startPoint y: 220, endPoint x: 868, endPoint y: 329, distance: 108.9
click at [868, 329] on div at bounding box center [867, 278] width 209 height 465
drag, startPoint x: 870, startPoint y: 215, endPoint x: 885, endPoint y: 338, distance: 123.8
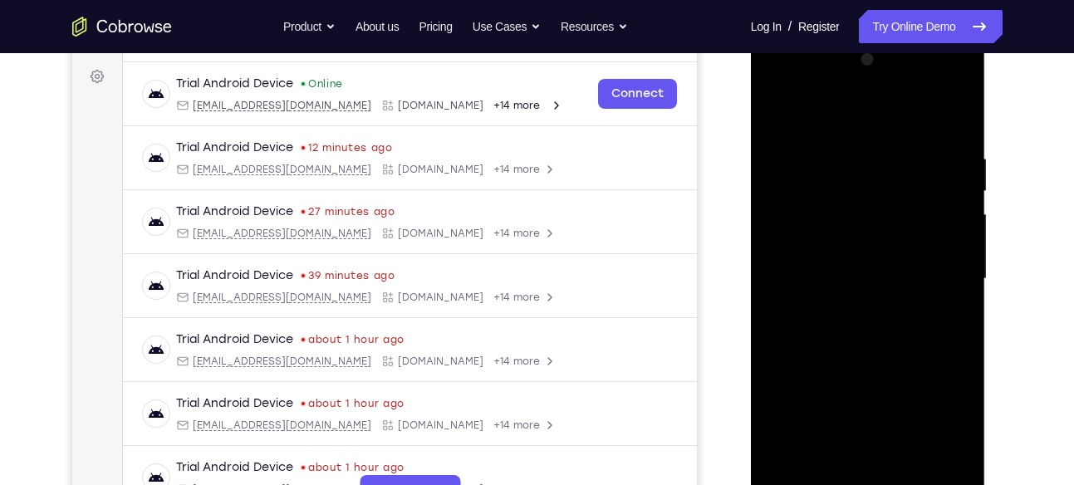
click at [885, 338] on div at bounding box center [867, 278] width 209 height 465
drag, startPoint x: 887, startPoint y: 241, endPoint x: 889, endPoint y: 344, distance: 103.0
click at [889, 344] on div at bounding box center [867, 278] width 209 height 465
drag, startPoint x: 867, startPoint y: 278, endPoint x: 878, endPoint y: 388, distance: 110.1
click at [878, 388] on div at bounding box center [867, 278] width 209 height 465
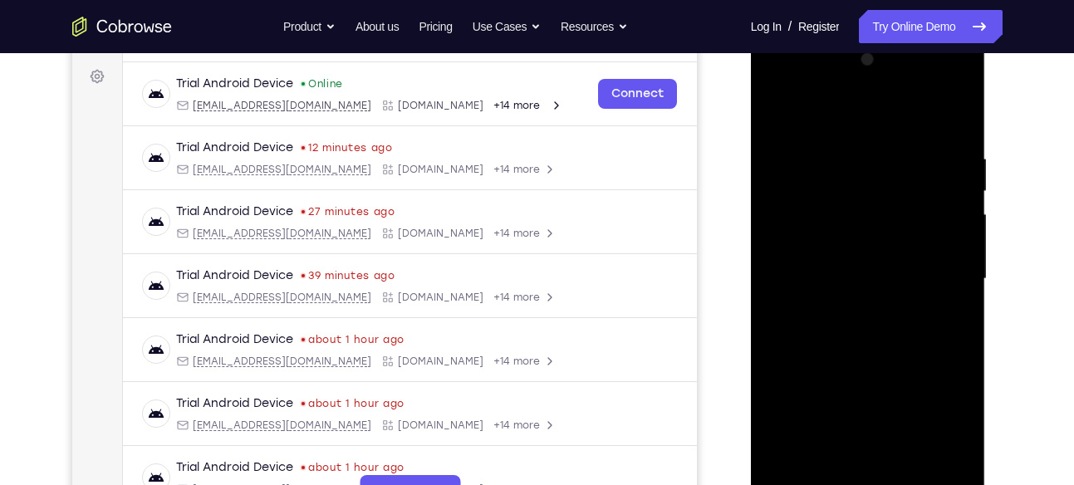
drag, startPoint x: 865, startPoint y: 273, endPoint x: 873, endPoint y: 346, distance: 73.4
click at [873, 346] on div at bounding box center [867, 278] width 209 height 465
drag, startPoint x: 843, startPoint y: 257, endPoint x: 858, endPoint y: 387, distance: 131.2
click at [858, 387] on div at bounding box center [867, 278] width 209 height 465
drag, startPoint x: 851, startPoint y: 200, endPoint x: 861, endPoint y: 296, distance: 96.0
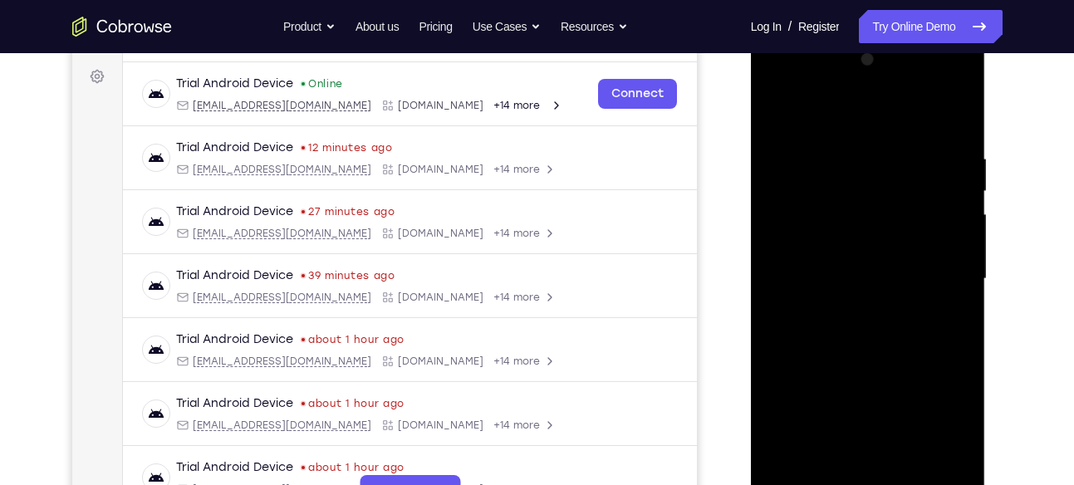
click at [861, 296] on div at bounding box center [867, 278] width 209 height 465
drag, startPoint x: 789, startPoint y: 187, endPoint x: 795, endPoint y: 240, distance: 53.5
click at [795, 240] on div at bounding box center [867, 278] width 209 height 465
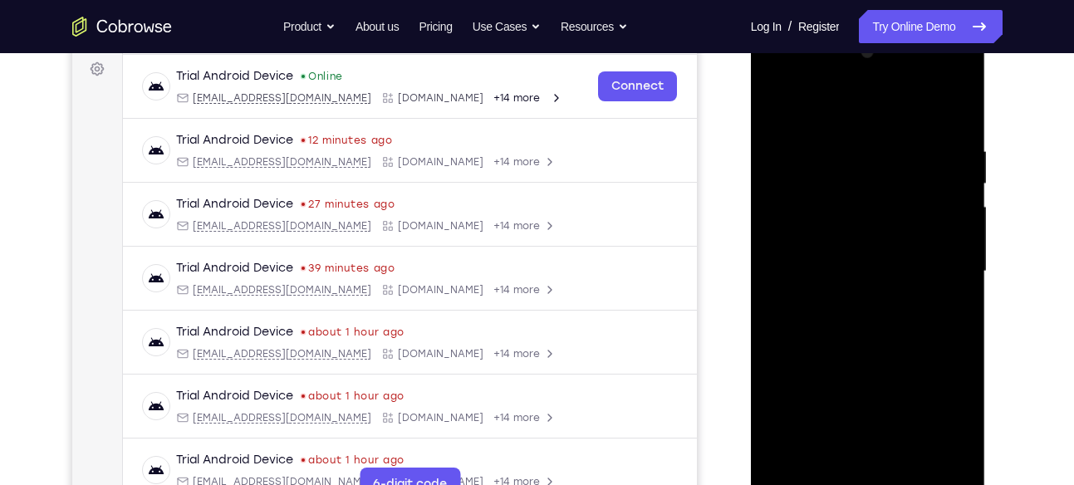
scroll to position [249, 0]
drag, startPoint x: 799, startPoint y: 229, endPoint x: 800, endPoint y: 320, distance: 90.5
click at [800, 320] on div at bounding box center [867, 270] width 209 height 465
drag, startPoint x: 800, startPoint y: 251, endPoint x: 800, endPoint y: 349, distance: 98.0
click at [800, 349] on div at bounding box center [867, 270] width 209 height 465
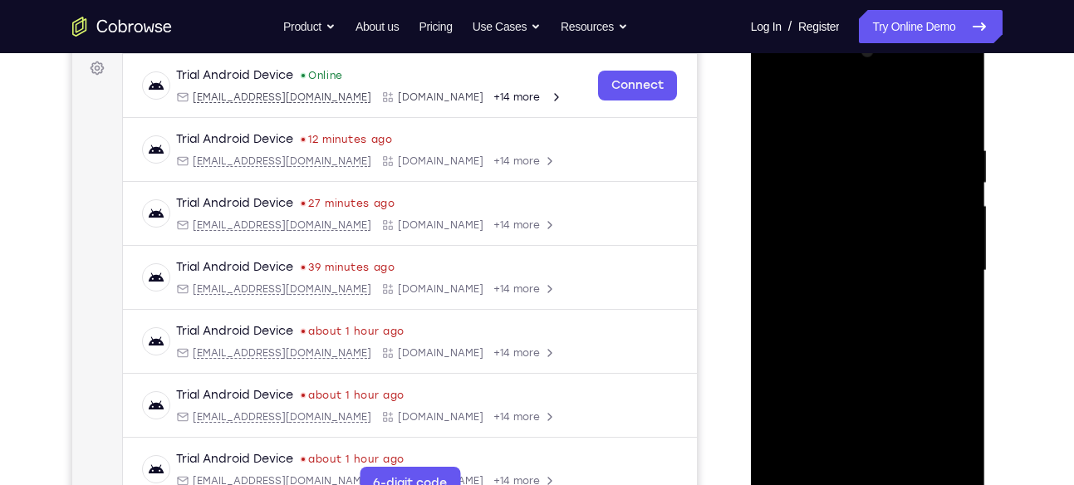
drag, startPoint x: 821, startPoint y: 203, endPoint x: 829, endPoint y: 289, distance: 85.9
click at [829, 289] on div at bounding box center [867, 270] width 209 height 465
drag, startPoint x: 839, startPoint y: 218, endPoint x: 839, endPoint y: 299, distance: 81.4
click at [839, 299] on div at bounding box center [867, 270] width 209 height 465
drag, startPoint x: 811, startPoint y: 208, endPoint x: 814, endPoint y: 321, distance: 113.8
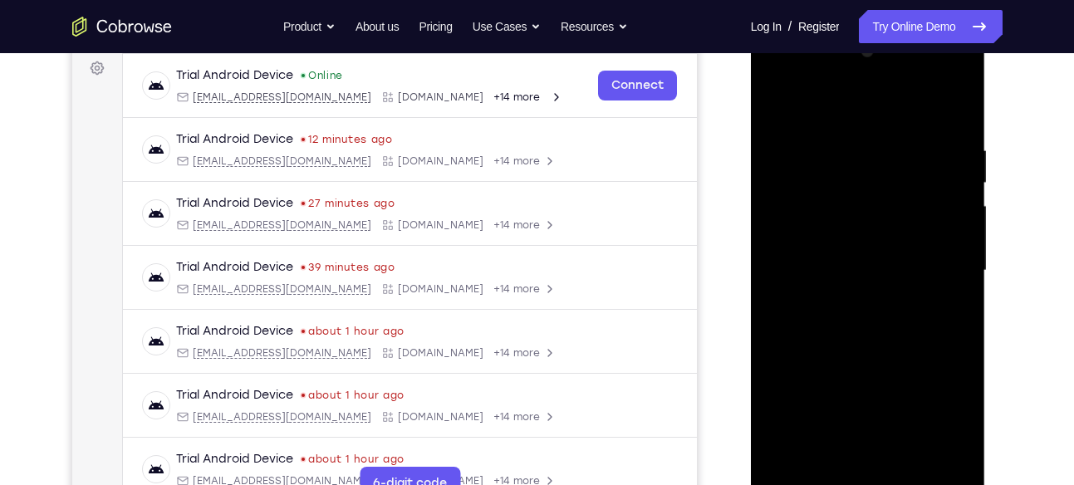
click at [814, 321] on div at bounding box center [867, 270] width 209 height 465
drag, startPoint x: 822, startPoint y: 242, endPoint x: 821, endPoint y: 330, distance: 88.0
click at [821, 330] on div at bounding box center [867, 270] width 209 height 465
drag, startPoint x: 807, startPoint y: 253, endPoint x: 797, endPoint y: 363, distance: 110.1
click at [797, 363] on div at bounding box center [867, 270] width 209 height 465
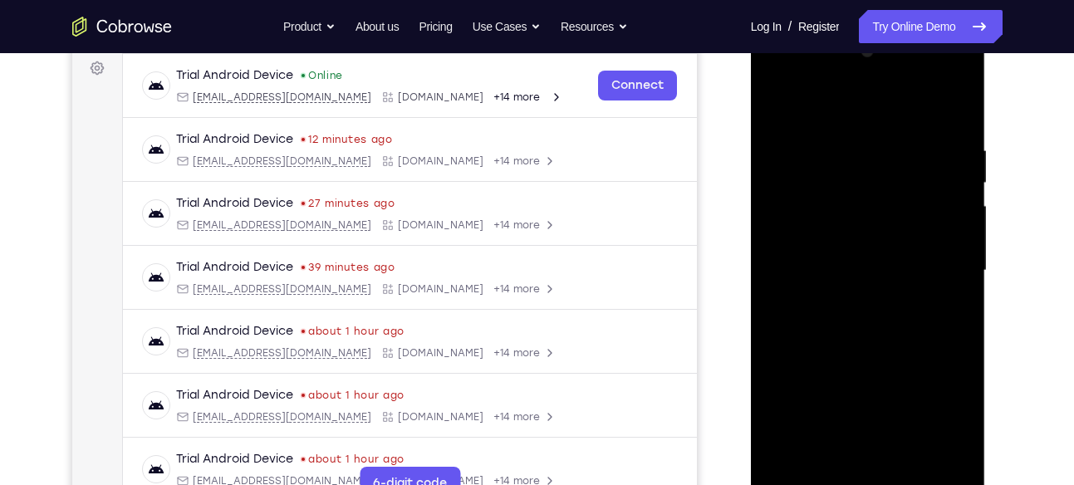
drag, startPoint x: 790, startPoint y: 275, endPoint x: 795, endPoint y: 355, distance: 79.9
click at [795, 355] on div at bounding box center [867, 270] width 209 height 465
drag, startPoint x: 812, startPoint y: 276, endPoint x: 819, endPoint y: 343, distance: 66.8
click at [819, 343] on div at bounding box center [867, 270] width 209 height 465
drag, startPoint x: 803, startPoint y: 253, endPoint x: 808, endPoint y: 339, distance: 85.7
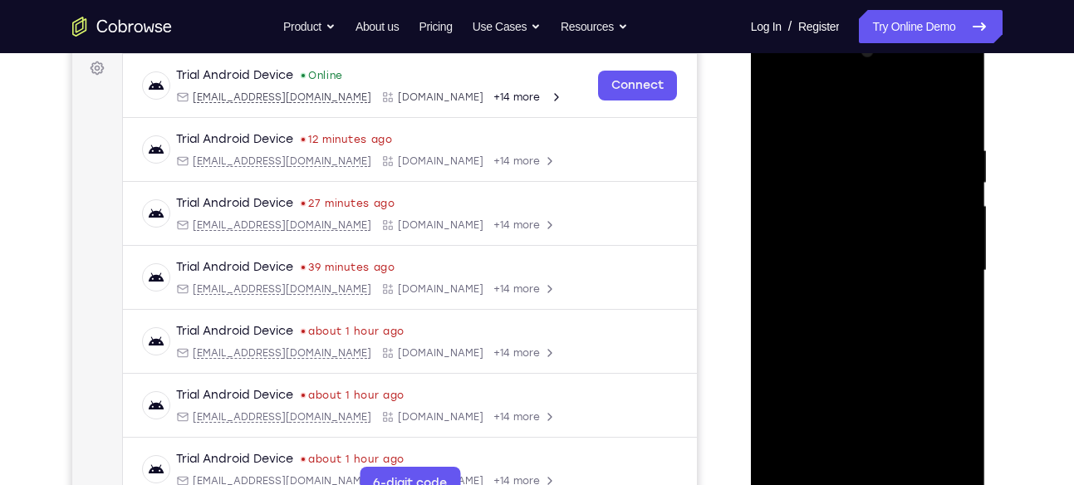
click at [808, 339] on div at bounding box center [867, 270] width 209 height 465
drag, startPoint x: 805, startPoint y: 253, endPoint x: 808, endPoint y: 333, distance: 79.7
click at [808, 333] on div at bounding box center [867, 270] width 209 height 465
drag, startPoint x: 800, startPoint y: 267, endPoint x: 803, endPoint y: 312, distance: 45.0
click at [803, 312] on div at bounding box center [867, 270] width 209 height 465
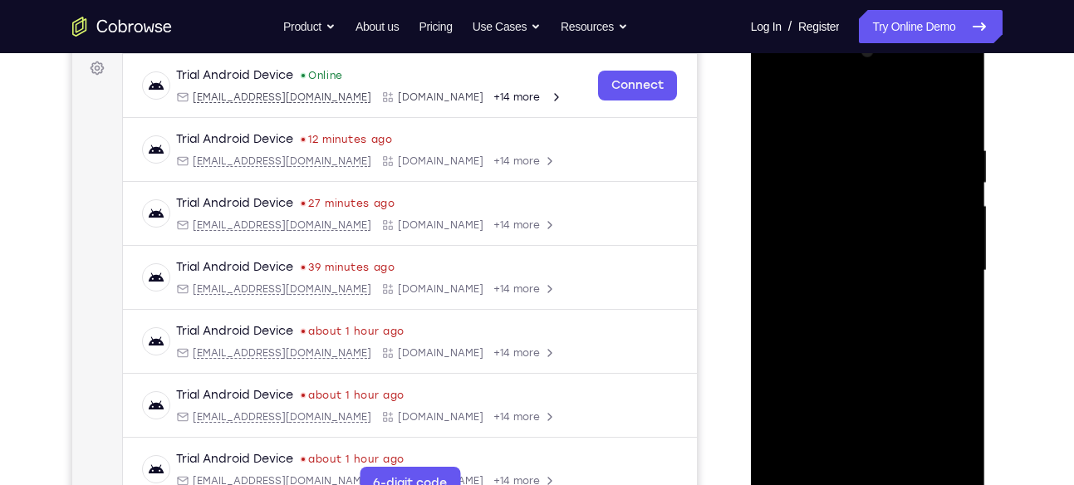
drag, startPoint x: 805, startPoint y: 283, endPoint x: 810, endPoint y: 355, distance: 72.4
click at [810, 355] on div at bounding box center [867, 270] width 209 height 465
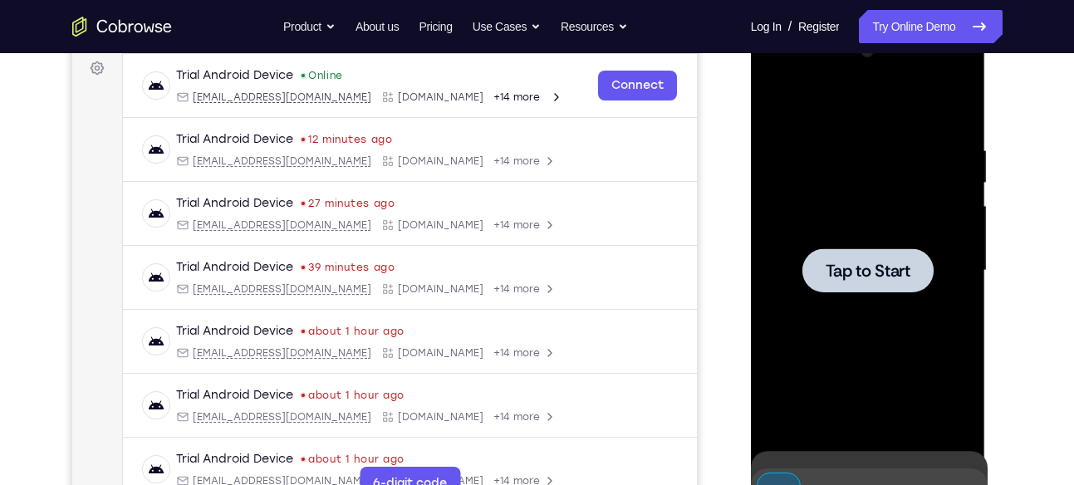
click at [791, 356] on div at bounding box center [867, 270] width 209 height 465
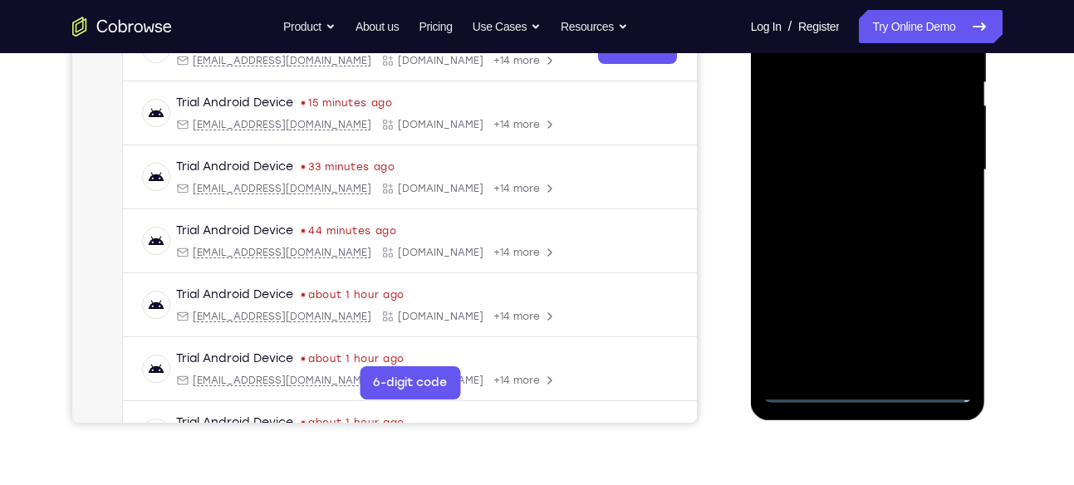
scroll to position [379, 0]
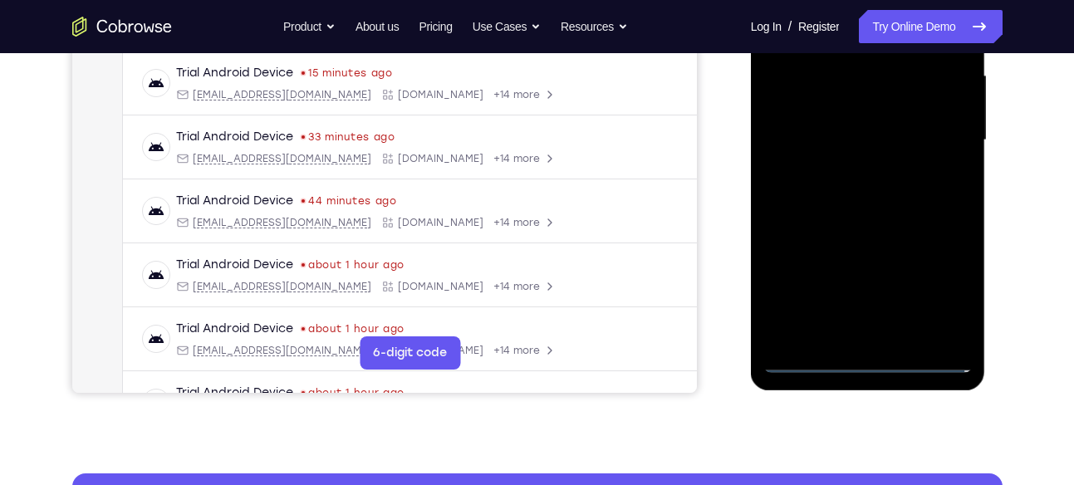
click at [870, 360] on div at bounding box center [867, 140] width 209 height 465
click at [937, 281] on div at bounding box center [867, 140] width 209 height 465
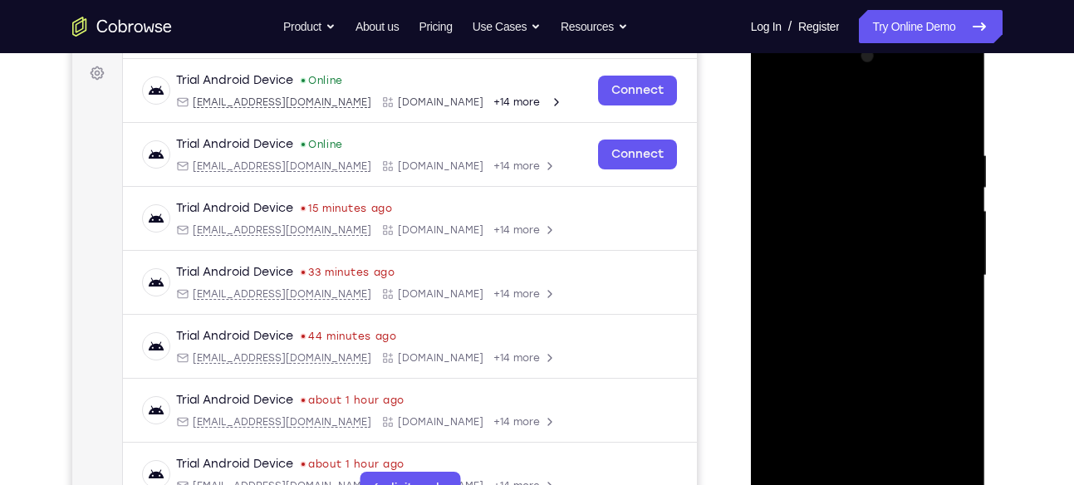
scroll to position [247, 0]
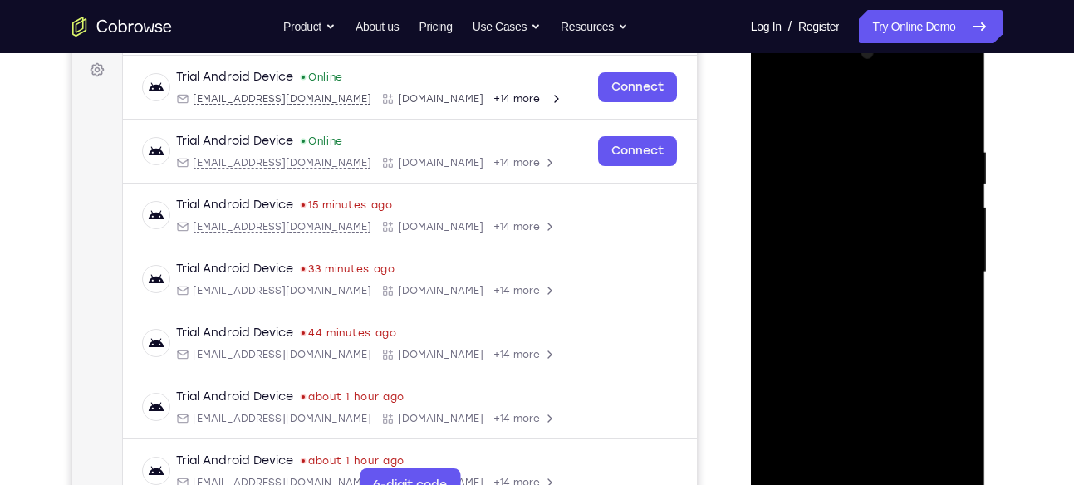
click at [776, 75] on div at bounding box center [867, 272] width 209 height 465
click at [939, 270] on div at bounding box center [867, 272] width 209 height 465
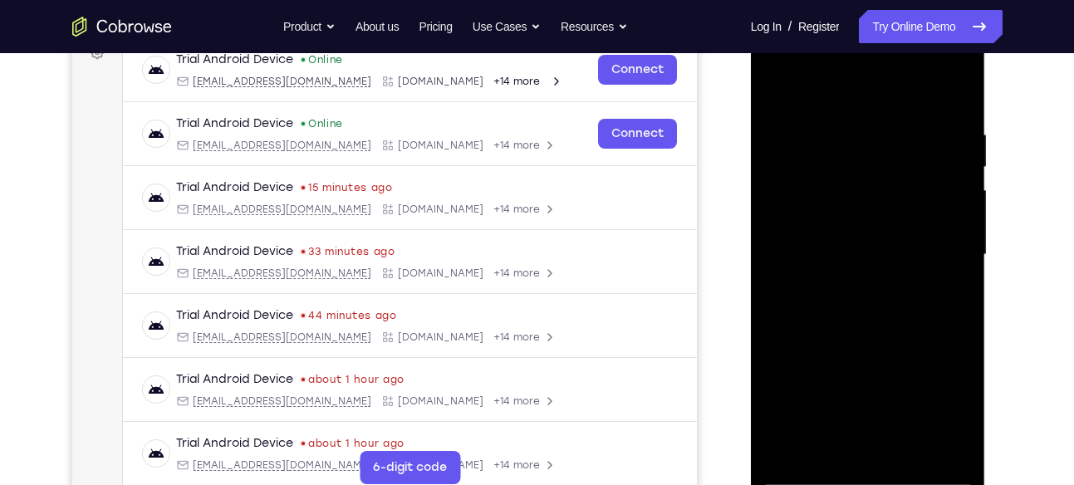
scroll to position [266, 0]
click at [851, 286] on div at bounding box center [867, 254] width 209 height 465
click at [841, 223] on div at bounding box center [867, 254] width 209 height 465
click at [869, 385] on div at bounding box center [867, 254] width 209 height 465
click at [807, 237] on div at bounding box center [867, 254] width 209 height 465
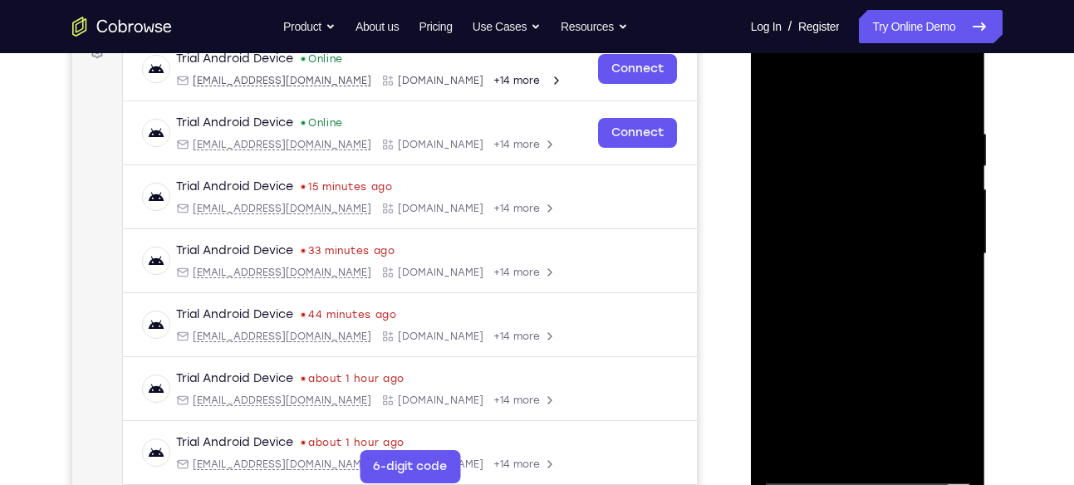
click at [872, 288] on div at bounding box center [867, 254] width 209 height 465
click at [868, 282] on div at bounding box center [867, 254] width 209 height 465
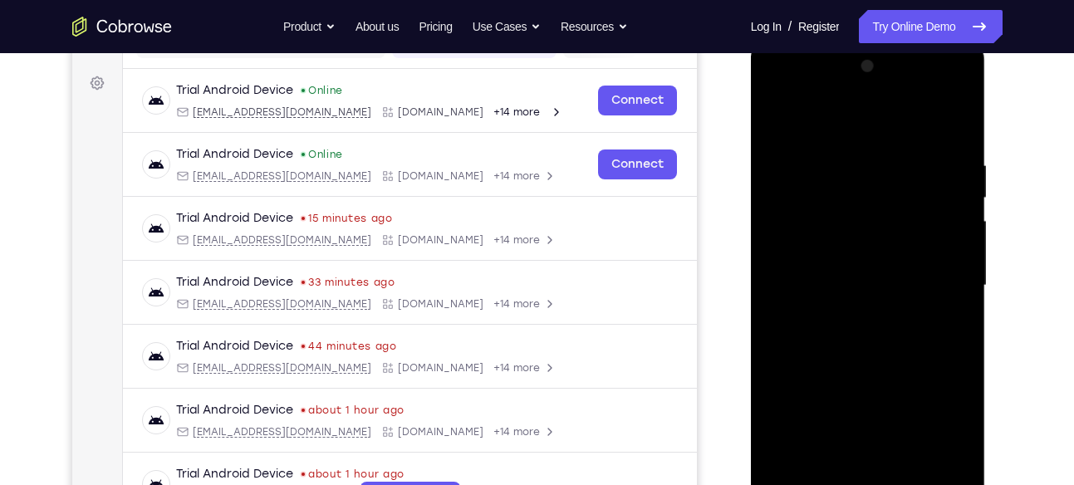
scroll to position [233, 0]
click at [869, 241] on div at bounding box center [867, 286] width 209 height 465
click at [935, 93] on div at bounding box center [867, 286] width 209 height 465
click at [859, 120] on div at bounding box center [867, 286] width 209 height 465
click at [815, 119] on div at bounding box center [867, 286] width 209 height 465
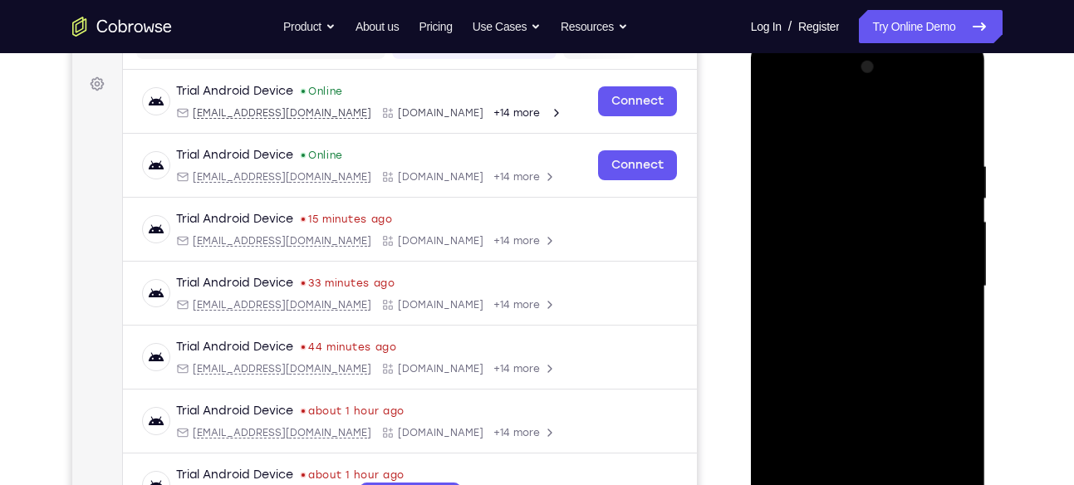
click at [805, 225] on div at bounding box center [867, 286] width 209 height 465
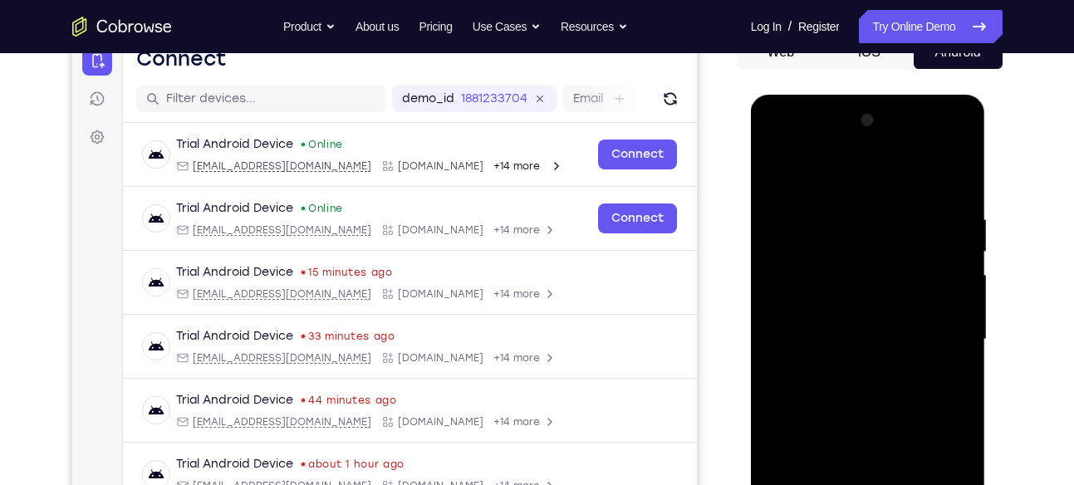
scroll to position [179, 0]
click at [938, 147] on div at bounding box center [867, 340] width 209 height 465
click at [839, 208] on div at bounding box center [867, 340] width 209 height 465
drag, startPoint x: 869, startPoint y: 302, endPoint x: 946, endPoint y: 175, distance: 148.2
click at [946, 175] on div at bounding box center [867, 340] width 209 height 465
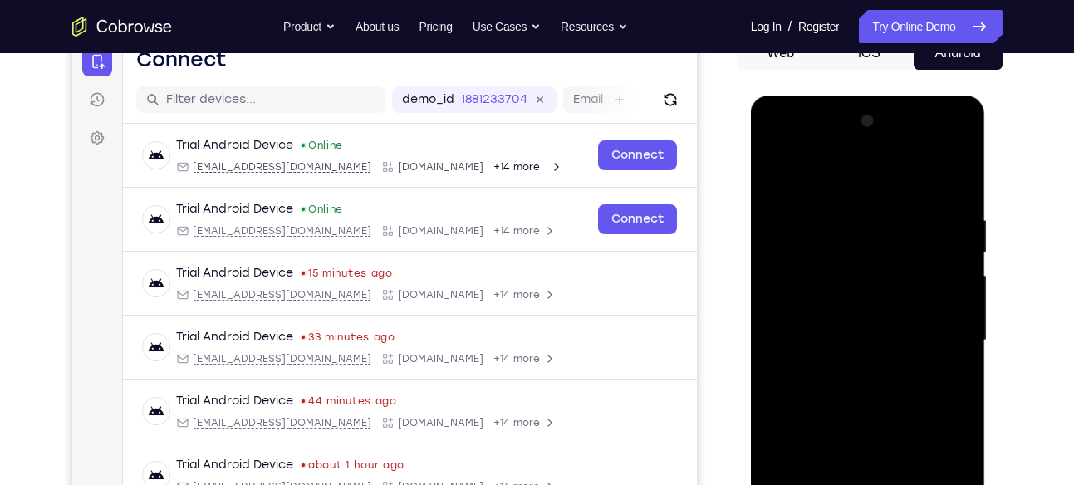
click at [946, 175] on div at bounding box center [867, 340] width 209 height 465
click at [868, 272] on div at bounding box center [867, 340] width 209 height 465
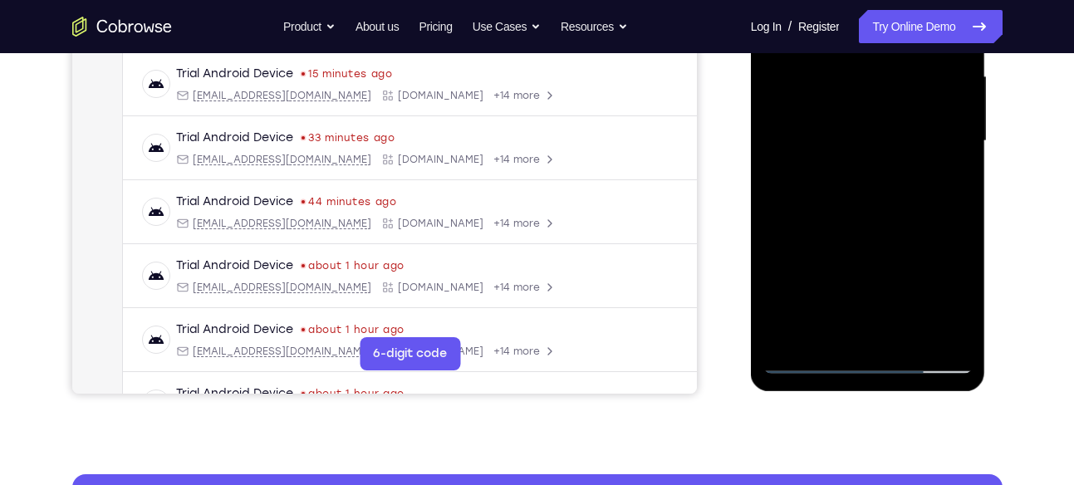
scroll to position [379, 0]
click at [959, 336] on div at bounding box center [867, 140] width 209 height 465
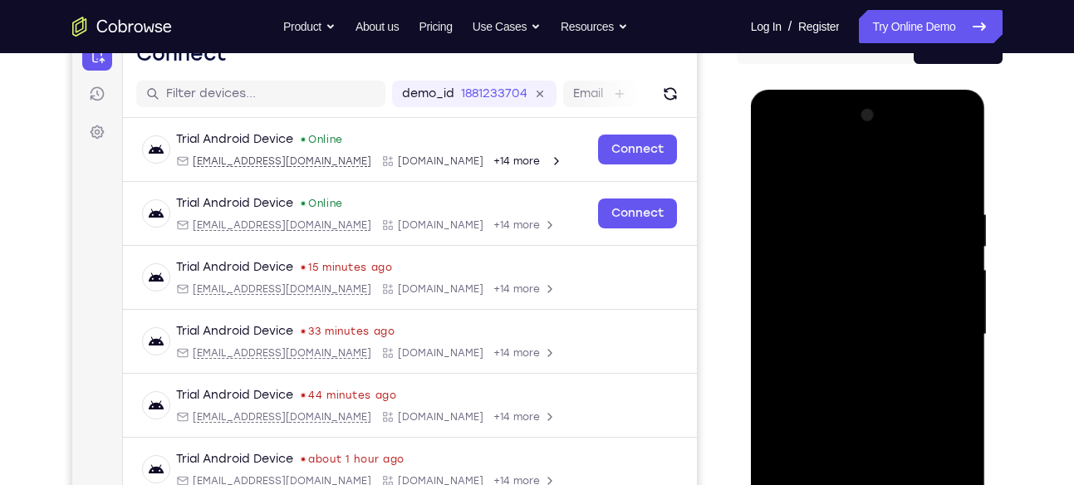
scroll to position [183, 0]
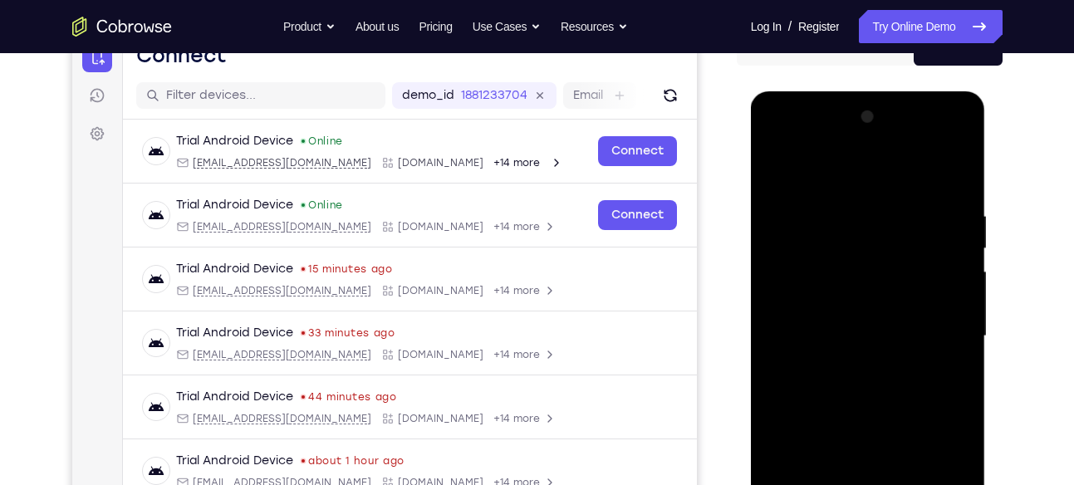
click at [957, 172] on div at bounding box center [867, 336] width 209 height 465
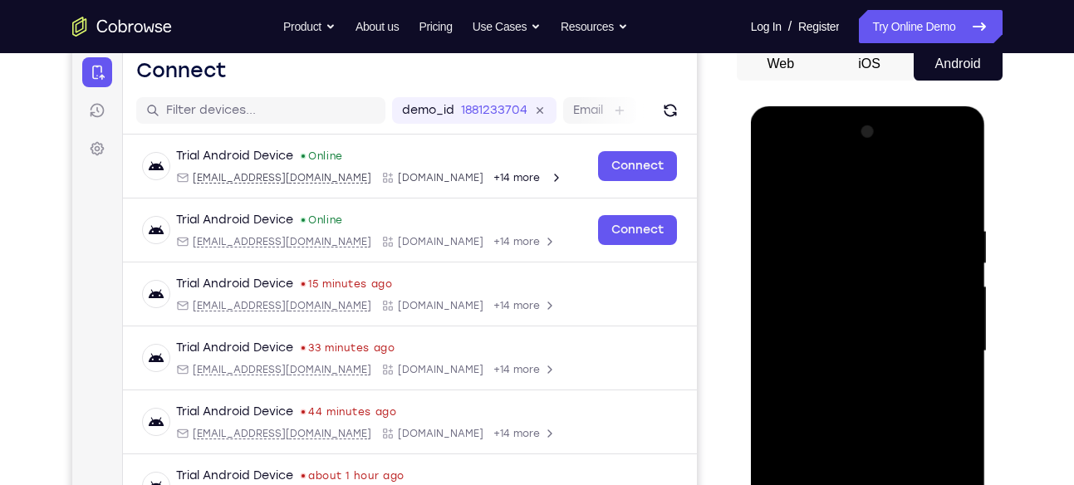
scroll to position [161, 0]
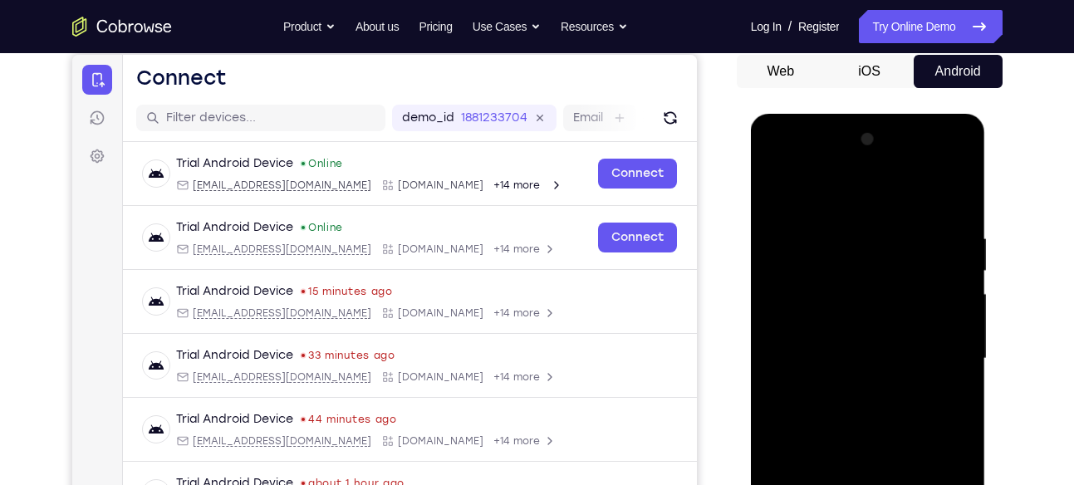
click at [780, 194] on div at bounding box center [867, 358] width 209 height 465
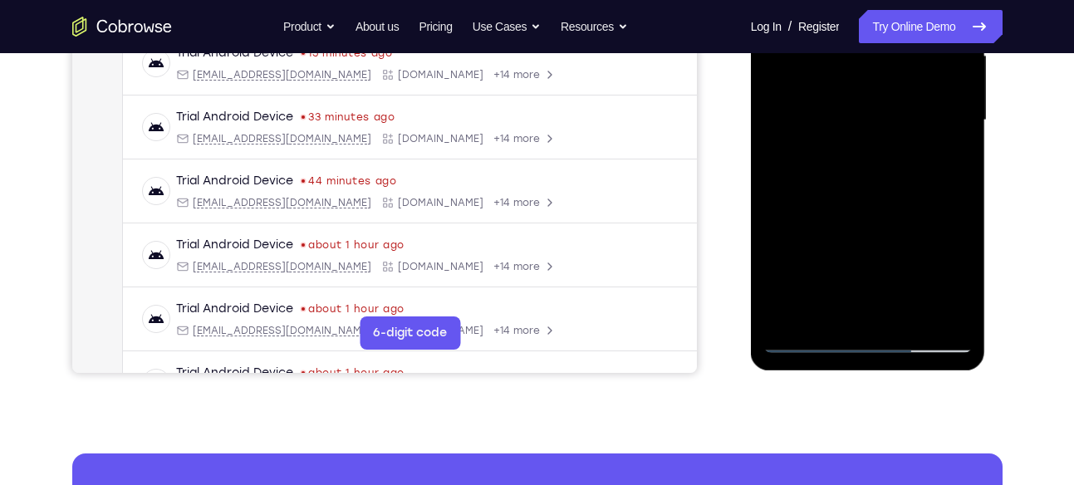
scroll to position [400, 0]
click at [947, 319] on div at bounding box center [867, 119] width 209 height 465
click at [903, 310] on div at bounding box center [867, 119] width 209 height 465
click at [875, 211] on div at bounding box center [867, 119] width 209 height 465
click at [824, 171] on div at bounding box center [867, 119] width 209 height 465
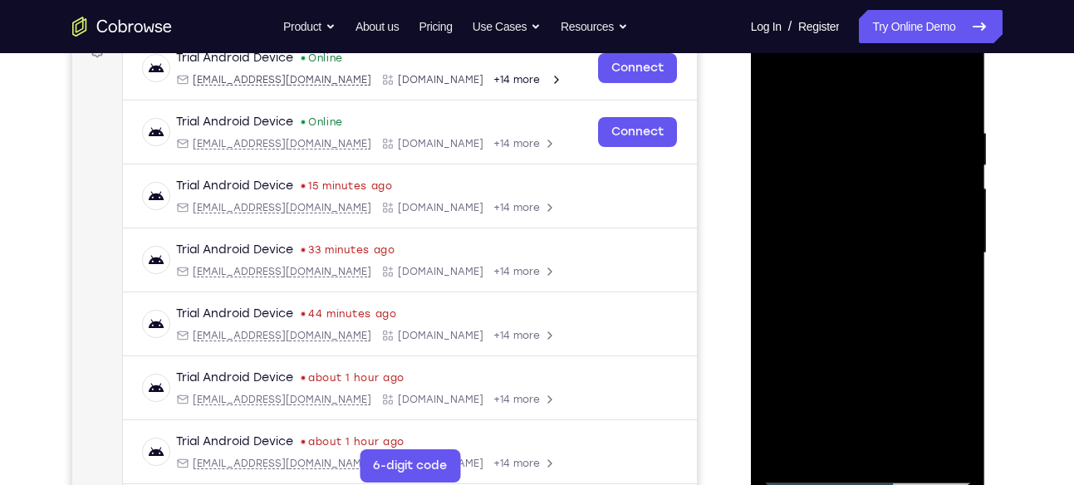
scroll to position [264, 0]
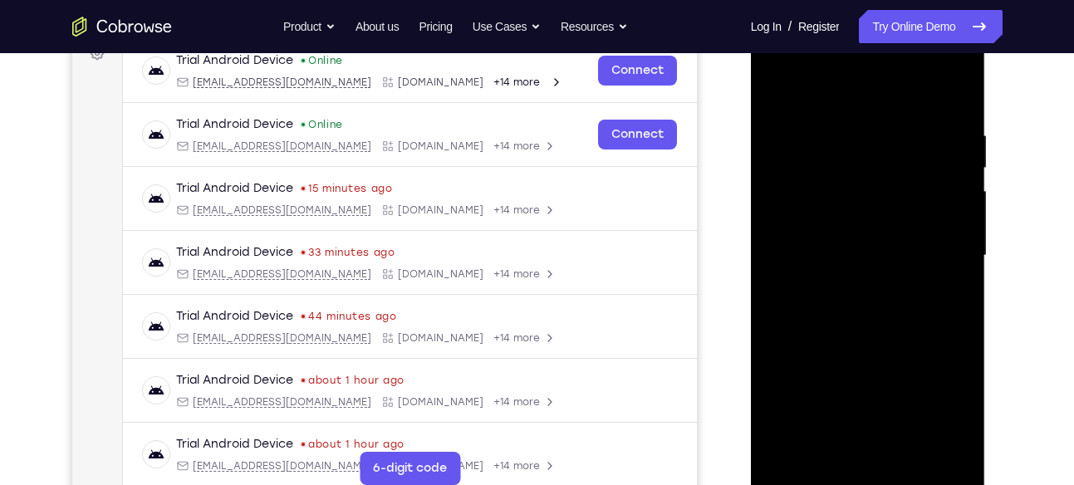
click at [803, 95] on div at bounding box center [867, 255] width 209 height 465
click at [898, 210] on div at bounding box center [867, 255] width 209 height 465
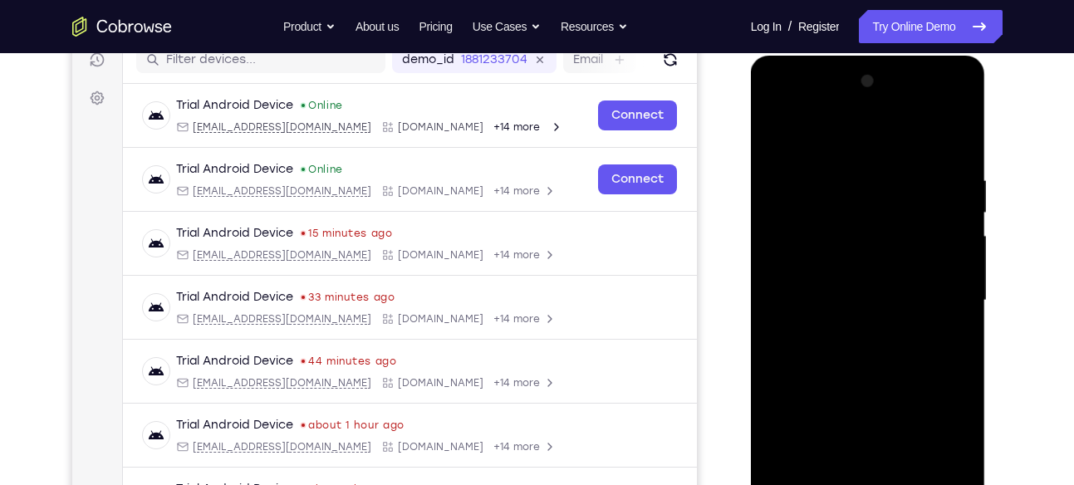
scroll to position [218, 0]
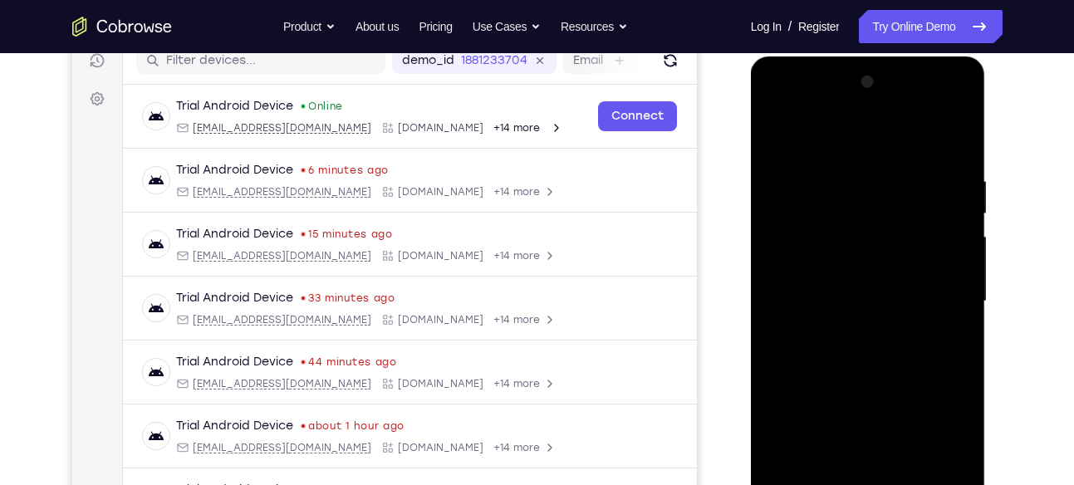
click at [780, 130] on div at bounding box center [867, 301] width 209 height 465
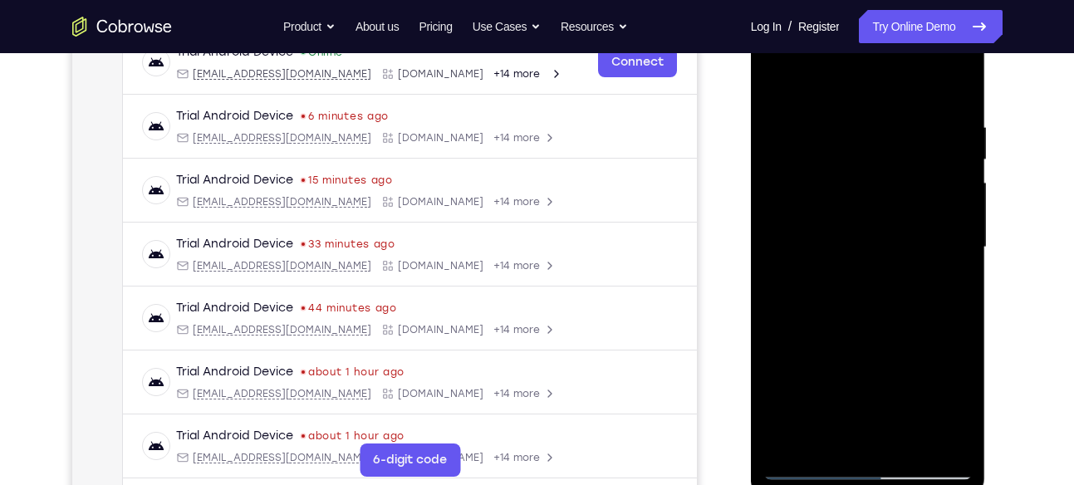
scroll to position [273, 0]
drag, startPoint x: 882, startPoint y: 365, endPoint x: 882, endPoint y: 278, distance: 87.2
click at [882, 278] on div at bounding box center [867, 246] width 209 height 465
drag, startPoint x: 907, startPoint y: 326, endPoint x: 769, endPoint y: 335, distance: 138.1
click at [769, 335] on div at bounding box center [867, 246] width 209 height 465
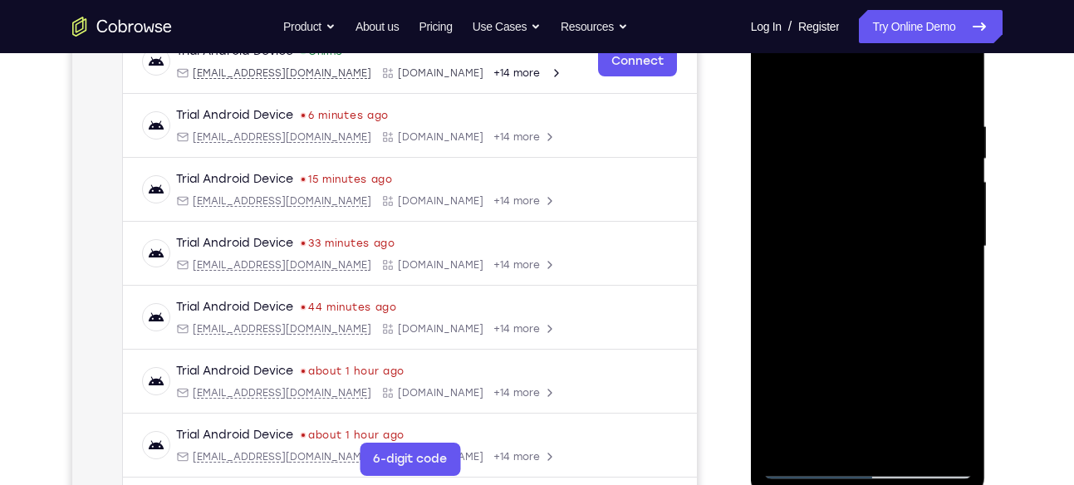
click at [897, 322] on div at bounding box center [867, 246] width 209 height 465
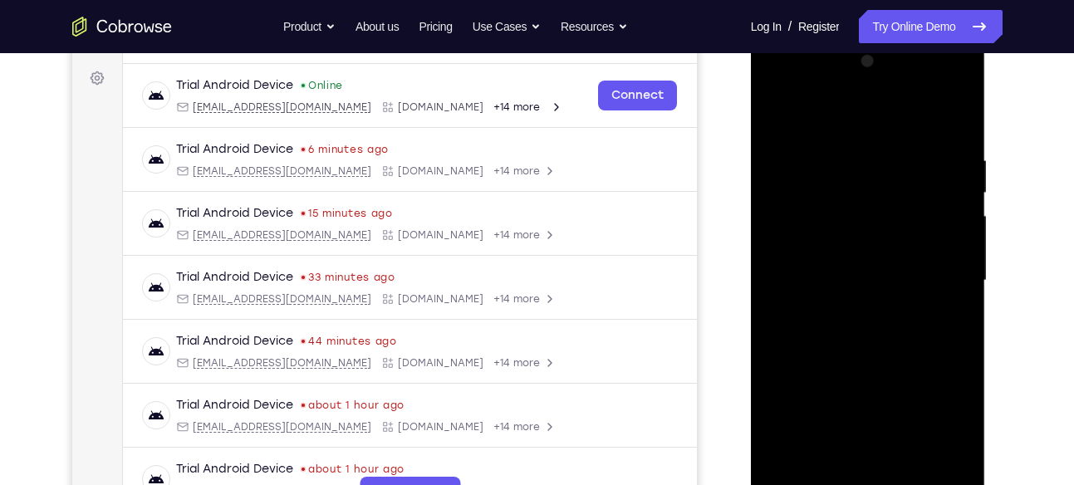
scroll to position [238, 0]
drag, startPoint x: 874, startPoint y: 134, endPoint x: 879, endPoint y: 217, distance: 83.2
click at [879, 217] on div at bounding box center [867, 281] width 209 height 465
click at [910, 230] on div at bounding box center [867, 281] width 209 height 465
click at [779, 110] on div at bounding box center [867, 281] width 209 height 465
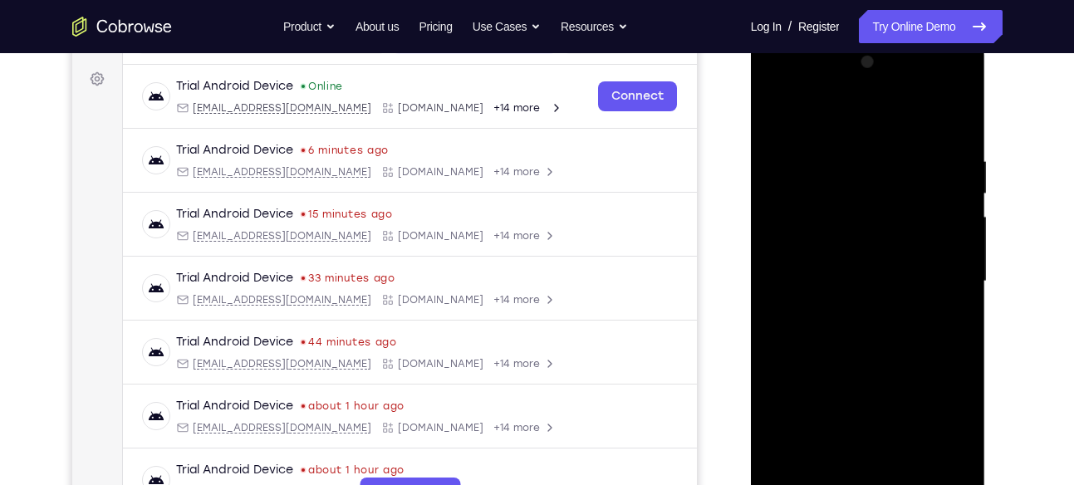
click at [779, 110] on div at bounding box center [867, 281] width 209 height 465
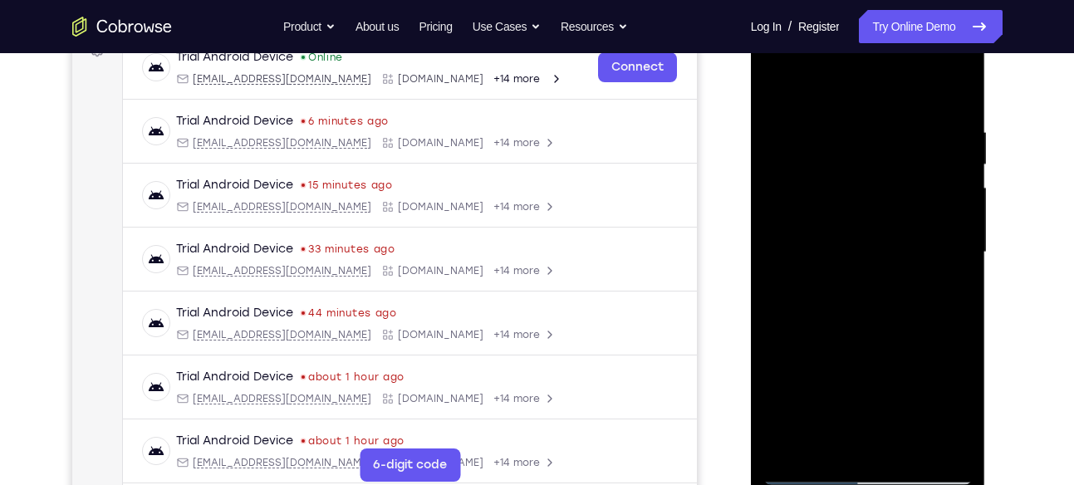
scroll to position [267, 0]
click at [785, 94] on div at bounding box center [867, 253] width 209 height 465
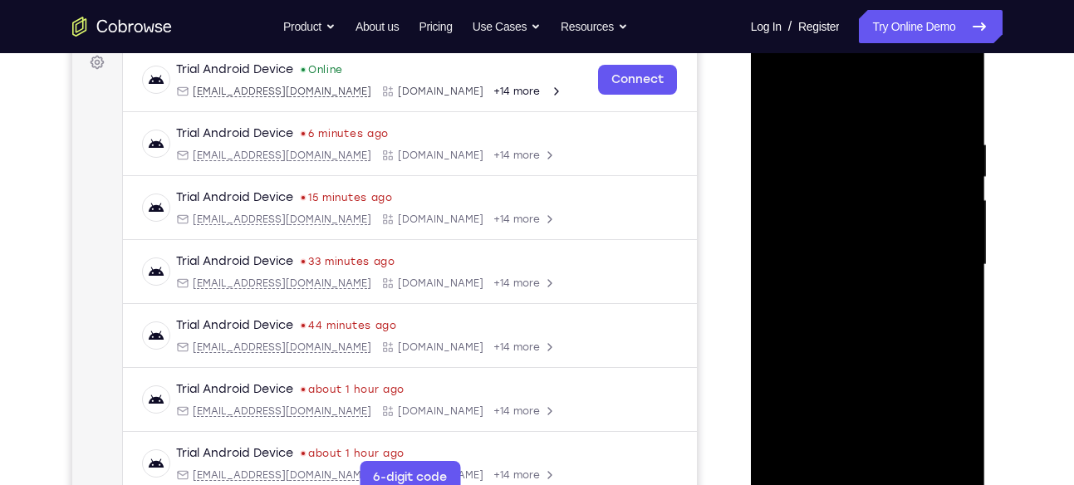
scroll to position [252, 0]
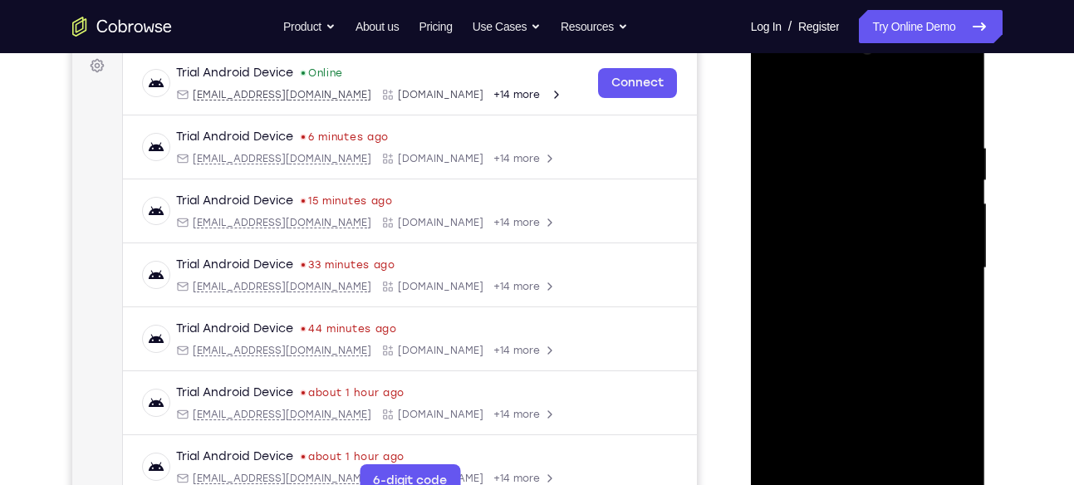
click at [772, 99] on div at bounding box center [867, 268] width 209 height 465
drag, startPoint x: 872, startPoint y: 171, endPoint x: 885, endPoint y: 372, distance: 201.4
click at [885, 372] on div at bounding box center [867, 268] width 209 height 465
click at [962, 100] on div at bounding box center [867, 268] width 209 height 465
click at [776, 90] on div at bounding box center [867, 268] width 209 height 465
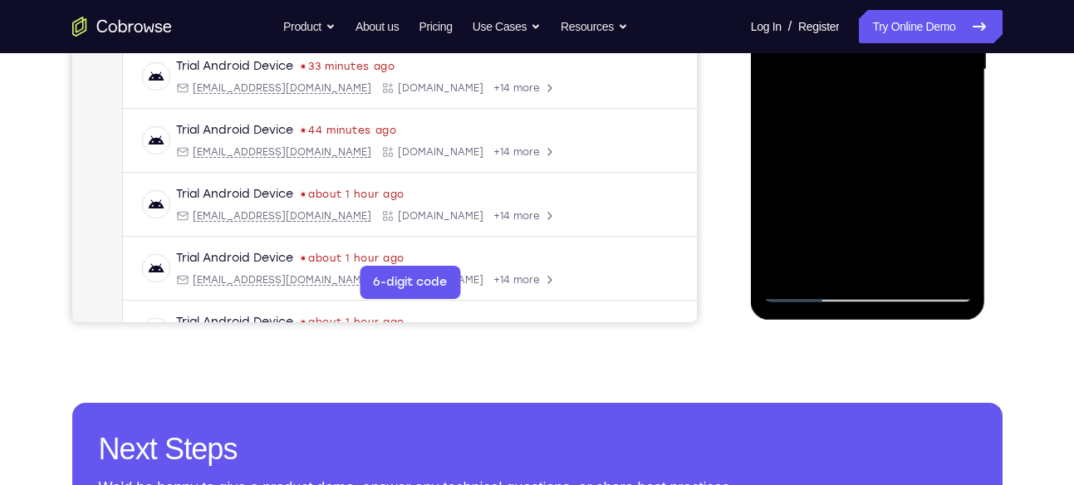
scroll to position [451, 0]
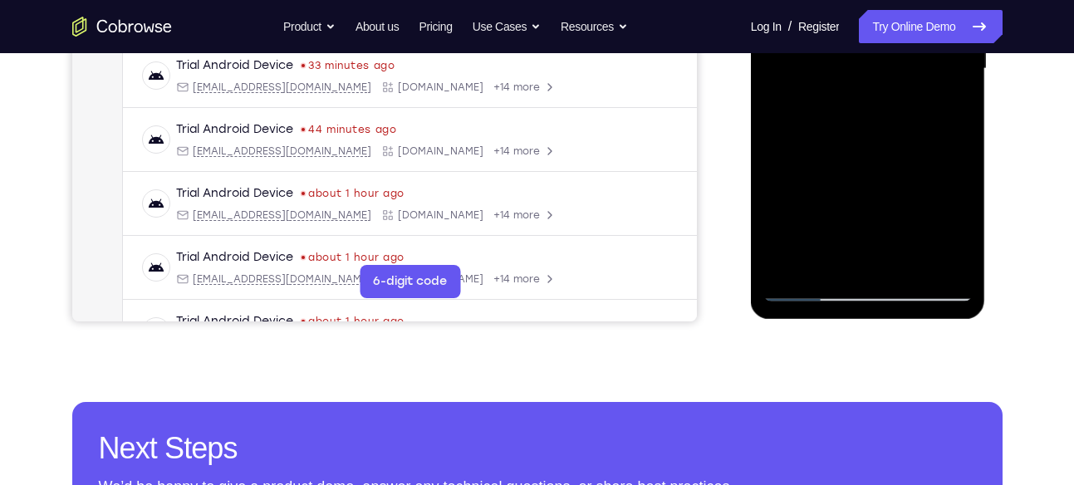
click at [957, 262] on div at bounding box center [867, 68] width 209 height 465
click at [962, 247] on div at bounding box center [867, 68] width 209 height 465
click at [946, 266] on div at bounding box center [867, 68] width 209 height 465
click at [905, 259] on div at bounding box center [867, 68] width 209 height 465
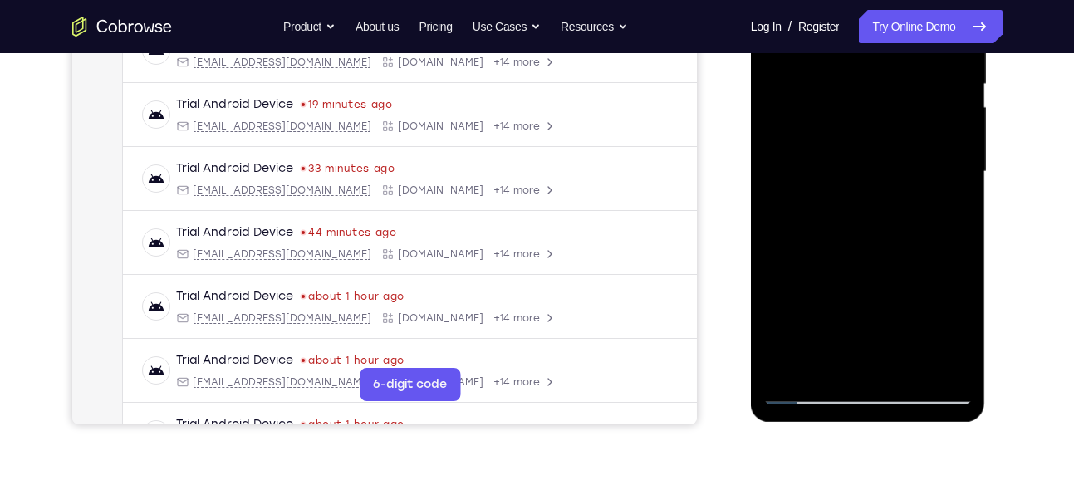
scroll to position [321, 0]
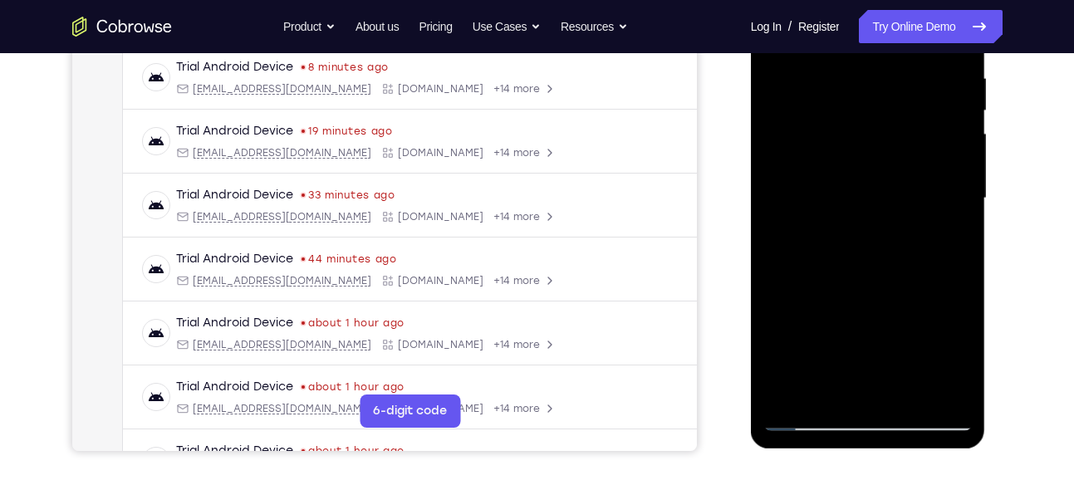
click at [866, 171] on div at bounding box center [867, 198] width 209 height 465
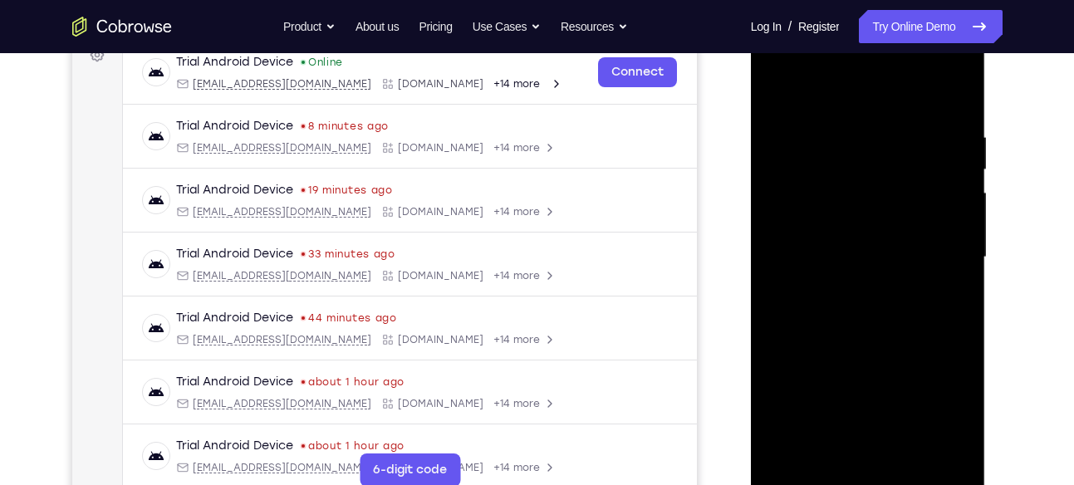
scroll to position [262, 0]
click at [823, 90] on div at bounding box center [867, 258] width 209 height 465
click at [786, 232] on div at bounding box center [867, 258] width 209 height 465
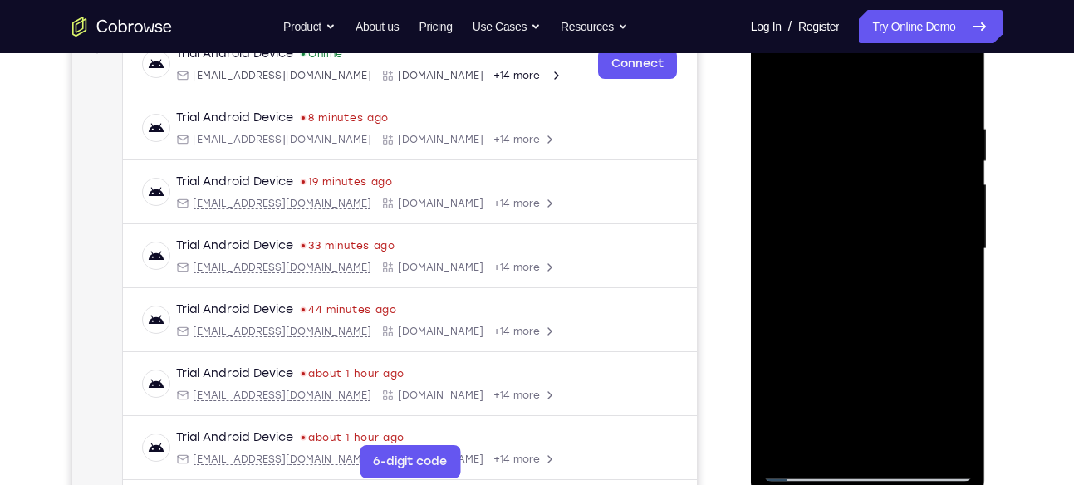
scroll to position [276, 0]
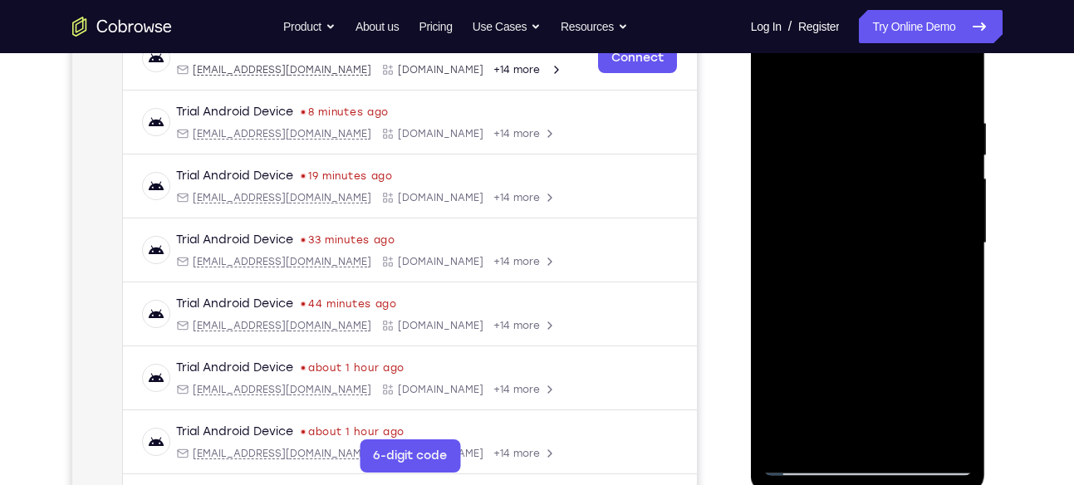
click at [942, 203] on div at bounding box center [867, 243] width 209 height 465
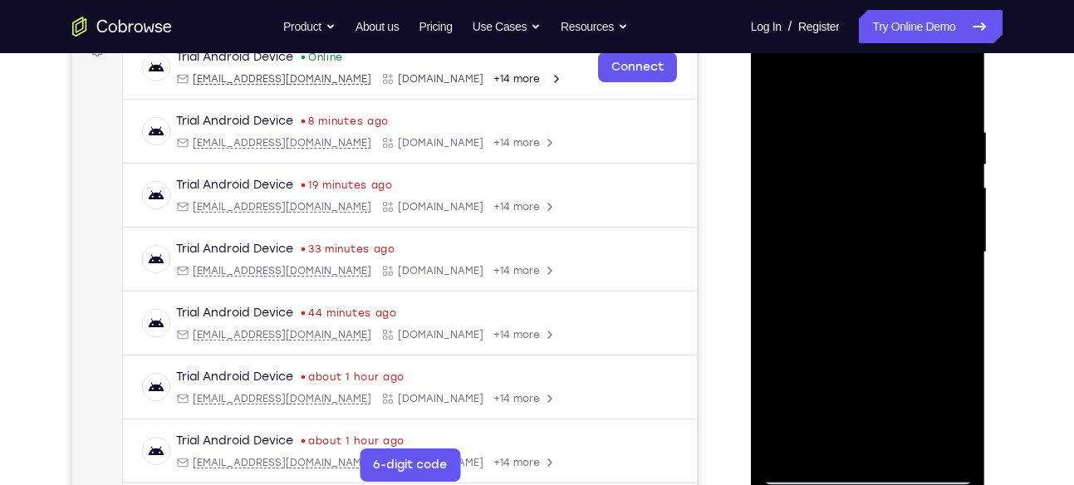
scroll to position [269, 0]
click at [952, 227] on div at bounding box center [867, 250] width 209 height 465
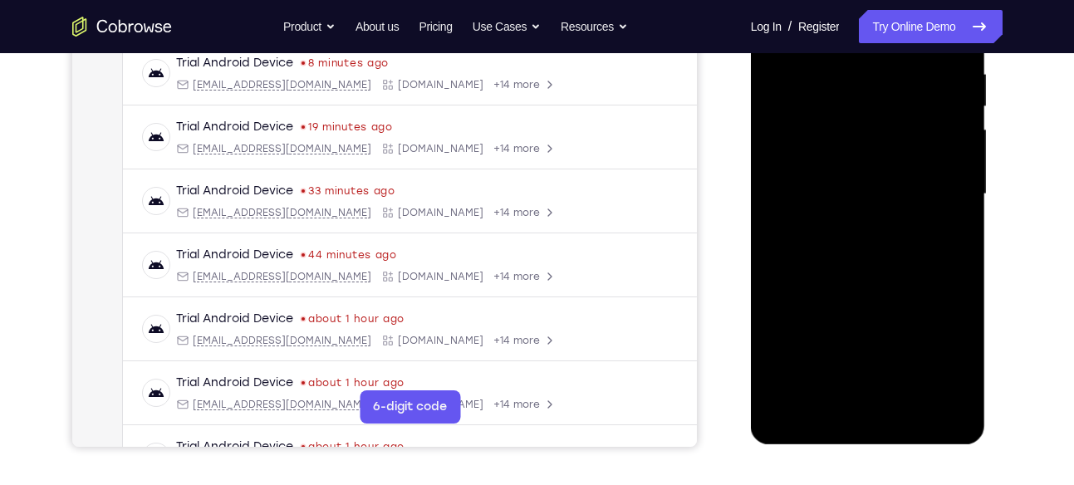
scroll to position [298, 0]
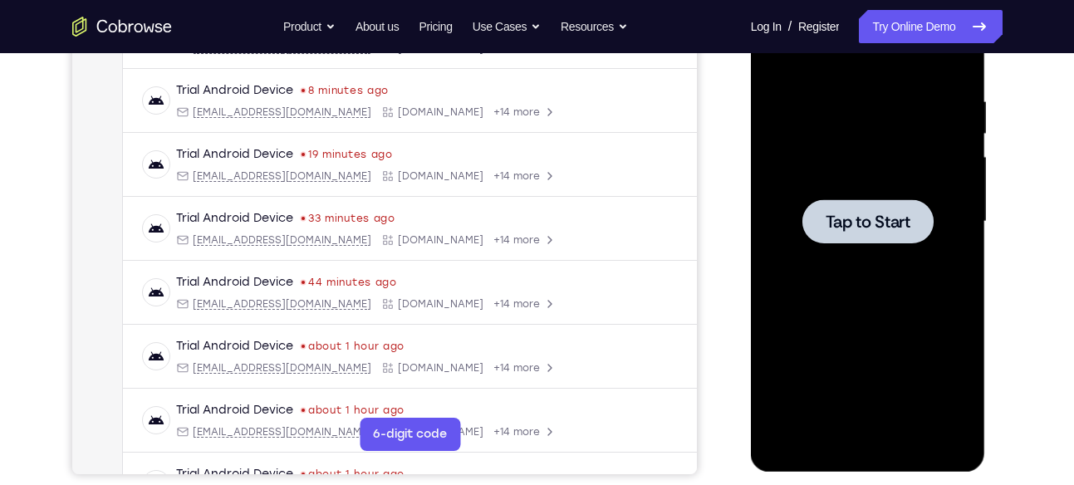
click at [848, 214] on span "Tap to Start" at bounding box center [867, 221] width 85 height 17
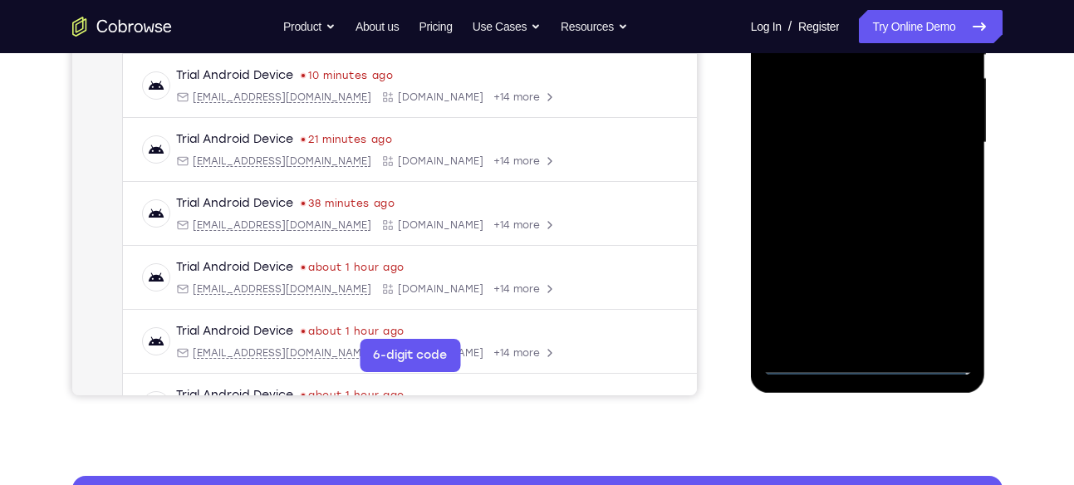
scroll to position [379, 0]
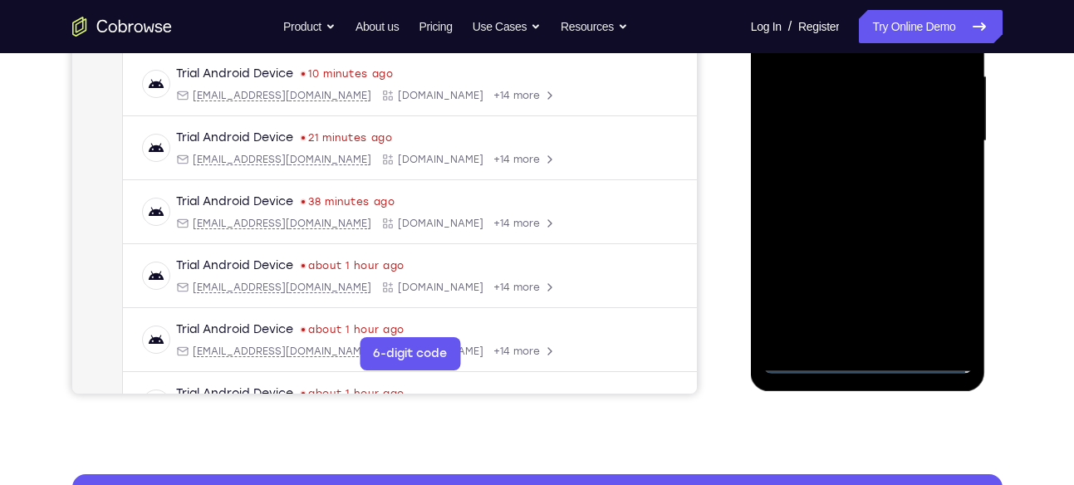
click at [878, 369] on div at bounding box center [867, 141] width 209 height 465
click at [927, 295] on div at bounding box center [867, 141] width 209 height 465
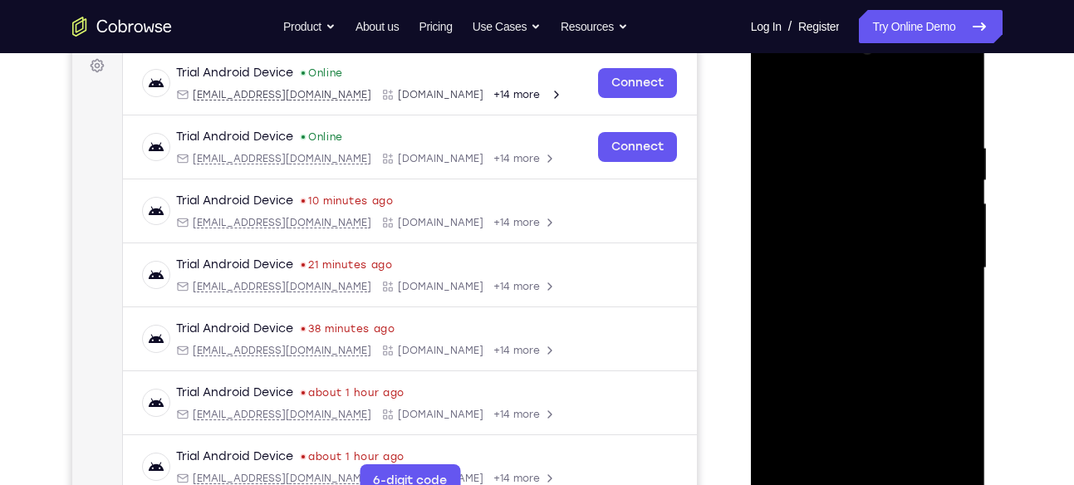
scroll to position [251, 0]
click at [817, 100] on div at bounding box center [867, 269] width 209 height 465
click at [798, 219] on div at bounding box center [867, 269] width 209 height 465
click at [826, 261] on div at bounding box center [867, 269] width 209 height 465
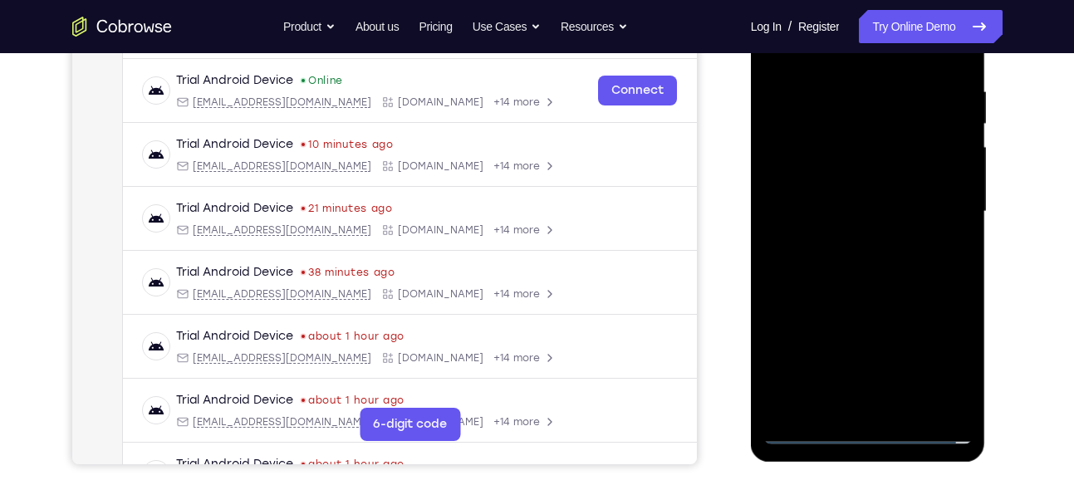
scroll to position [309, 0]
click at [866, 345] on div at bounding box center [867, 210] width 209 height 465
click at [866, 339] on div at bounding box center [867, 210] width 209 height 465
click at [835, 188] on div at bounding box center [867, 210] width 209 height 465
click at [865, 341] on div at bounding box center [867, 210] width 209 height 465
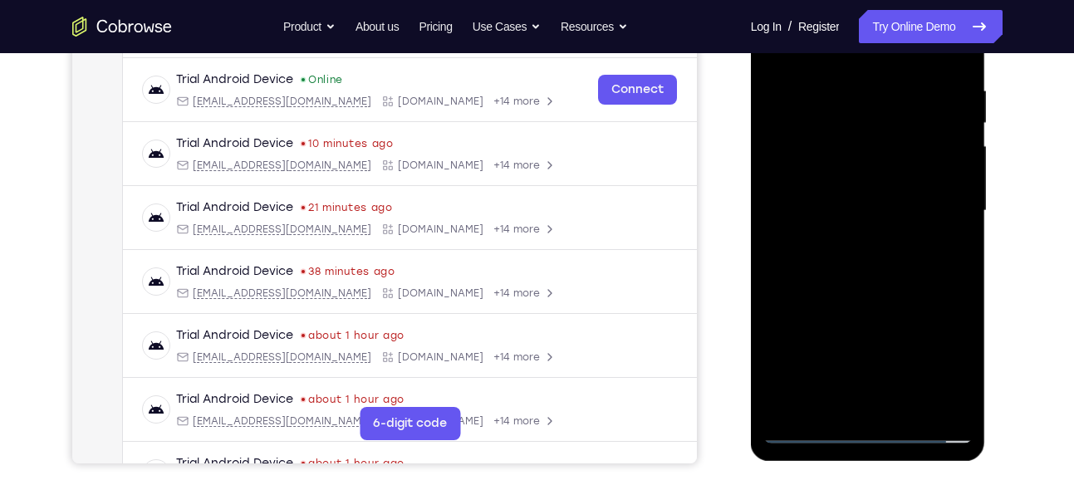
click at [865, 341] on div at bounding box center [867, 210] width 209 height 465
click at [831, 222] on div at bounding box center [867, 210] width 209 height 465
click at [829, 304] on div at bounding box center [867, 210] width 209 height 465
click at [883, 174] on div at bounding box center [867, 210] width 209 height 465
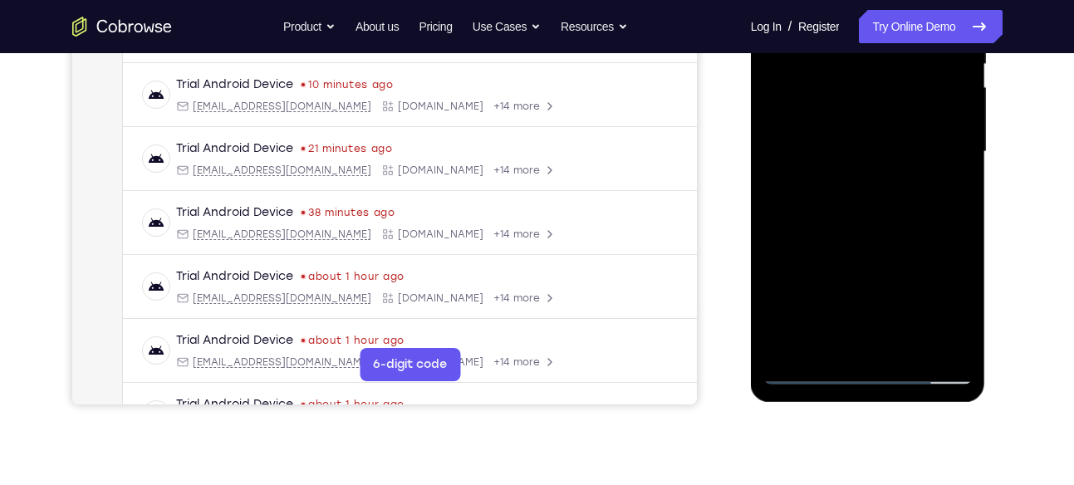
scroll to position [369, 0]
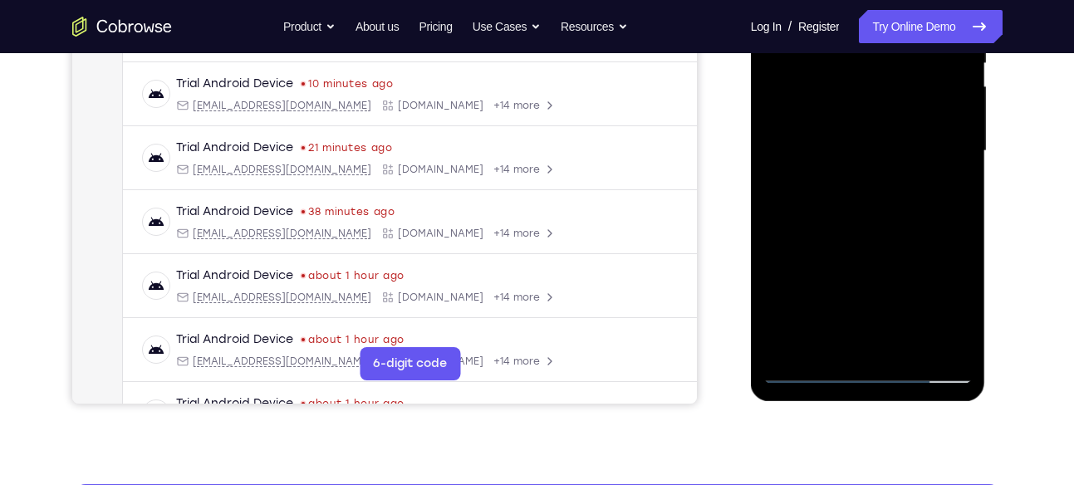
drag, startPoint x: 856, startPoint y: 284, endPoint x: 860, endPoint y: 206, distance: 78.2
click at [860, 206] on div at bounding box center [867, 151] width 209 height 465
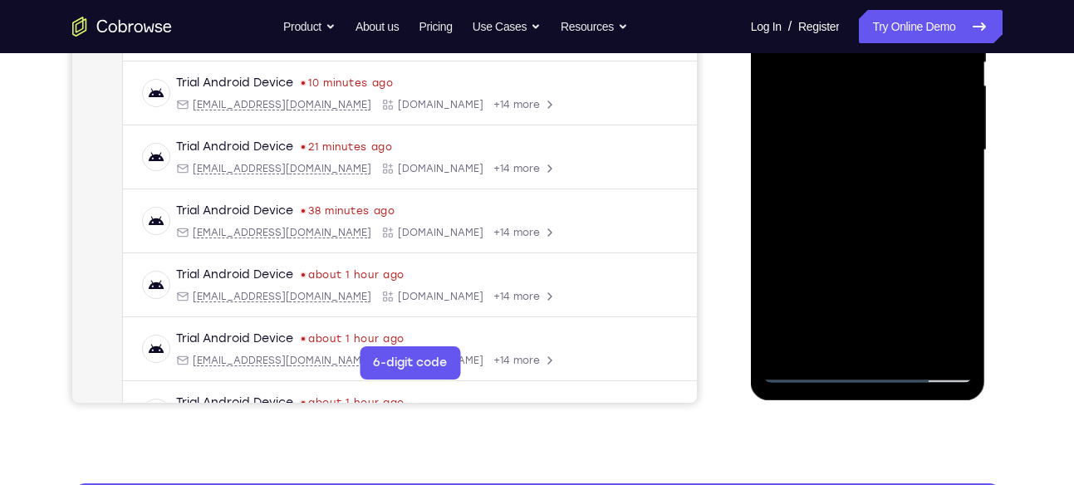
click at [844, 326] on div at bounding box center [867, 150] width 209 height 465
click at [858, 340] on div at bounding box center [867, 150] width 209 height 465
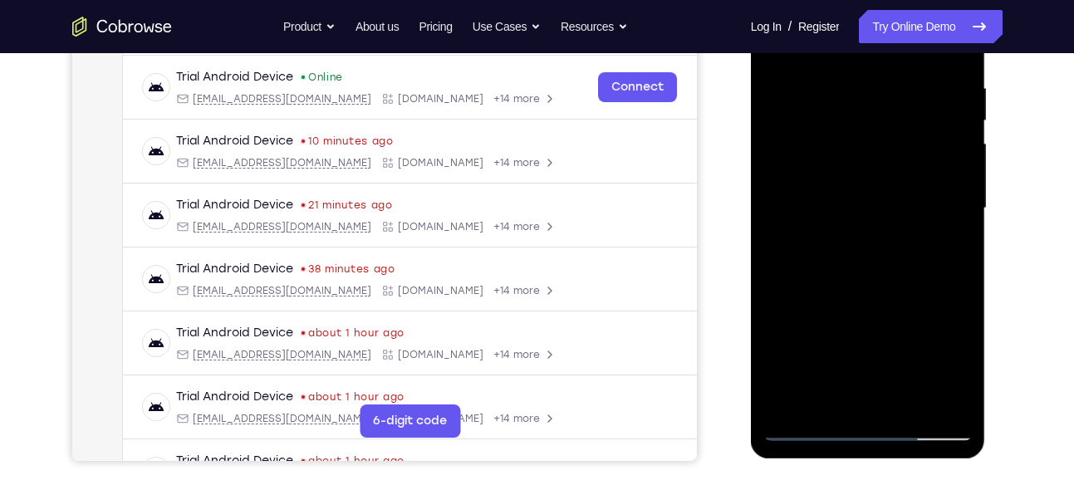
scroll to position [311, 0]
click at [849, 169] on div at bounding box center [867, 209] width 209 height 465
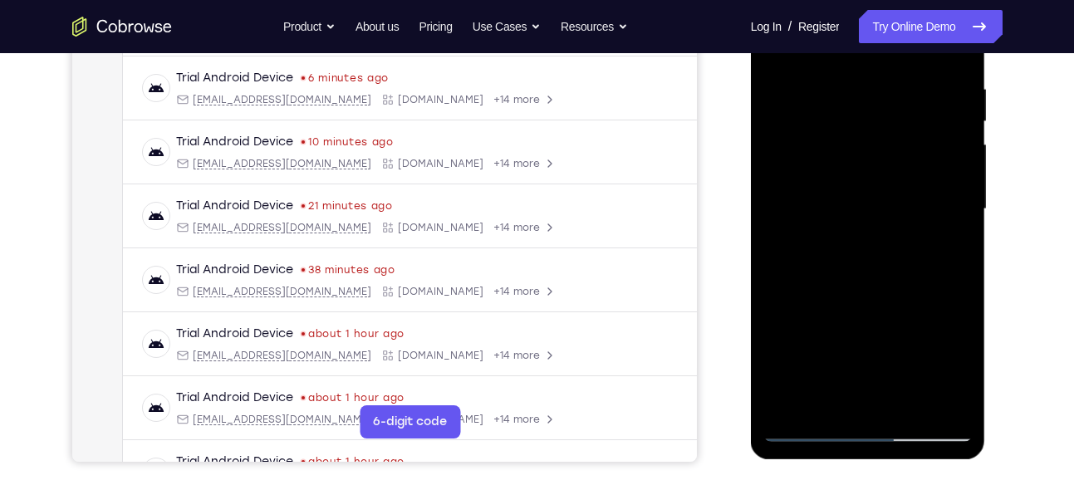
click at [844, 242] on div at bounding box center [867, 209] width 209 height 465
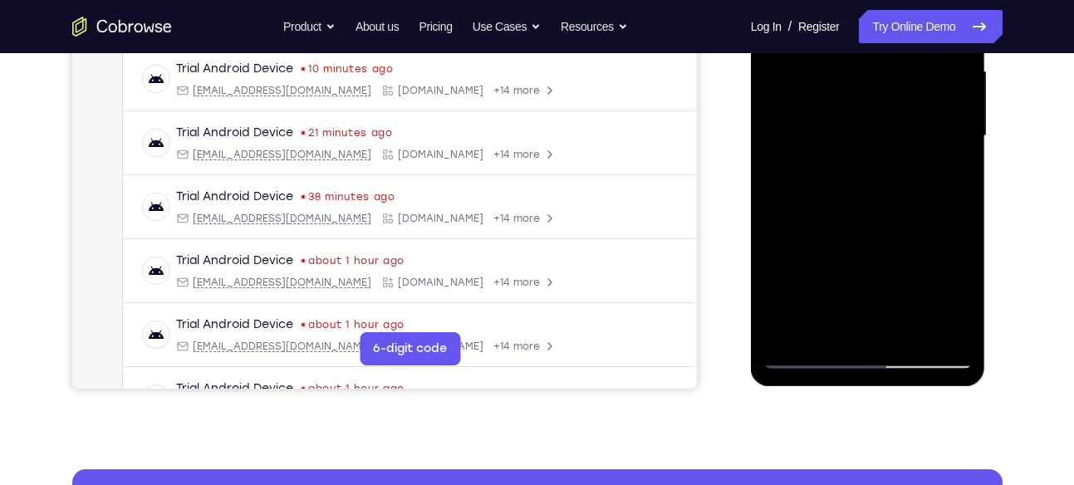
scroll to position [384, 0]
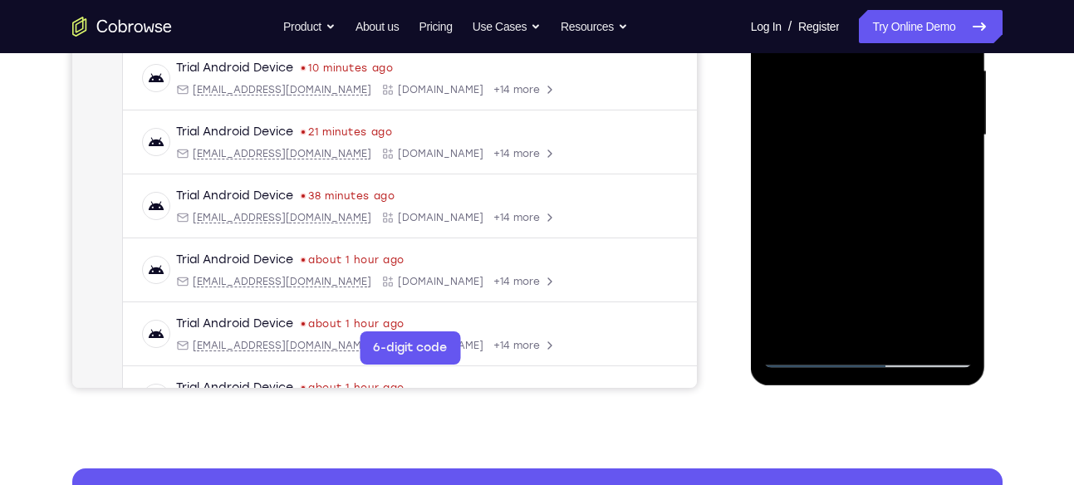
drag, startPoint x: 871, startPoint y: 242, endPoint x: 876, endPoint y: 141, distance: 101.4
click at [876, 141] on div at bounding box center [867, 135] width 209 height 465
drag, startPoint x: 905, startPoint y: 236, endPoint x: 814, endPoint y: 241, distance: 91.5
click at [814, 241] on div at bounding box center [867, 135] width 209 height 465
drag, startPoint x: 907, startPoint y: 243, endPoint x: 787, endPoint y: 252, distance: 119.9
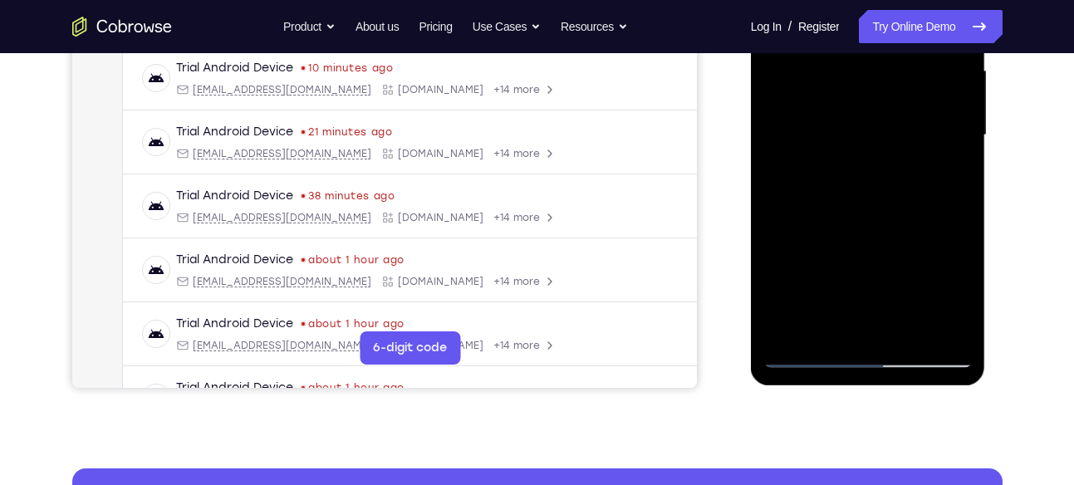
click at [787, 252] on div at bounding box center [867, 135] width 209 height 465
drag, startPoint x: 893, startPoint y: 254, endPoint x: 770, endPoint y: 271, distance: 124.0
click at [770, 271] on div at bounding box center [867, 135] width 209 height 465
drag, startPoint x: 887, startPoint y: 256, endPoint x: 776, endPoint y: 268, distance: 111.1
click at [776, 268] on div at bounding box center [867, 135] width 209 height 465
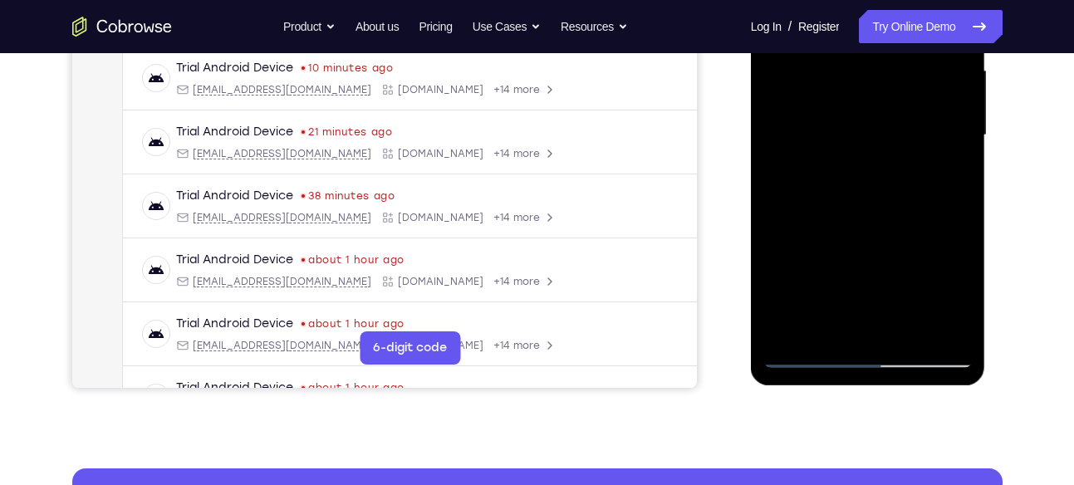
drag, startPoint x: 916, startPoint y: 262, endPoint x: 779, endPoint y: 276, distance: 137.8
click at [779, 276] on div at bounding box center [867, 135] width 209 height 465
drag, startPoint x: 885, startPoint y: 264, endPoint x: 778, endPoint y: 264, distance: 107.1
click at [778, 264] on div at bounding box center [867, 135] width 209 height 465
drag, startPoint x: 908, startPoint y: 252, endPoint x: 768, endPoint y: 253, distance: 139.5
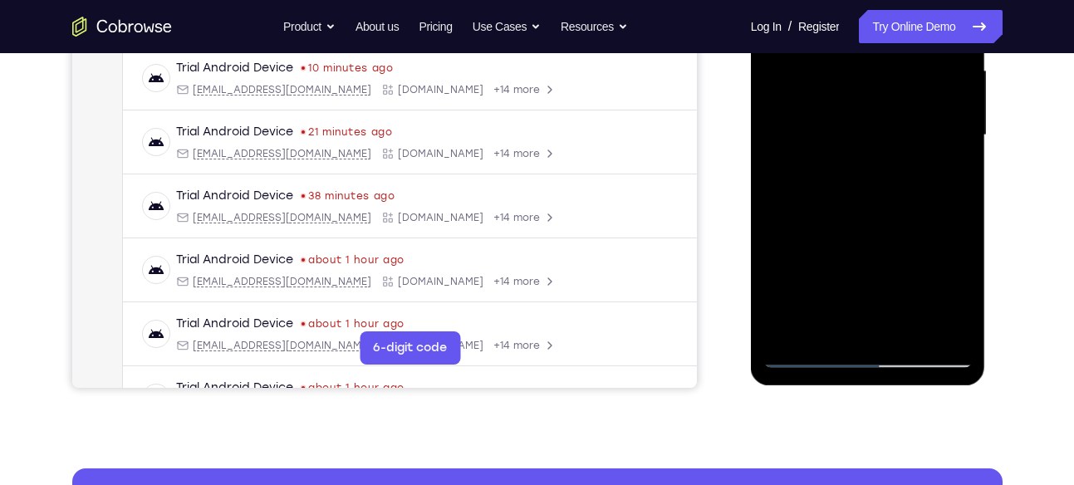
click at [768, 253] on div at bounding box center [867, 135] width 209 height 465
drag, startPoint x: 908, startPoint y: 249, endPoint x: 761, endPoint y: 244, distance: 146.2
click at [761, 244] on div at bounding box center [868, 137] width 235 height 495
drag, startPoint x: 893, startPoint y: 239, endPoint x: 759, endPoint y: 239, distance: 133.7
click at [759, 239] on div at bounding box center [868, 137] width 235 height 495
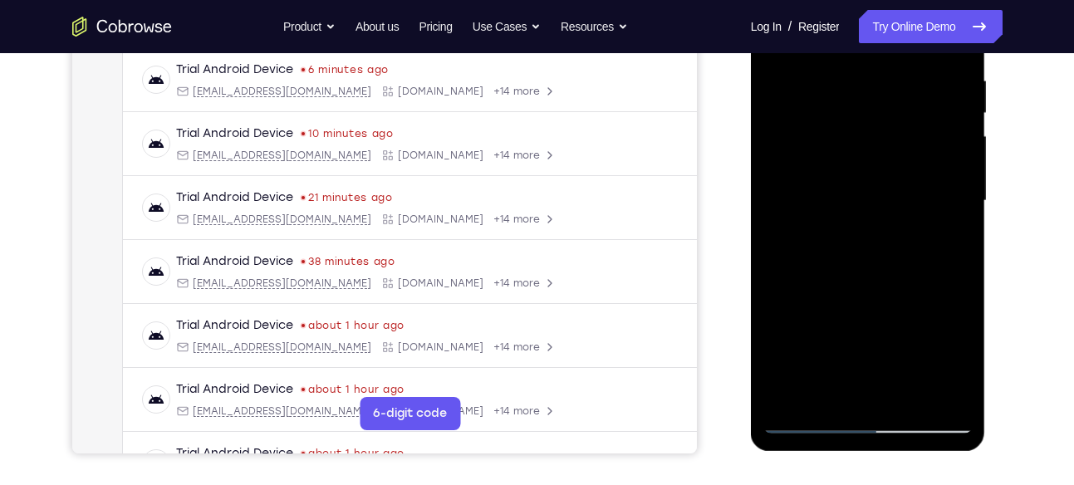
scroll to position [316, 0]
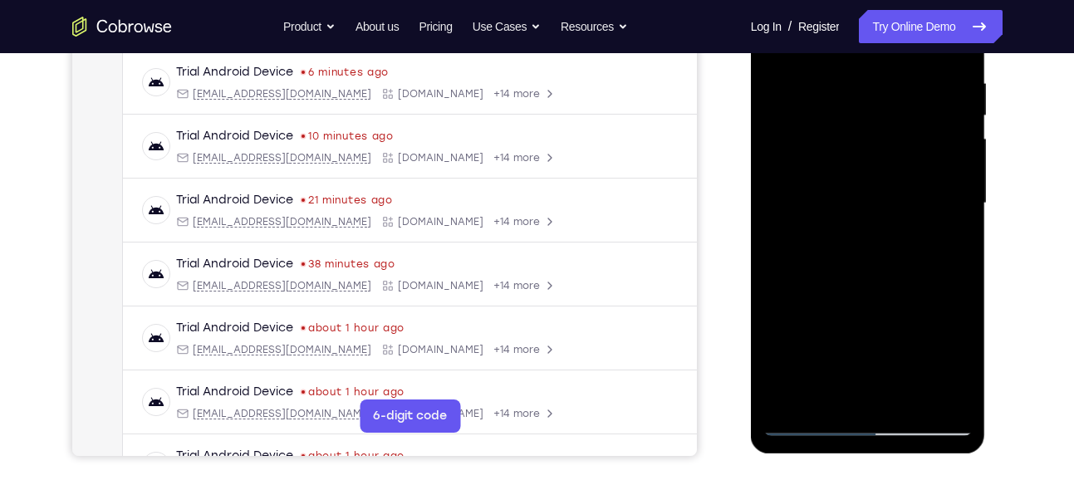
drag, startPoint x: 876, startPoint y: 151, endPoint x: 873, endPoint y: 294, distance: 142.8
click at [873, 294] on div at bounding box center [867, 203] width 209 height 465
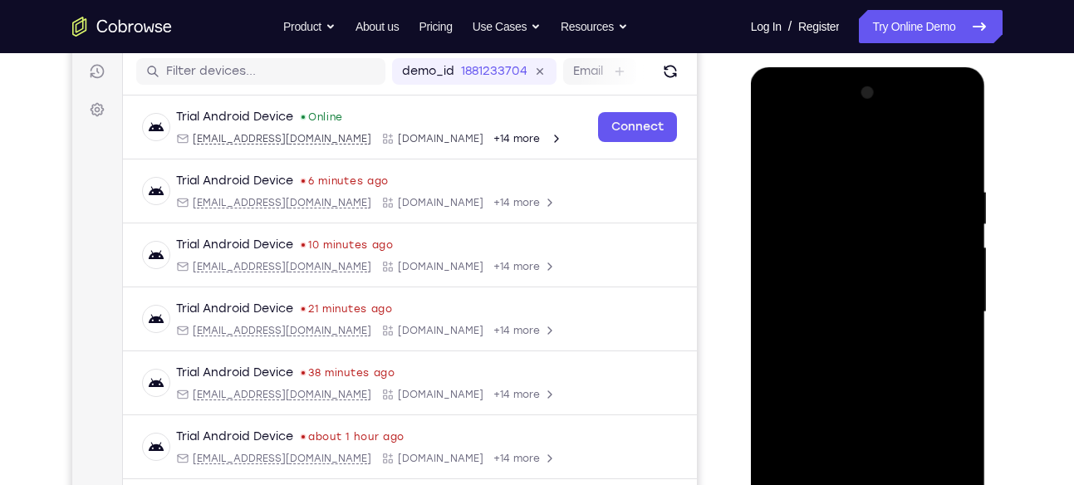
scroll to position [204, 0]
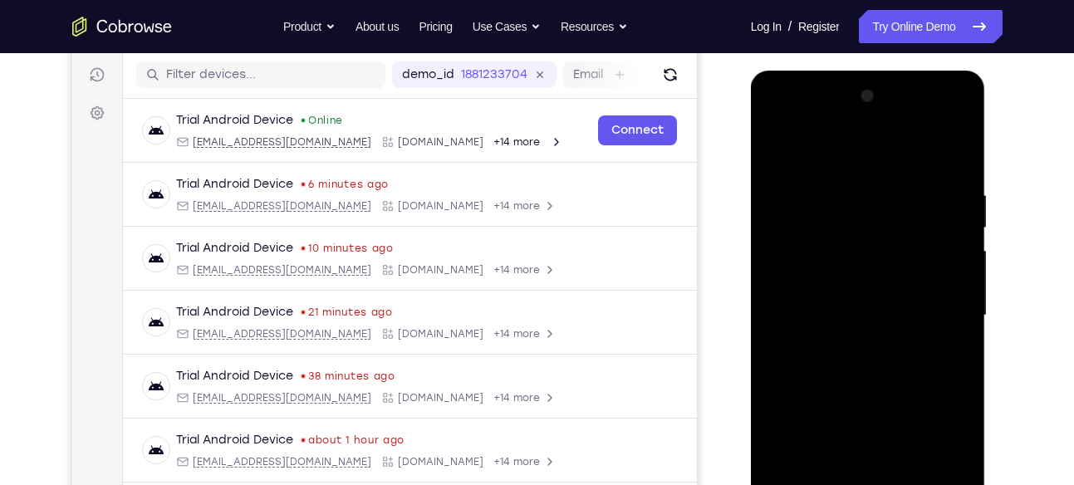
drag, startPoint x: 875, startPoint y: 158, endPoint x: 855, endPoint y: 332, distance: 175.5
click at [855, 332] on div at bounding box center [867, 315] width 209 height 465
drag, startPoint x: 869, startPoint y: 225, endPoint x: 869, endPoint y: 349, distance: 123.7
click at [869, 349] on div at bounding box center [867, 315] width 209 height 465
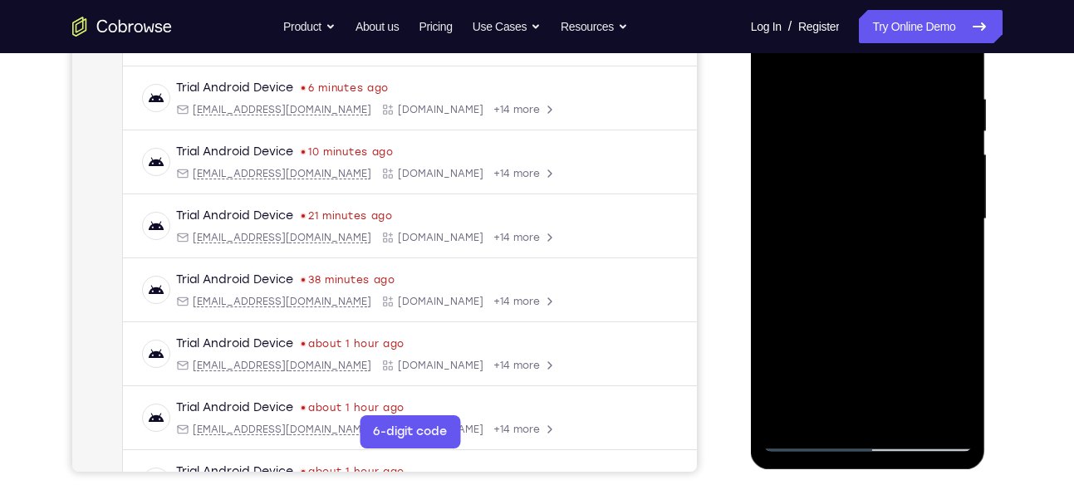
scroll to position [286, 0]
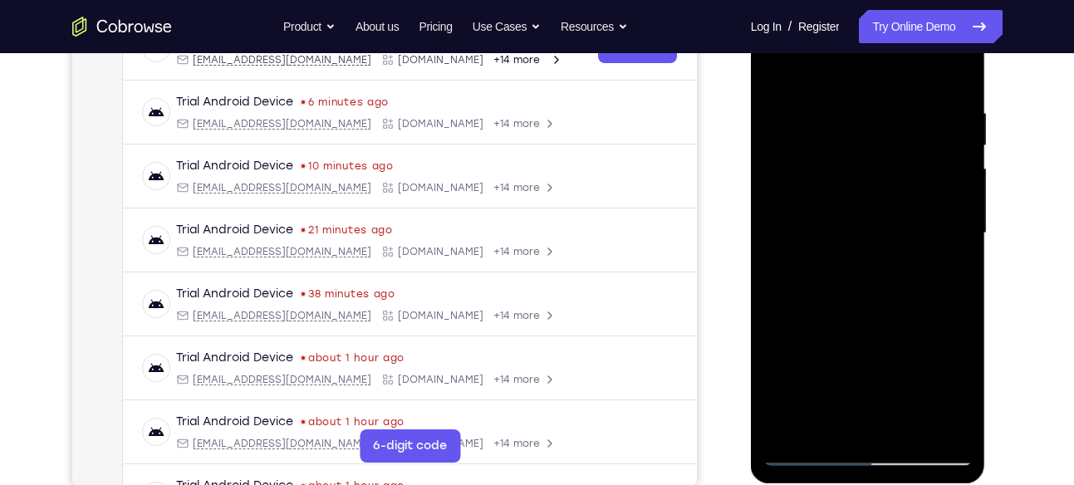
drag, startPoint x: 871, startPoint y: 203, endPoint x: 869, endPoint y: 318, distance: 114.6
click at [869, 318] on div at bounding box center [867, 233] width 209 height 465
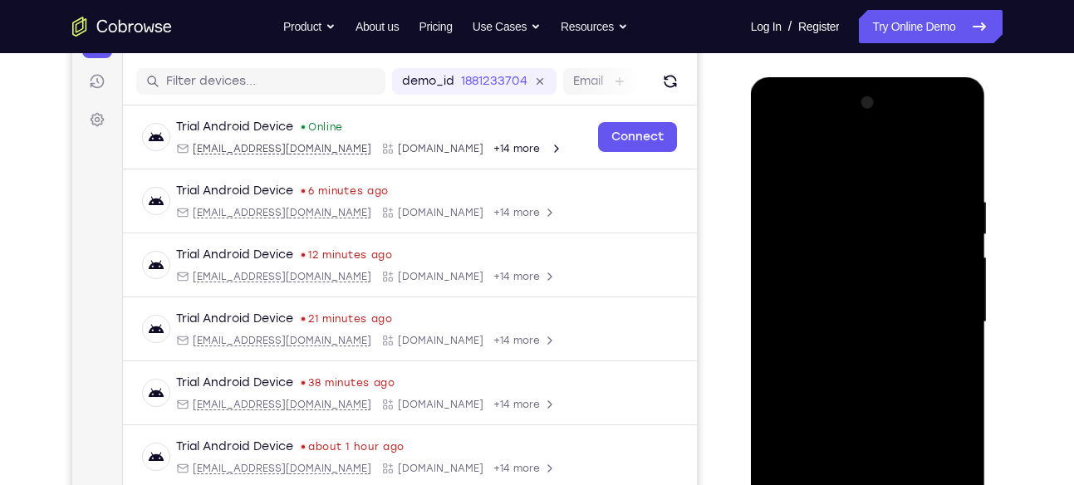
click at [961, 127] on div at bounding box center [867, 322] width 209 height 465
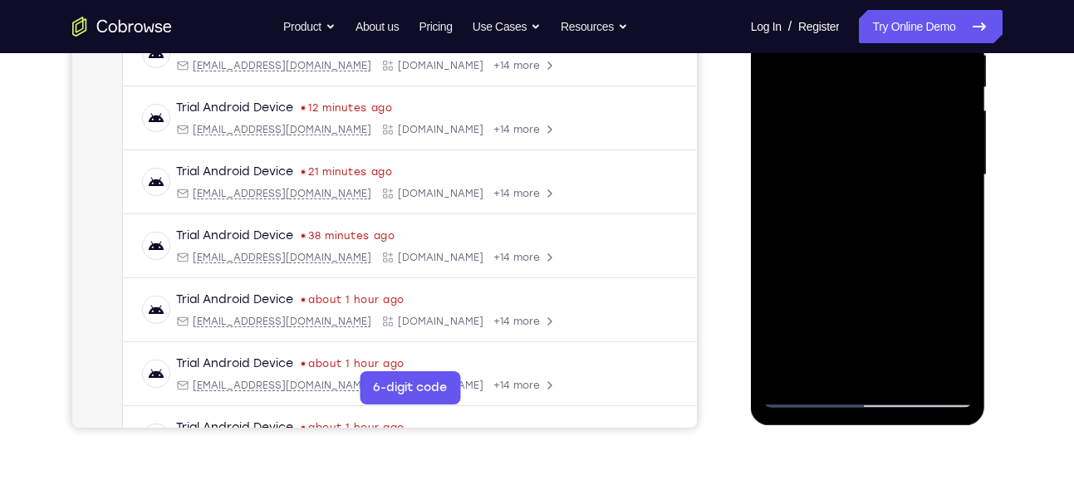
scroll to position [355, 0]
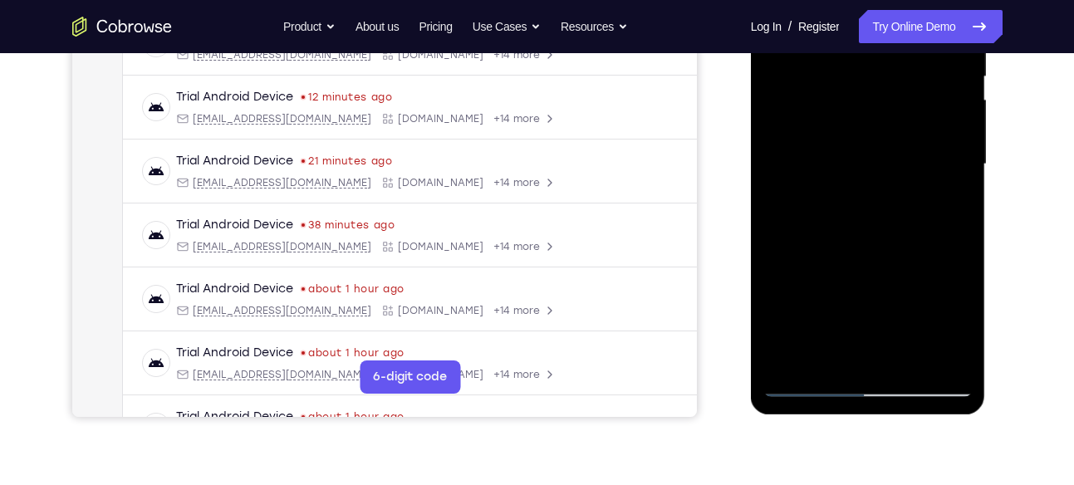
click at [917, 284] on div at bounding box center [867, 164] width 209 height 465
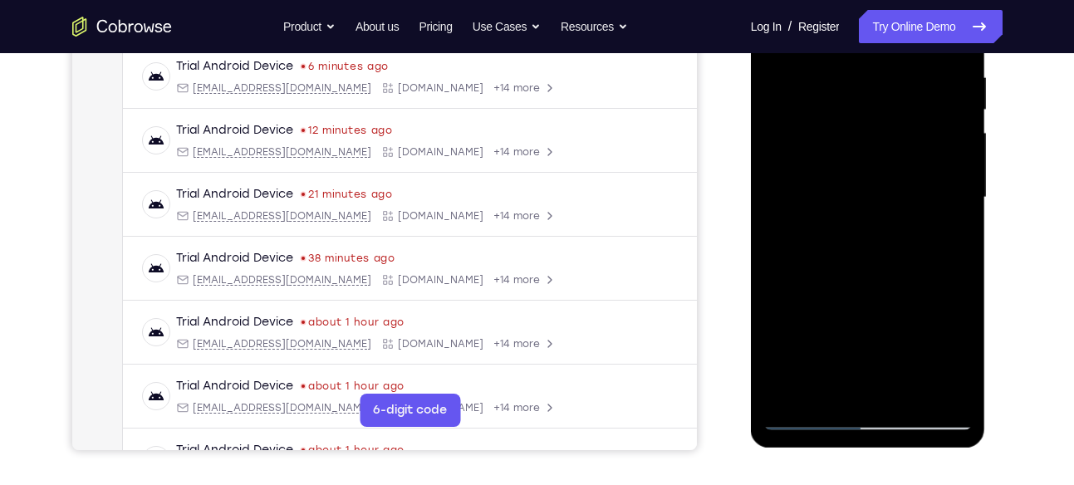
scroll to position [329, 0]
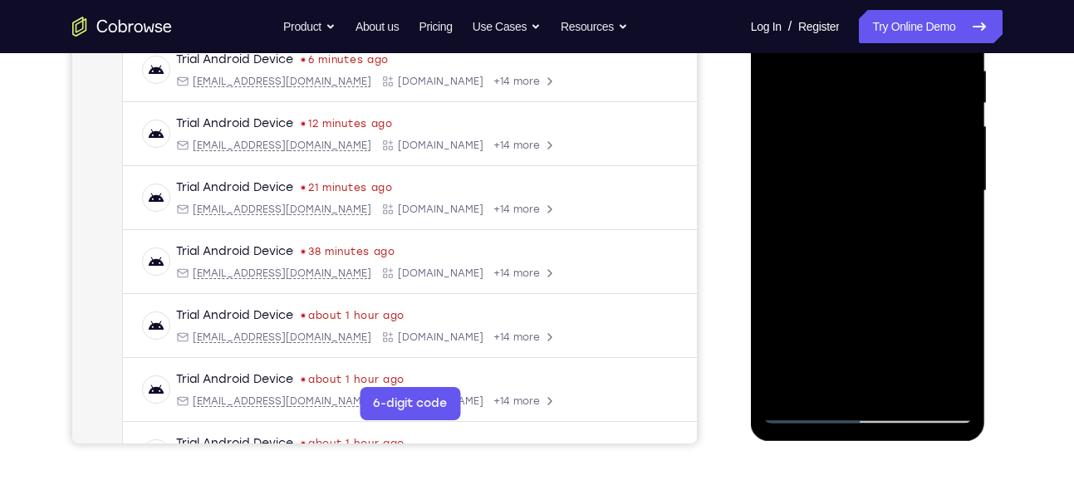
click at [942, 218] on div at bounding box center [867, 190] width 209 height 465
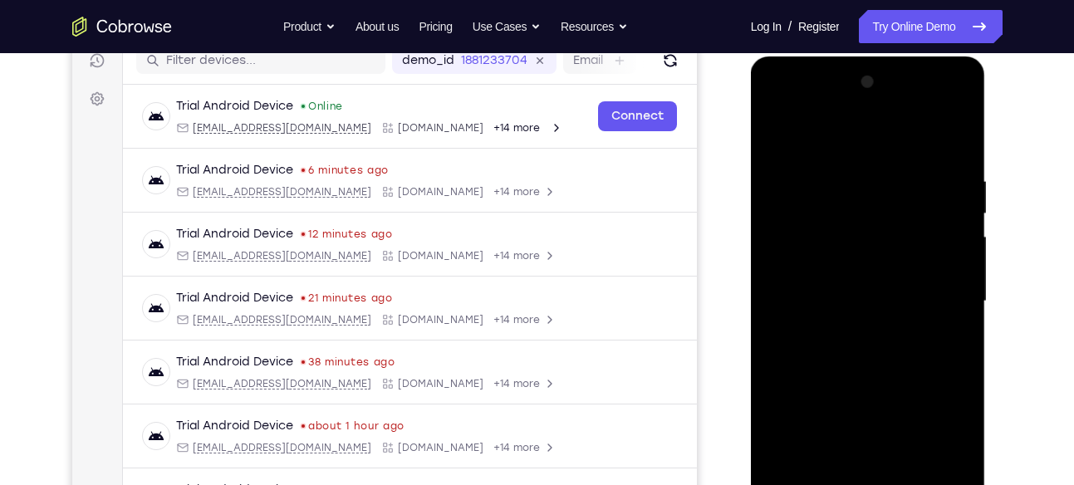
scroll to position [223, 0]
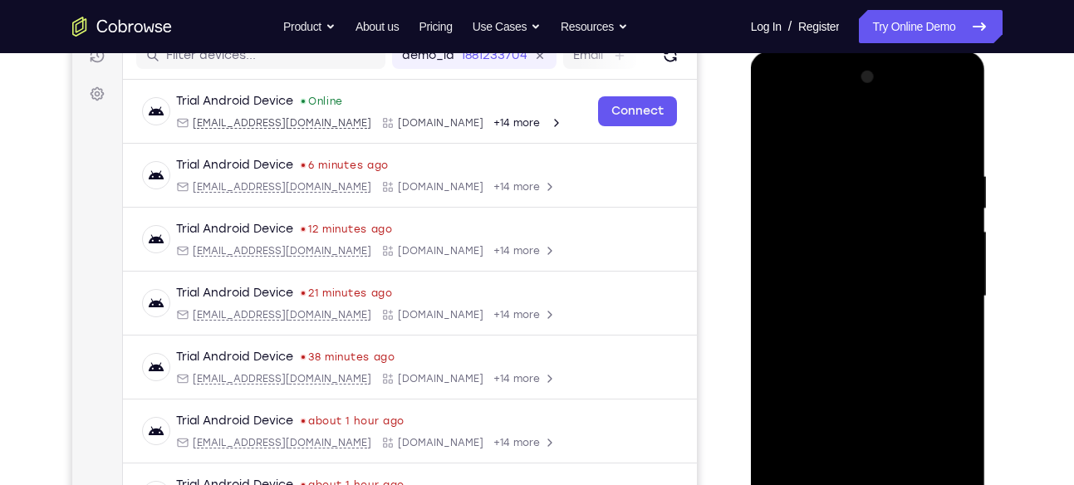
drag, startPoint x: 907, startPoint y: 275, endPoint x: 884, endPoint y: 362, distance: 90.0
click at [884, 362] on div at bounding box center [867, 296] width 209 height 465
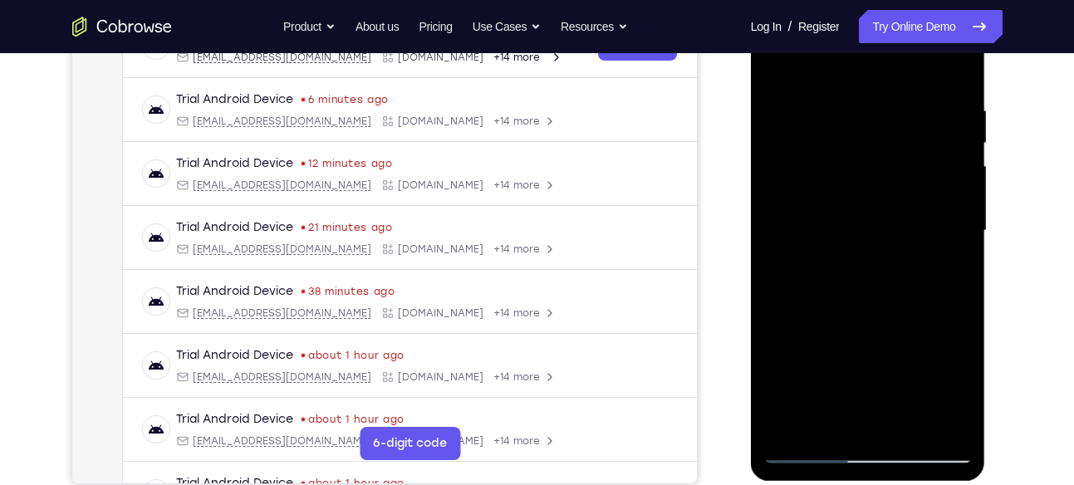
scroll to position [290, 0]
click at [874, 229] on div at bounding box center [867, 230] width 209 height 465
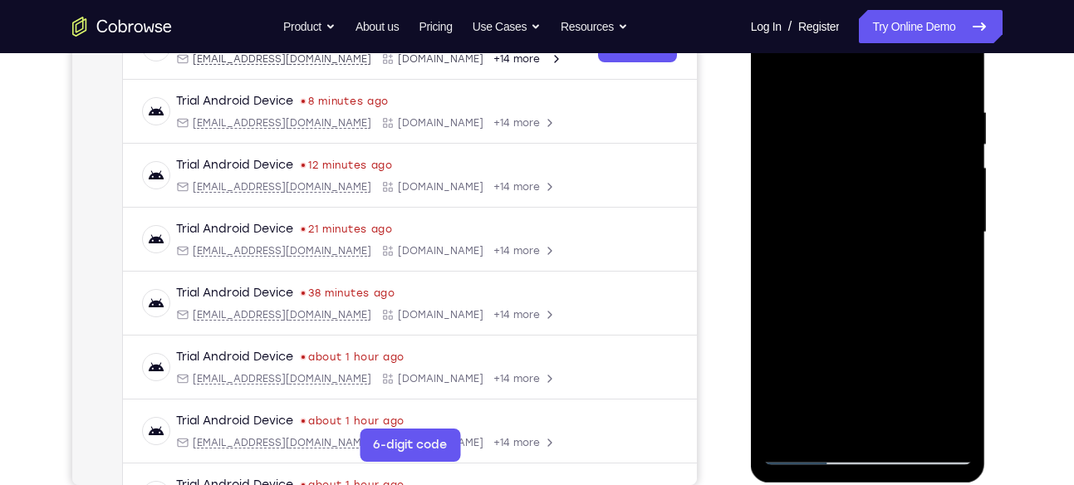
scroll to position [286, 0]
drag, startPoint x: 874, startPoint y: 252, endPoint x: 879, endPoint y: 327, distance: 75.7
click at [879, 327] on div at bounding box center [867, 233] width 209 height 465
drag, startPoint x: 878, startPoint y: 203, endPoint x: 883, endPoint y: 301, distance: 98.1
click at [883, 301] on div at bounding box center [867, 233] width 209 height 465
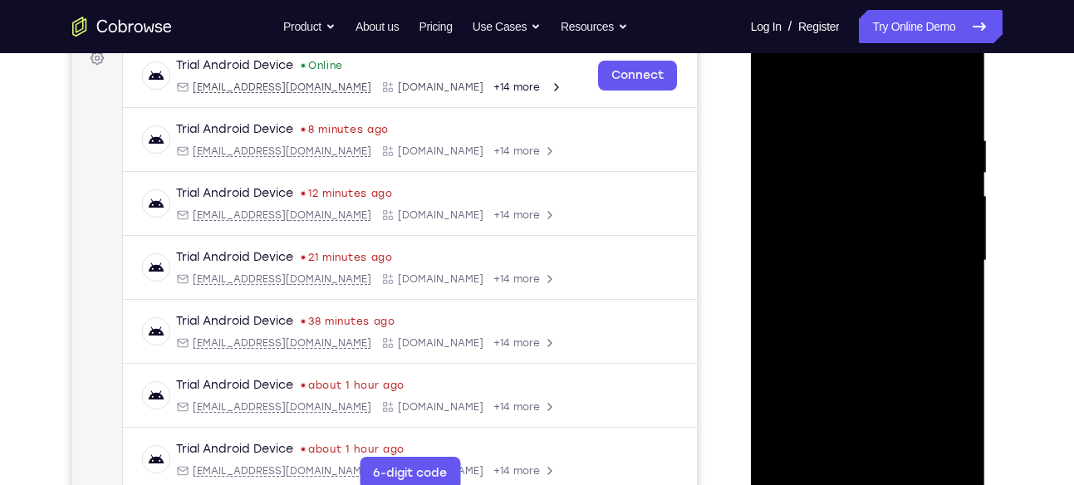
scroll to position [258, 0]
click at [790, 90] on div at bounding box center [867, 261] width 209 height 465
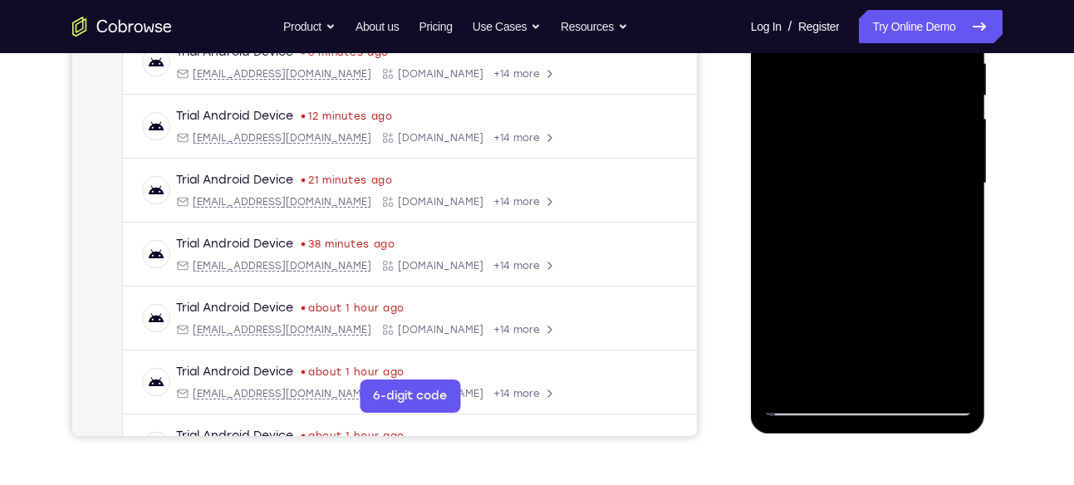
scroll to position [338, 0]
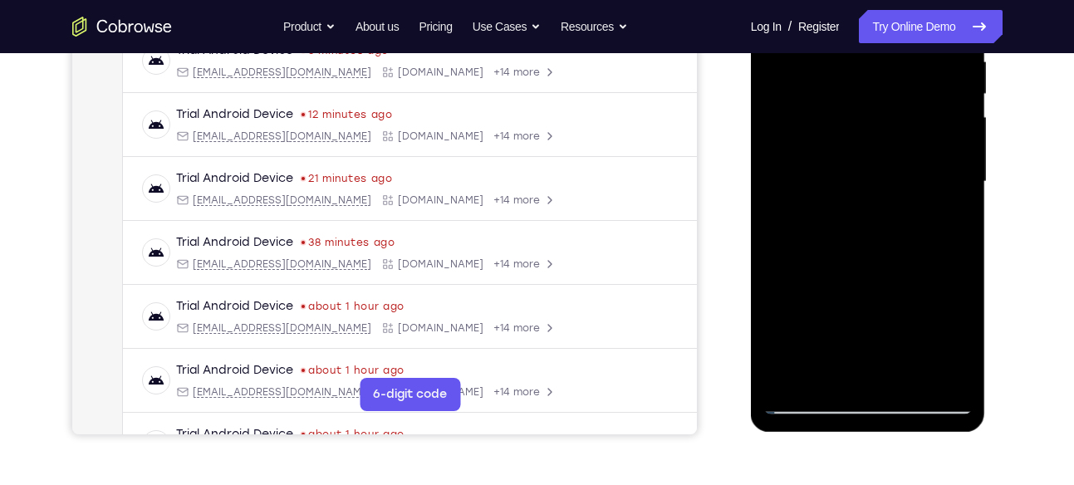
drag, startPoint x: 857, startPoint y: 291, endPoint x: 851, endPoint y: 215, distance: 76.6
click at [851, 215] on div at bounding box center [867, 181] width 209 height 465
drag, startPoint x: 849, startPoint y: 305, endPoint x: 839, endPoint y: 217, distance: 88.7
click at [839, 217] on div at bounding box center [867, 181] width 209 height 465
drag, startPoint x: 834, startPoint y: 311, endPoint x: 825, endPoint y: 247, distance: 64.5
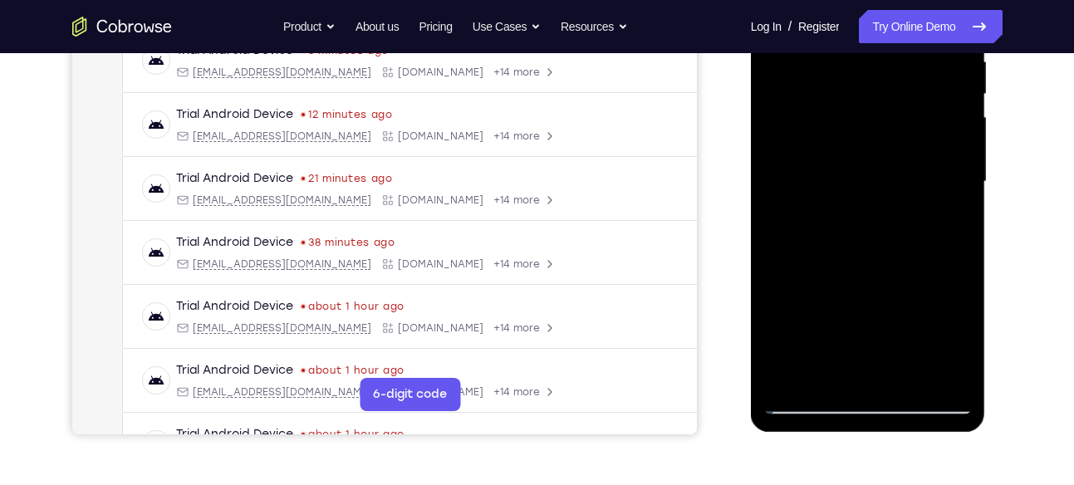
click at [825, 247] on div at bounding box center [867, 181] width 209 height 465
drag, startPoint x: 838, startPoint y: 306, endPoint x: 834, endPoint y: 208, distance: 98.9
click at [834, 208] on div at bounding box center [867, 181] width 209 height 465
drag, startPoint x: 835, startPoint y: 321, endPoint x: 833, endPoint y: 223, distance: 98.0
click at [833, 223] on div at bounding box center [867, 181] width 209 height 465
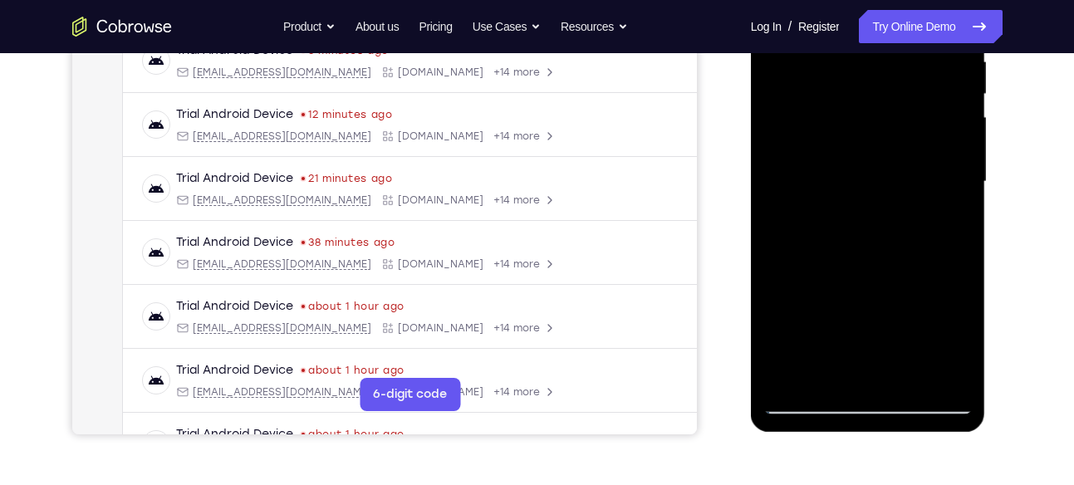
drag, startPoint x: 841, startPoint y: 324, endPoint x: 845, endPoint y: 237, distance: 87.3
drag, startPoint x: 845, startPoint y: 237, endPoint x: 863, endPoint y: 166, distance: 72.7
click at [863, 166] on div at bounding box center [867, 181] width 209 height 465
drag, startPoint x: 846, startPoint y: 284, endPoint x: 843, endPoint y: 193, distance: 91.4
click at [843, 193] on div at bounding box center [867, 181] width 209 height 465
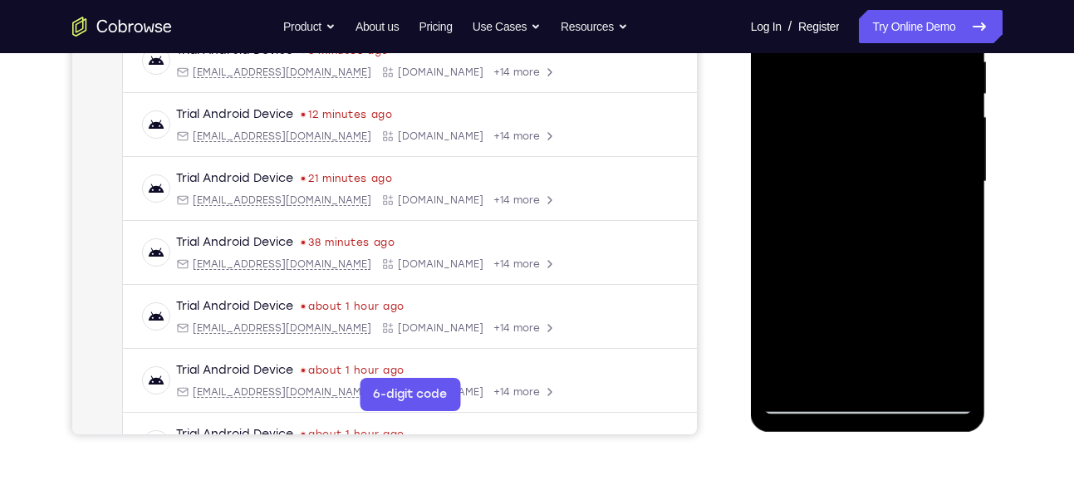
drag, startPoint x: 843, startPoint y: 193, endPoint x: 833, endPoint y: 349, distance: 156.4
click at [833, 349] on div at bounding box center [867, 181] width 209 height 465
drag, startPoint x: 833, startPoint y: 174, endPoint x: 825, endPoint y: 335, distance: 162.1
click at [825, 335] on div at bounding box center [867, 181] width 209 height 465
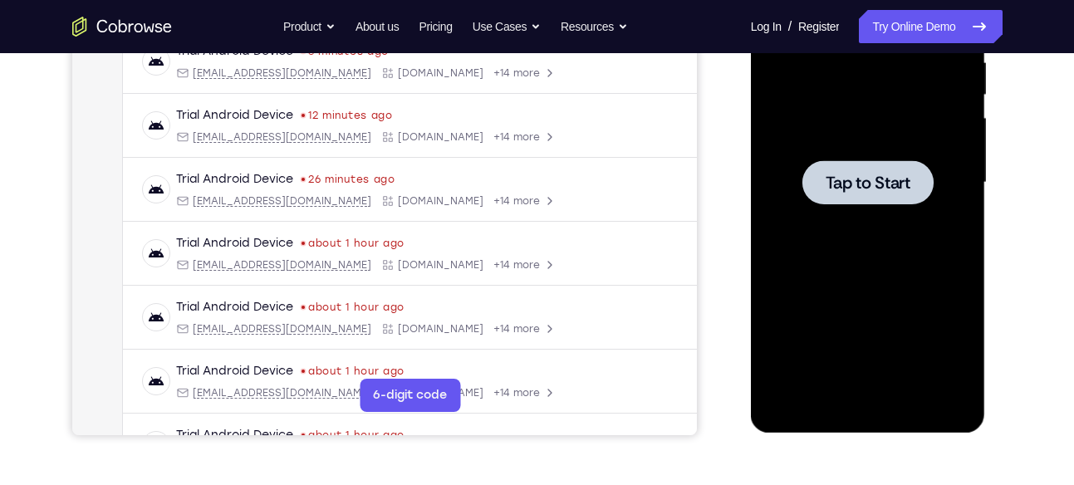
click at [856, 153] on div at bounding box center [867, 182] width 209 height 465
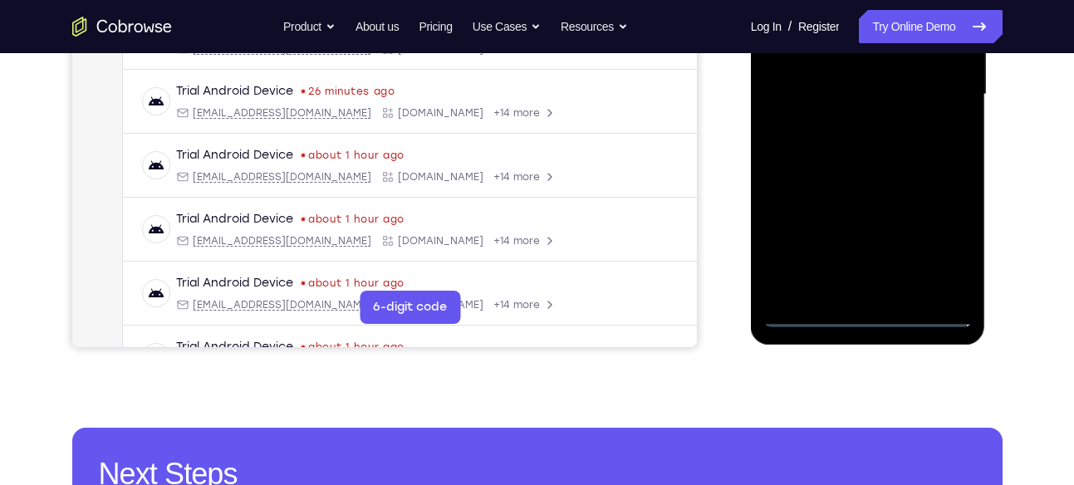
scroll to position [426, 0]
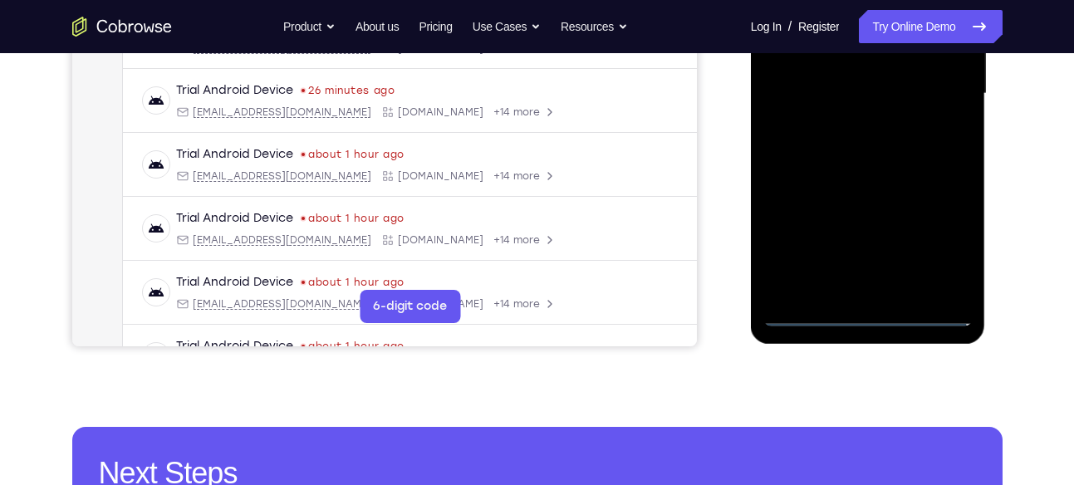
click at [868, 310] on div at bounding box center [867, 93] width 209 height 465
click at [927, 247] on div at bounding box center [867, 93] width 209 height 465
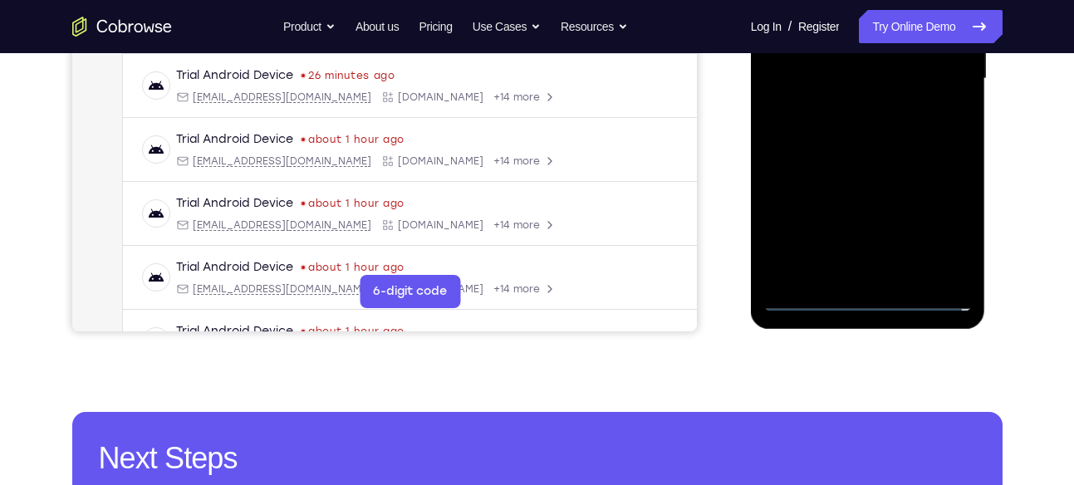
scroll to position [452, 0]
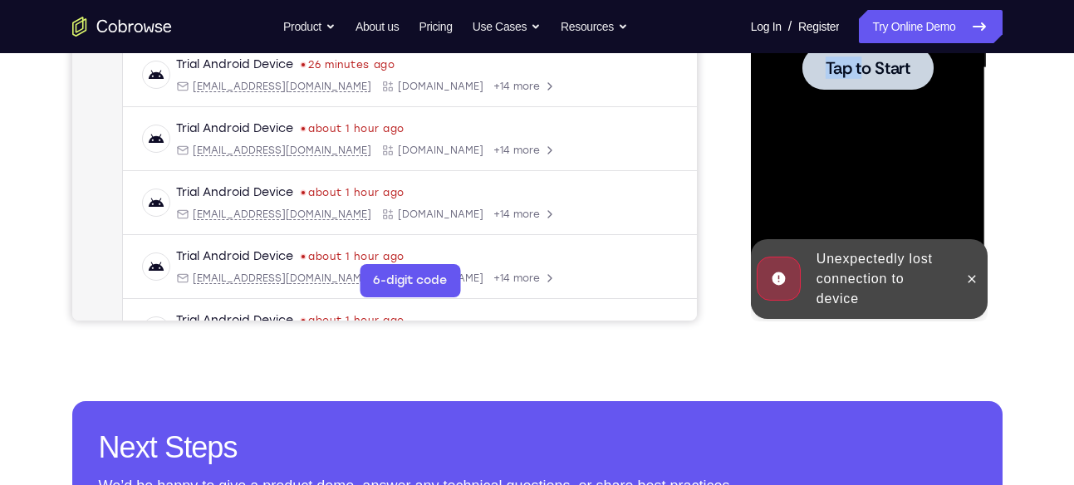
drag, startPoint x: 942, startPoint y: 223, endPoint x: 865, endPoint y: 71, distance: 171.2
click at [865, 71] on div "Tap to Start" at bounding box center [867, 68] width 209 height 465
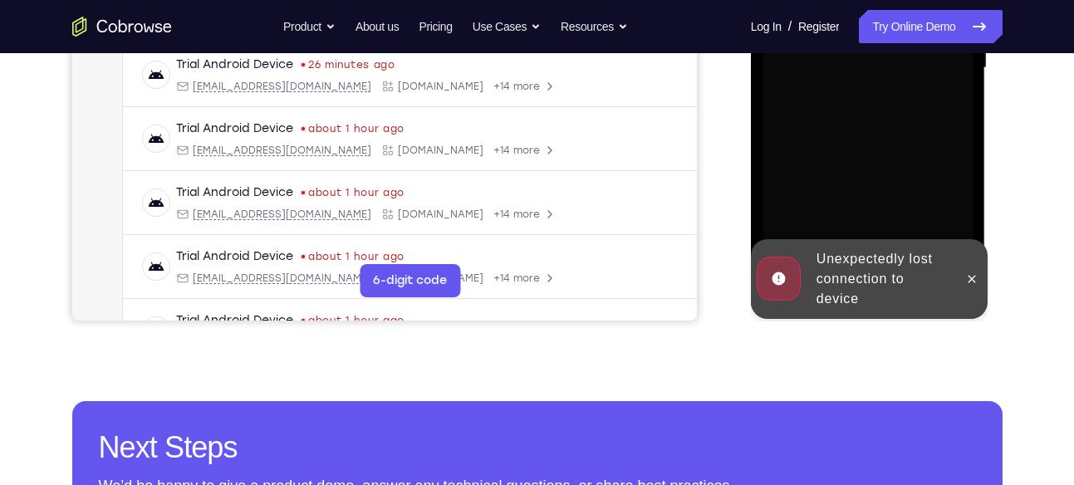
click at [865, 71] on div at bounding box center [867, 68] width 209 height 465
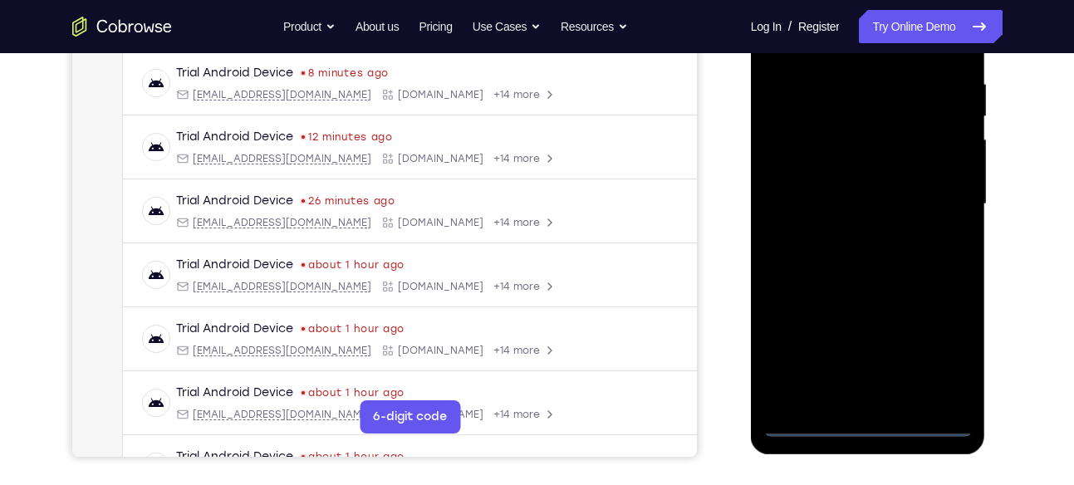
scroll to position [325, 0]
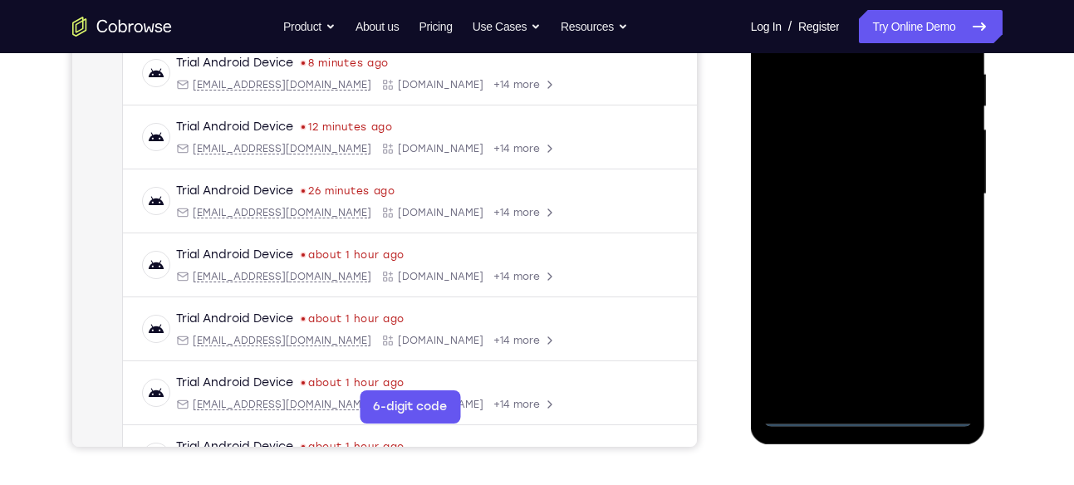
click at [873, 411] on div at bounding box center [867, 194] width 209 height 465
click at [934, 354] on div at bounding box center [867, 194] width 209 height 465
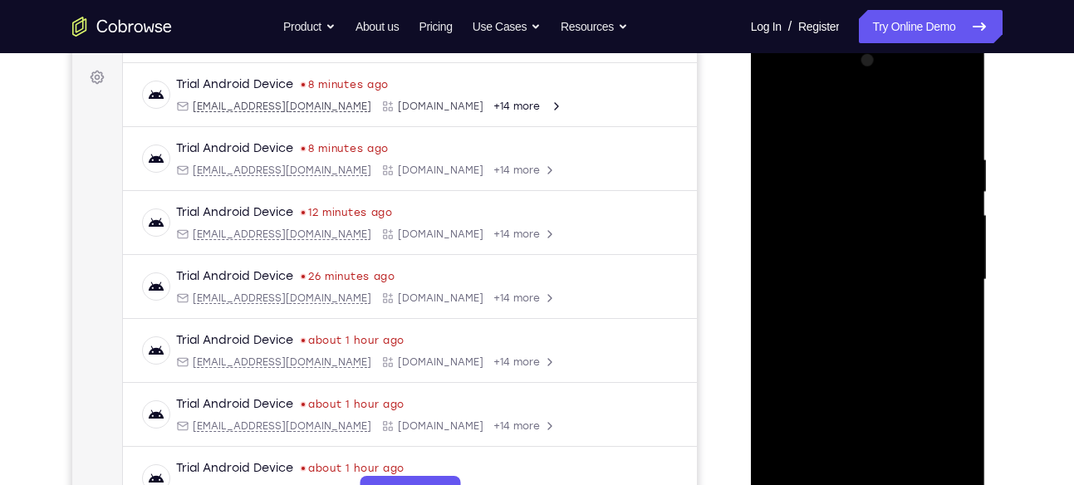
scroll to position [217, 0]
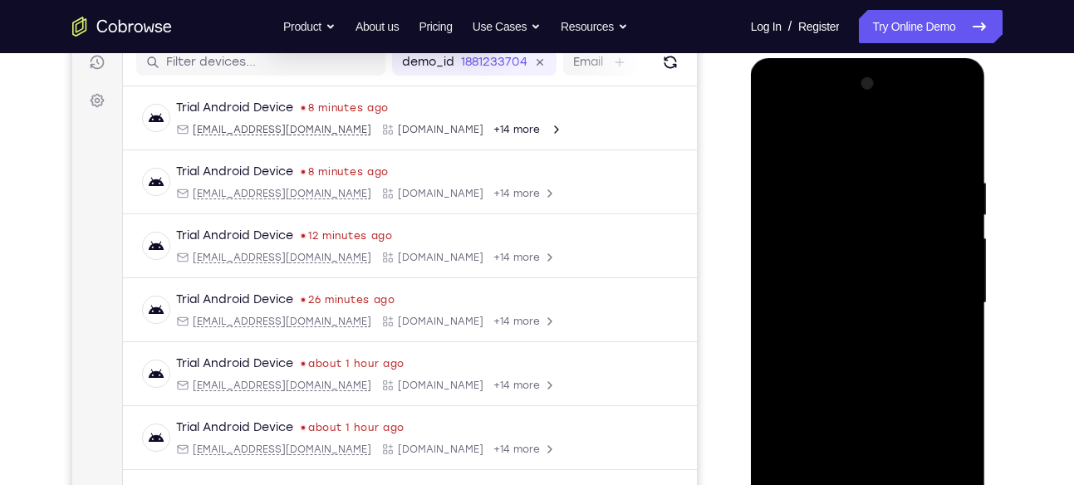
click at [781, 114] on div at bounding box center [867, 303] width 209 height 465
click at [940, 297] on div at bounding box center [867, 303] width 209 height 465
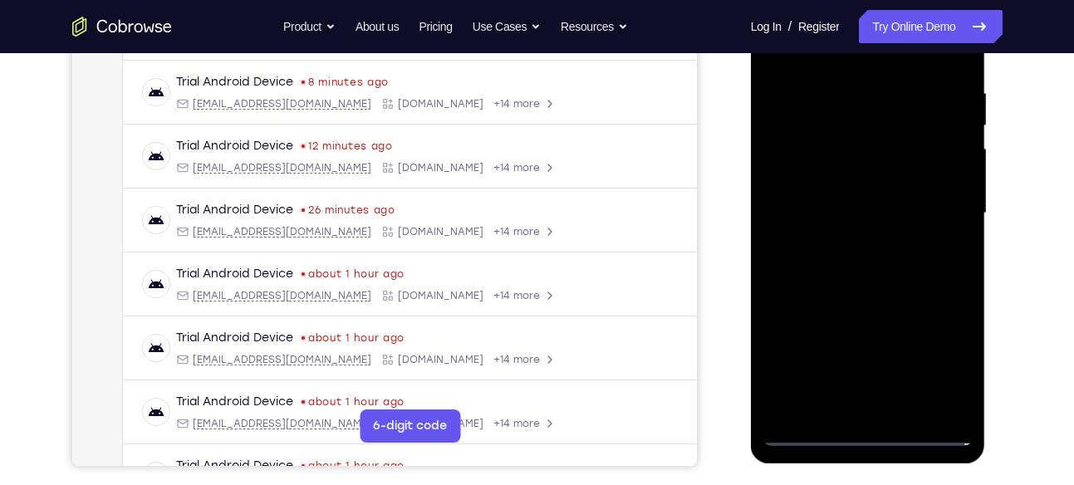
scroll to position [311, 0]
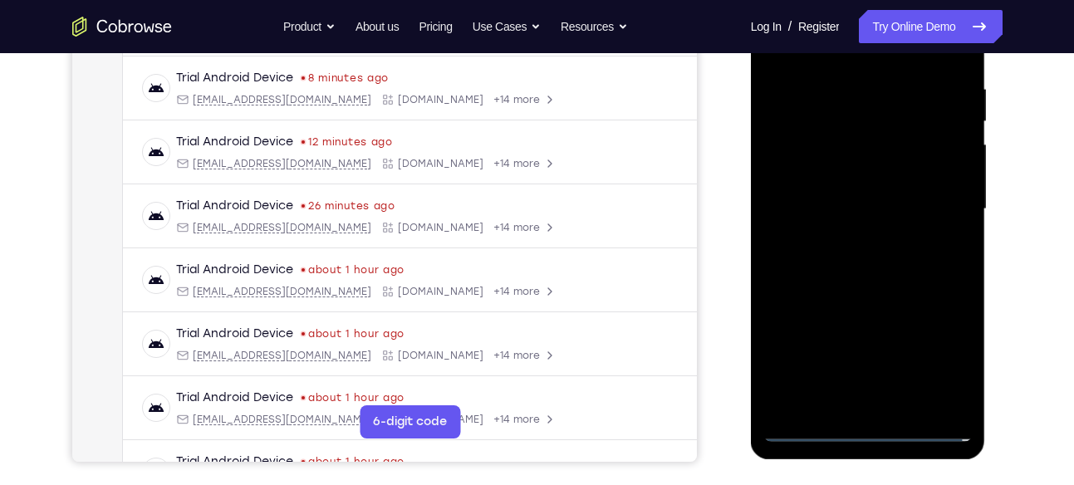
click at [844, 238] on div at bounding box center [867, 209] width 209 height 465
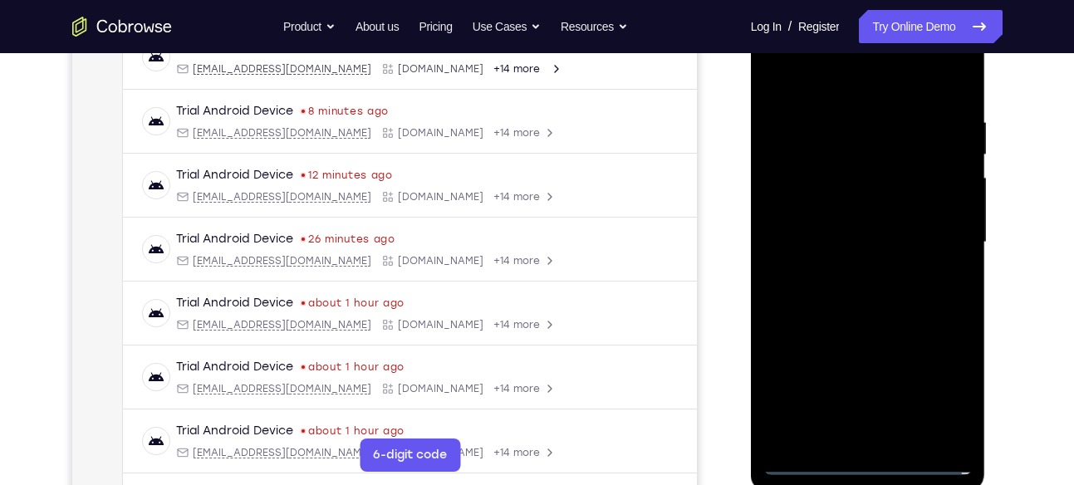
scroll to position [275, 0]
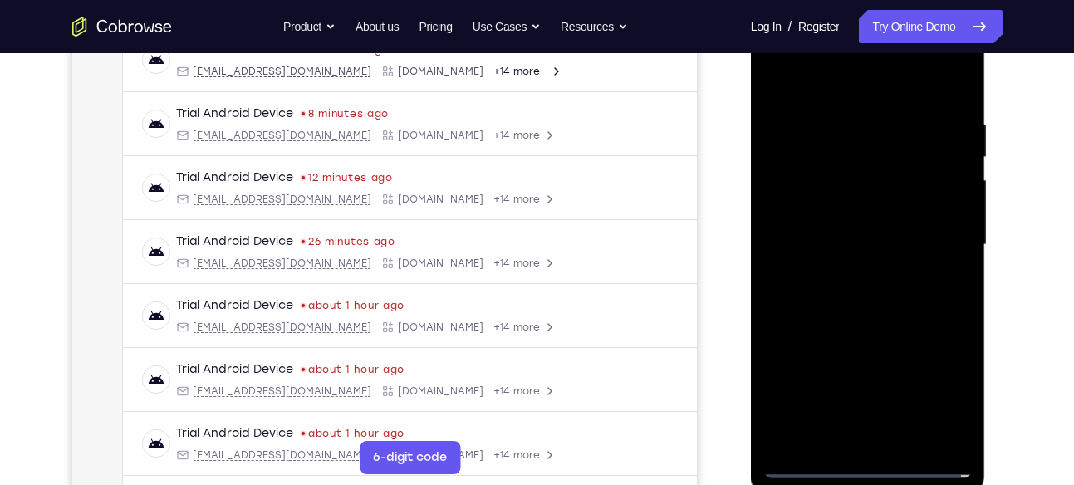
click at [866, 225] on div at bounding box center [867, 244] width 209 height 465
click at [869, 379] on div at bounding box center [867, 244] width 209 height 465
click at [812, 205] on div at bounding box center [867, 244] width 209 height 465
click at [859, 240] on div at bounding box center [867, 244] width 209 height 465
click at [845, 321] on div at bounding box center [867, 244] width 209 height 465
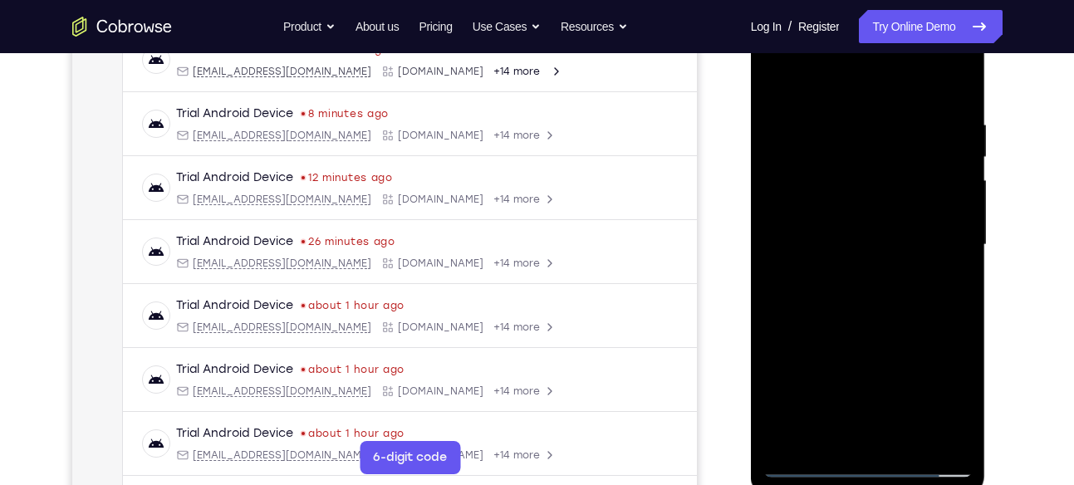
click at [941, 81] on div at bounding box center [867, 244] width 209 height 465
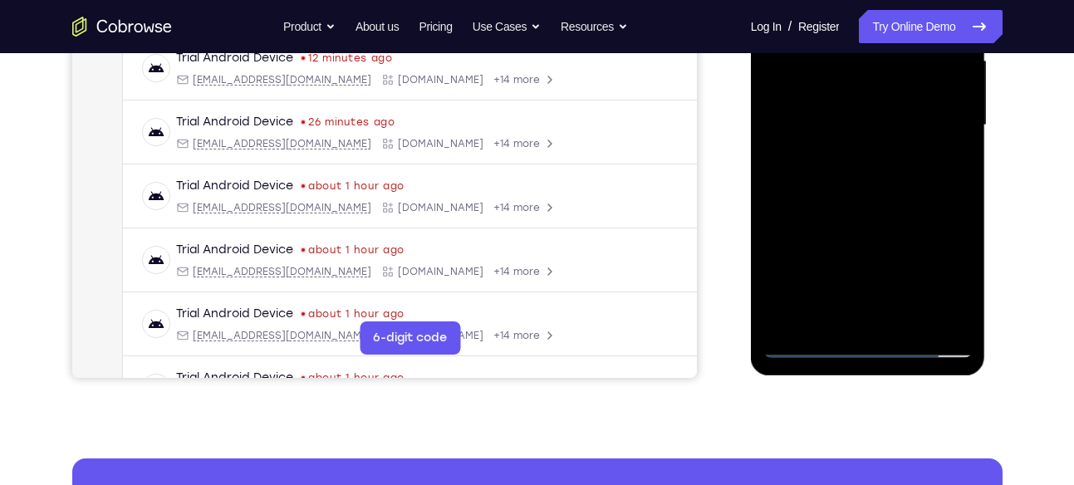
scroll to position [396, 0]
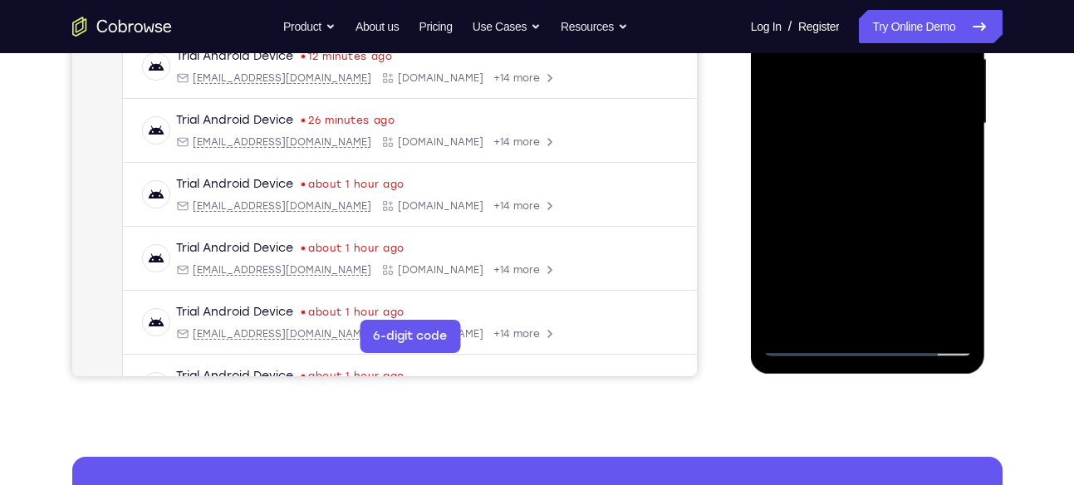
click at [957, 319] on div at bounding box center [867, 123] width 209 height 465
click at [959, 299] on div at bounding box center [867, 123] width 209 height 465
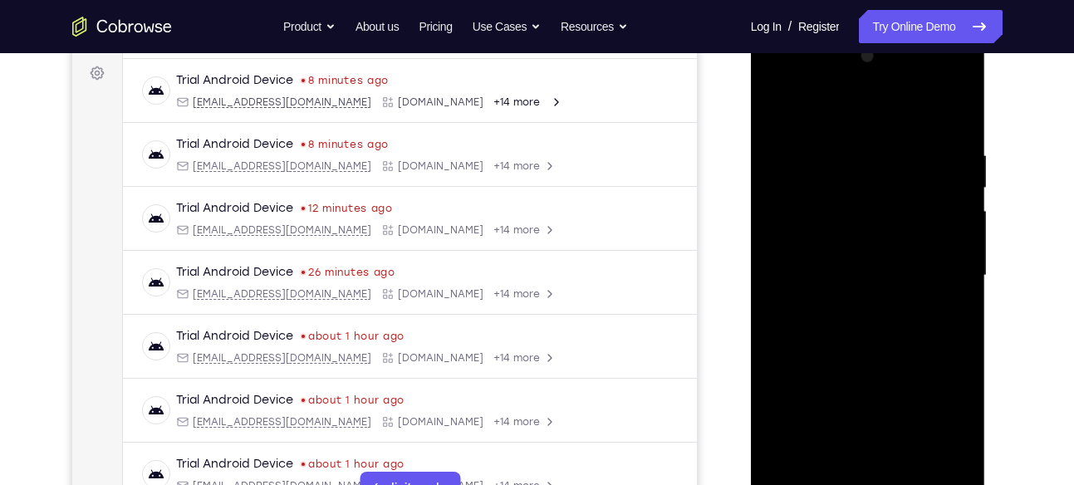
scroll to position [243, 0]
click at [957, 106] on div at bounding box center [867, 276] width 209 height 465
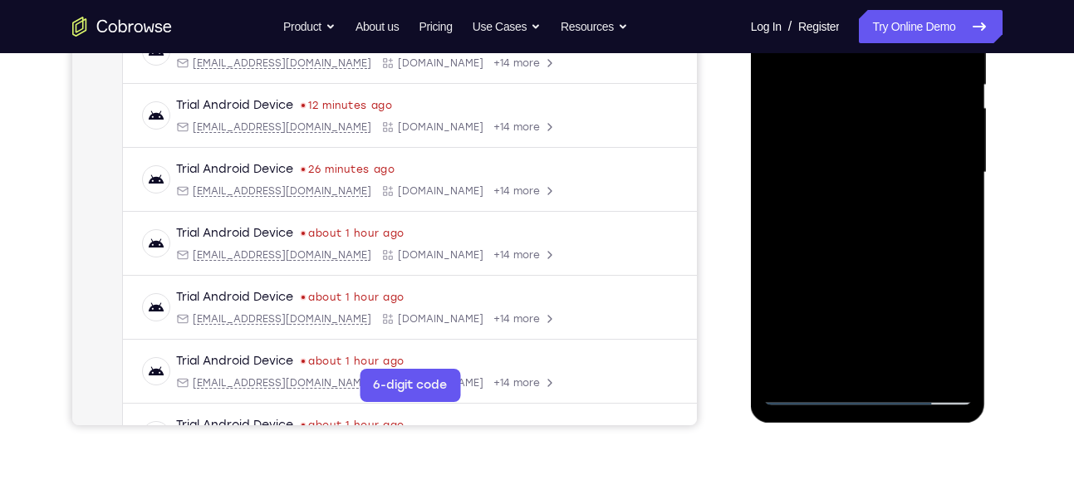
scroll to position [348, 0]
click at [913, 360] on div at bounding box center [867, 171] width 209 height 465
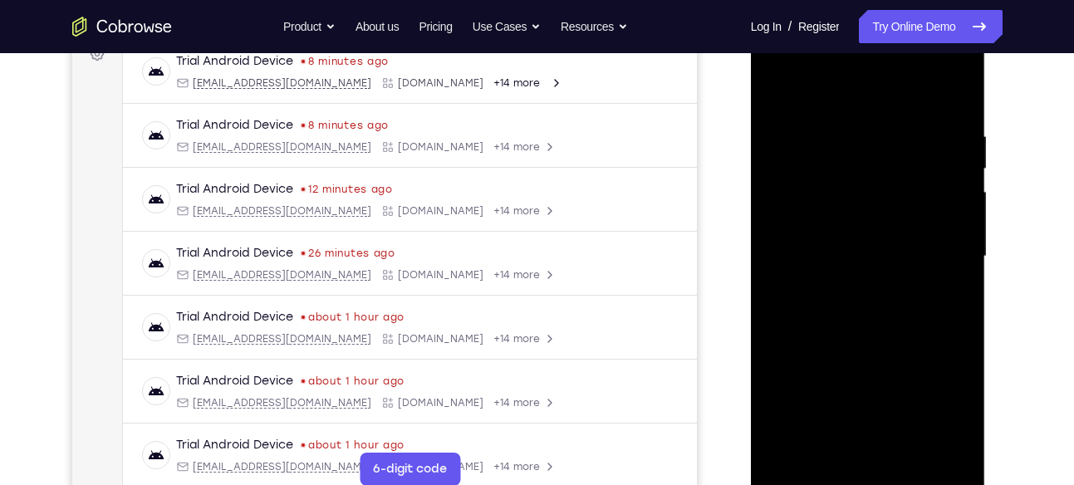
scroll to position [256, 0]
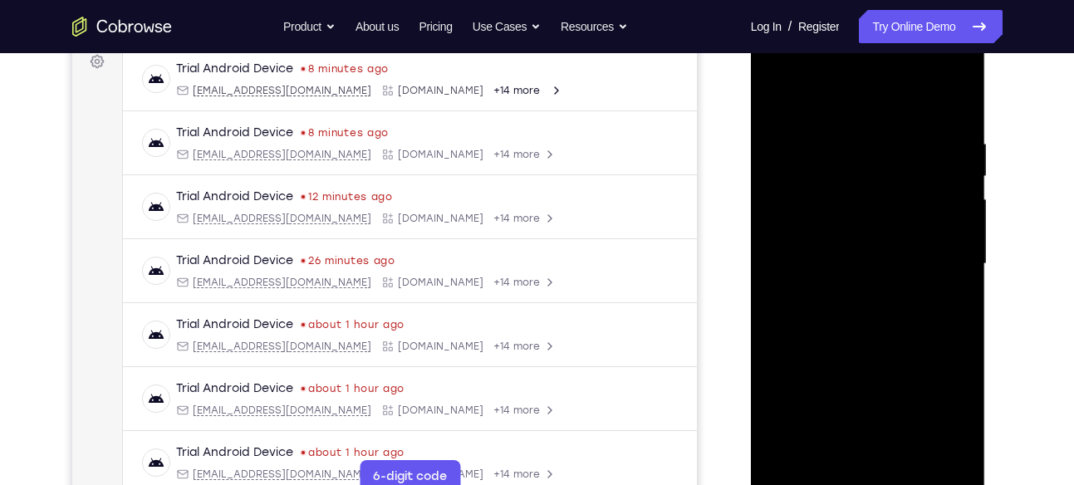
click at [861, 349] on div at bounding box center [867, 264] width 209 height 465
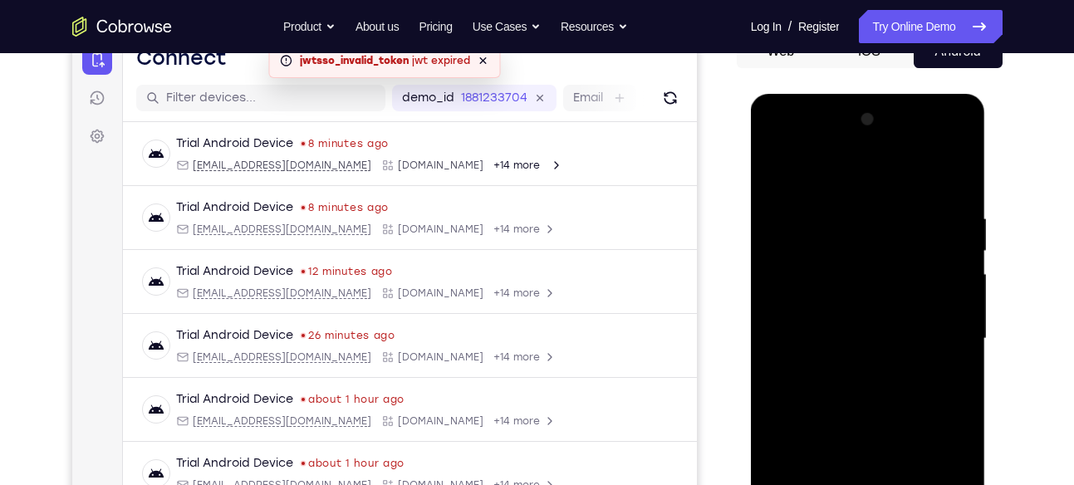
scroll to position [180, 0]
click at [785, 171] on div at bounding box center [867, 339] width 209 height 465
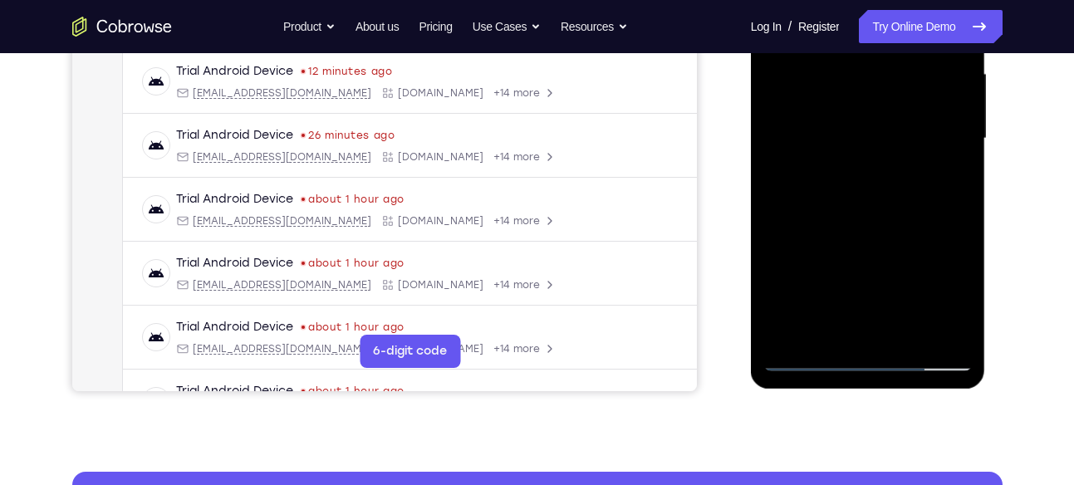
scroll to position [386, 0]
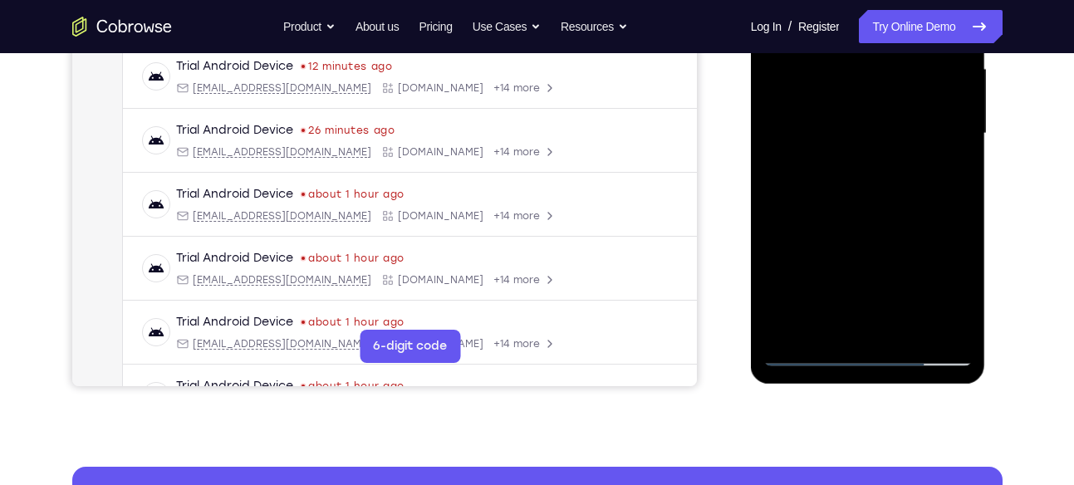
click at [949, 335] on div at bounding box center [867, 133] width 209 height 465
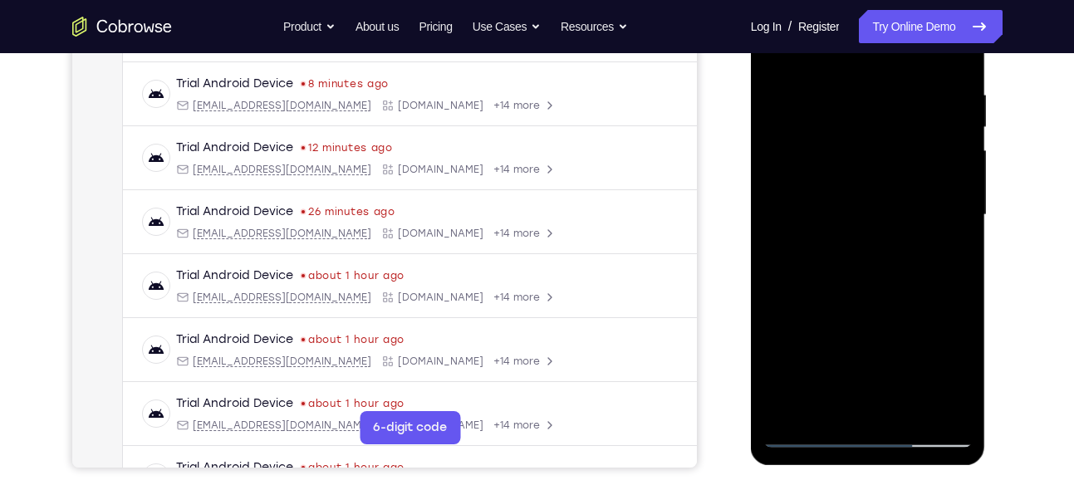
scroll to position [311, 0]
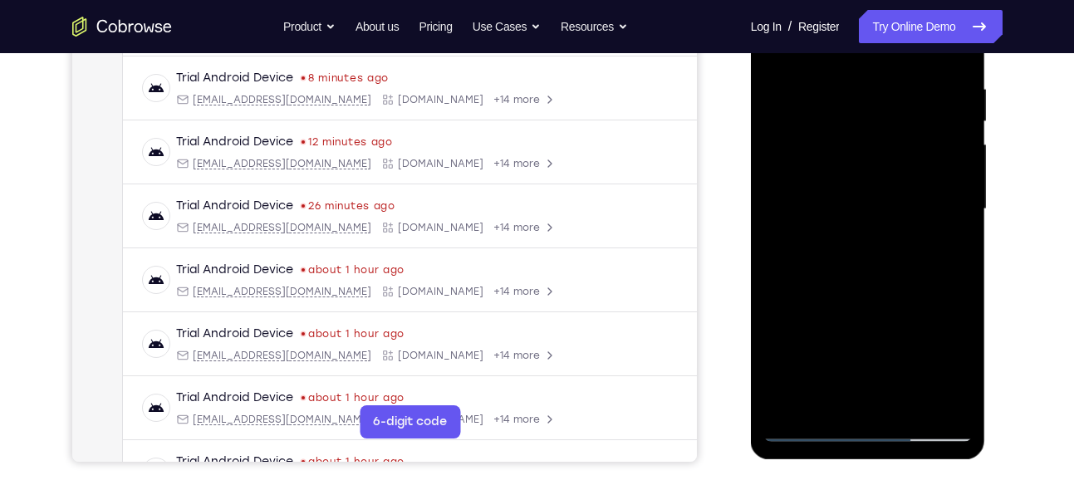
click at [908, 394] on div at bounding box center [867, 209] width 209 height 465
click at [908, 404] on div at bounding box center [867, 209] width 209 height 465
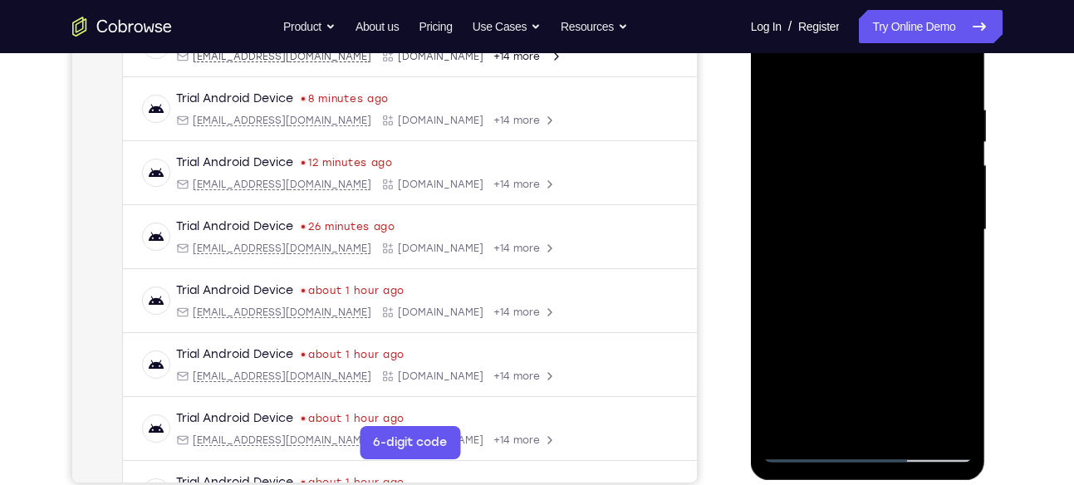
scroll to position [275, 0]
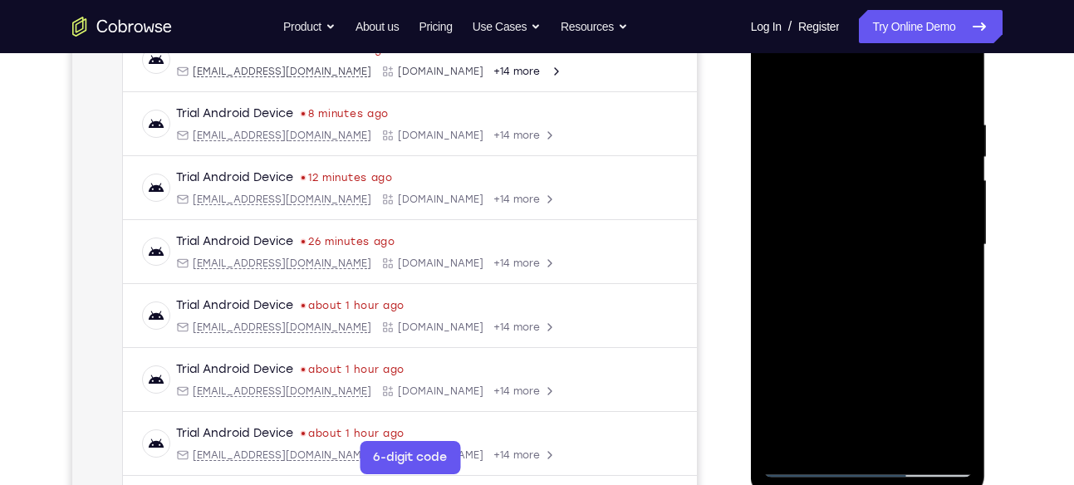
click at [782, 78] on div at bounding box center [867, 244] width 209 height 465
click at [948, 436] on div at bounding box center [867, 244] width 209 height 465
click at [903, 434] on div at bounding box center [867, 244] width 209 height 465
click at [905, 438] on div at bounding box center [867, 244] width 209 height 465
click at [774, 81] on div at bounding box center [867, 244] width 209 height 465
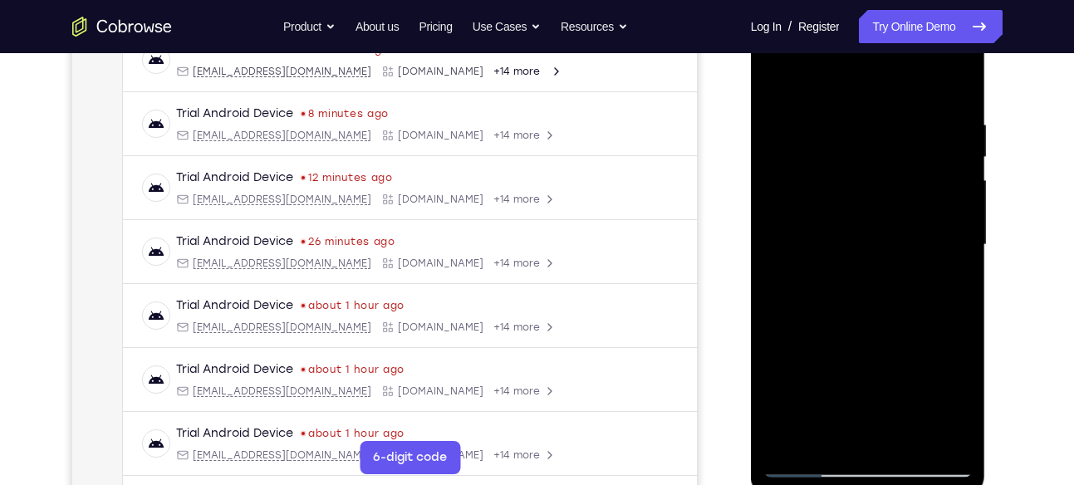
click at [785, 76] on div at bounding box center [867, 244] width 209 height 465
click at [956, 75] on div at bounding box center [867, 244] width 209 height 465
click at [782, 68] on div at bounding box center [867, 244] width 209 height 465
click at [945, 442] on div at bounding box center [867, 244] width 209 height 465
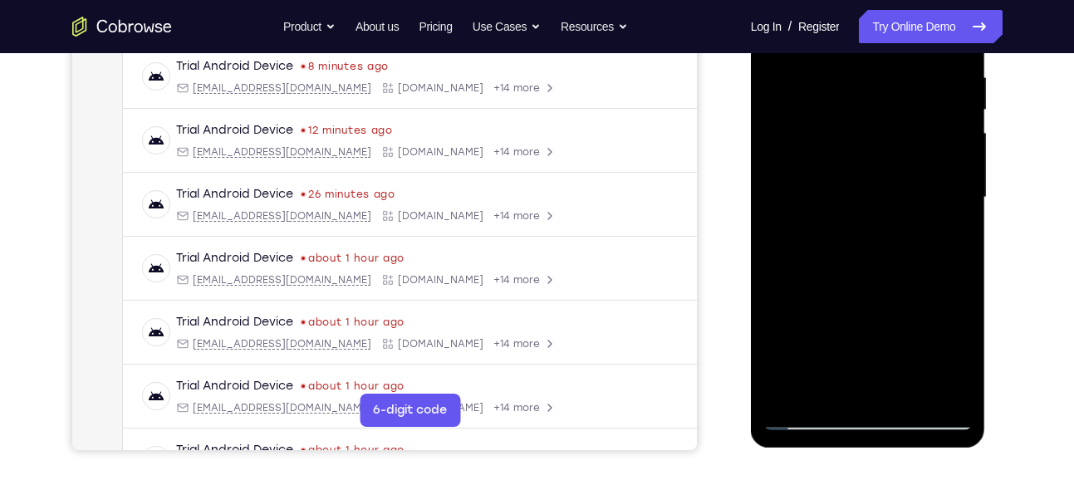
scroll to position [323, 0]
click at [783, 389] on div at bounding box center [867, 196] width 209 height 465
click at [793, 393] on div at bounding box center [867, 196] width 209 height 465
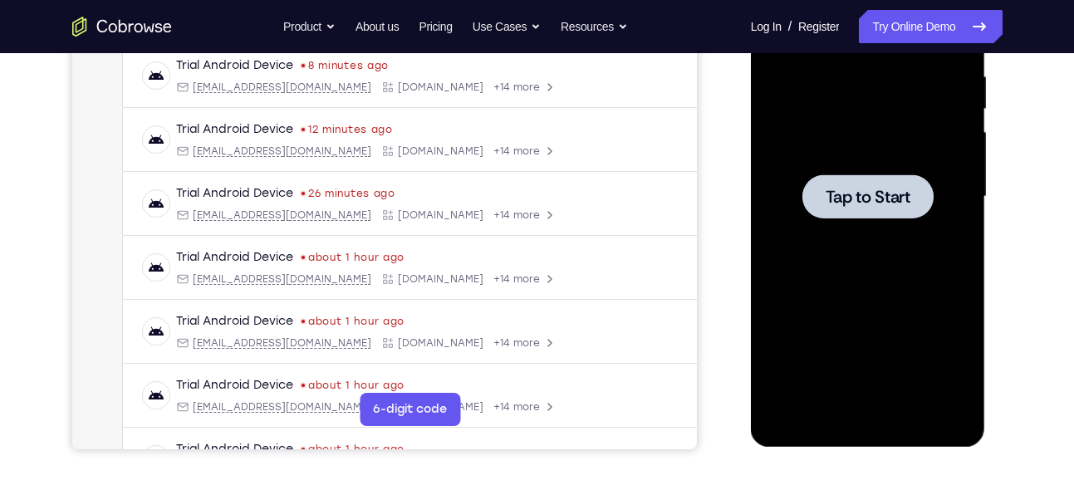
click at [835, 215] on div at bounding box center [867, 196] width 131 height 44
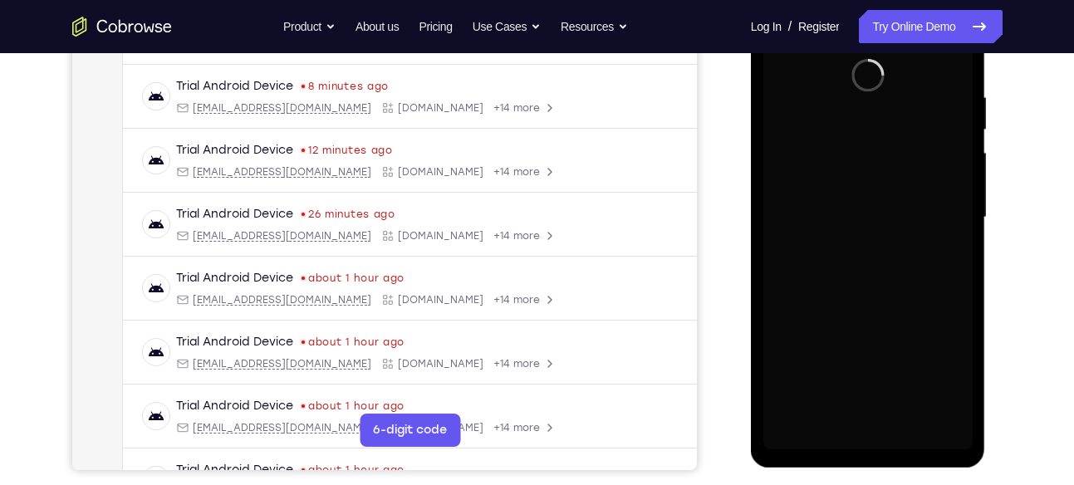
scroll to position [303, 0]
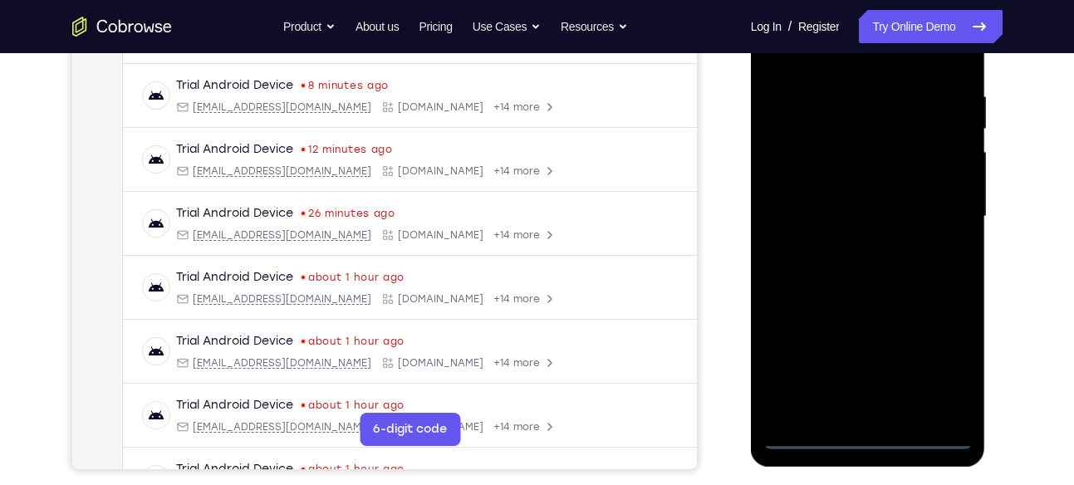
click at [870, 433] on div at bounding box center [867, 216] width 209 height 465
click at [948, 363] on div at bounding box center [867, 216] width 209 height 465
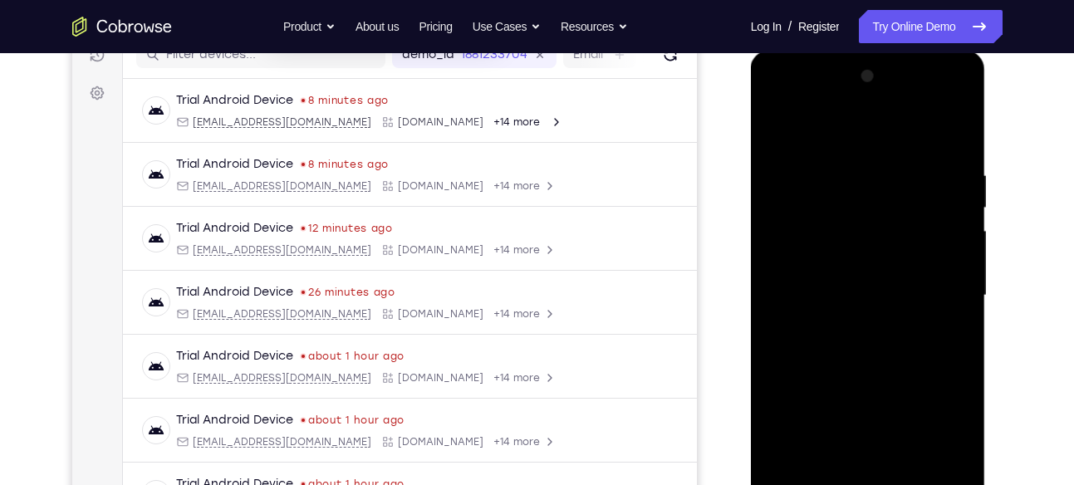
scroll to position [223, 0]
click at [783, 101] on div at bounding box center [867, 296] width 209 height 465
click at [929, 286] on div at bounding box center [867, 296] width 209 height 465
click at [850, 325] on div at bounding box center [867, 296] width 209 height 465
click at [840, 270] on div at bounding box center [867, 296] width 209 height 465
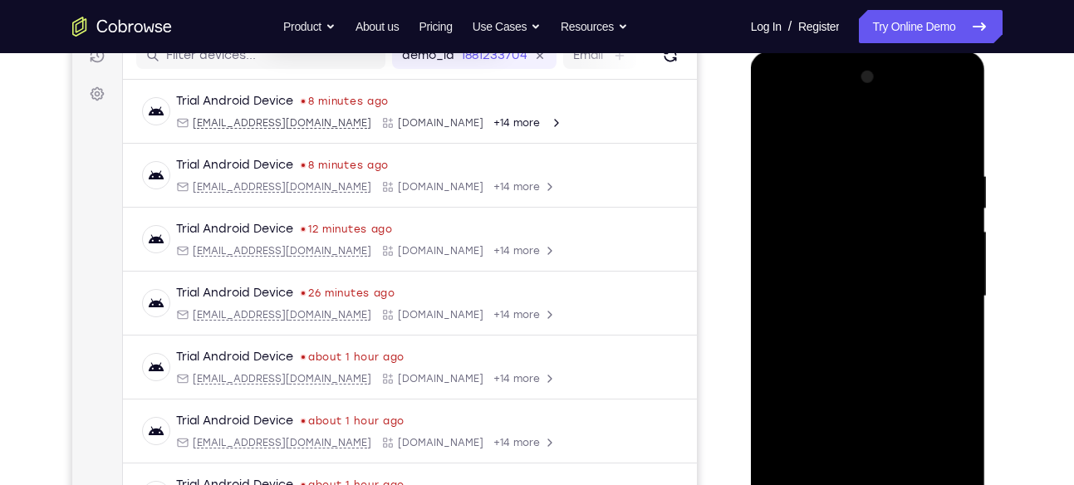
click at [865, 433] on div at bounding box center [867, 296] width 209 height 465
click at [817, 266] on div at bounding box center [867, 296] width 209 height 465
click at [833, 289] on div at bounding box center [867, 296] width 209 height 465
click at [847, 355] on div at bounding box center [867, 296] width 209 height 465
click at [947, 131] on div at bounding box center [867, 296] width 209 height 465
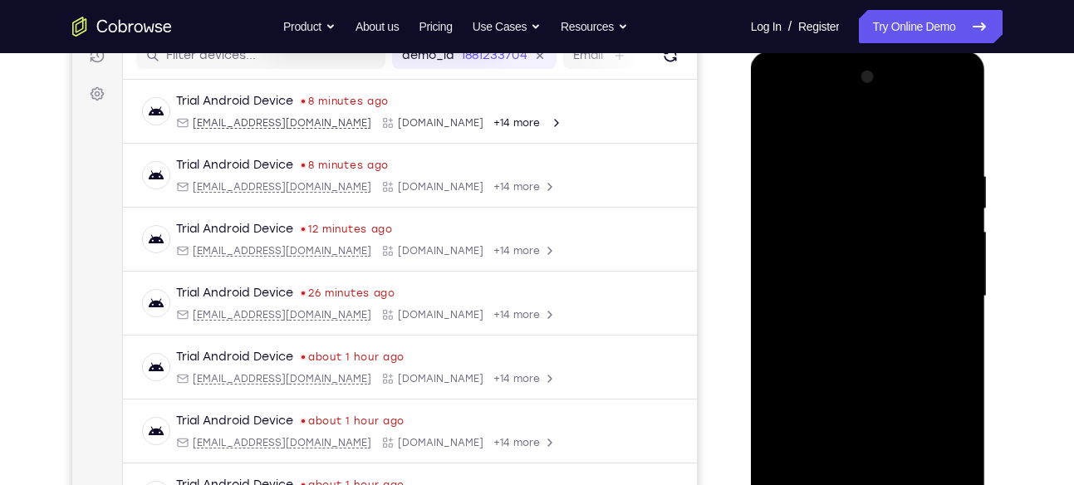
click at [846, 166] on div at bounding box center [867, 296] width 209 height 465
click at [860, 369] on div at bounding box center [867, 296] width 209 height 465
click at [952, 140] on div at bounding box center [867, 296] width 209 height 465
click at [952, 149] on div at bounding box center [867, 296] width 209 height 465
click at [965, 130] on div at bounding box center [867, 296] width 209 height 465
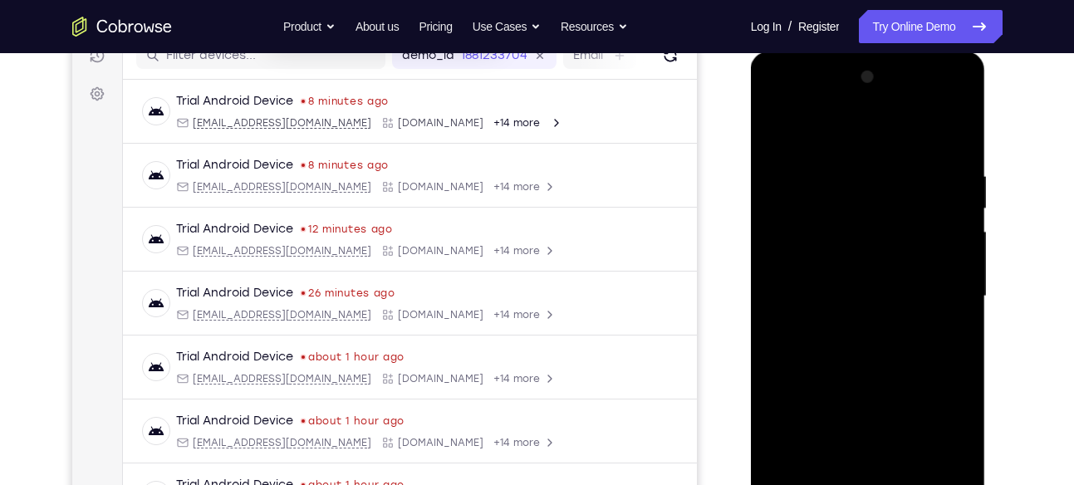
click at [832, 156] on div at bounding box center [867, 296] width 209 height 465
click at [893, 156] on div at bounding box center [867, 296] width 209 height 465
click at [782, 152] on div at bounding box center [867, 296] width 209 height 465
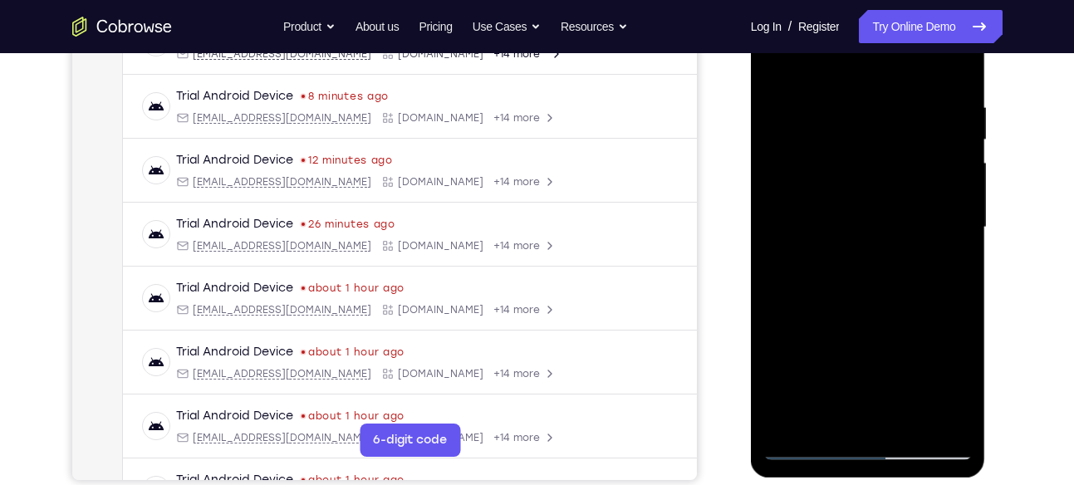
scroll to position [289, 0]
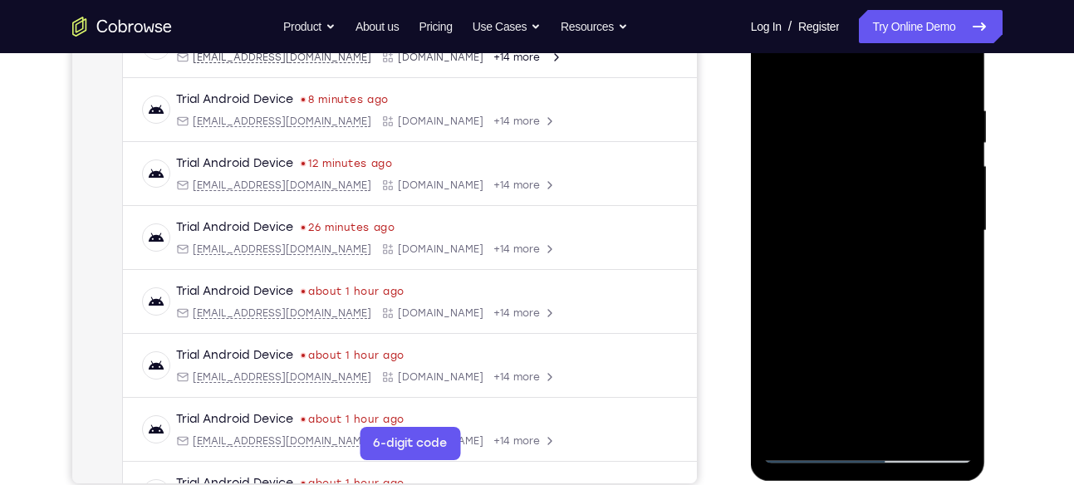
click at [784, 174] on div at bounding box center [867, 230] width 209 height 465
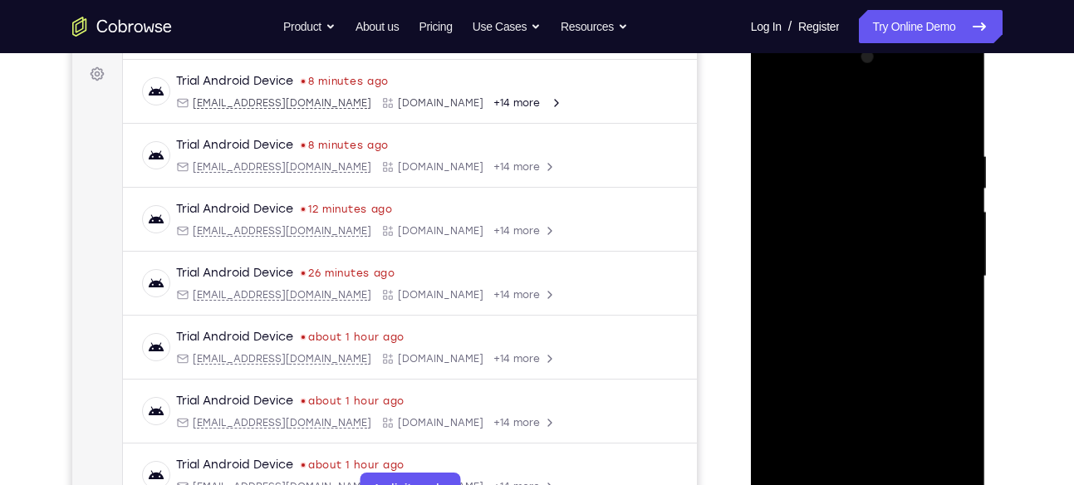
scroll to position [247, 0]
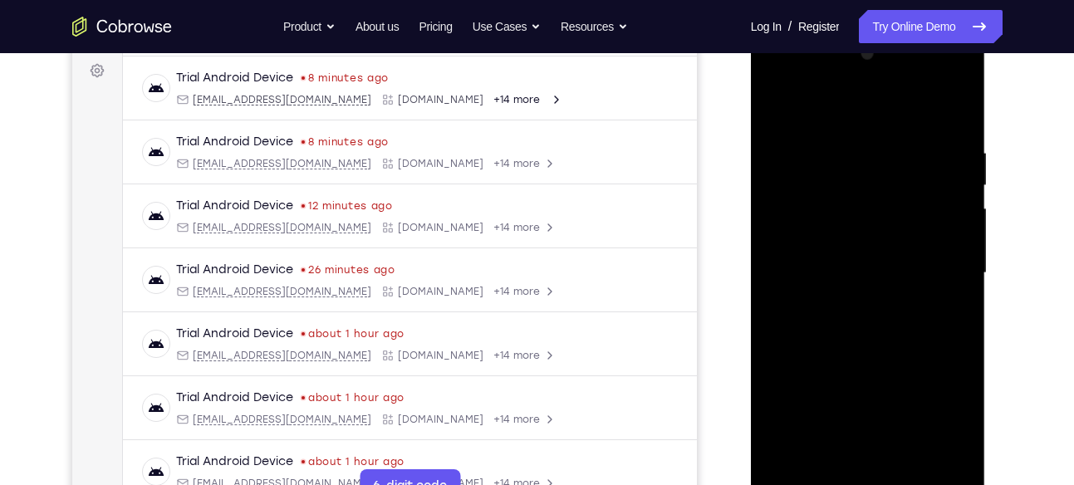
click at [957, 193] on div at bounding box center [867, 273] width 209 height 465
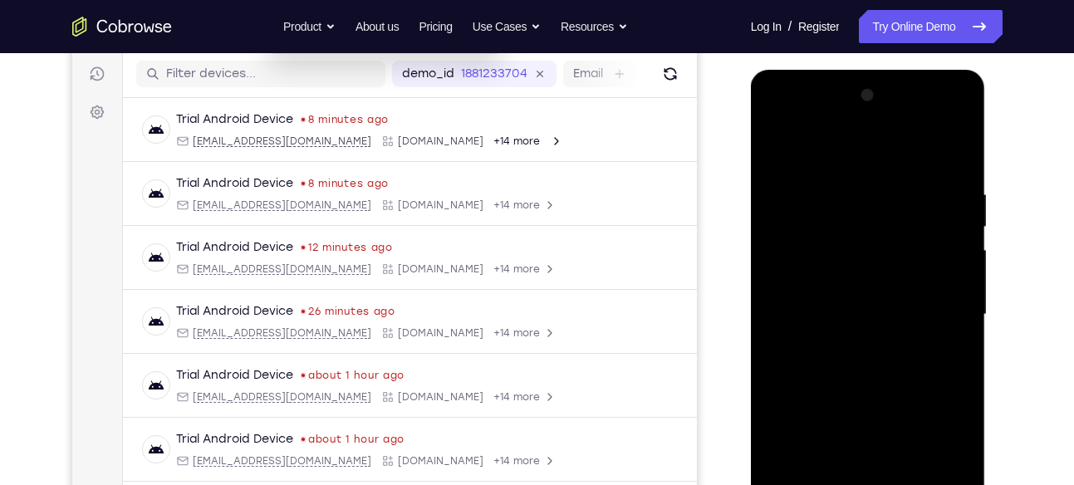
scroll to position [204, 0]
click at [958, 231] on div at bounding box center [867, 315] width 209 height 465
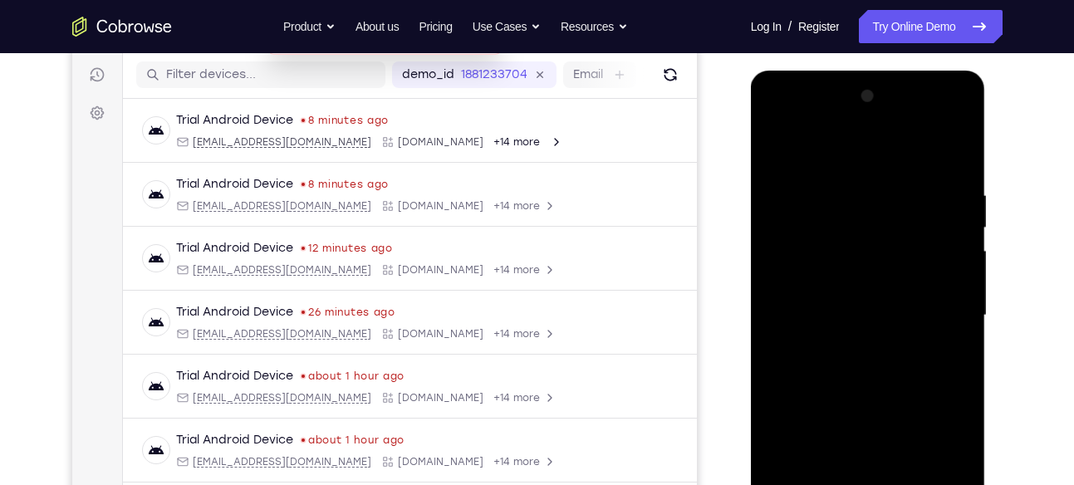
click at [958, 231] on div at bounding box center [867, 315] width 209 height 465
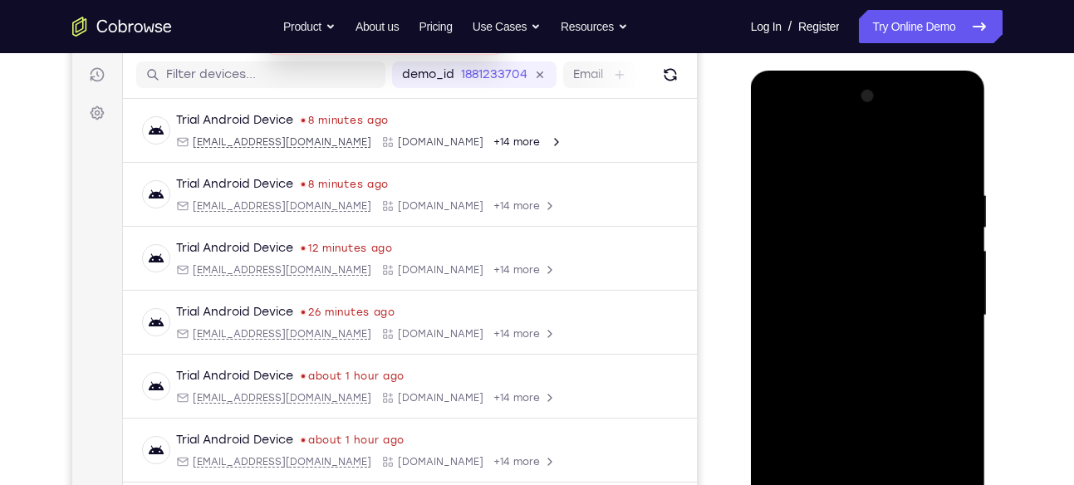
click at [958, 231] on div at bounding box center [867, 315] width 209 height 465
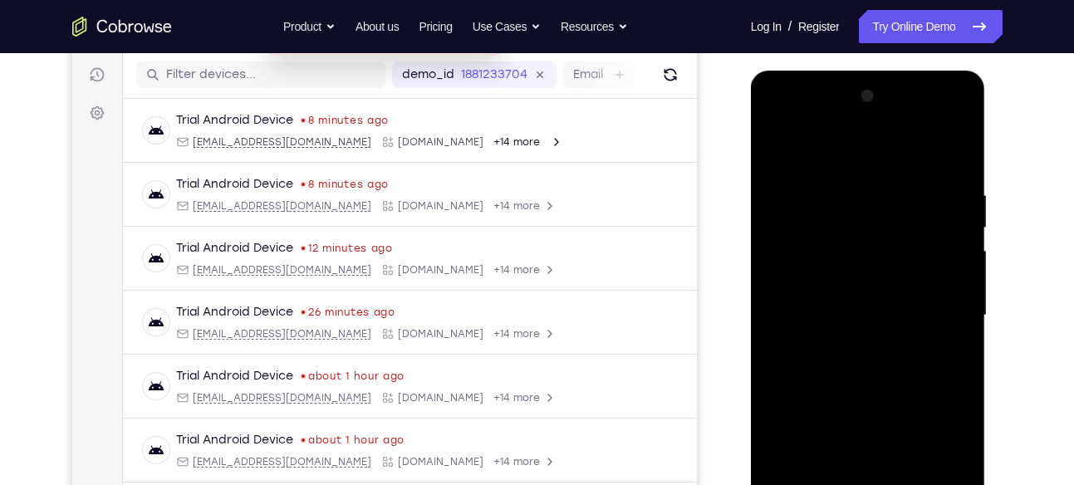
click at [958, 231] on div at bounding box center [867, 315] width 209 height 465
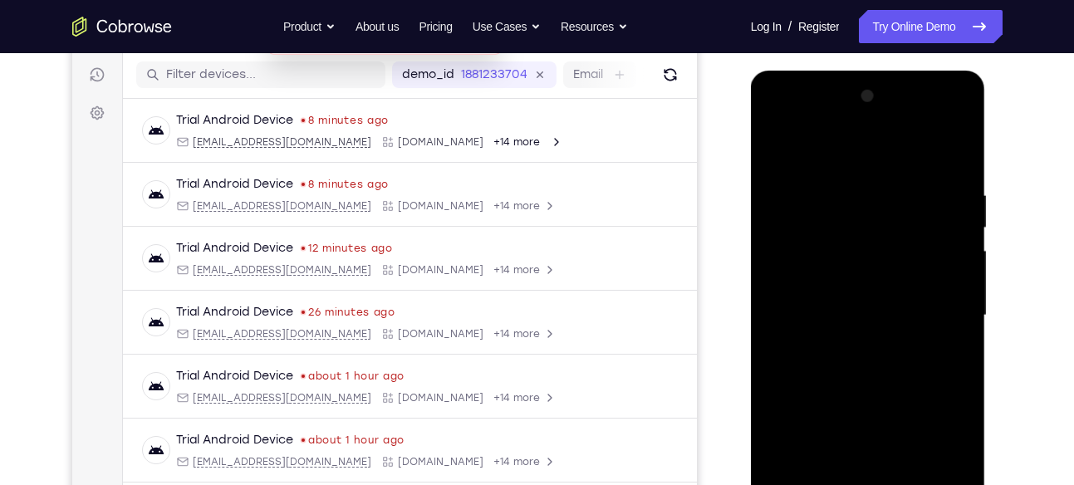
click at [958, 231] on div at bounding box center [867, 315] width 209 height 465
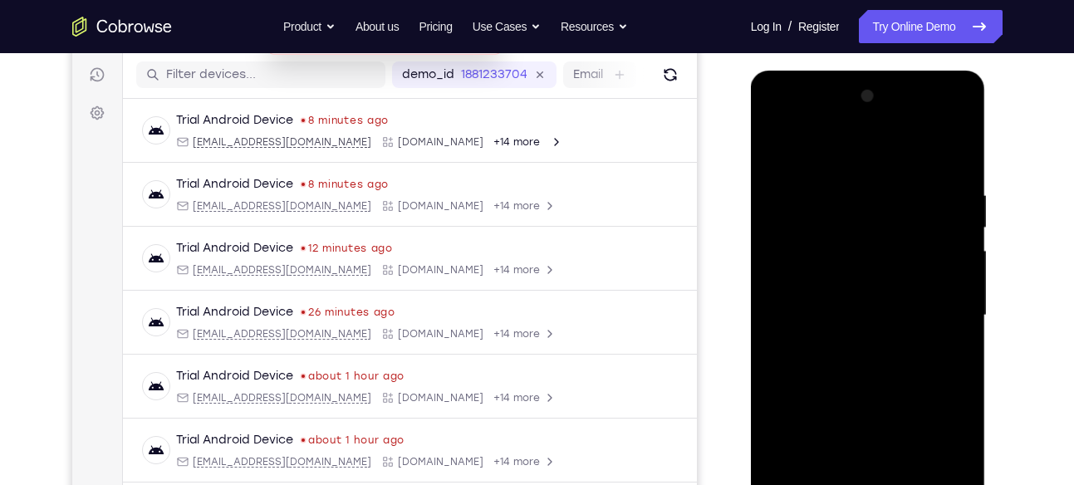
click at [958, 231] on div at bounding box center [867, 315] width 209 height 465
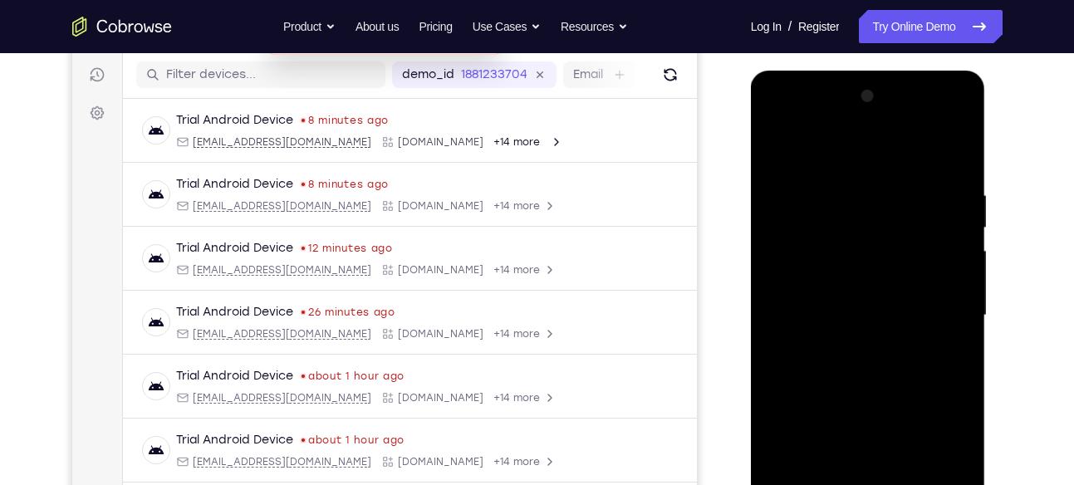
click at [958, 231] on div at bounding box center [867, 315] width 209 height 465
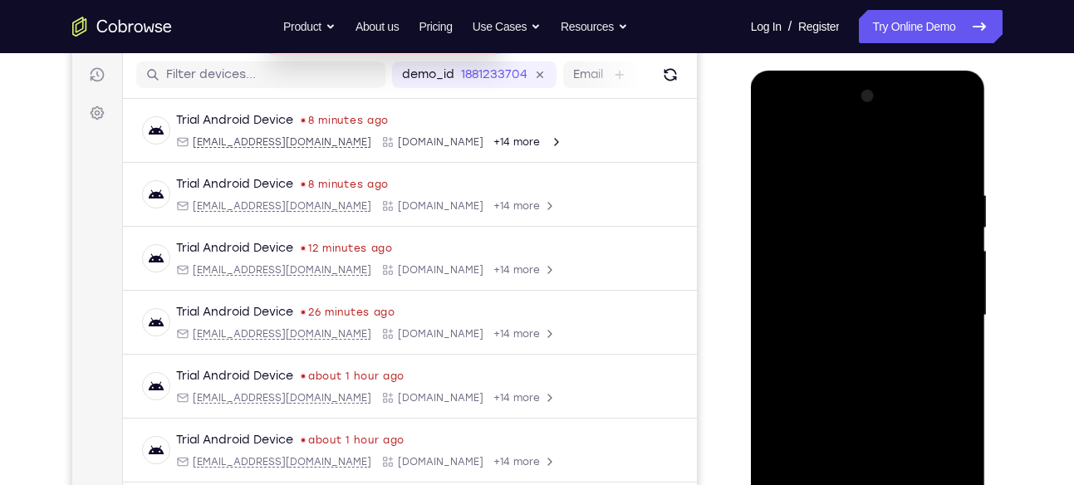
click at [958, 231] on div at bounding box center [867, 315] width 209 height 465
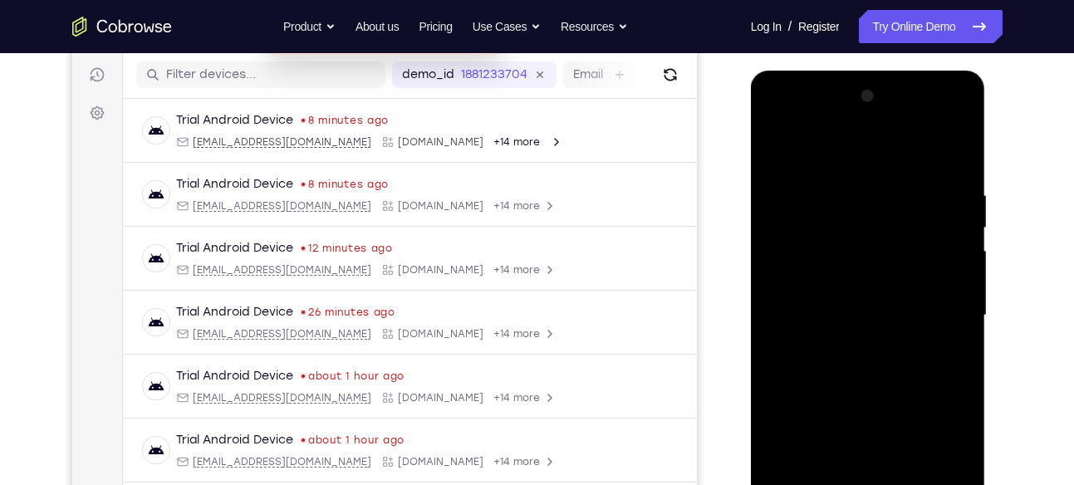
click at [956, 103] on div at bounding box center [867, 315] width 209 height 465
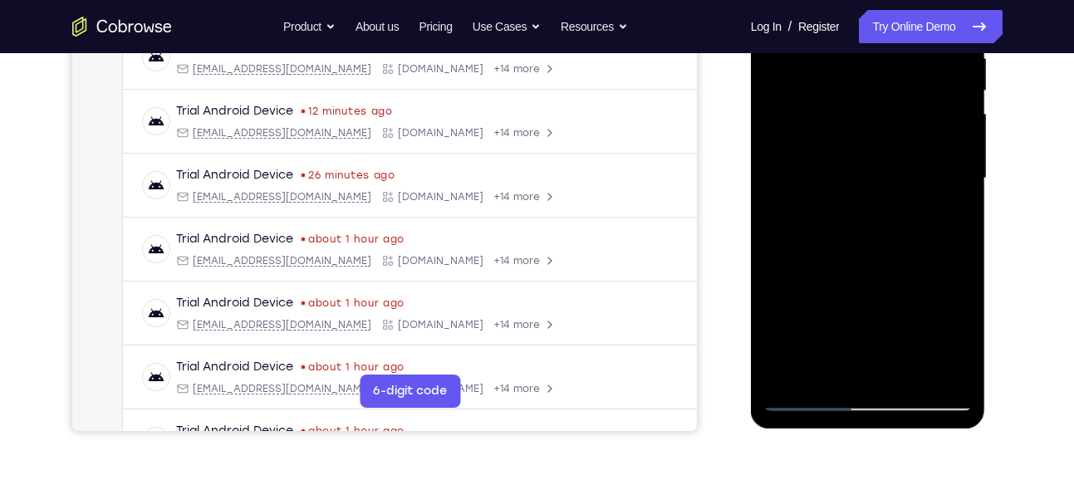
click at [780, 369] on div at bounding box center [867, 178] width 209 height 465
click at [795, 369] on div at bounding box center [867, 178] width 209 height 465
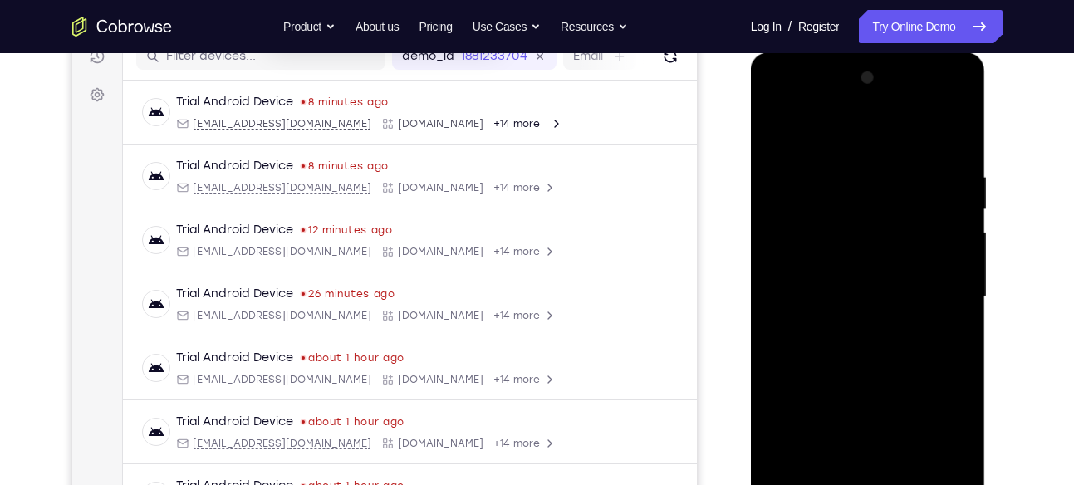
scroll to position [212, 0]
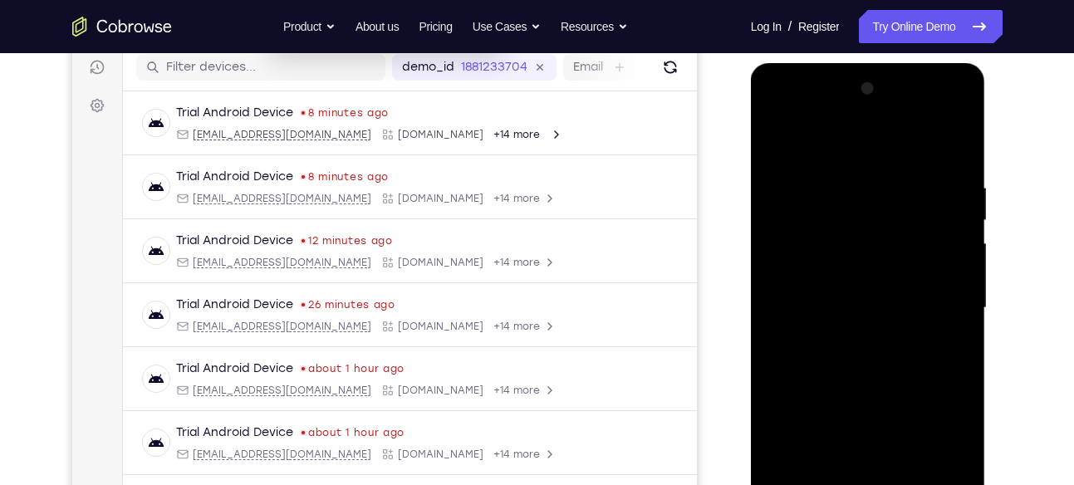
drag, startPoint x: 864, startPoint y: 203, endPoint x: 844, endPoint y: 438, distance: 235.9
click at [844, 438] on div at bounding box center [867, 308] width 209 height 465
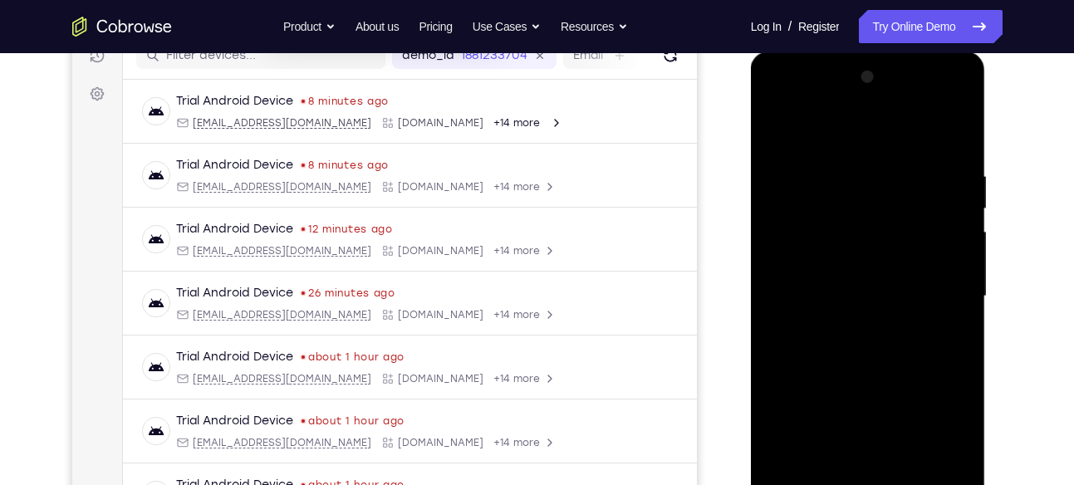
scroll to position [220, 0]
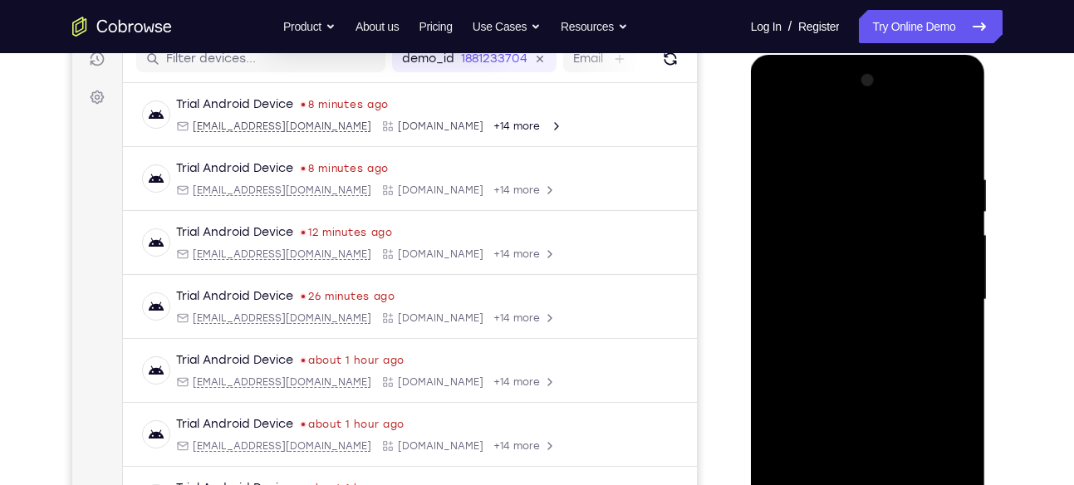
click at [959, 130] on div at bounding box center [867, 299] width 209 height 465
click at [781, 135] on div at bounding box center [867, 299] width 209 height 465
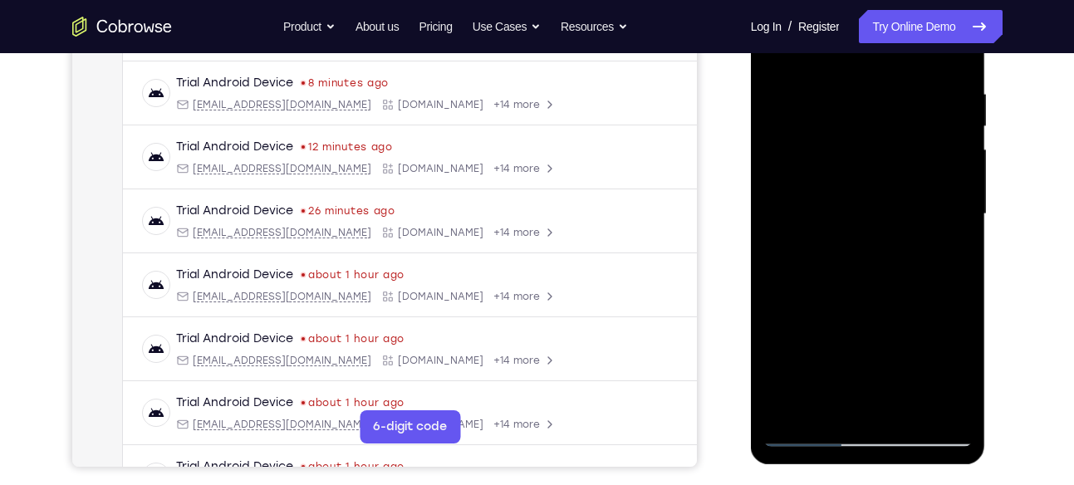
scroll to position [368, 0]
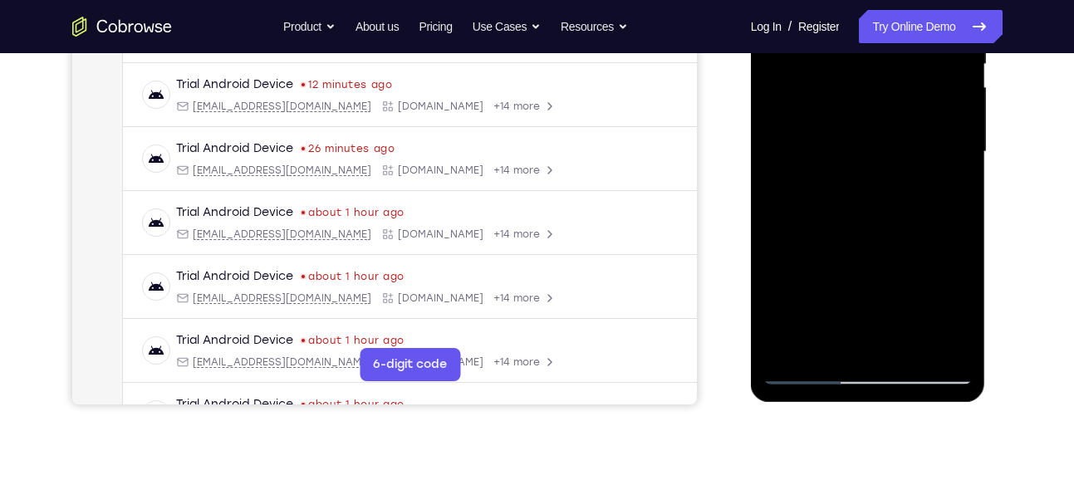
click at [909, 340] on div at bounding box center [867, 151] width 209 height 465
click at [855, 235] on div at bounding box center [867, 151] width 209 height 465
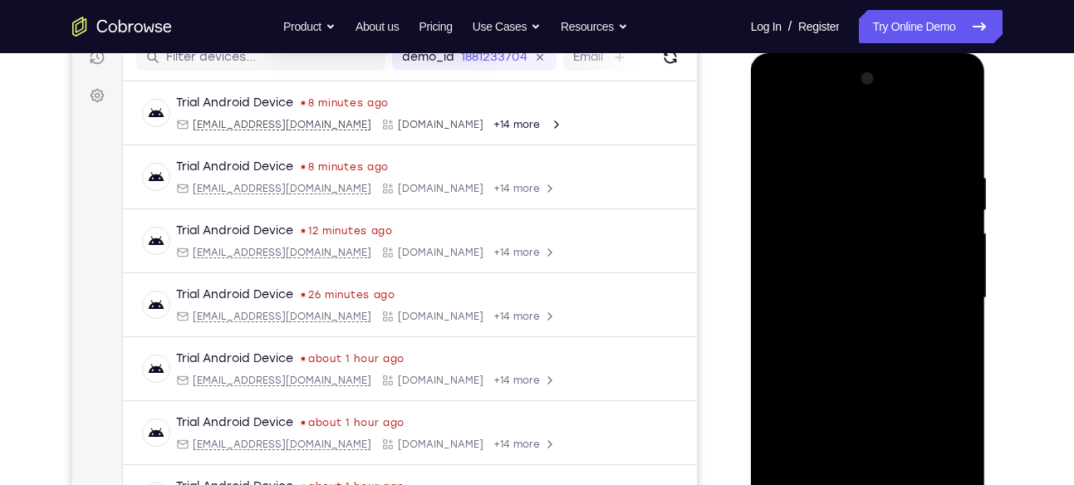
scroll to position [181, 0]
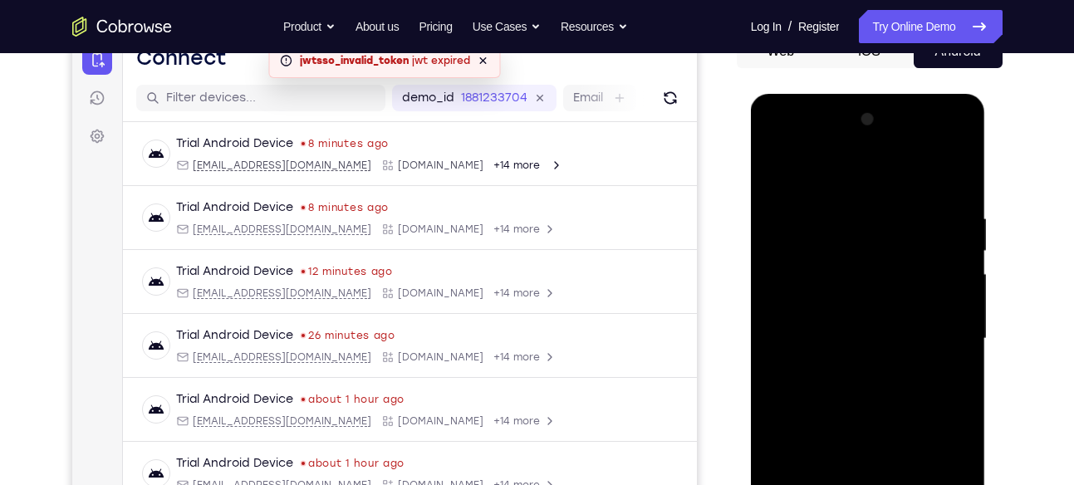
click at [785, 171] on div at bounding box center [867, 338] width 209 height 465
click at [879, 235] on div at bounding box center [867, 338] width 209 height 465
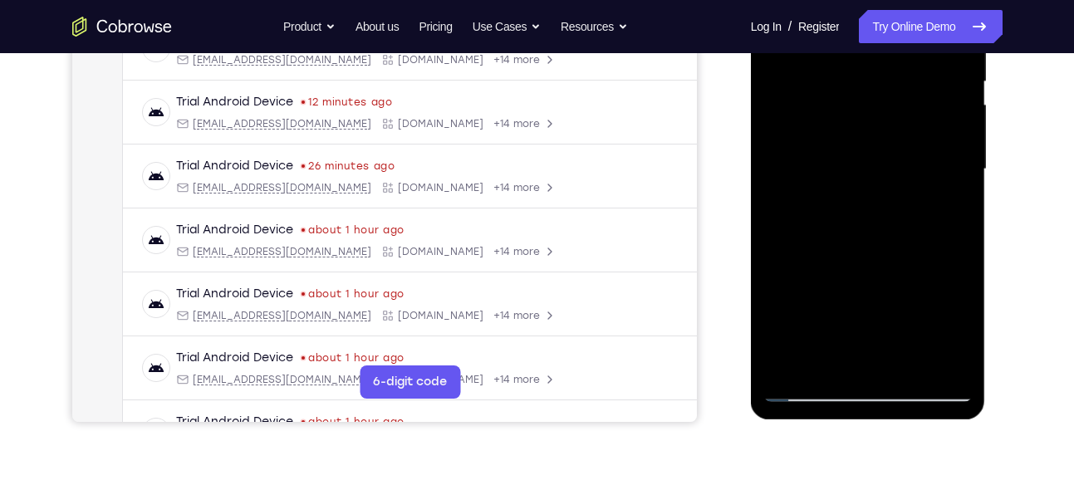
scroll to position [351, 0]
click at [948, 367] on div at bounding box center [867, 168] width 209 height 465
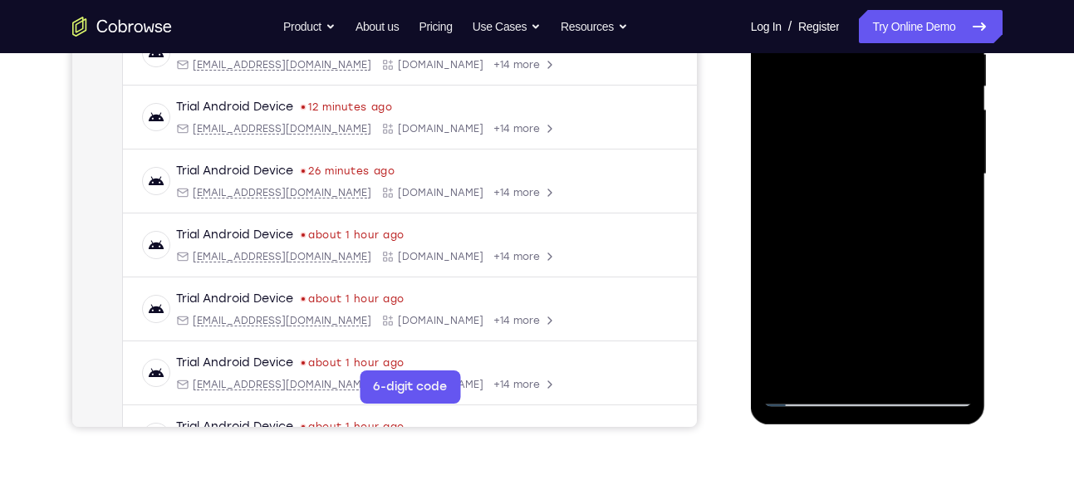
scroll to position [345, 0]
click at [790, 379] on div at bounding box center [867, 175] width 209 height 465
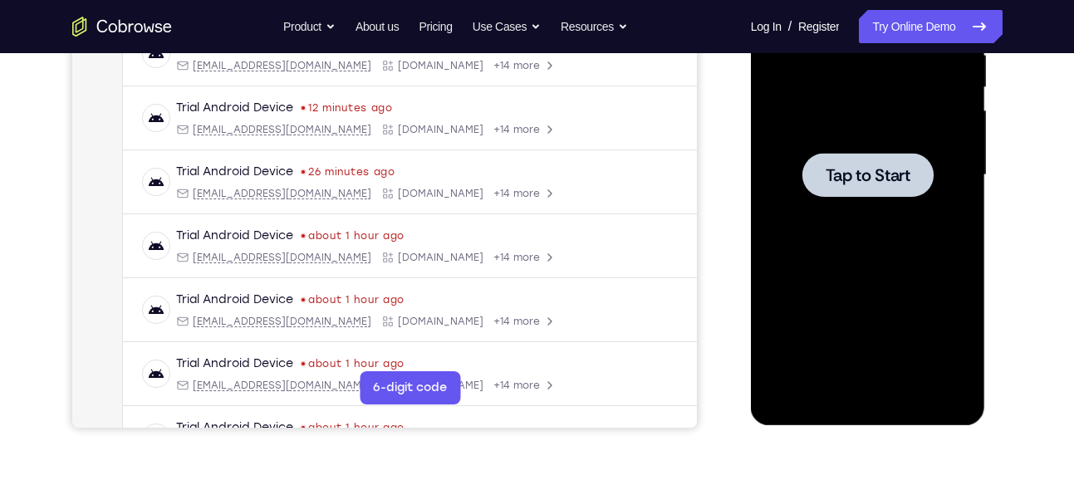
click at [877, 197] on div at bounding box center [867, 175] width 209 height 465
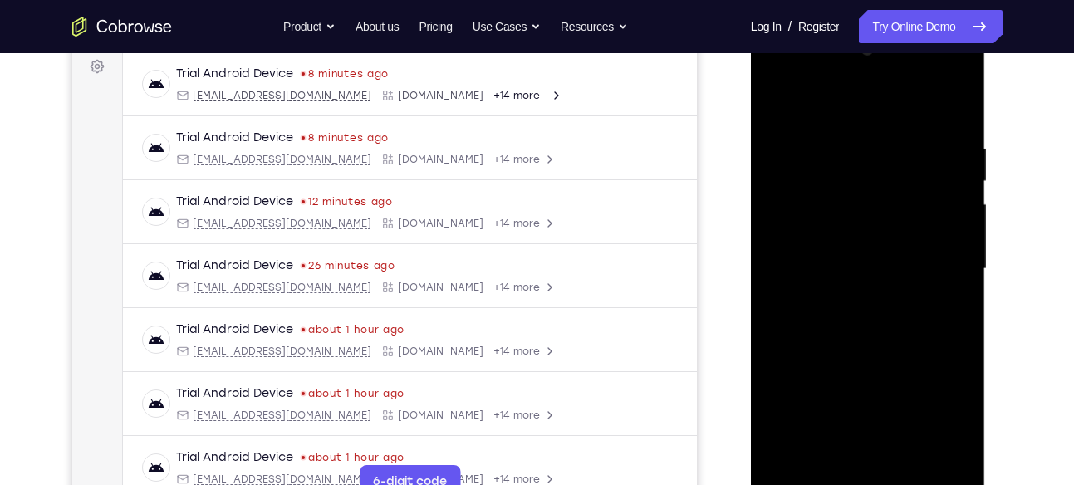
scroll to position [351, 0]
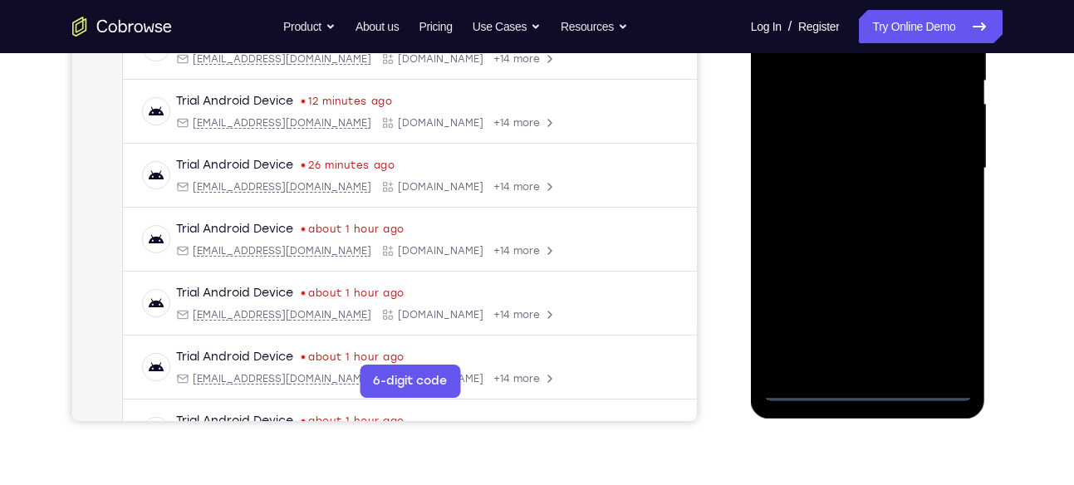
click at [866, 389] on div at bounding box center [867, 168] width 209 height 465
click at [948, 326] on div at bounding box center [867, 168] width 209 height 465
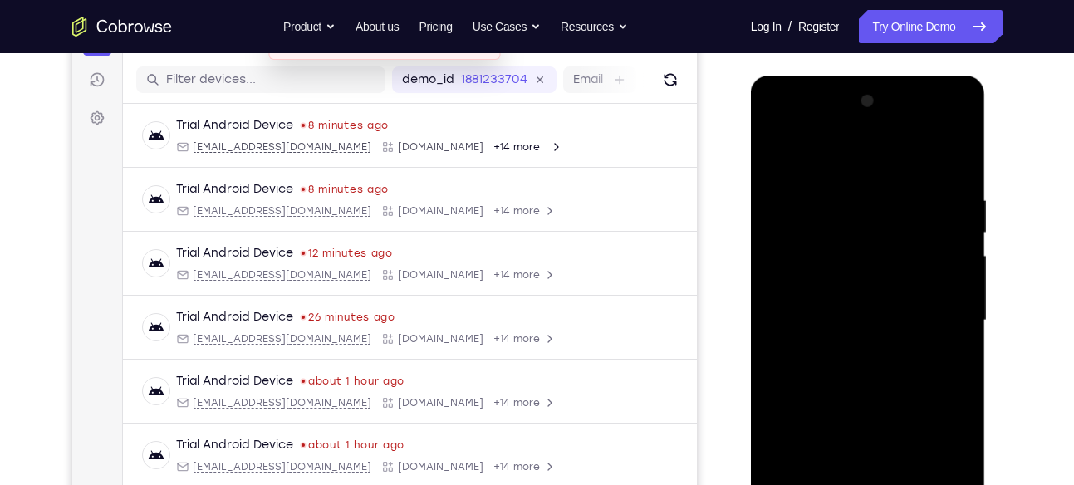
scroll to position [194, 0]
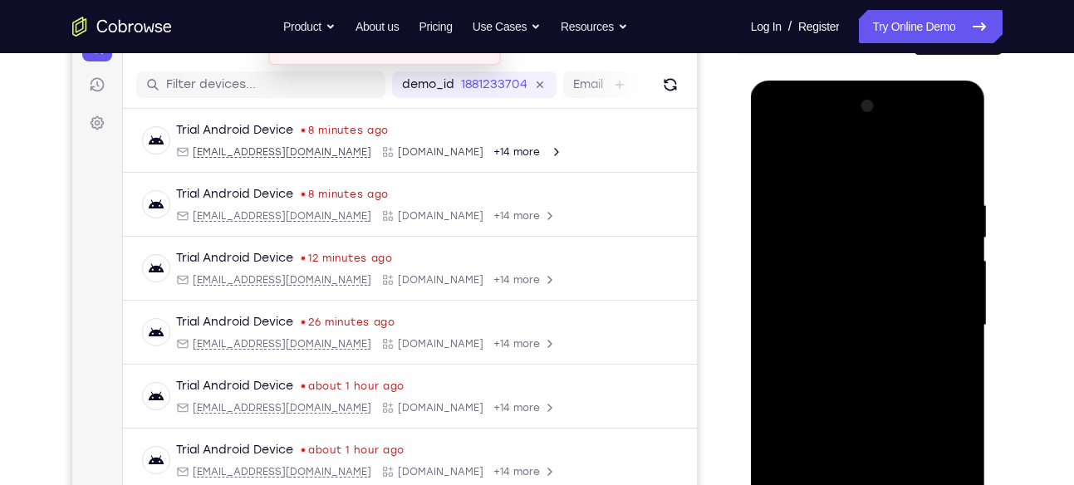
click at [781, 134] on div at bounding box center [867, 325] width 209 height 465
click at [949, 316] on div at bounding box center [867, 325] width 209 height 465
click at [848, 353] on div at bounding box center [867, 325] width 209 height 465
click at [836, 309] on div at bounding box center [867, 325] width 209 height 465
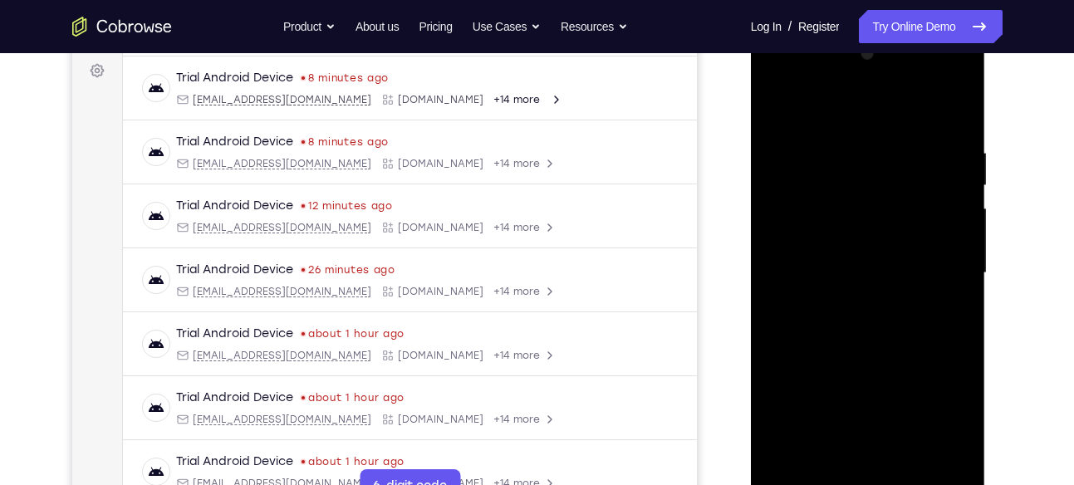
scroll to position [248, 0]
click at [866, 399] on div at bounding box center [867, 271] width 209 height 465
click at [824, 245] on div at bounding box center [867, 271] width 209 height 465
click at [865, 268] on div at bounding box center [867, 271] width 209 height 465
click at [860, 273] on div at bounding box center [867, 271] width 209 height 465
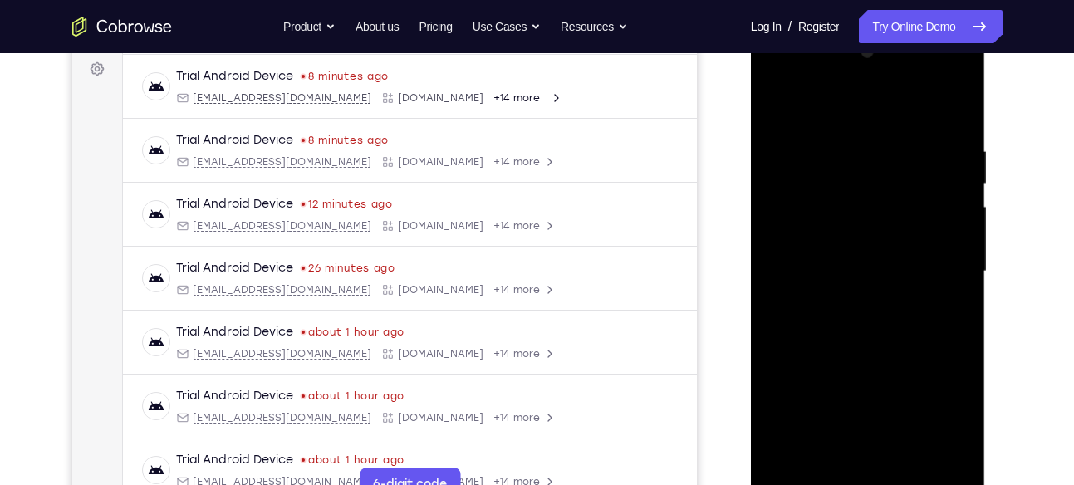
click at [860, 344] on div at bounding box center [867, 271] width 209 height 465
click at [948, 103] on div at bounding box center [867, 271] width 209 height 465
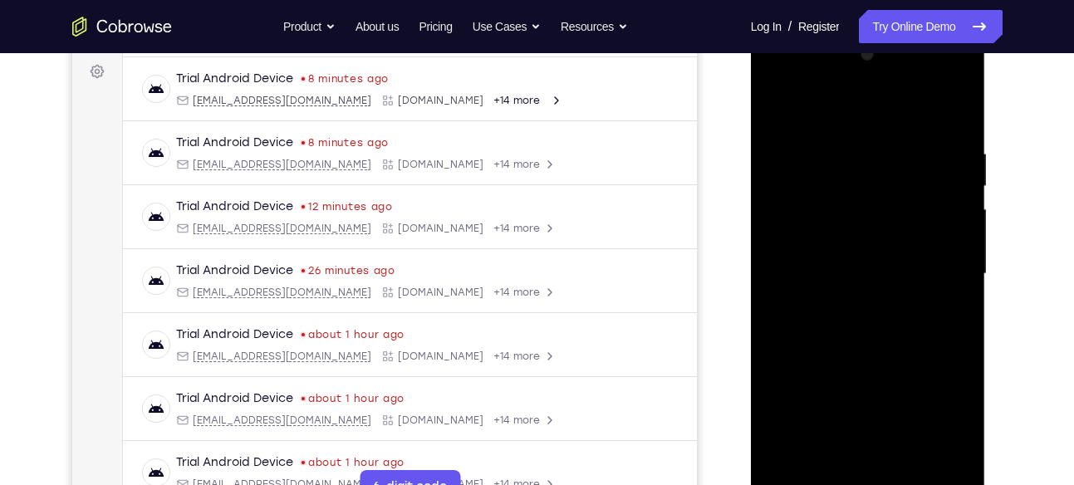
scroll to position [245, 0]
click at [957, 114] on div at bounding box center [867, 274] width 209 height 465
click at [776, 106] on div at bounding box center [867, 274] width 209 height 465
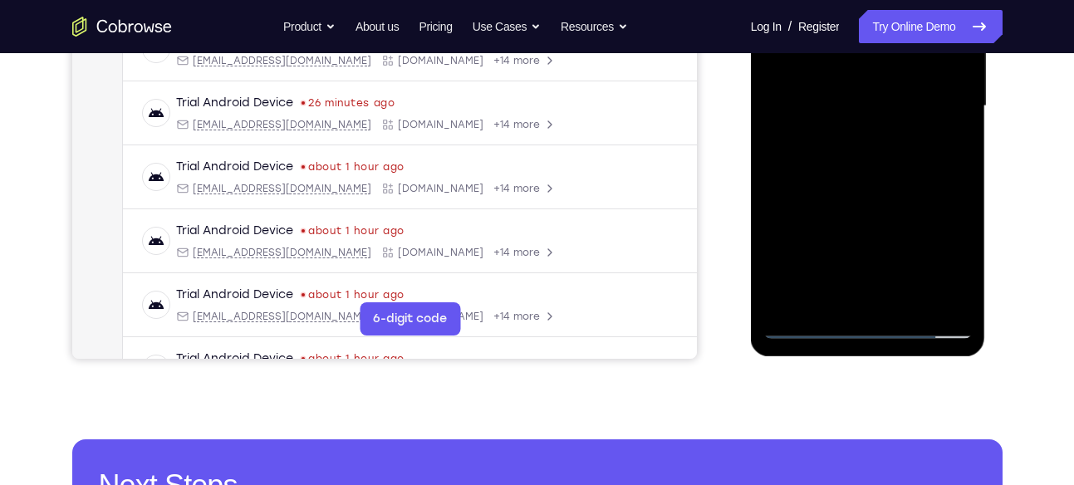
scroll to position [416, 0]
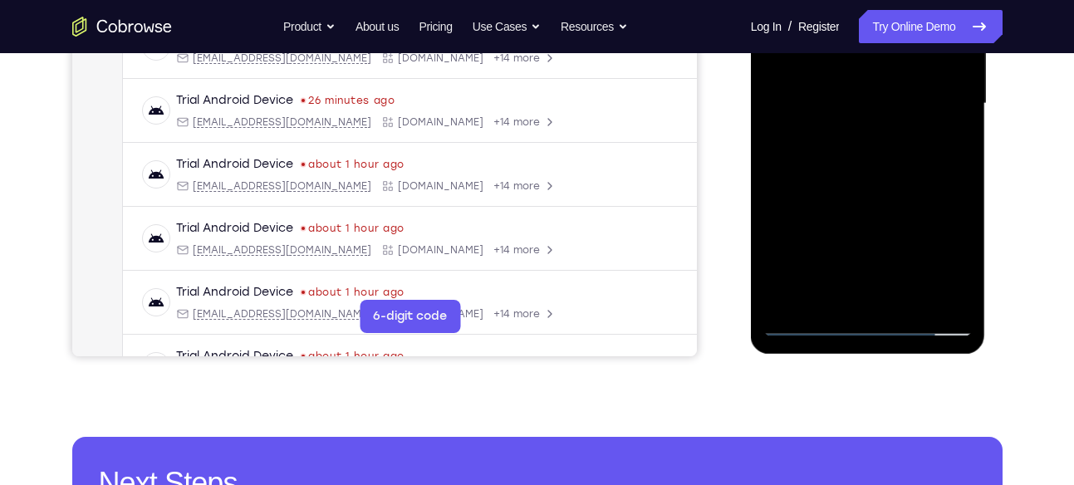
click at [906, 295] on div at bounding box center [867, 103] width 209 height 465
click at [892, 197] on div at bounding box center [867, 103] width 209 height 465
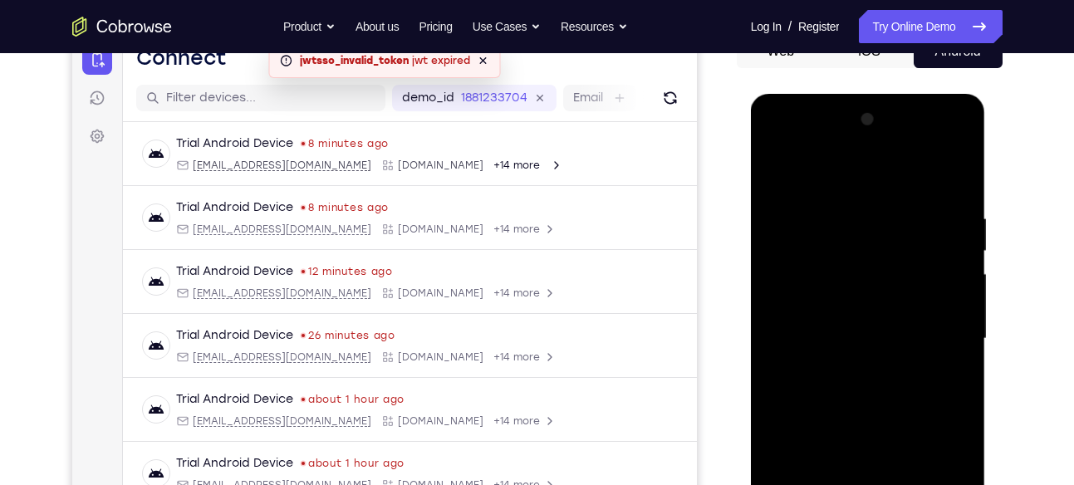
scroll to position [180, 0]
click at [784, 170] on div at bounding box center [867, 339] width 209 height 465
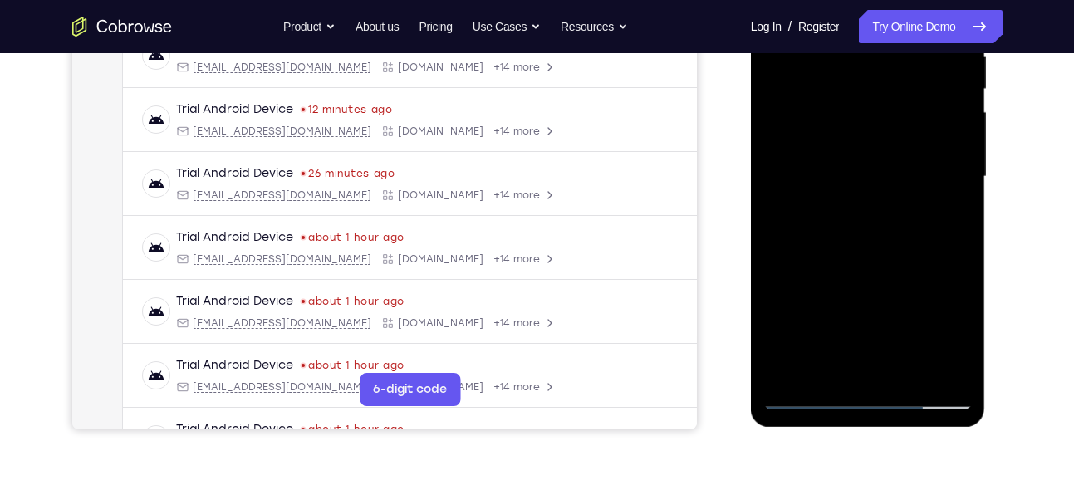
scroll to position [341, 0]
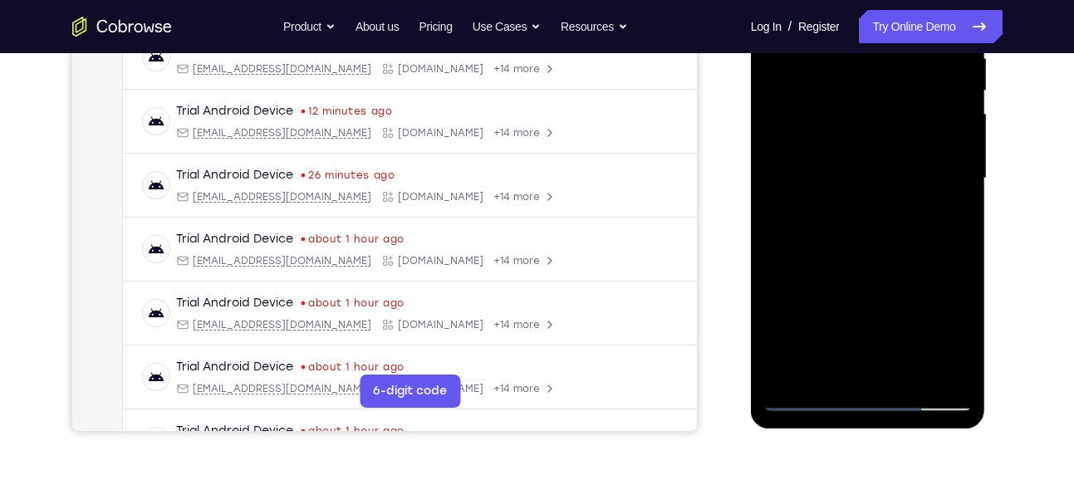
click at [916, 369] on div at bounding box center [867, 178] width 209 height 465
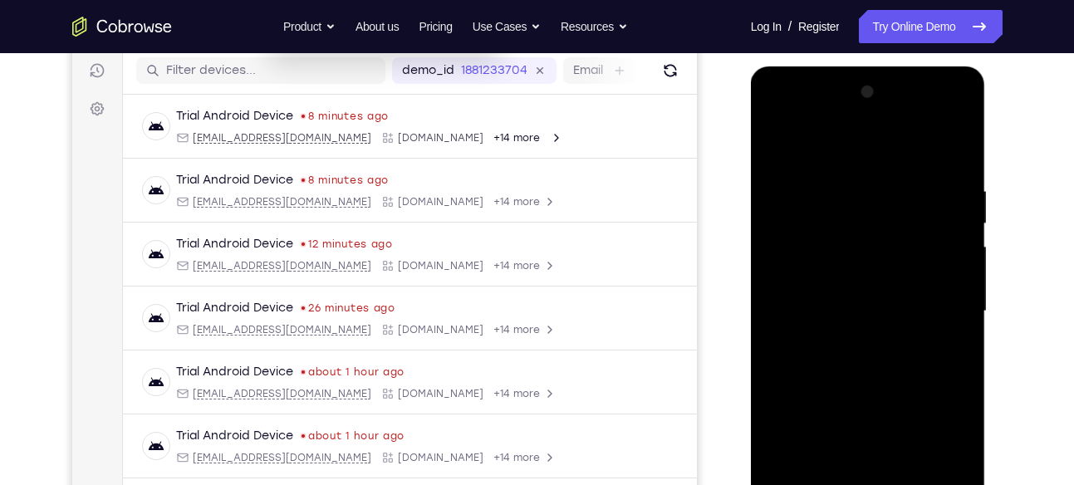
scroll to position [208, 0]
click at [778, 139] on div at bounding box center [867, 312] width 209 height 465
